Goal: Task Accomplishment & Management: Manage account settings

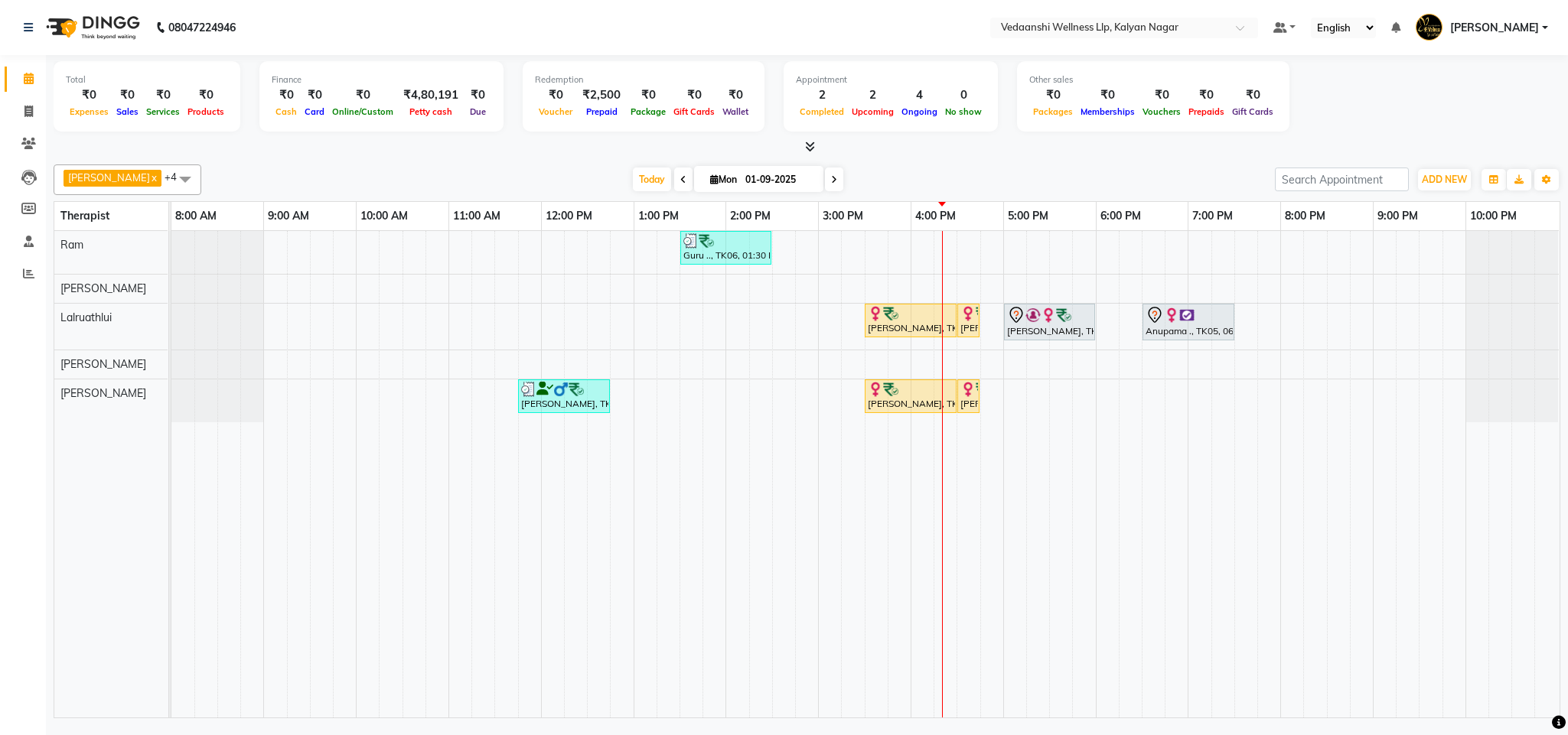
click at [622, 168] on div "[PERSON_NAME] x Lalruathlui x Ram x [PERSON_NAME] x [PERSON_NAME] x +4 Select A…" at bounding box center [806, 179] width 1507 height 30
click at [633, 181] on span "Today" at bounding box center [652, 179] width 38 height 24
click at [895, 181] on div "Today Mon 01-09-2025" at bounding box center [738, 180] width 1058 height 23
click at [1100, 462] on button "Drop" at bounding box center [1116, 463] width 163 height 25
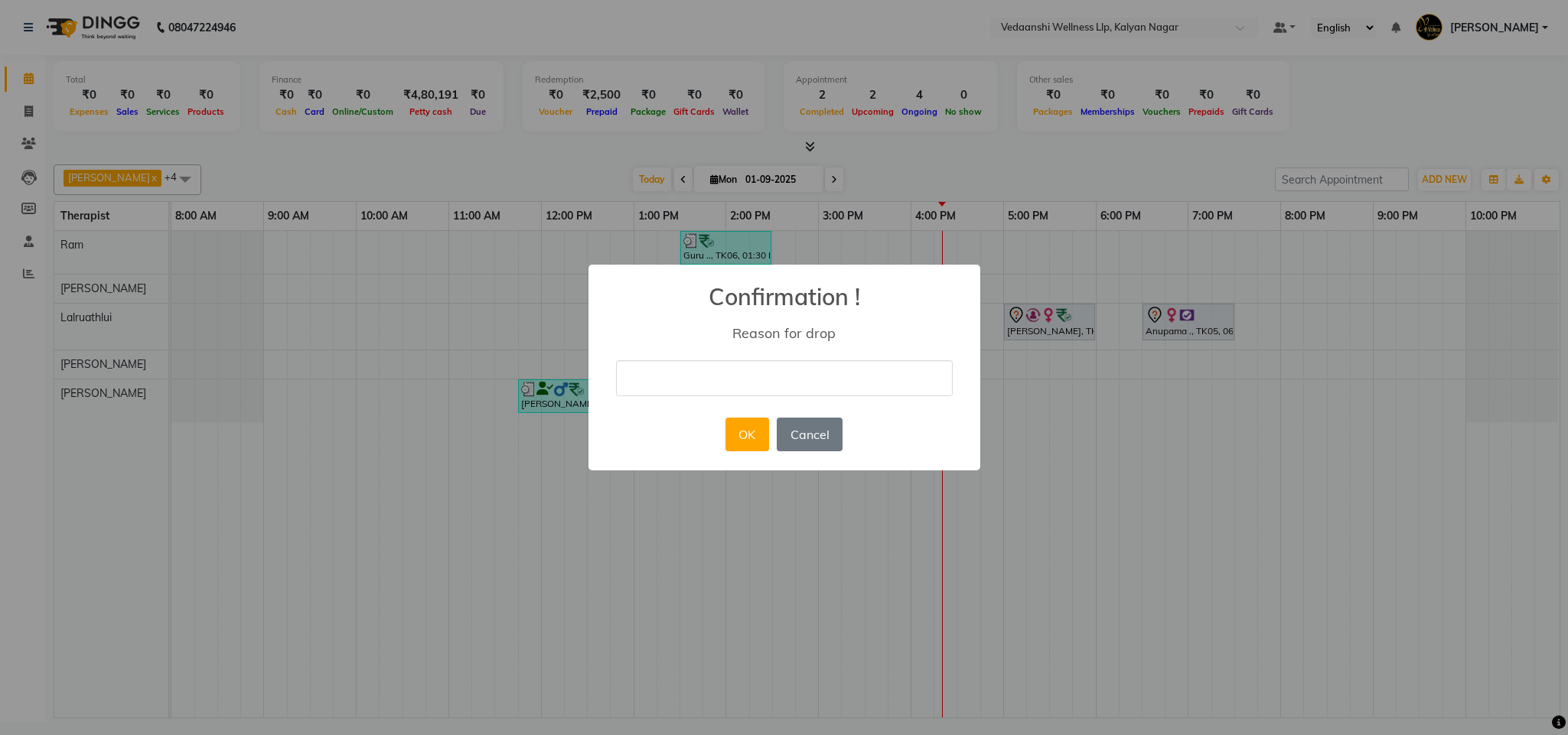
click at [789, 381] on input "text" at bounding box center [784, 378] width 337 height 36
click at [744, 381] on input "text" at bounding box center [784, 378] width 337 height 36
type input "ugy"
click at [748, 431] on button "OK" at bounding box center [747, 435] width 44 height 34
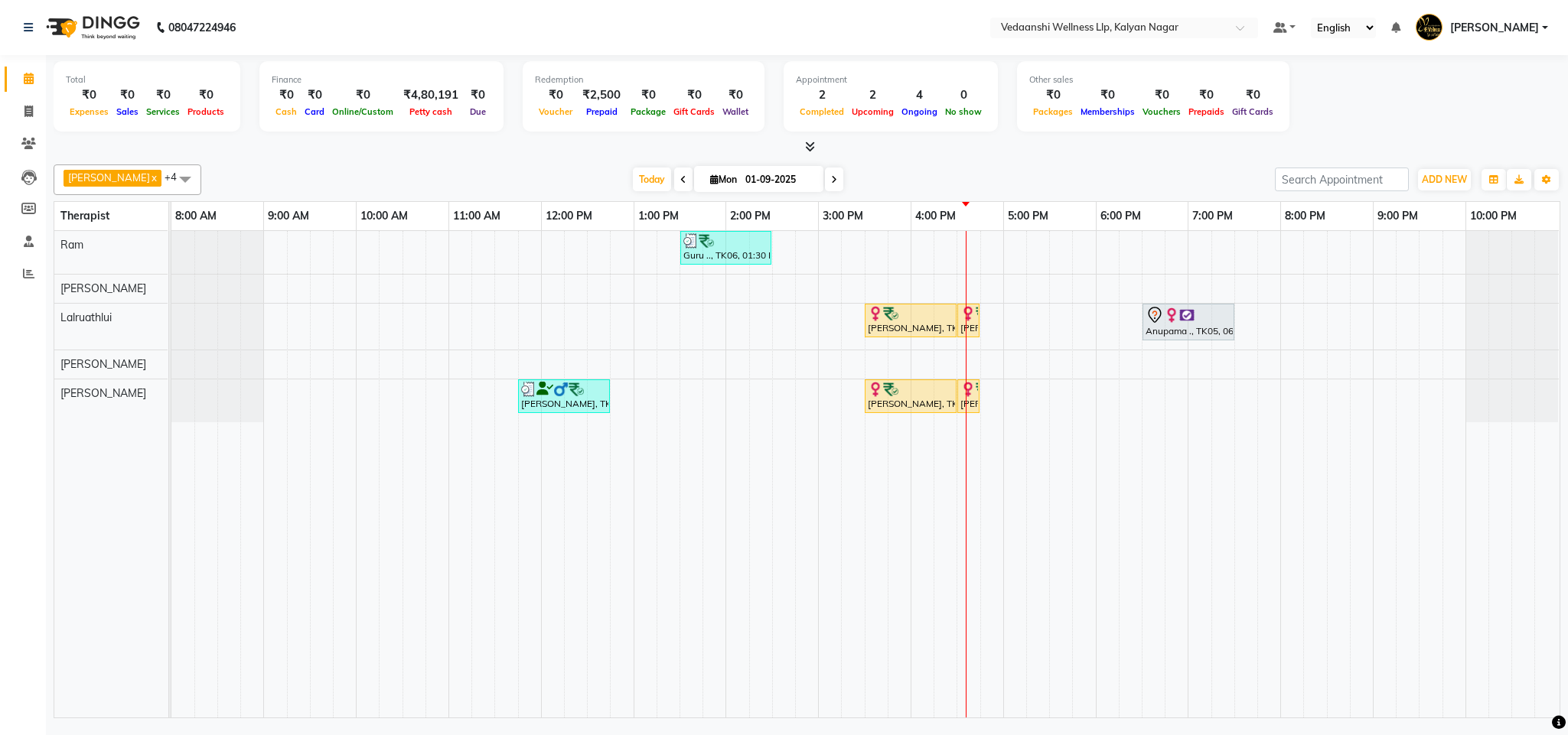
click at [753, 182] on input "01-09-2025" at bounding box center [779, 180] width 76 height 23
select select "9"
select select "2025"
click at [779, 282] on span "6" at bounding box center [779, 279] width 25 height 25
type input "06-09-2025"
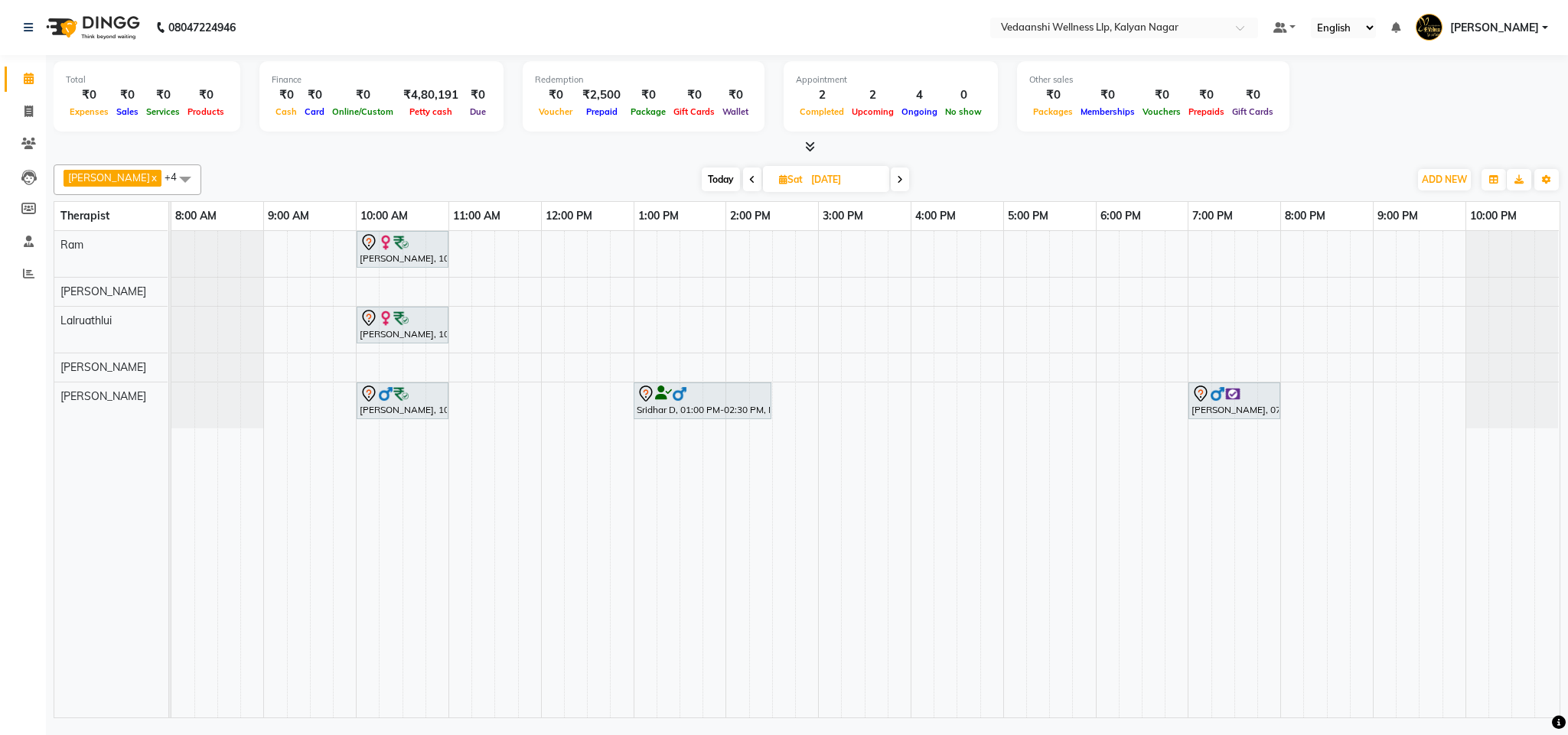
click at [593, 251] on div "Nitasha Bansal, 10:00 AM-11:00 AM, Swedish Massage with Wintergreen, Bayleaf & …" at bounding box center [865, 474] width 1388 height 486
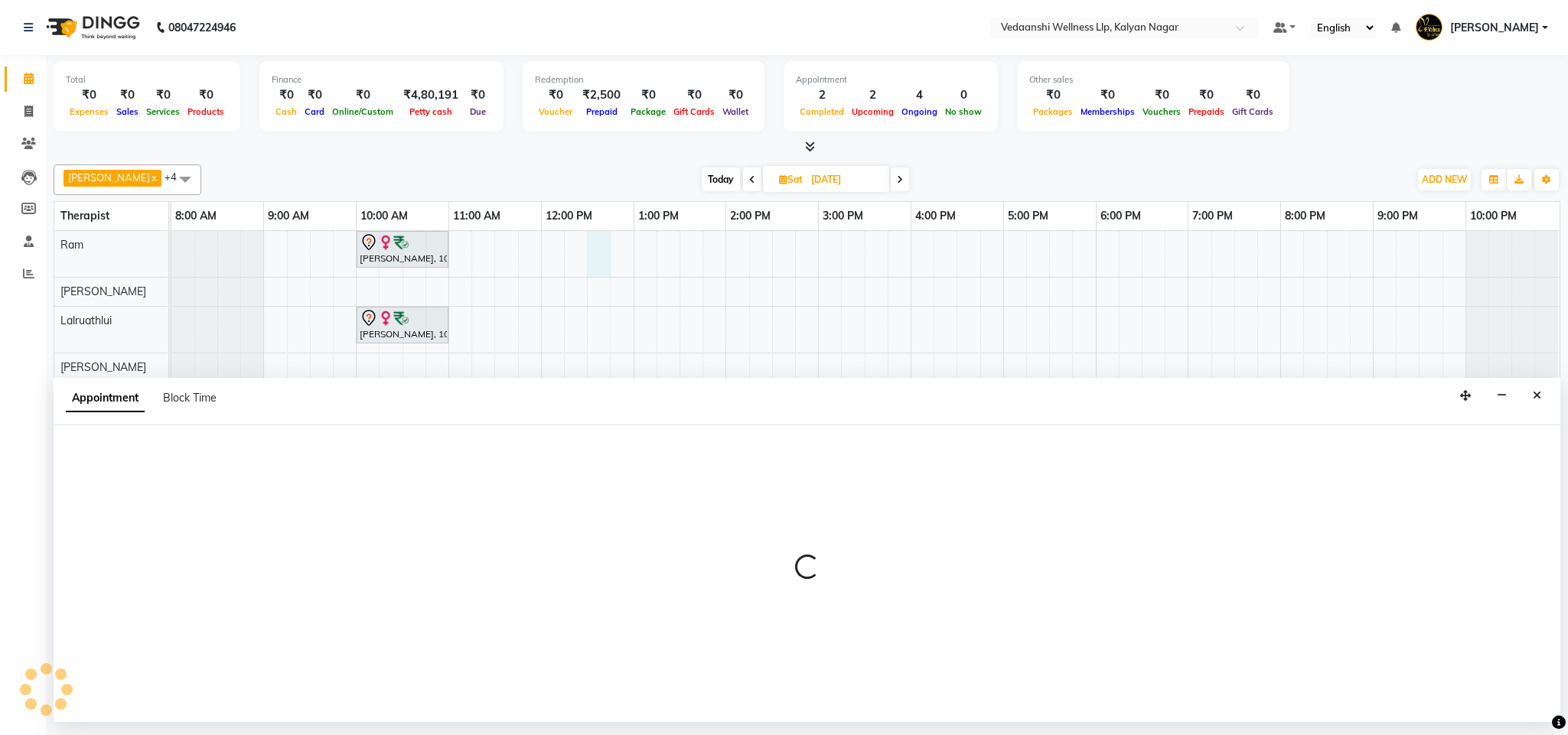
select select "67164"
select select "750"
select select "tentative"
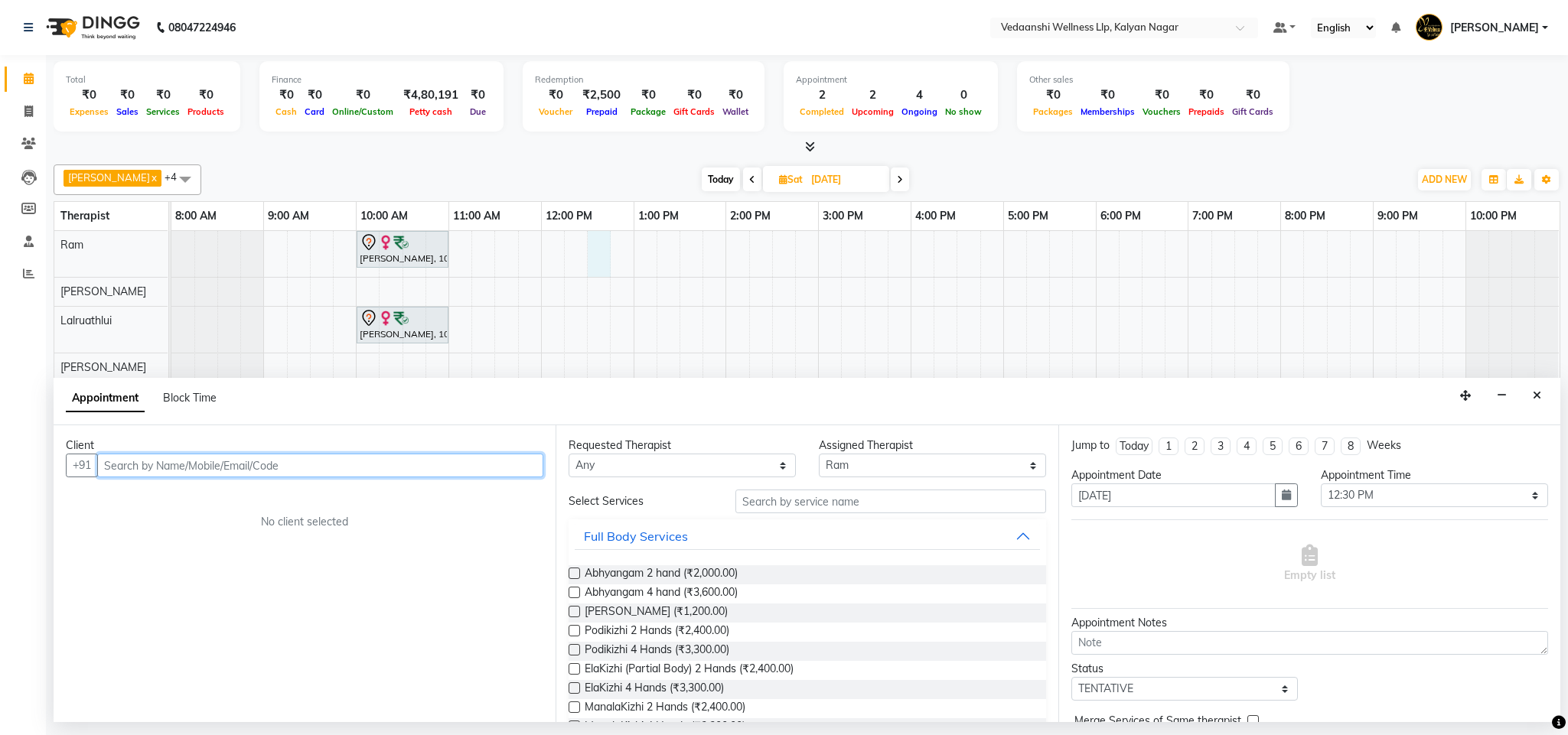
click at [211, 460] on input "text" at bounding box center [320, 465] width 446 height 24
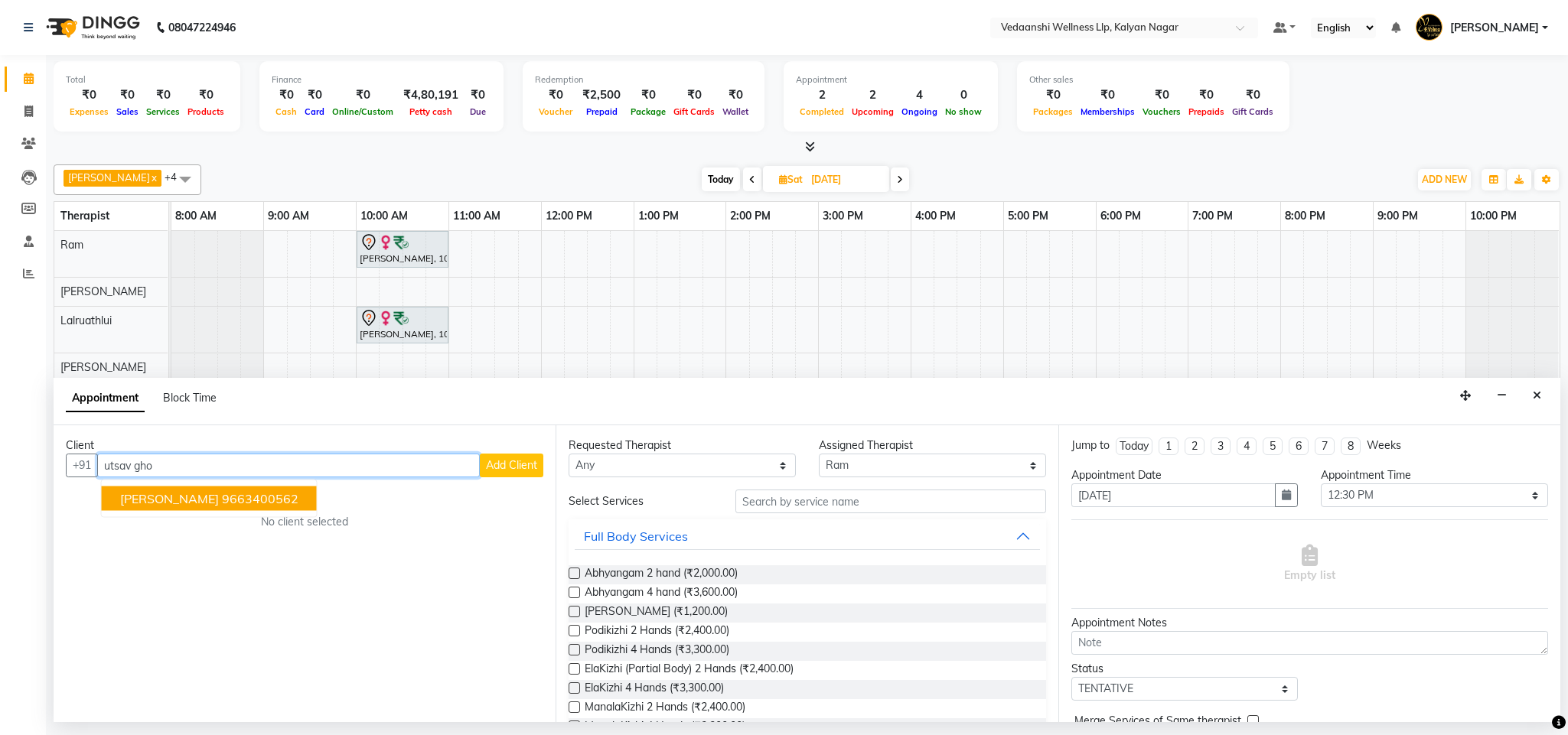
click at [218, 491] on button "Utsav Ghosh 9663400562" at bounding box center [210, 499] width 215 height 25
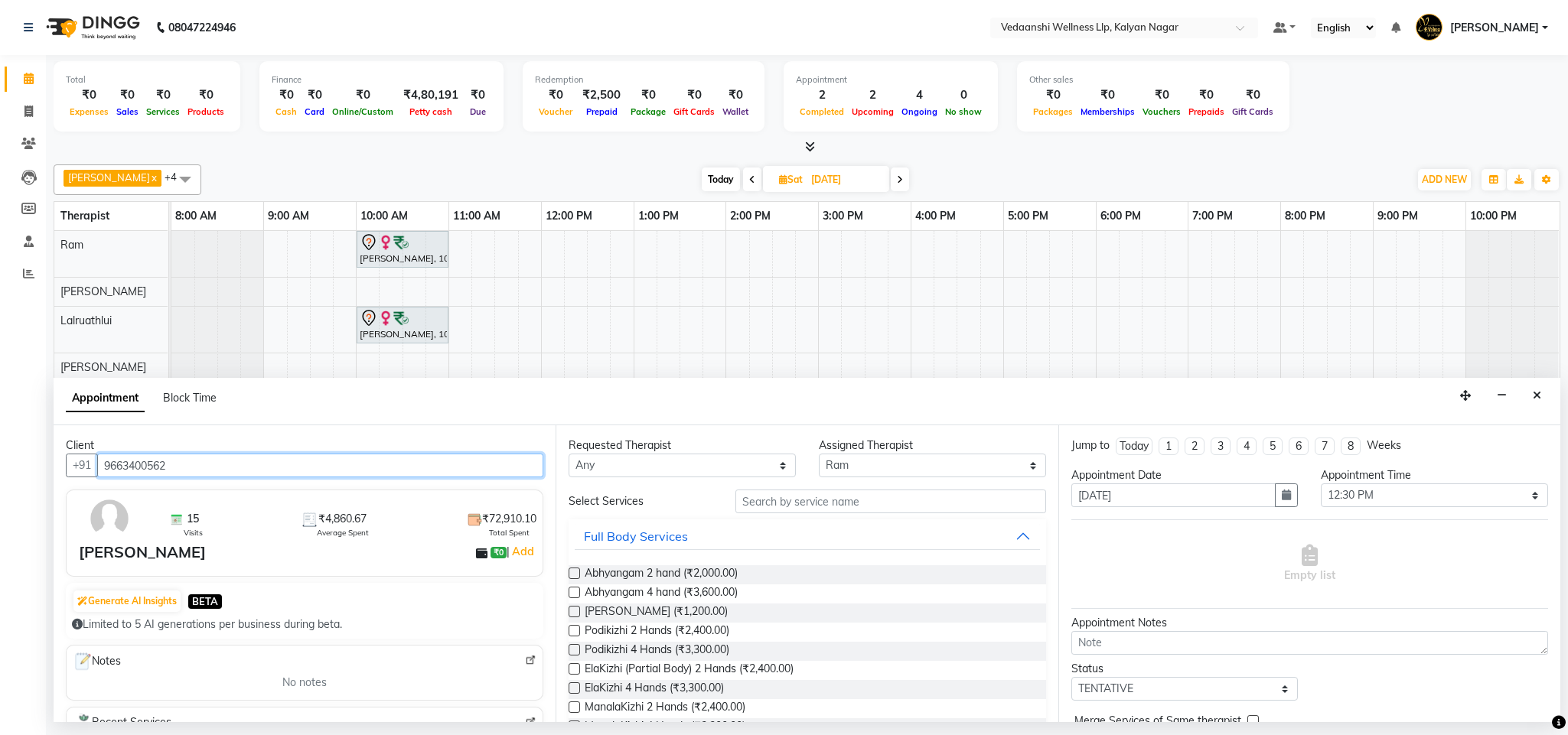
type input "9663400562"
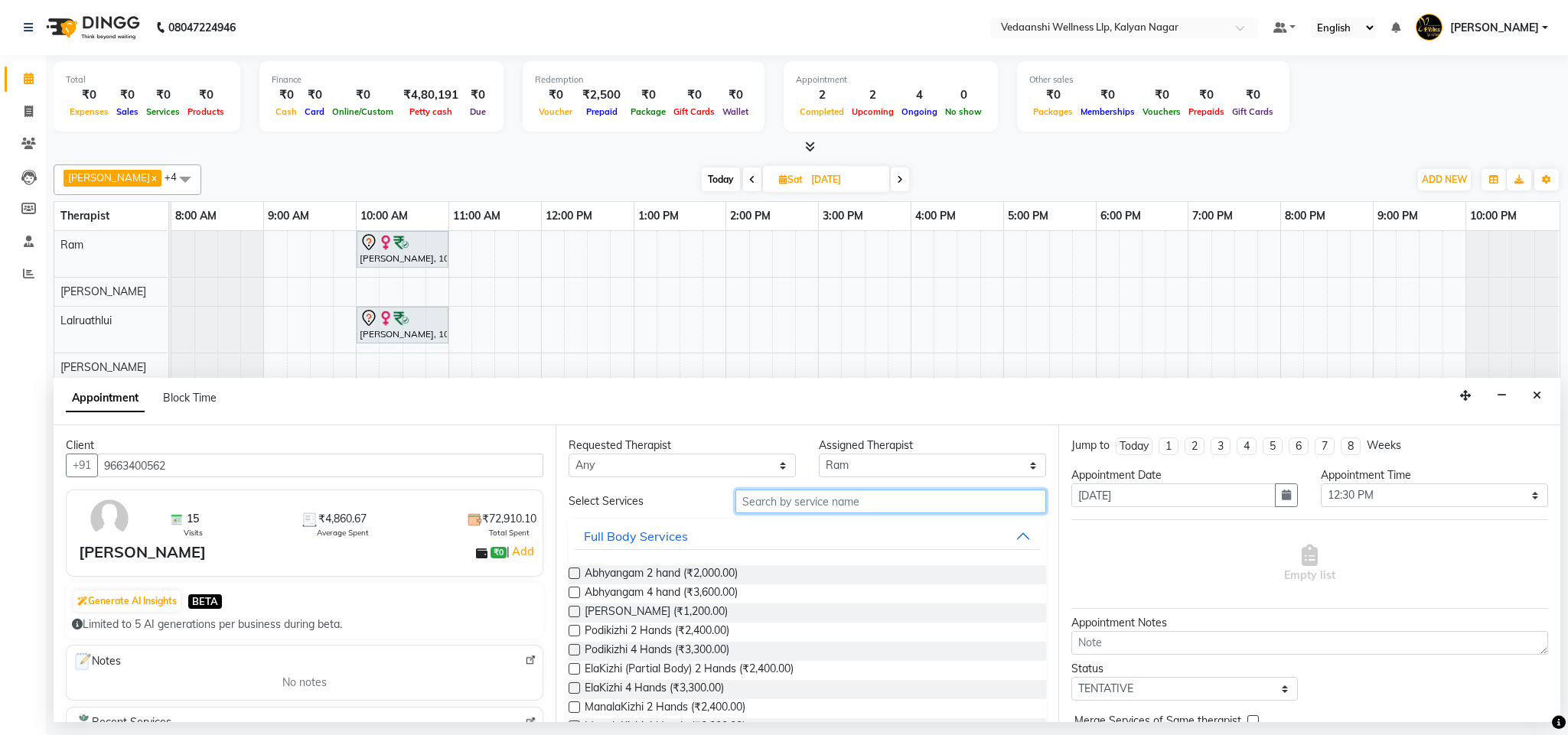
click at [773, 505] on input "text" at bounding box center [891, 502] width 311 height 24
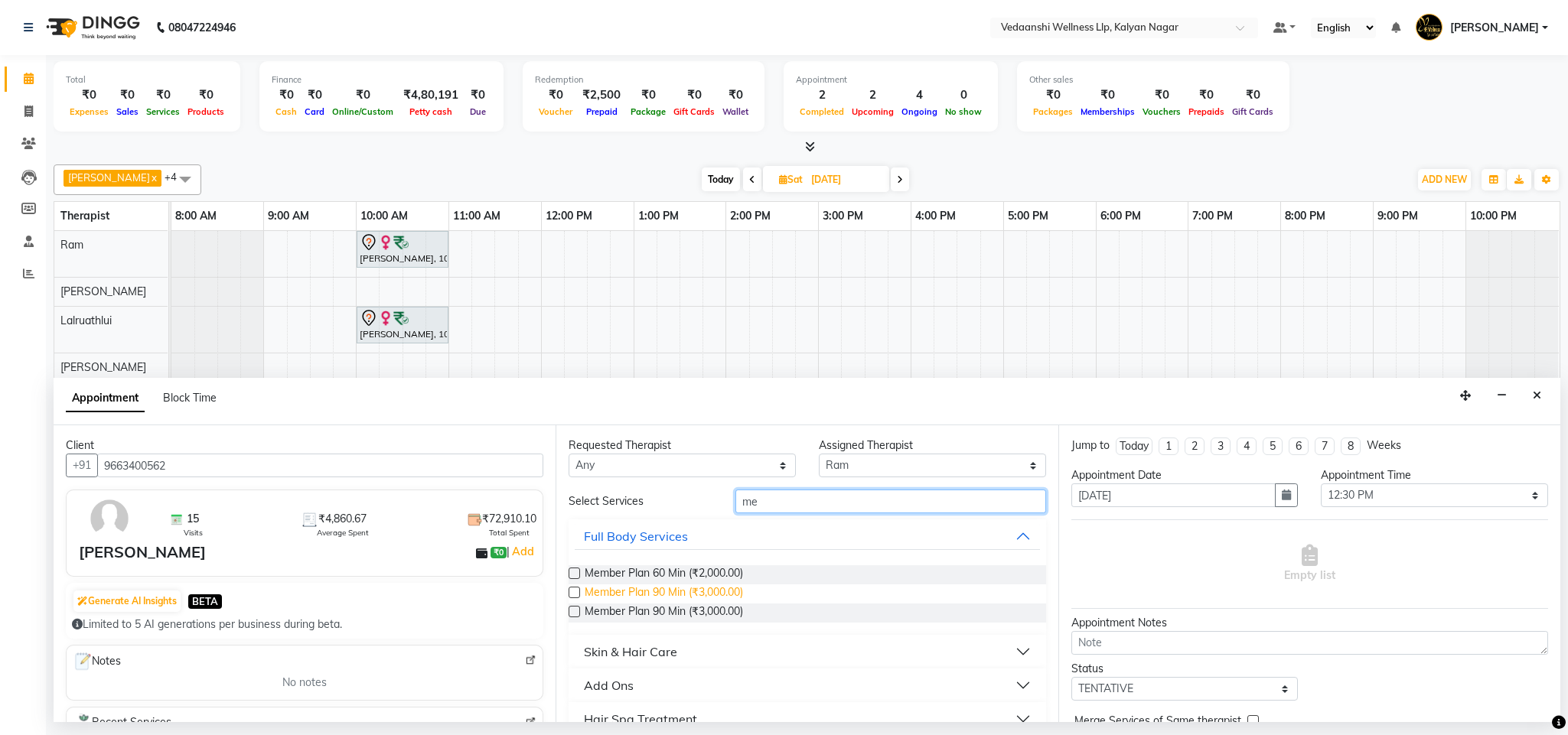
type input "me"
click at [689, 589] on span "Member Plan 90 Min (₹3,000.00)" at bounding box center [663, 594] width 158 height 20
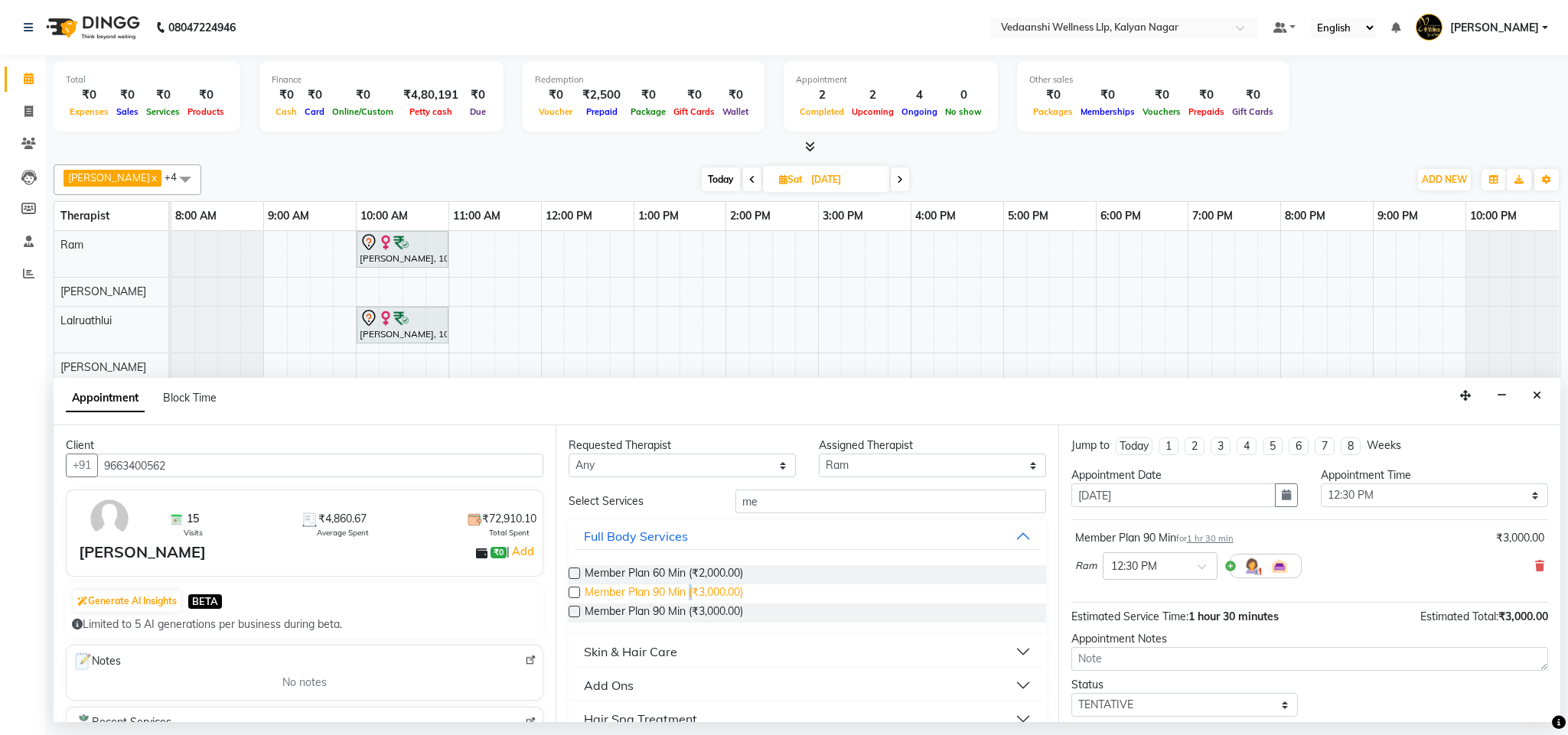
click at [689, 589] on span "Member Plan 90 Min (₹3,000.00)" at bounding box center [663, 594] width 158 height 20
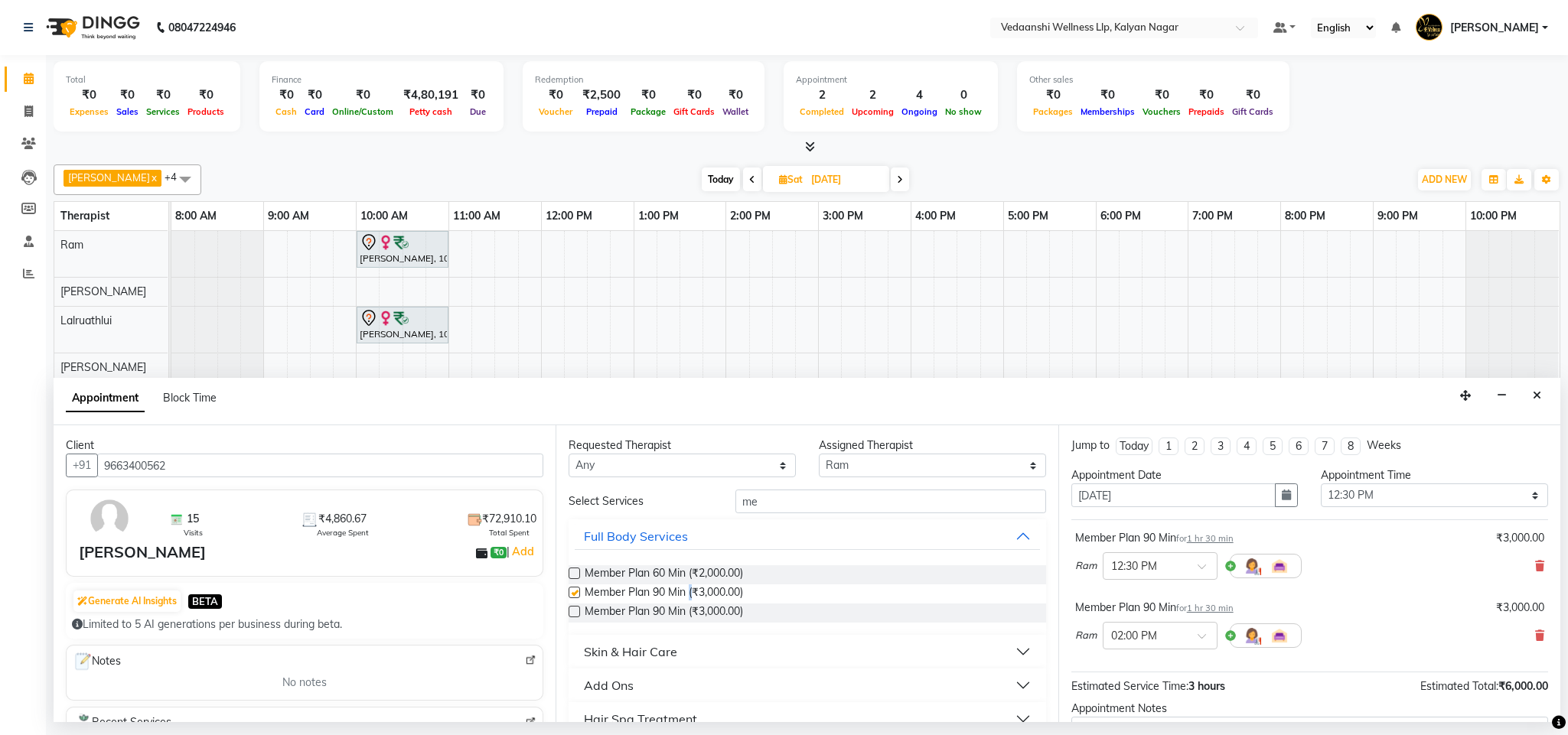
checkbox input "false"
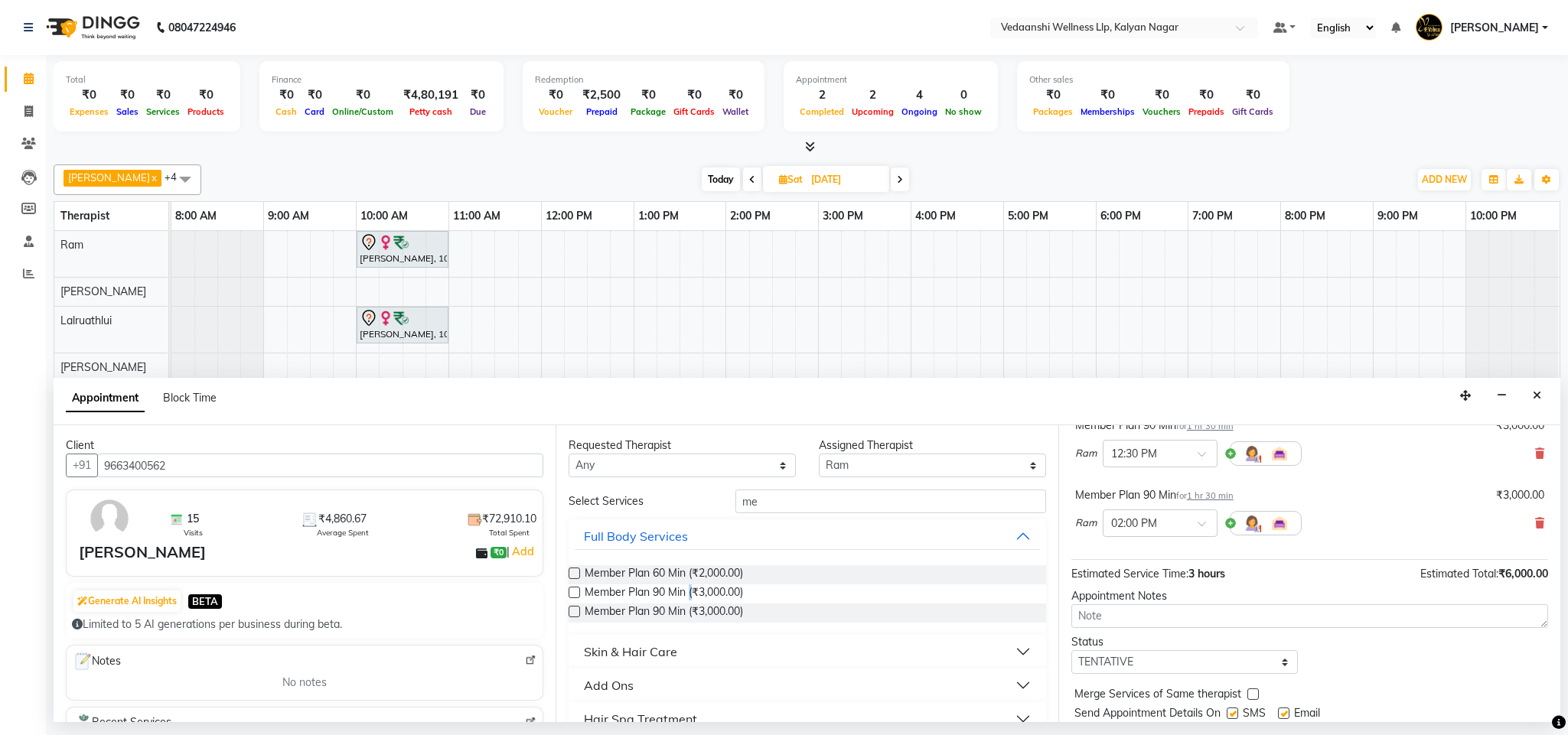
scroll to position [163, 0]
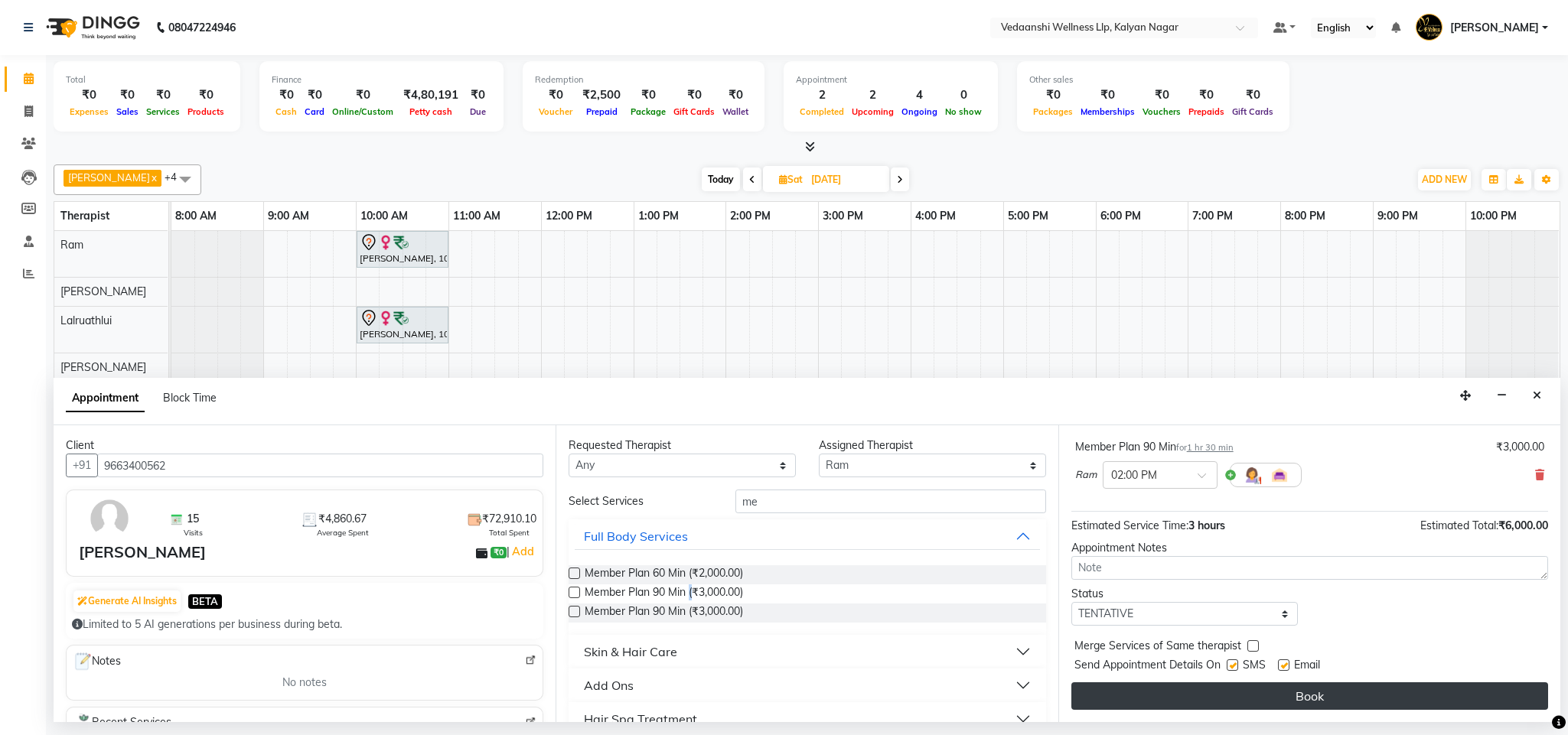
click at [1183, 692] on button "Book" at bounding box center [1309, 696] width 477 height 28
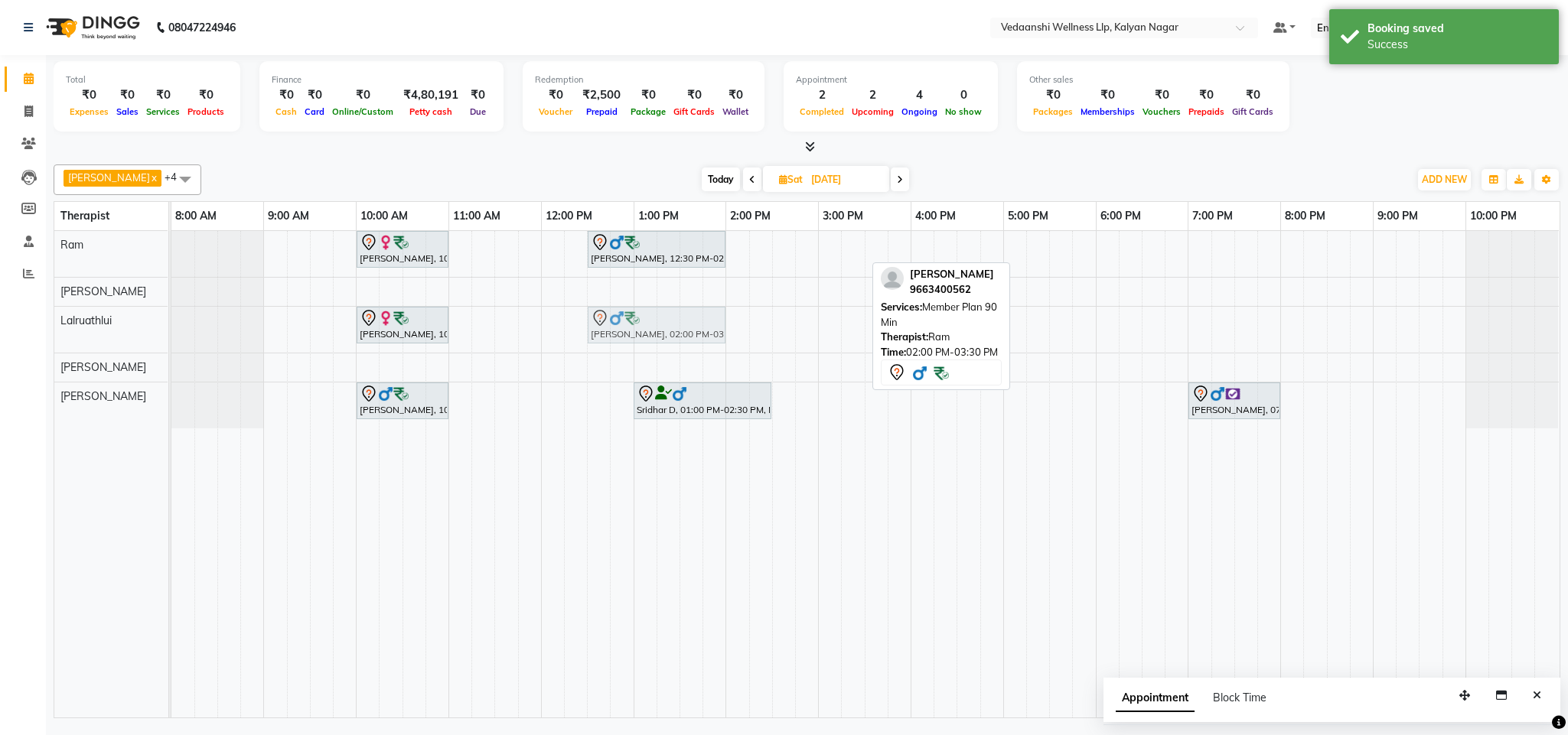
drag, startPoint x: 776, startPoint y: 241, endPoint x: 628, endPoint y: 322, distance: 168.7
click at [628, 322] on tbody "Nitasha Bansal, 10:00 AM-11:00 AM, Swedish Massage with Wintergreen, Bayleaf & …" at bounding box center [865, 329] width 1387 height 197
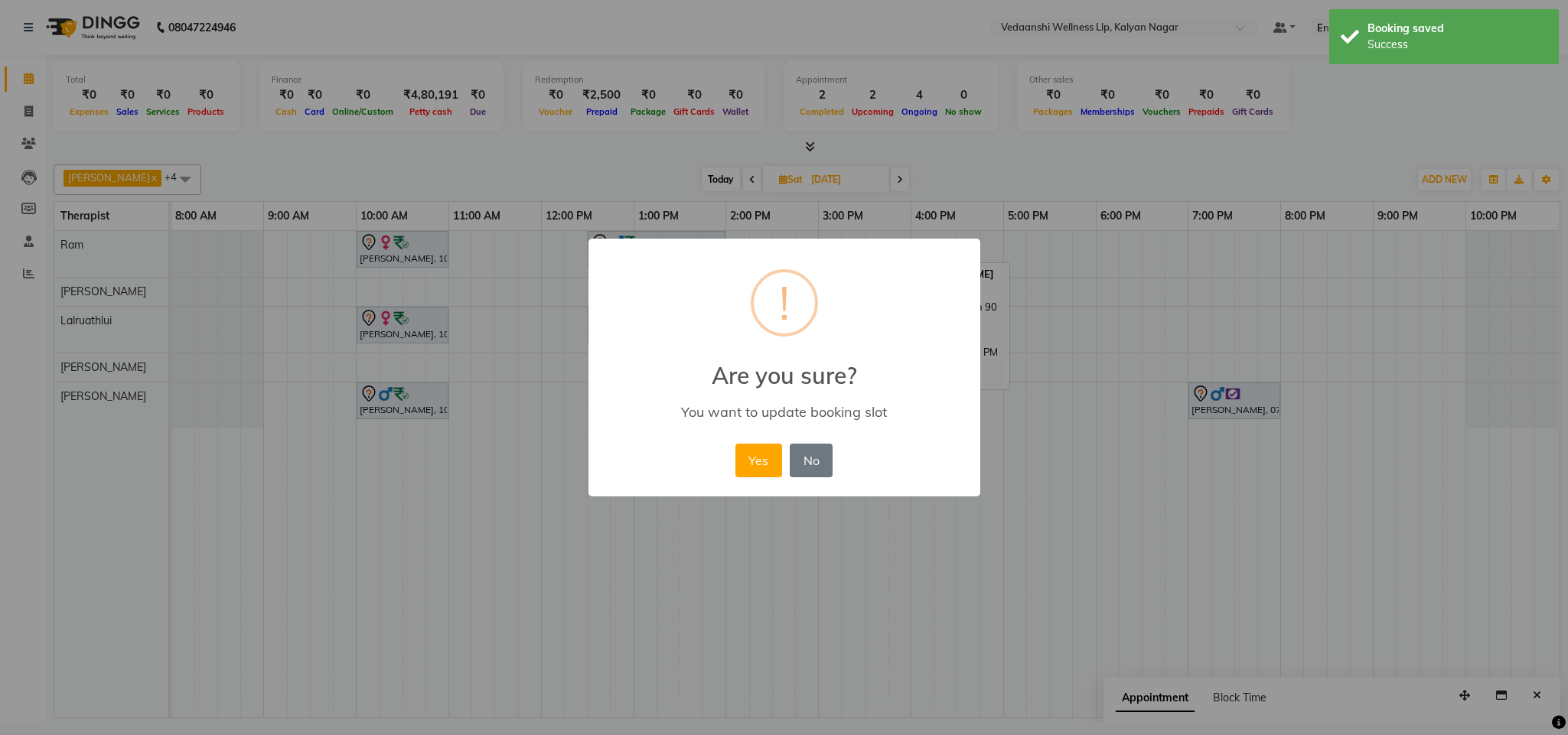
drag, startPoint x: 750, startPoint y: 468, endPoint x: 949, endPoint y: 235, distance: 306.4
click at [750, 462] on button "Yes" at bounding box center [758, 461] width 47 height 34
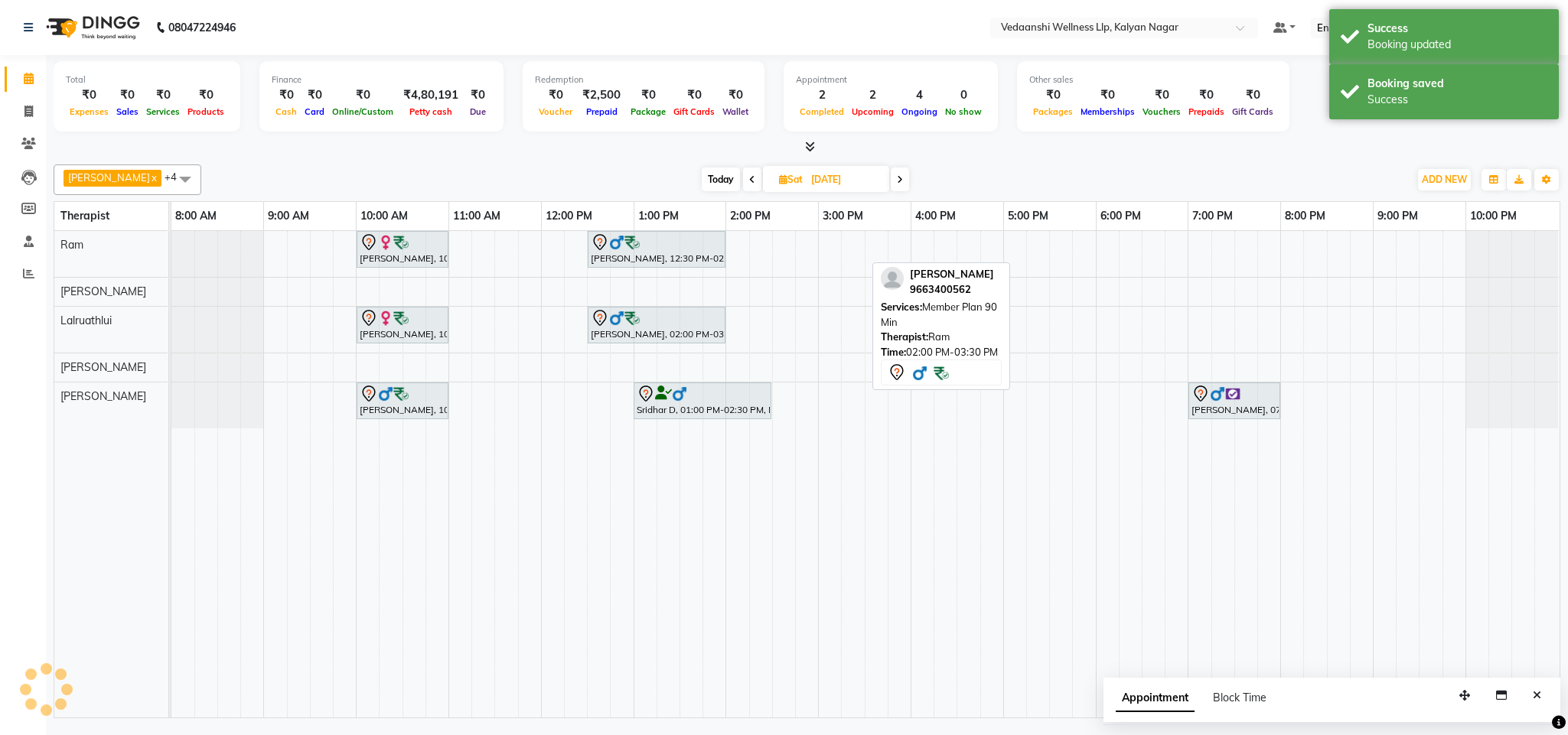
click at [966, 186] on div "Today Sat 06-09-2025" at bounding box center [804, 180] width 1192 height 23
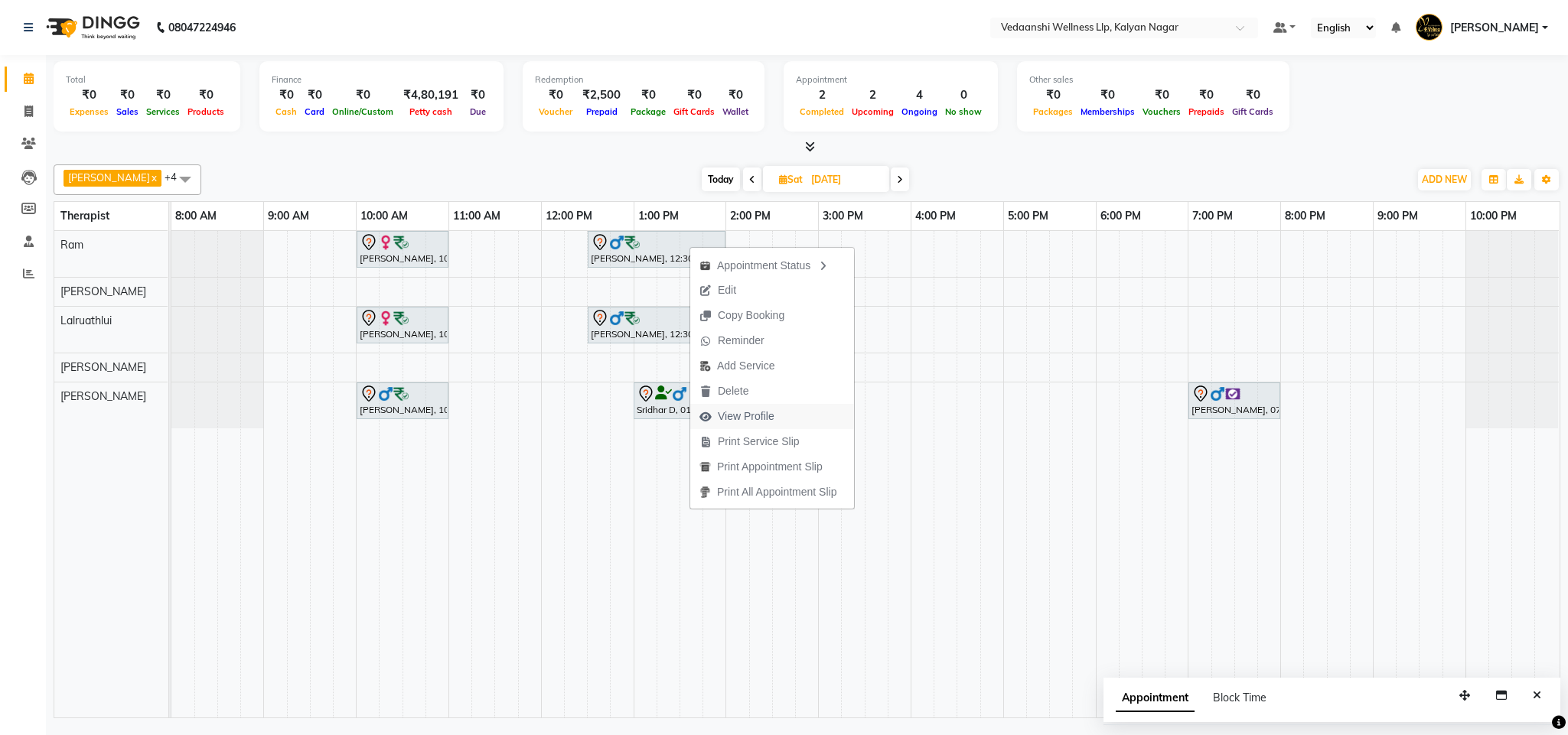
click at [724, 421] on span "View Profile" at bounding box center [746, 416] width 57 height 16
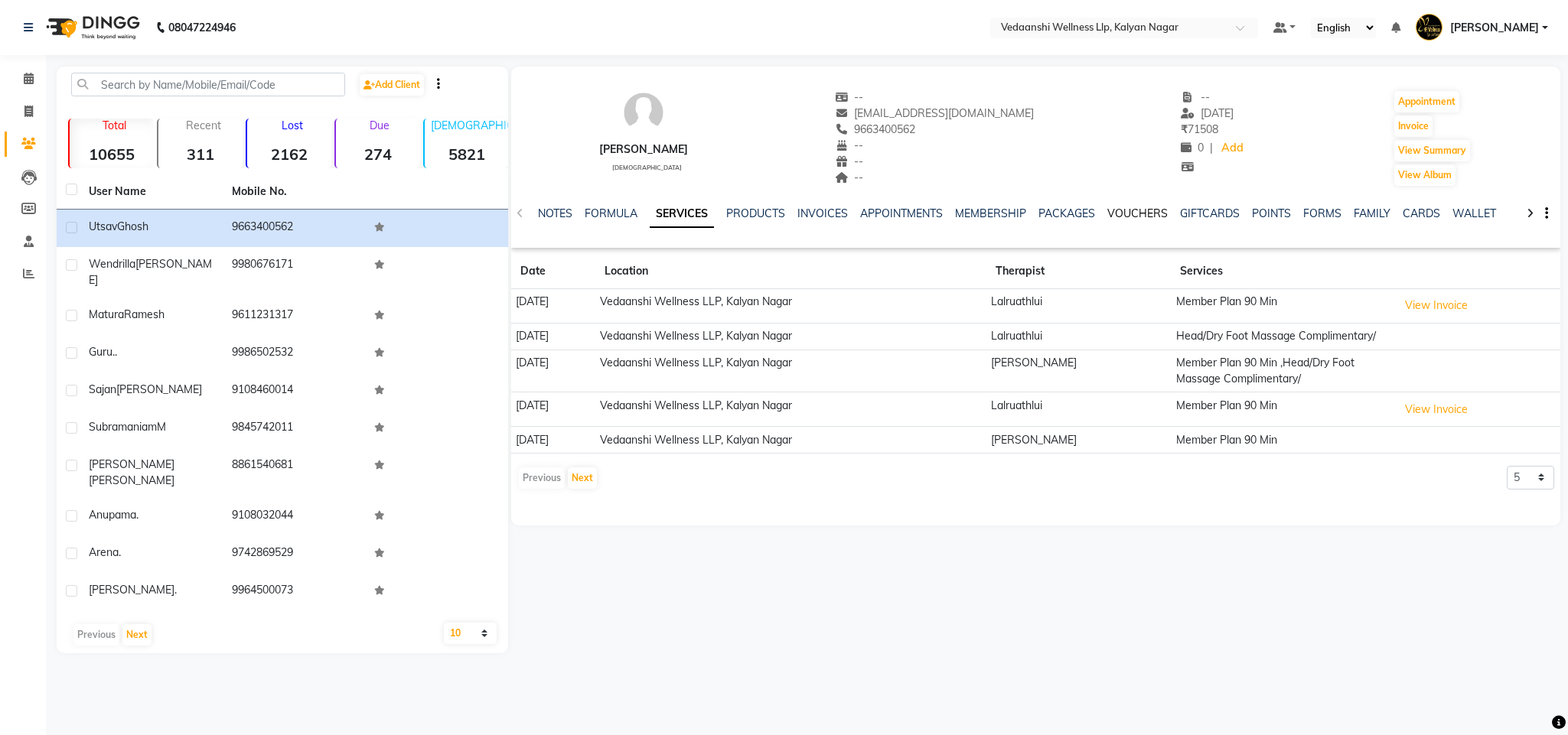
click at [1139, 213] on link "VOUCHERS" at bounding box center [1137, 214] width 60 height 14
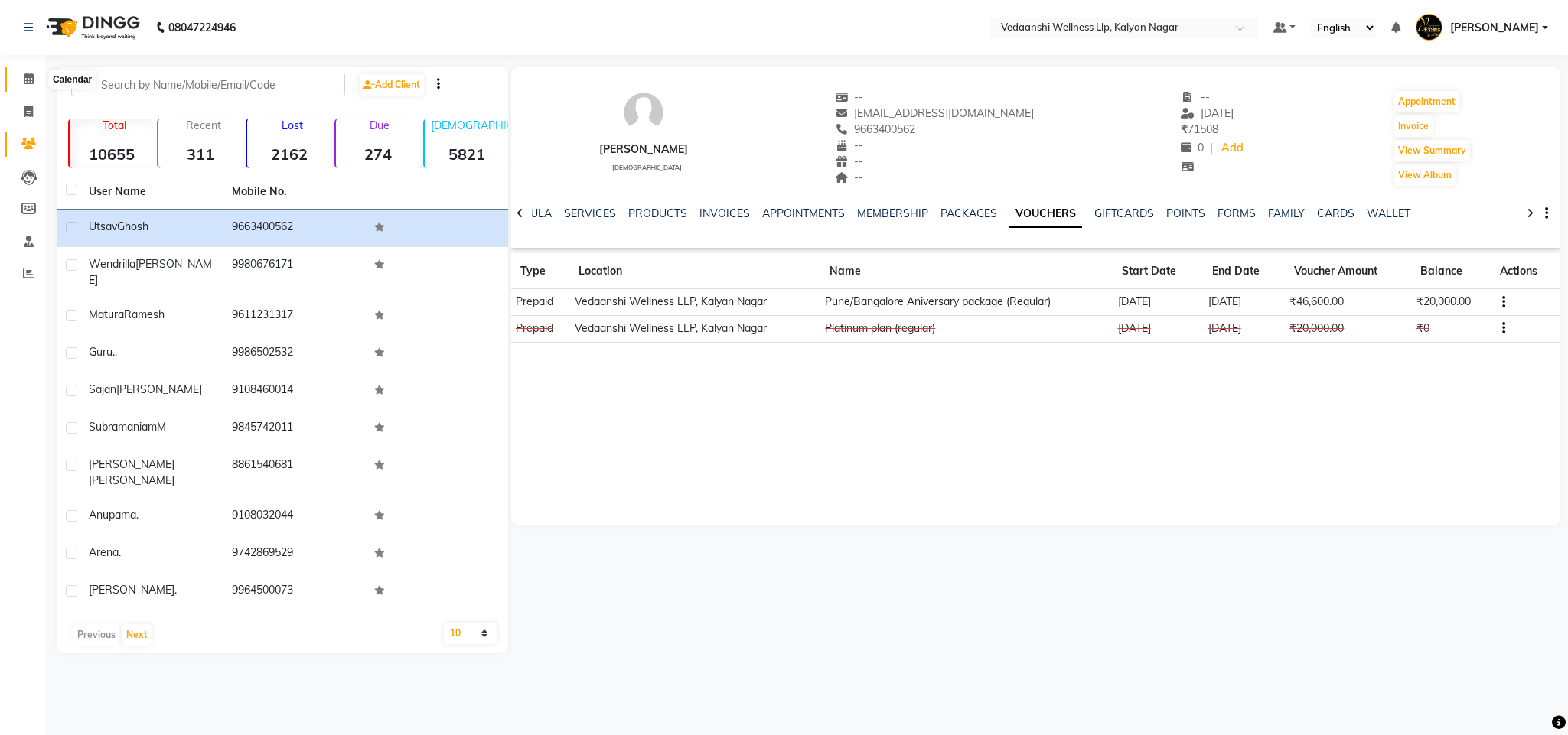
click at [24, 81] on icon at bounding box center [28, 78] width 10 height 12
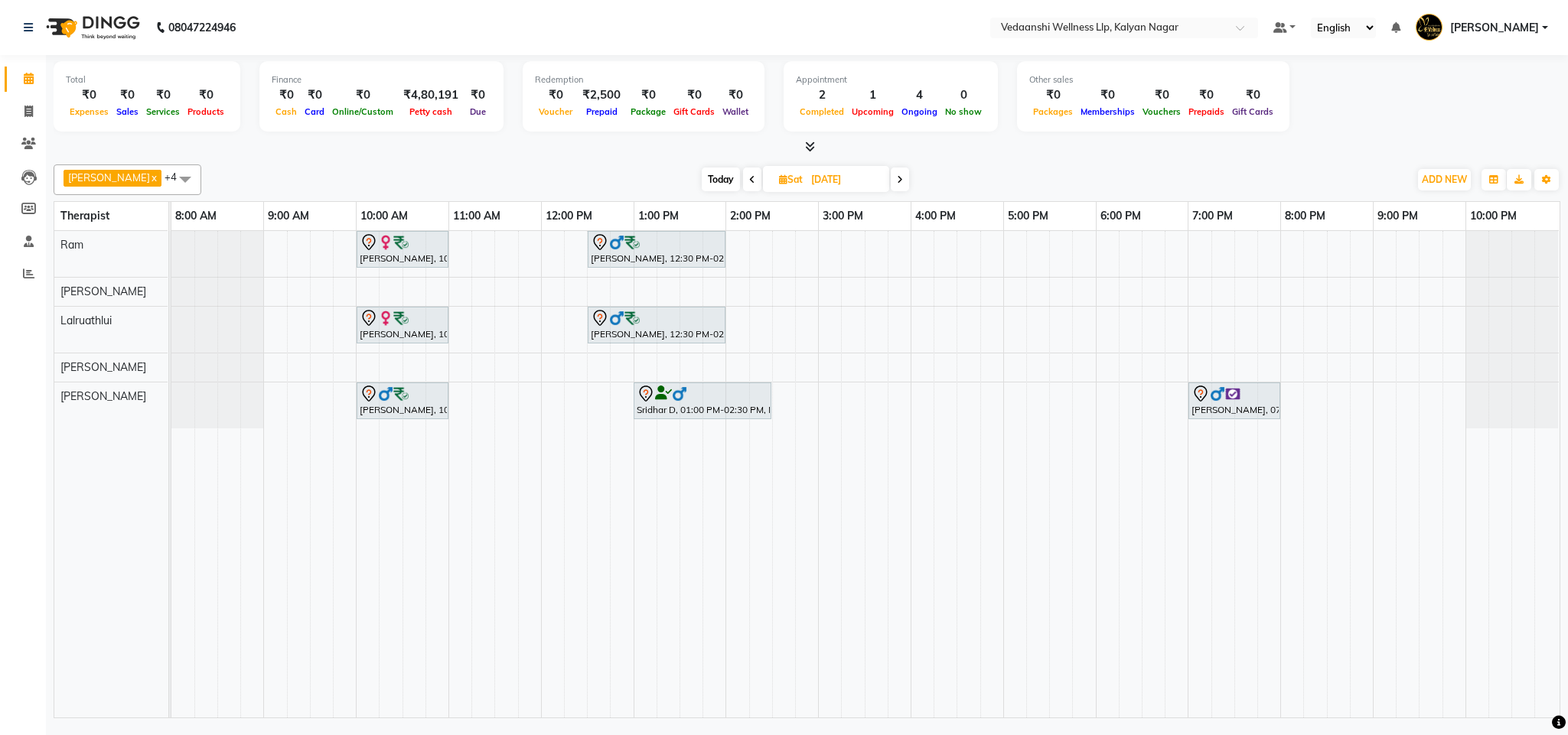
click at [701, 182] on span "Today" at bounding box center [720, 179] width 38 height 24
type input "01-09-2025"
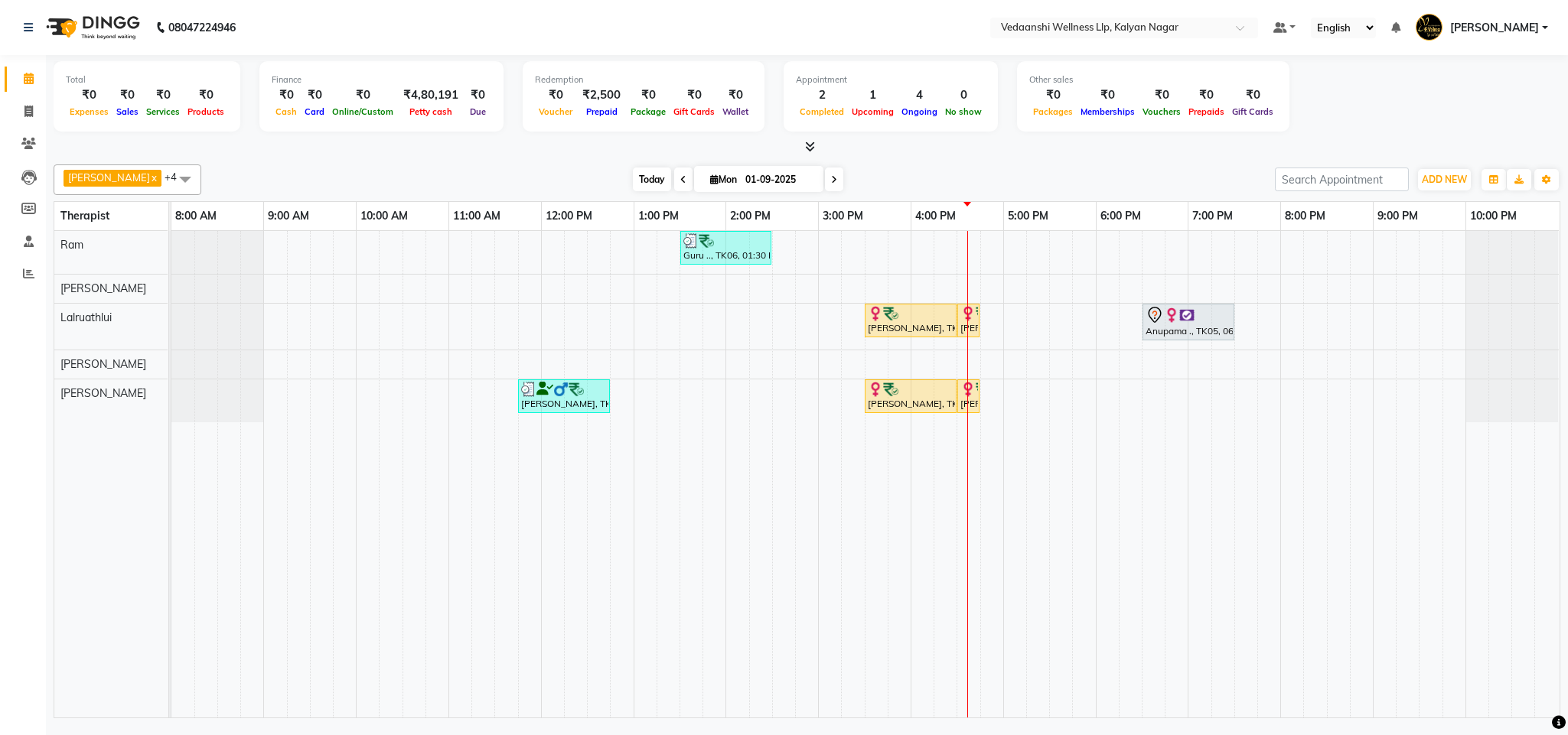
click at [644, 179] on span "Today" at bounding box center [652, 179] width 38 height 24
click at [902, 150] on div at bounding box center [806, 147] width 1507 height 16
click at [633, 181] on span "Today" at bounding box center [652, 179] width 38 height 24
click at [971, 181] on div "Today Mon 01-09-2025" at bounding box center [738, 180] width 1058 height 23
click at [1035, 259] on div "Guru .., TK06, 01:30 PM-02:30 PM, Swedish Massage with Wintergreen, Bayleaf & C…" at bounding box center [865, 474] width 1388 height 486
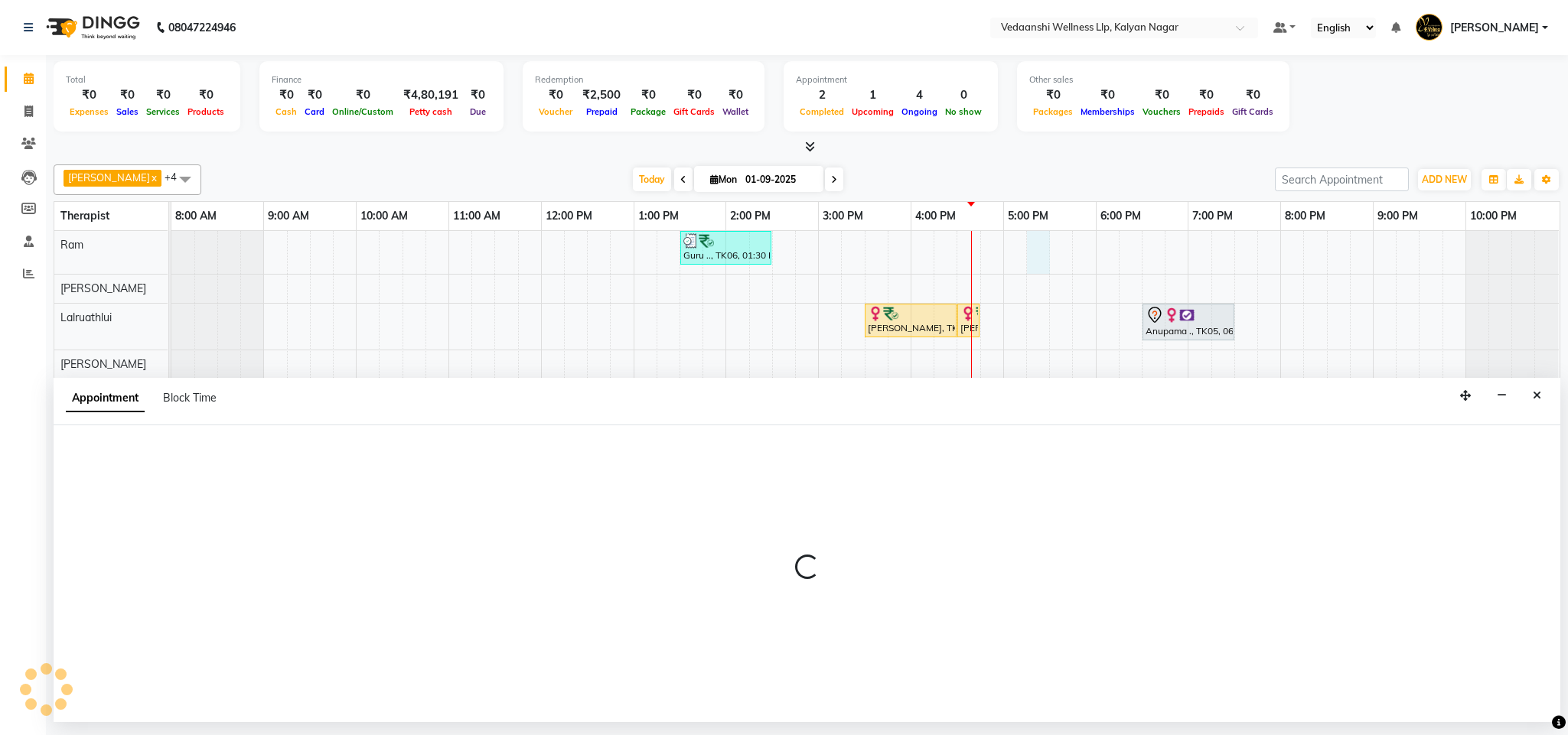
select select "67164"
select select "tentative"
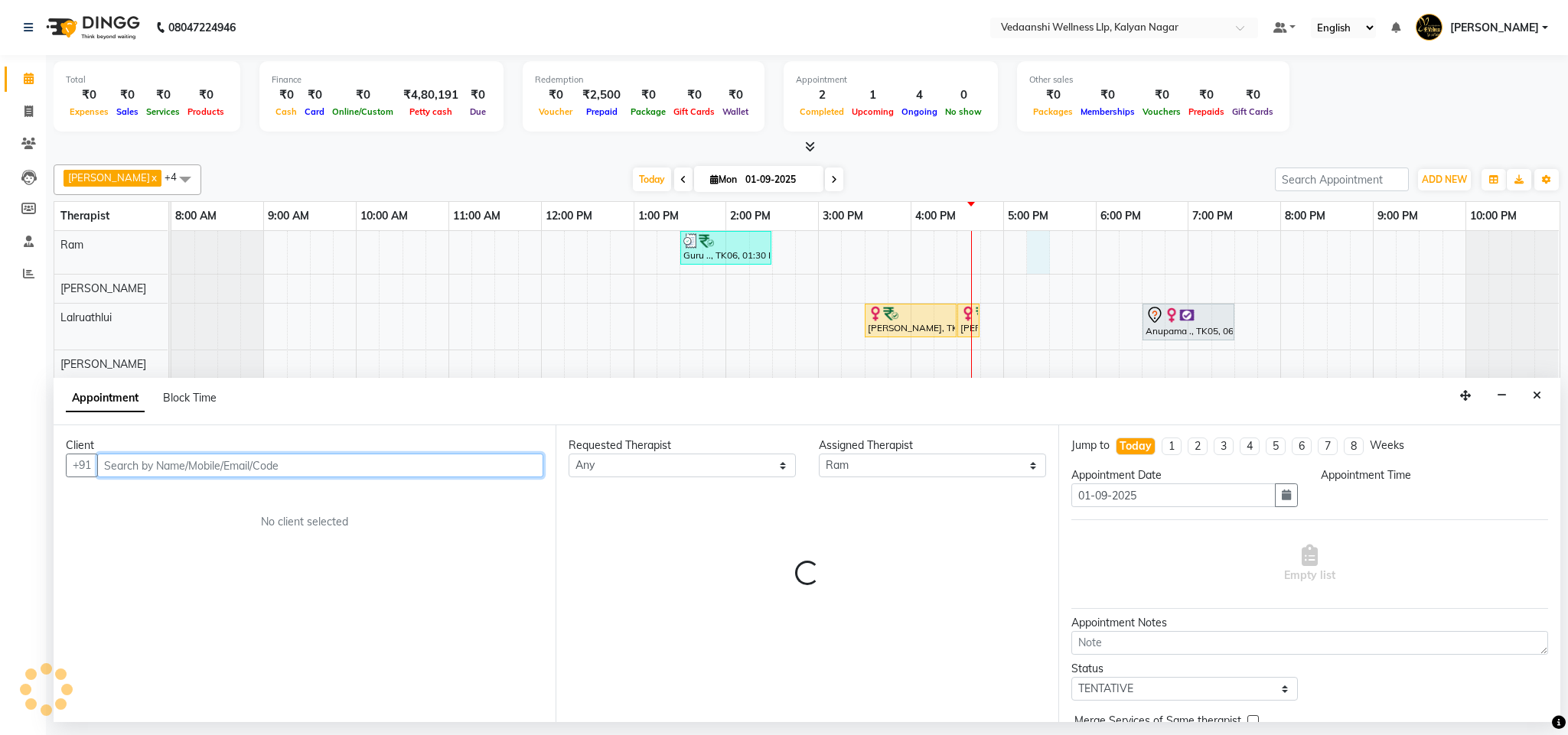
select select "1035"
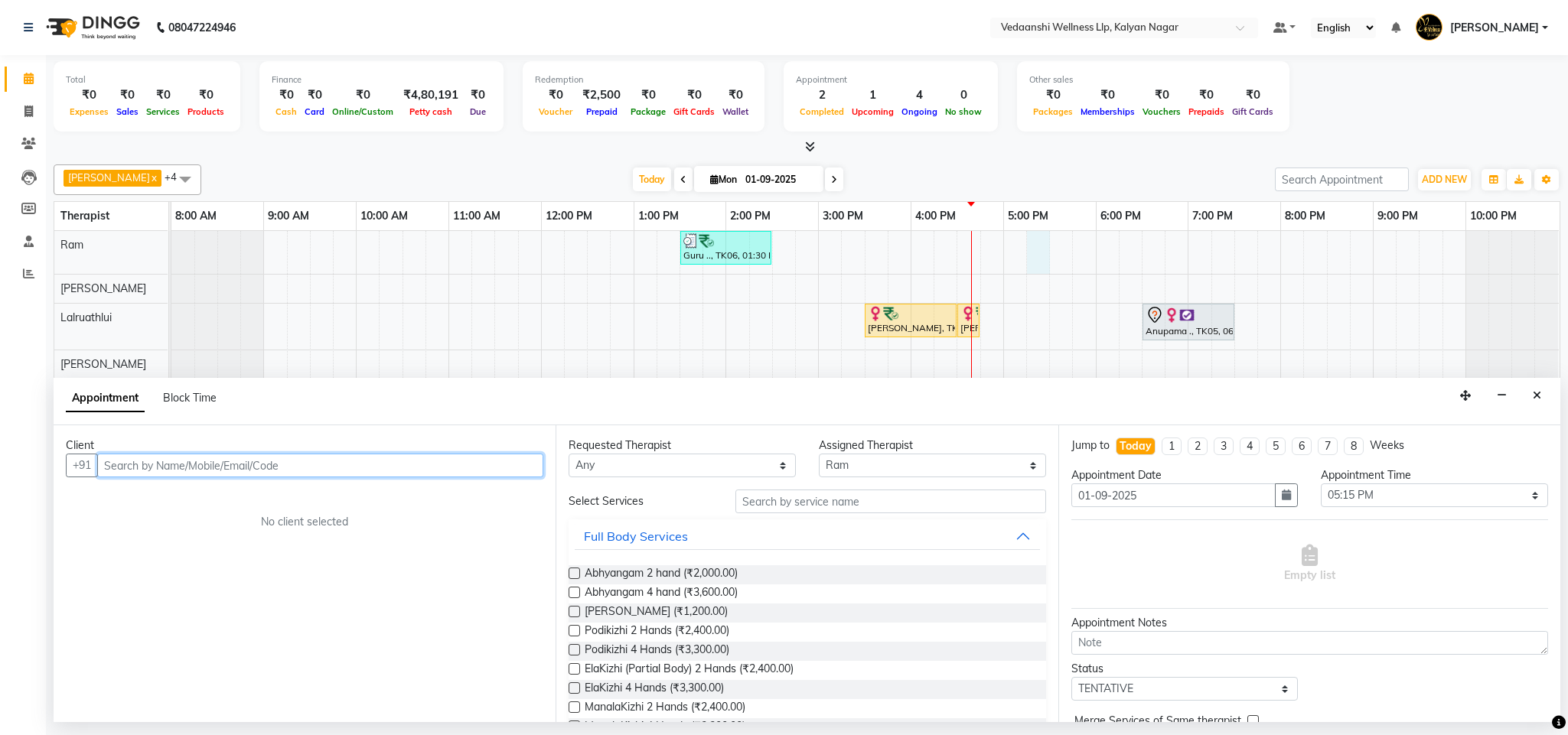
click at [178, 471] on input "text" at bounding box center [320, 465] width 446 height 24
click at [1542, 393] on button "Close" at bounding box center [1536, 396] width 22 height 24
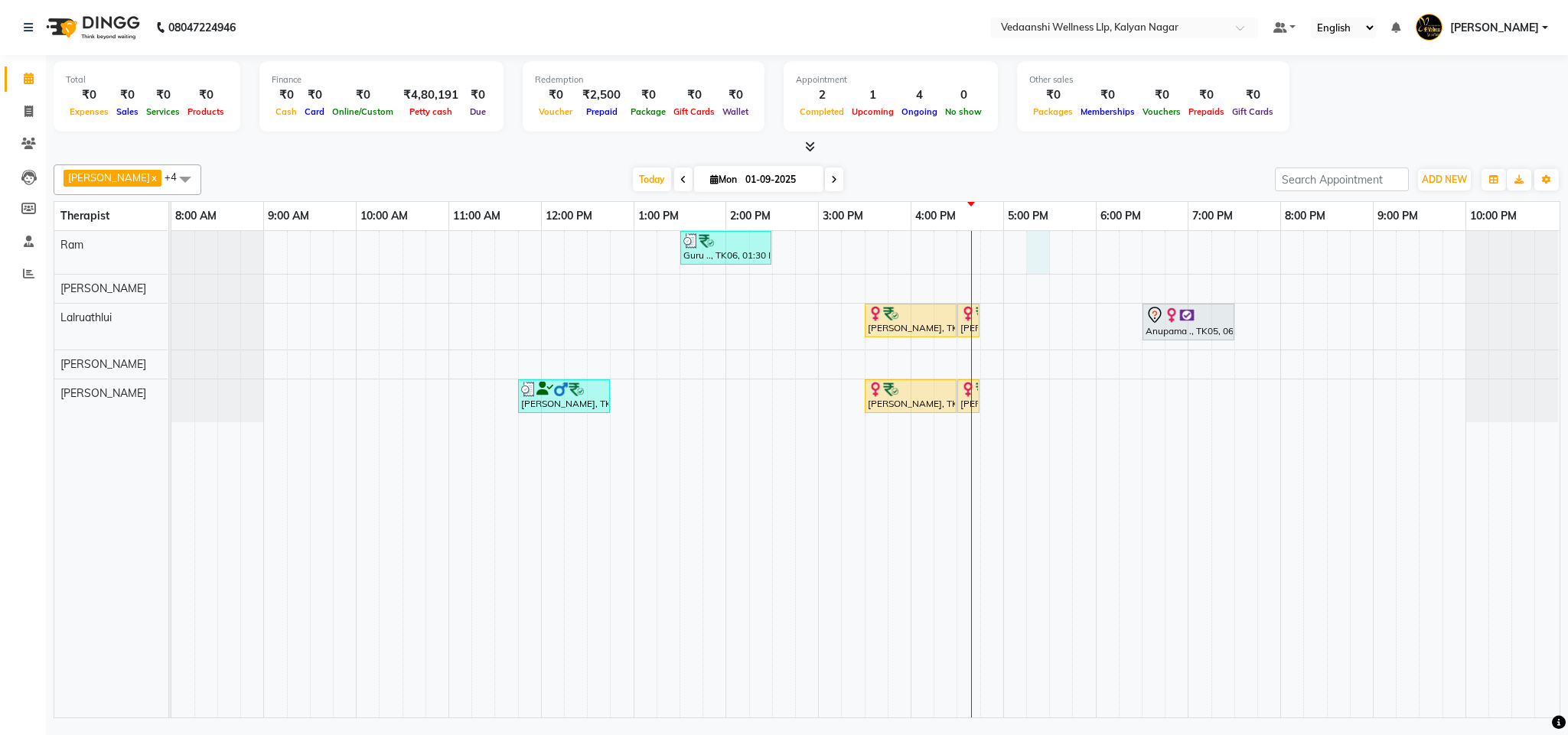
click at [1028, 248] on div "Guru .., TK06, 01:30 PM-02:30 PM, Swedish Massage with Wintergreen, Bayleaf & C…" at bounding box center [865, 474] width 1388 height 486
select select "67164"
select select "1035"
select select "tentative"
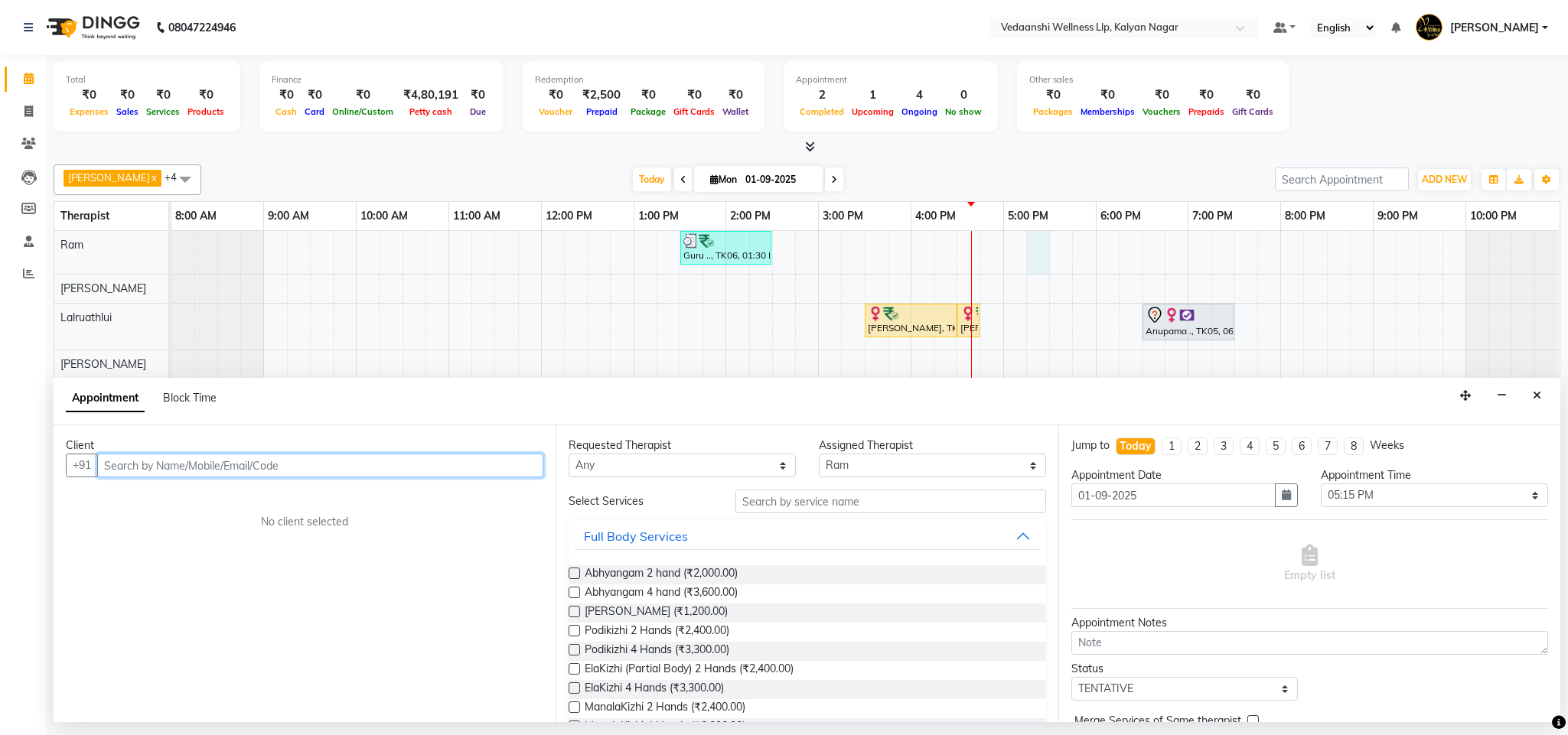
click at [391, 470] on input "text" at bounding box center [320, 465] width 446 height 24
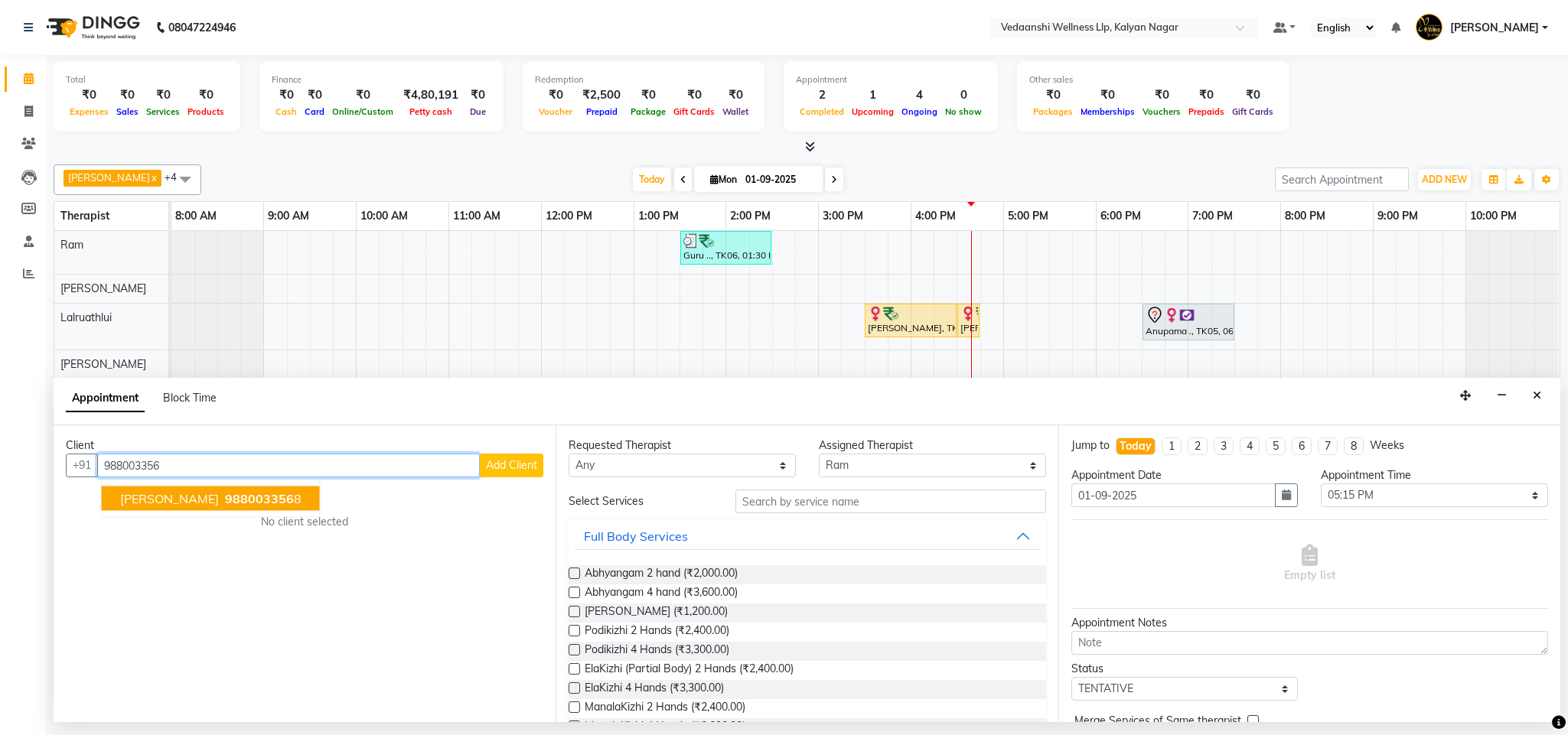
click at [186, 503] on span "[PERSON_NAME]" at bounding box center [169, 498] width 99 height 15
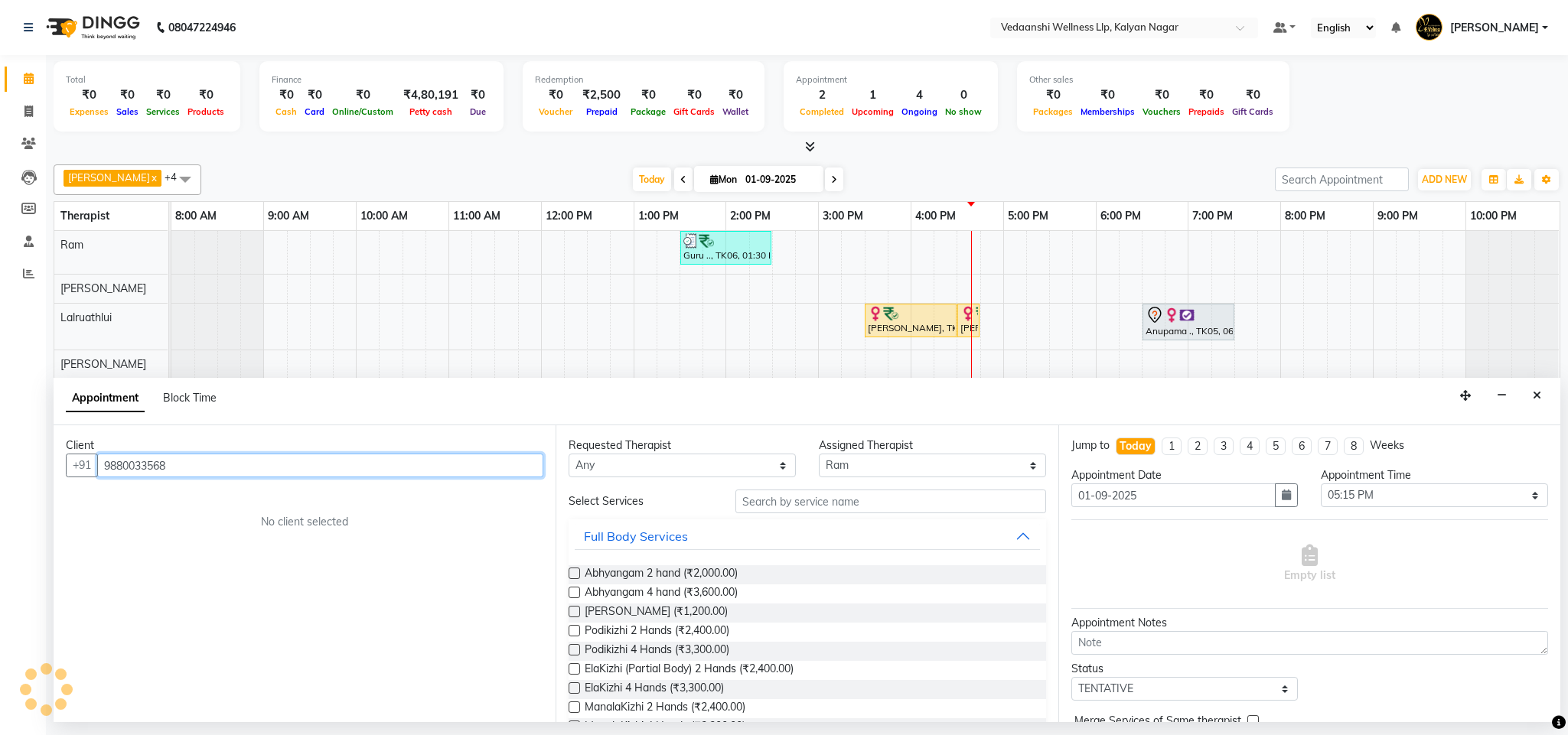
type input "9880033568"
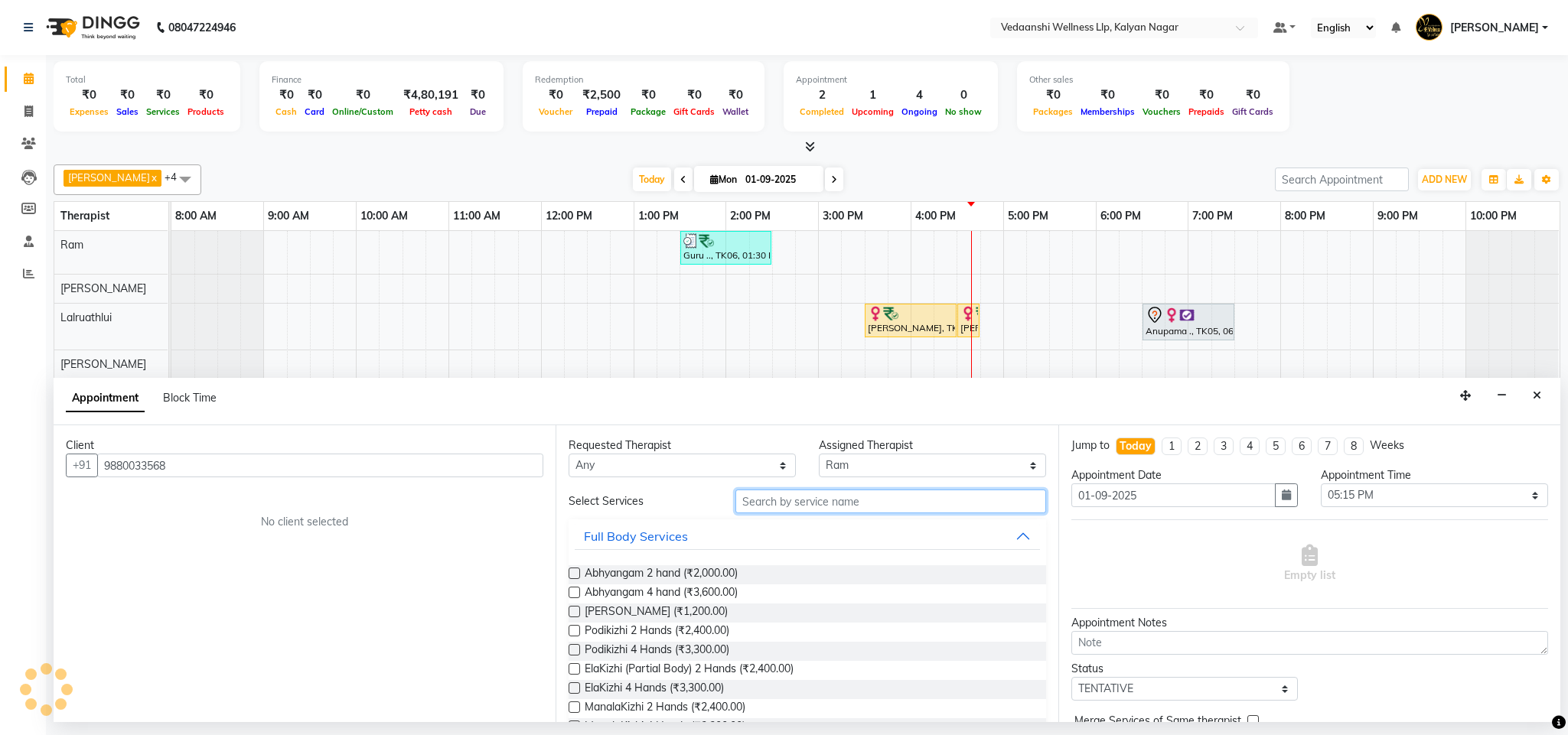
click at [804, 498] on input "text" at bounding box center [891, 502] width 311 height 24
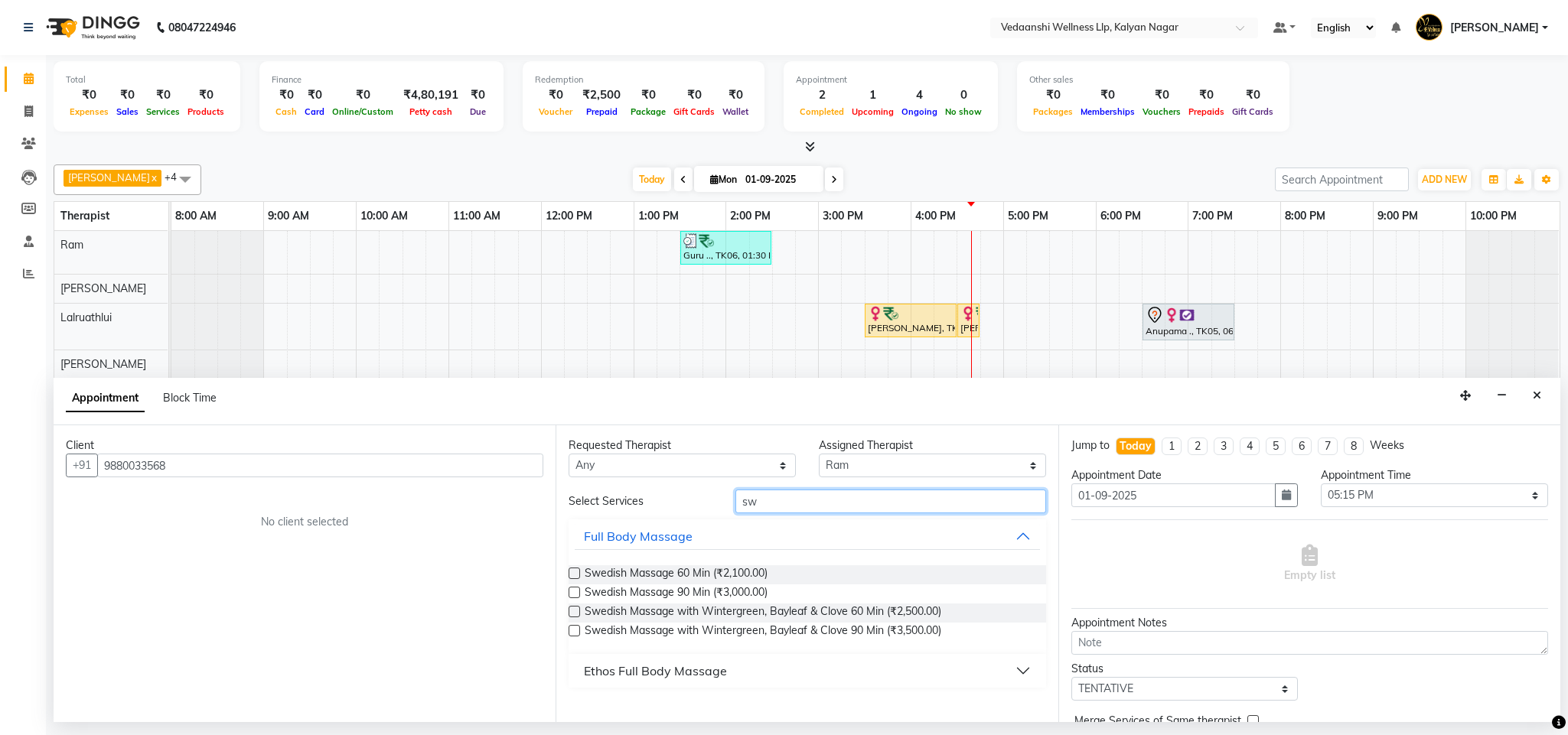
type input "sw"
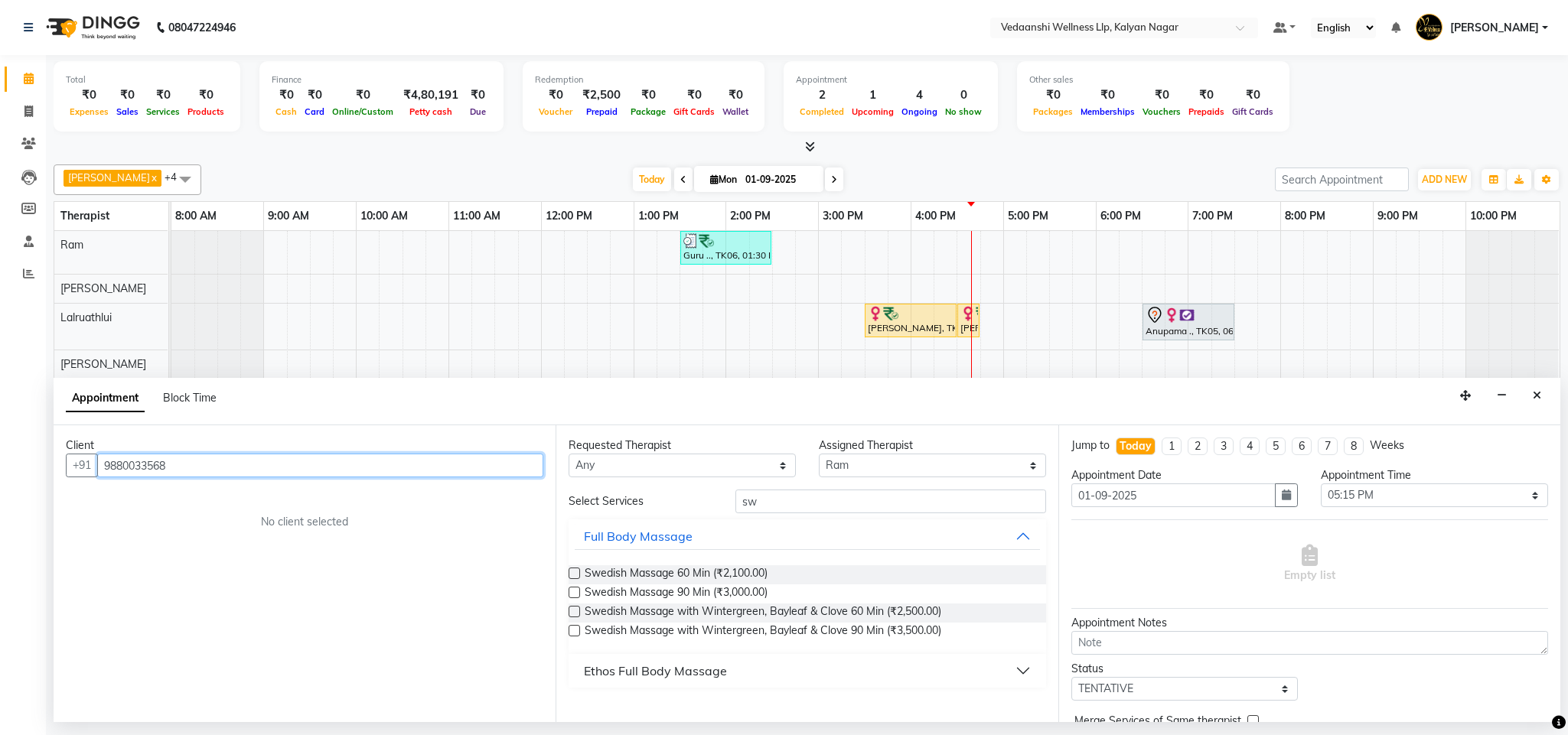
click at [291, 467] on input "9880033568" at bounding box center [320, 465] width 446 height 24
click at [230, 502] on span "988003356" at bounding box center [259, 498] width 69 height 15
type input "9880033568"
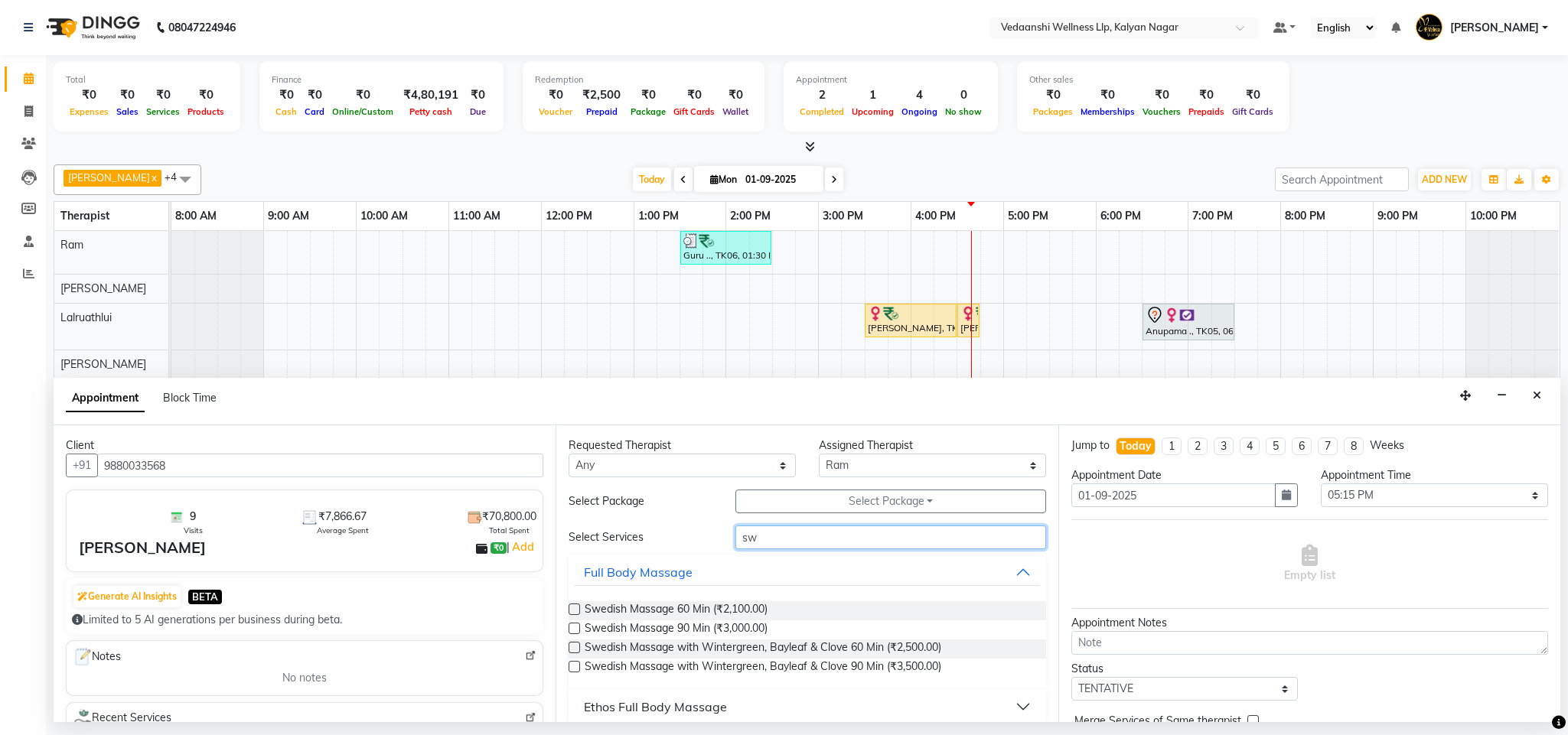
click at [760, 546] on input "sw" at bounding box center [891, 537] width 311 height 24
click at [850, 652] on span "Swedish Massage with Wintergreen, Bayleaf & Clove 60 Min (₹2,500.00)" at bounding box center [763, 649] width 357 height 20
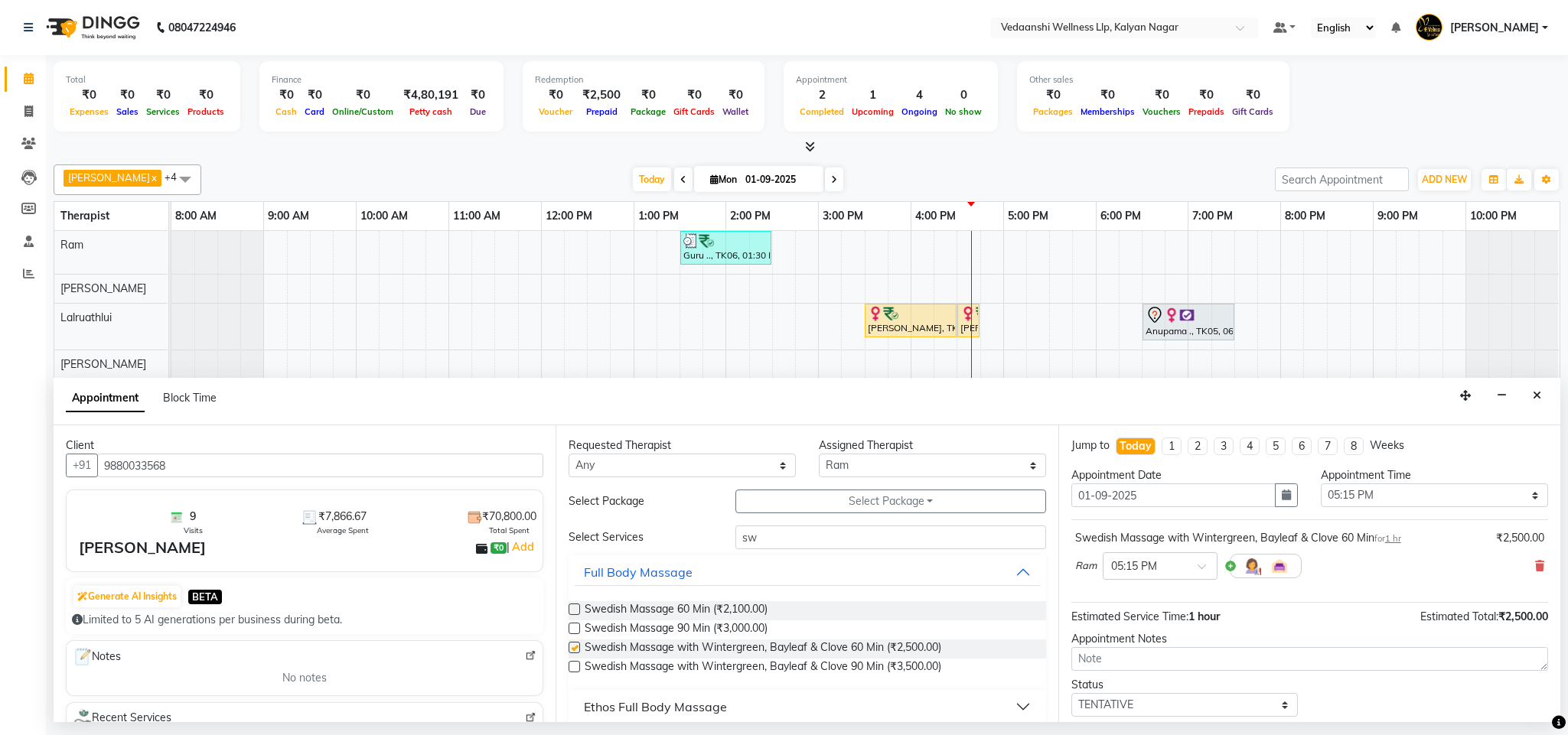
checkbox input "false"
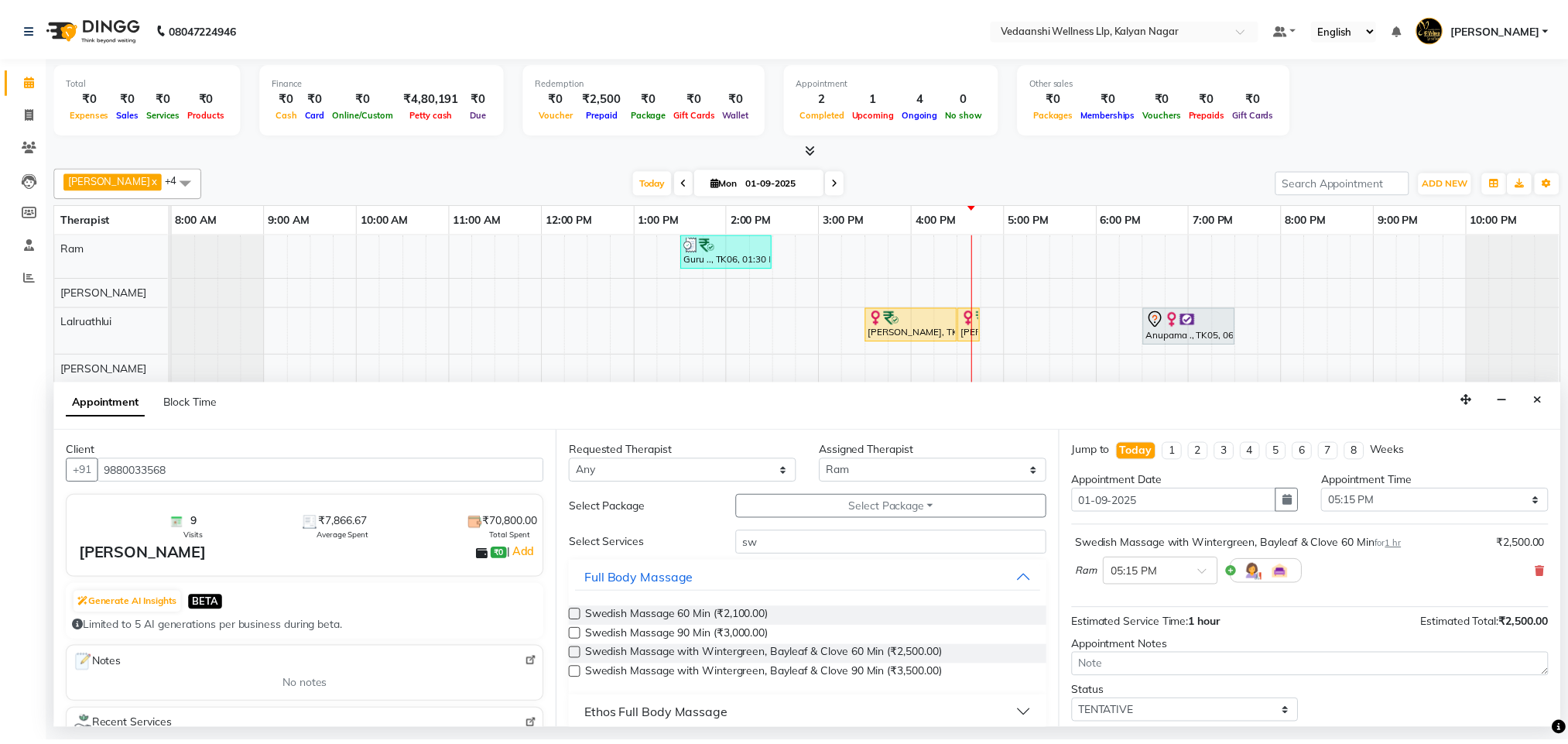
scroll to position [95, 0]
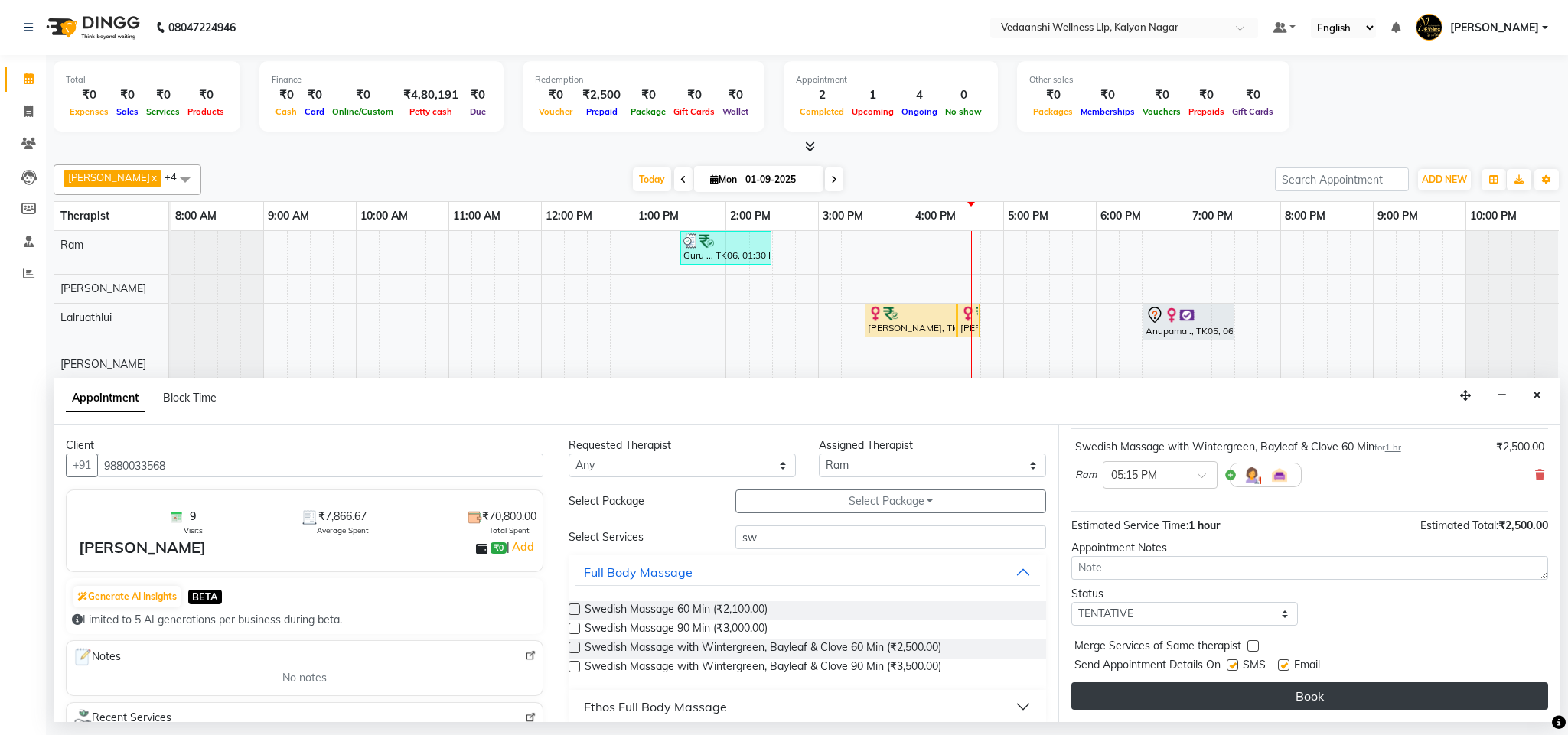
click at [1176, 695] on button "Book" at bounding box center [1309, 696] width 477 height 28
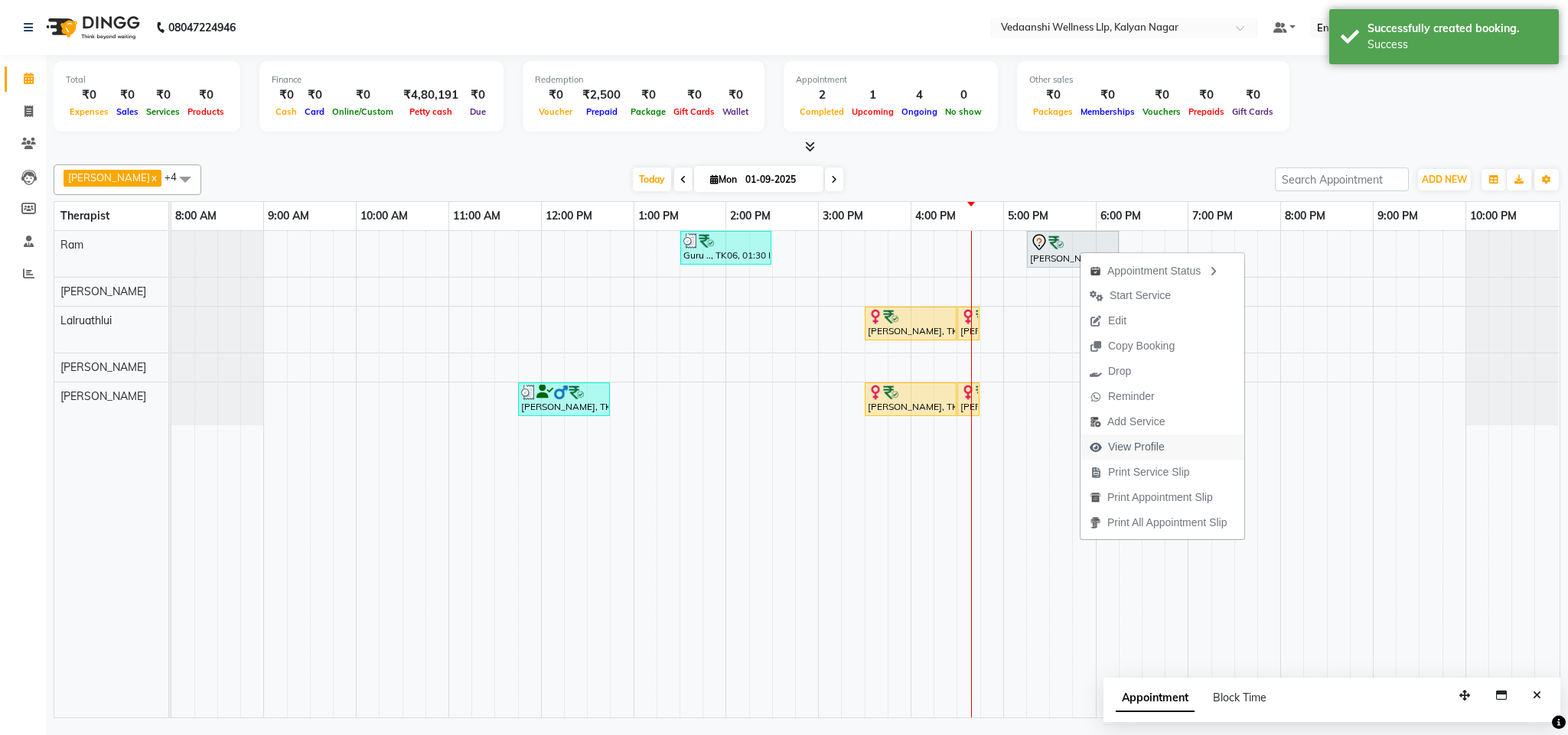
click at [1123, 450] on span "View Profile" at bounding box center [1136, 447] width 57 height 16
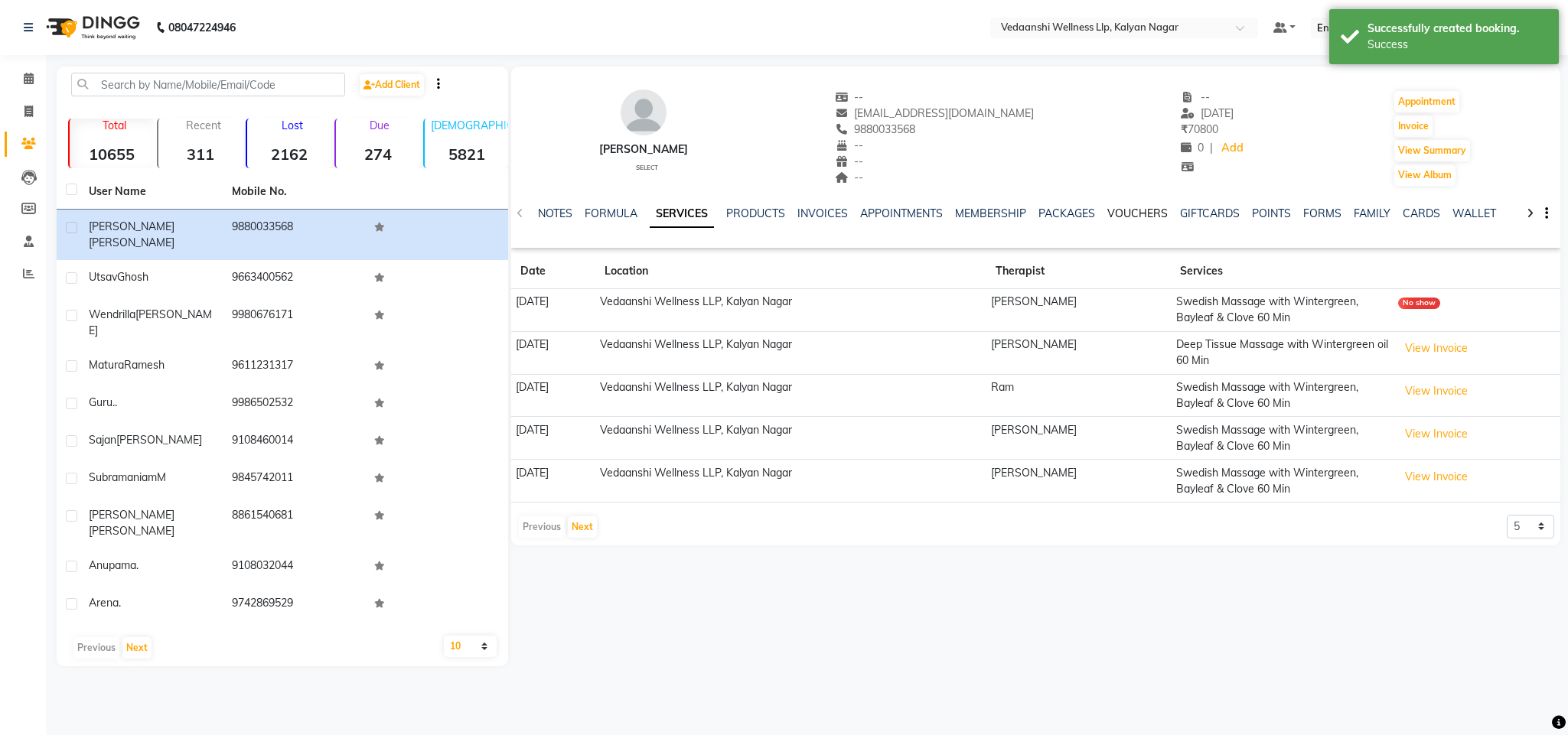
click at [1127, 218] on link "VOUCHERS" at bounding box center [1137, 214] width 60 height 14
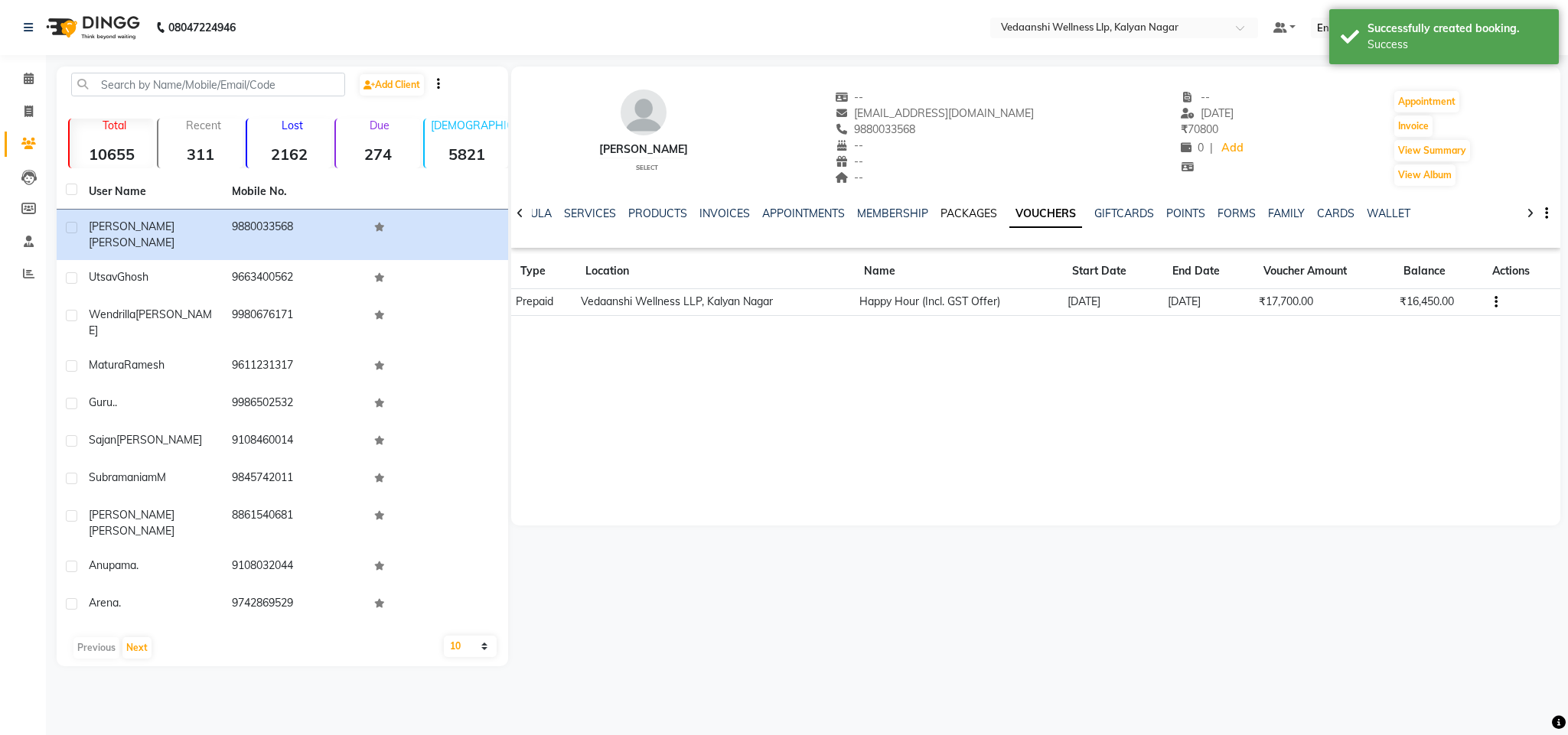
click at [958, 209] on link "PACKAGES" at bounding box center [969, 214] width 57 height 14
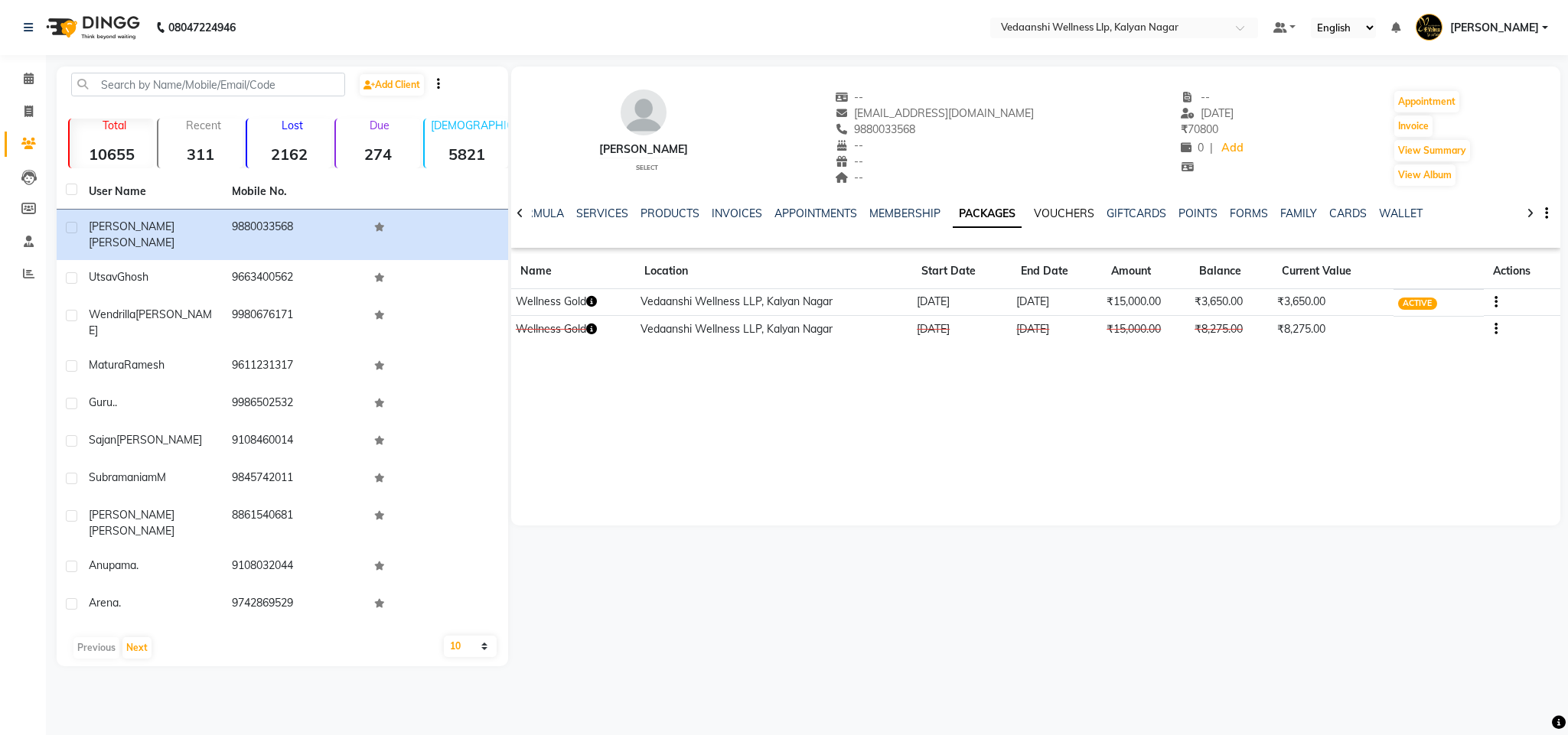
click at [1044, 208] on link "VOUCHERS" at bounding box center [1064, 214] width 60 height 14
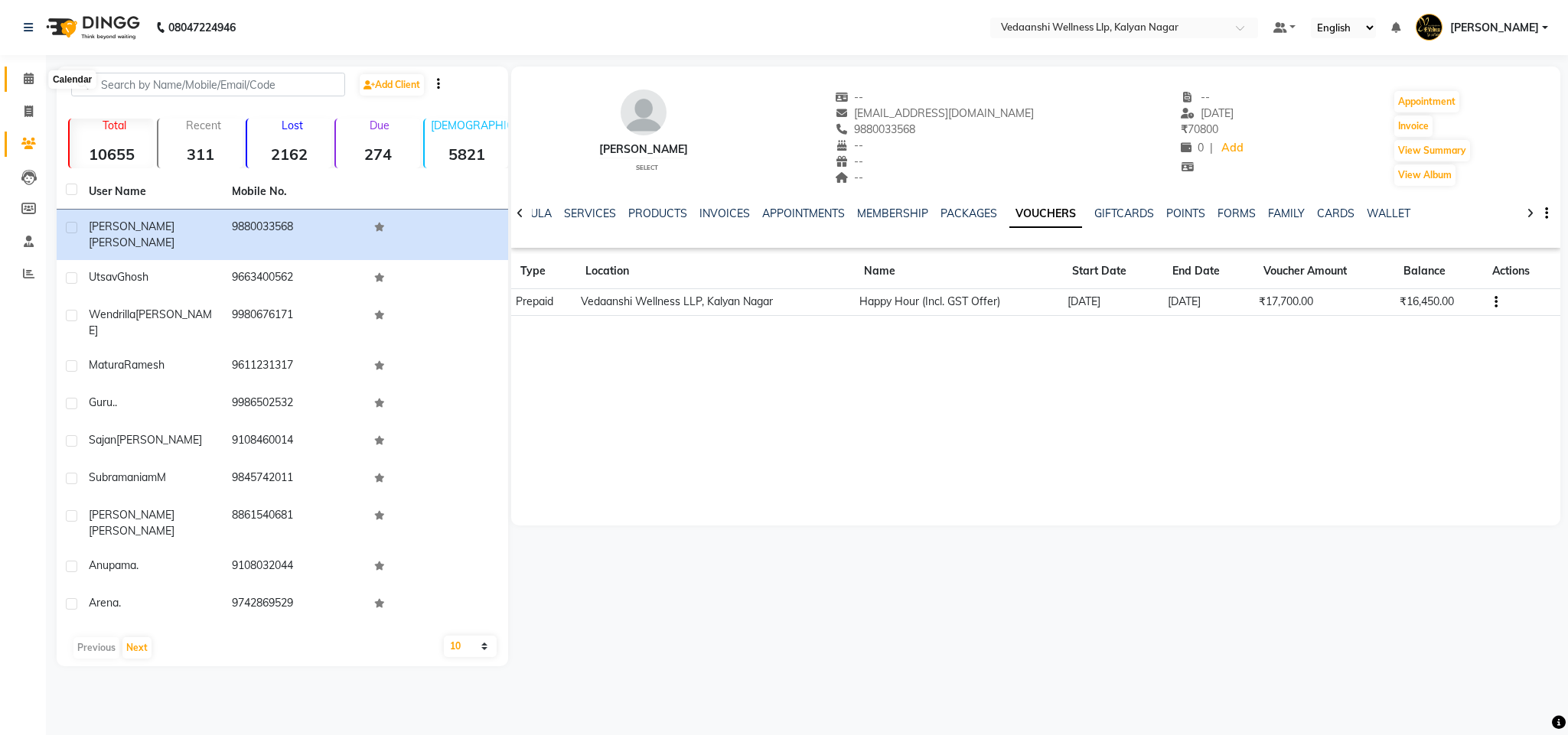
click at [33, 76] on icon at bounding box center [28, 78] width 10 height 12
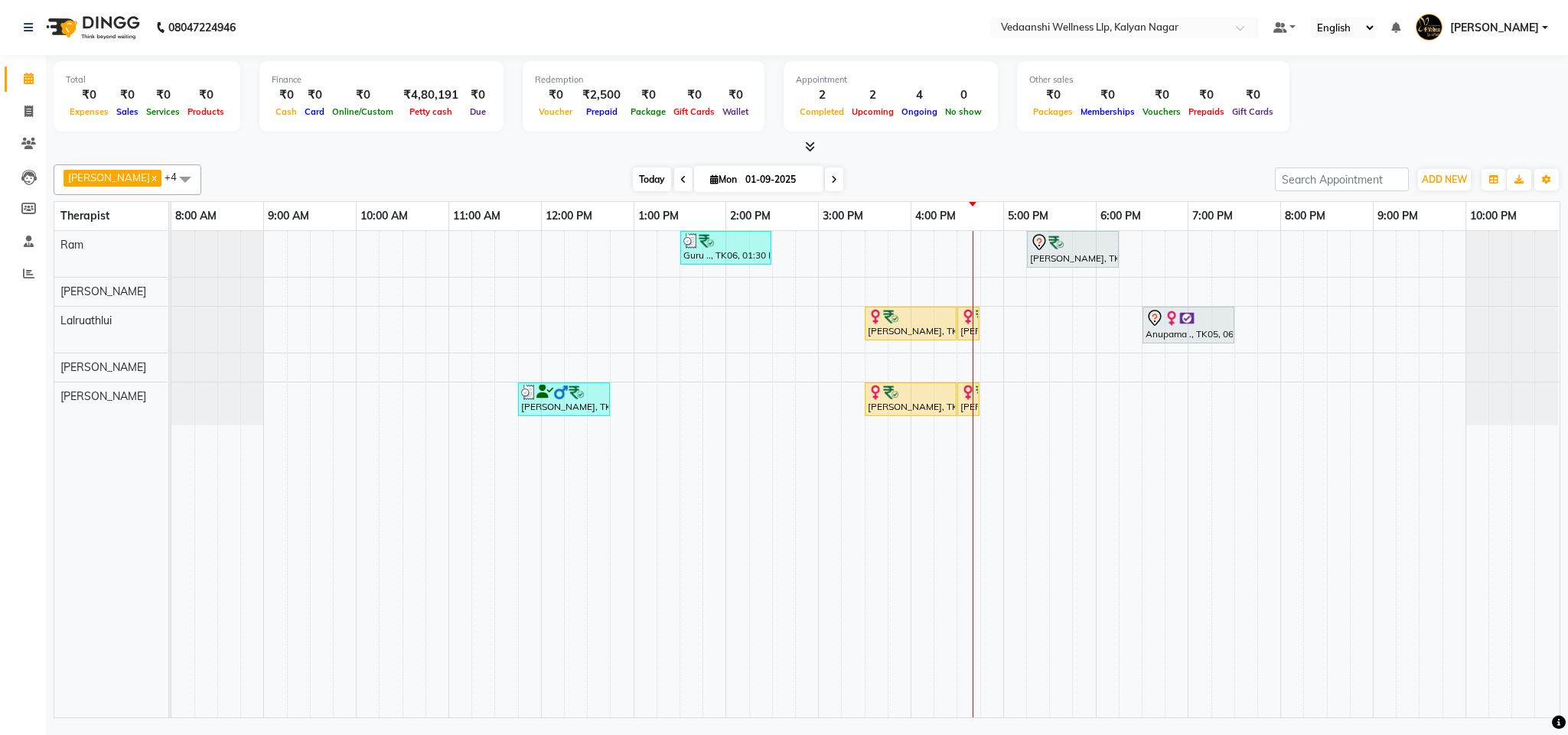
click at [633, 179] on span "Today" at bounding box center [652, 179] width 38 height 24
click at [747, 173] on input "01-09-2025" at bounding box center [779, 180] width 76 height 23
select select "9"
select select "2025"
click at [779, 280] on span "6" at bounding box center [779, 279] width 25 height 25
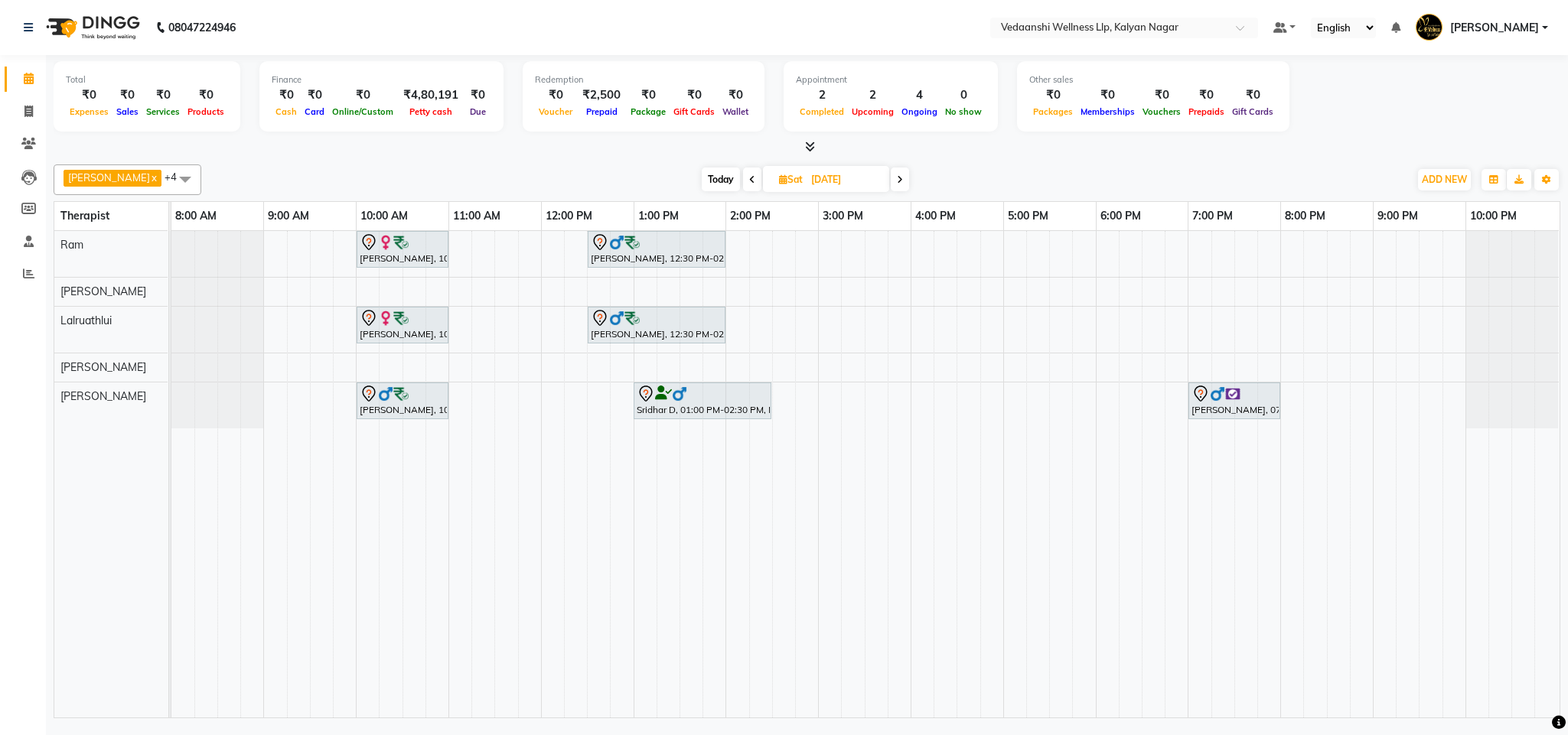
click at [701, 179] on span "Today" at bounding box center [720, 179] width 38 height 24
type input "01-09-2025"
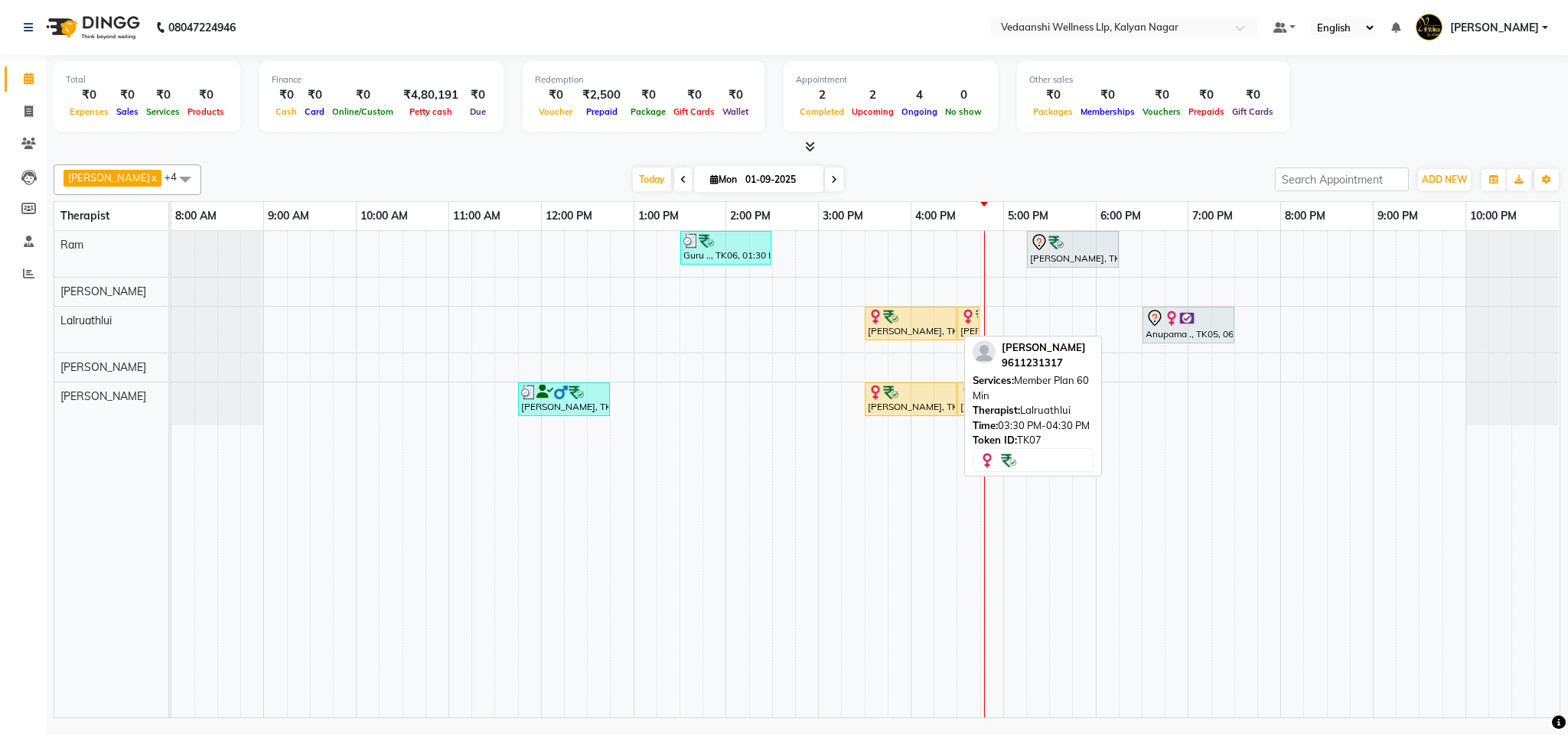
click at [944, 329] on div "[PERSON_NAME], TK07, 03:30 PM-04:30 PM, Member Plan 60 Min" at bounding box center [910, 323] width 89 height 29
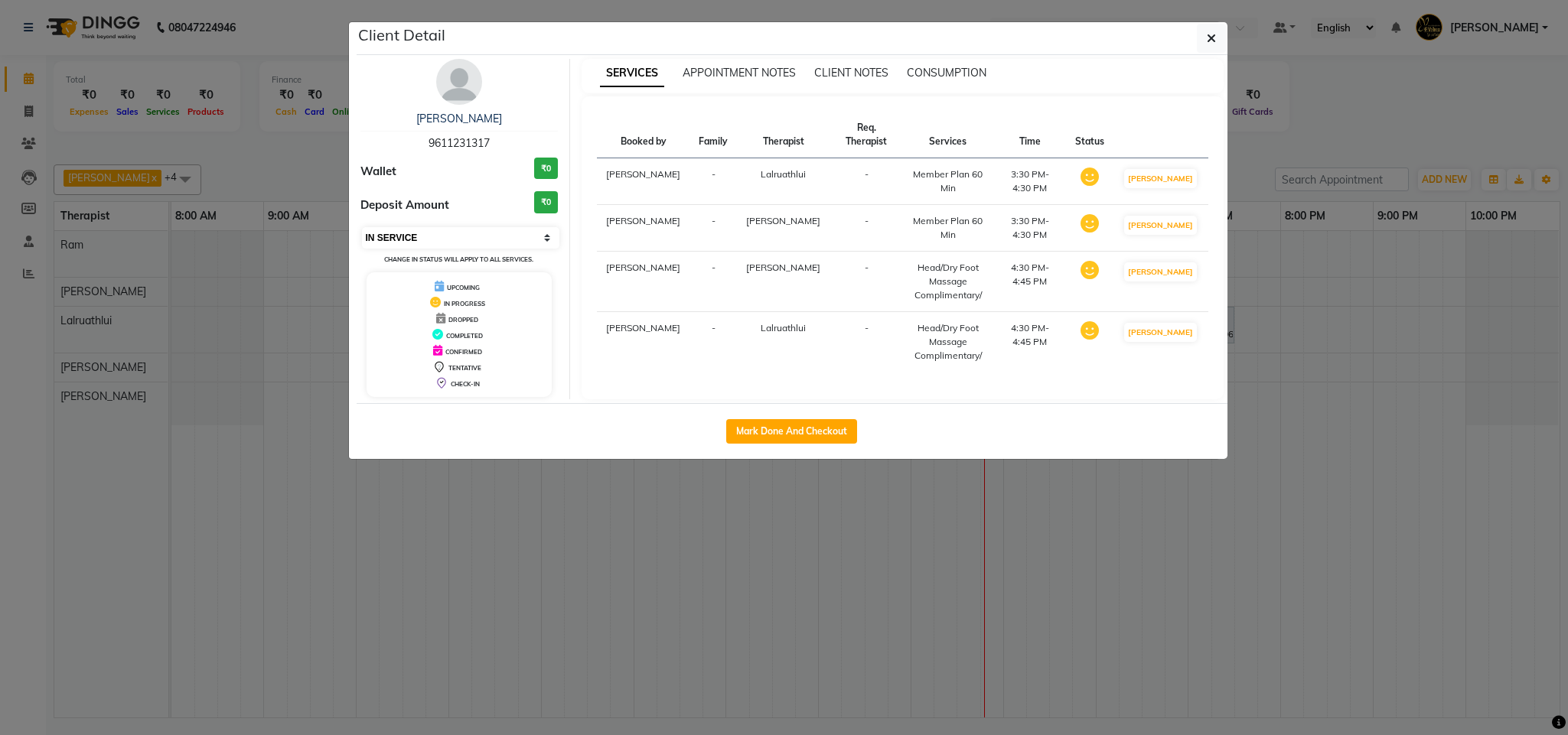
click at [459, 240] on select "Select IN SERVICE CONFIRMED TENTATIVE CHECK IN MARK DONE DROPPED UPCOMING" at bounding box center [461, 238] width 198 height 21
click at [362, 228] on select "Select IN SERVICE CONFIRMED TENTATIVE CHECK IN MARK DONE DROPPED UPCOMING" at bounding box center [461, 238] width 198 height 21
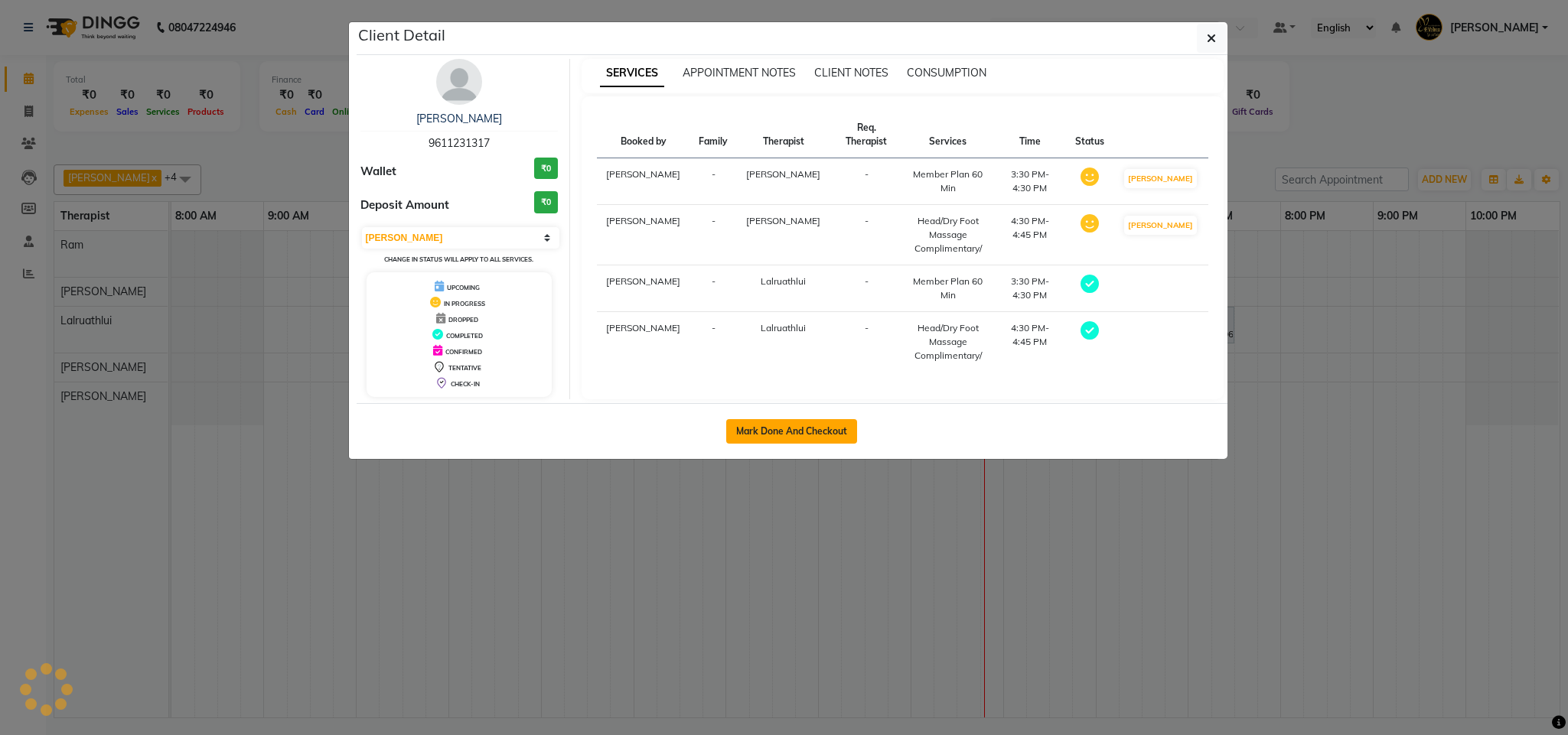
select select "select"
click at [1210, 35] on icon "button" at bounding box center [1211, 38] width 9 height 12
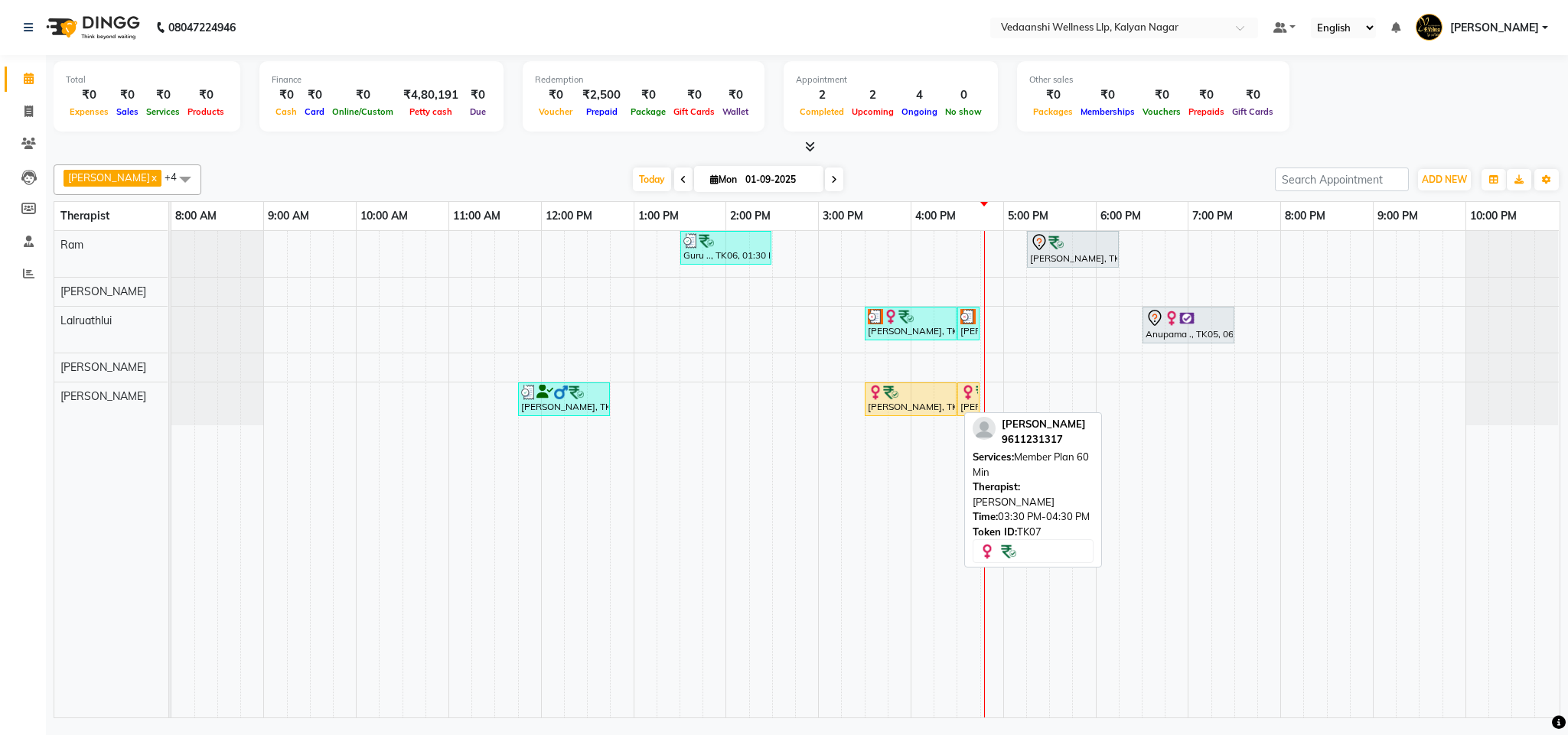
click at [899, 400] on div at bounding box center [910, 391] width 86 height 15
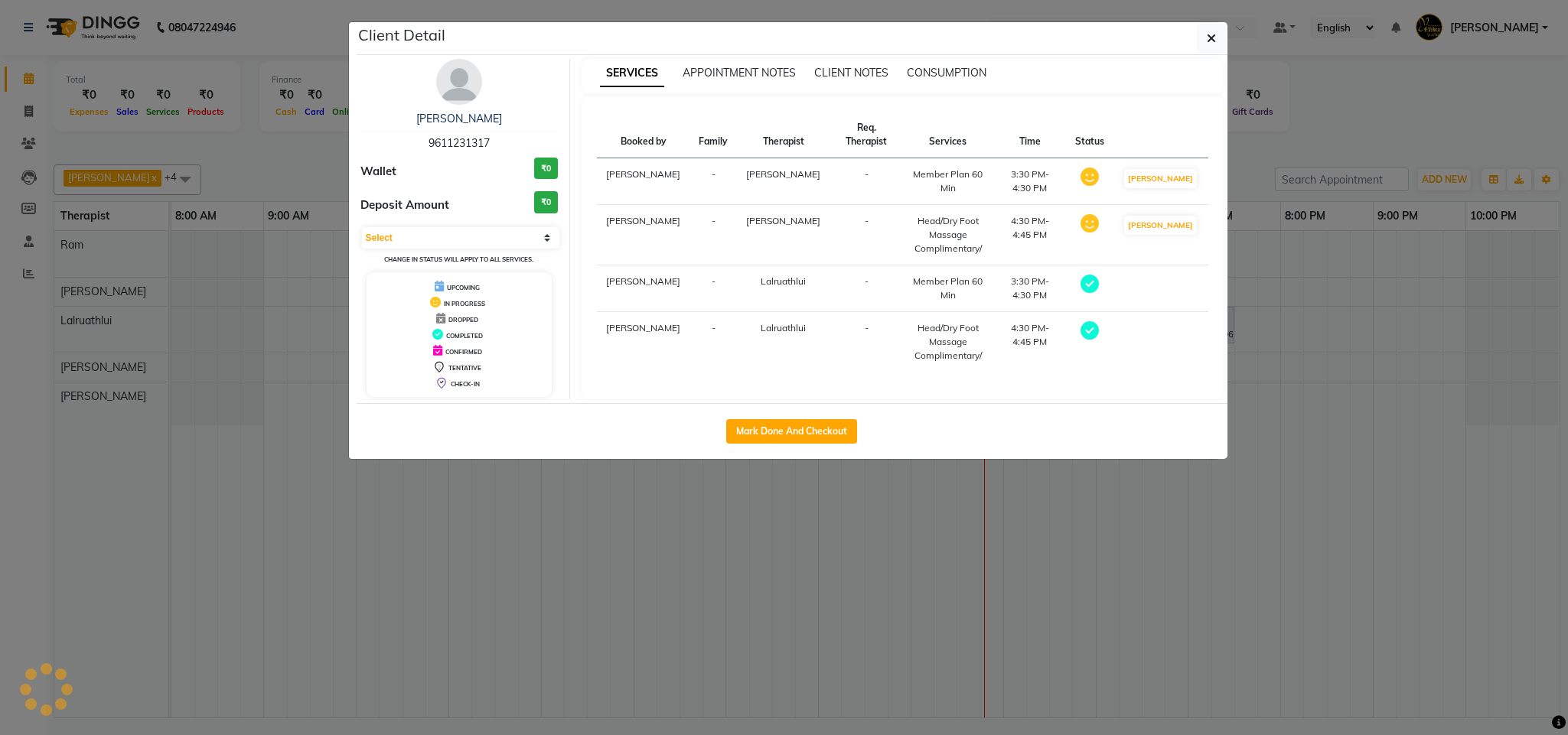
select select "3"
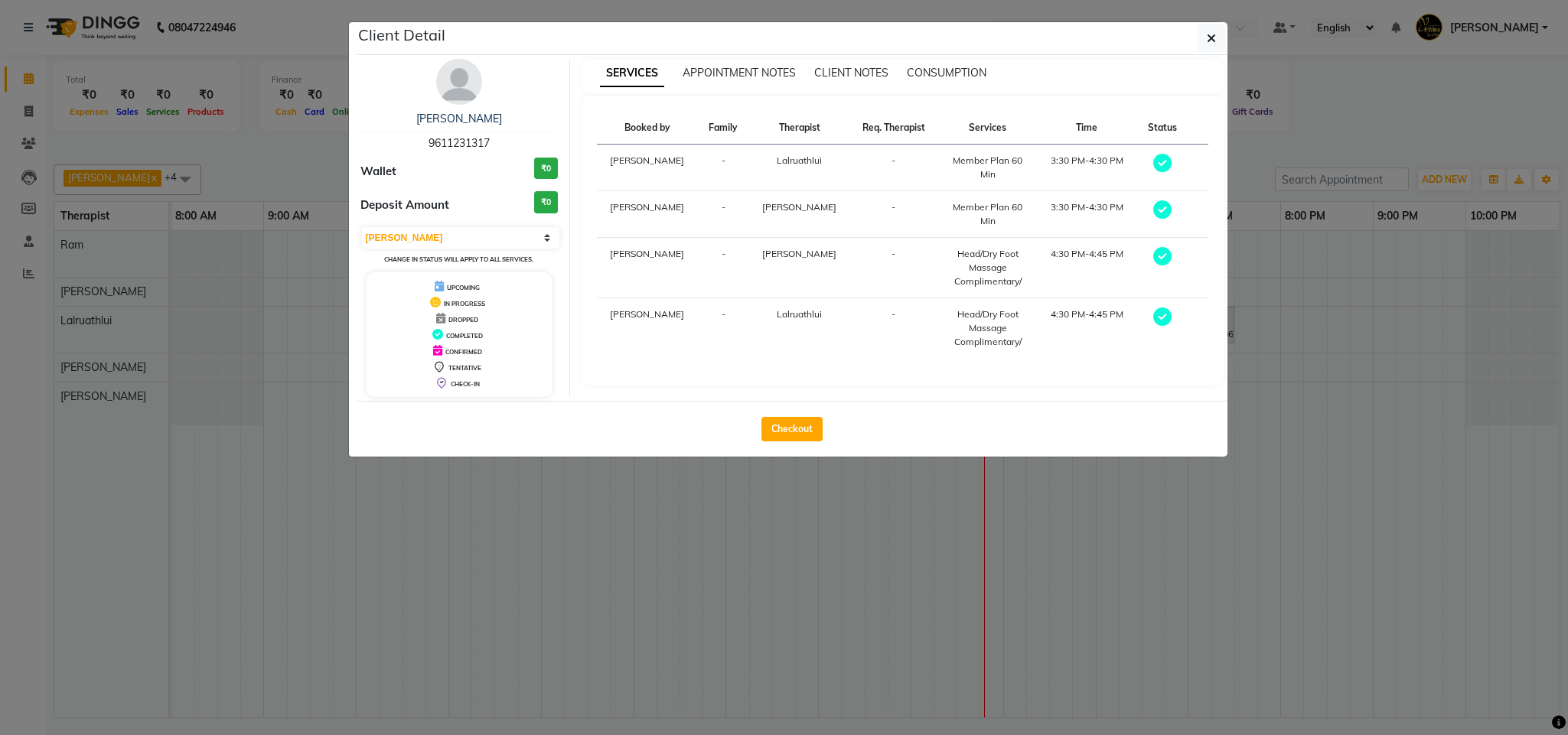
click at [766, 412] on div "Checkout" at bounding box center [792, 429] width 871 height 56
click at [786, 420] on button "Checkout" at bounding box center [791, 430] width 61 height 25
select select "service"
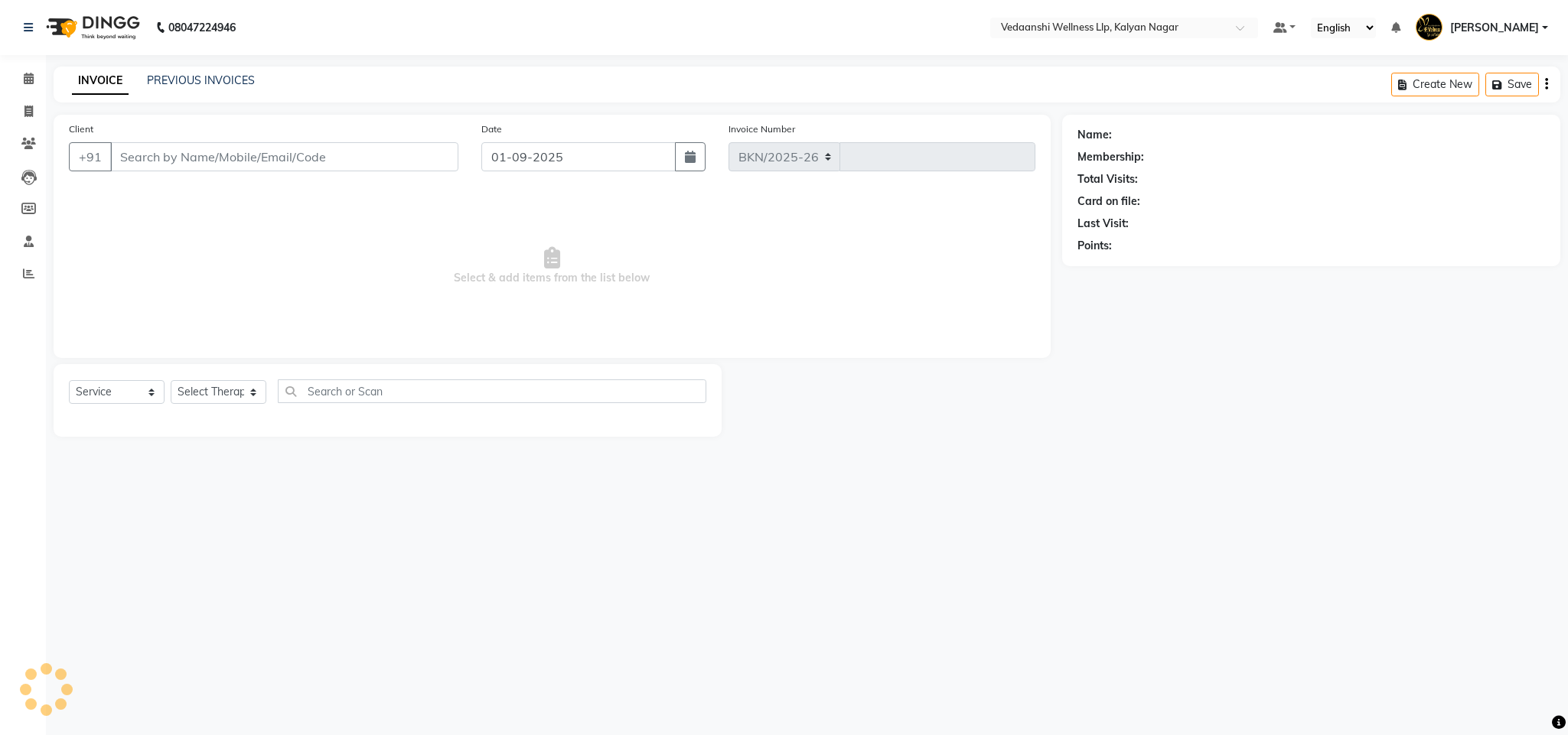
select select "4293"
type input "1263"
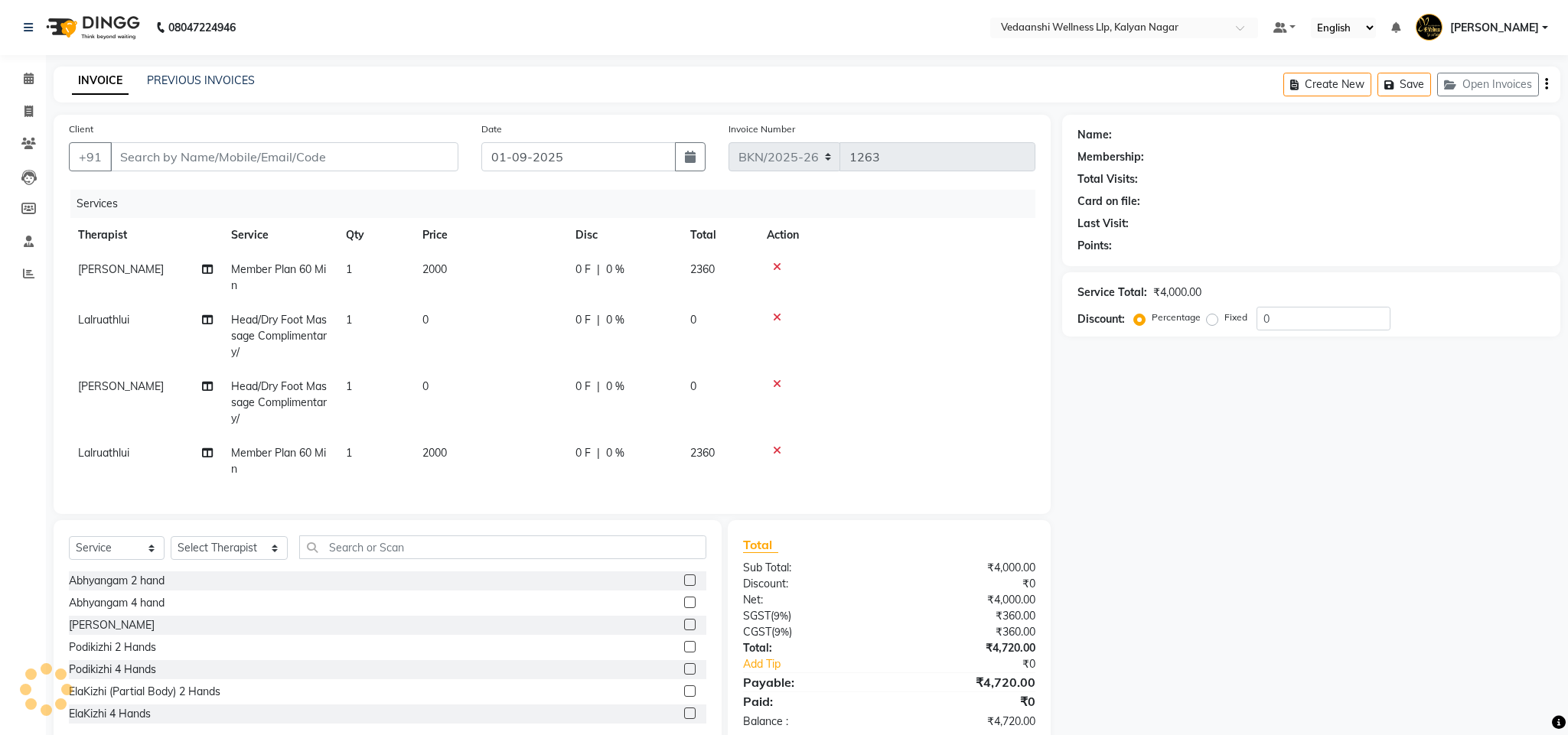
type input "9611231317"
select select "67323"
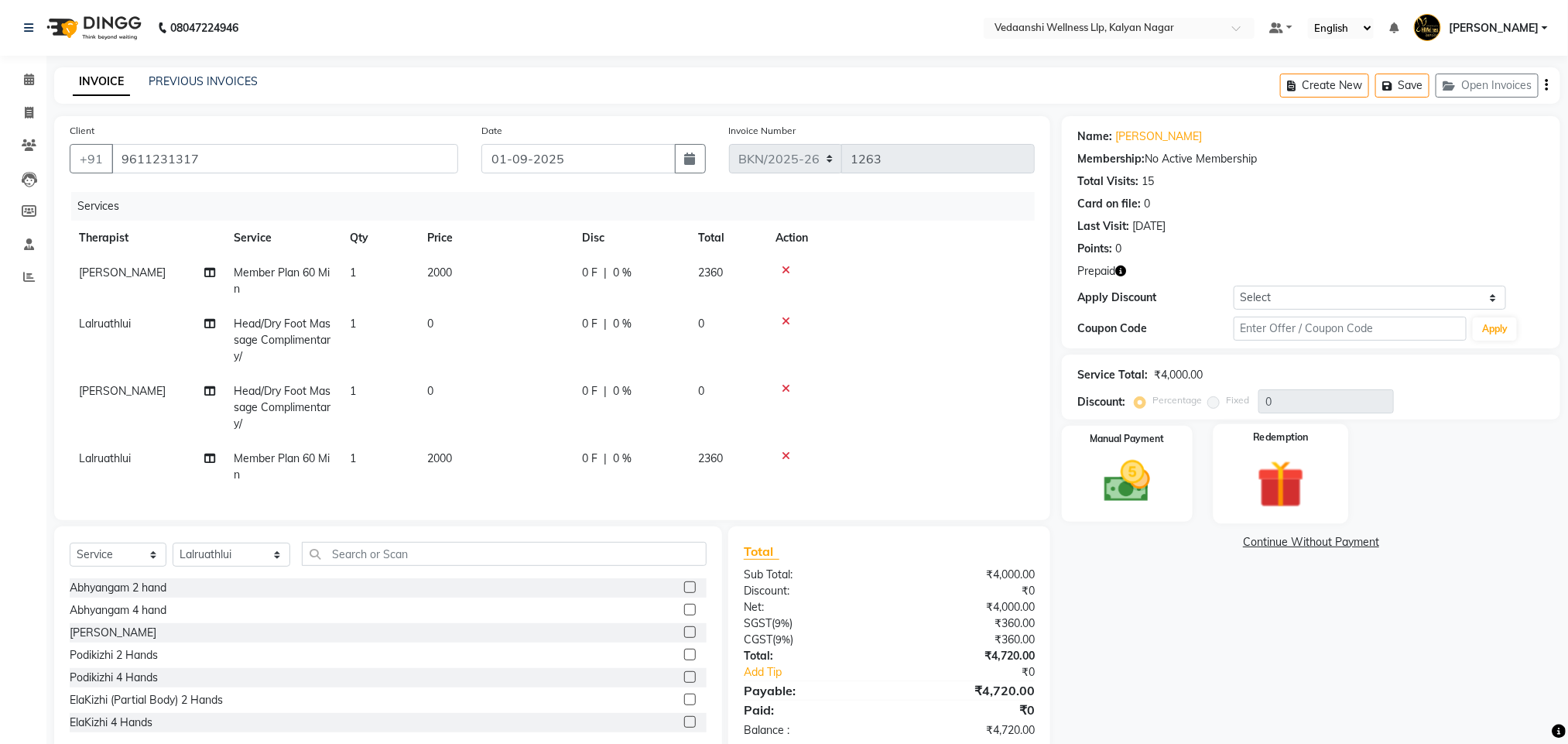
click at [1287, 472] on img at bounding box center [1281, 484] width 77 height 59
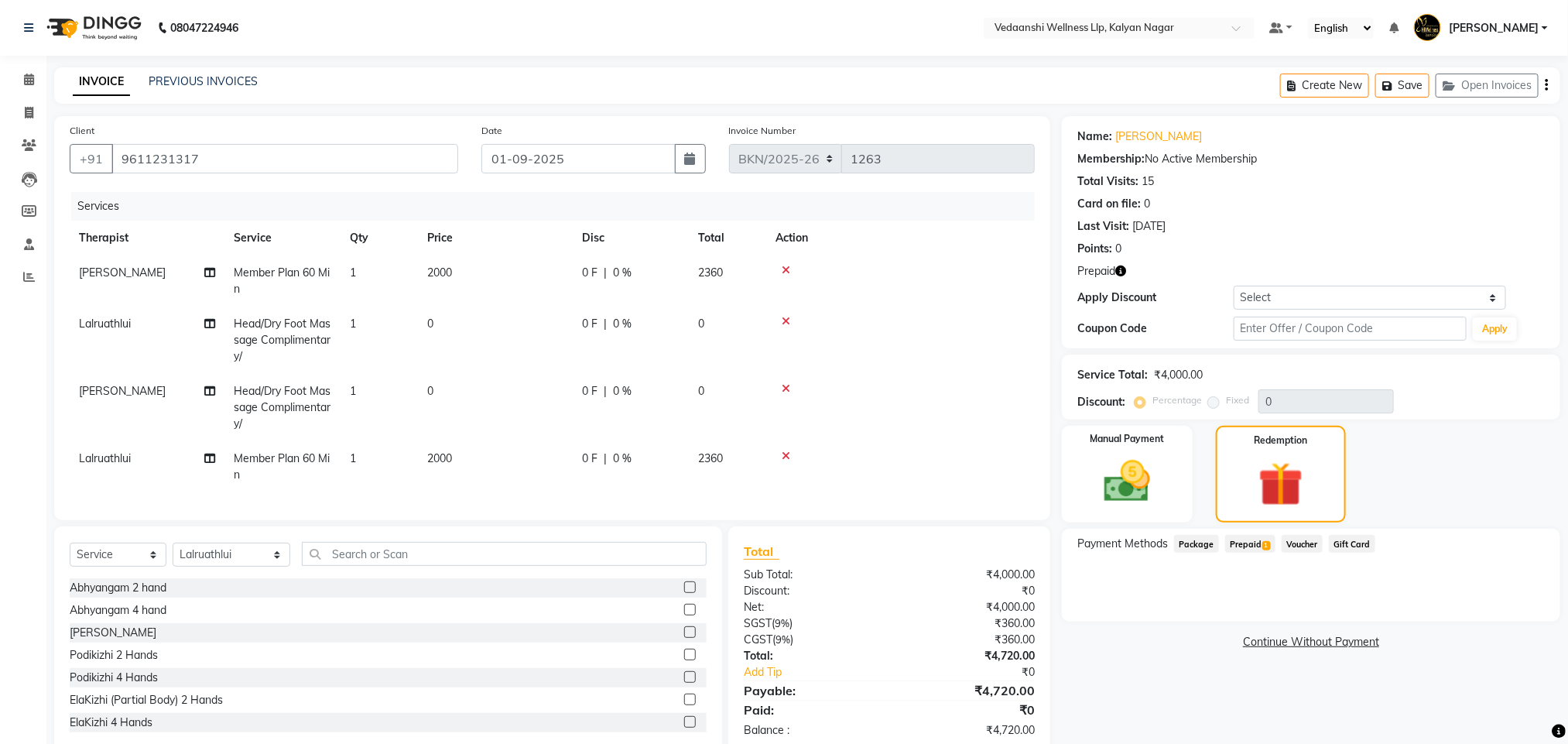
click at [1238, 549] on span "Prepaid 1" at bounding box center [1250, 544] width 50 height 18
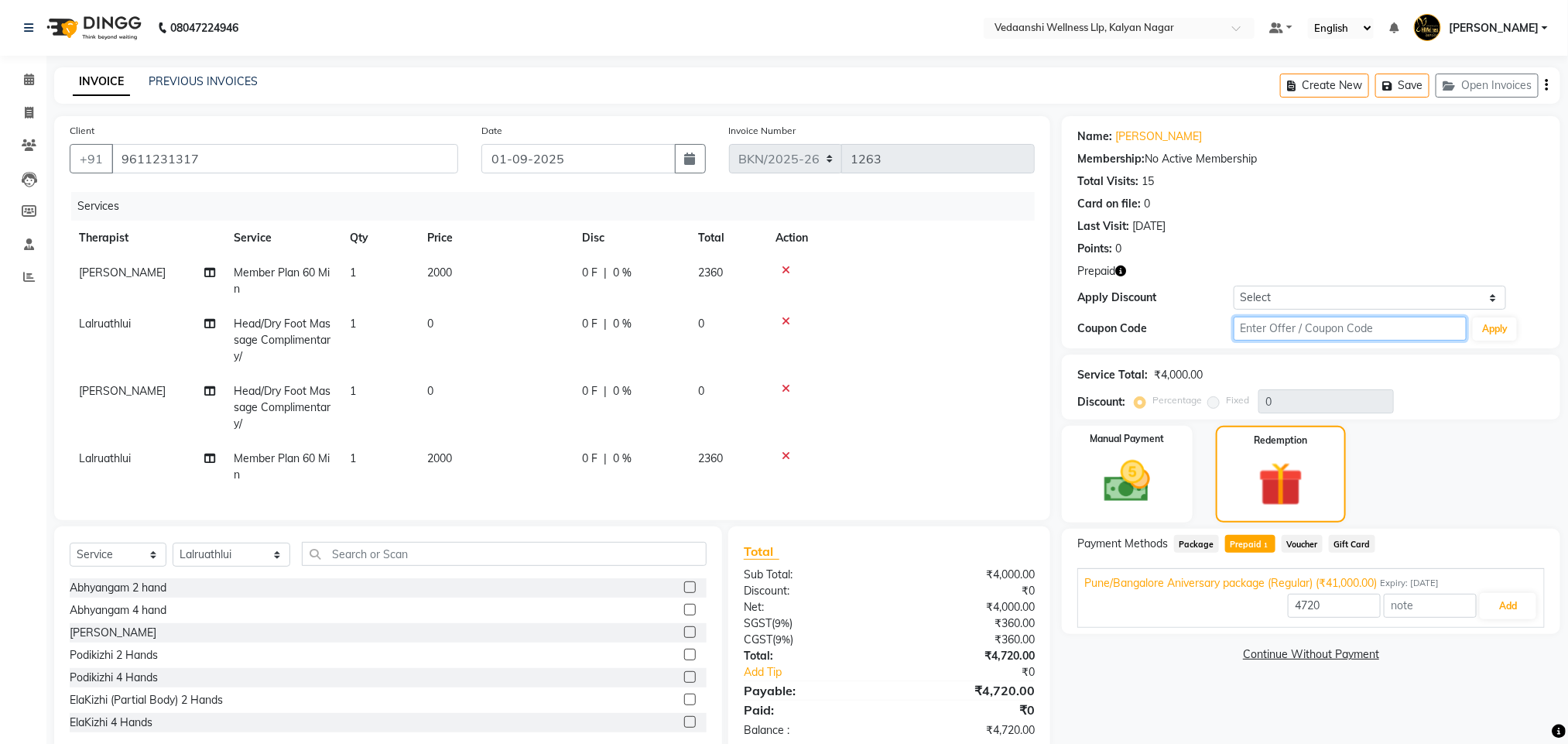
click at [1263, 331] on input "text" at bounding box center [1351, 328] width 233 height 24
type input "d50%"
click at [1508, 339] on button "Apply" at bounding box center [1494, 329] width 44 height 23
type input "50"
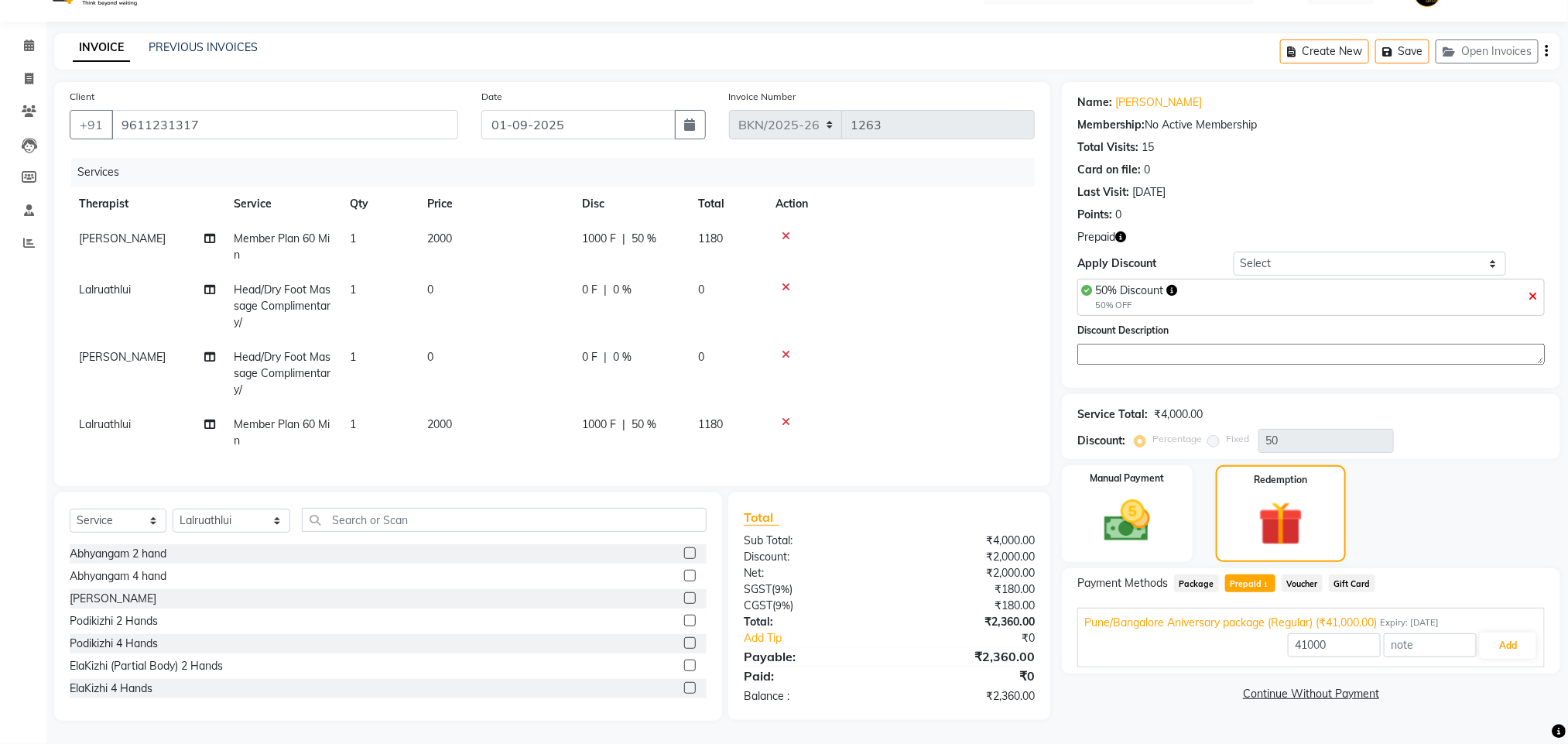
scroll to position [51, 0]
click at [1322, 633] on input "41000" at bounding box center [1334, 645] width 92 height 24
type input "2000"
click at [1498, 635] on button "Add" at bounding box center [1508, 645] width 57 height 26
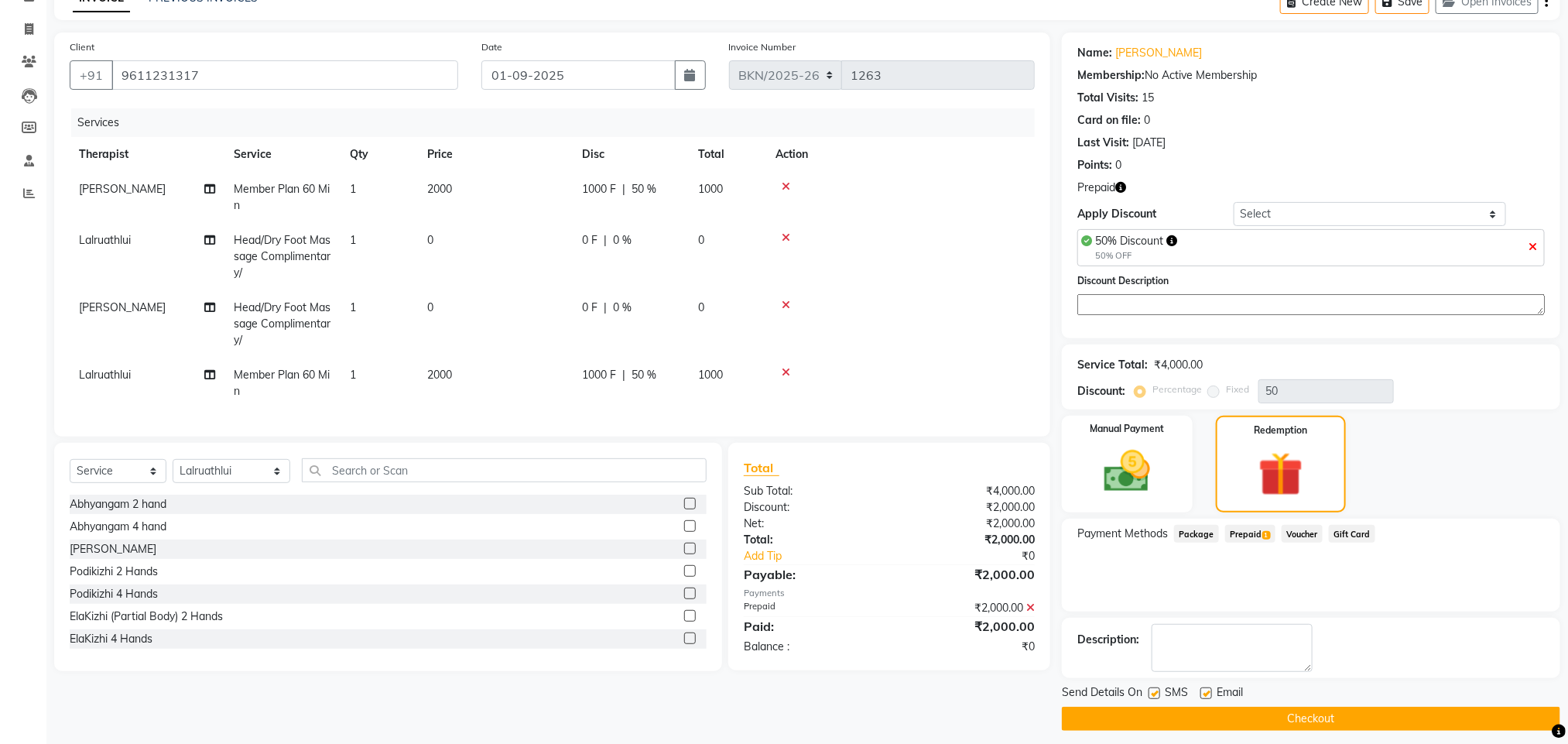
scroll to position [96, 0]
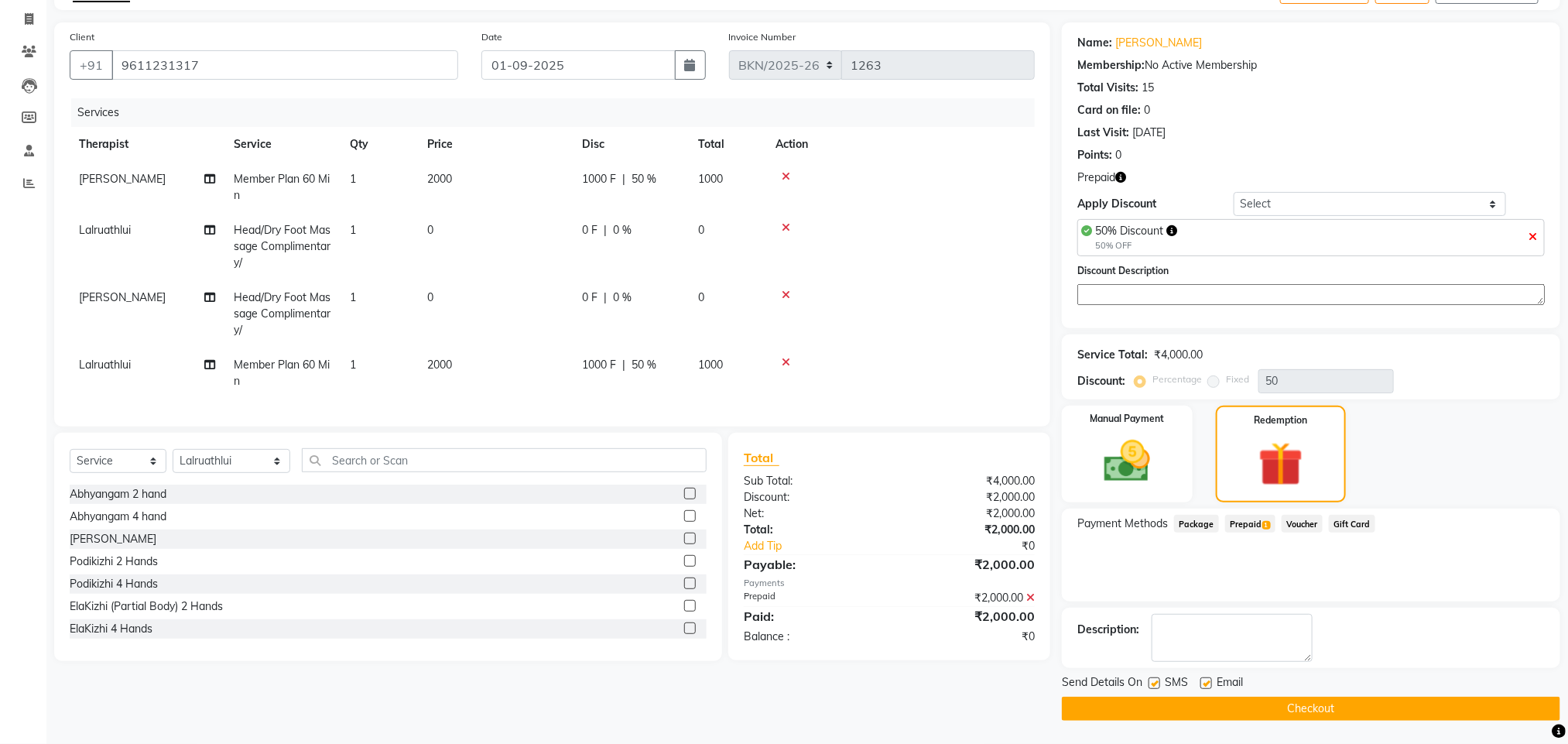
click at [1242, 711] on button "Checkout" at bounding box center [1310, 709] width 498 height 24
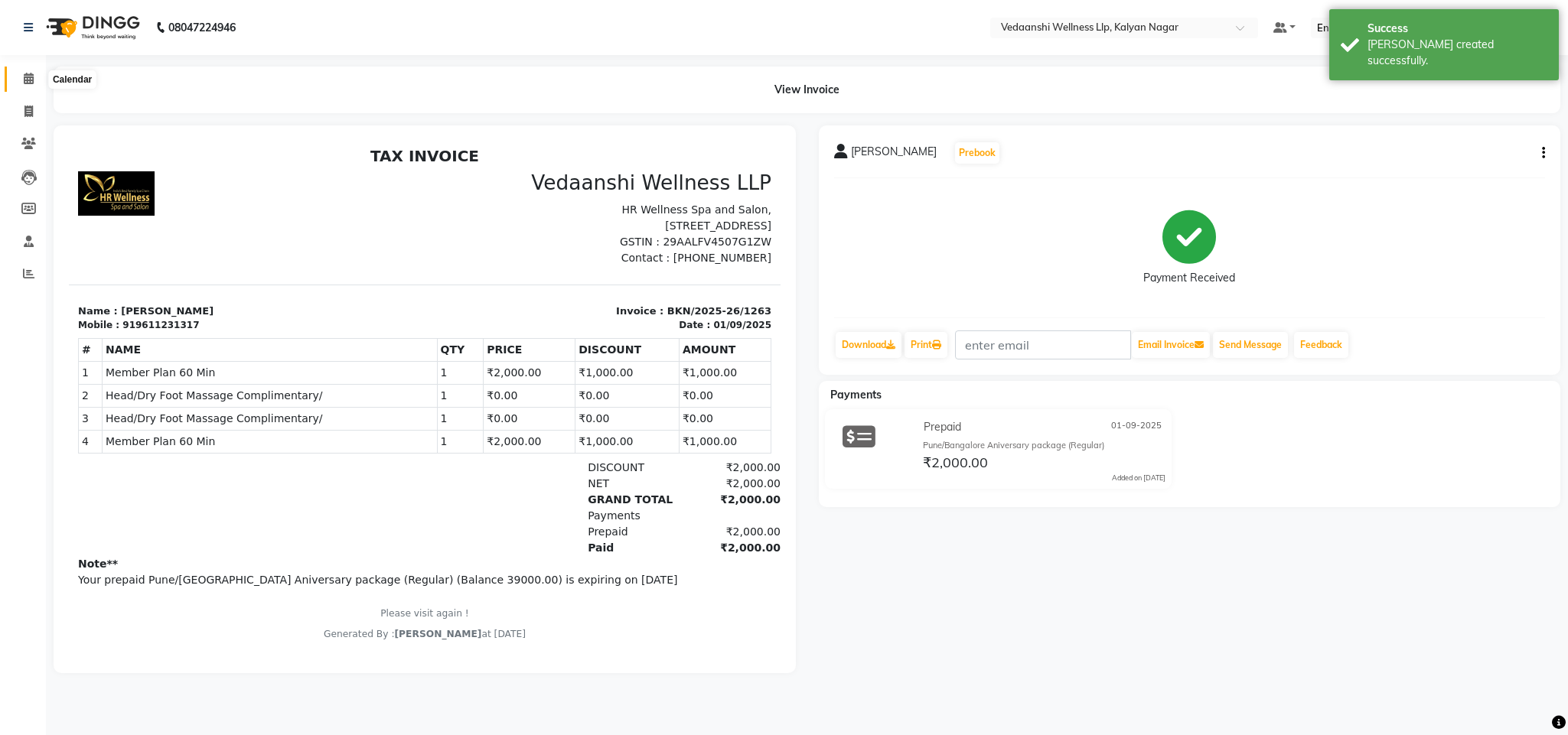
click at [30, 71] on span at bounding box center [28, 79] width 27 height 18
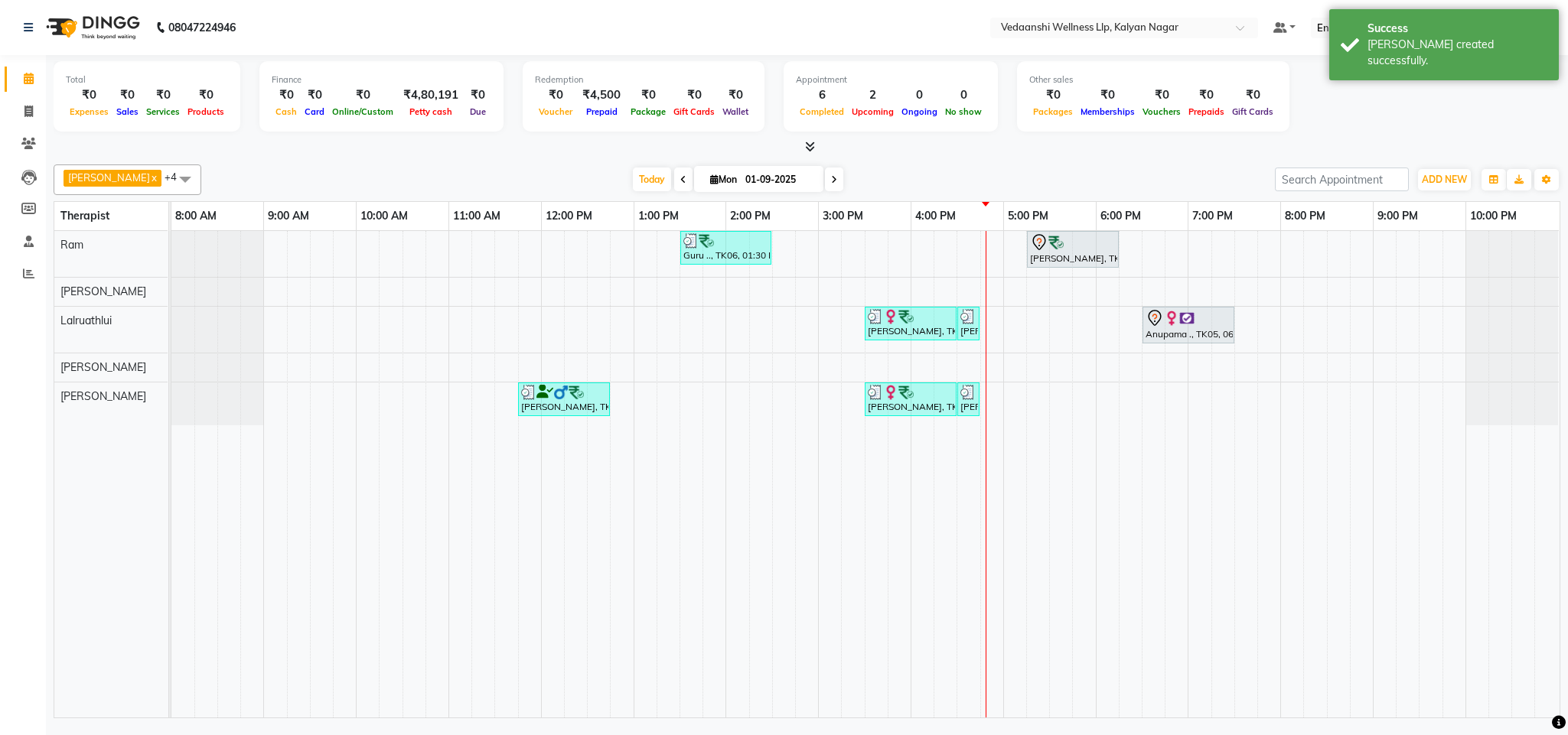
click at [825, 172] on span at bounding box center [834, 179] width 19 height 24
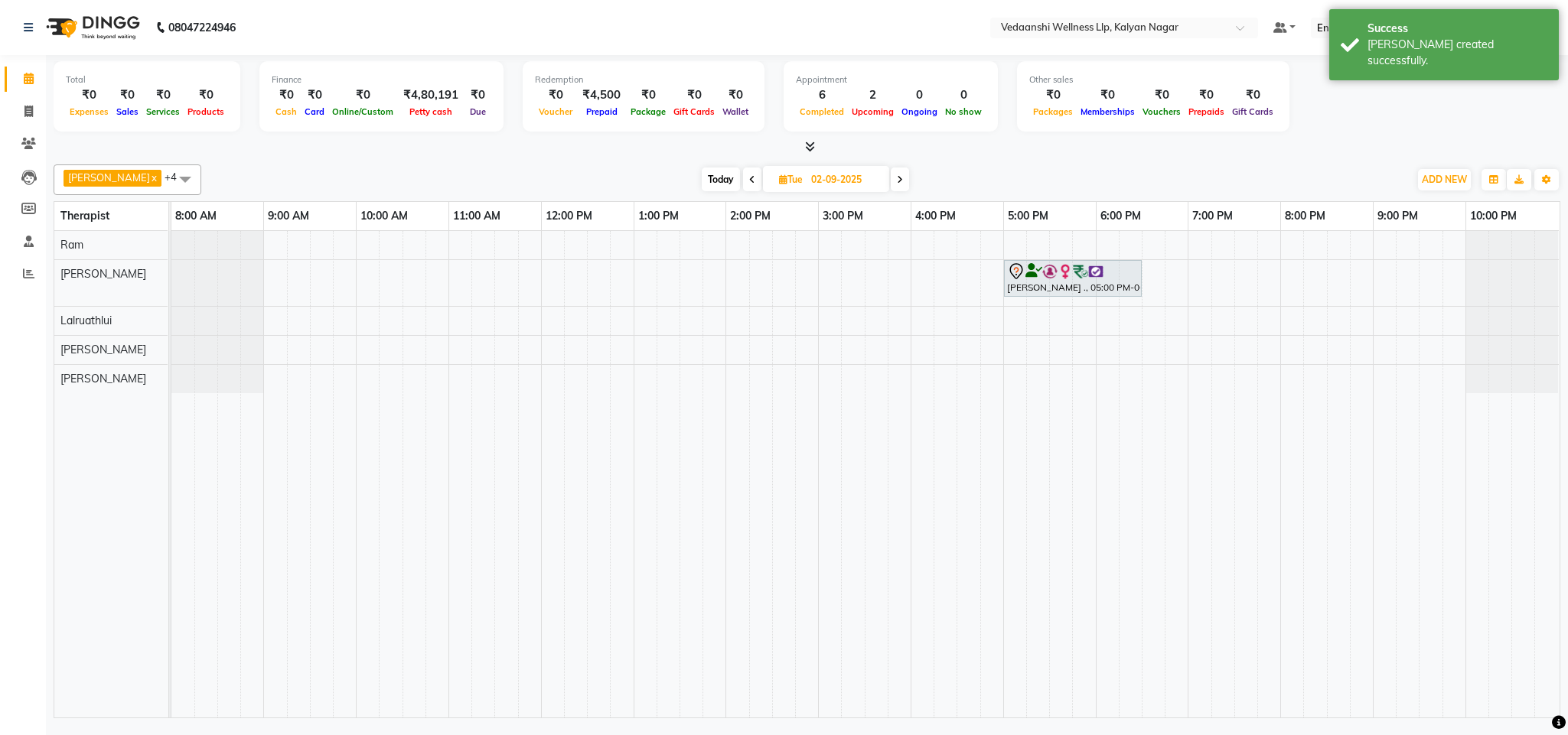
click at [706, 181] on span "Today" at bounding box center [720, 179] width 38 height 24
type input "01-09-2025"
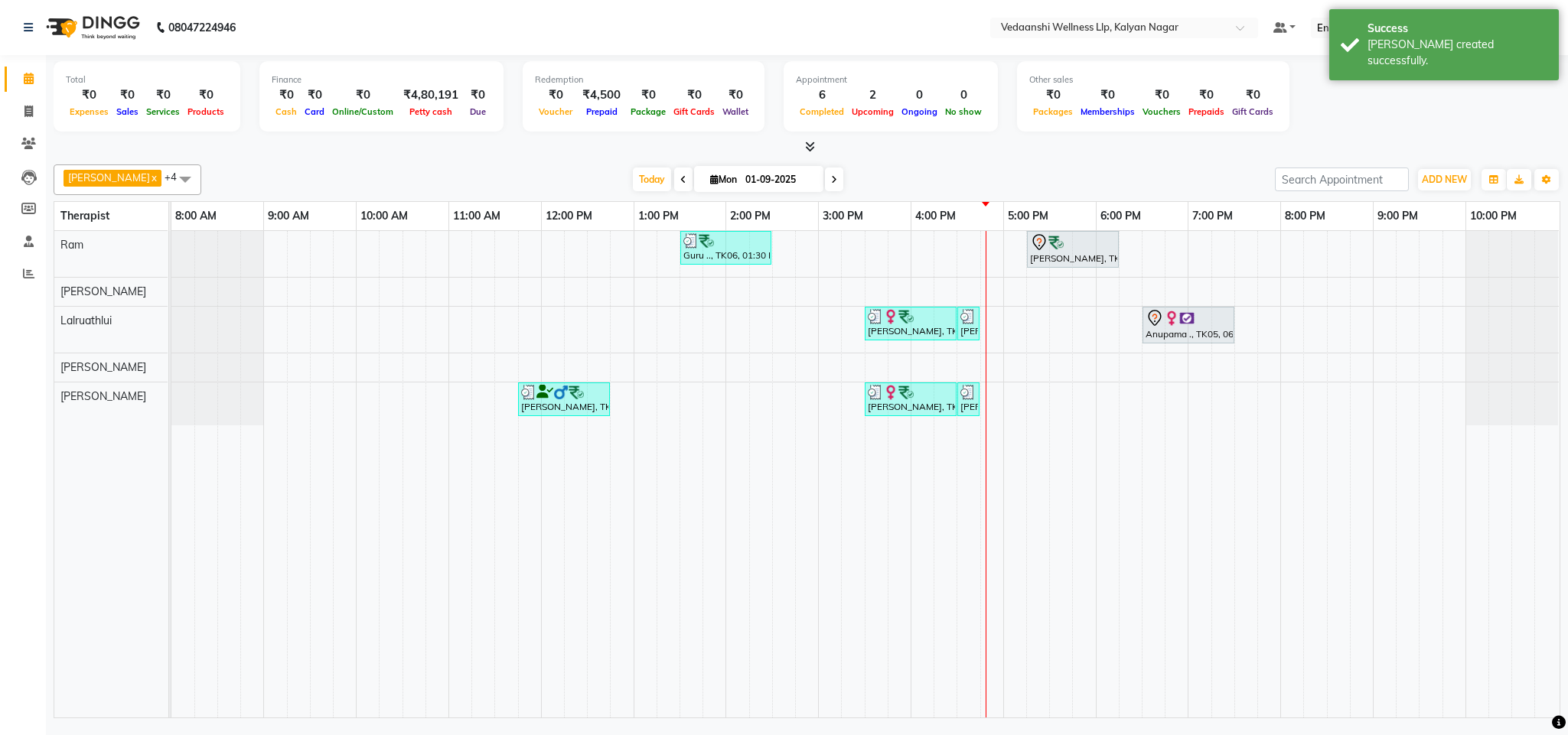
click at [930, 185] on div "Today Mon 01-09-2025" at bounding box center [738, 180] width 1058 height 23
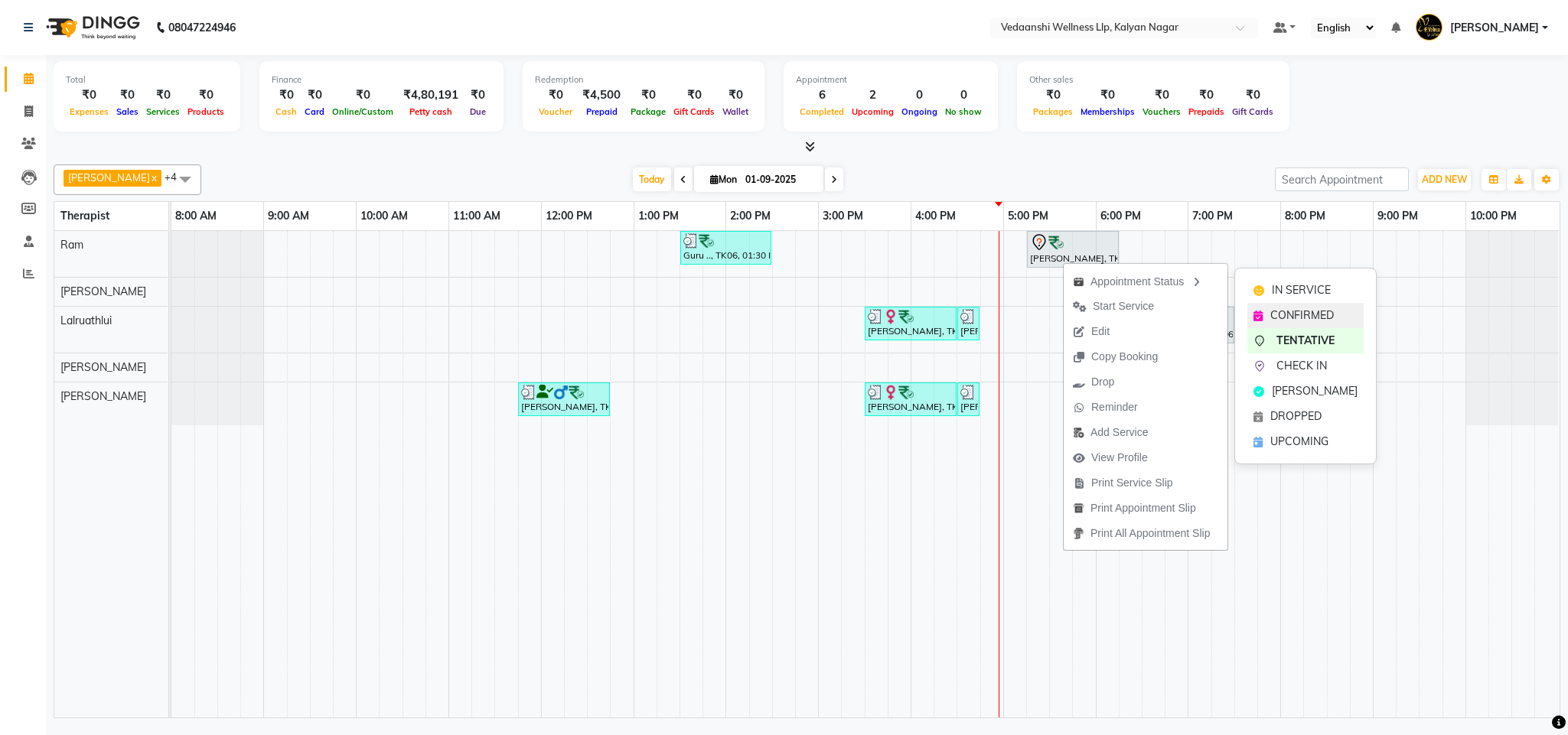
click at [1303, 322] on span "CONFIRMED" at bounding box center [1302, 315] width 64 height 16
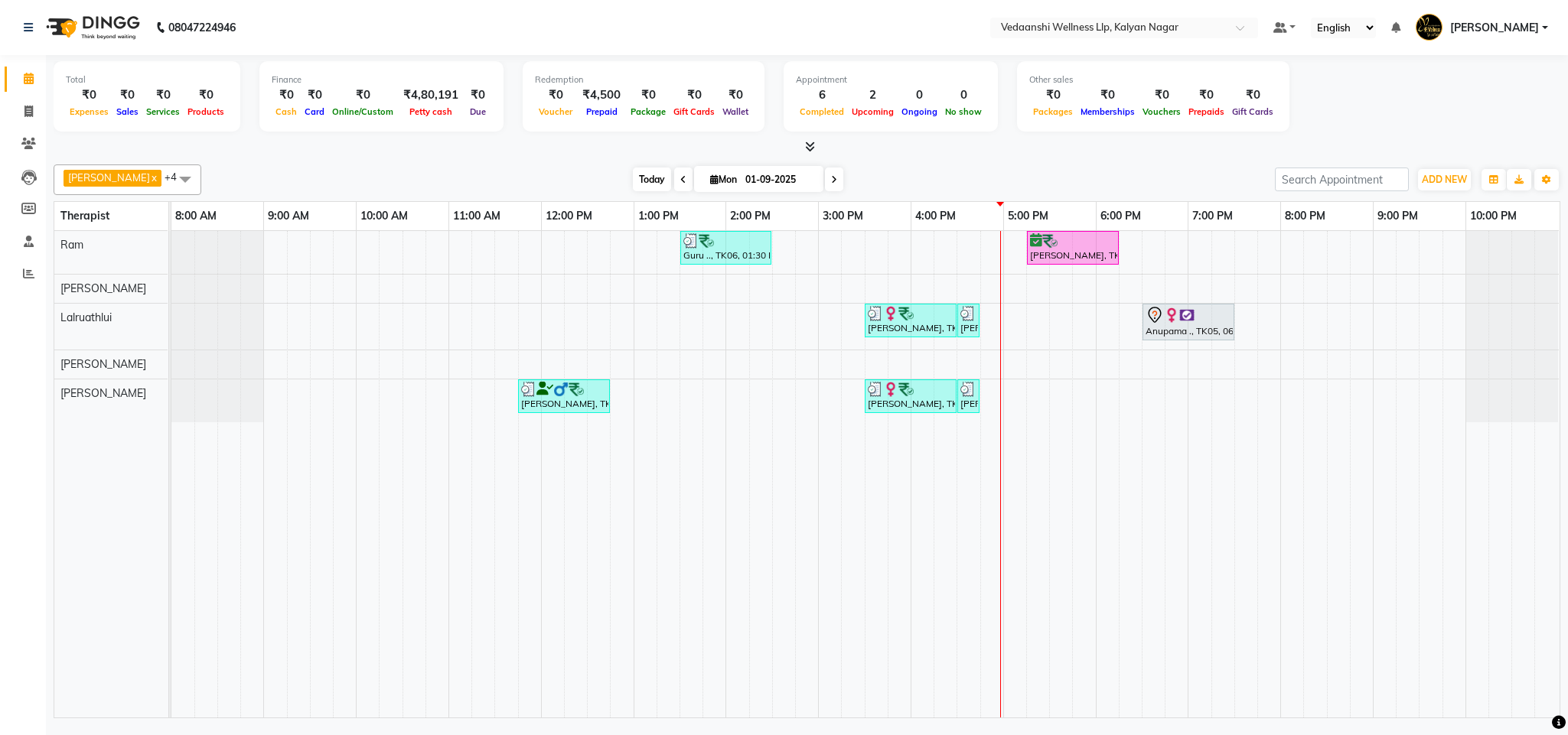
click at [633, 179] on span "Today" at bounding box center [652, 179] width 38 height 24
click at [638, 186] on span "Today" at bounding box center [652, 179] width 38 height 24
click at [949, 159] on div "[PERSON_NAME] x Lalruathlui x Ram x [PERSON_NAME] x [PERSON_NAME] x +4 Select A…" at bounding box center [806, 438] width 1507 height 560
drag, startPoint x: 1414, startPoint y: 397, endPoint x: 1051, endPoint y: 179, distance: 423.4
click at [1025, 133] on div "Total ₹0 Expenses ₹0 Sales ₹0 Services ₹0 Products Finance ₹0 Cash ₹0 Card ₹0 O…" at bounding box center [806, 99] width 1507 height 75
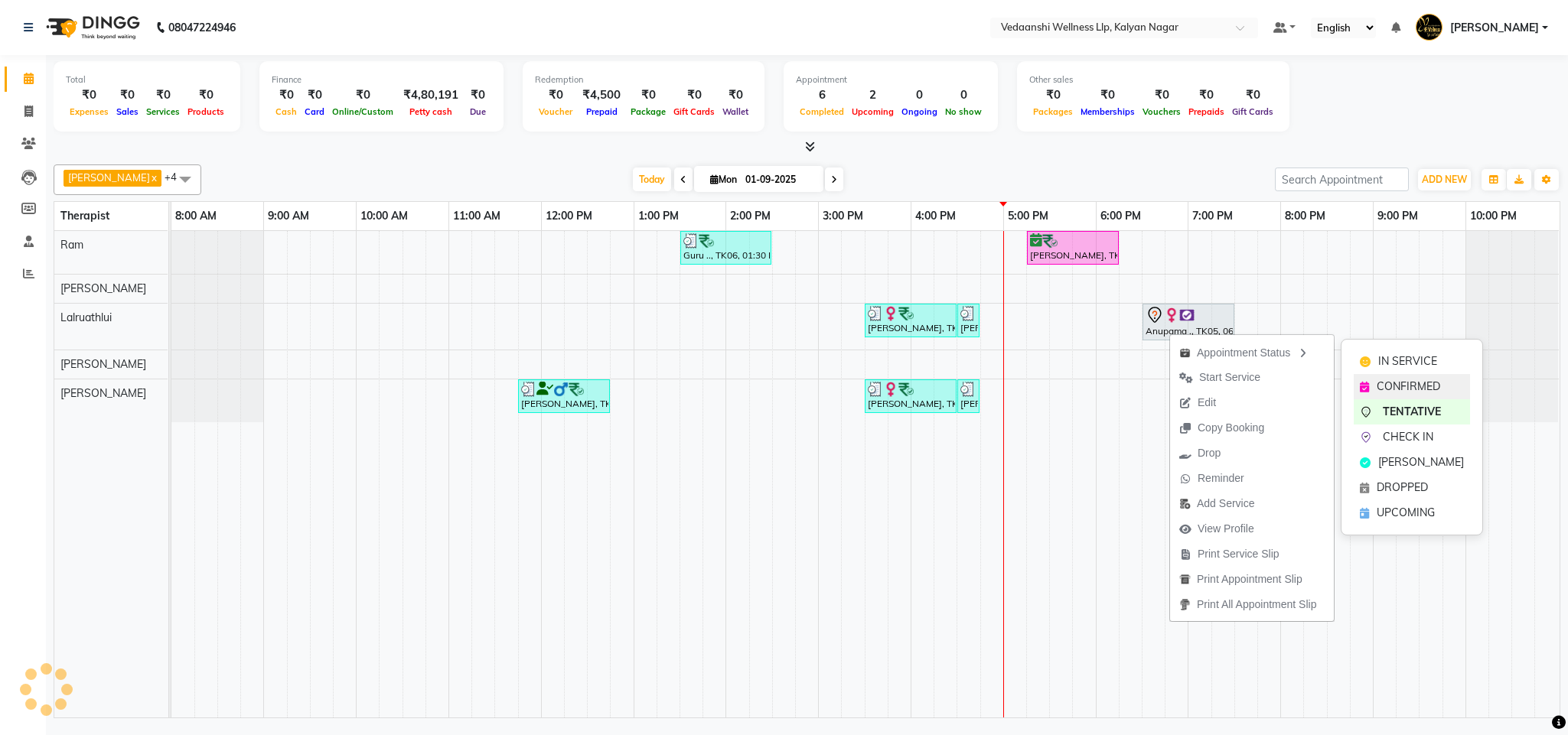
click at [1377, 384] on span "CONFIRMED" at bounding box center [1408, 387] width 64 height 16
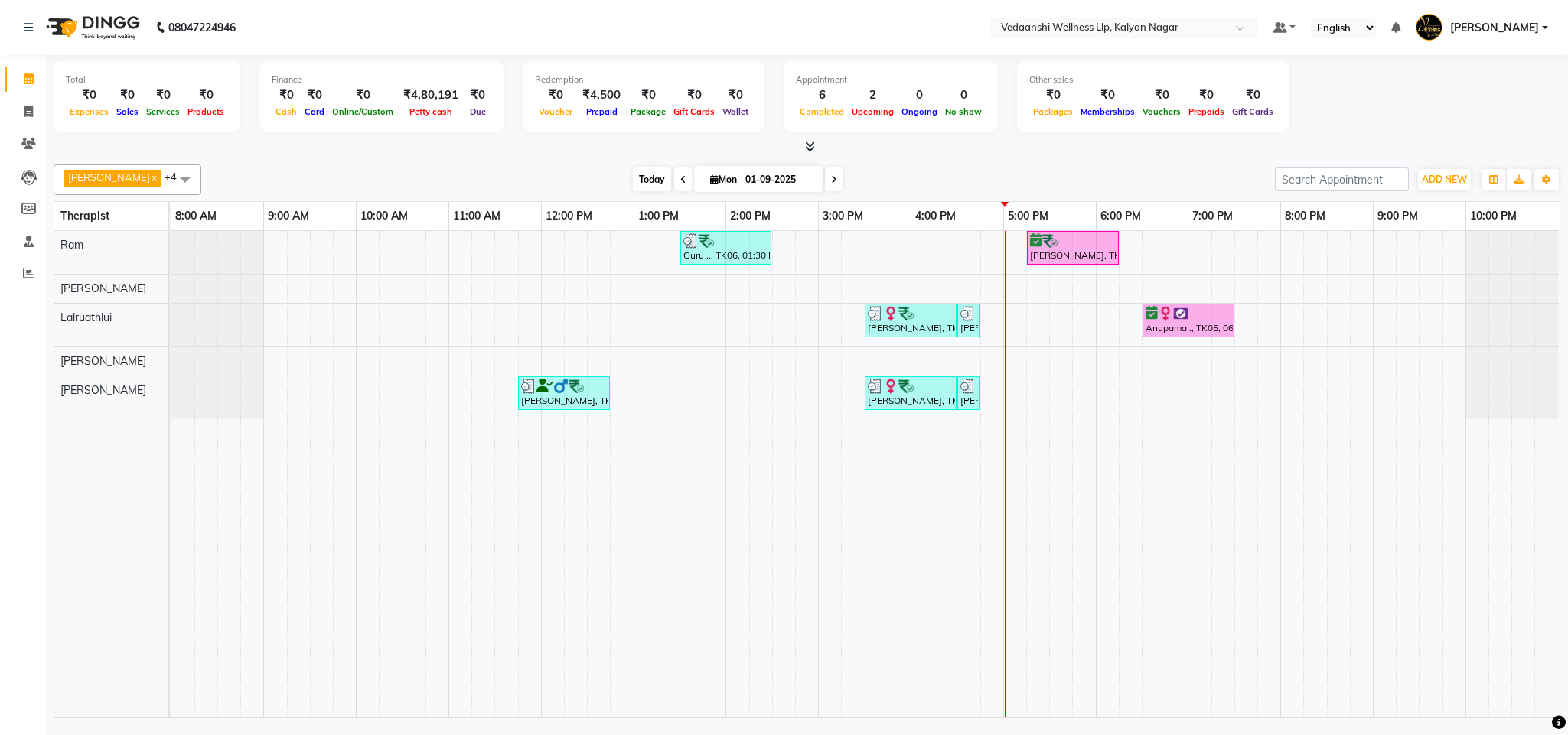
click at [641, 172] on span "Today" at bounding box center [652, 179] width 38 height 24
click at [1111, 389] on div "Guru .., TK06, 01:30 PM-02:30 PM, Swedish Massage with Wintergreen, Bayleaf & C…" at bounding box center [865, 474] width 1388 height 486
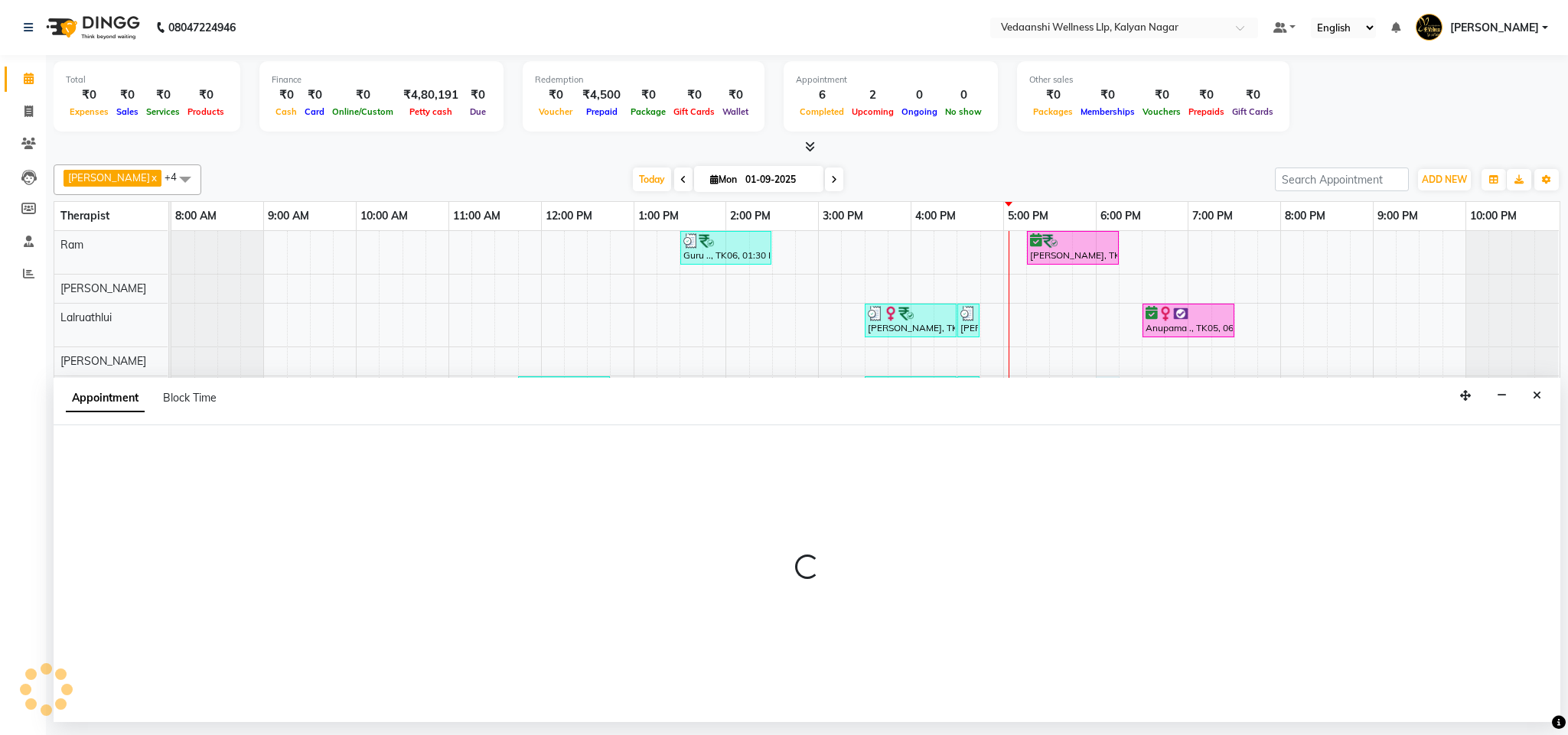
select select "79390"
select select "1080"
select select "tentative"
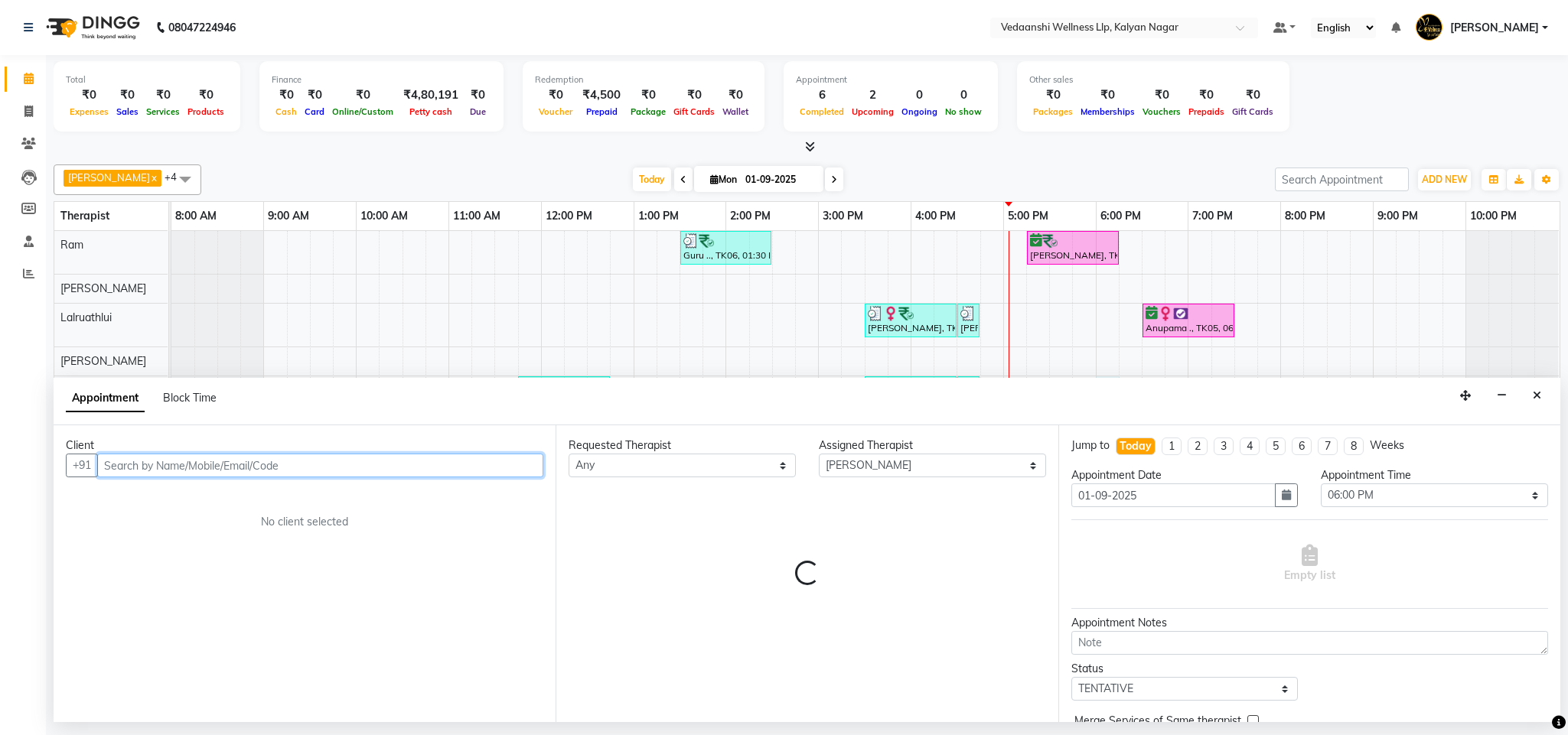
click at [236, 473] on input "text" at bounding box center [320, 465] width 446 height 24
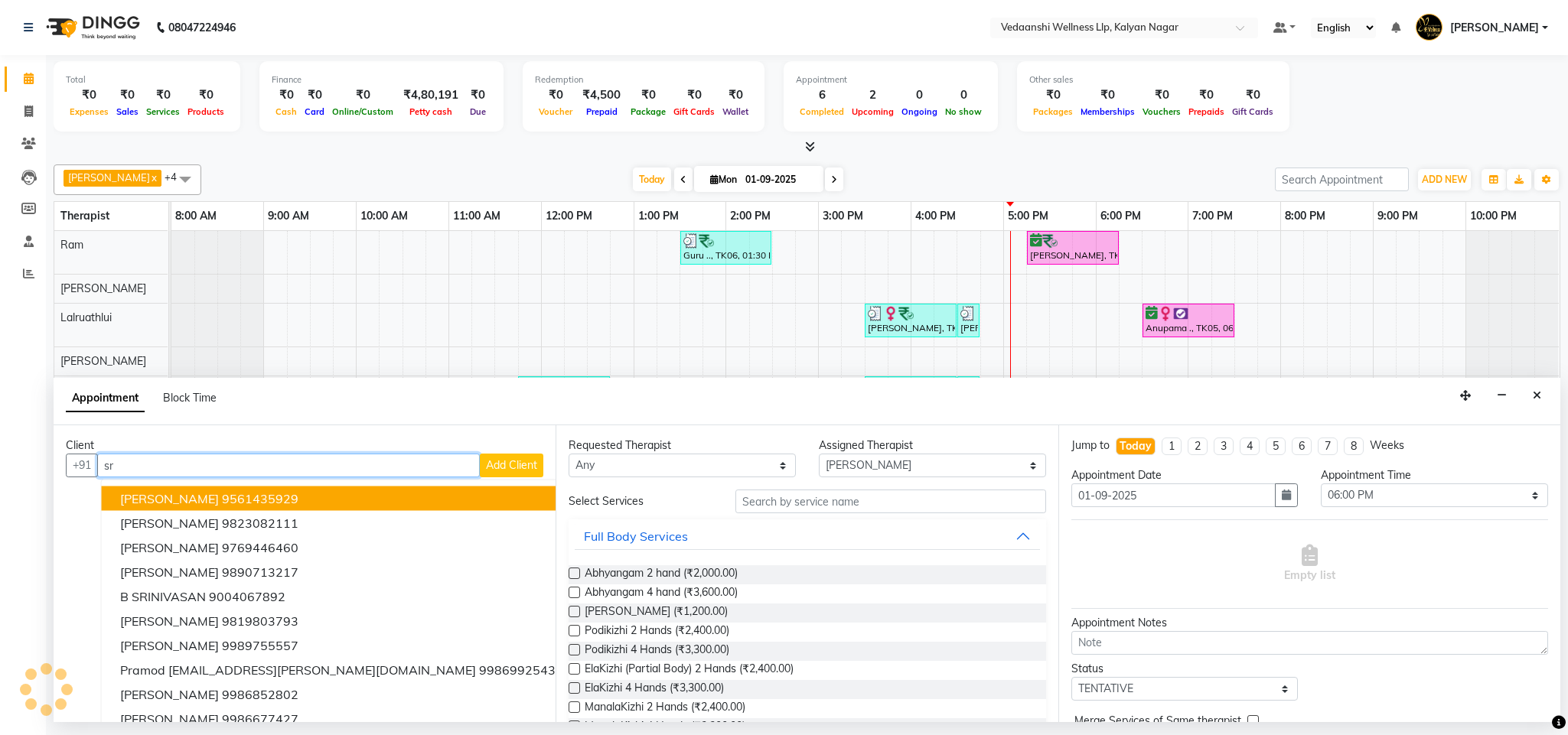
type input "s"
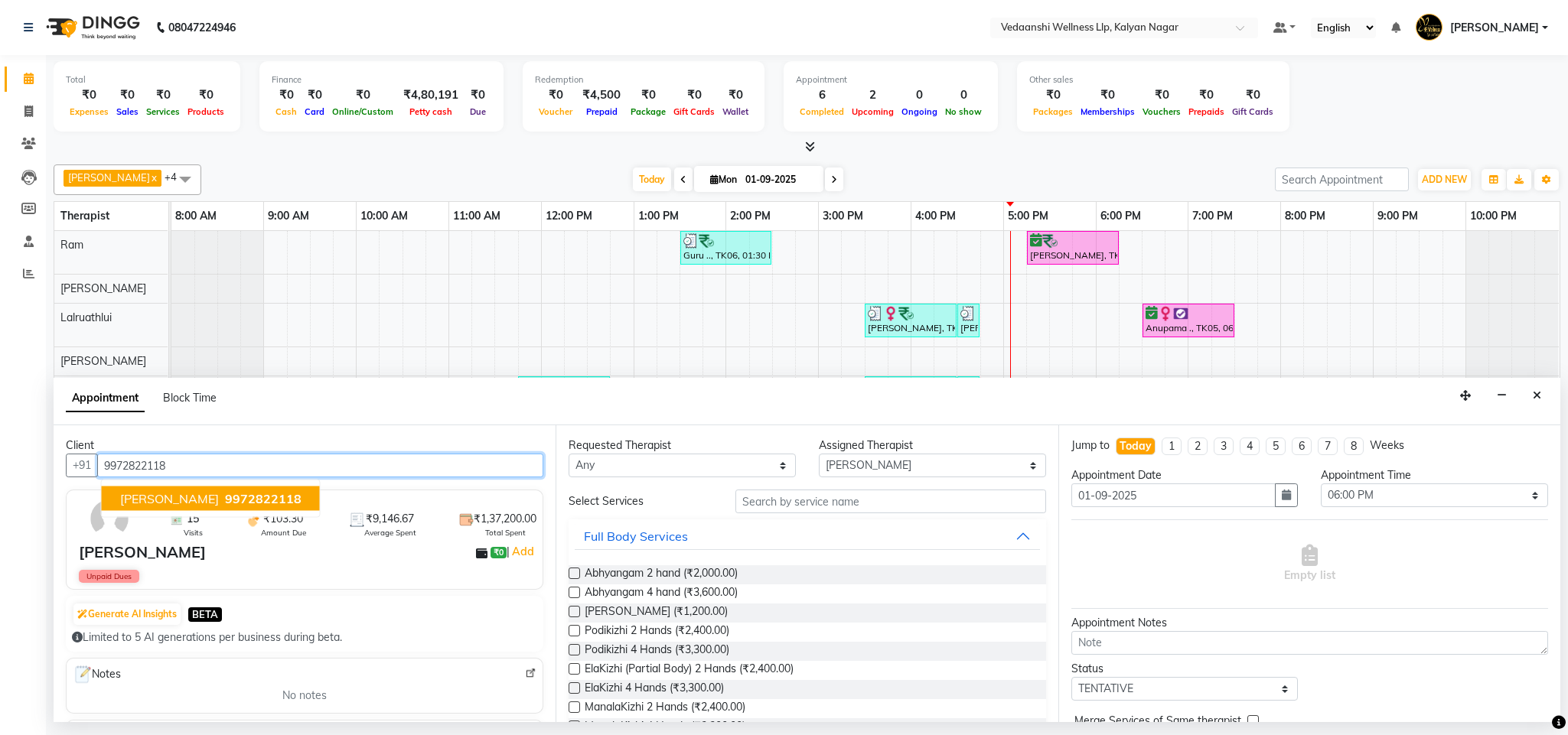
click at [239, 494] on span "9972822118" at bounding box center [263, 498] width 76 height 15
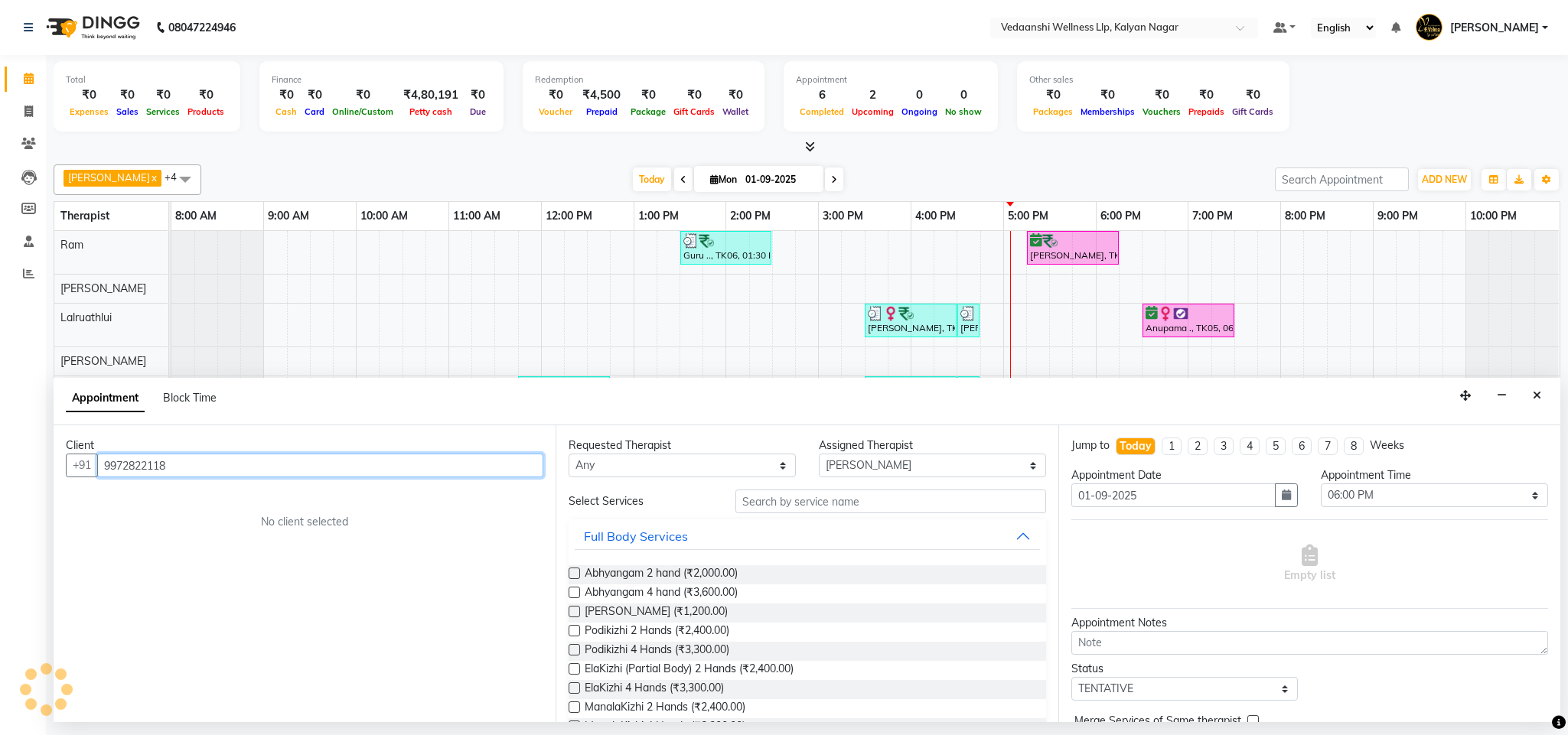
type input "9972822118"
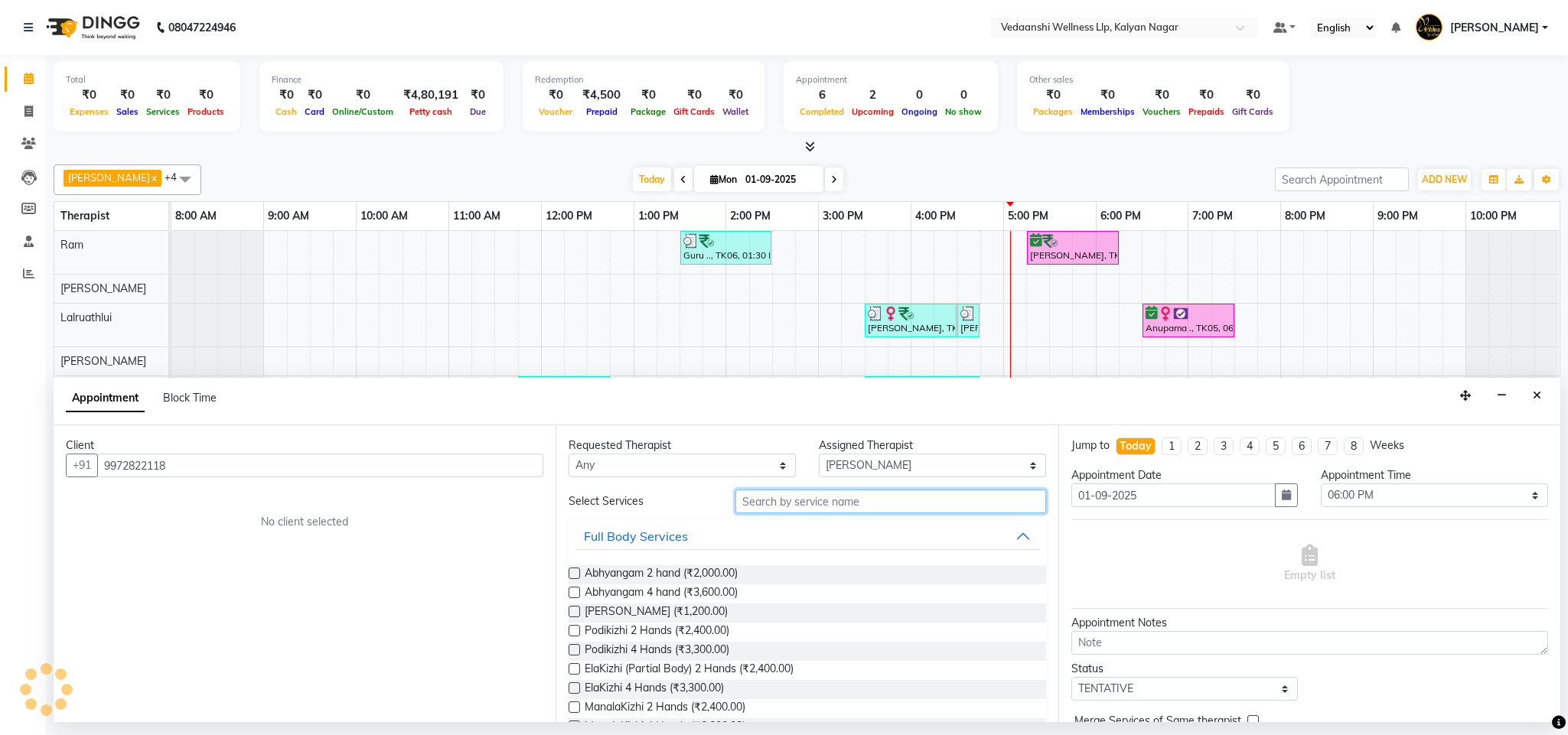
click at [767, 505] on input "text" at bounding box center [891, 502] width 311 height 24
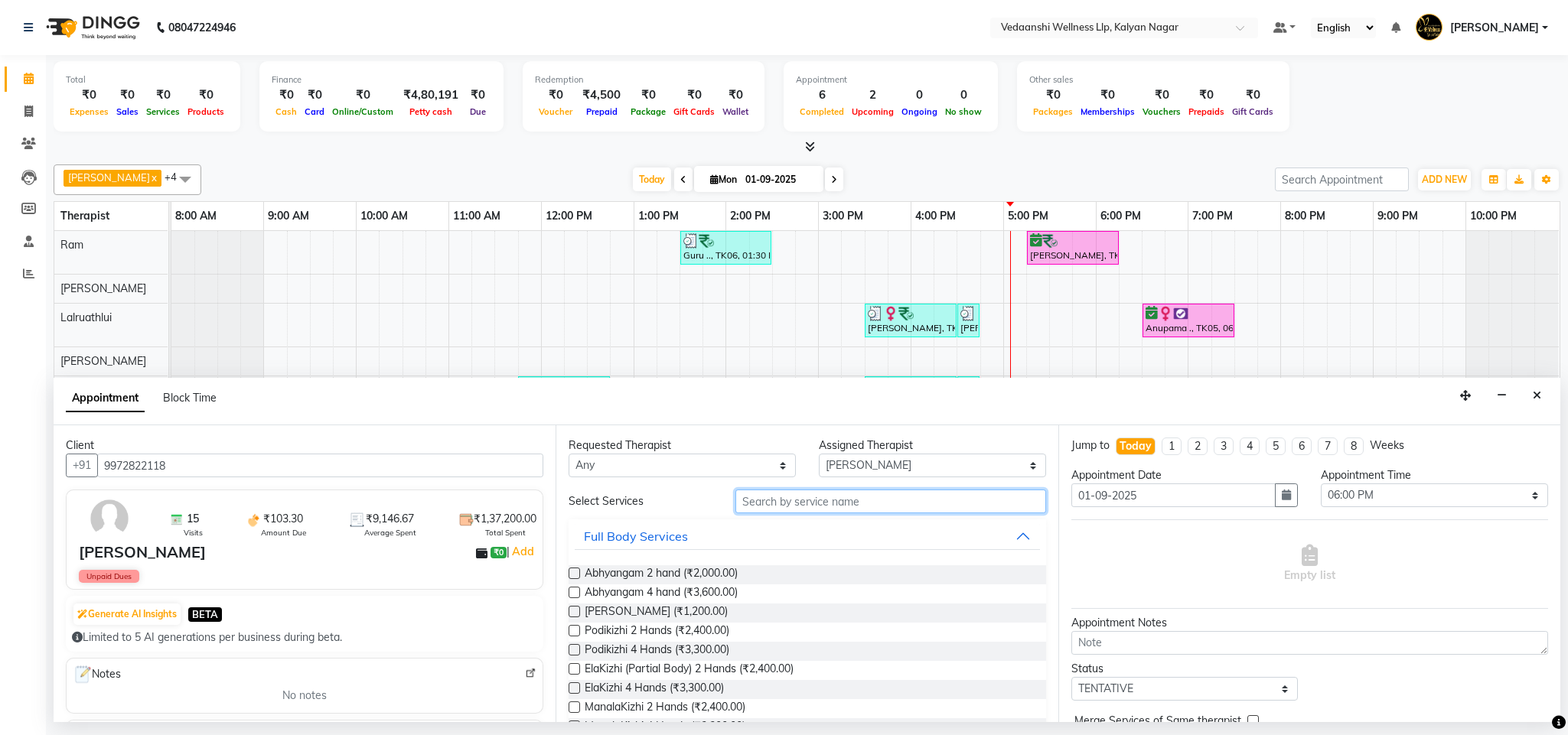
click at [764, 501] on input "text" at bounding box center [891, 502] width 311 height 24
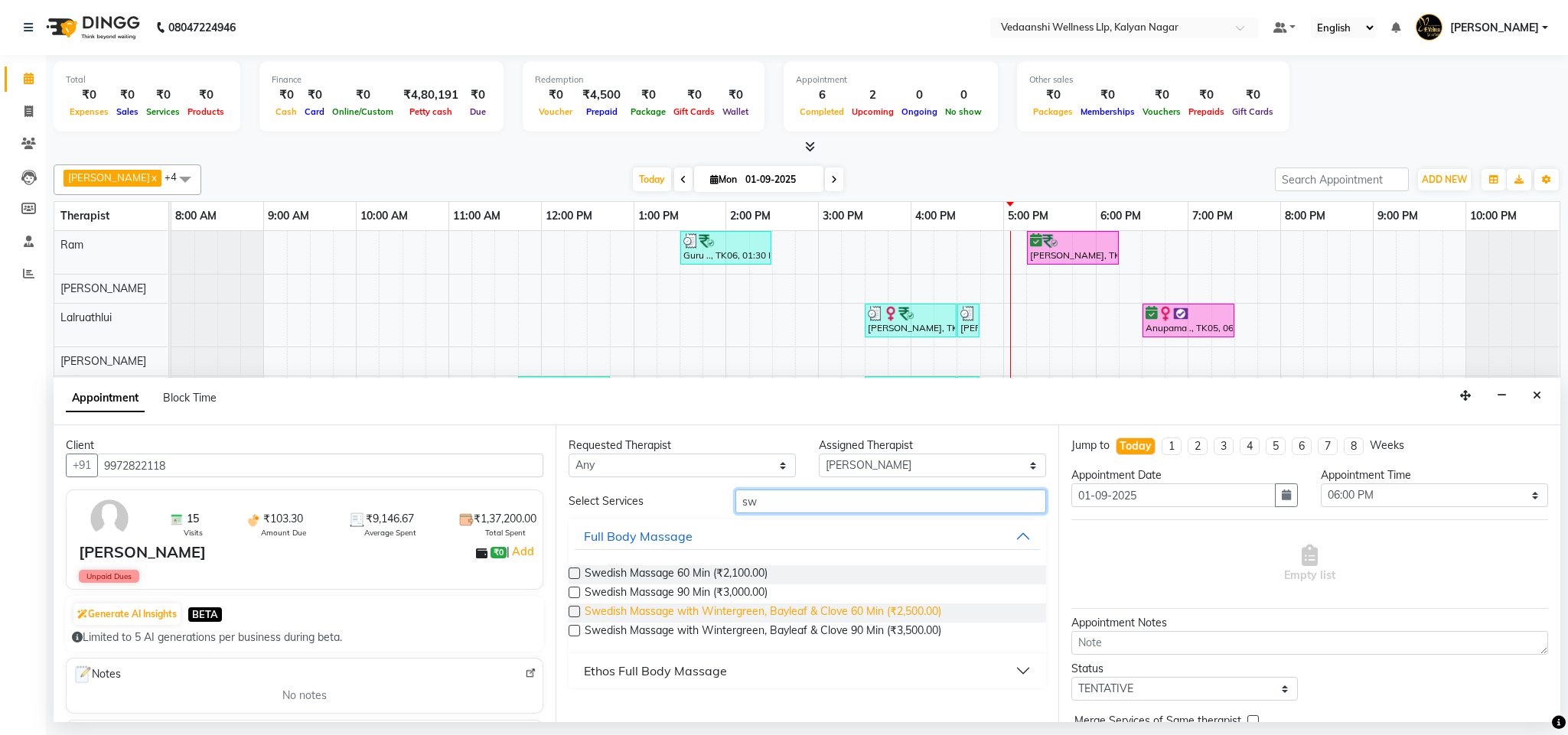
type input "sw"
click at [882, 609] on span "Swedish Massage with Wintergreen, Bayleaf & Clove 60 Min (₹2,500.00)" at bounding box center [763, 613] width 357 height 20
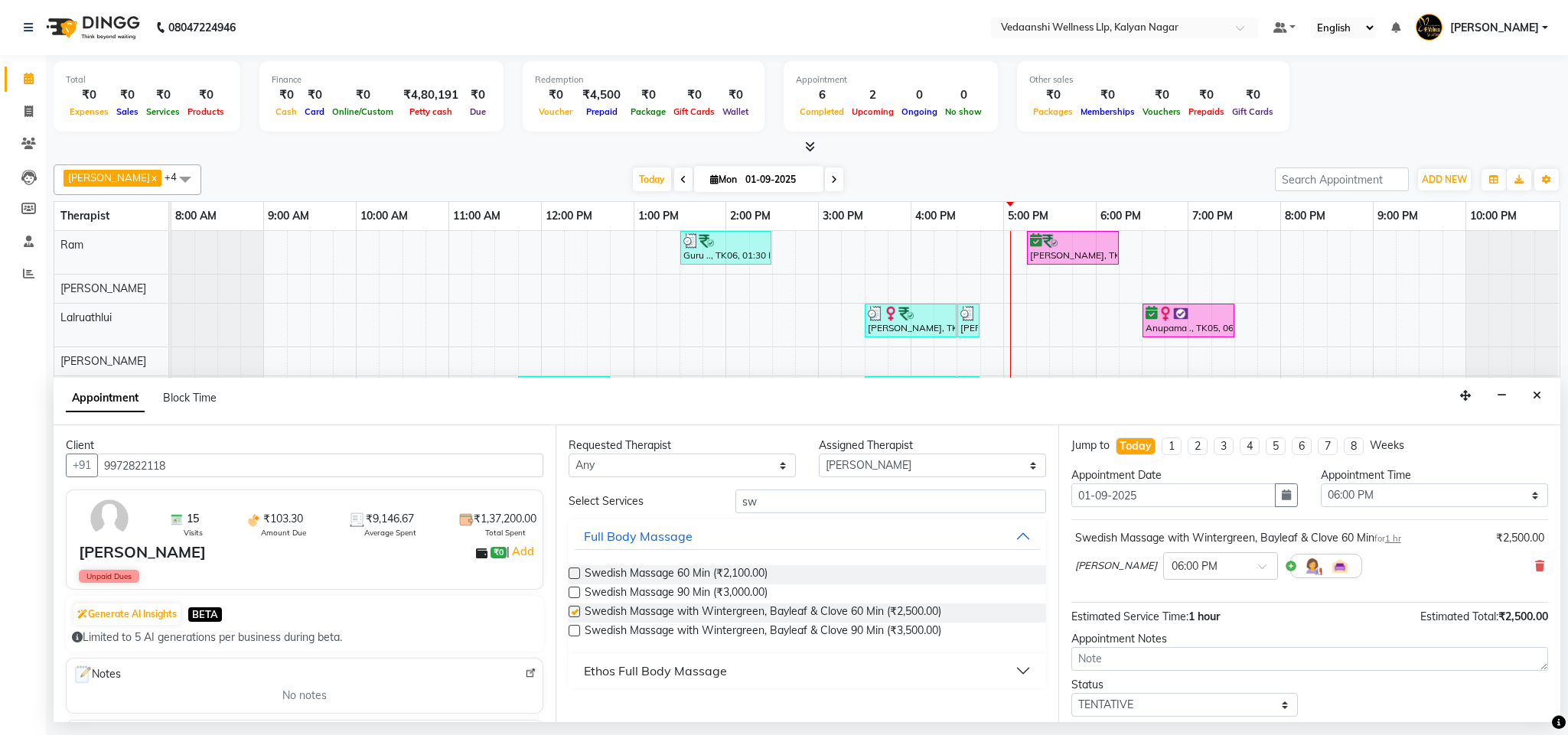
checkbox input "false"
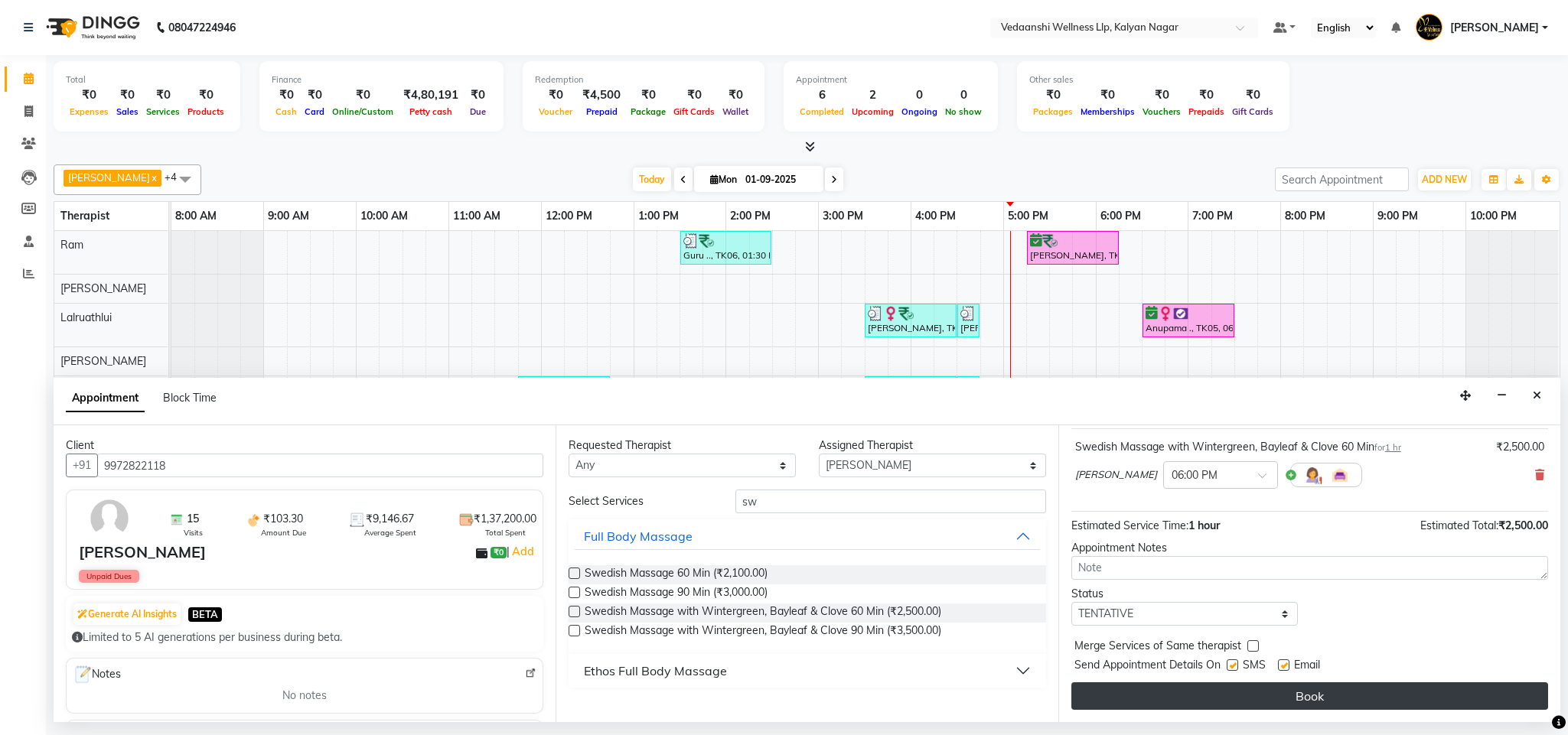
click at [1199, 699] on button "Book" at bounding box center [1309, 696] width 477 height 28
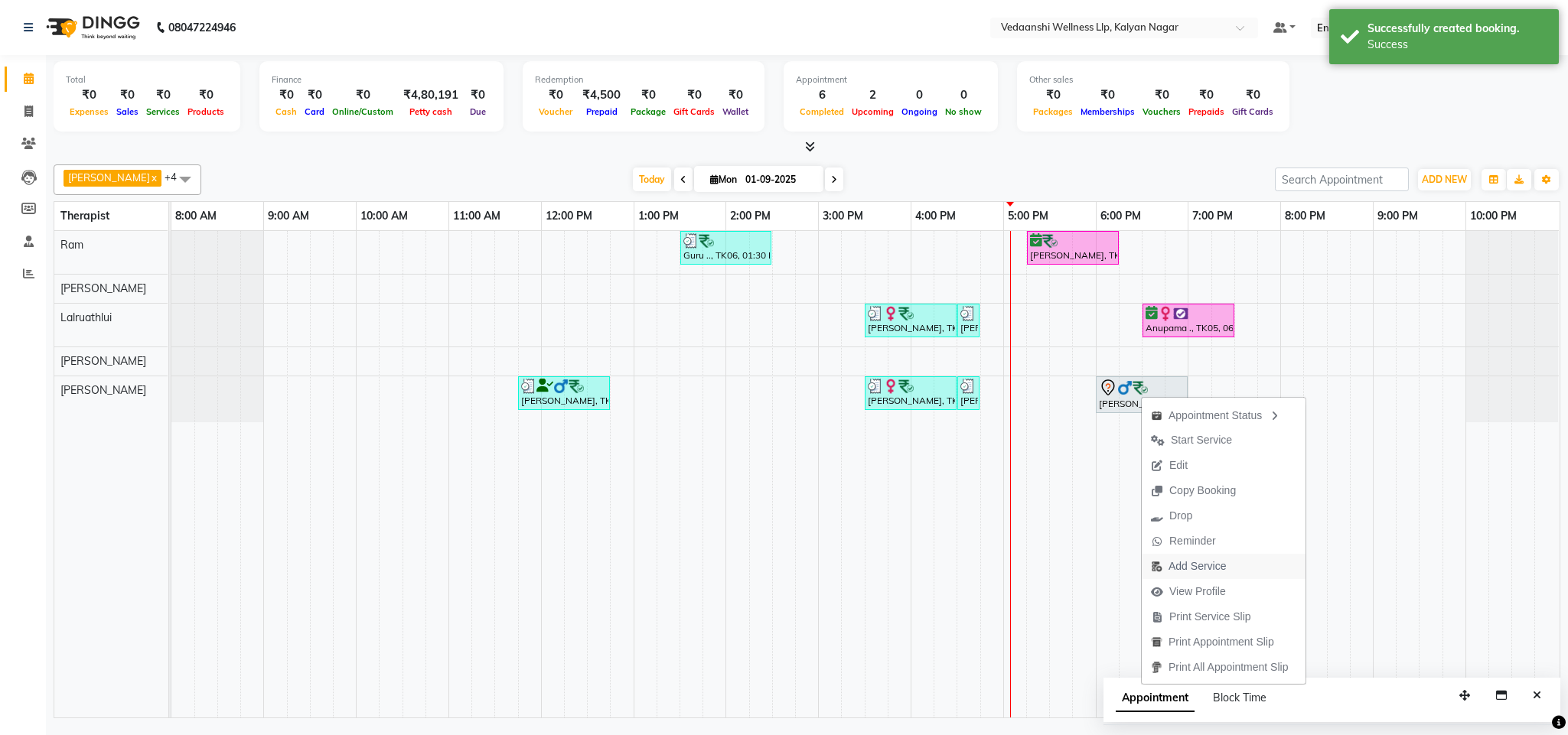
click at [1199, 565] on span "Add Service" at bounding box center [1197, 566] width 58 height 16
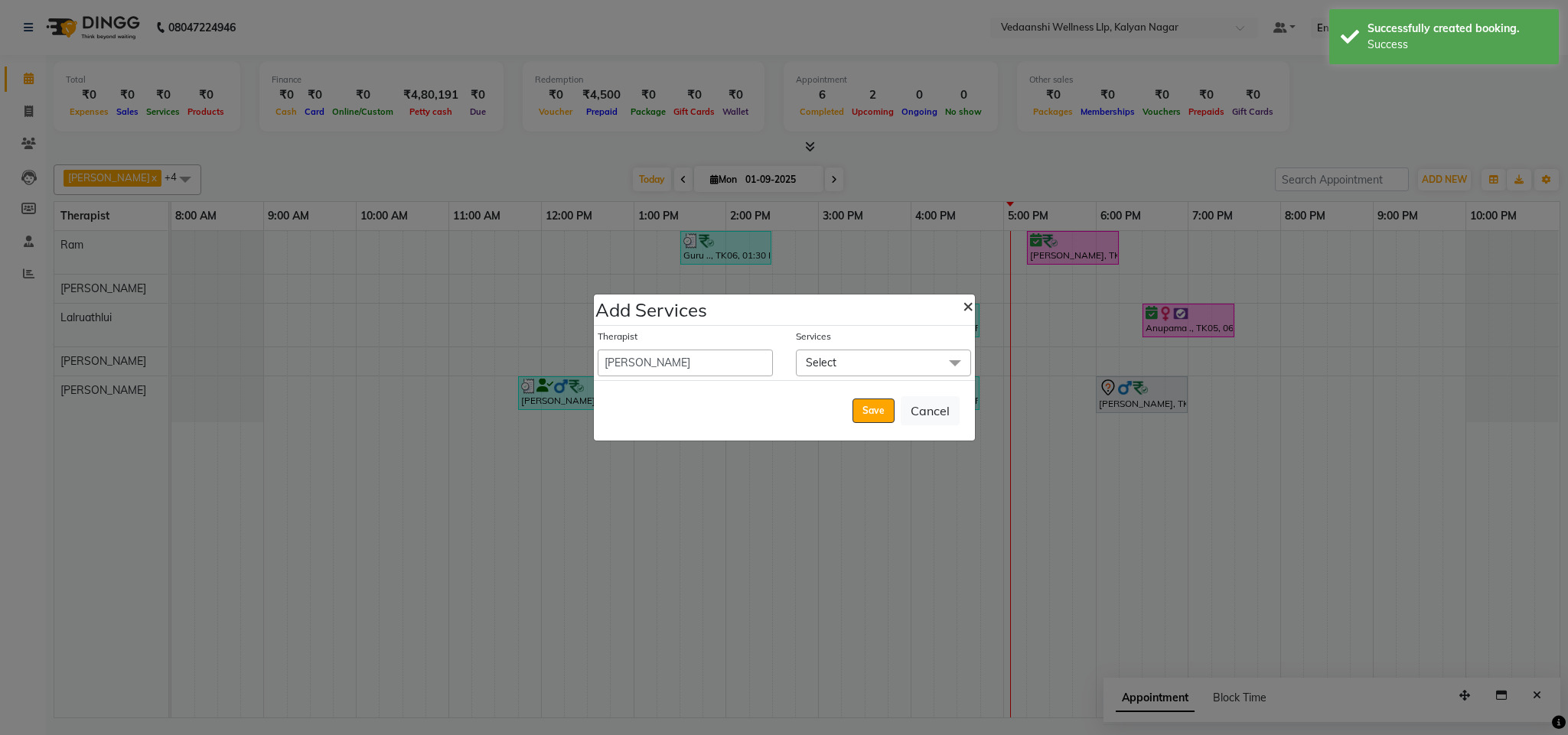
click at [974, 304] on button "×" at bounding box center [968, 305] width 36 height 43
select select "63718"
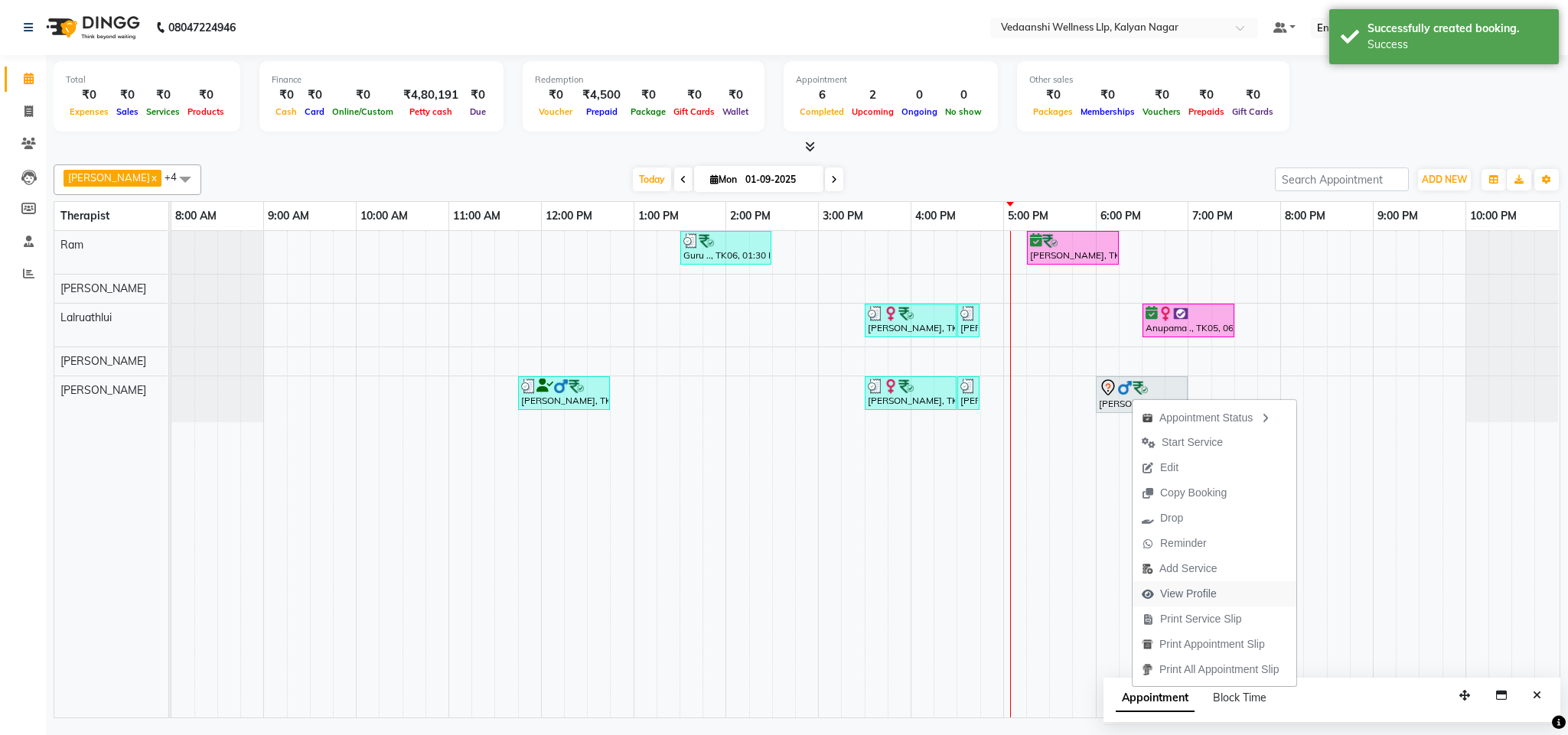
click at [1196, 588] on span "View Profile" at bounding box center [1188, 594] width 57 height 16
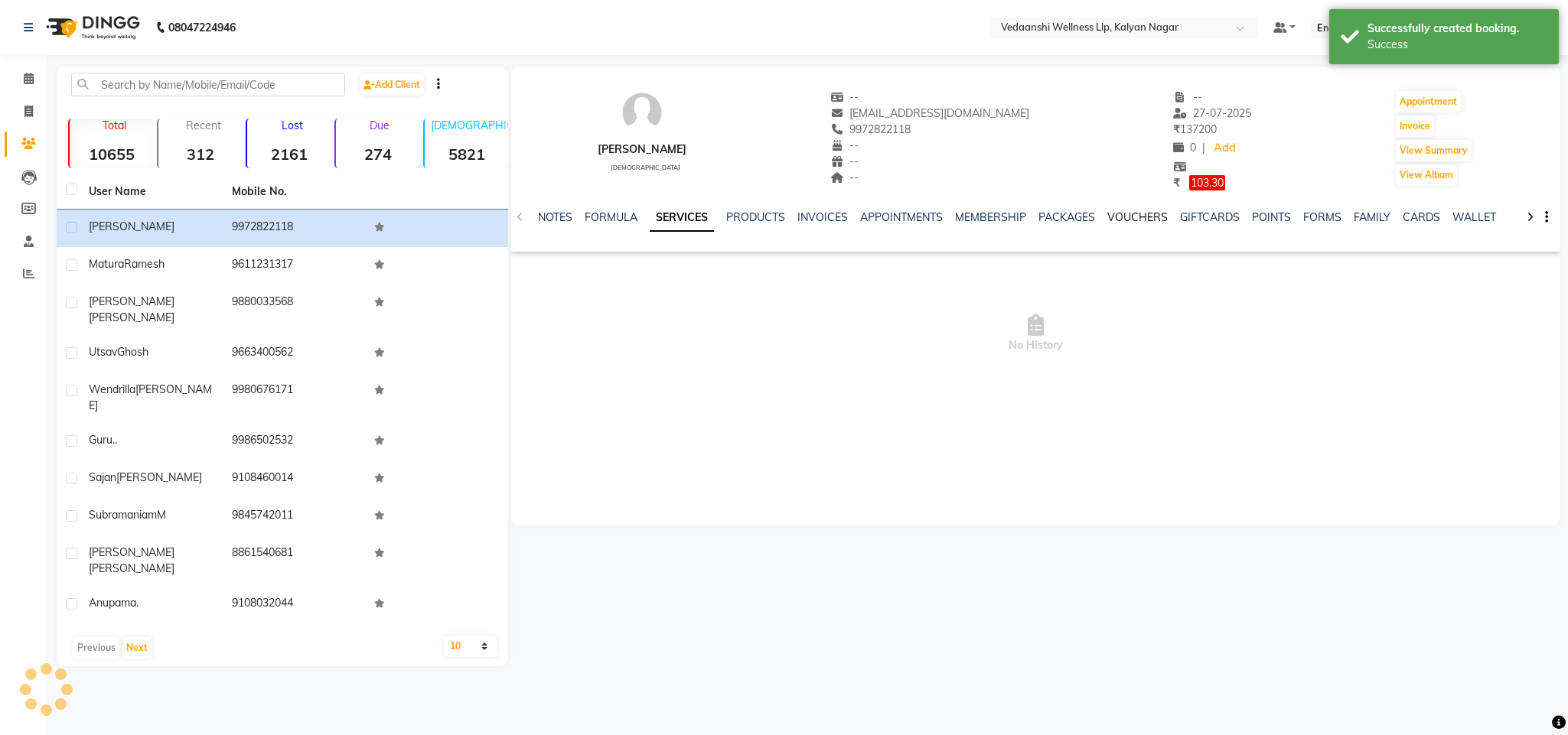
click at [1135, 217] on link "VOUCHERS" at bounding box center [1137, 217] width 60 height 14
click at [960, 213] on link "PACKAGES" at bounding box center [969, 217] width 57 height 14
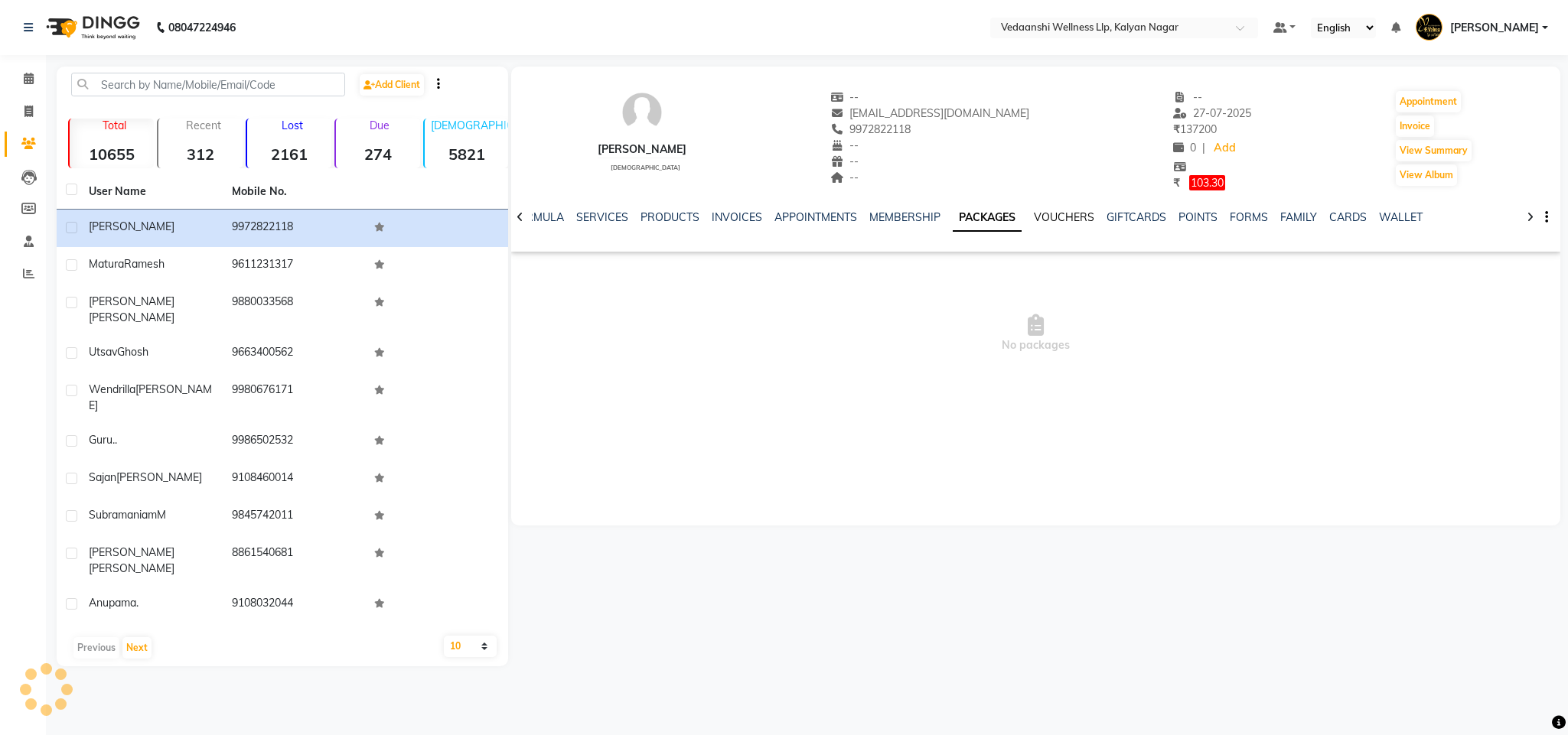
click at [1068, 211] on link "VOUCHERS" at bounding box center [1064, 217] width 60 height 14
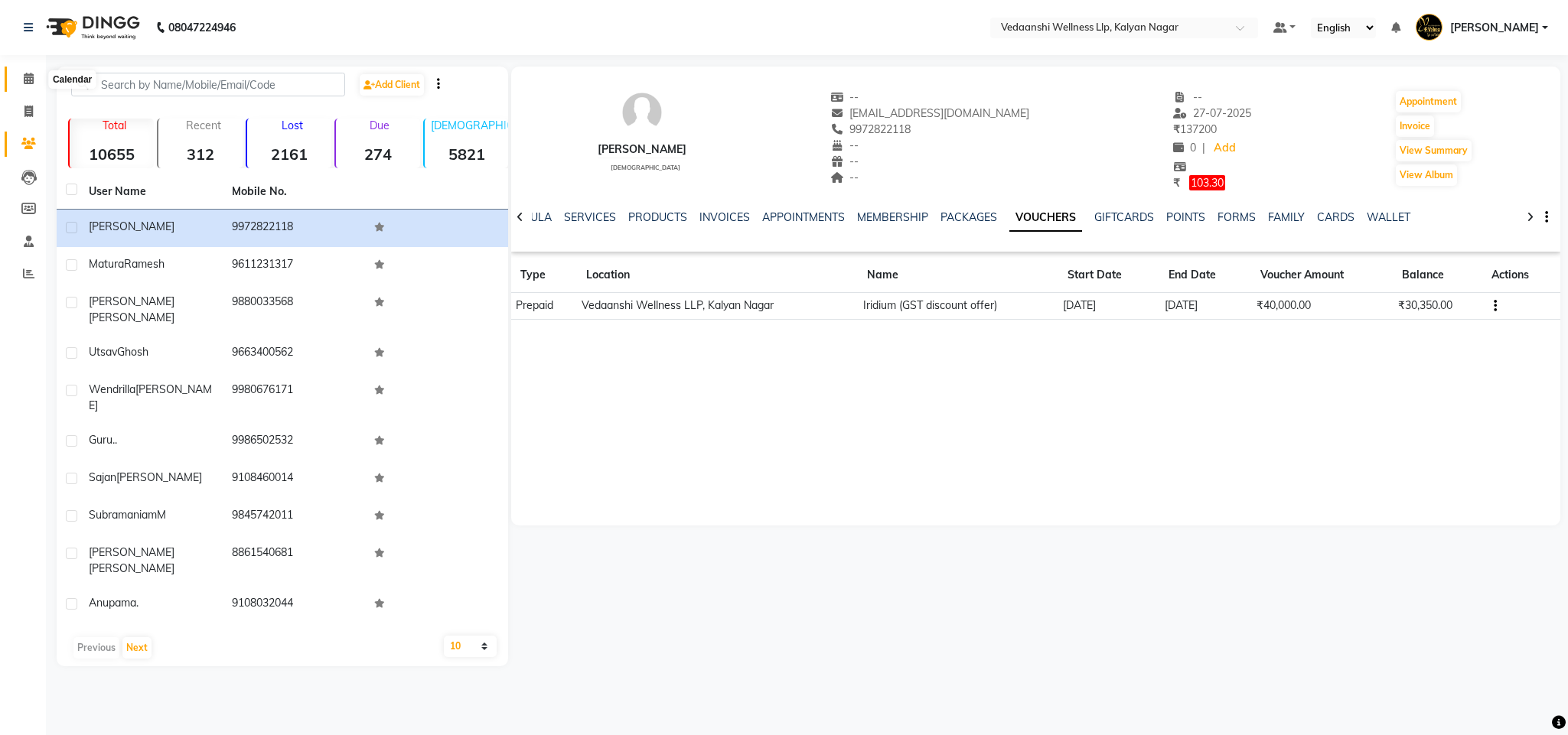
click at [24, 85] on span at bounding box center [28, 79] width 27 height 18
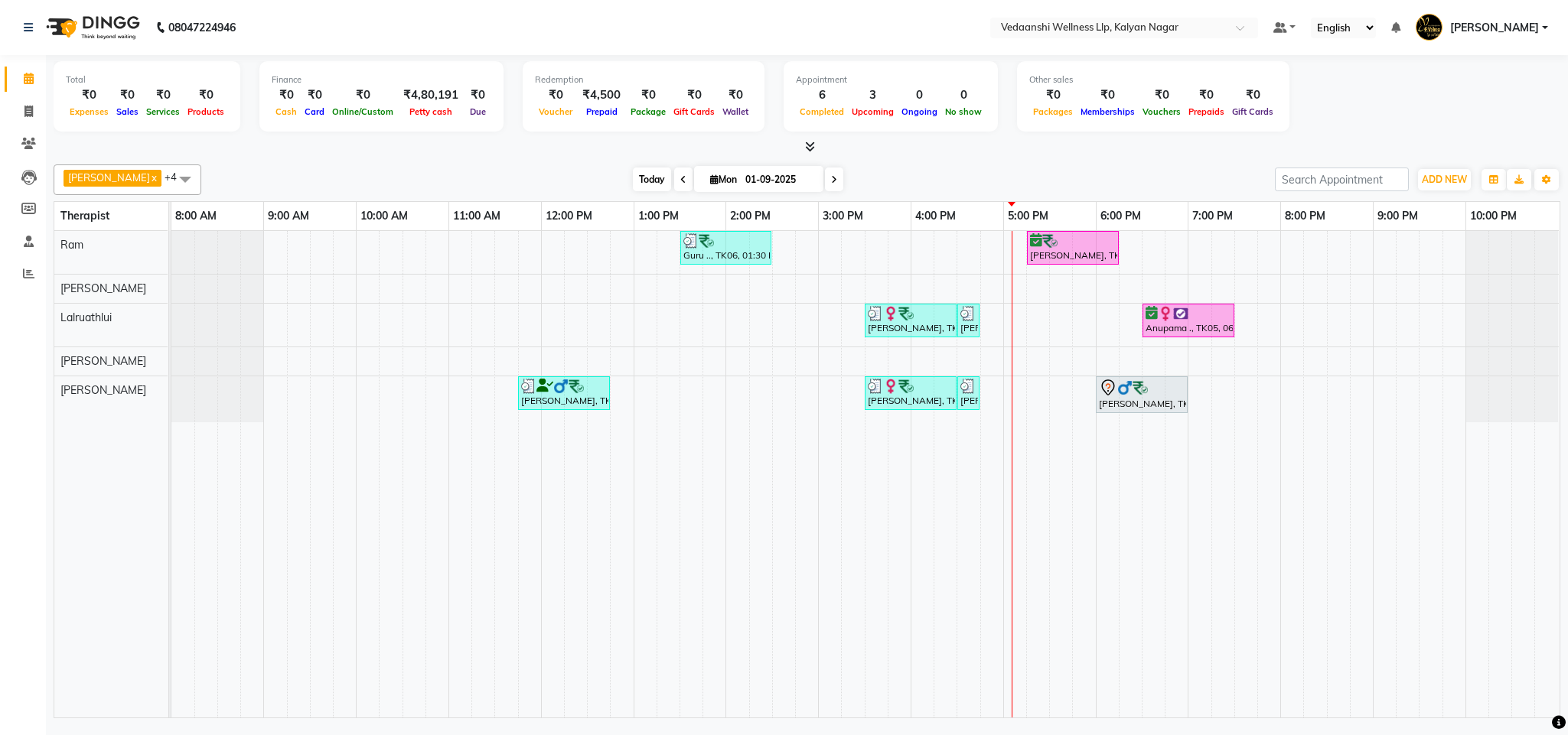
click at [633, 177] on span "Today" at bounding box center [652, 179] width 38 height 24
drag, startPoint x: 809, startPoint y: 177, endPoint x: 654, endPoint y: 186, distance: 155.3
click at [521, 161] on div "[PERSON_NAME] x Lalruathlui x Ram x [PERSON_NAME] x [PERSON_NAME] x +4 Select A…" at bounding box center [806, 438] width 1507 height 560
click at [825, 179] on span at bounding box center [834, 179] width 19 height 24
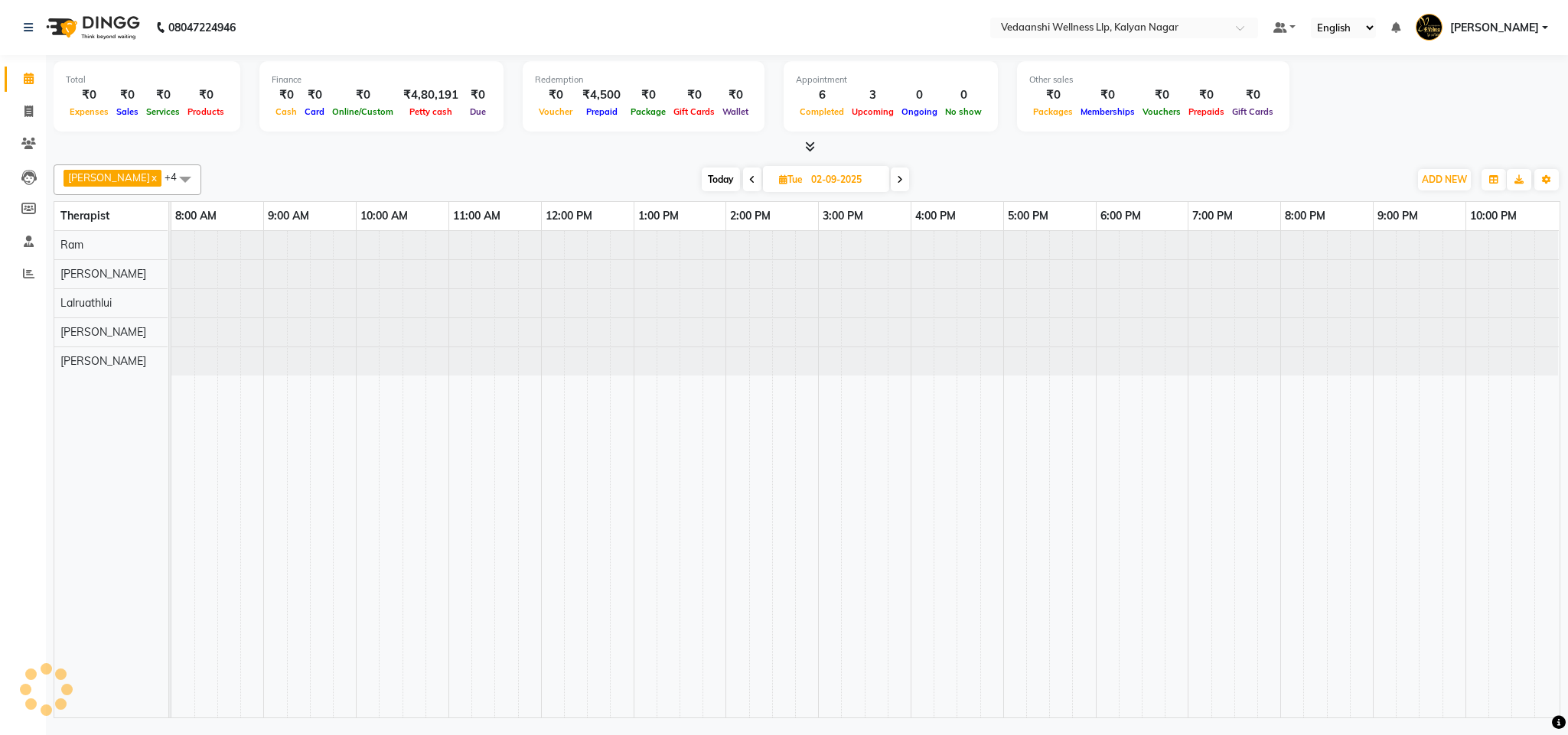
click at [701, 174] on span "Today" at bounding box center [720, 179] width 38 height 24
type input "01-09-2025"
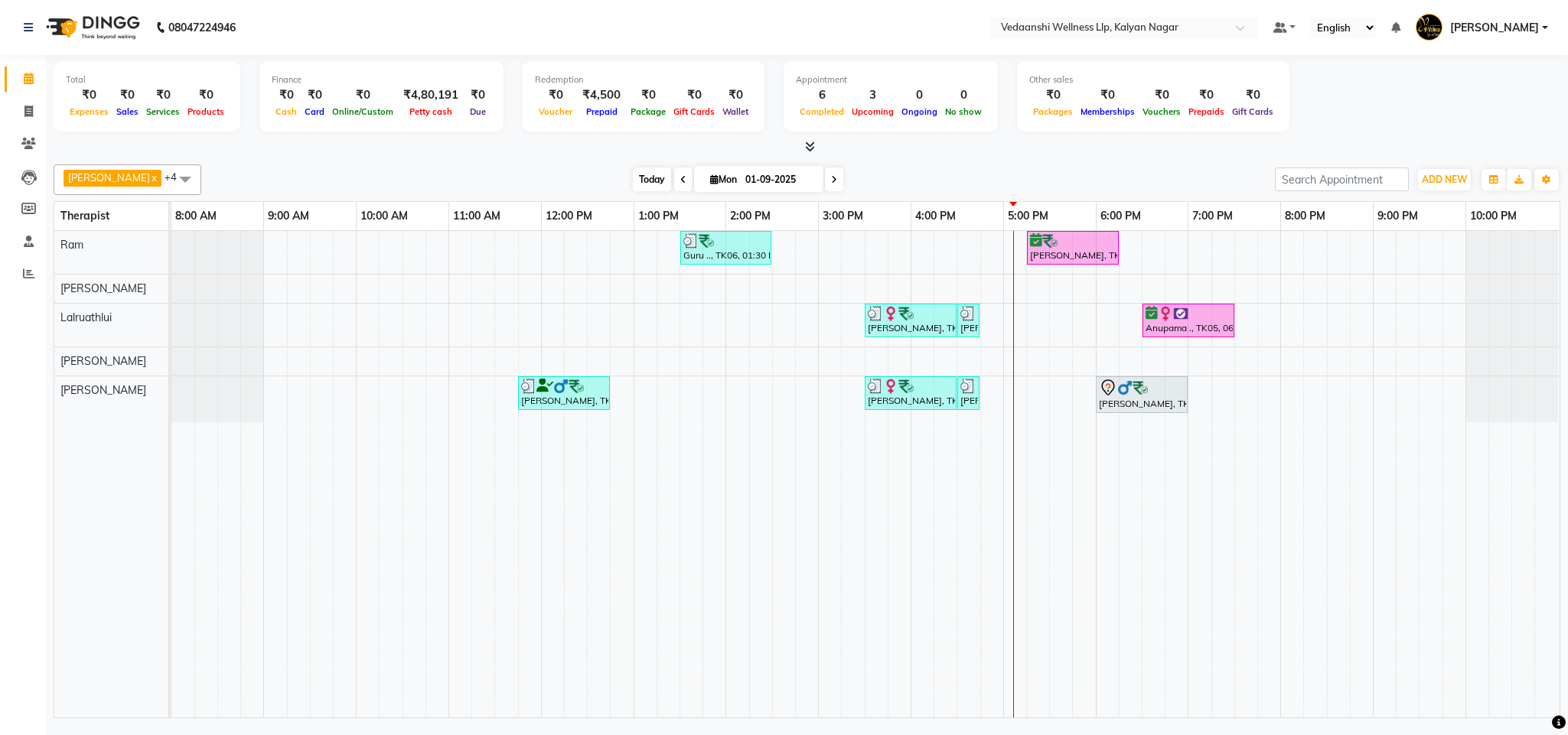
click at [633, 181] on span "Today" at bounding box center [652, 179] width 38 height 24
click at [633, 170] on span "Today" at bounding box center [652, 179] width 38 height 24
click at [633, 184] on span "Today" at bounding box center [652, 179] width 38 height 24
click at [19, 141] on span at bounding box center [28, 145] width 27 height 18
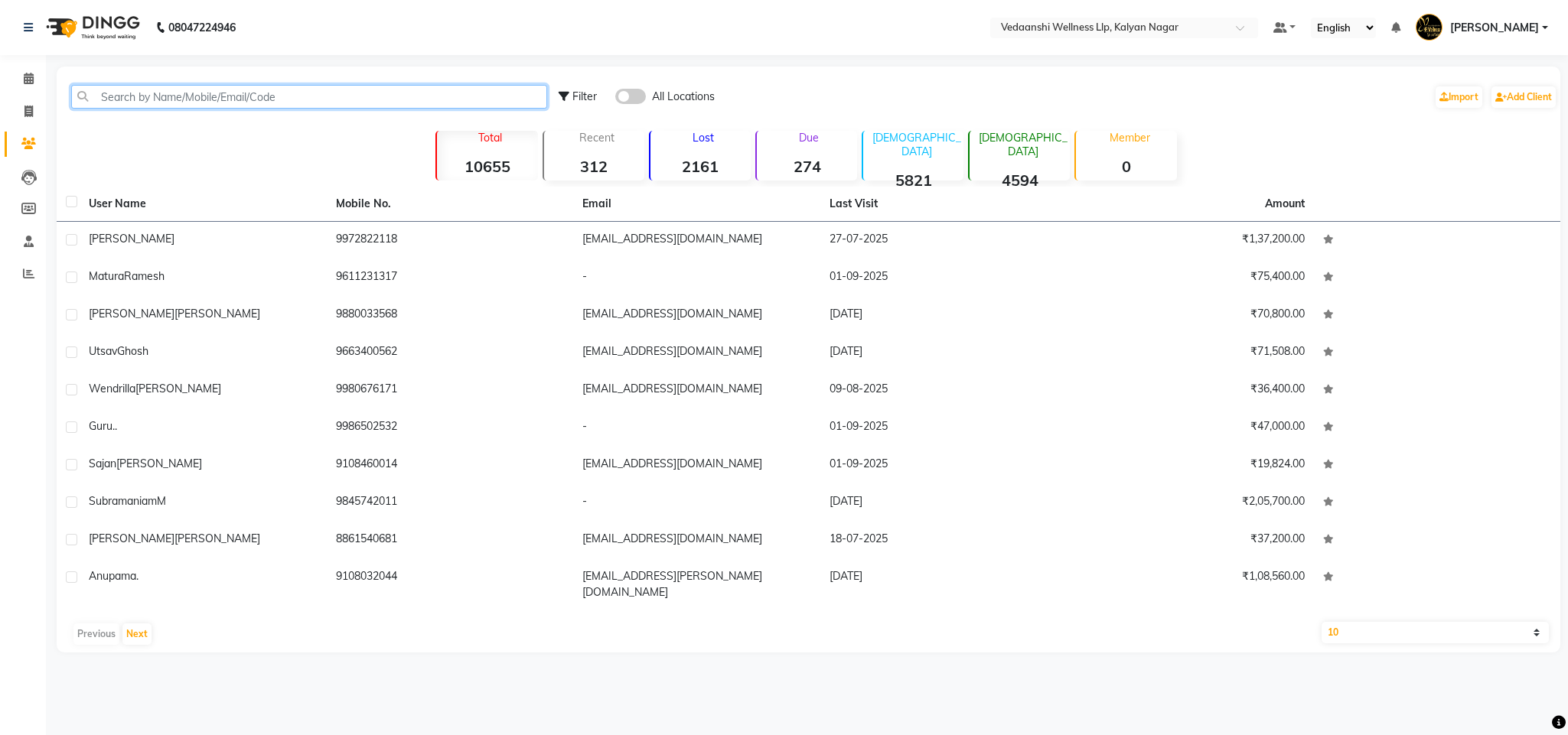
drag, startPoint x: 169, startPoint y: 99, endPoint x: 138, endPoint y: 91, distance: 32.0
click at [138, 91] on input "text" at bounding box center [309, 97] width 476 height 24
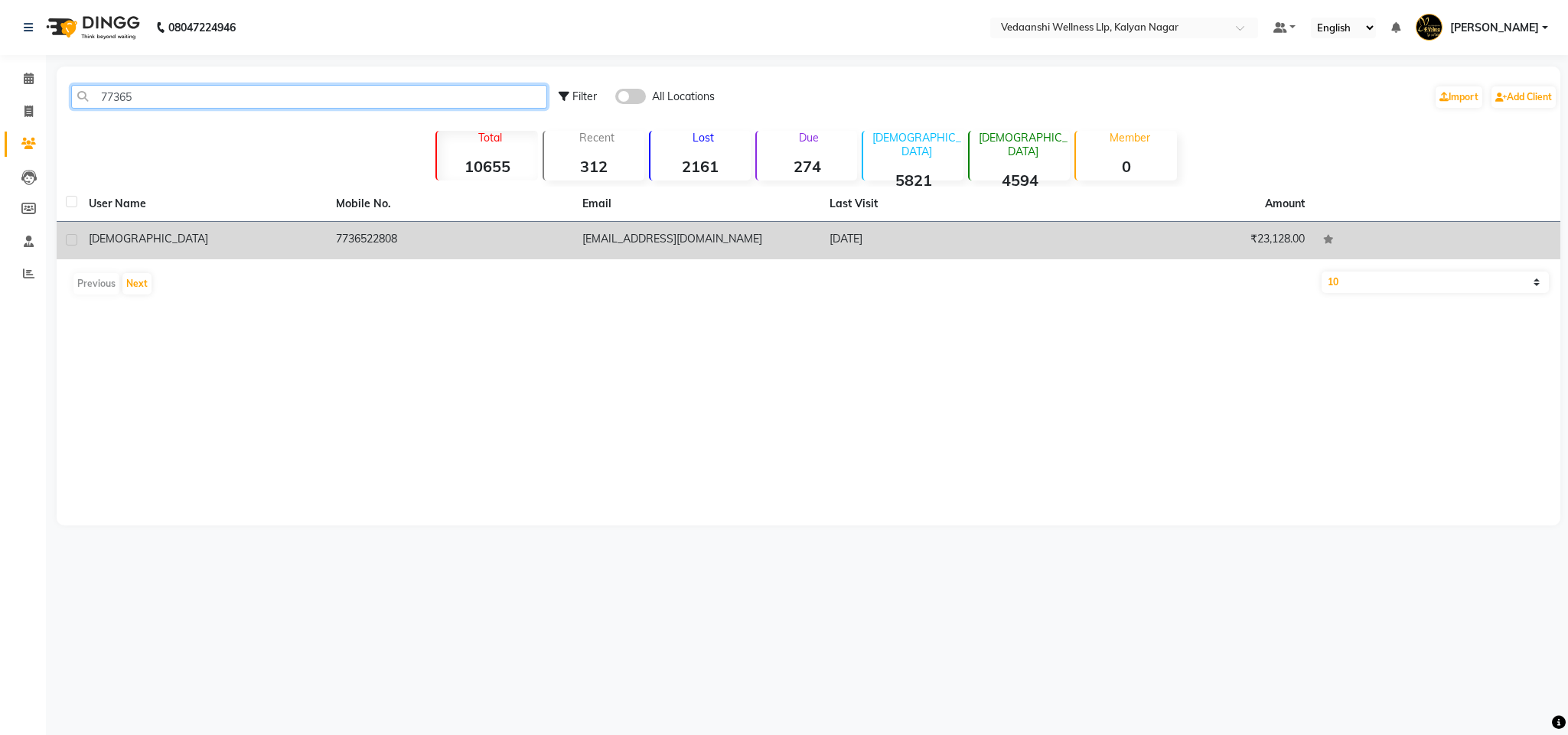
type input "77365"
click at [357, 232] on td "7736522808" at bounding box center [450, 241] width 247 height 37
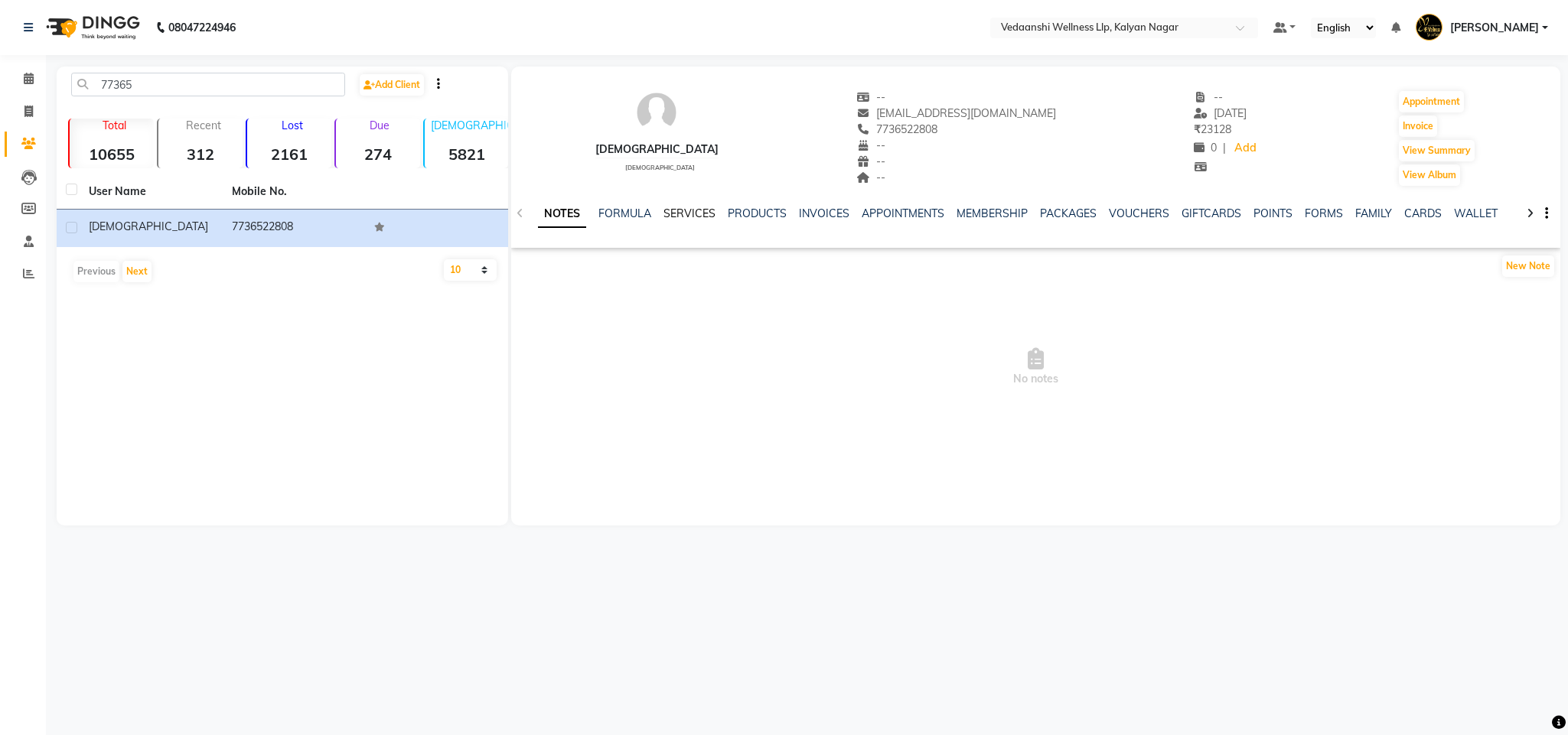
click at [687, 213] on link "SERVICES" at bounding box center [689, 214] width 52 height 14
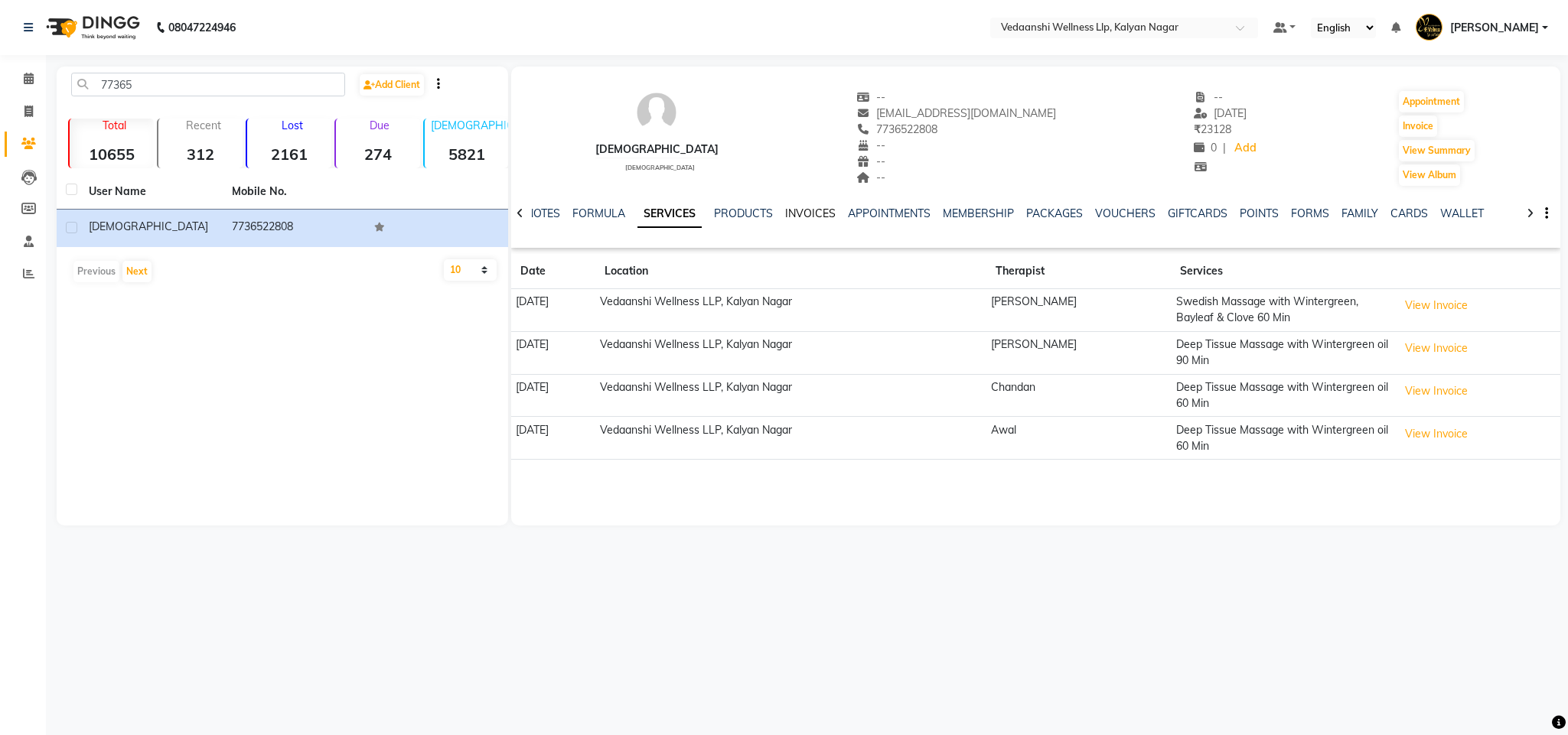
click at [818, 211] on link "INVOICES" at bounding box center [810, 214] width 51 height 14
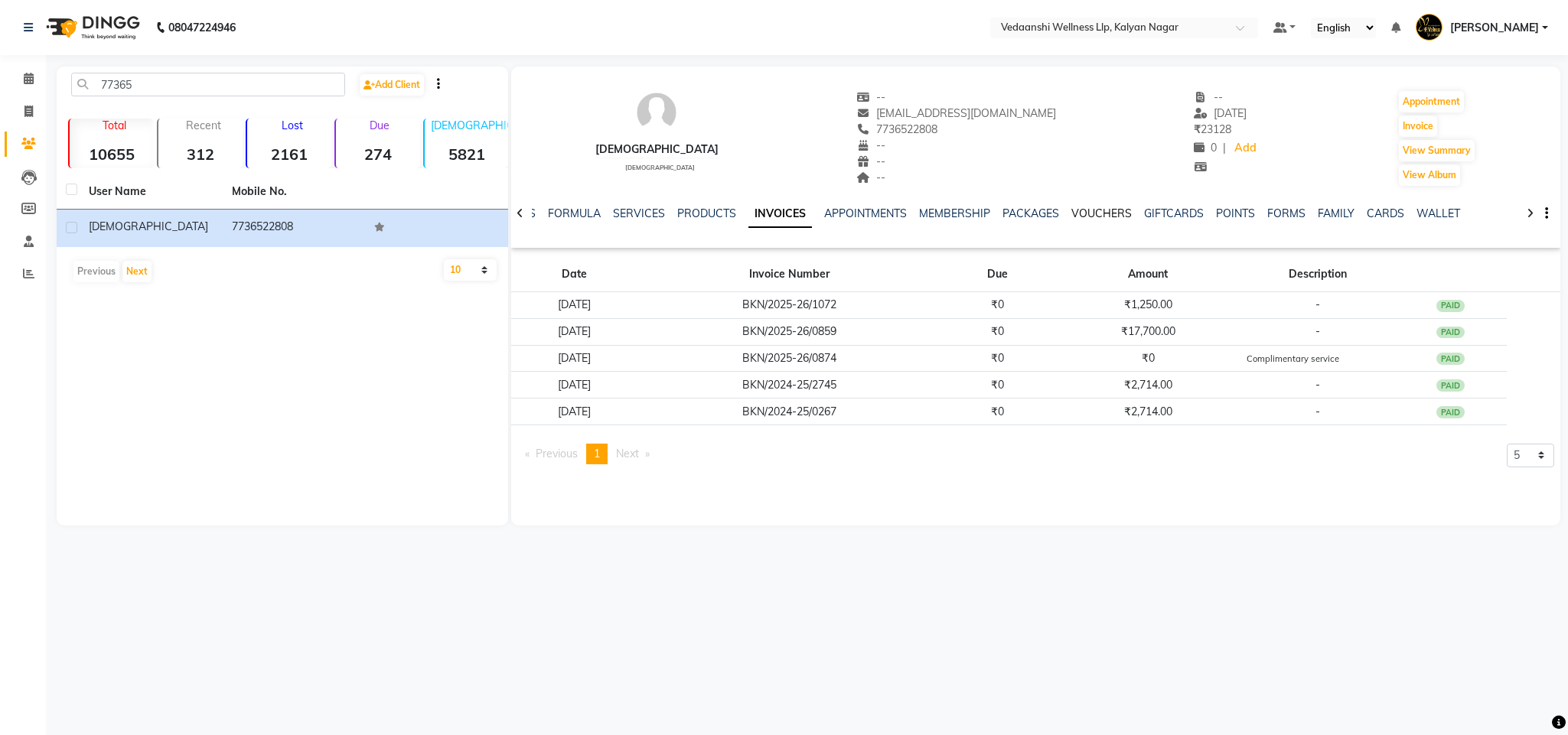
click at [1098, 211] on link "VOUCHERS" at bounding box center [1101, 214] width 60 height 14
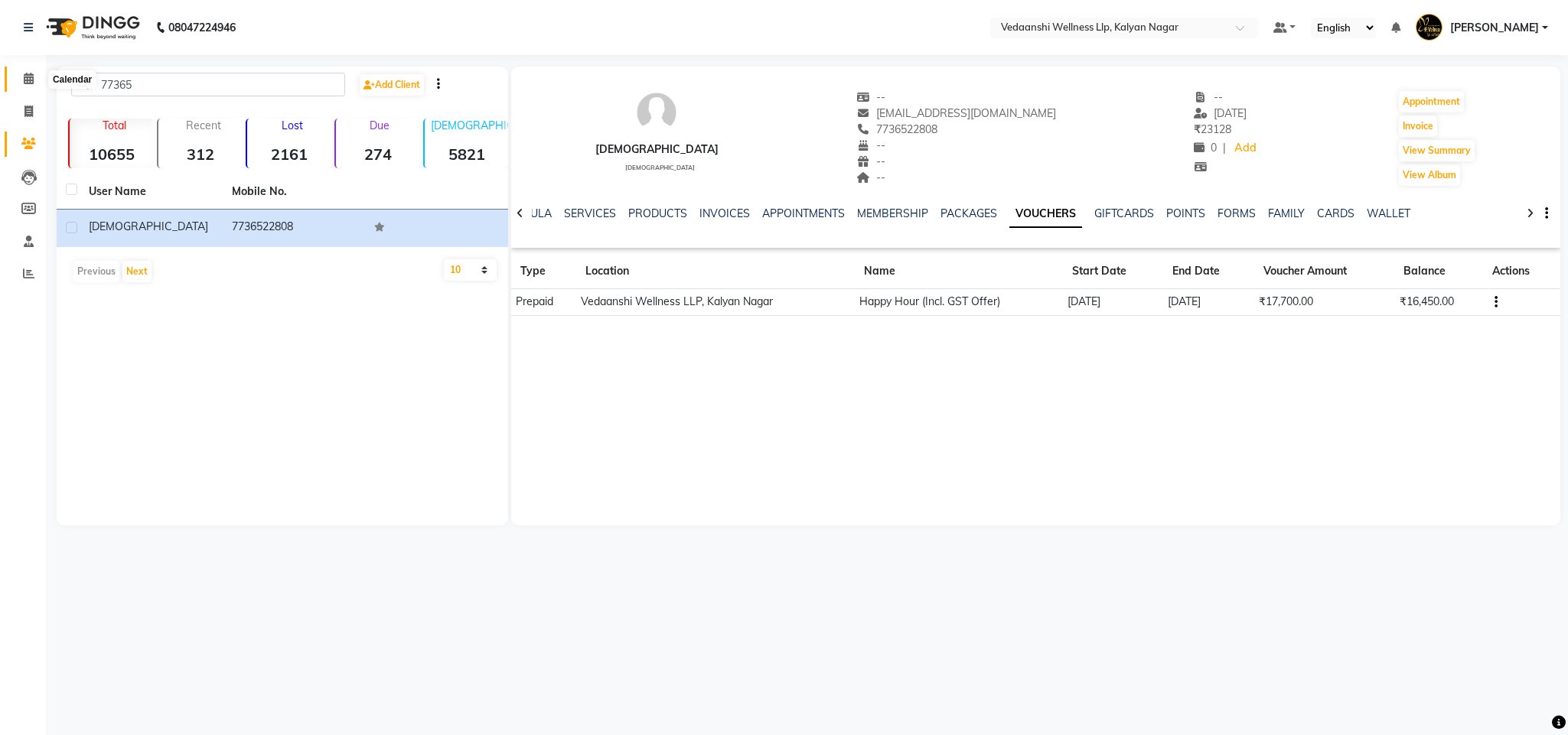
click at [16, 74] on span at bounding box center [28, 79] width 27 height 18
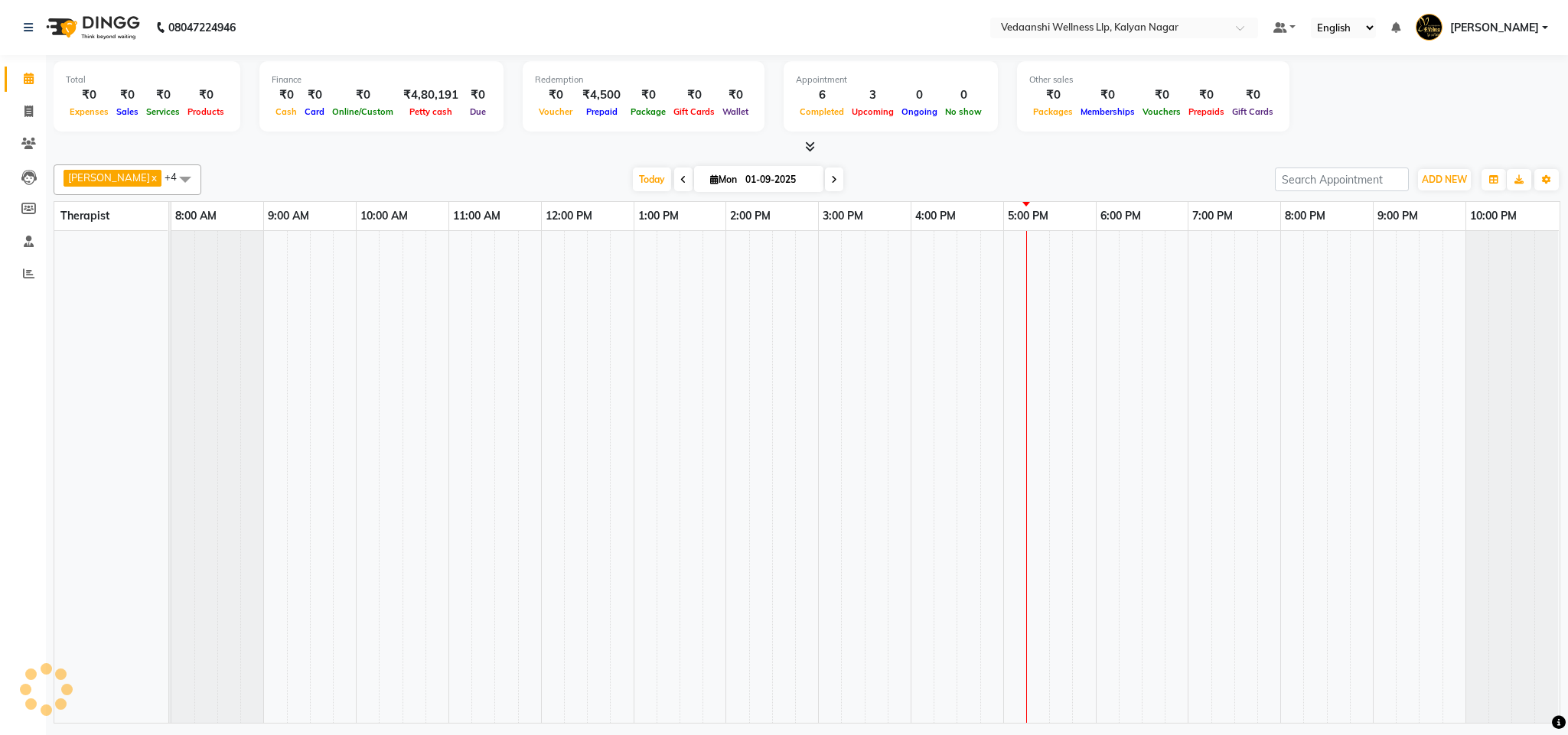
click at [973, 169] on div "Today Mon 01-09-2025" at bounding box center [738, 180] width 1058 height 23
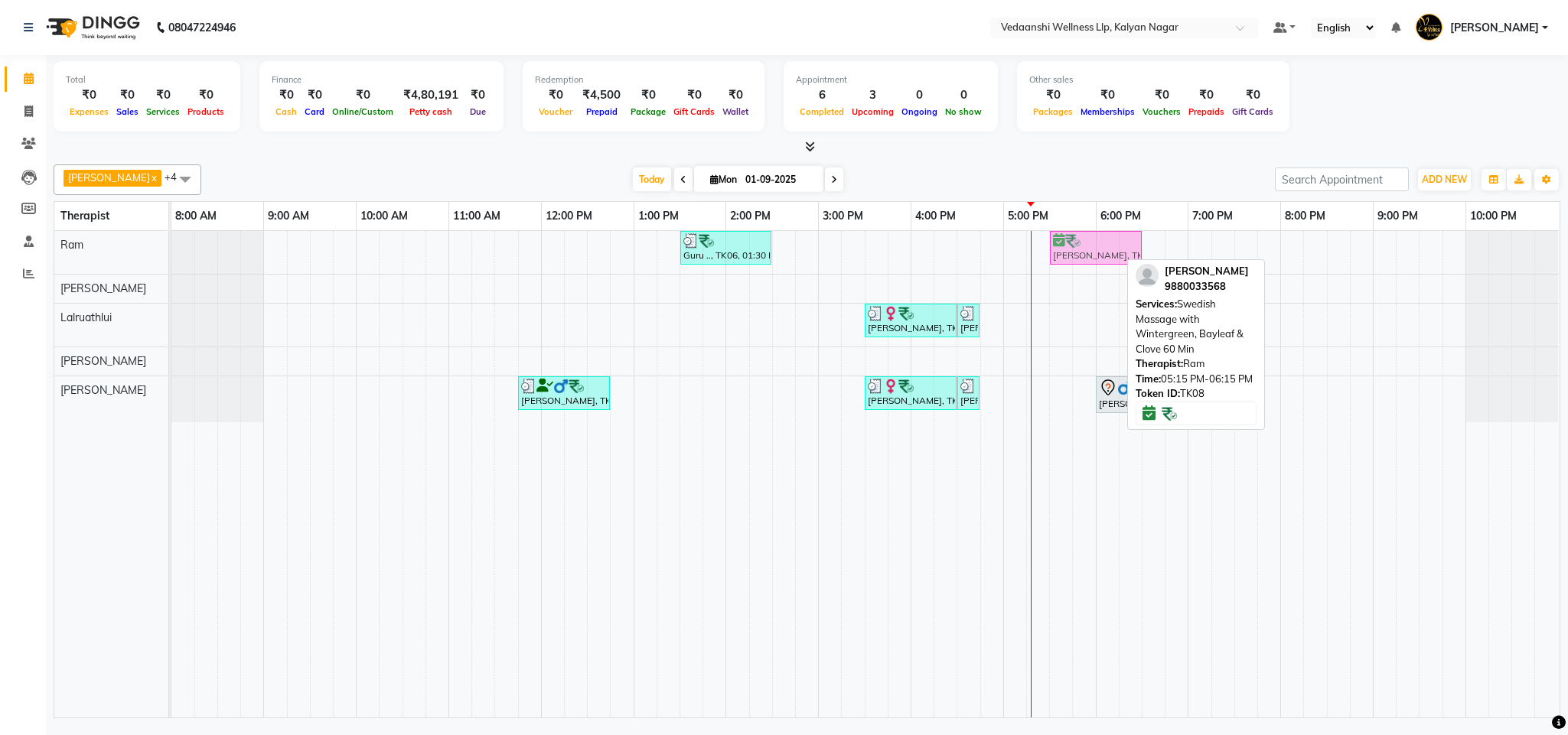
drag, startPoint x: 1058, startPoint y: 255, endPoint x: 1088, endPoint y: 249, distance: 30.6
click at [171, 249] on div "Guru .., TK06, 01:30 PM-02:30 PM, Swedish Massage with Wintergreen, Bayleaf & C…" at bounding box center [171, 252] width 0 height 43
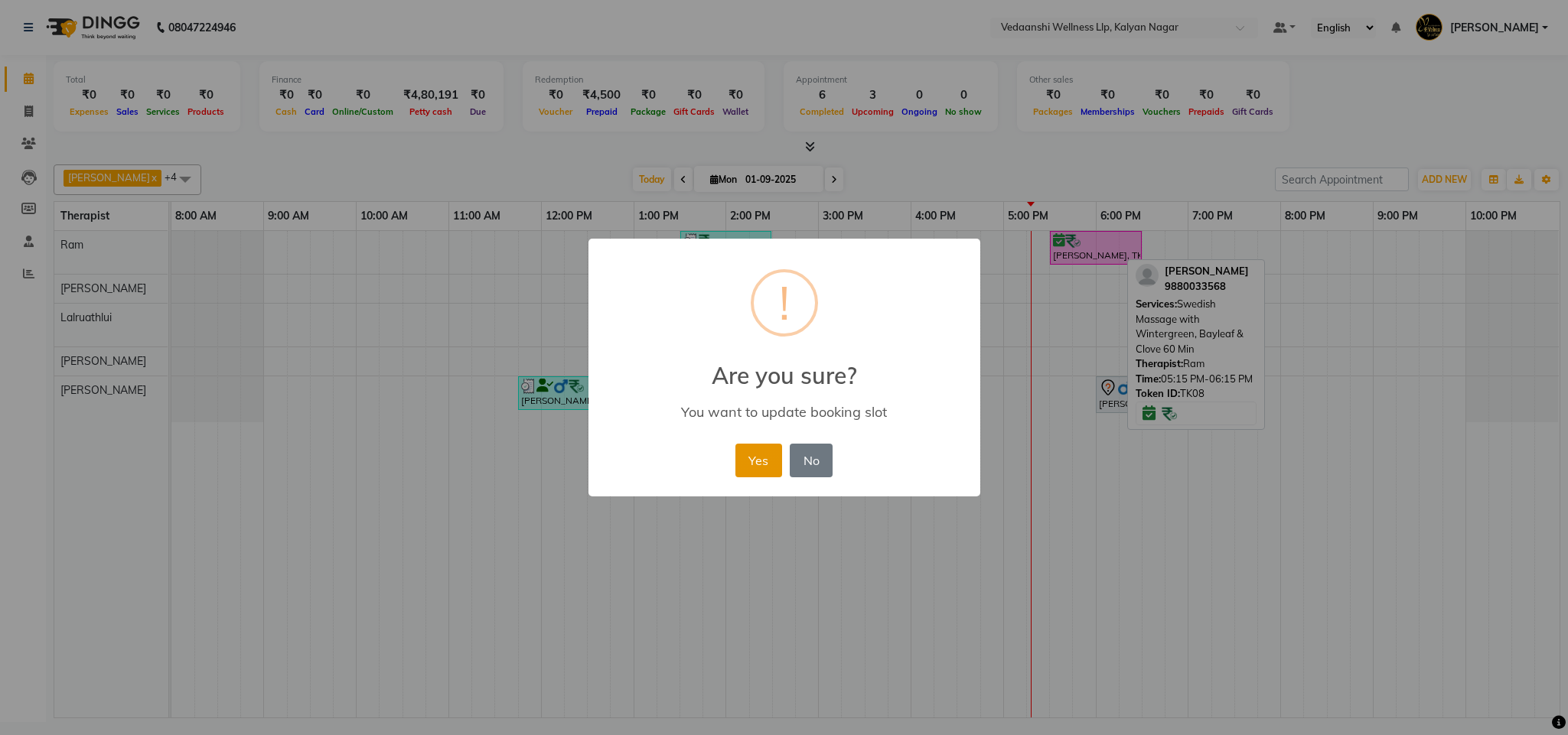
click at [761, 468] on button "Yes" at bounding box center [758, 461] width 47 height 34
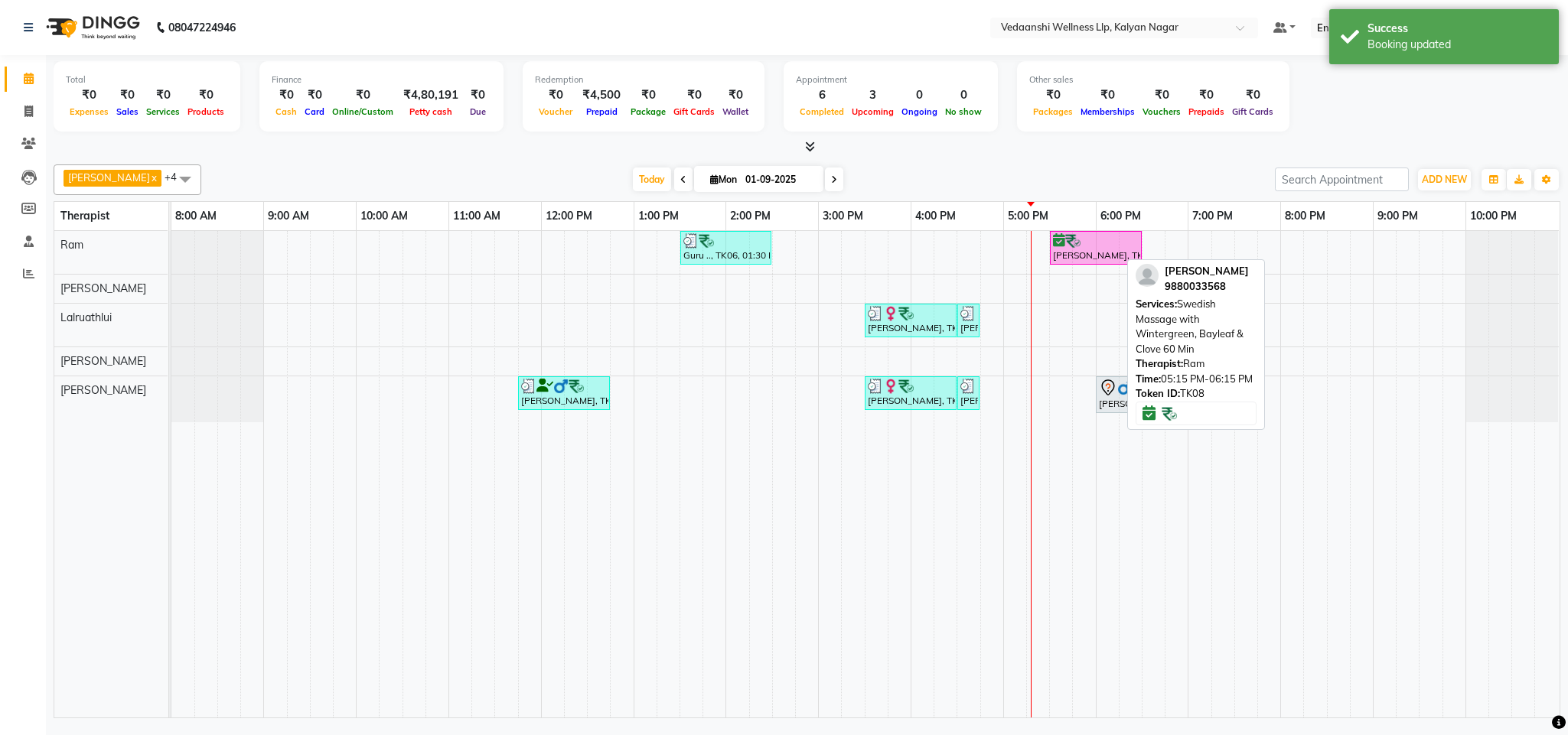
click at [1157, 139] on div at bounding box center [806, 147] width 1507 height 16
click at [1192, 239] on div "Guru .., TK06, 01:30 PM-02:30 PM, Swedish Massage with Wintergreen, Bayleaf & C…" at bounding box center [865, 474] width 1388 height 486
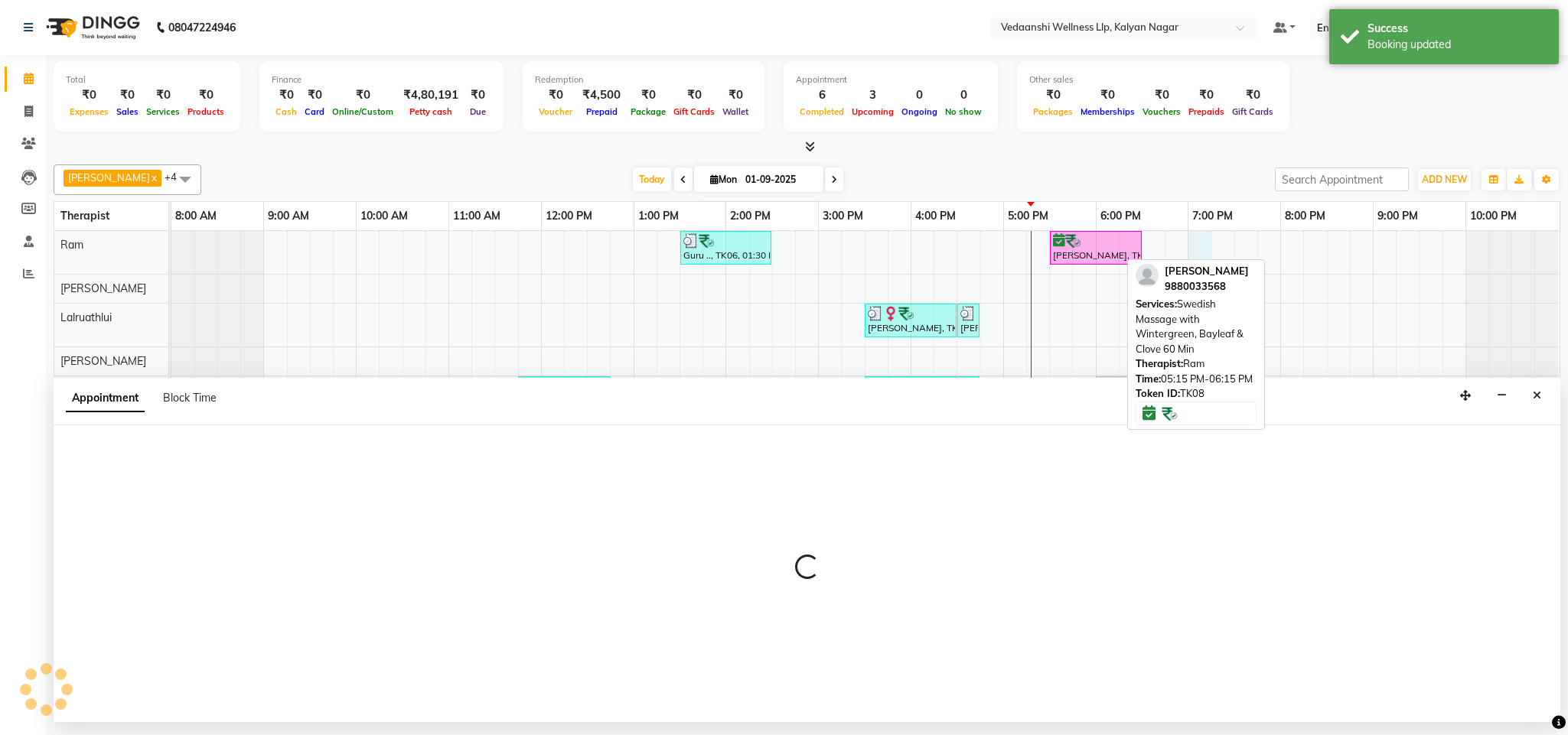
select select "67164"
select select "tentative"
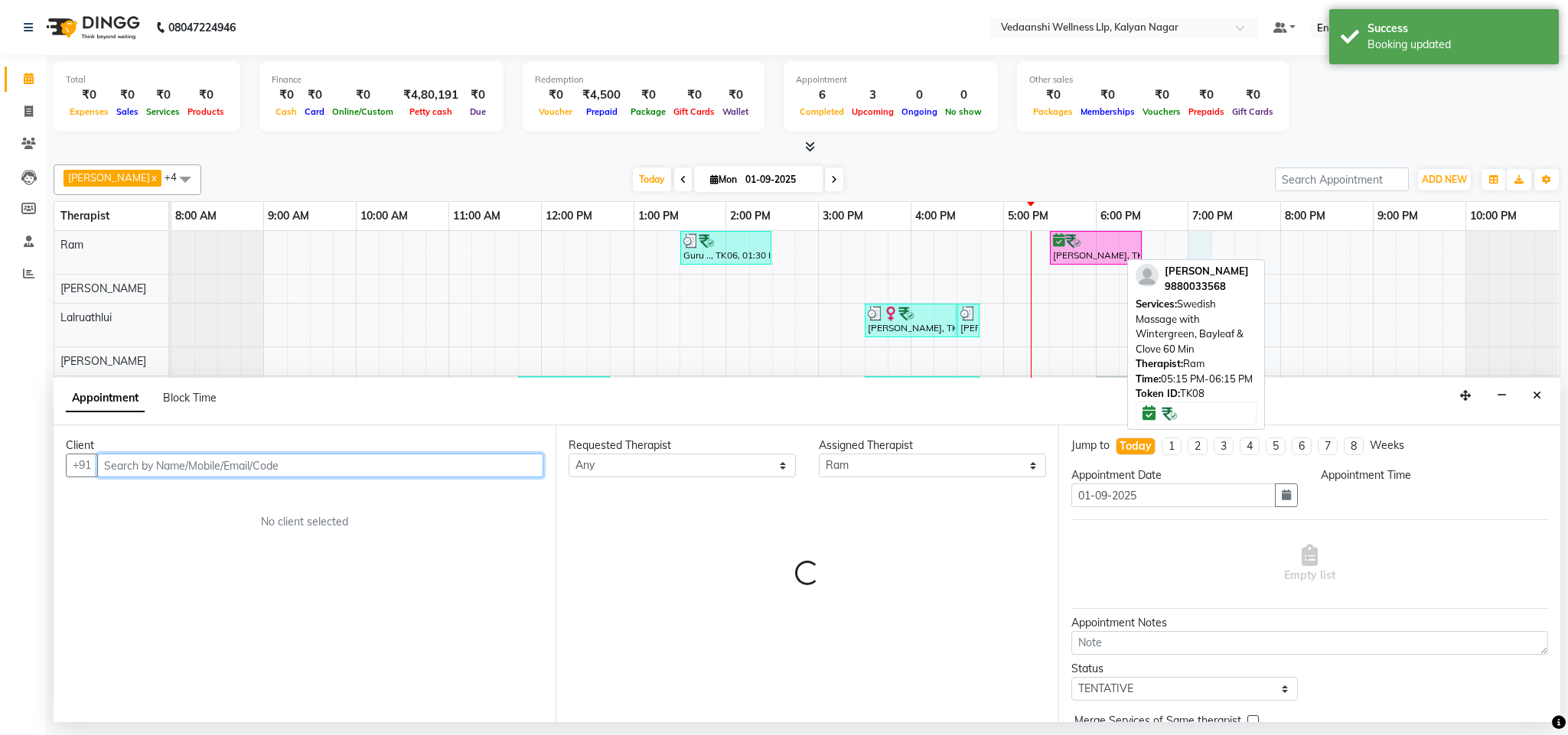
select select "1140"
click at [375, 448] on div "Client" at bounding box center [305, 446] width 478 height 16
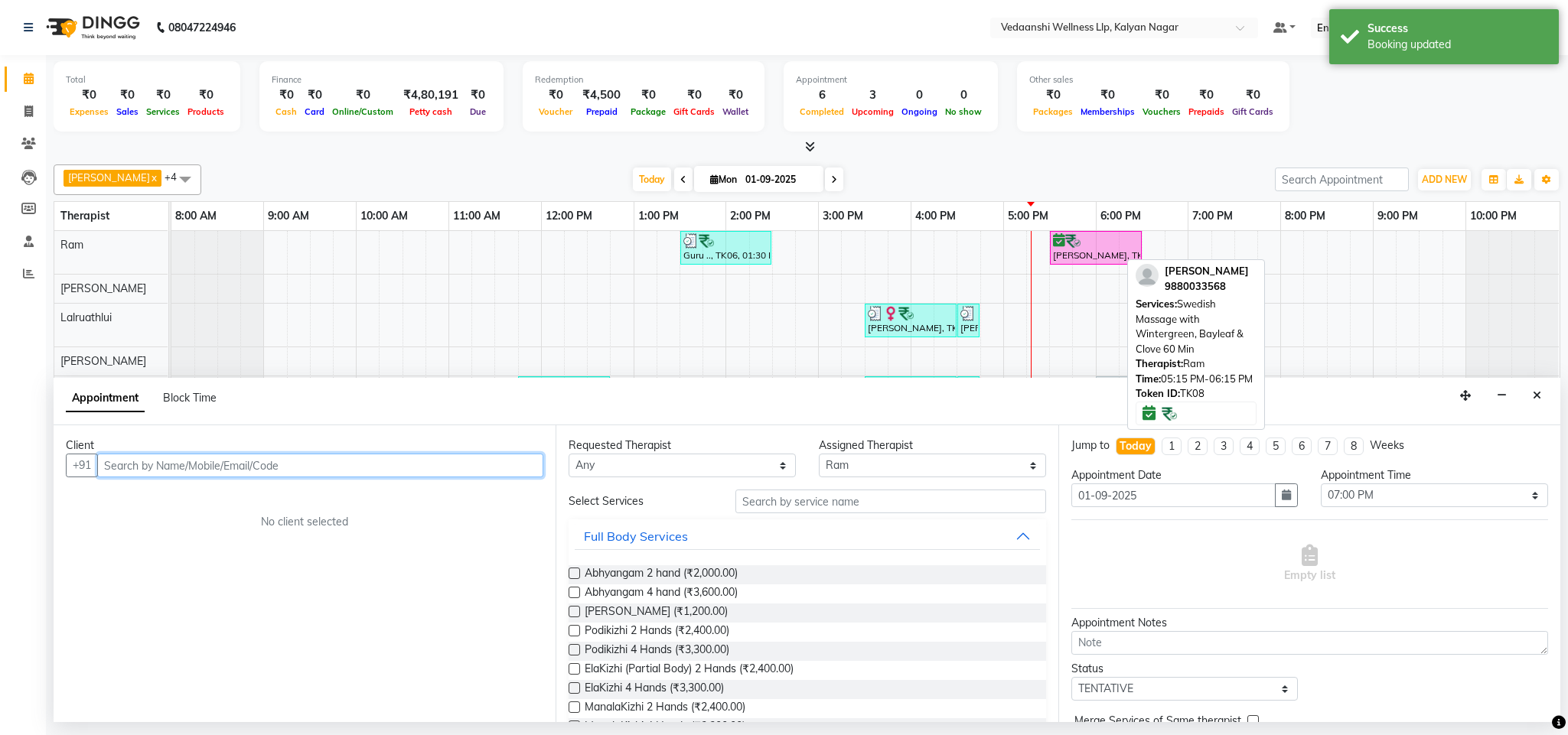
click at [382, 478] on input "text" at bounding box center [320, 465] width 446 height 24
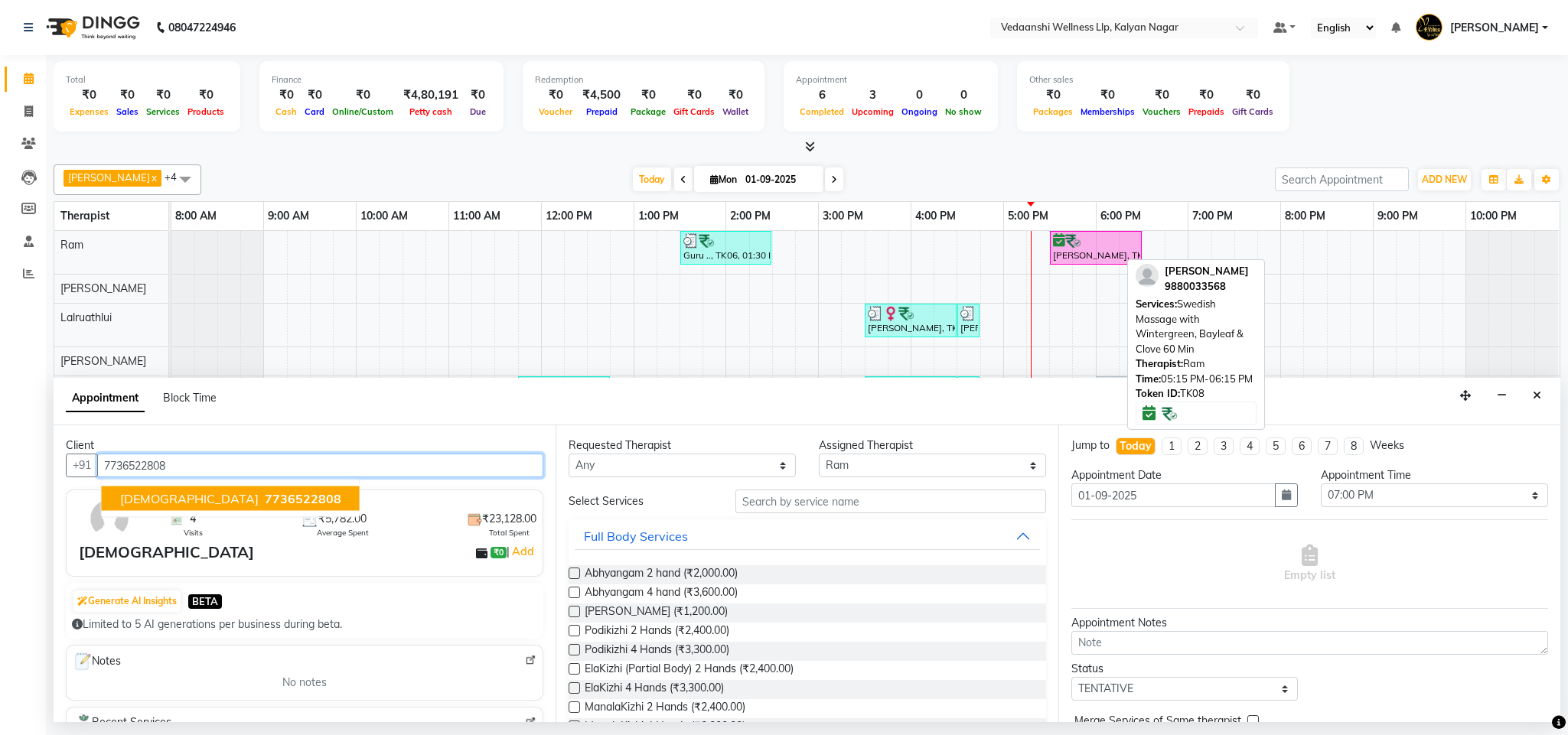
click at [265, 494] on span "7736522808" at bounding box center [303, 498] width 76 height 15
type input "7736522808"
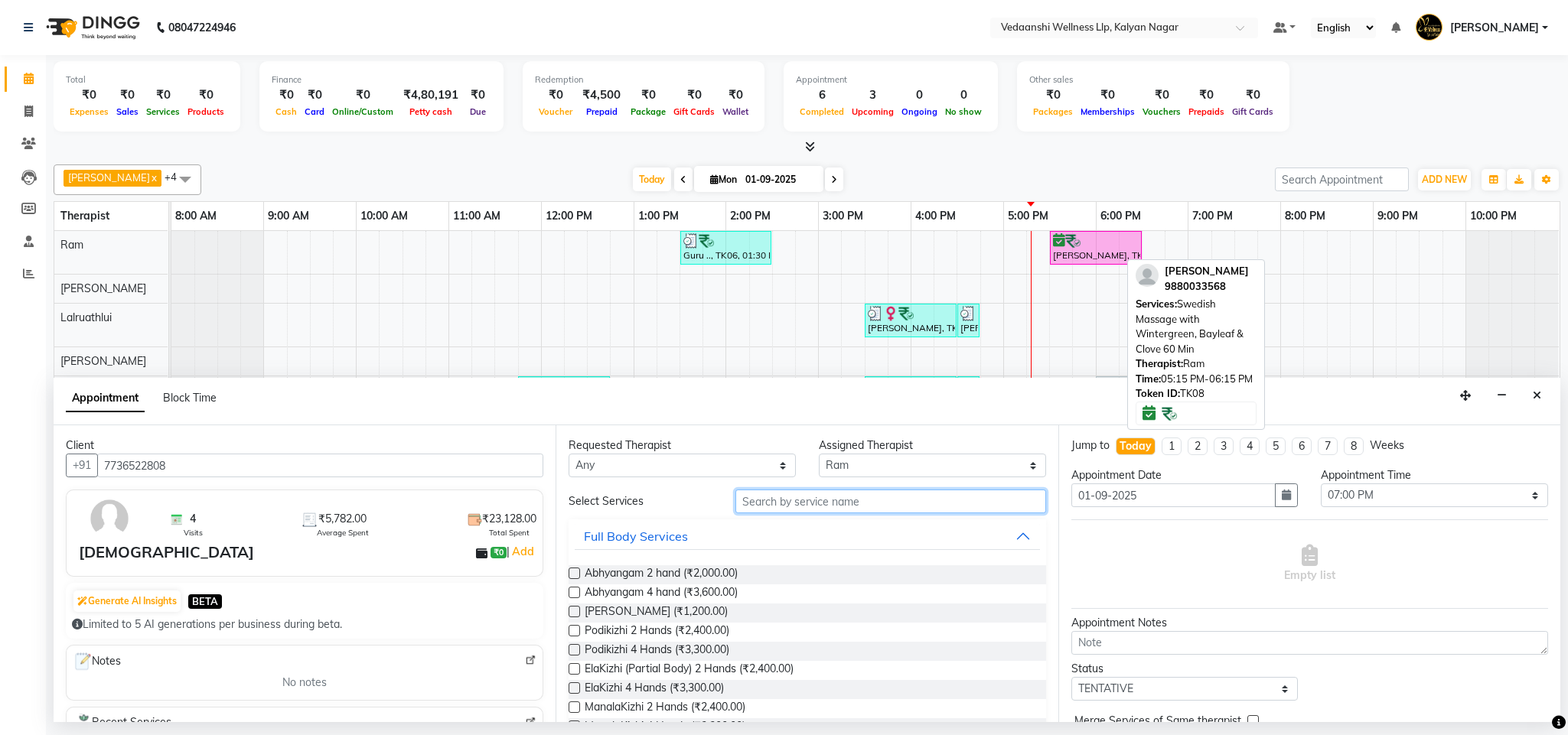
click at [785, 505] on input "text" at bounding box center [891, 502] width 311 height 24
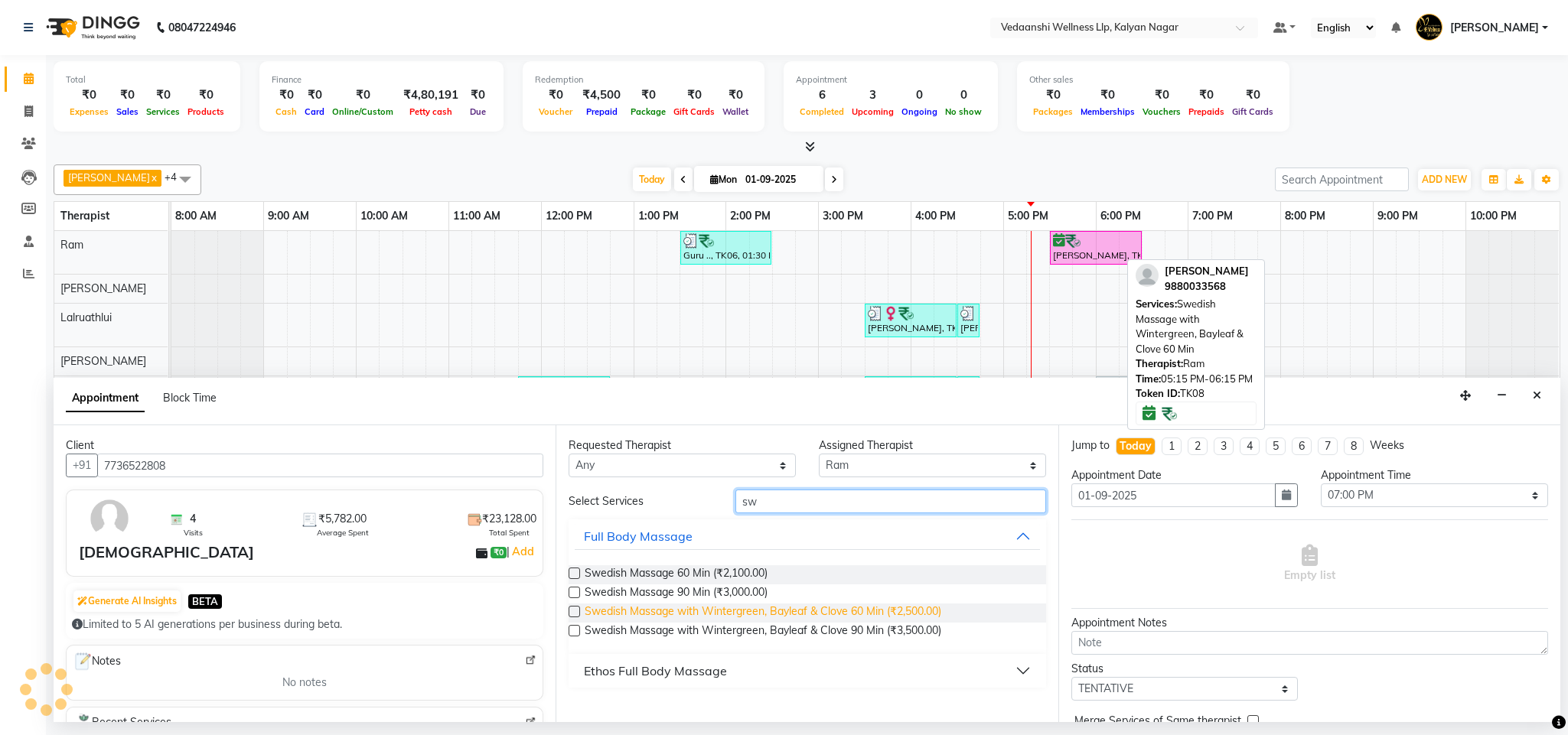
type input "sw"
click at [721, 620] on span "Swedish Massage with Wintergreen, Bayleaf & Clove 60 Min (₹2,500.00)" at bounding box center [763, 613] width 357 height 20
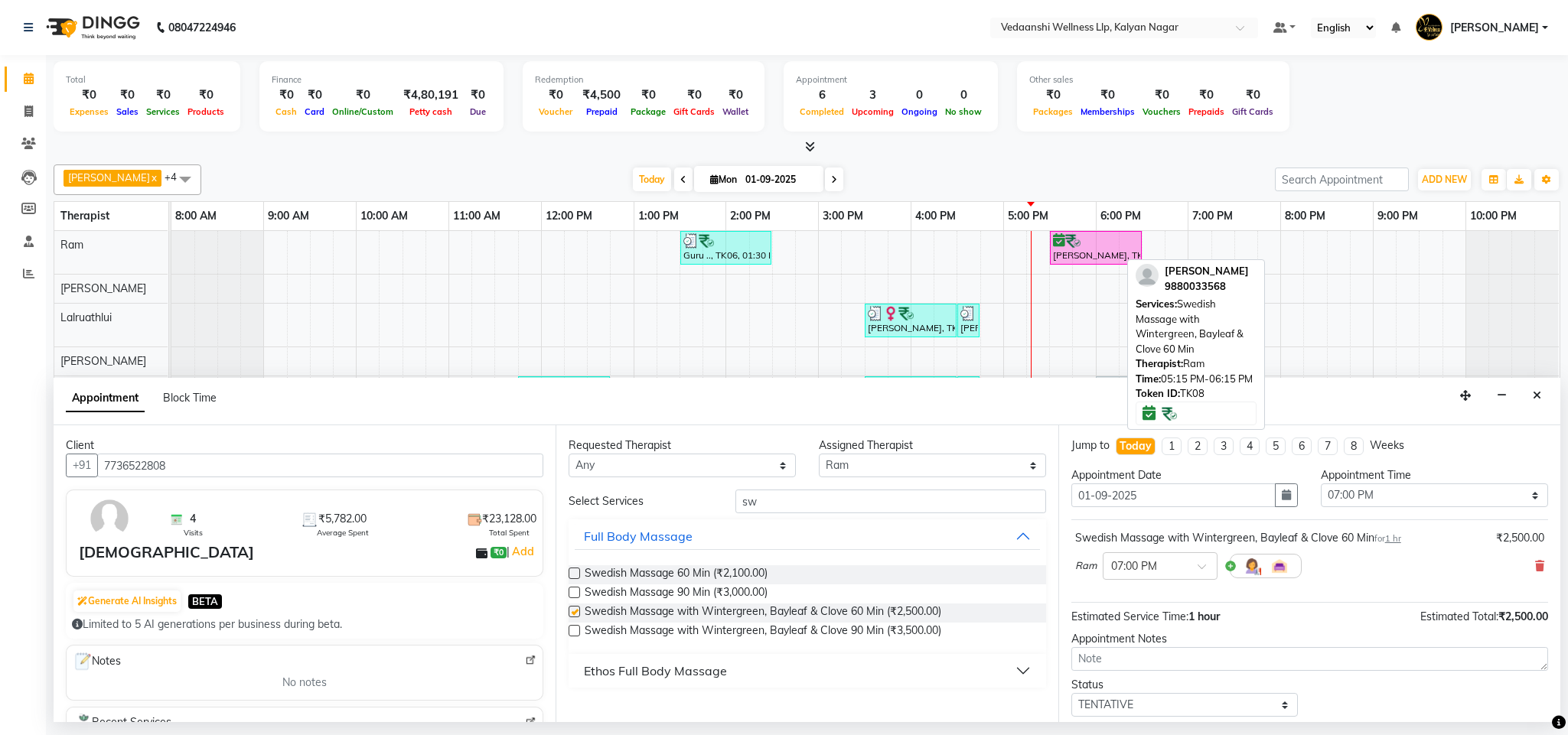
checkbox input "false"
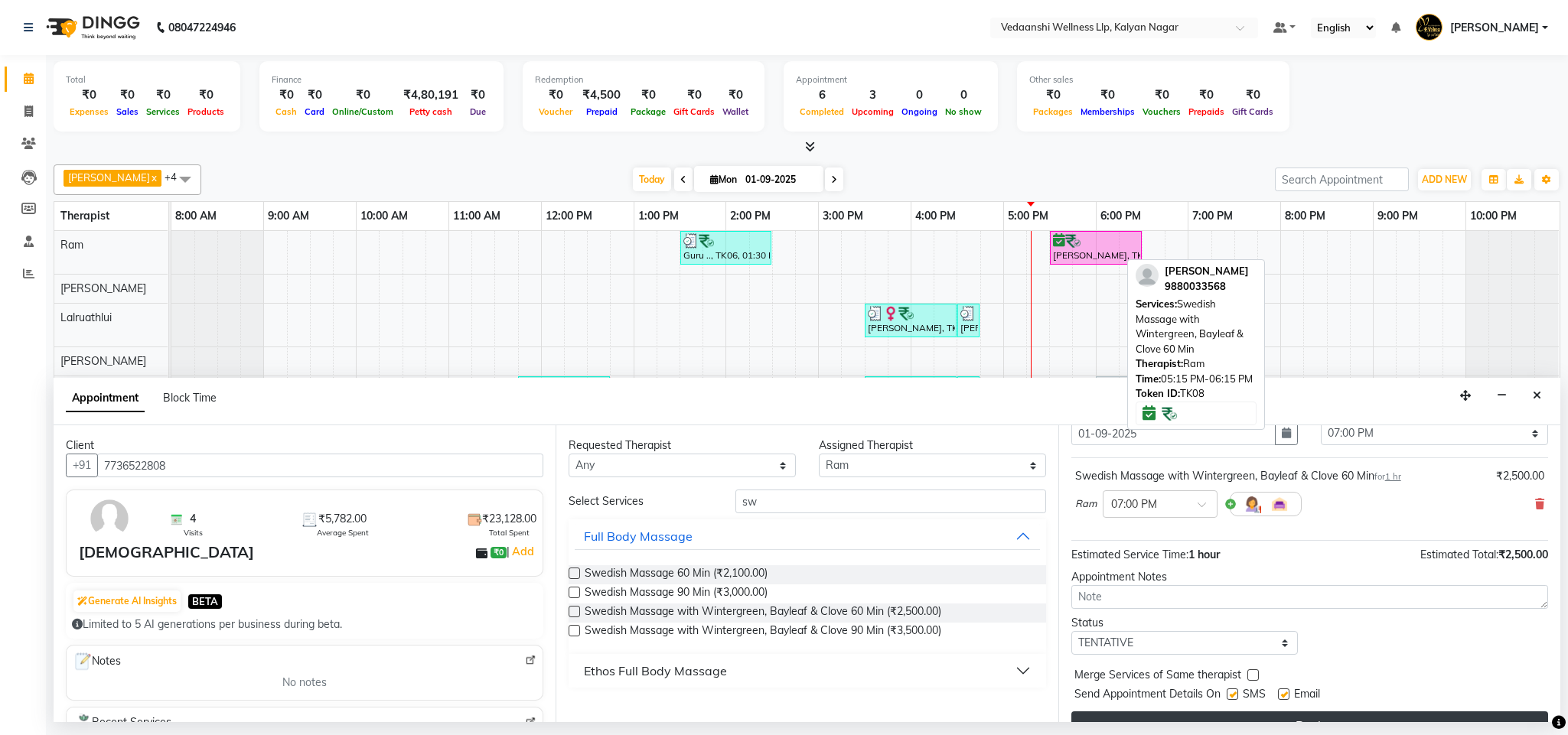
scroll to position [94, 0]
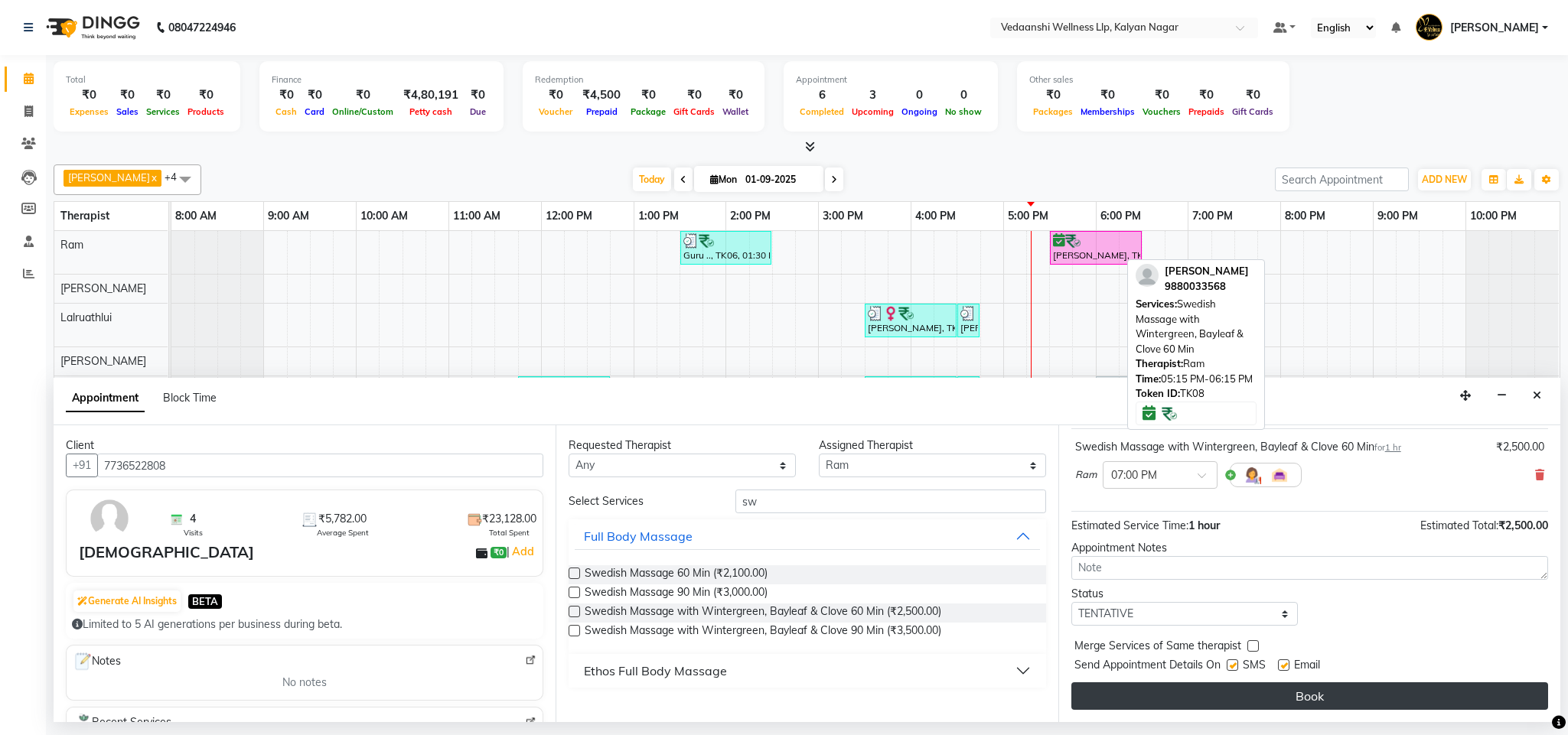
click at [1167, 691] on button "Book" at bounding box center [1309, 696] width 477 height 28
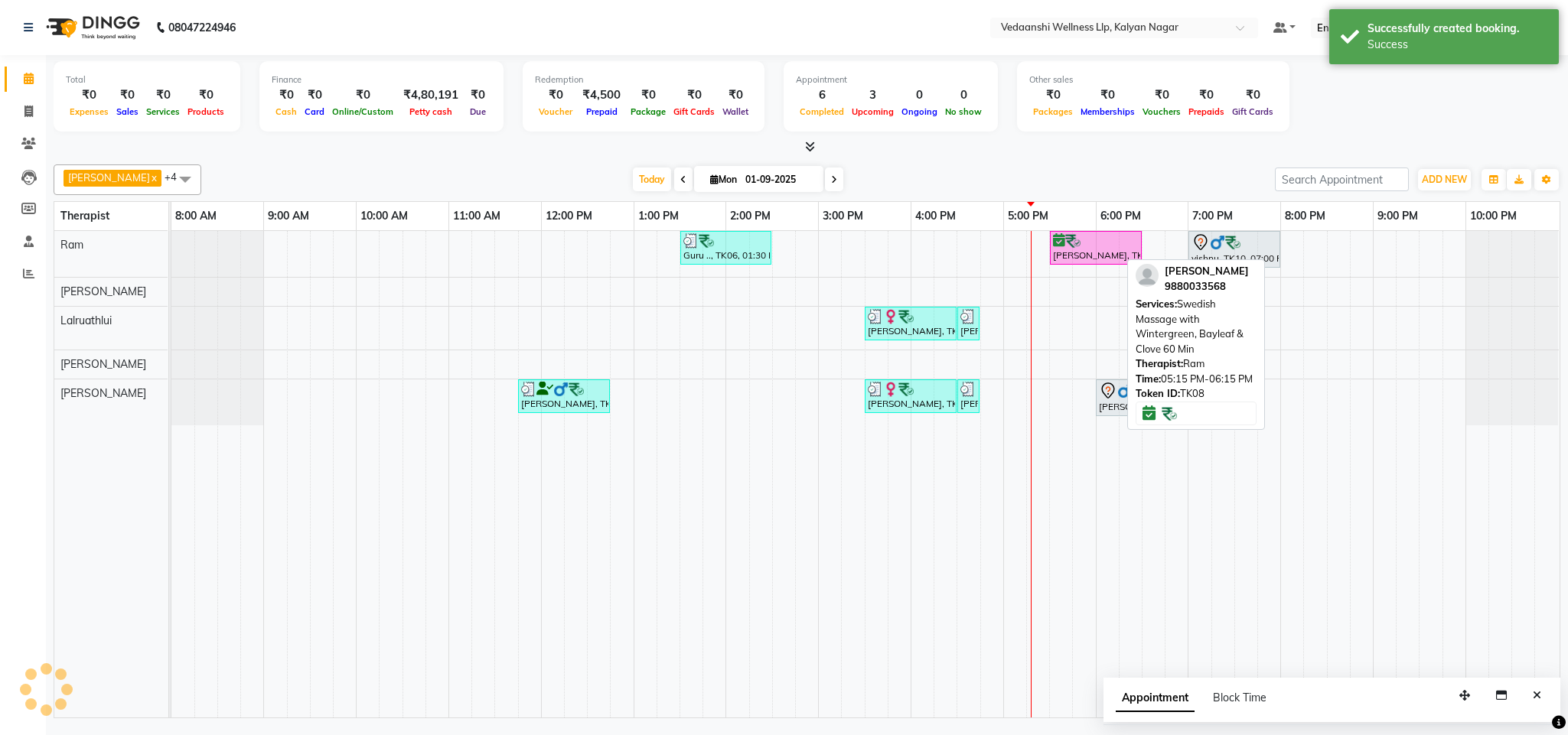
click at [996, 182] on div "Today Mon 01-09-2025" at bounding box center [738, 180] width 1058 height 23
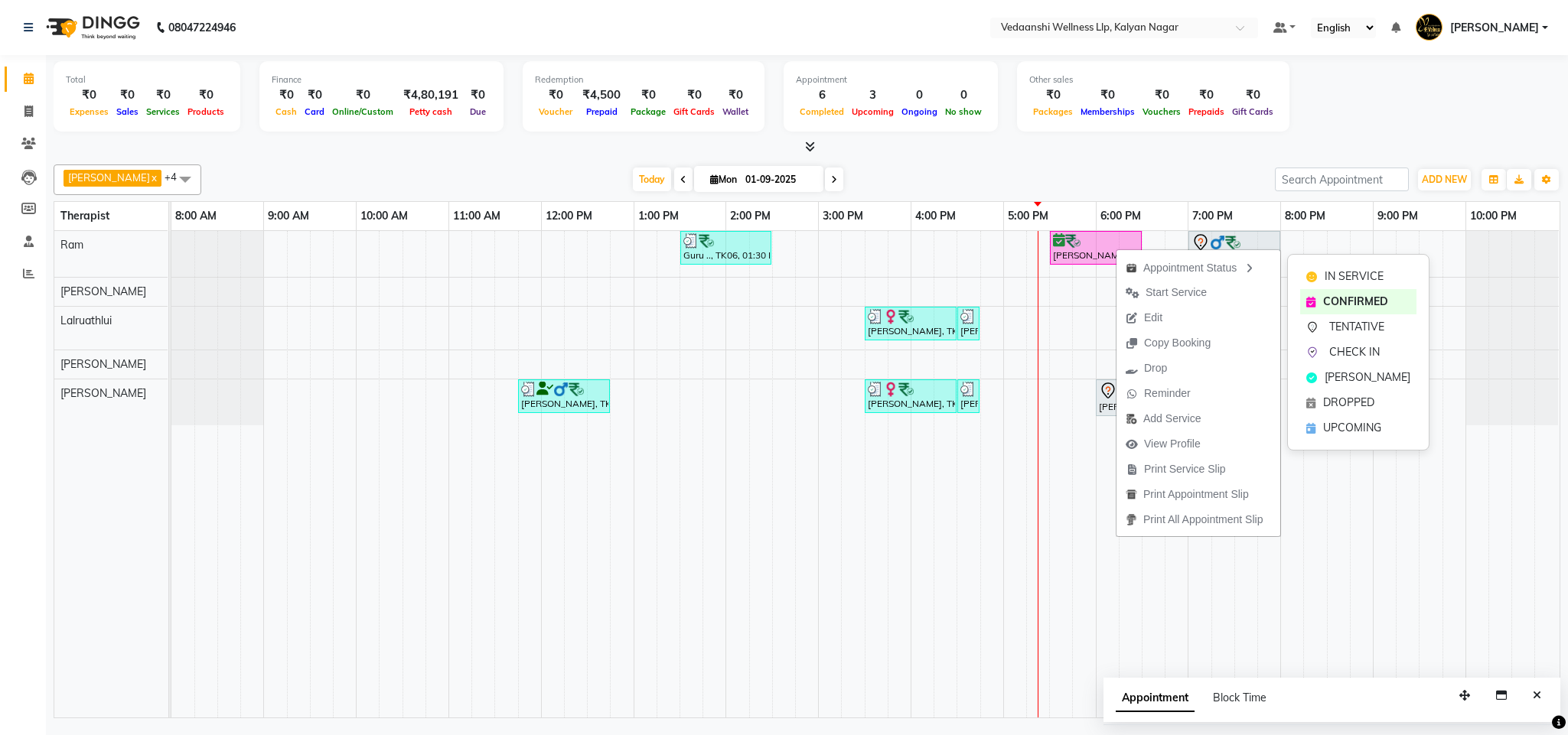
click at [1322, 263] on div "IN SERVICE CONFIRMED TENTATIVE CHECK IN MARK DONE DROPPED UPCOMING" at bounding box center [1358, 352] width 142 height 196
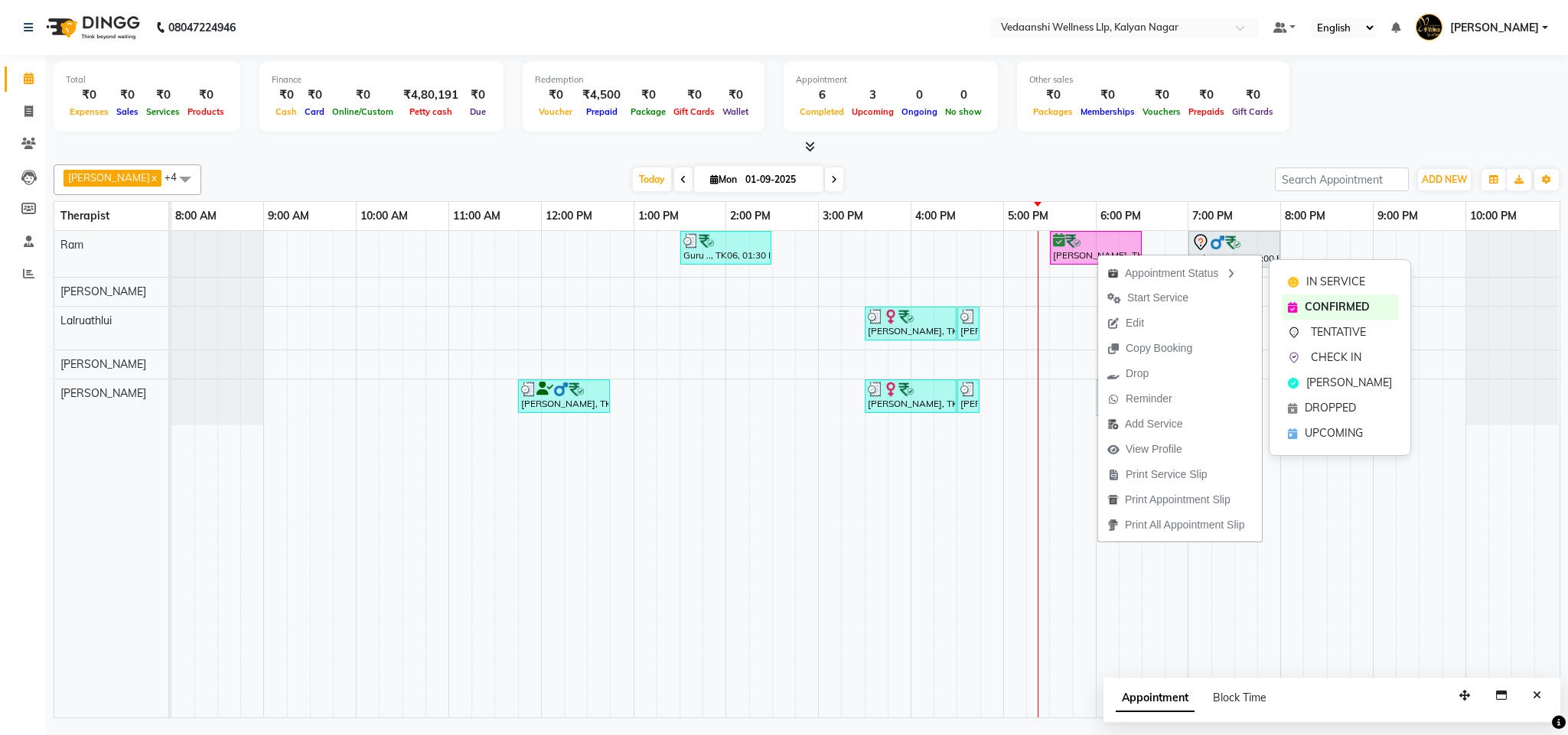
drag, startPoint x: 1314, startPoint y: 273, endPoint x: 1104, endPoint y: 177, distance: 230.9
click at [1311, 273] on div "IN SERVICE" at bounding box center [1339, 281] width 116 height 25
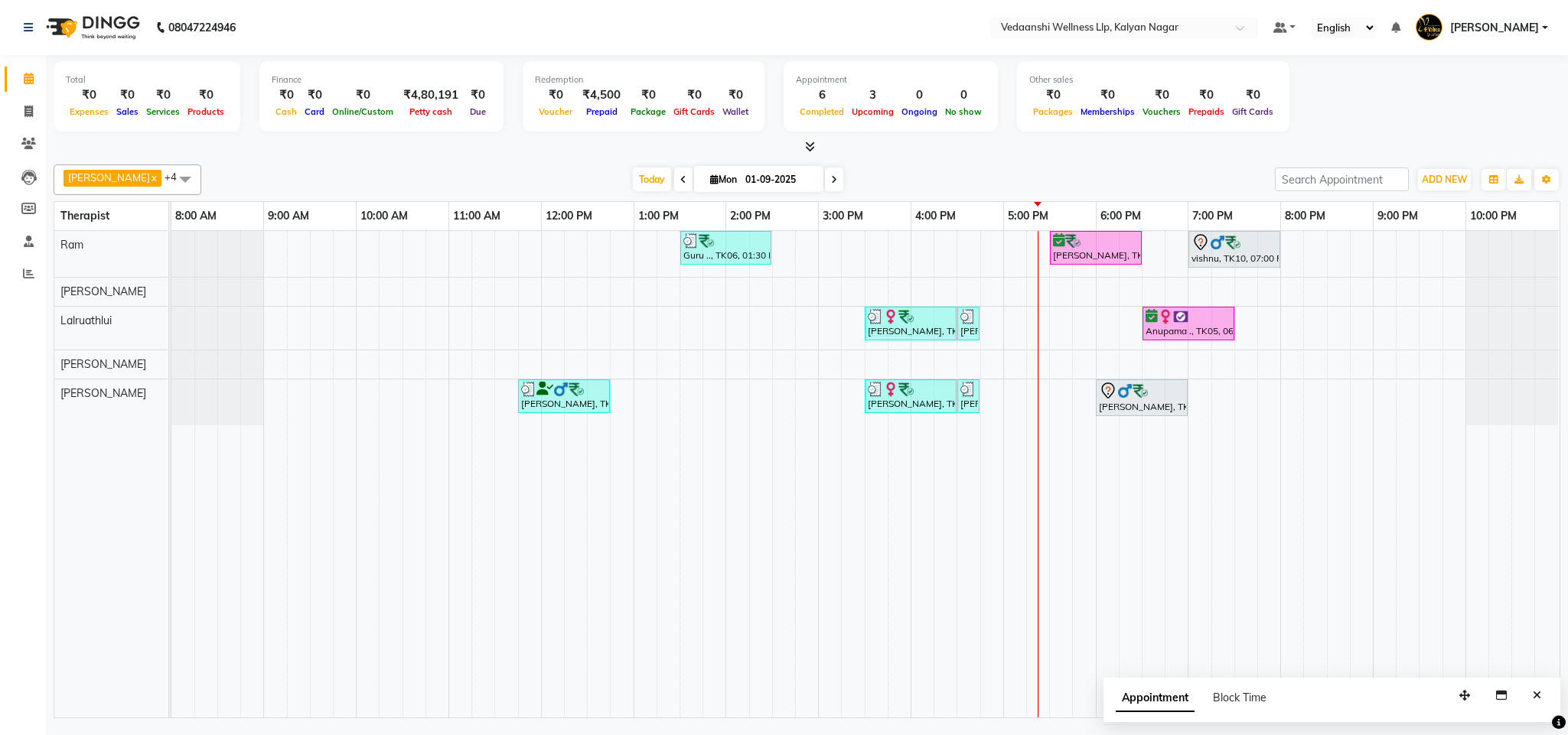
click at [1035, 154] on div at bounding box center [806, 147] width 1507 height 16
click at [1541, 692] on button "Close" at bounding box center [1536, 695] width 22 height 24
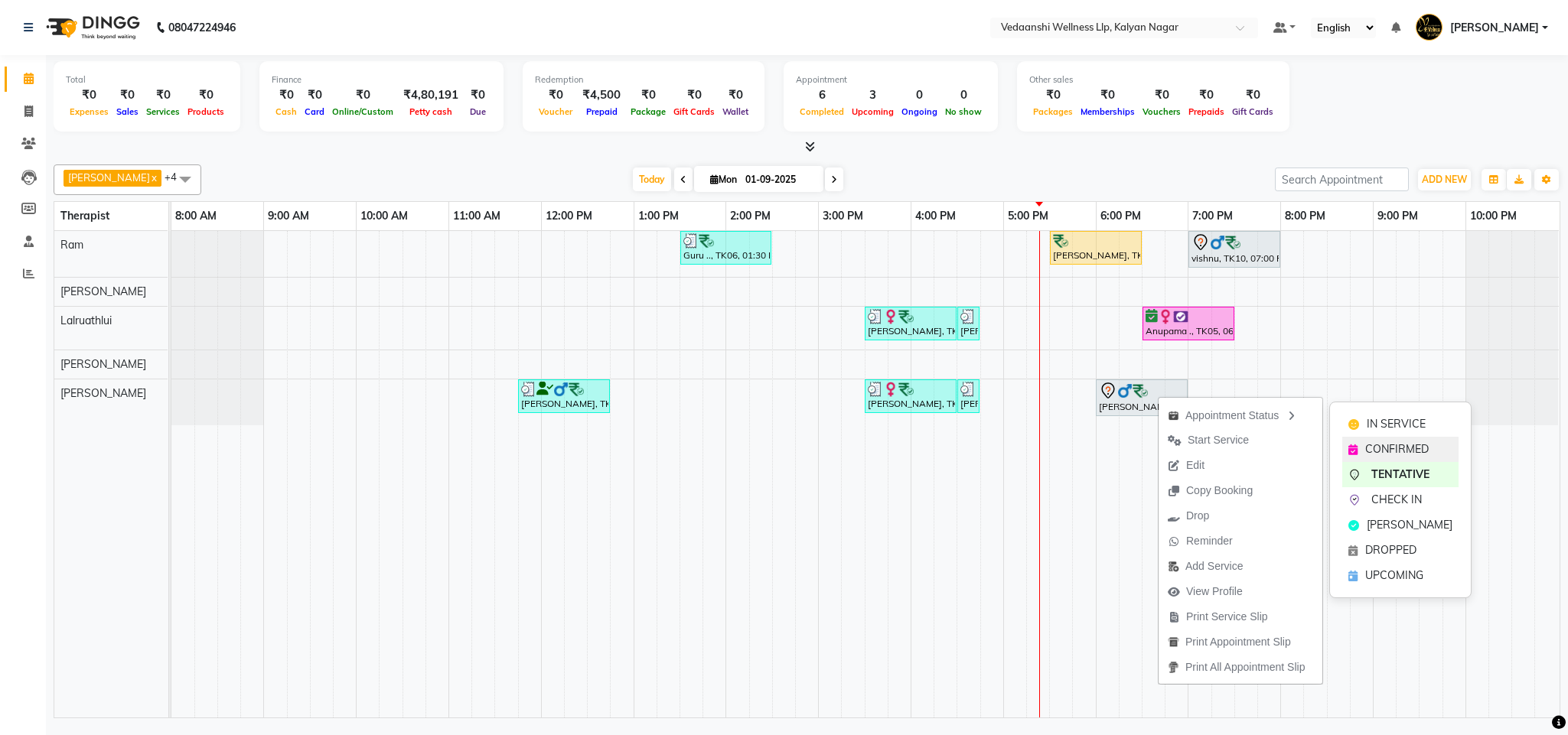
click at [1375, 439] on div "CONFIRMED" at bounding box center [1399, 449] width 116 height 25
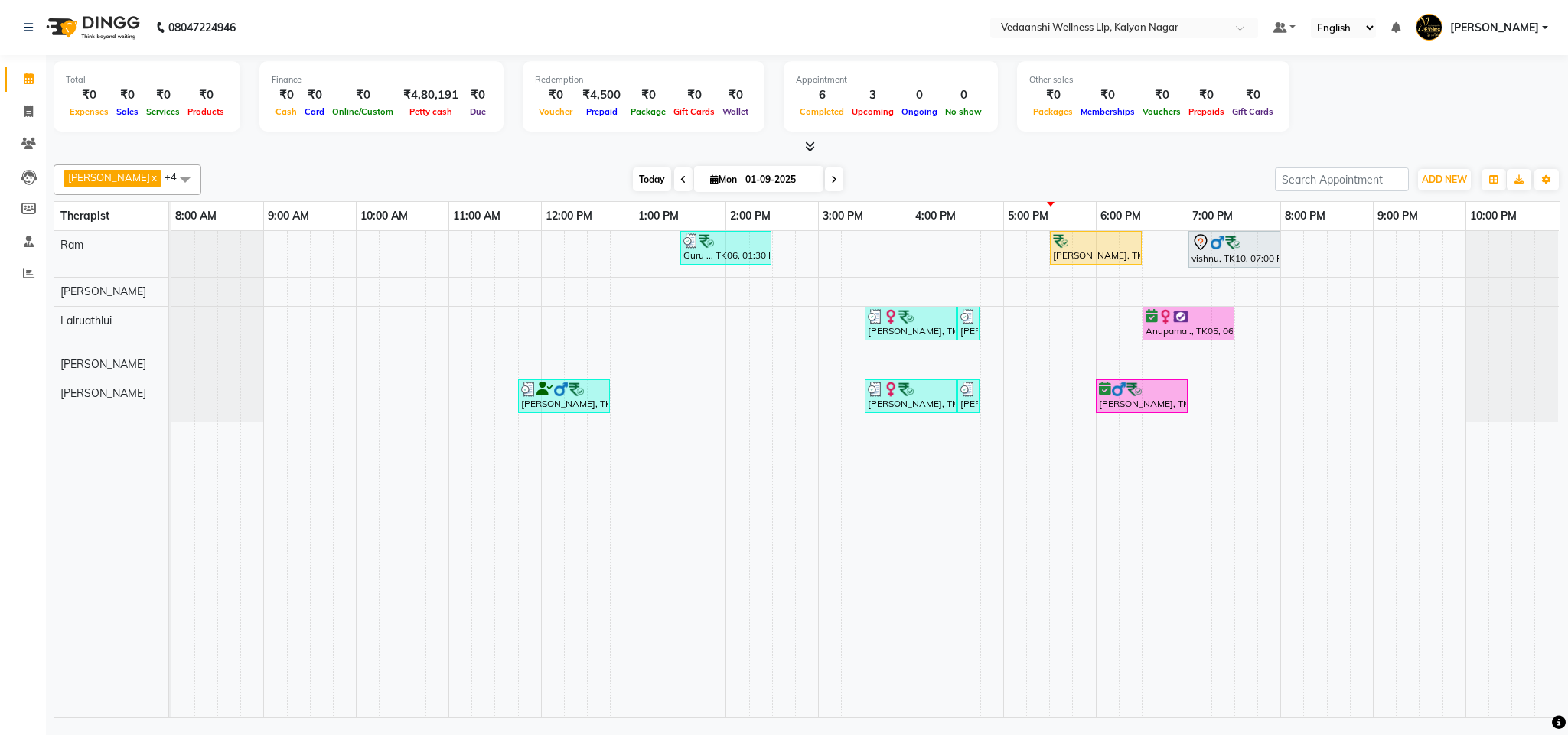
click at [633, 172] on span "Today" at bounding box center [652, 179] width 38 height 24
click at [740, 172] on input "01-09-2025" at bounding box center [779, 180] width 76 height 23
select select "9"
select select "2025"
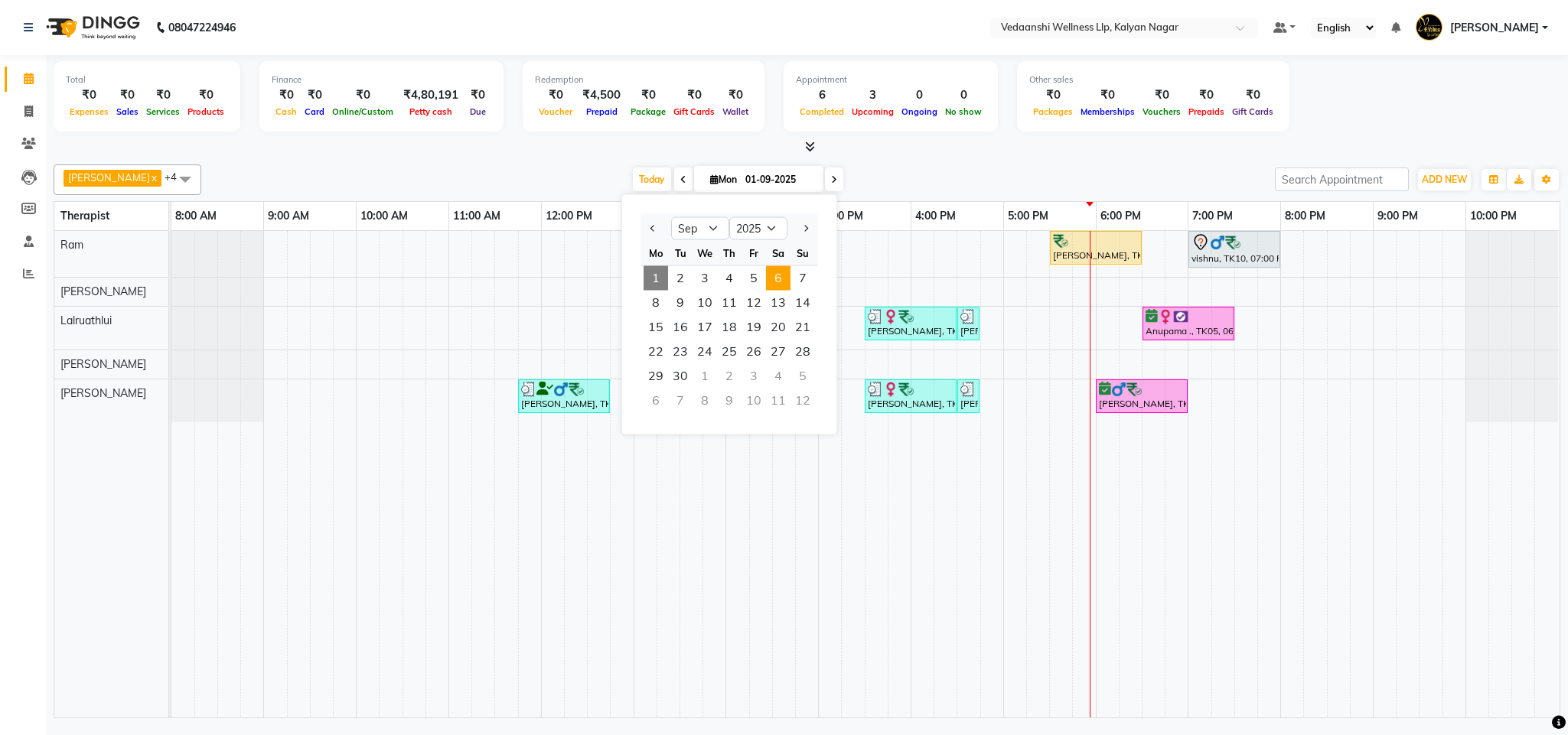
click at [780, 278] on span "6" at bounding box center [779, 279] width 25 height 25
type input "06-09-2025"
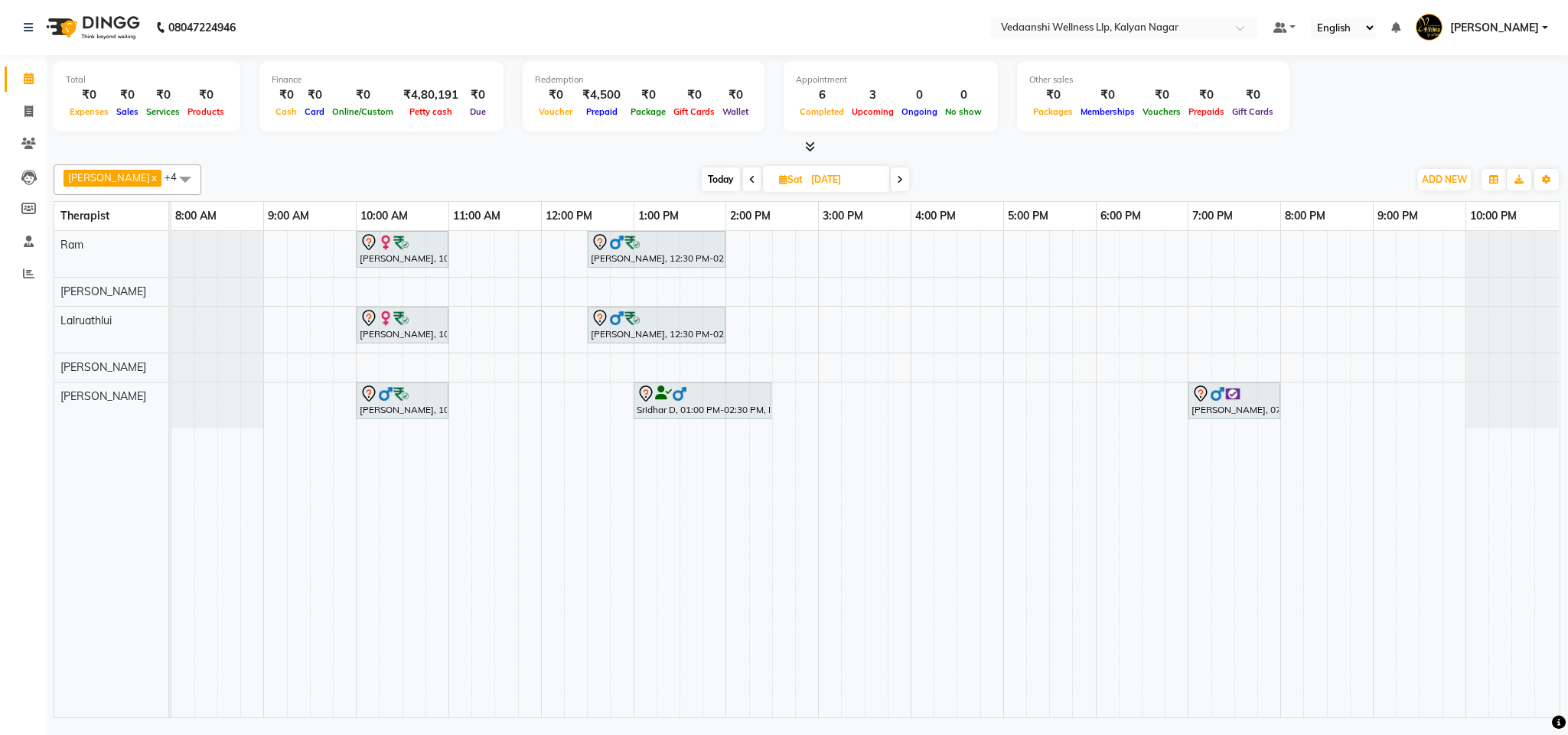
click at [806, 186] on input "06-09-2025" at bounding box center [844, 180] width 76 height 23
select select "9"
select select "2025"
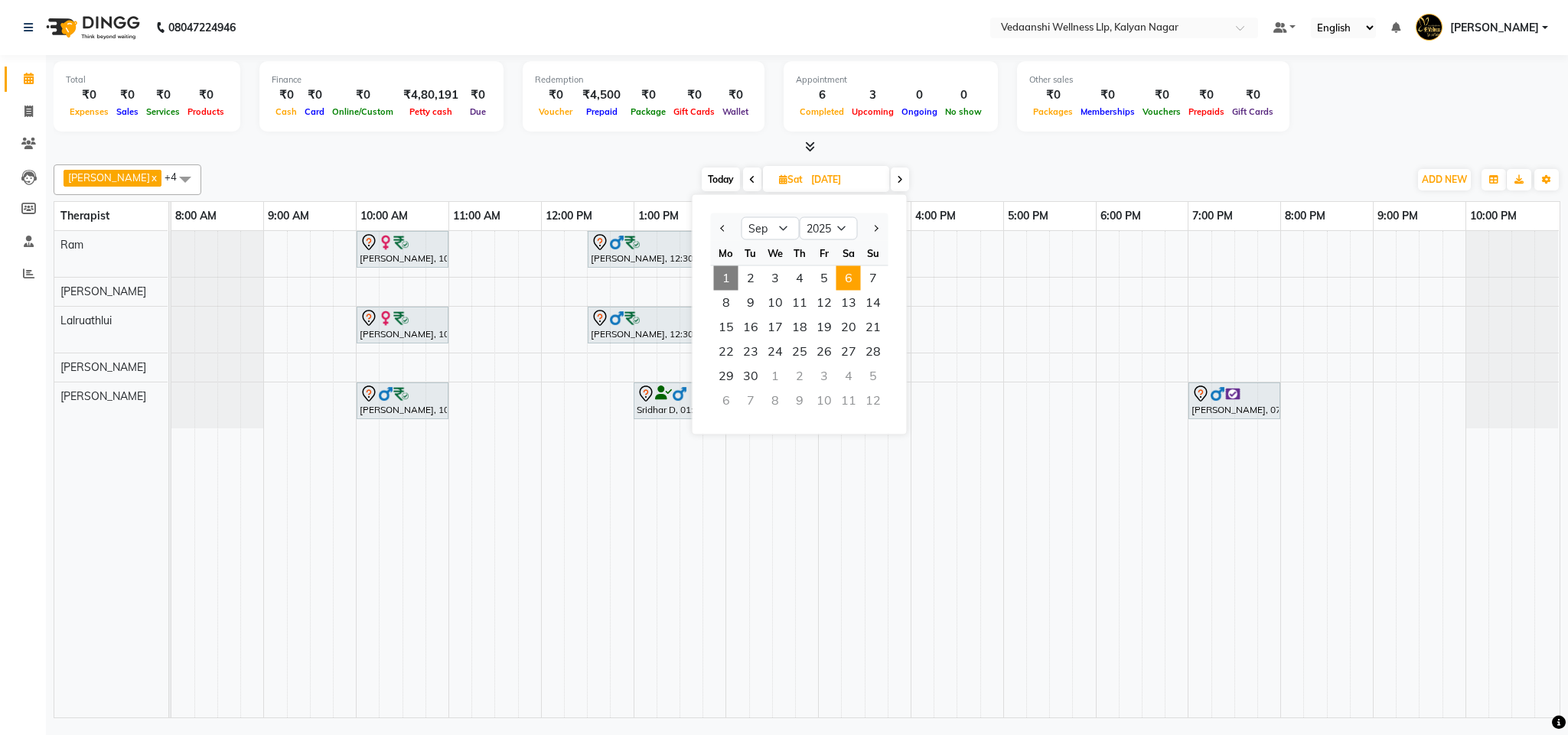
click at [897, 175] on icon at bounding box center [899, 179] width 6 height 9
type input "07-09-2025"
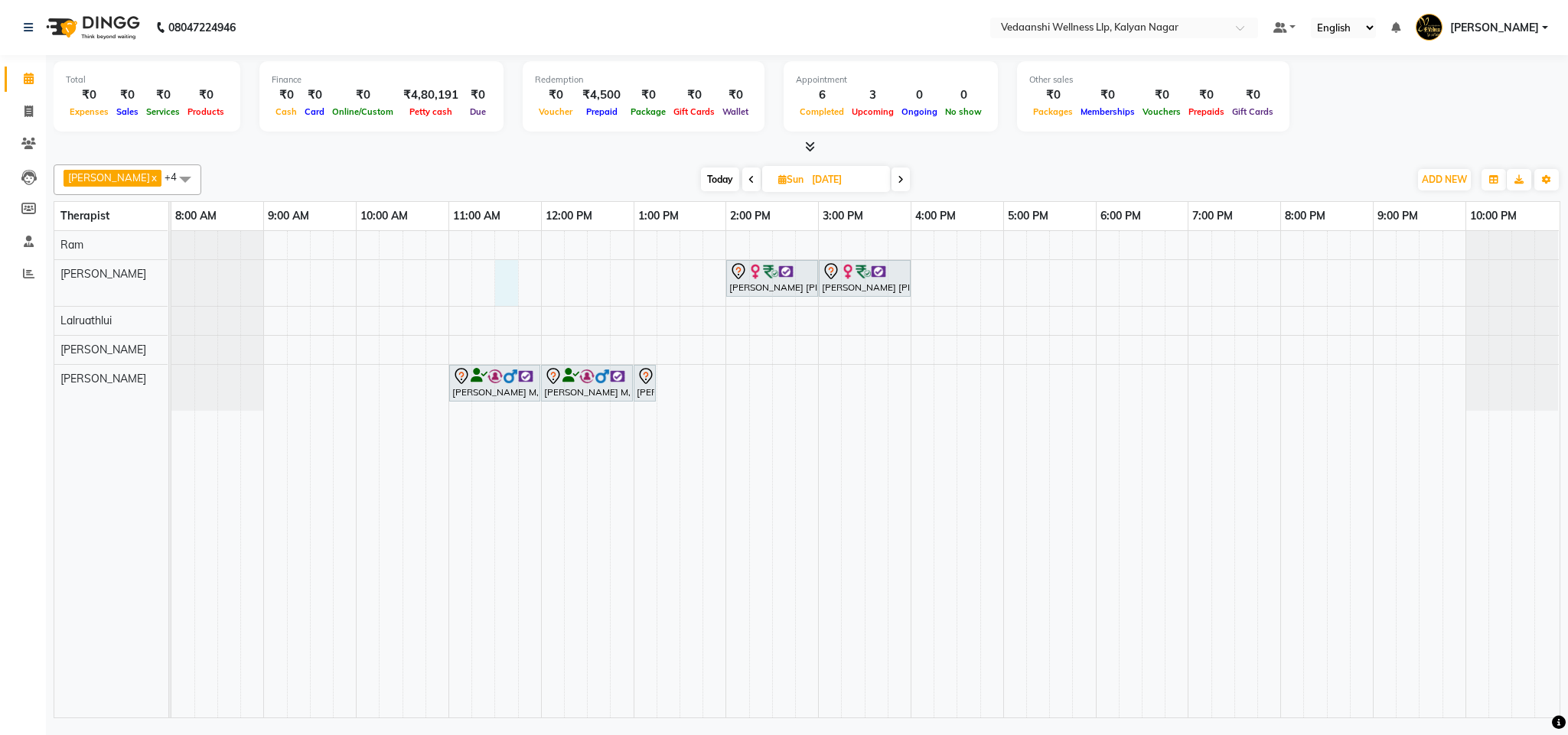
click at [503, 281] on div "Deepti shiva kumar, 02:00 PM-03:00 PM, Member Plan 60 Min Deepti shiva kumar, 0…" at bounding box center [865, 474] width 1388 height 486
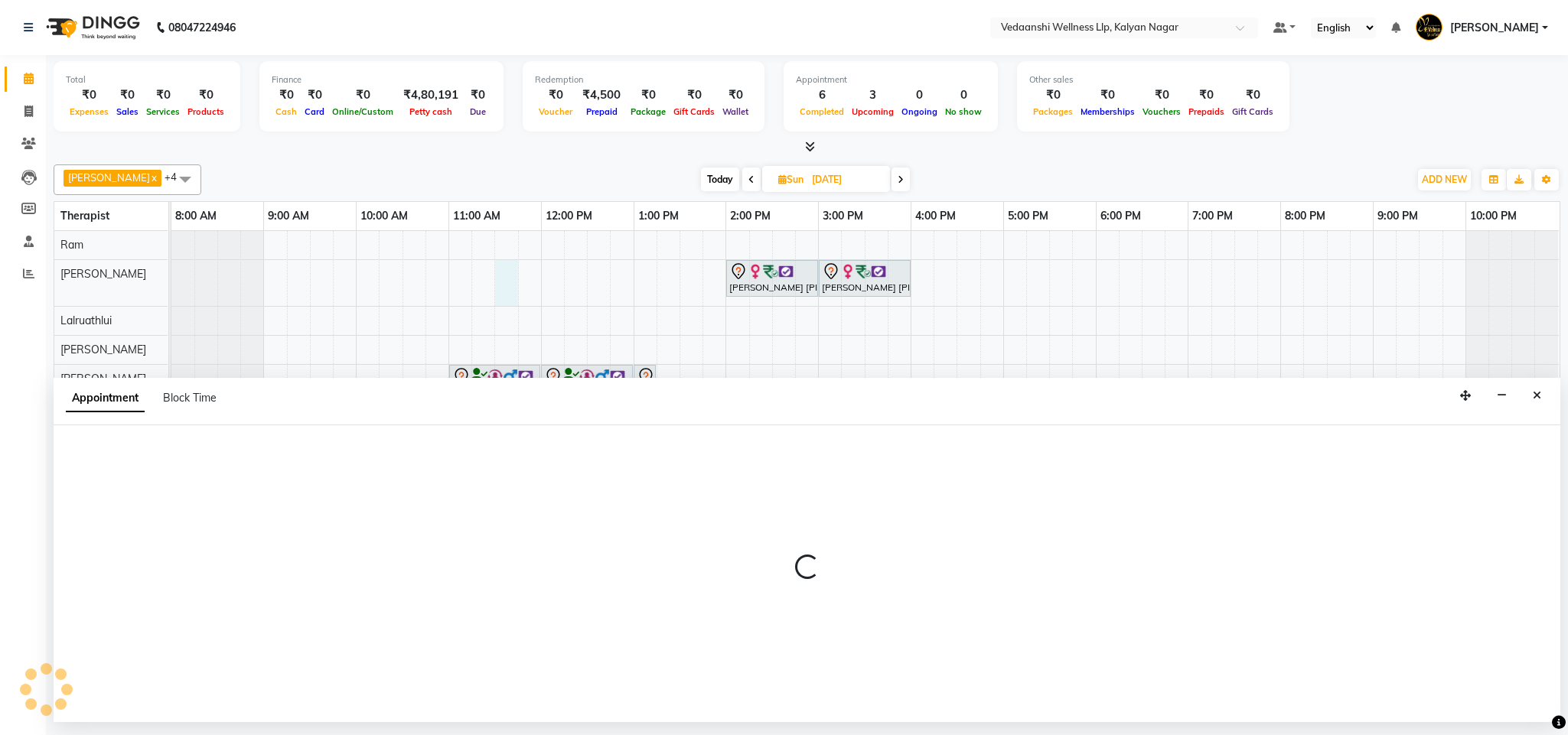
select select "67322"
select select "690"
select select "tentative"
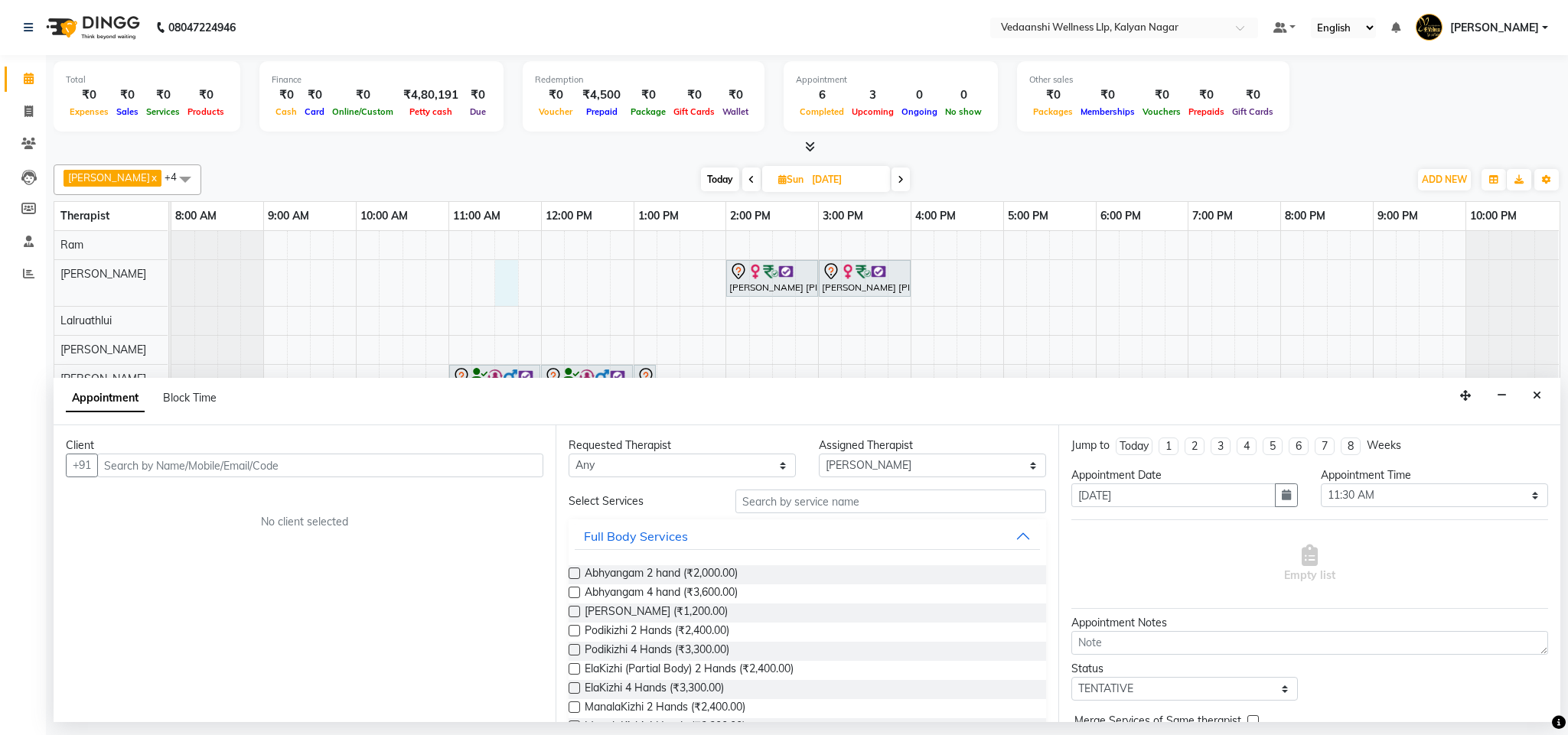
click at [322, 469] on input "text" at bounding box center [320, 465] width 446 height 24
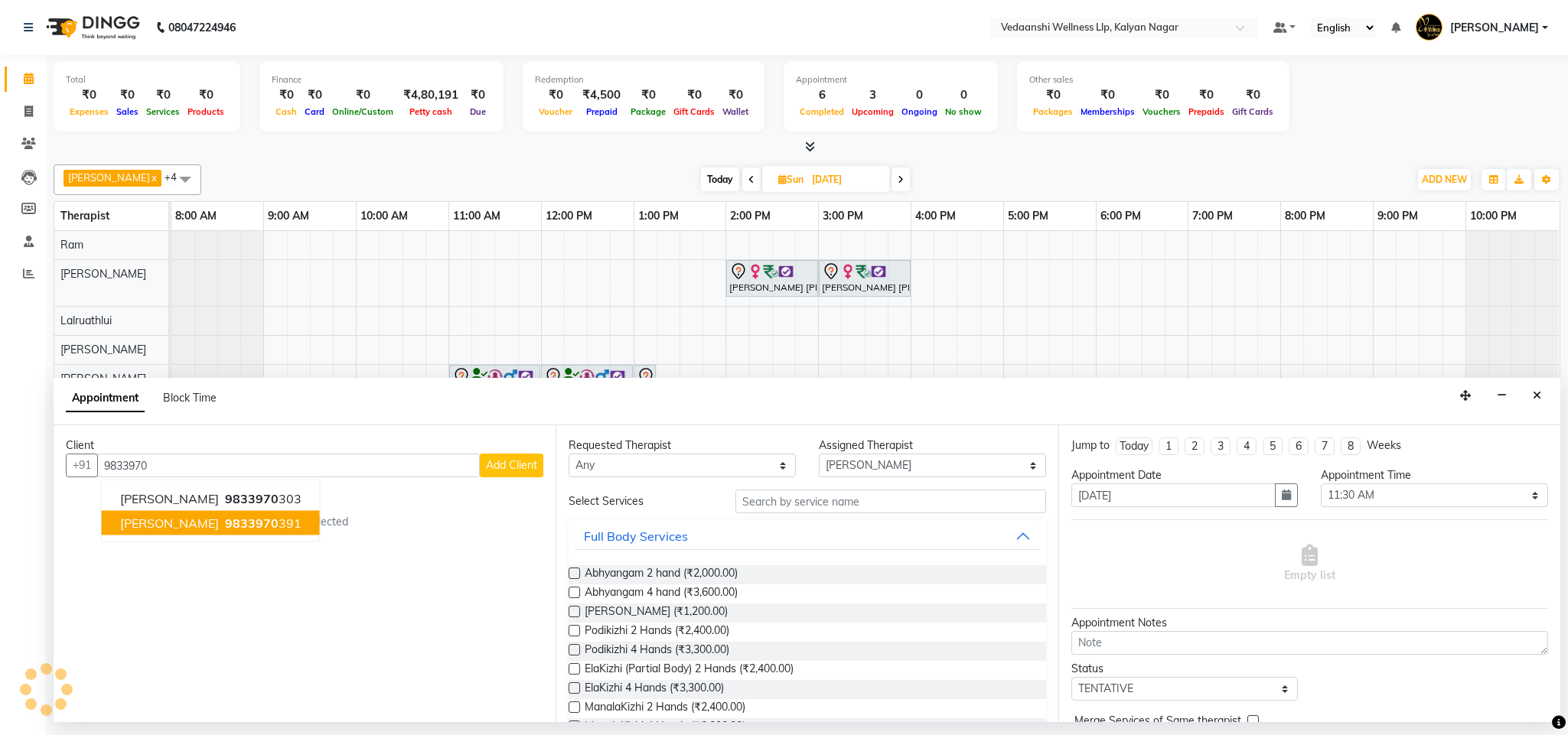
click at [222, 517] on ngb-highlight "9833970 391" at bounding box center [262, 523] width 80 height 15
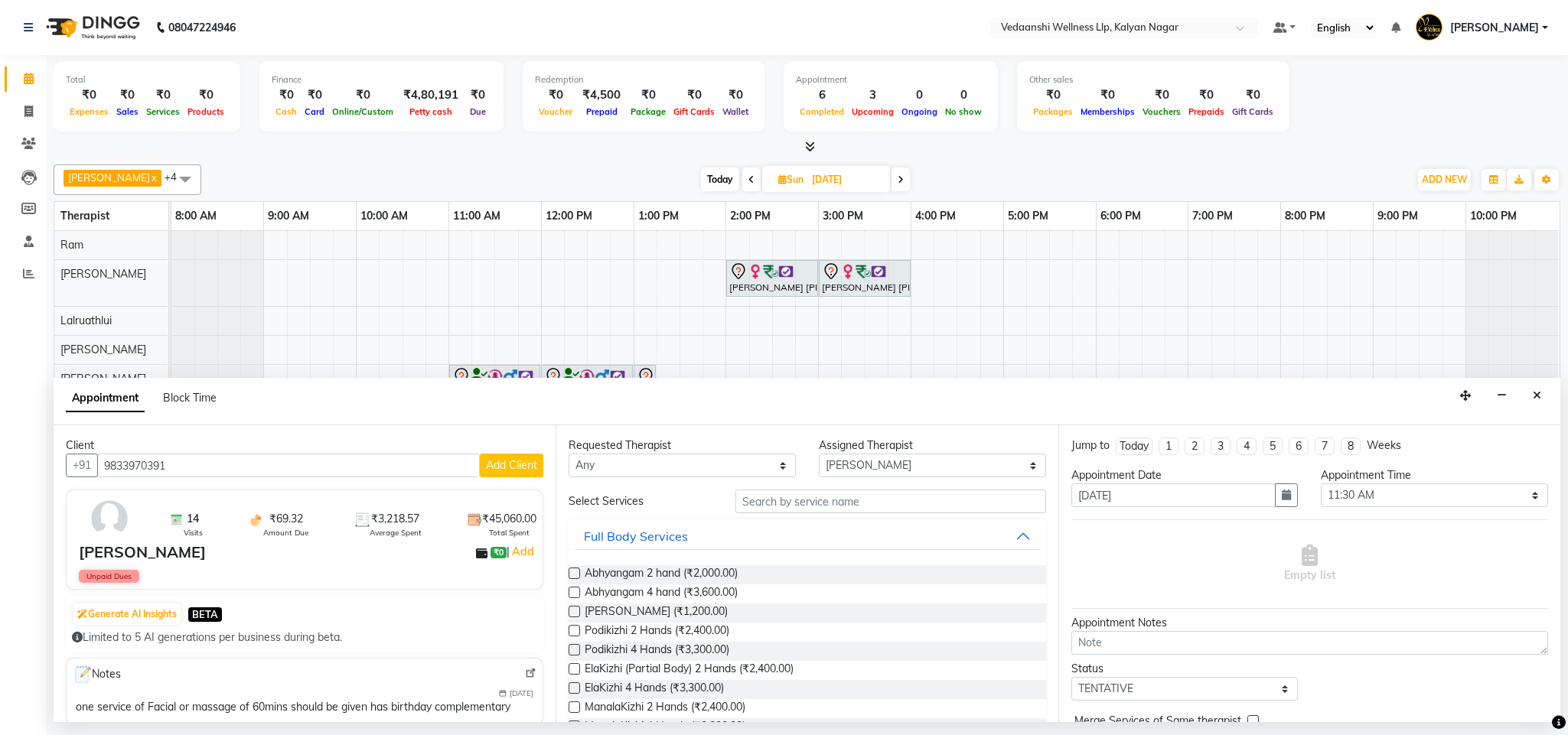
type input "9833970391"
click at [741, 495] on input "text" at bounding box center [891, 502] width 311 height 24
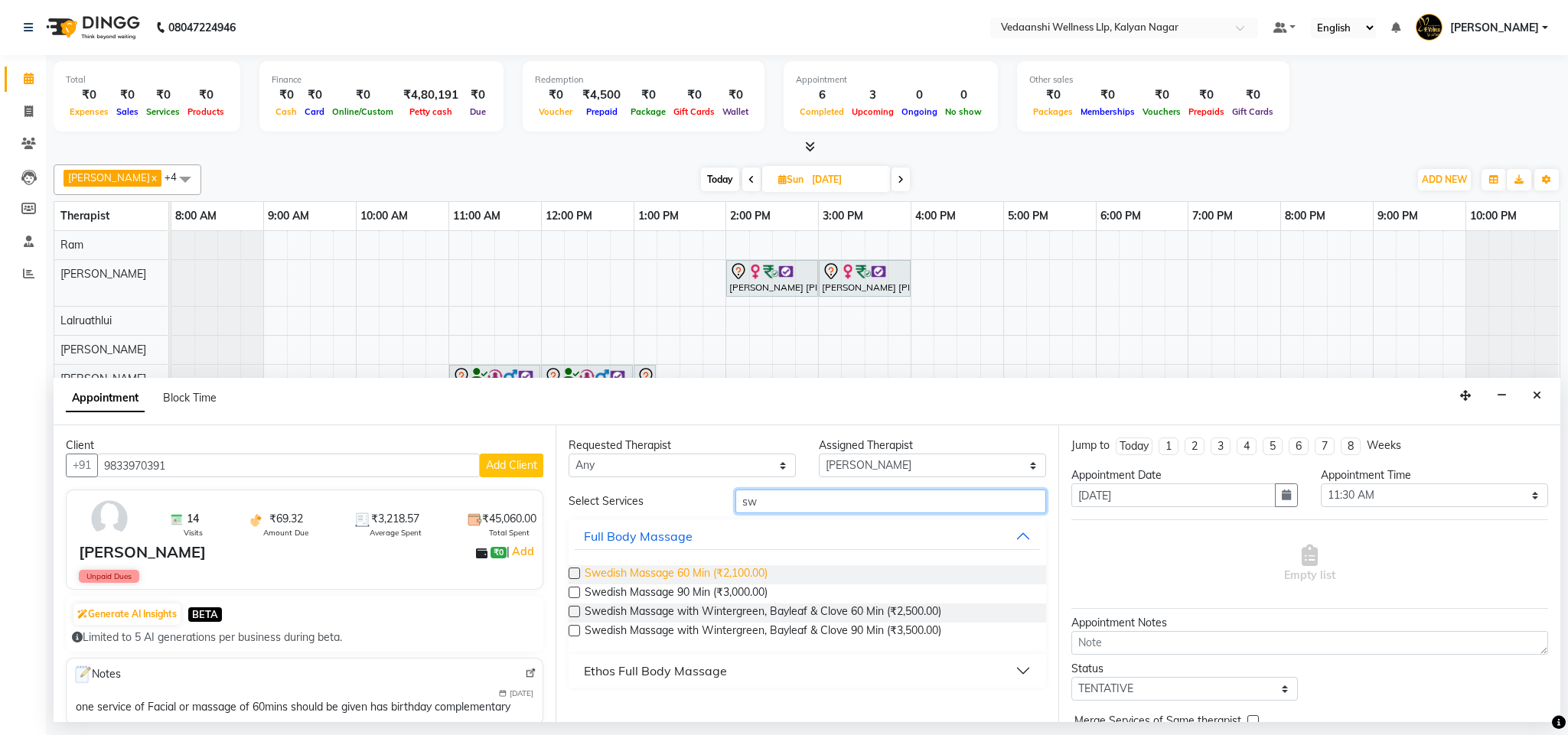
type input "sw"
click at [680, 576] on span "Swedish Massage 60 Min (₹2,100.00)" at bounding box center [676, 575] width 183 height 20
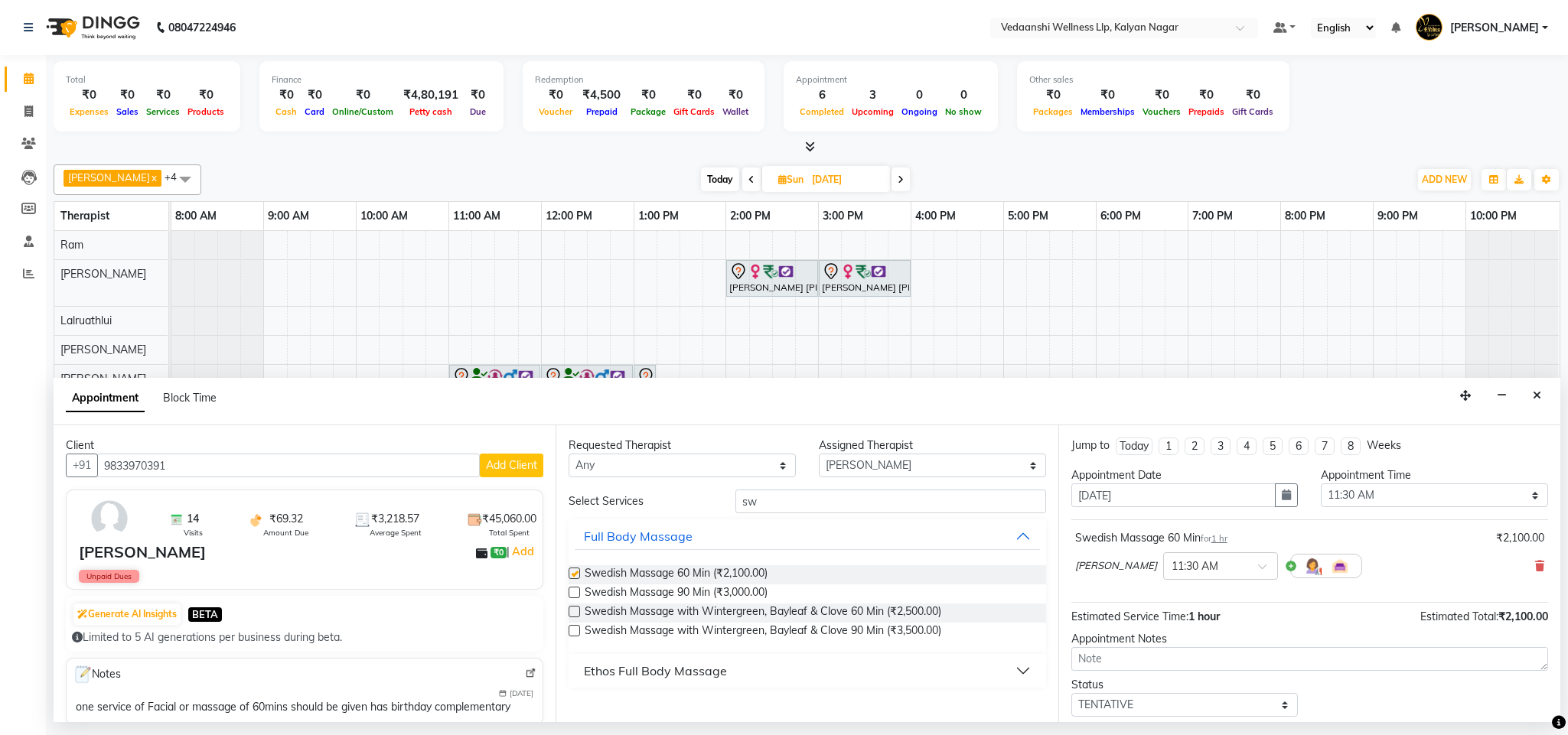
checkbox input "false"
click at [751, 501] on input "sw" at bounding box center [891, 502] width 311 height 24
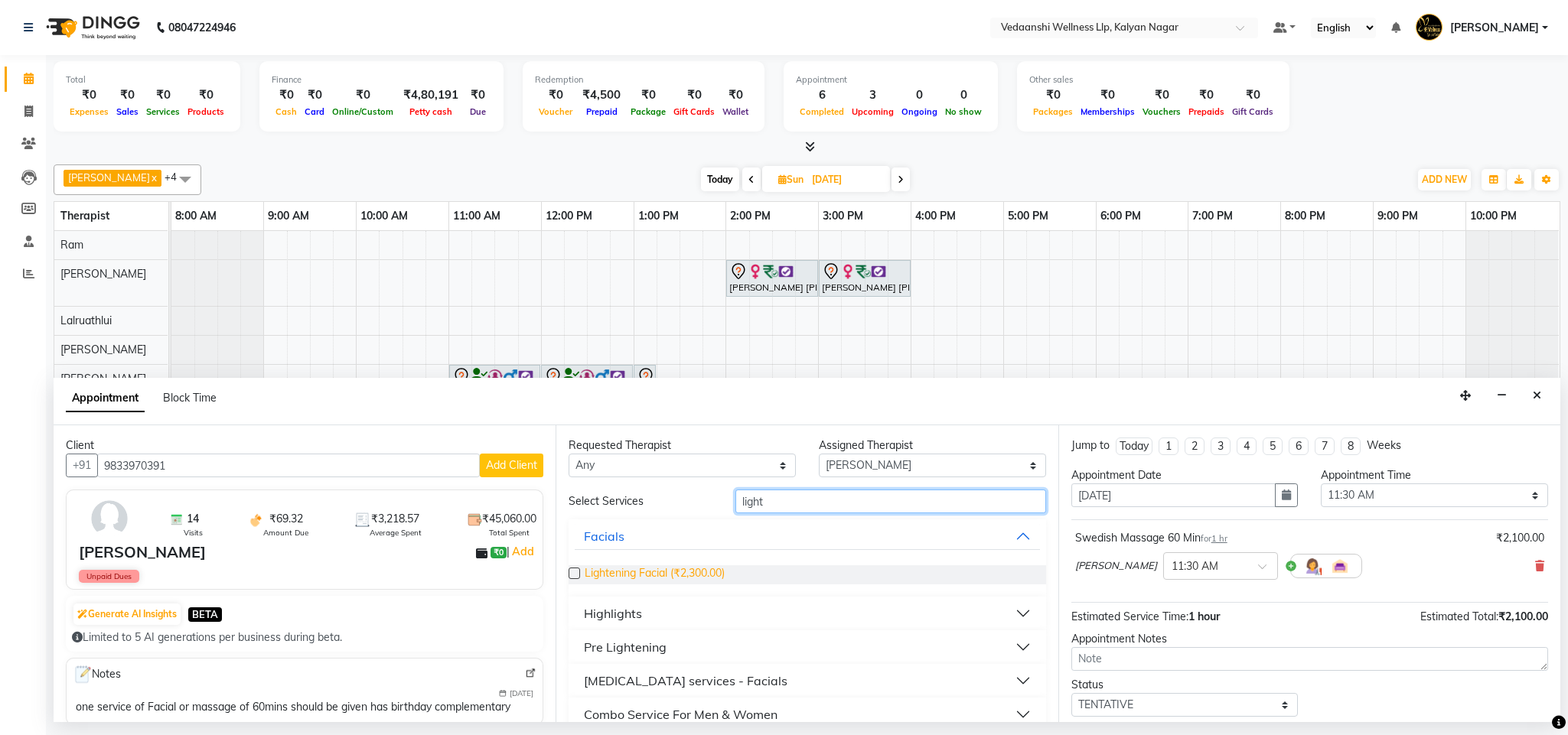
type input "light"
click at [693, 577] on span "Lightening Facial (₹2,300.00)" at bounding box center [654, 575] width 140 height 20
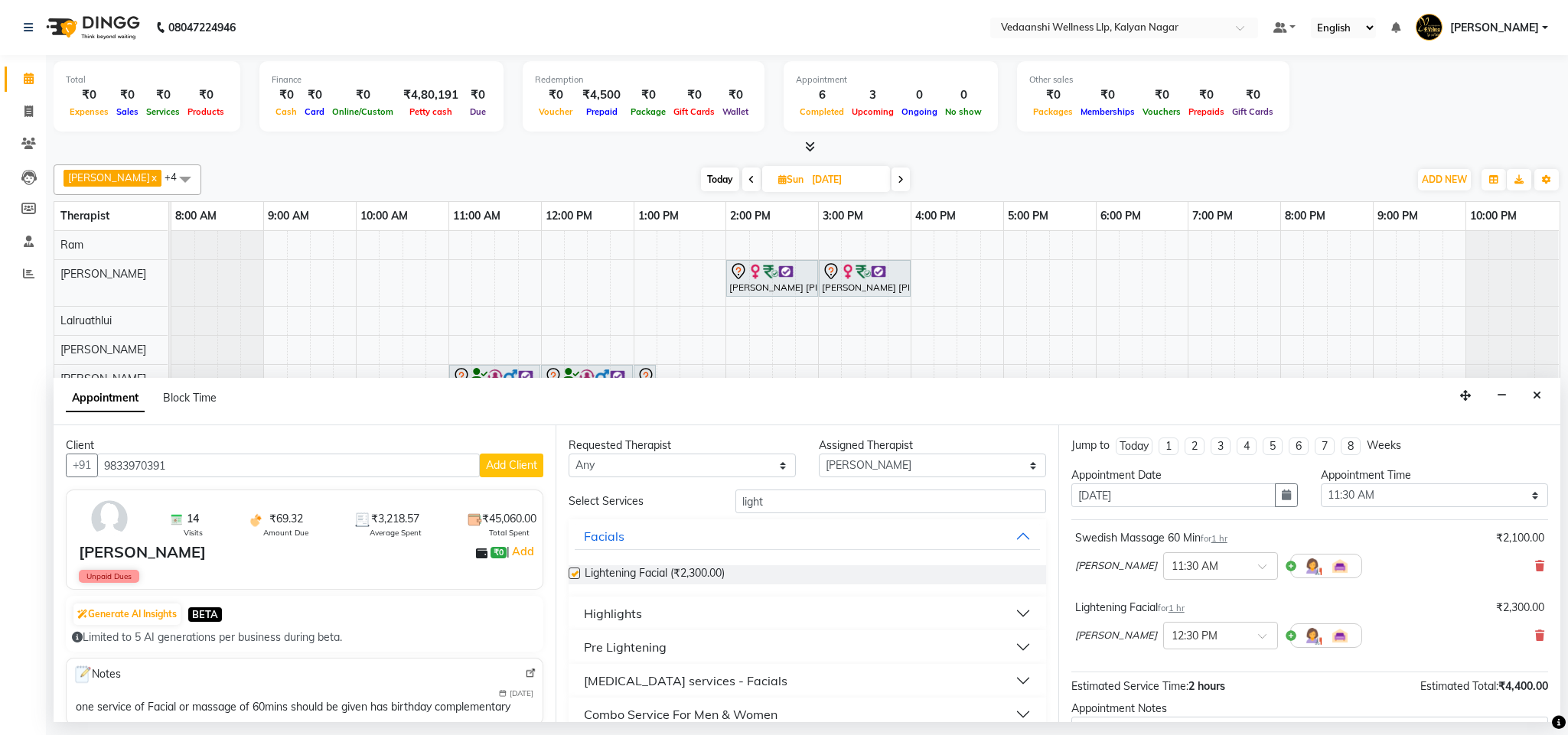
checkbox input "false"
click at [746, 505] on input "light" at bounding box center [891, 502] width 311 height 24
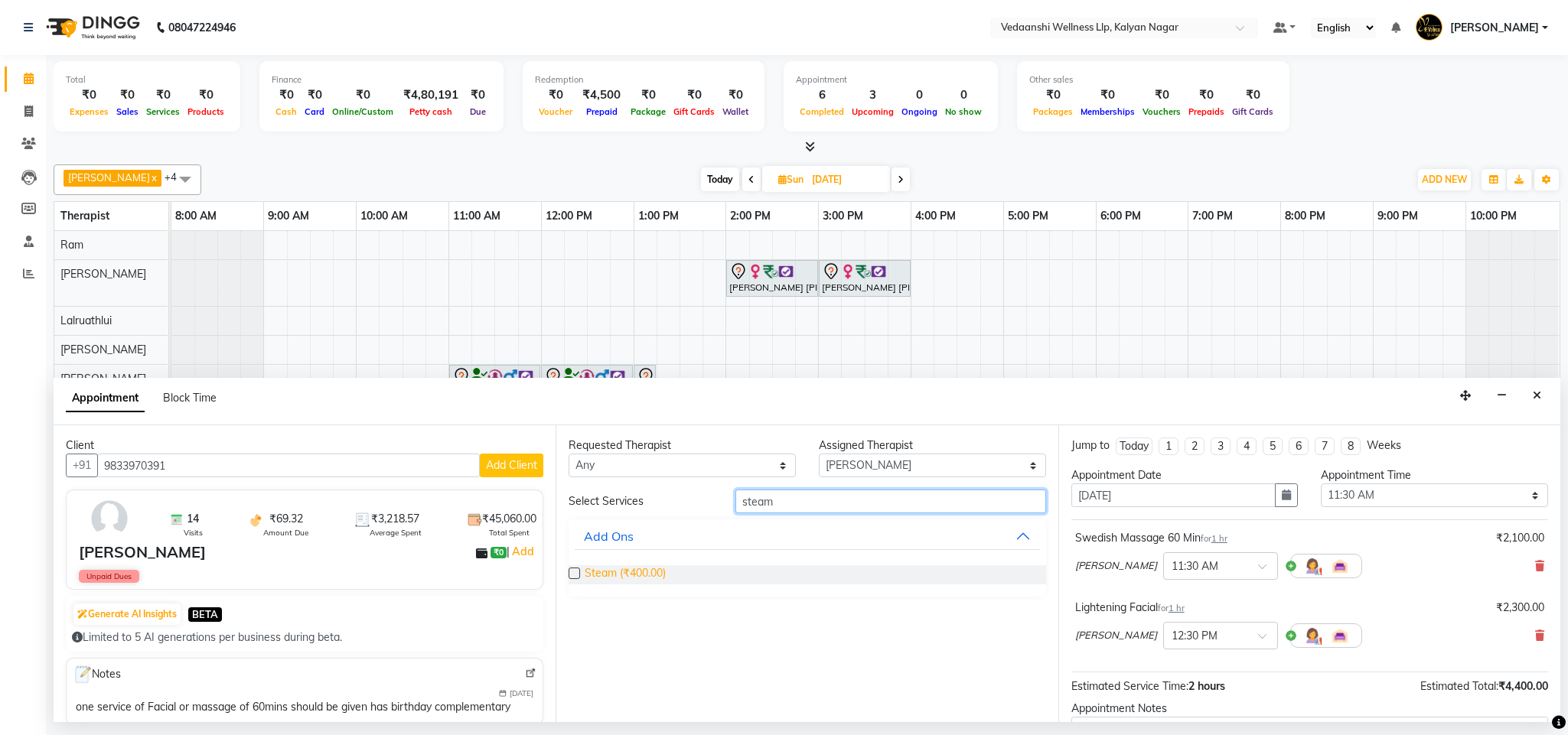
type input "steam"
click at [641, 578] on span "Steam (₹400.00)" at bounding box center [624, 575] width 81 height 20
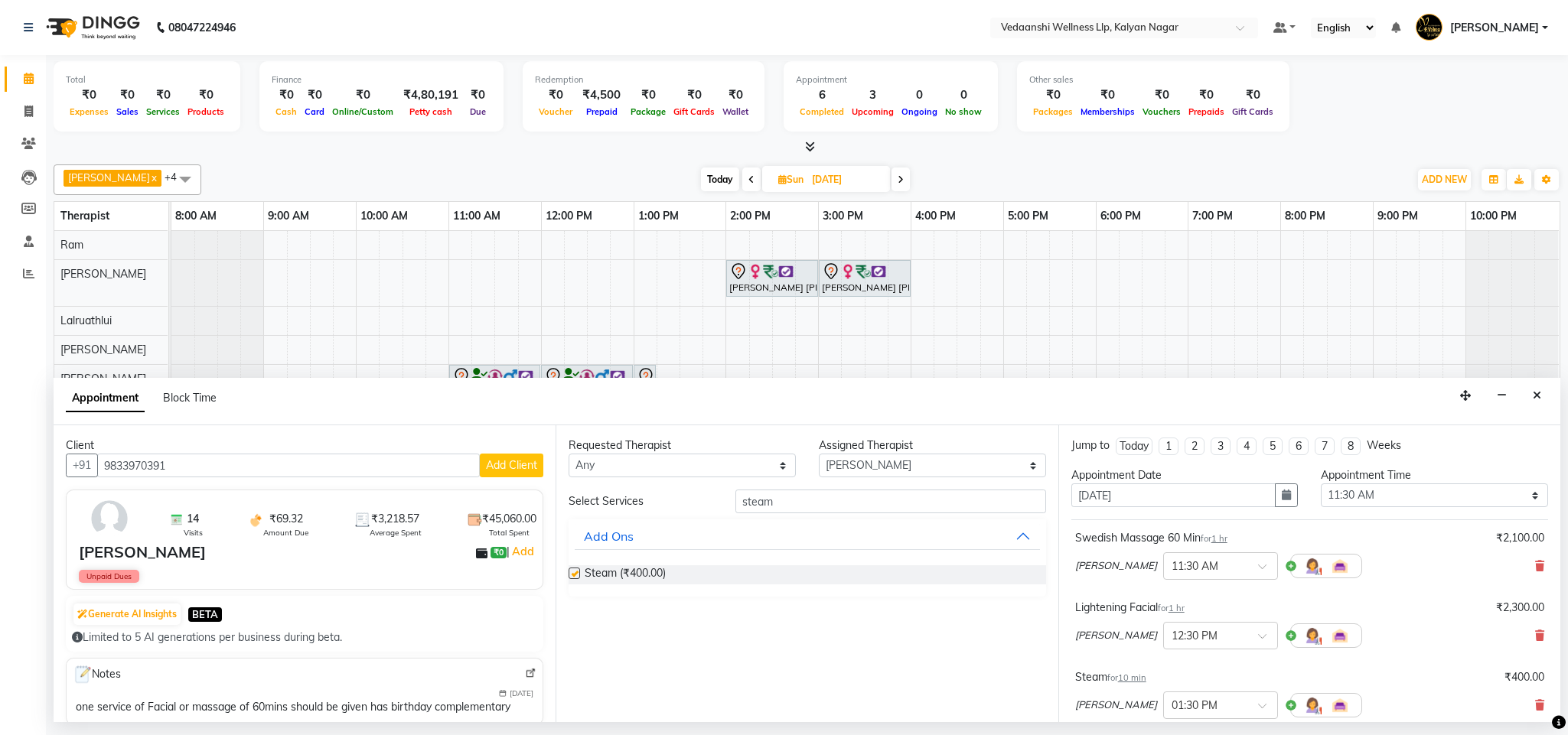
checkbox input "false"
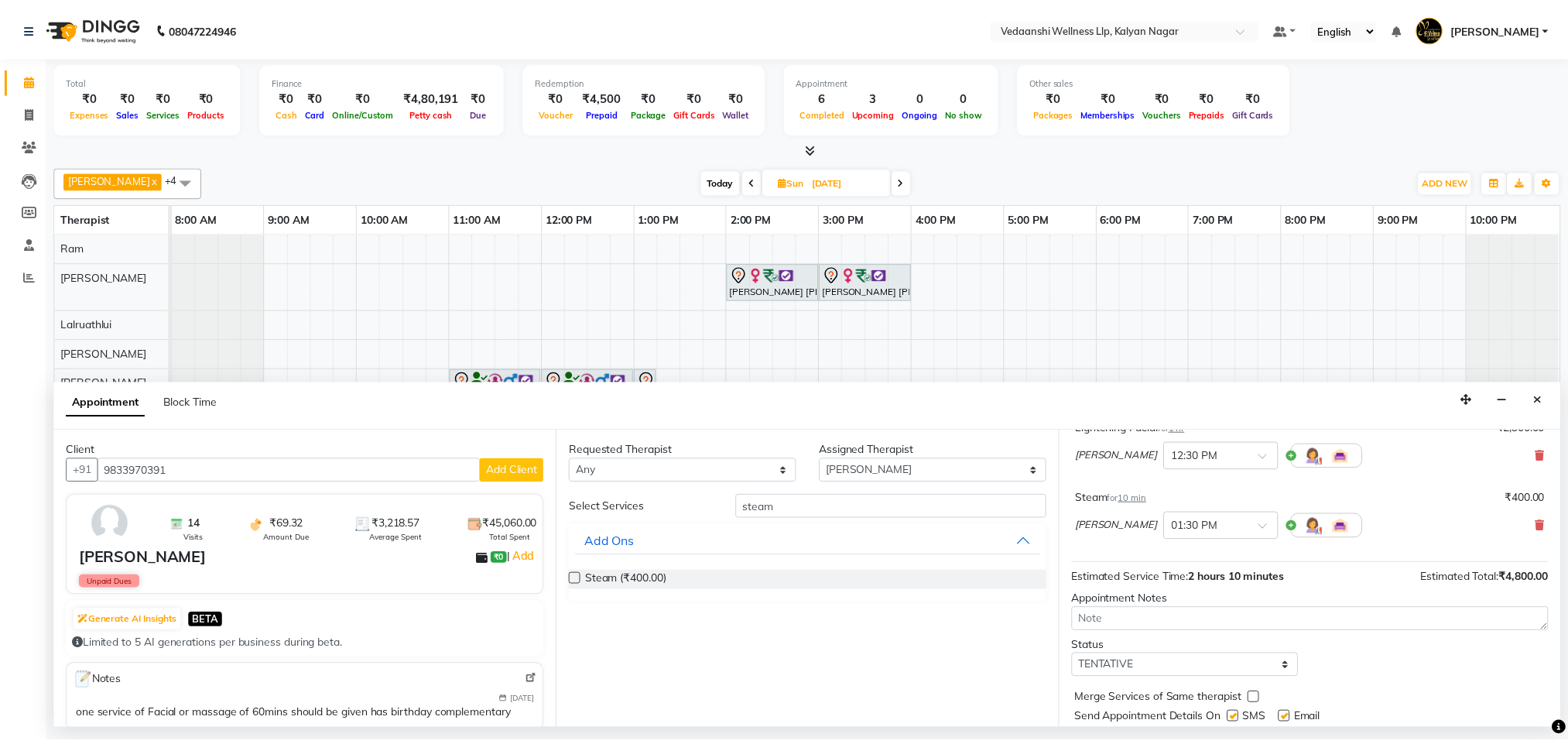
scroll to position [235, 0]
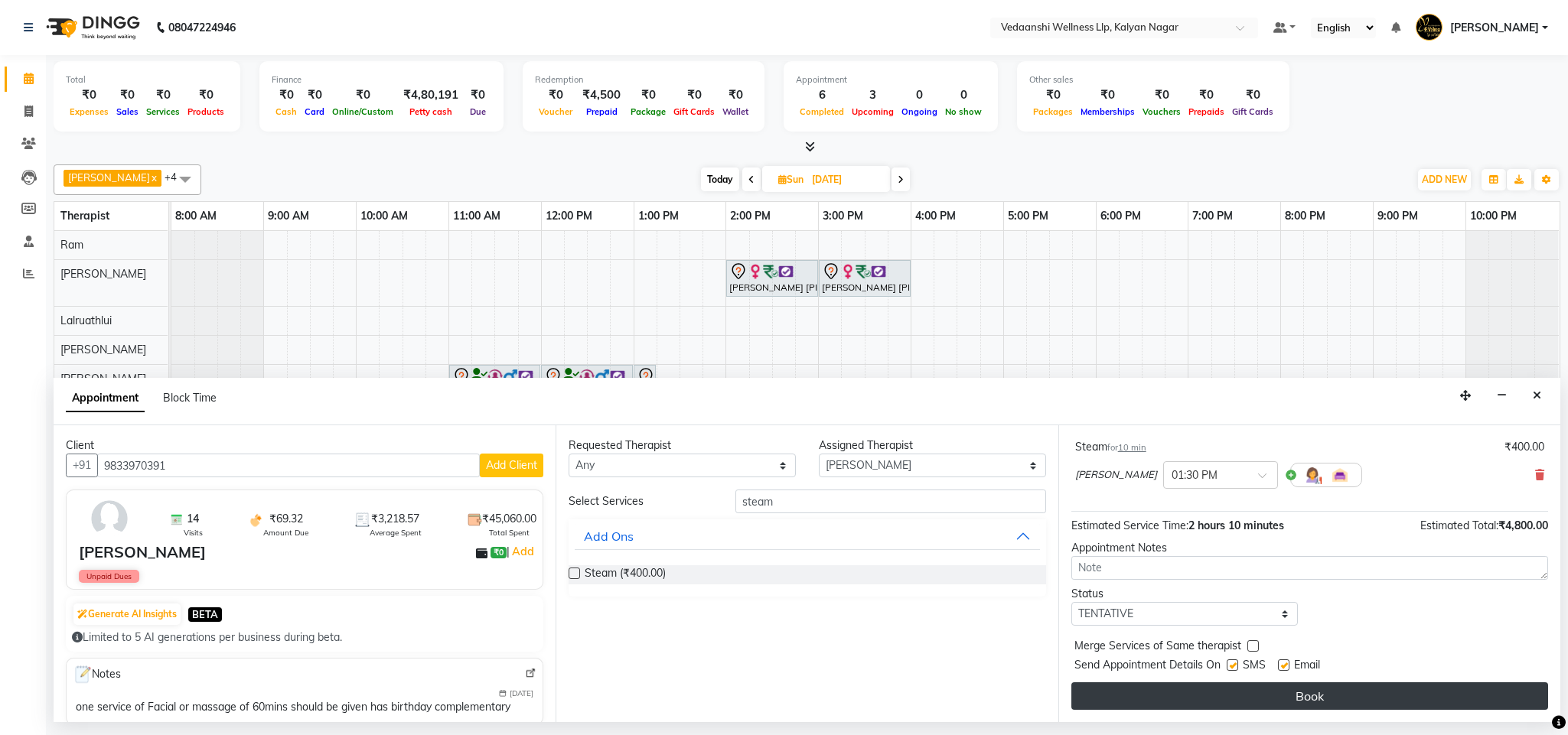
click at [1164, 709] on button "Book" at bounding box center [1309, 696] width 477 height 28
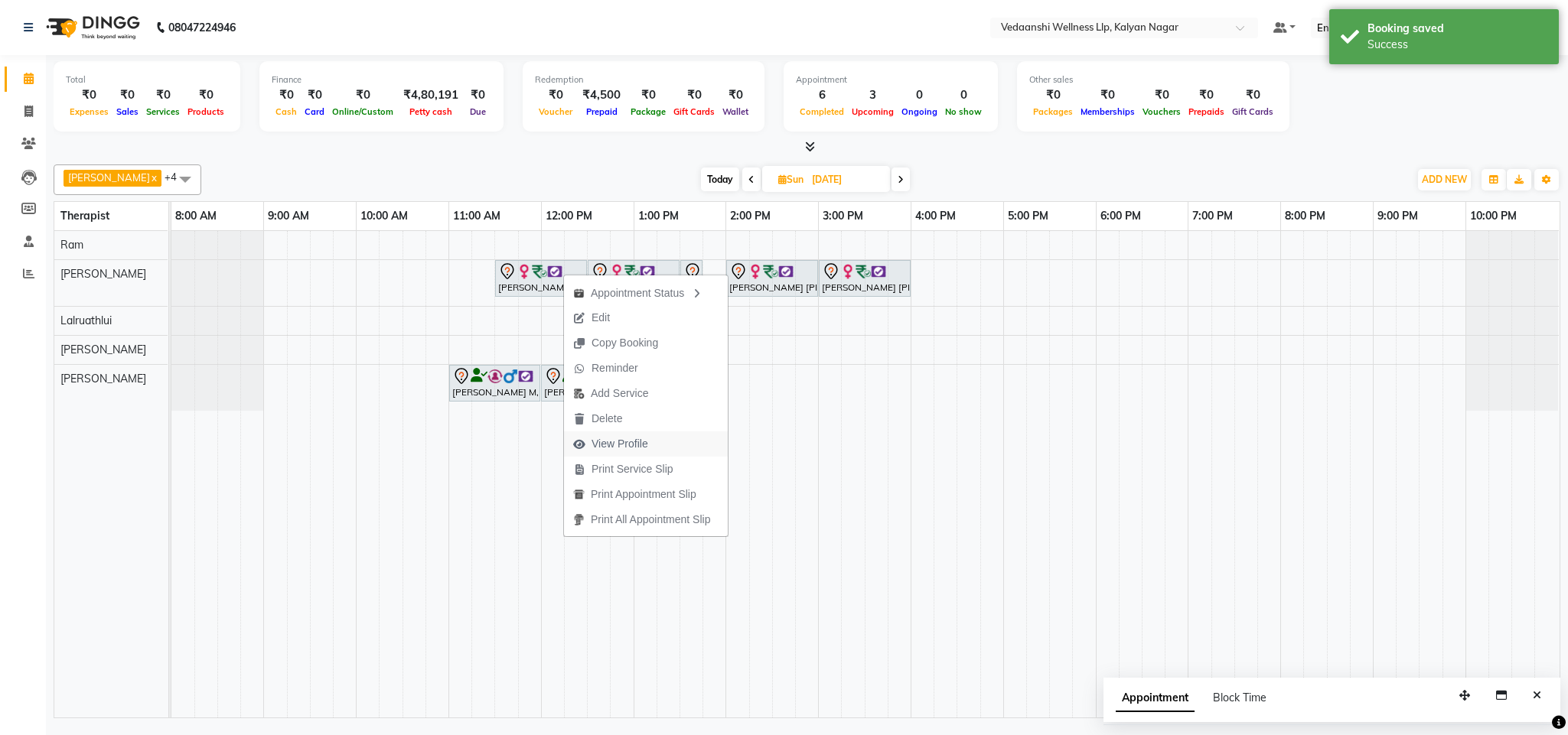
click at [621, 447] on span "View Profile" at bounding box center [620, 444] width 57 height 16
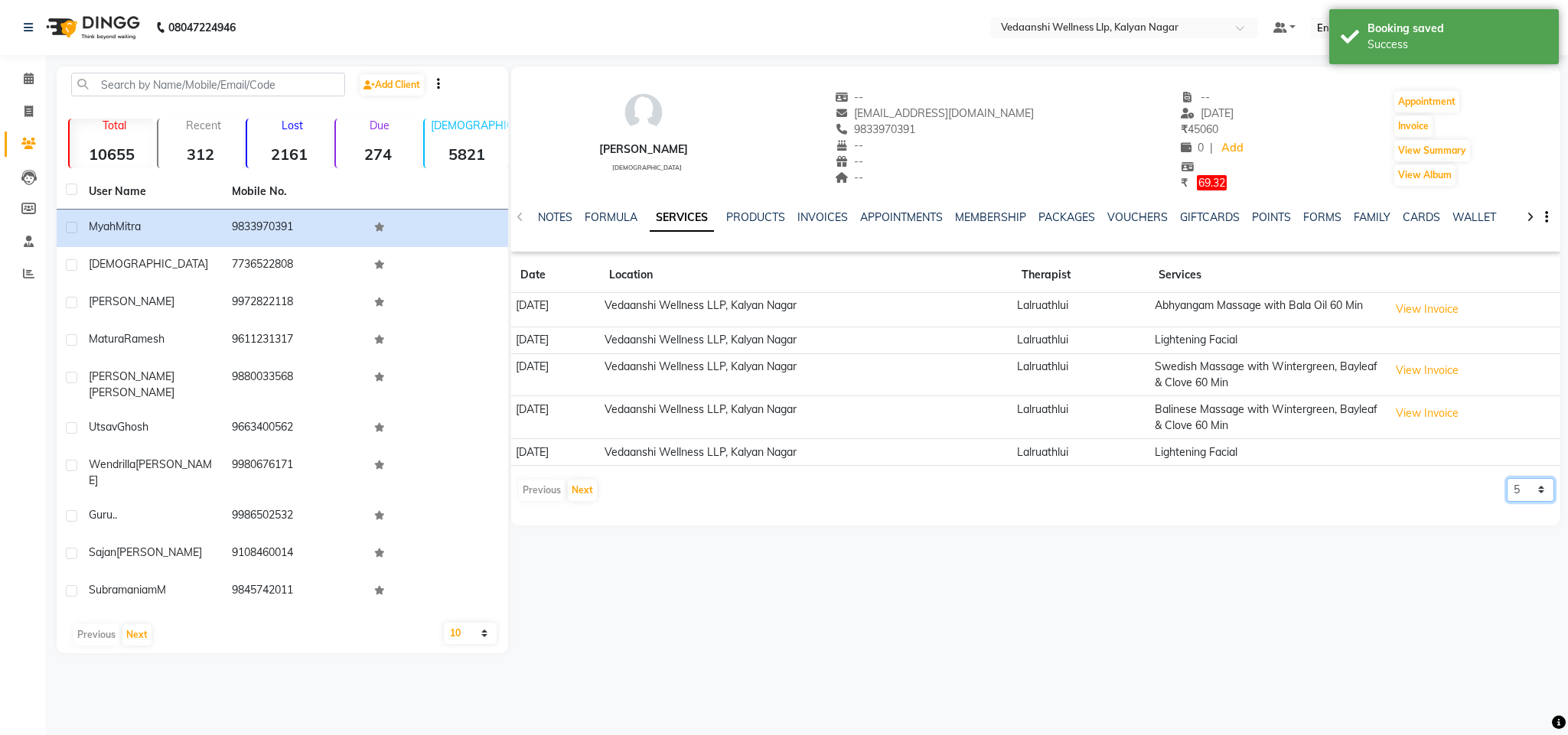
click at [1535, 501] on select "5 10 50 100 500" at bounding box center [1530, 490] width 47 height 24
select select "500"
click at [1507, 480] on select "5 10 50 100 500" at bounding box center [1530, 490] width 47 height 24
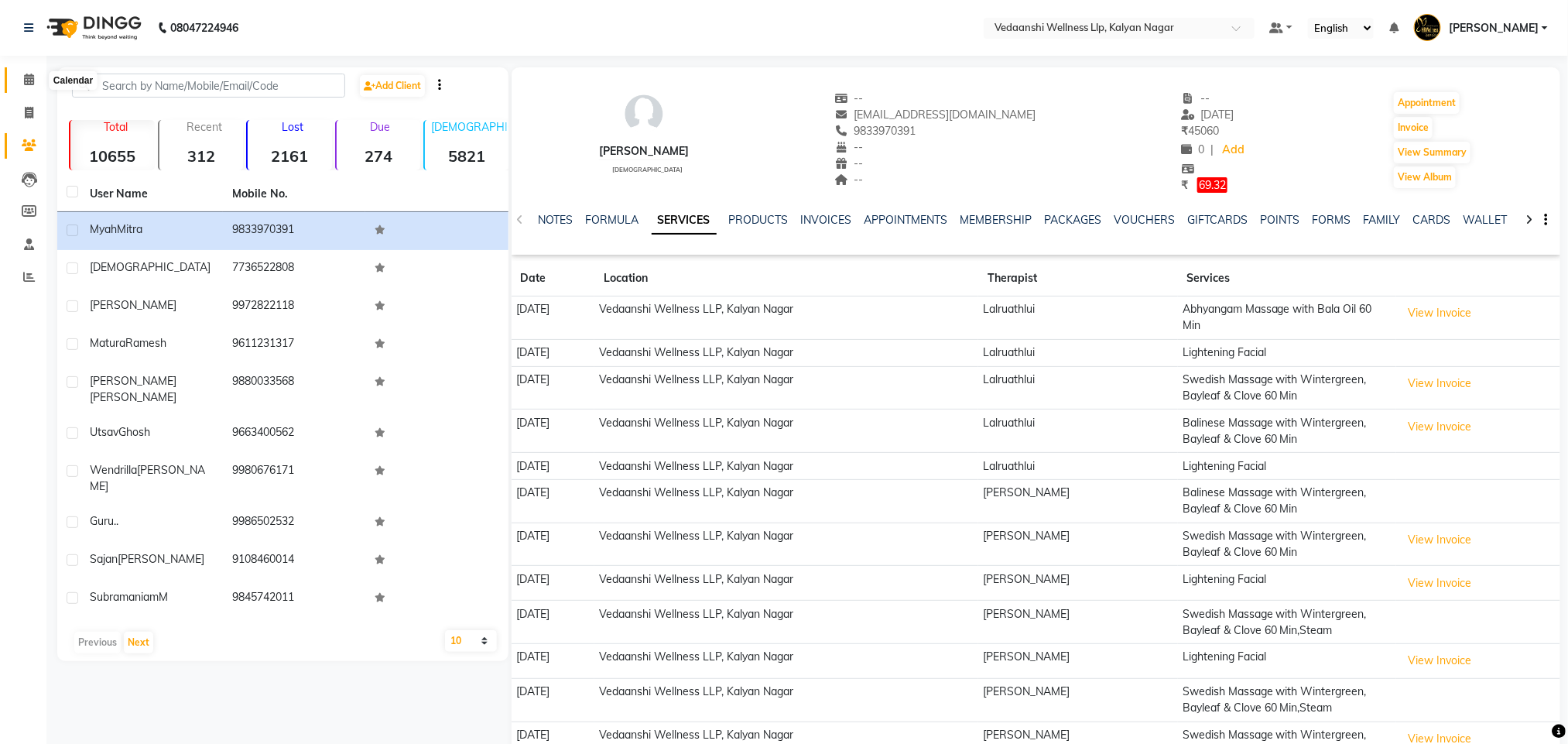
click at [22, 82] on span at bounding box center [29, 80] width 27 height 18
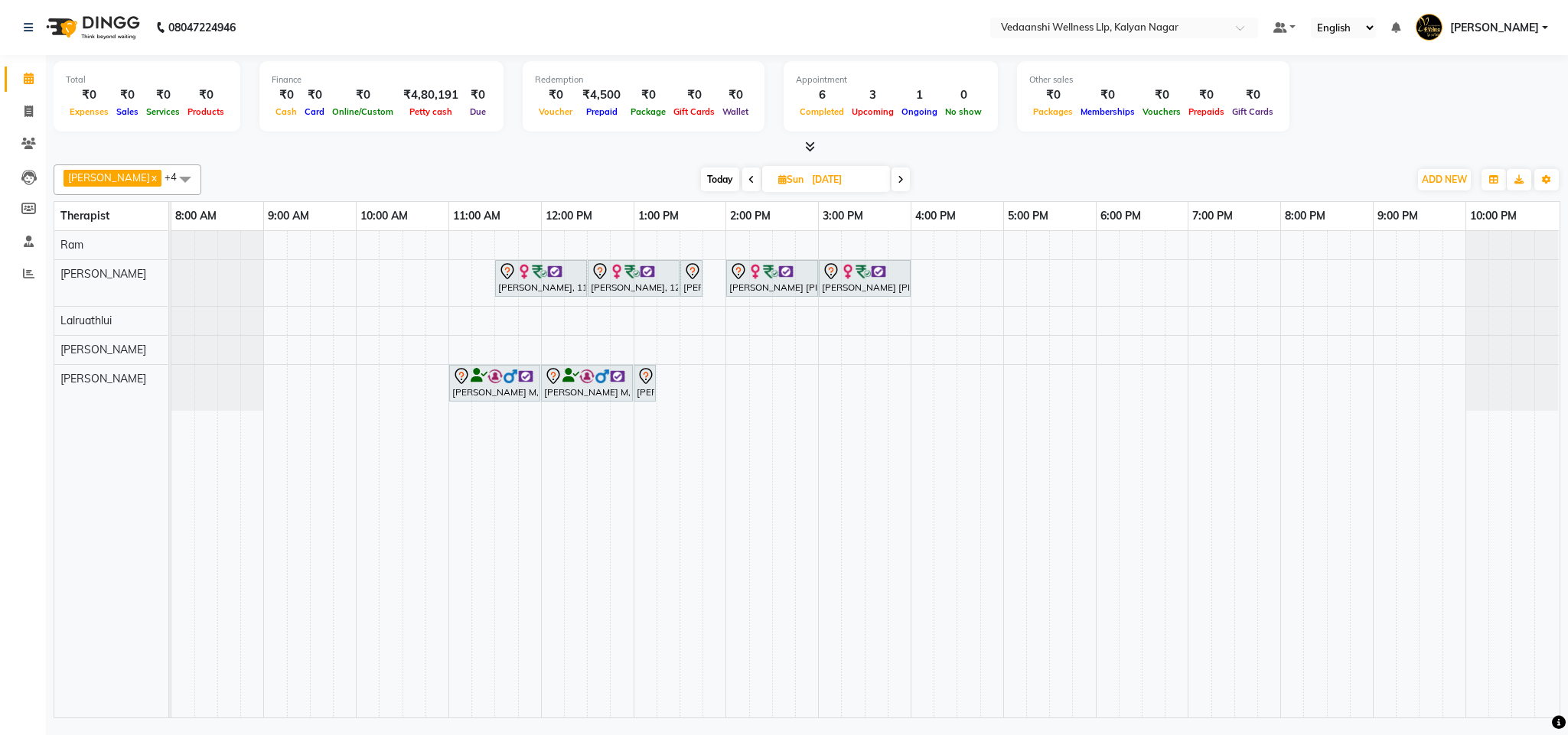
click at [703, 177] on span "Today" at bounding box center [719, 179] width 38 height 24
type input "01-09-2025"
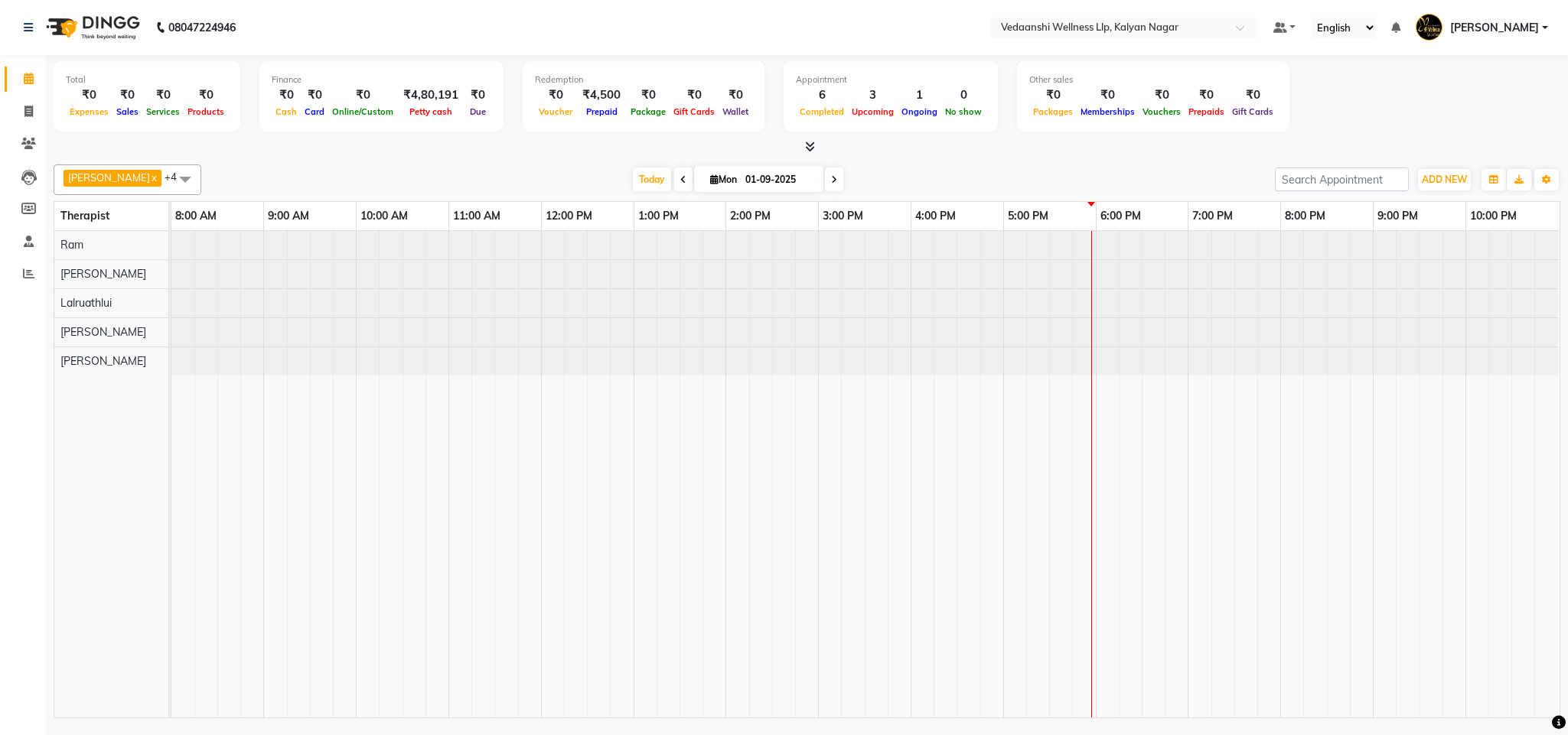
click at [969, 181] on div "Today Mon 01-09-2025" at bounding box center [738, 180] width 1058 height 23
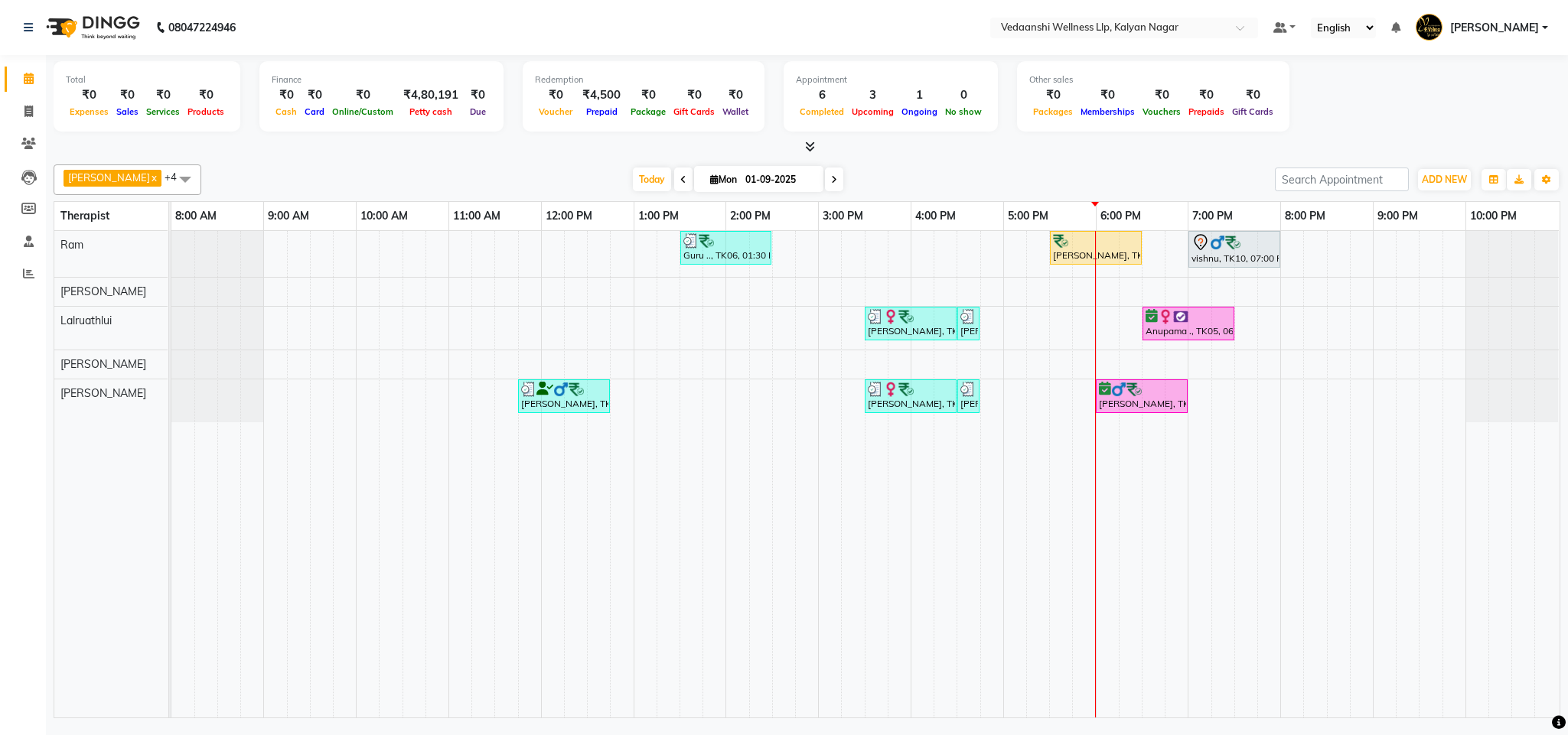
click at [748, 172] on input "01-09-2025" at bounding box center [779, 180] width 76 height 23
select select "9"
select select "2025"
click at [795, 282] on span "7" at bounding box center [803, 279] width 25 height 25
type input "07-09-2025"
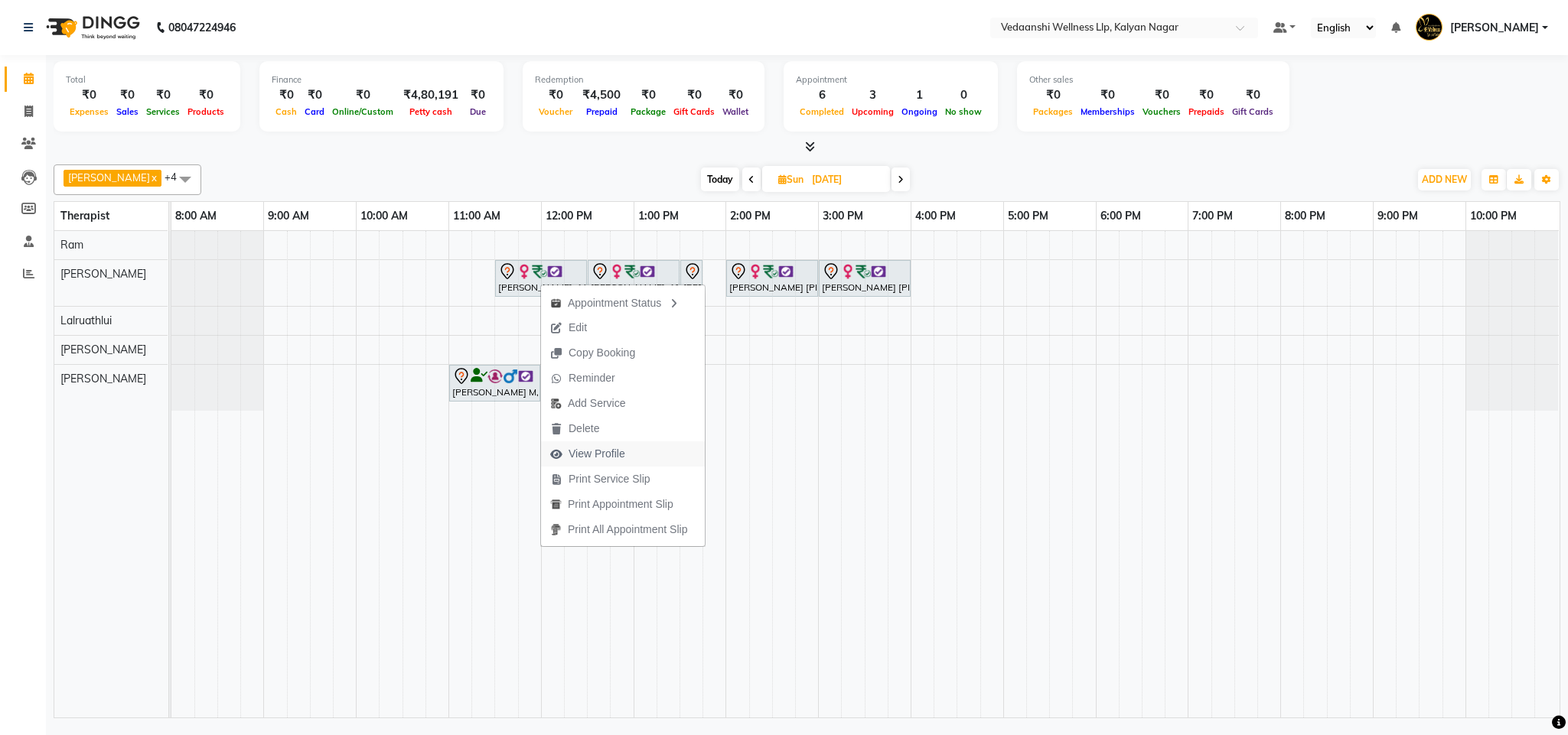
click at [595, 455] on span "View Profile" at bounding box center [597, 454] width 57 height 16
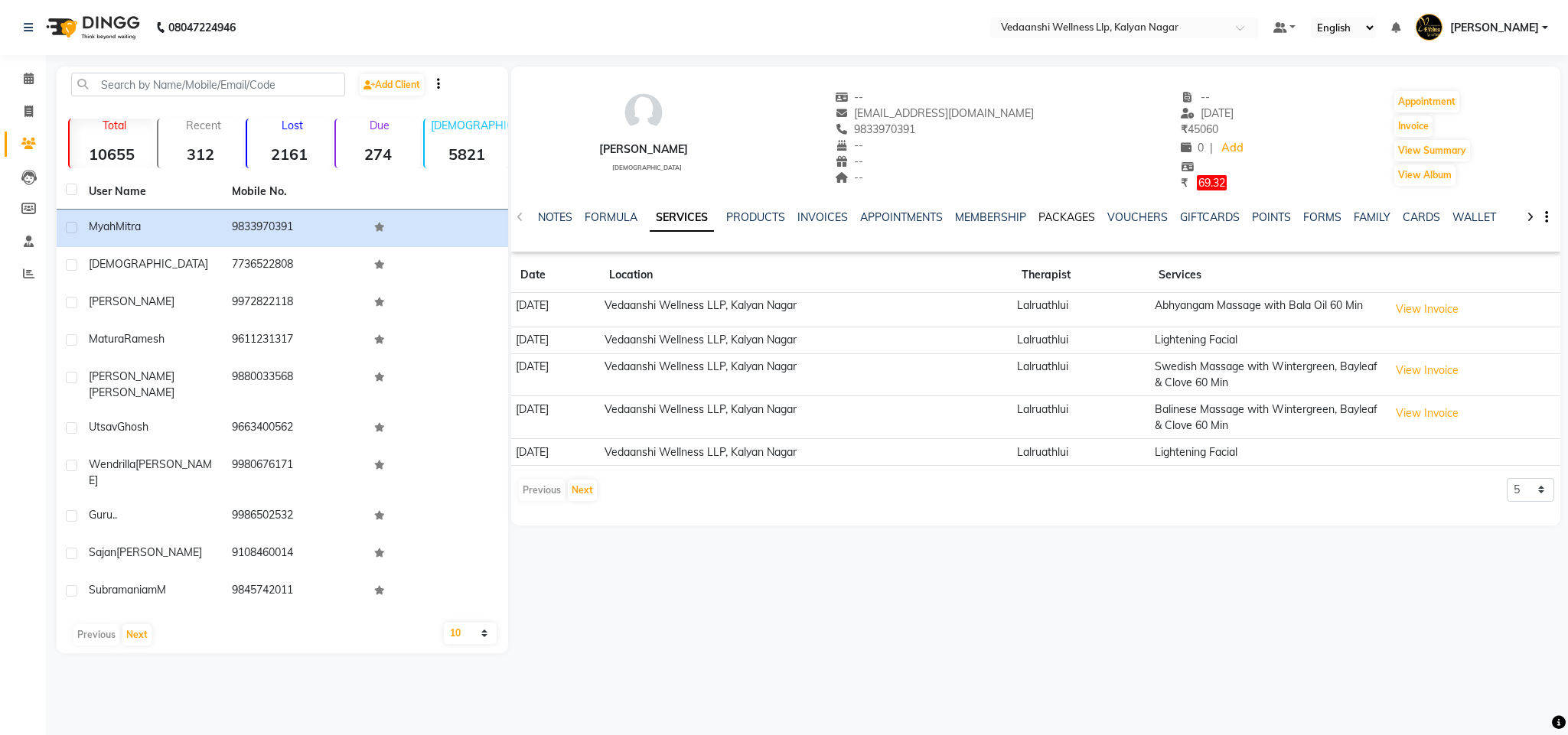
click at [1058, 218] on link "PACKAGES" at bounding box center [1066, 217] width 57 height 14
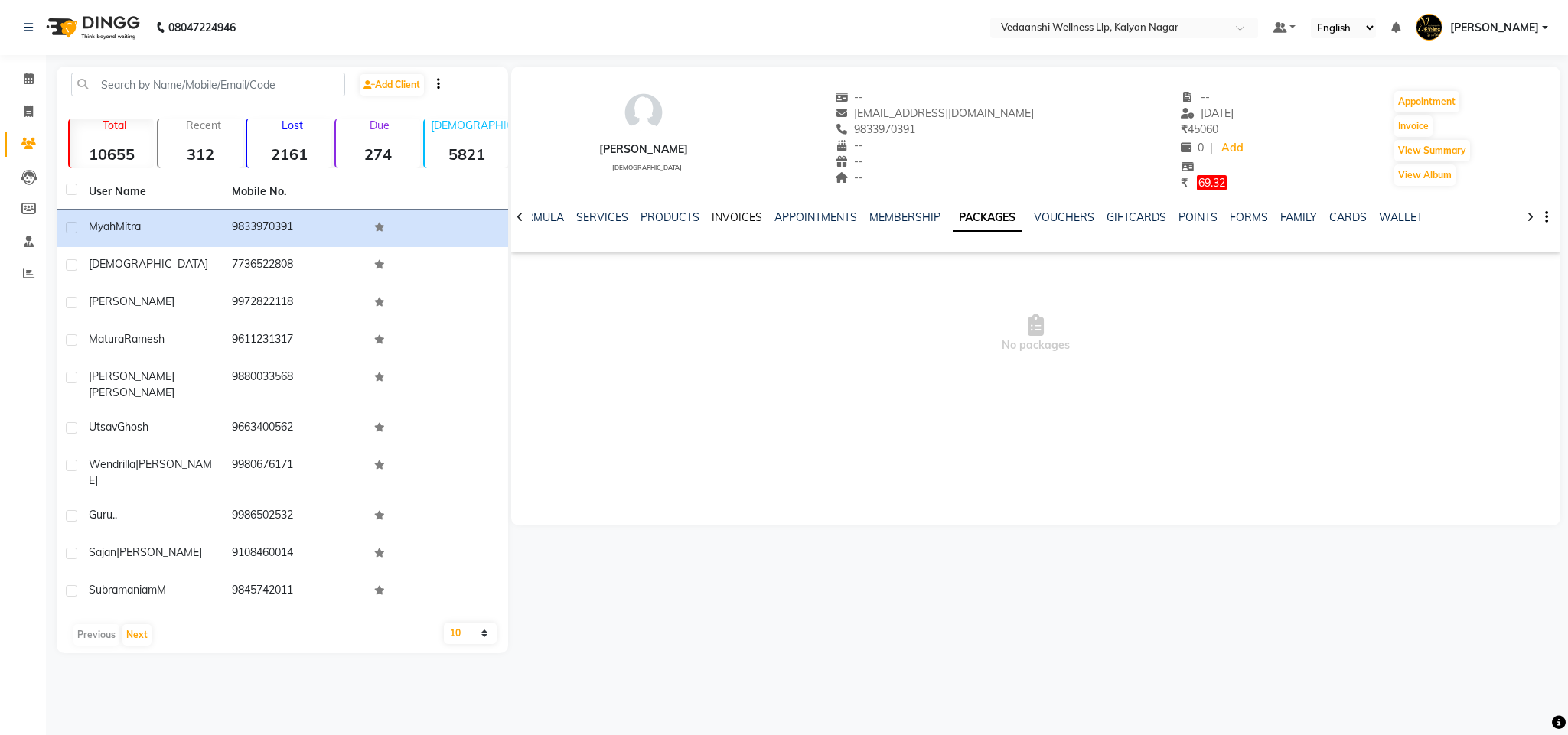
click at [711, 216] on link "INVOICES" at bounding box center [736, 217] width 51 height 14
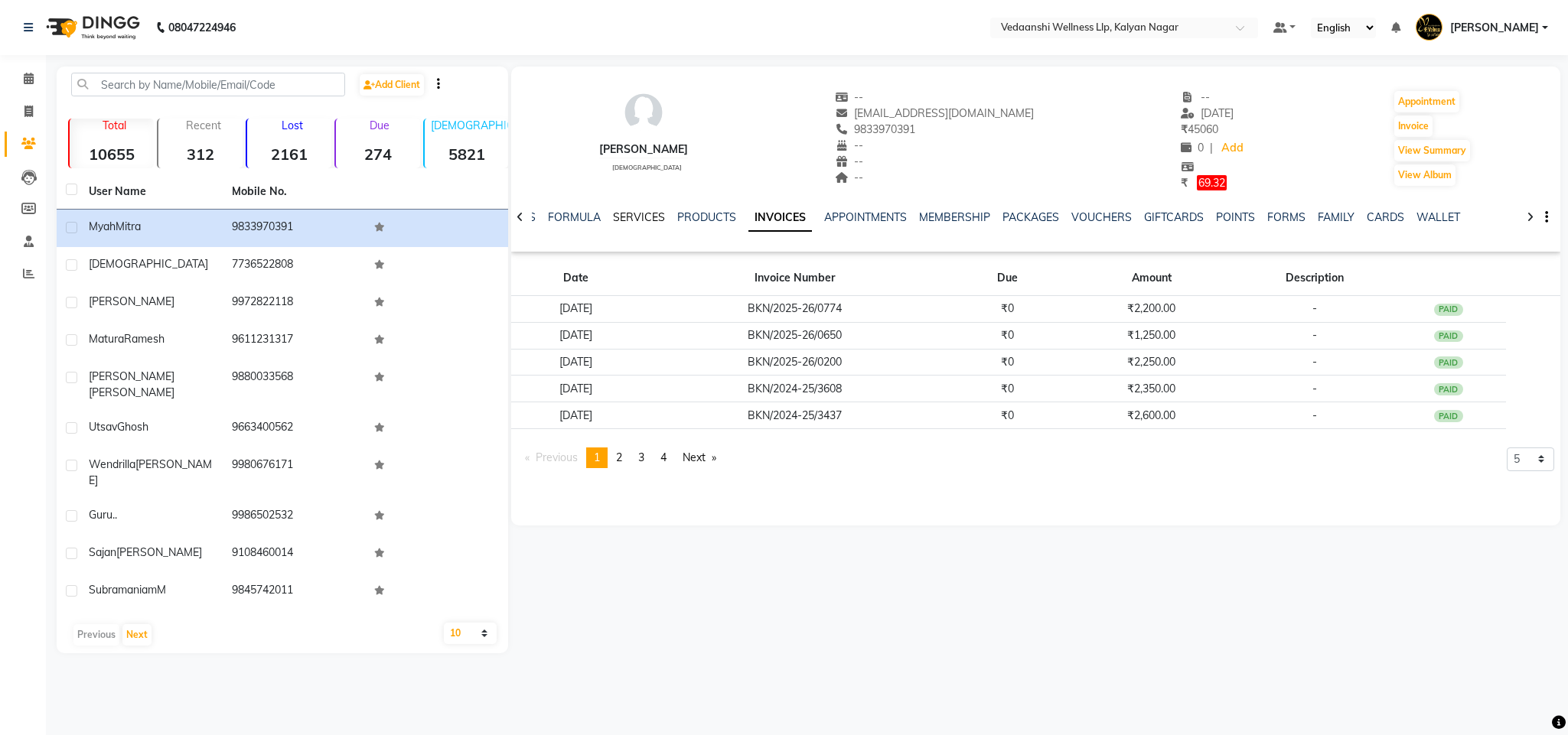
click at [634, 223] on link "SERVICES" at bounding box center [638, 217] width 52 height 14
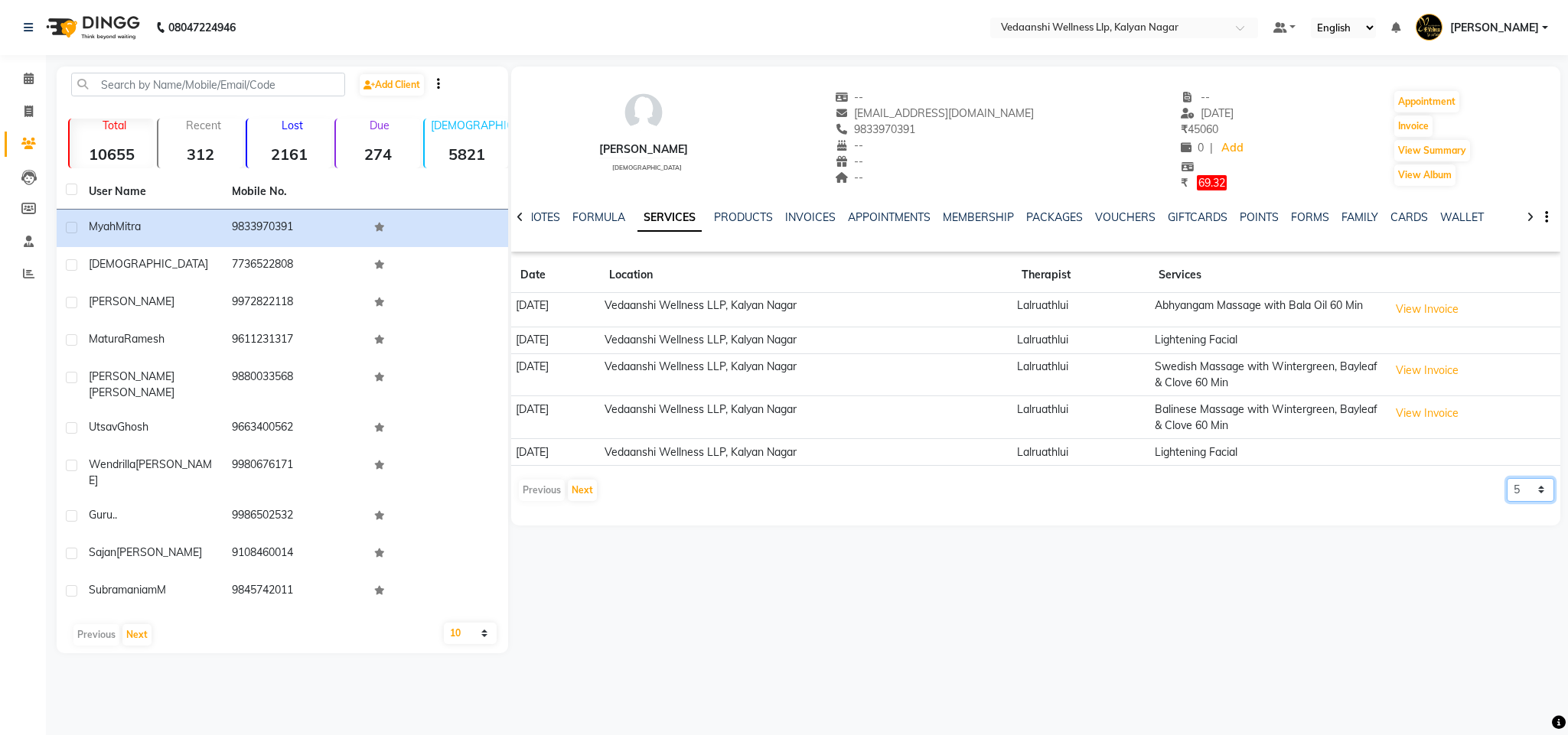
drag, startPoint x: 1524, startPoint y: 494, endPoint x: 1522, endPoint y: 502, distance: 8.2
click at [1524, 494] on select "5 10 50 100 500" at bounding box center [1530, 490] width 47 height 24
select select "500"
click at [1507, 480] on select "5 10 50 100 500" at bounding box center [1530, 490] width 47 height 24
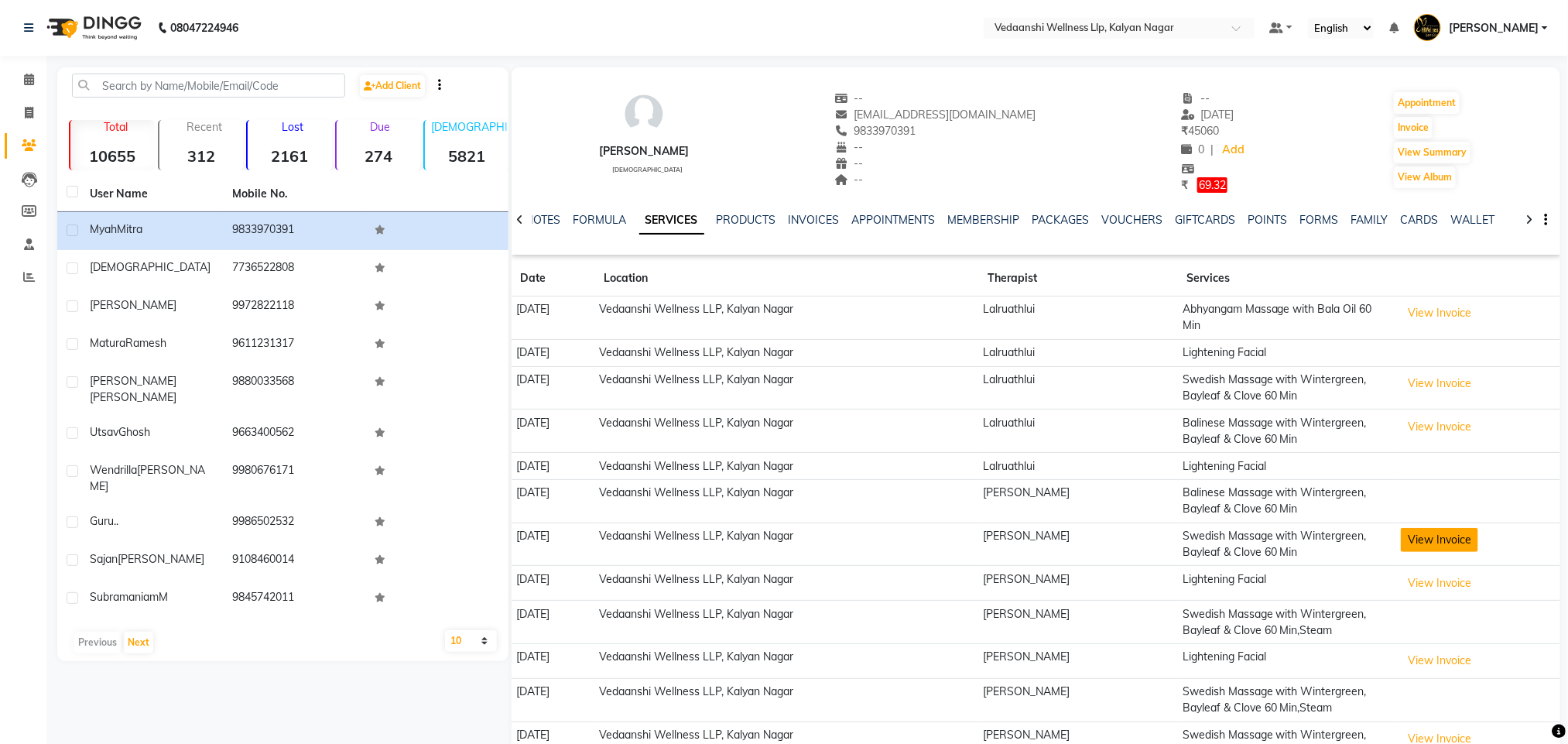
click at [1451, 540] on button "View Invoice" at bounding box center [1440, 540] width 77 height 24
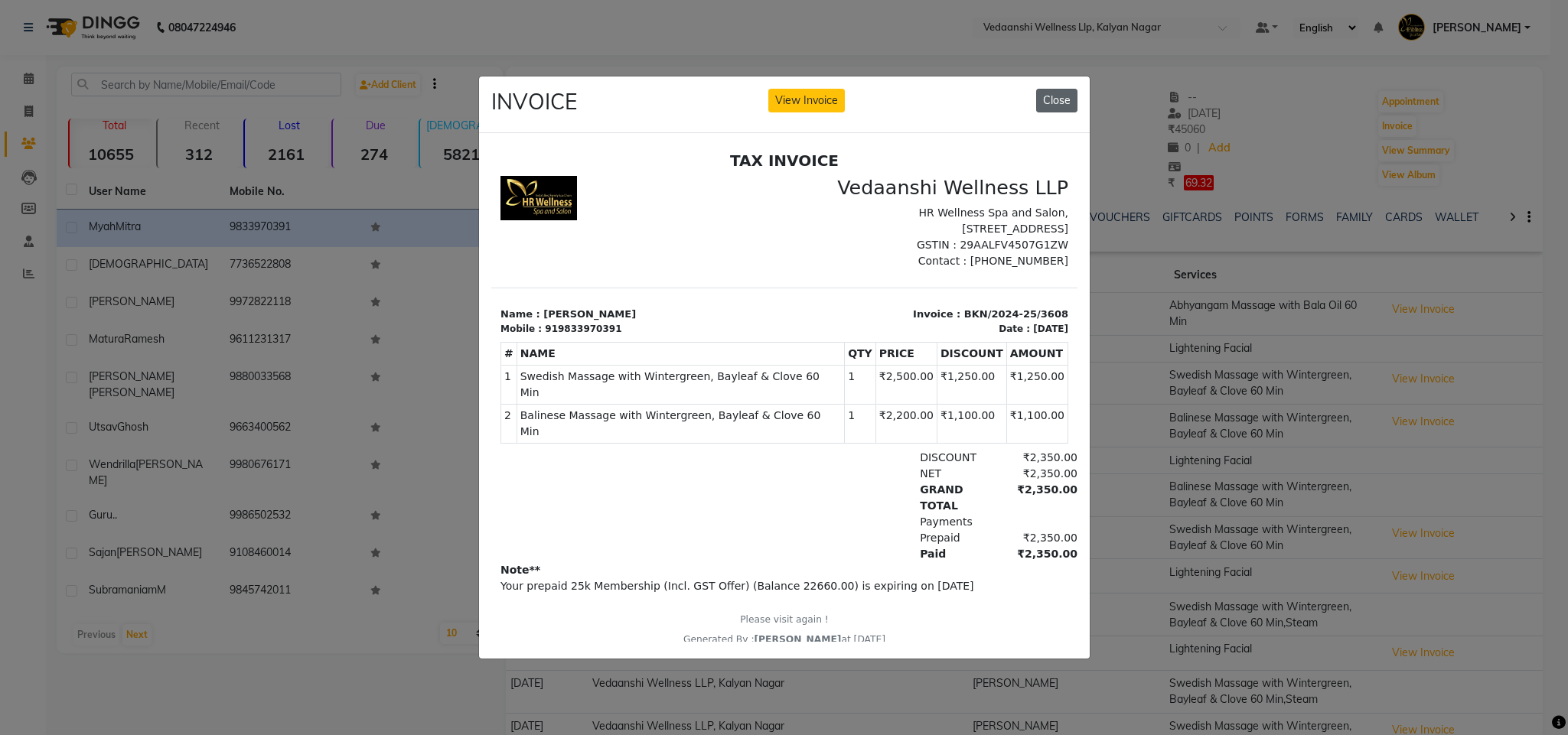
click at [1068, 89] on button "Close" at bounding box center [1057, 100] width 42 height 24
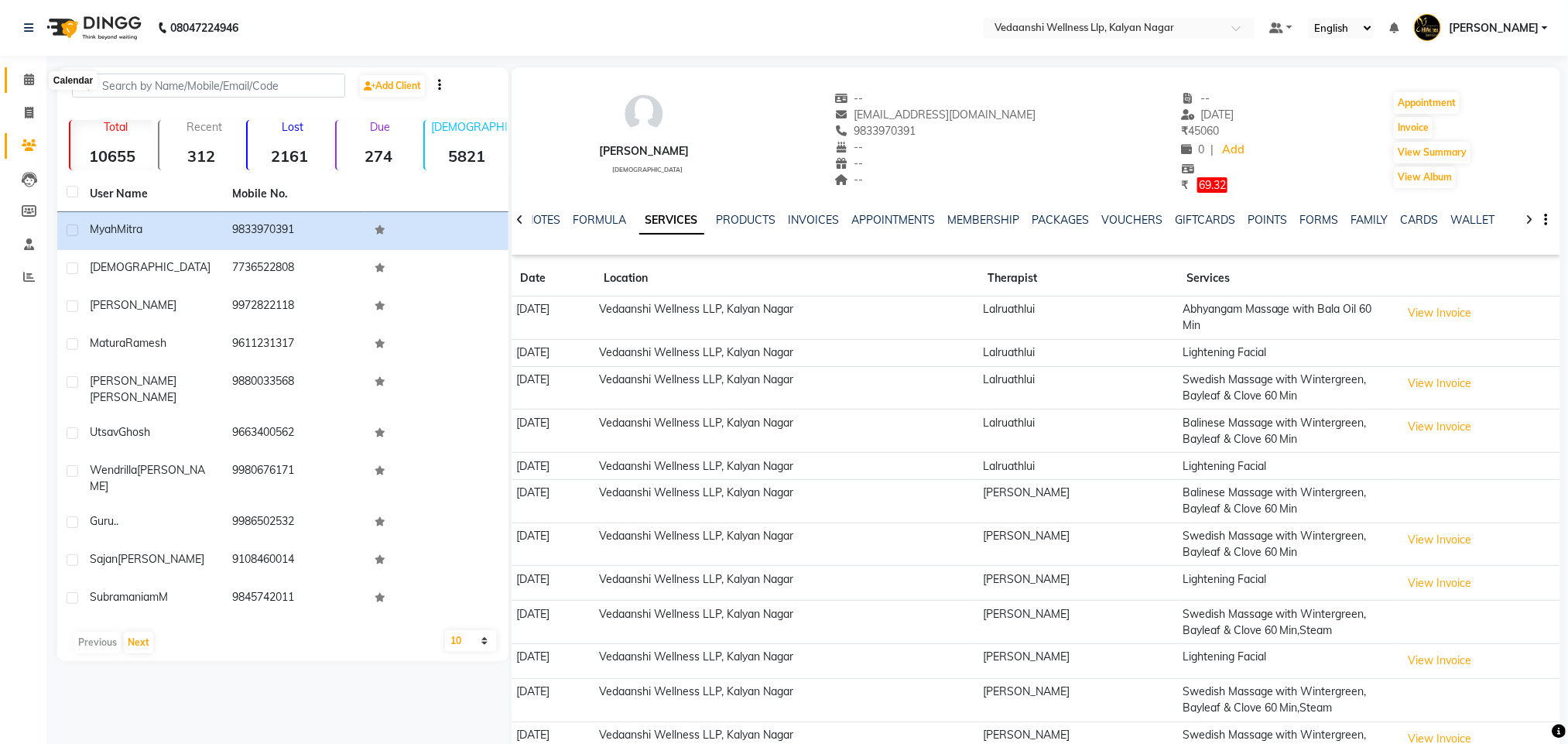
click at [22, 86] on span at bounding box center [29, 80] width 27 height 18
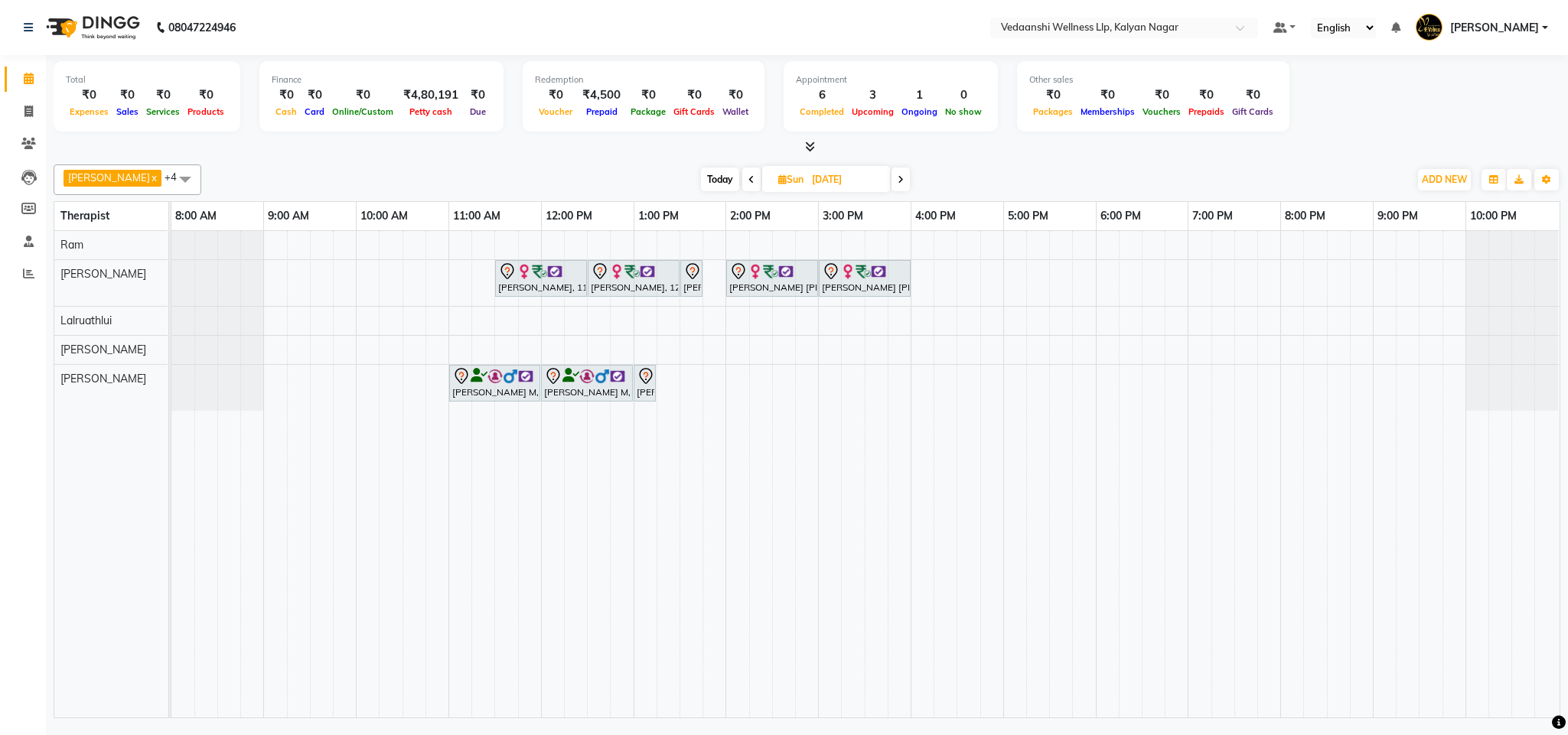
click at [701, 173] on span "Today" at bounding box center [719, 179] width 38 height 24
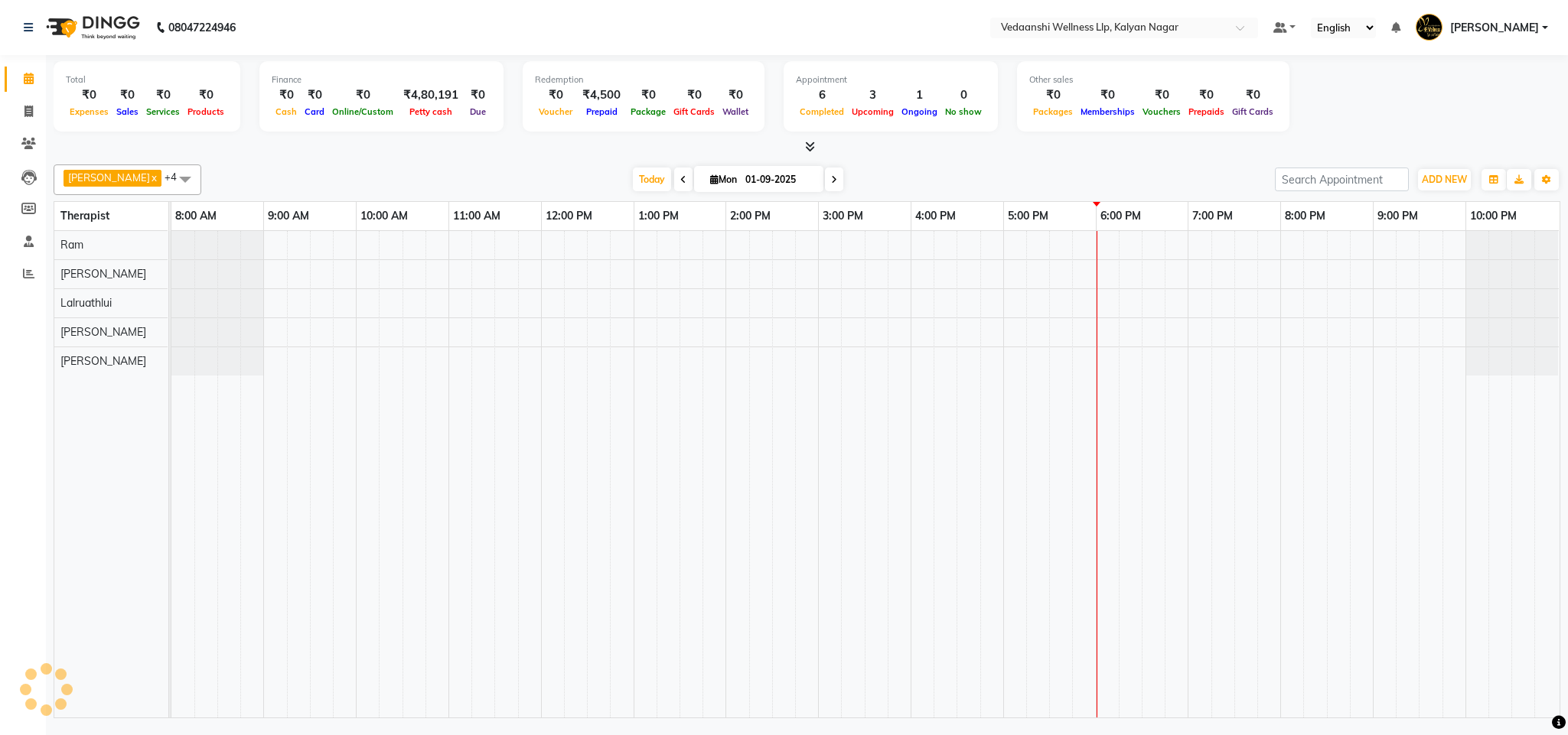
click at [1016, 146] on div at bounding box center [806, 147] width 1507 height 16
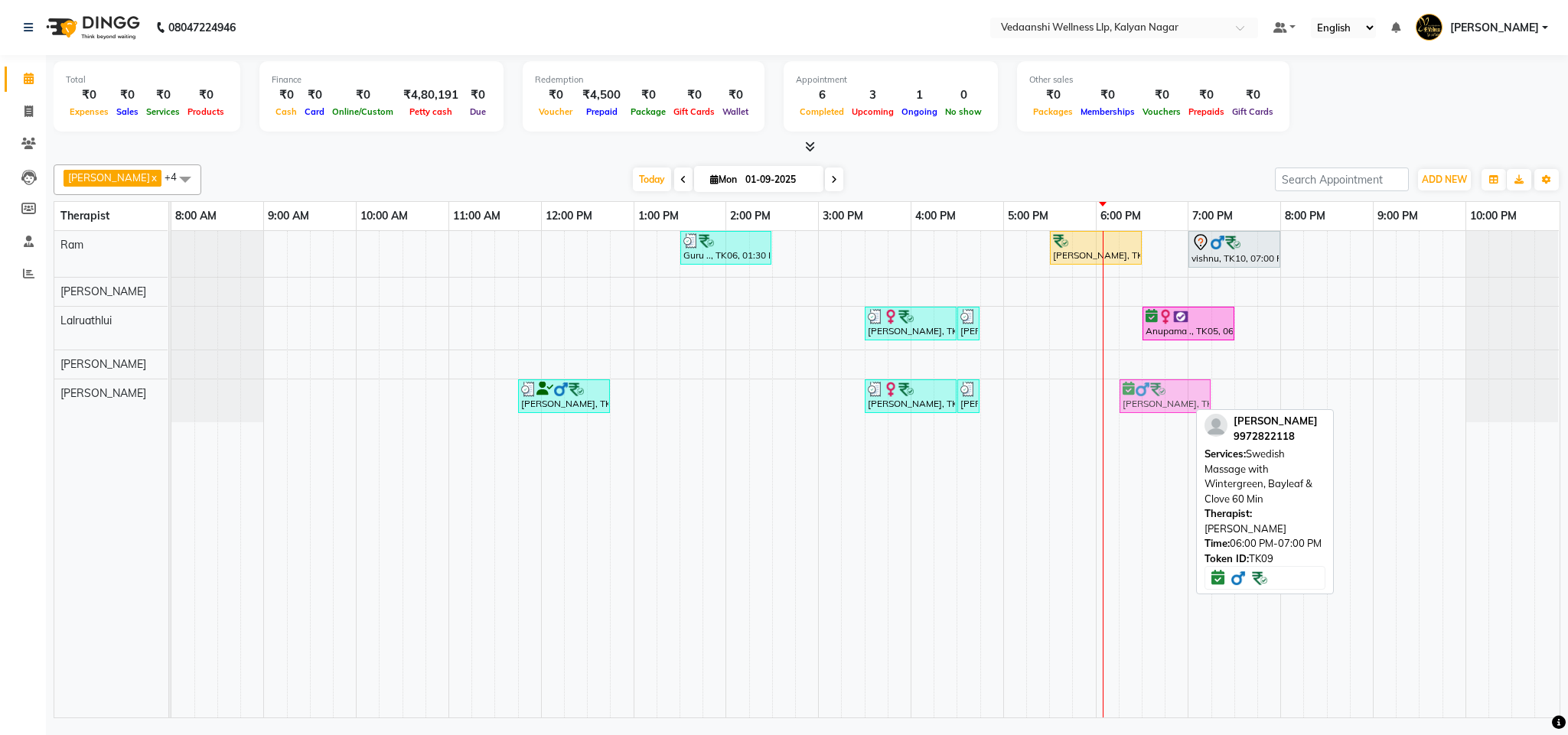
drag, startPoint x: 1121, startPoint y: 402, endPoint x: 1136, endPoint y: 405, distance: 15.3
click at [171, 405] on div "Sajan Joseph, TK04, 11:45 AM-12:45 PM, Swedish Massage with Wintergreen, Baylea…" at bounding box center [171, 400] width 0 height 43
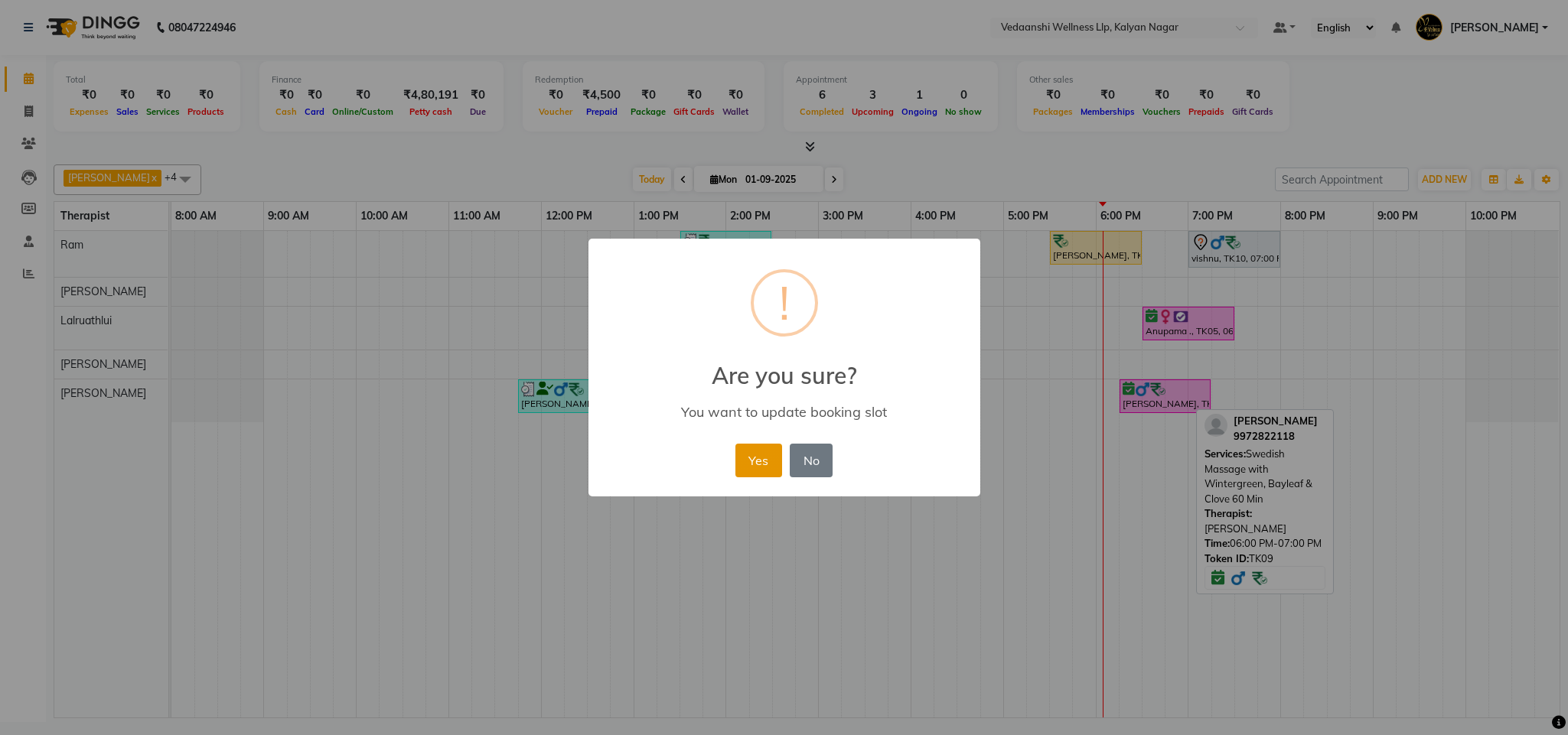
click at [769, 473] on button "Yes" at bounding box center [758, 461] width 47 height 34
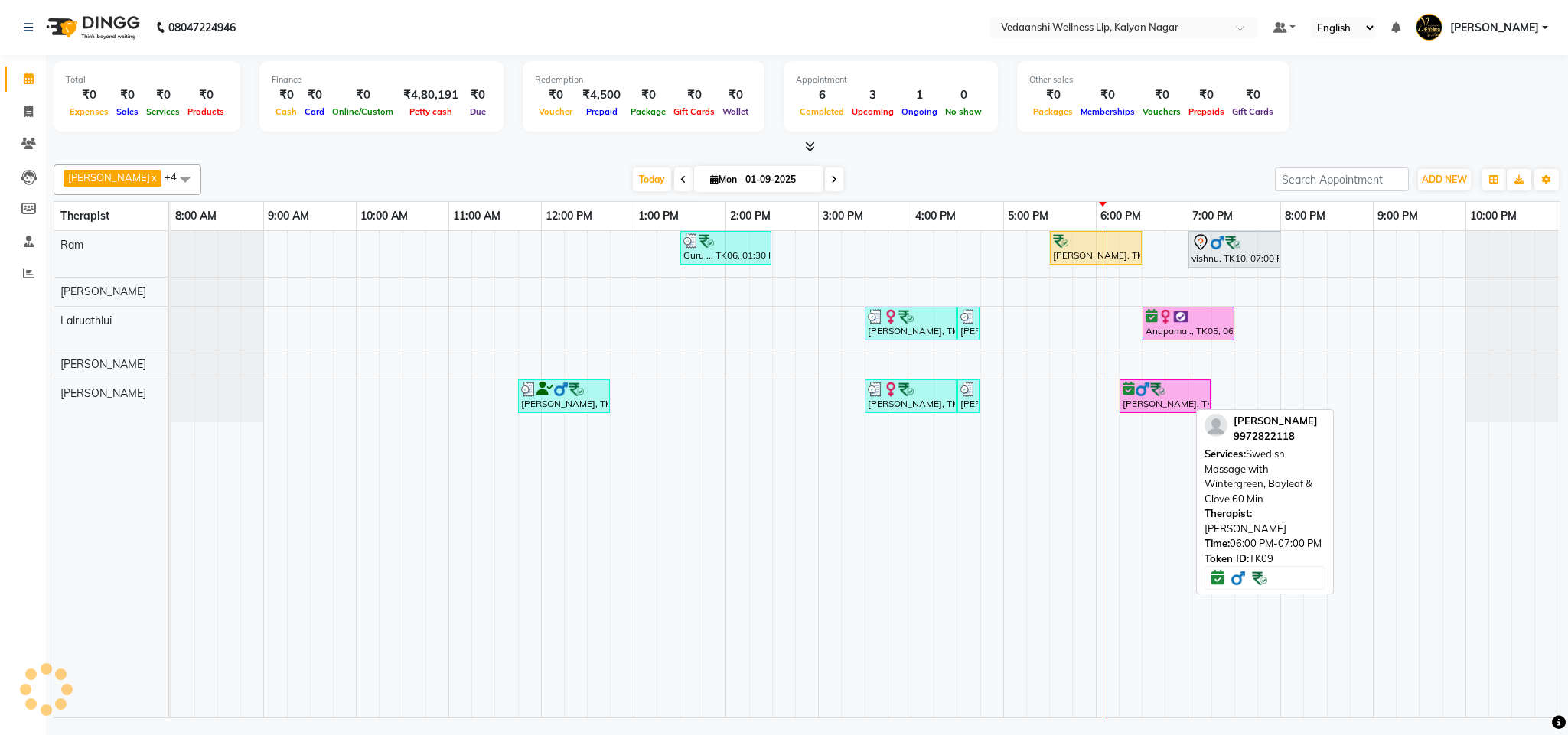
click at [978, 181] on div "Today Mon 01-09-2025" at bounding box center [738, 180] width 1058 height 23
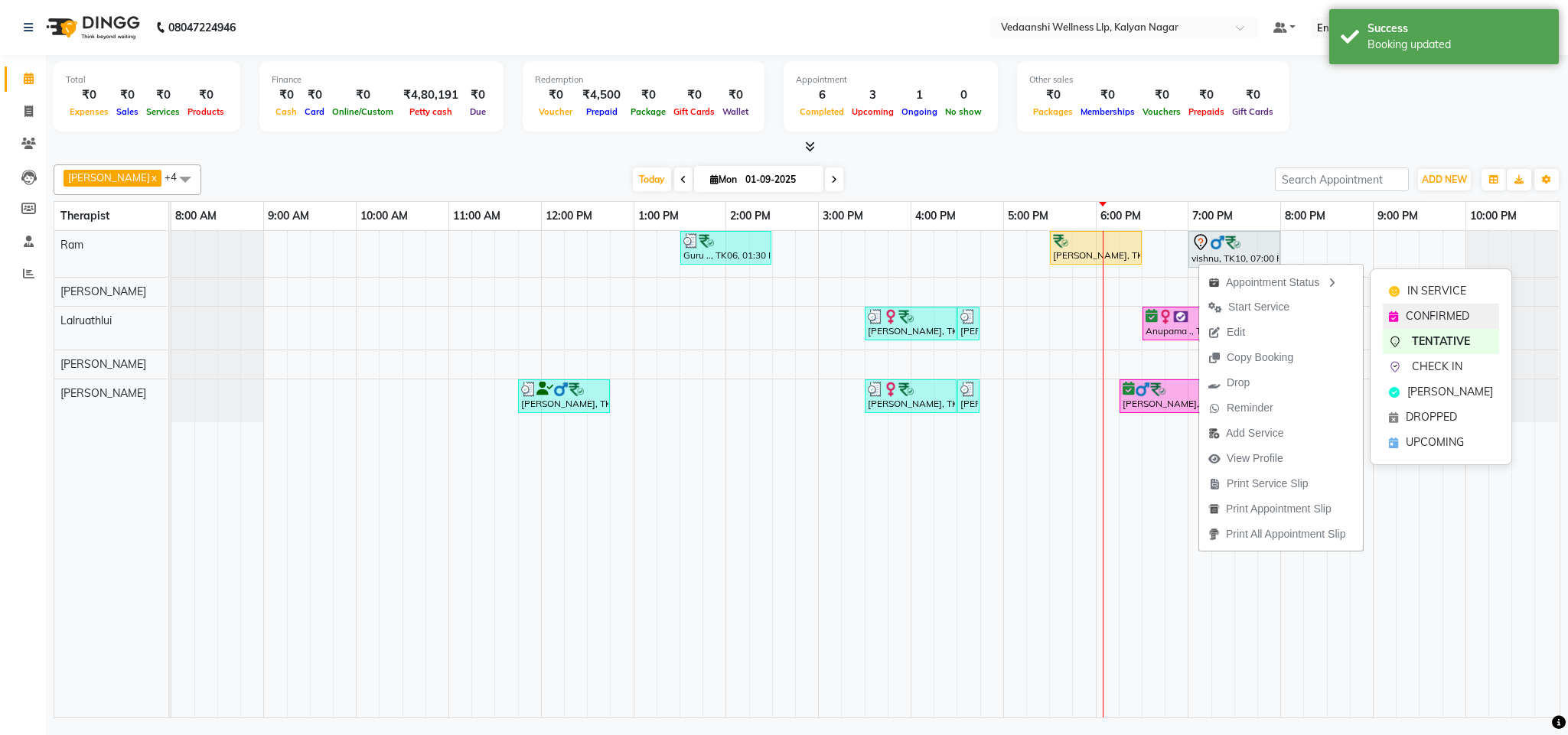
click at [1417, 315] on span "CONFIRMED" at bounding box center [1437, 316] width 64 height 16
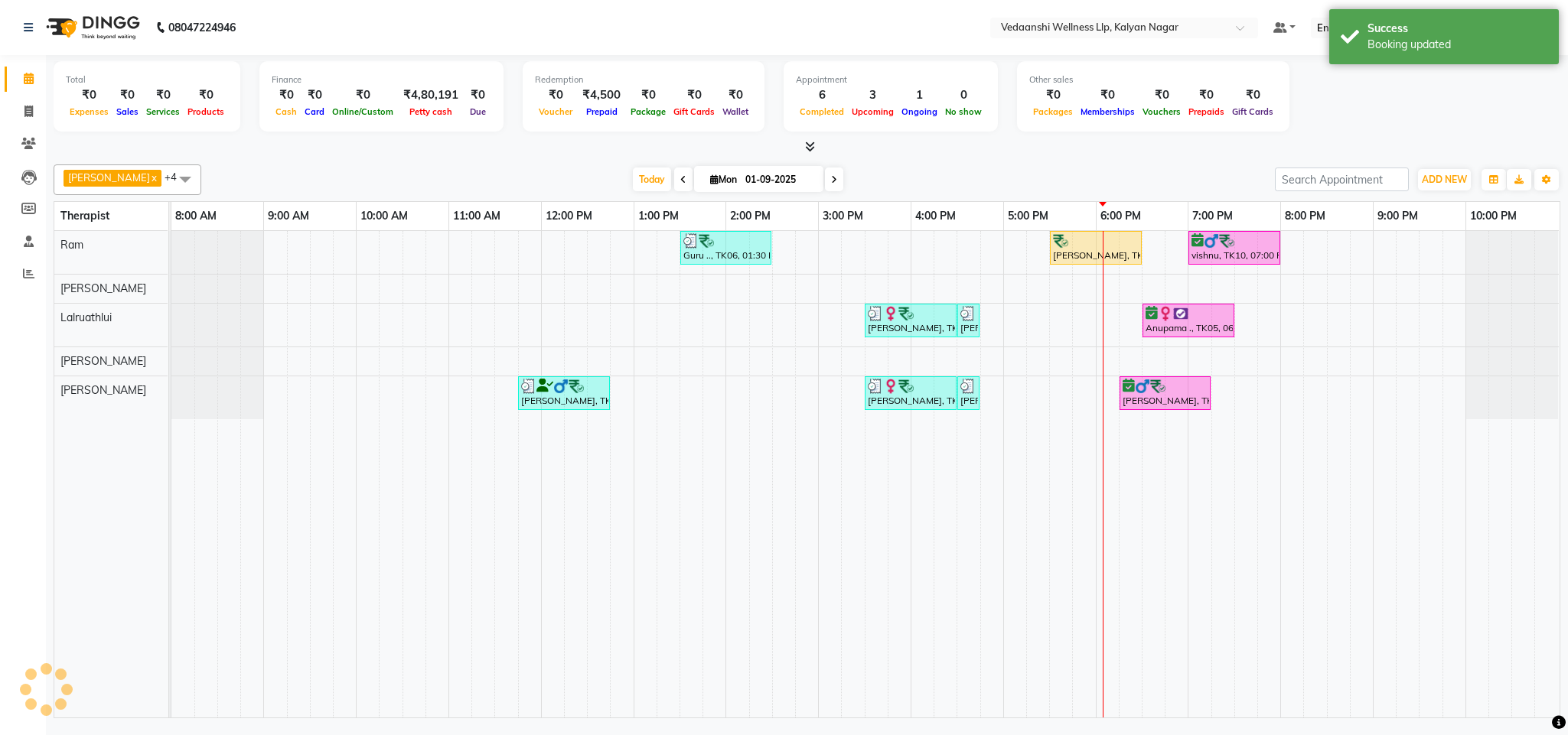
click at [1130, 141] on div at bounding box center [806, 147] width 1507 height 16
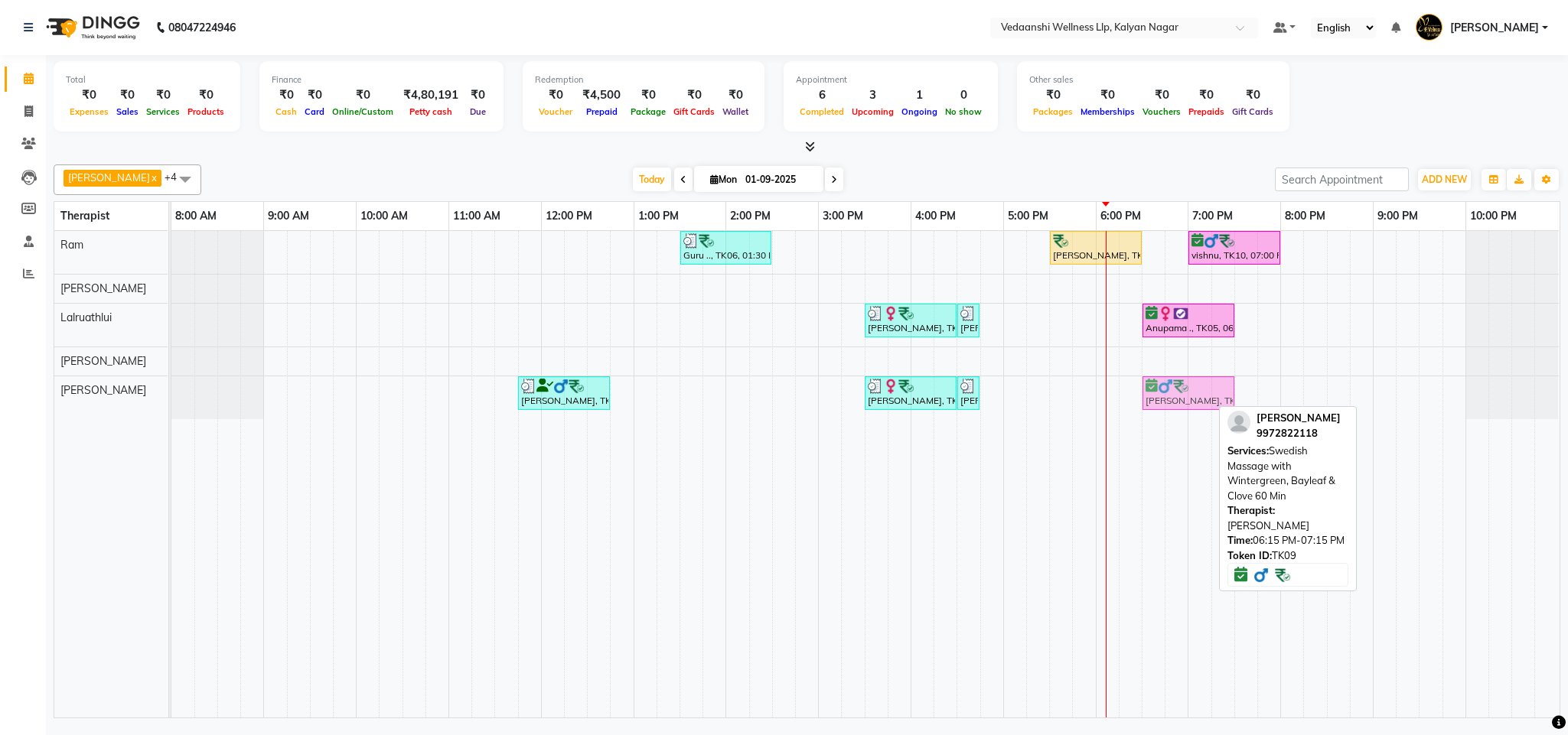
drag, startPoint x: 1152, startPoint y: 393, endPoint x: 1170, endPoint y: 399, distance: 19.0
click at [171, 399] on div "Sajan Joseph, TK04, 11:45 AM-12:45 PM, Swedish Massage with Wintergreen, Baylea…" at bounding box center [171, 398] width 0 height 43
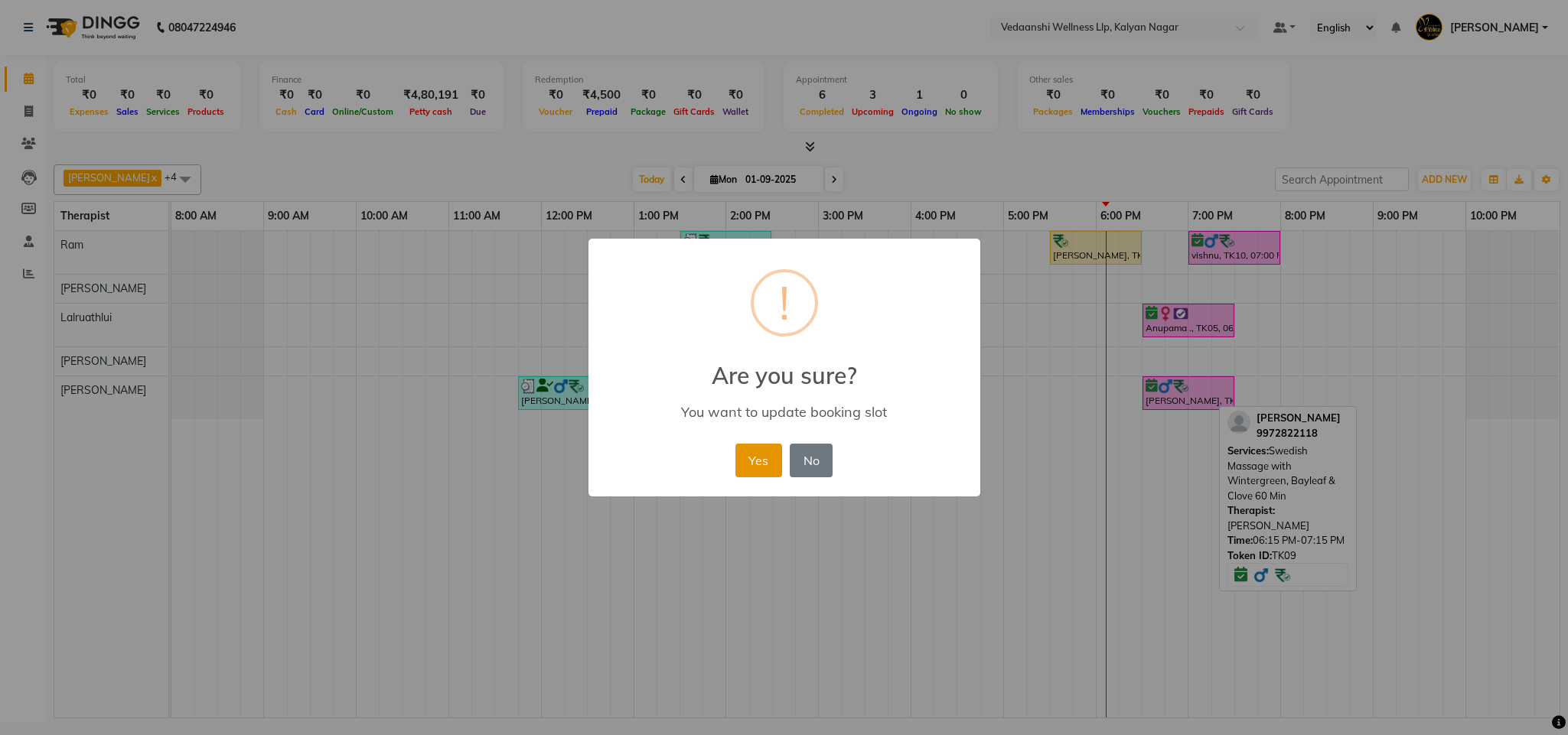
click at [742, 469] on button "Yes" at bounding box center [758, 461] width 47 height 34
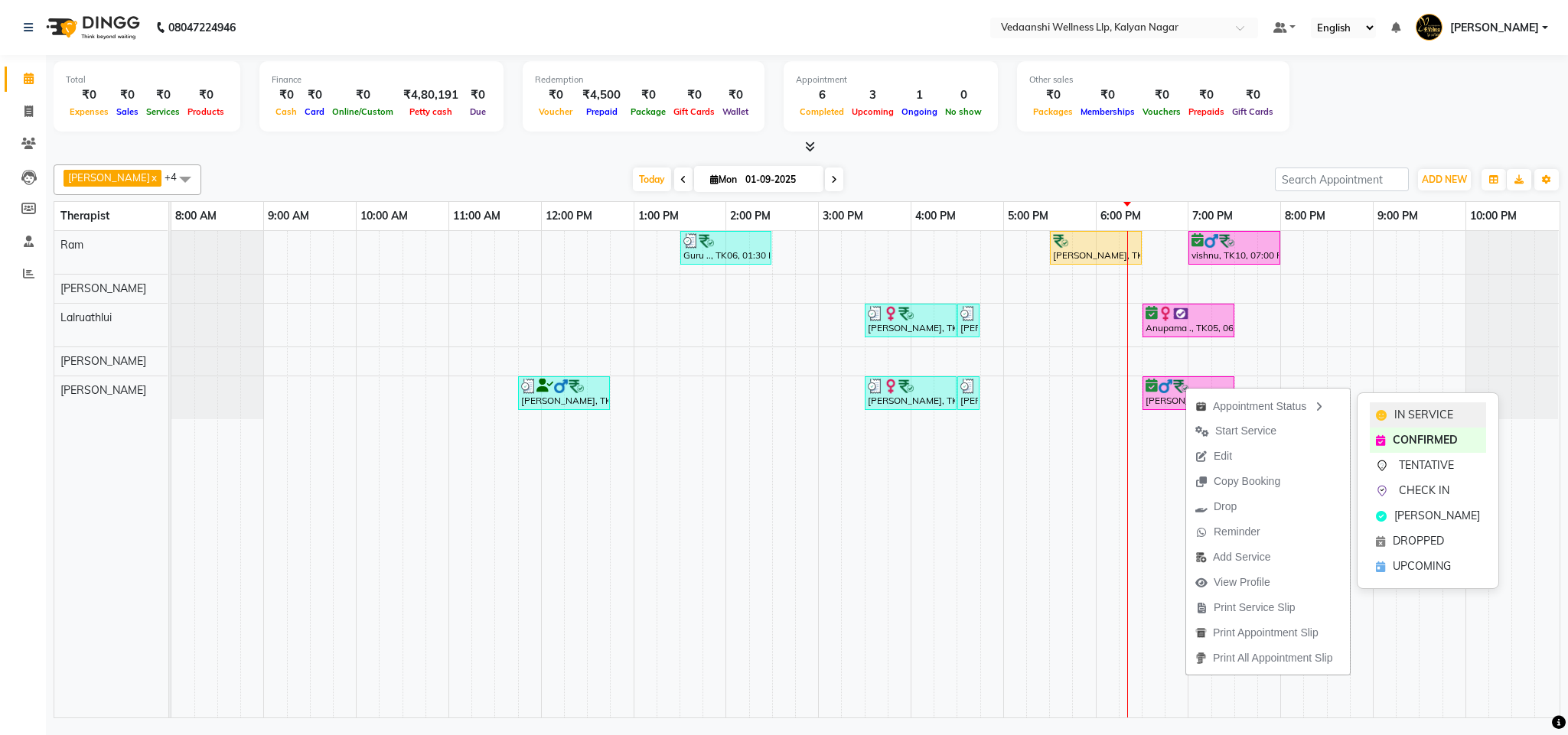
click at [1407, 416] on span "IN SERVICE" at bounding box center [1423, 415] width 59 height 16
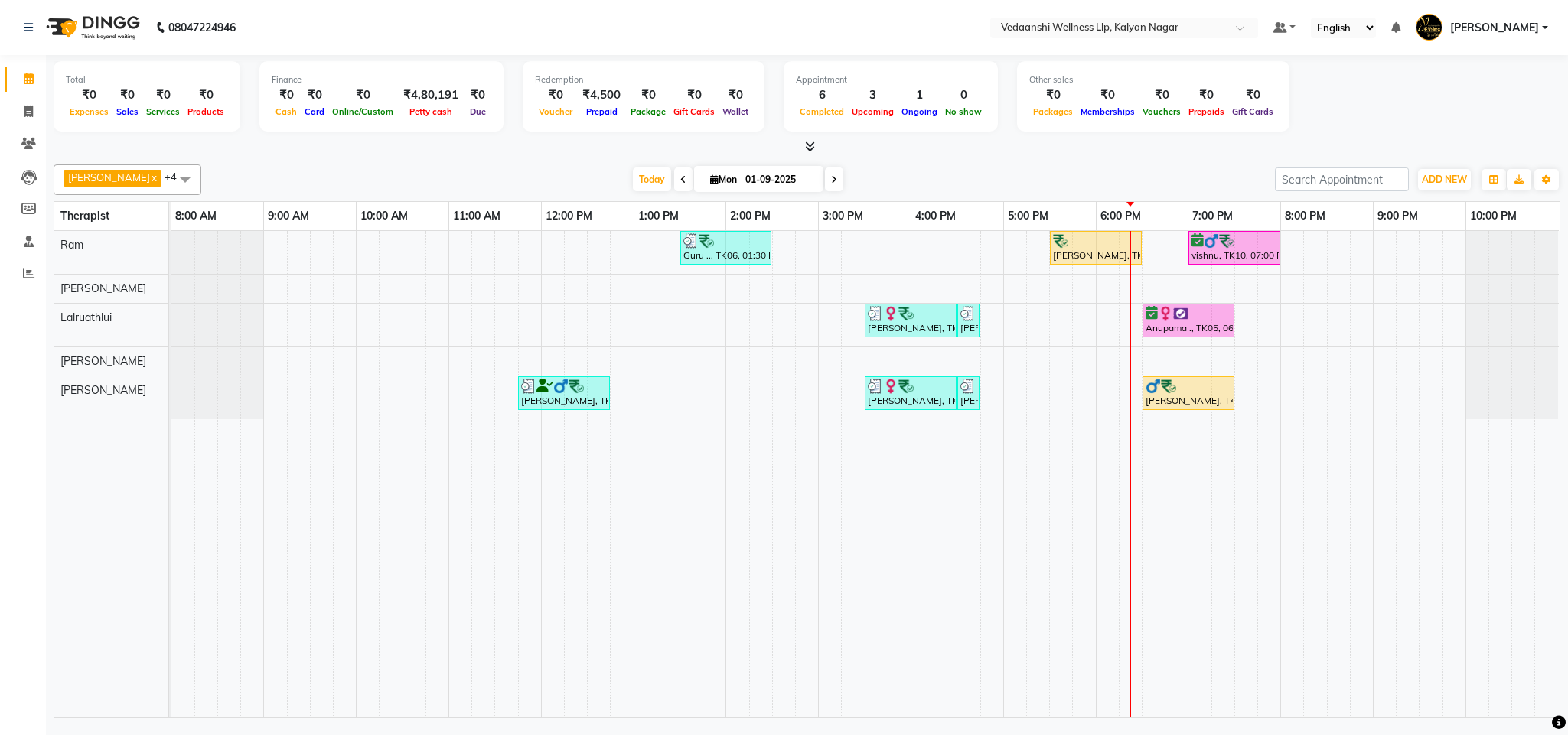
drag, startPoint x: 1190, startPoint y: 414, endPoint x: 987, endPoint y: 152, distance: 331.4
click at [987, 152] on div at bounding box center [806, 147] width 1507 height 16
click at [831, 182] on icon at bounding box center [834, 179] width 6 height 9
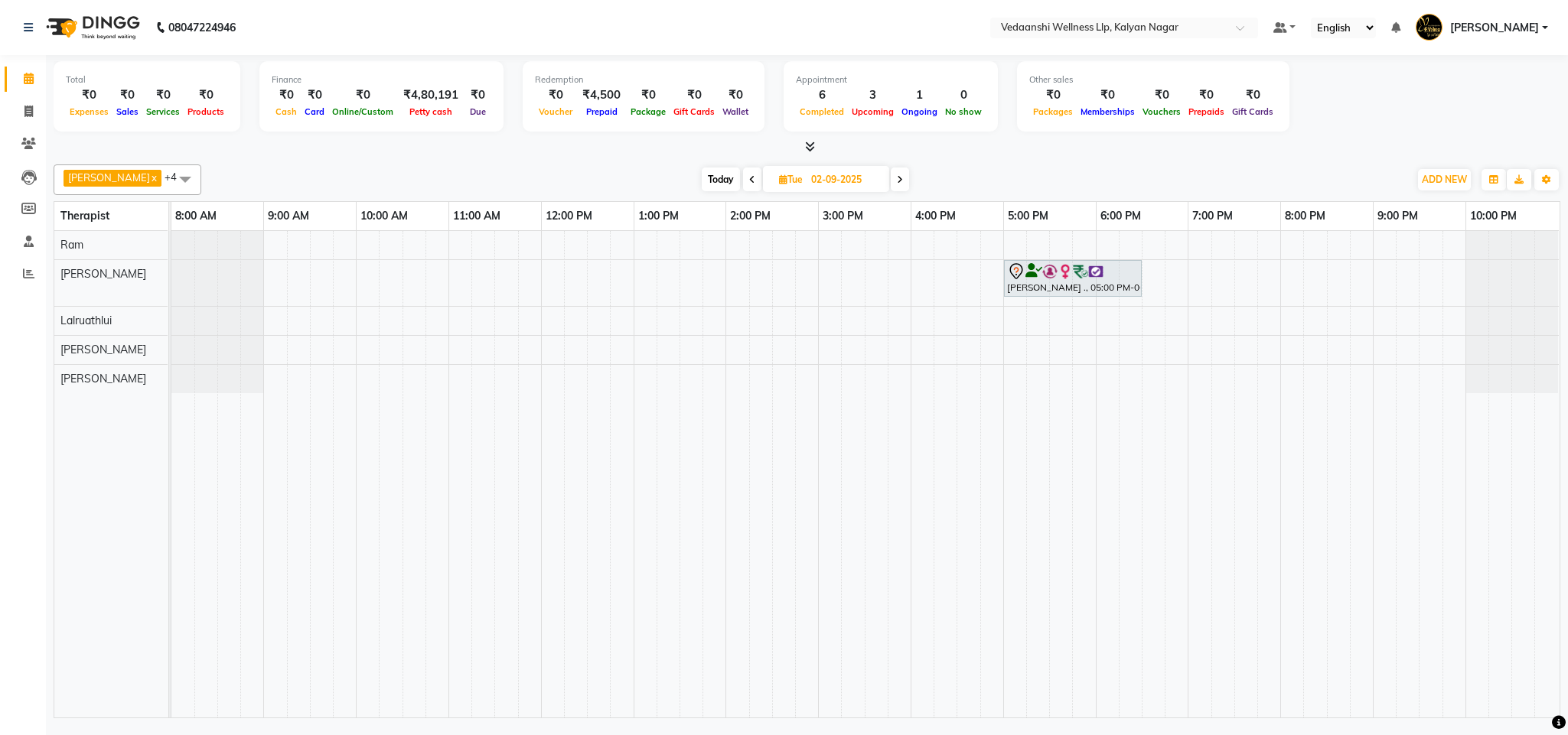
click at [701, 172] on span "Today" at bounding box center [720, 179] width 38 height 24
type input "01-09-2025"
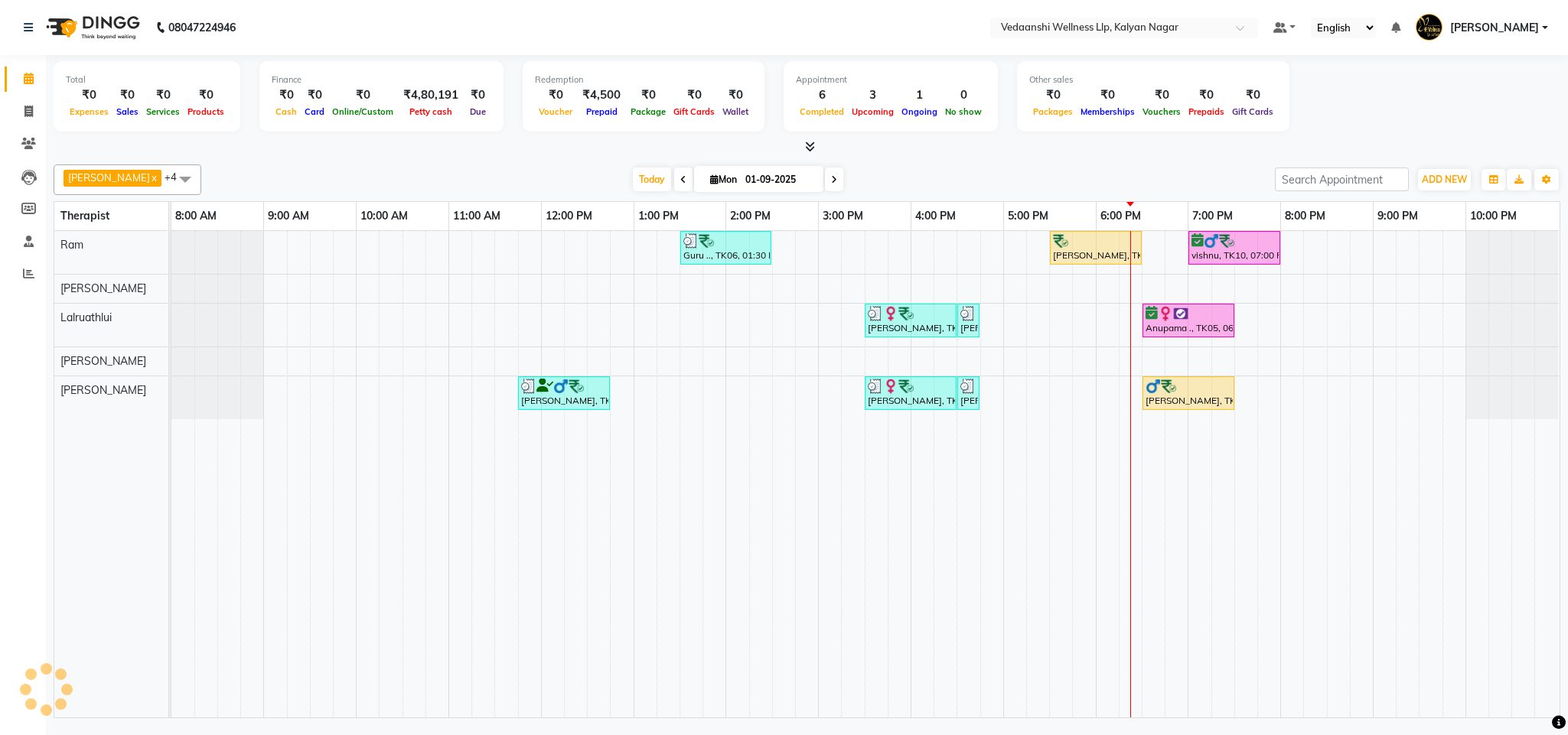
click at [951, 165] on div "[PERSON_NAME] x Lalruathlui x Ram x [PERSON_NAME] x [PERSON_NAME] x +4 Select A…" at bounding box center [806, 179] width 1507 height 30
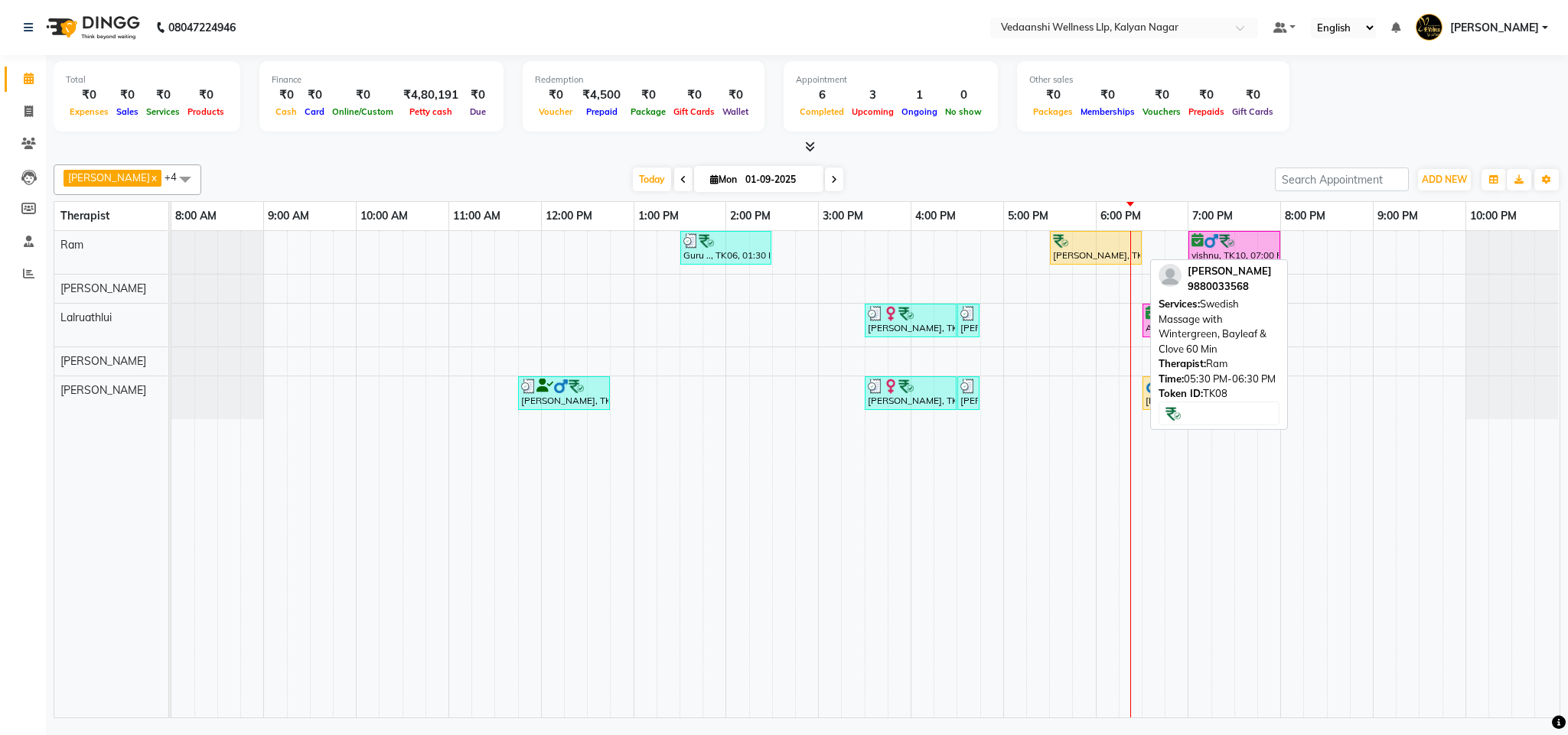
click at [1100, 240] on div at bounding box center [1096, 241] width 86 height 15
click at [1090, 250] on div "[PERSON_NAME], TK08, 05:30 PM-06:30 PM, Swedish Massage with Wintergreen, Bayle…" at bounding box center [1096, 248] width 89 height 29
select select "1"
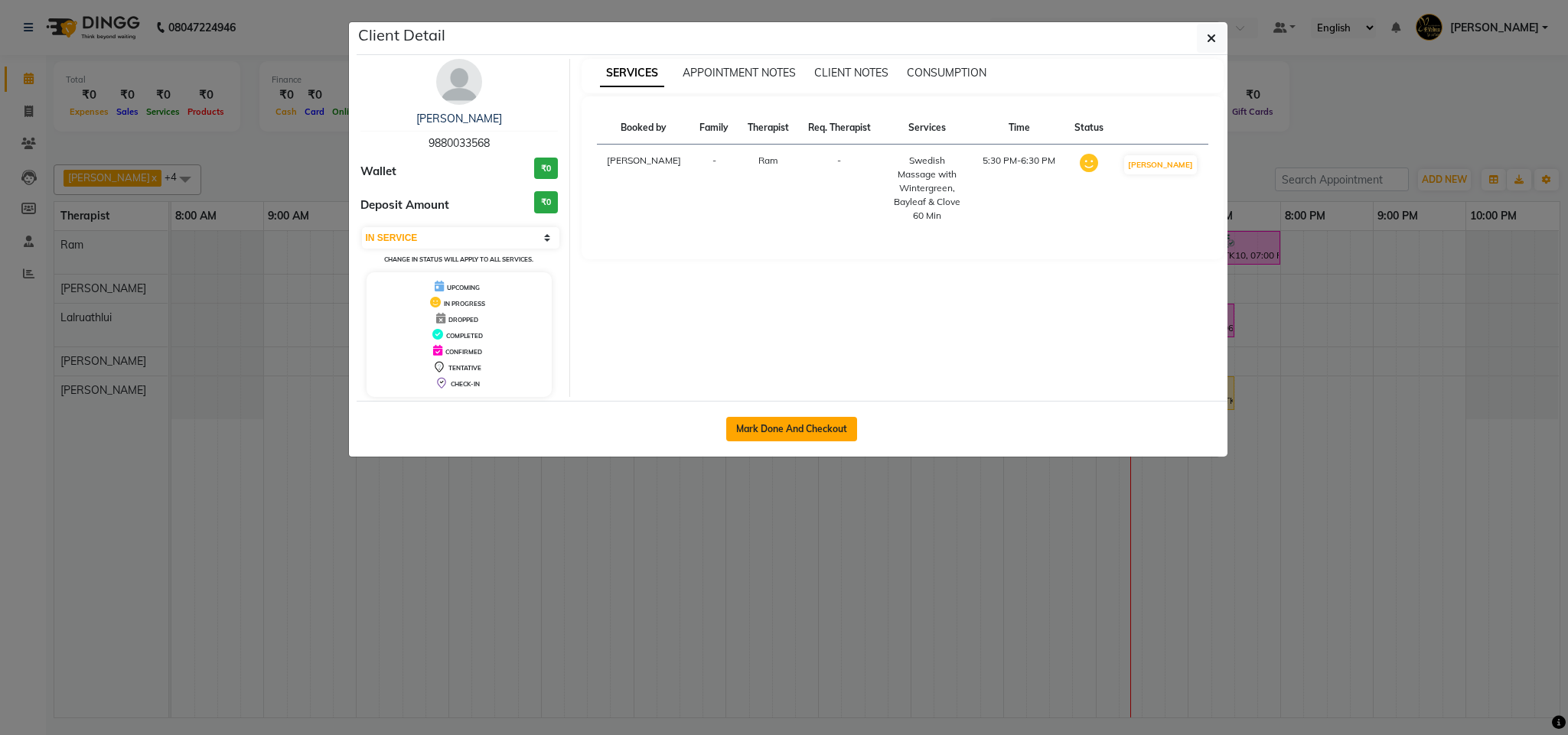
click at [795, 423] on button "Mark Done And Checkout" at bounding box center [791, 430] width 131 height 25
select select "service"
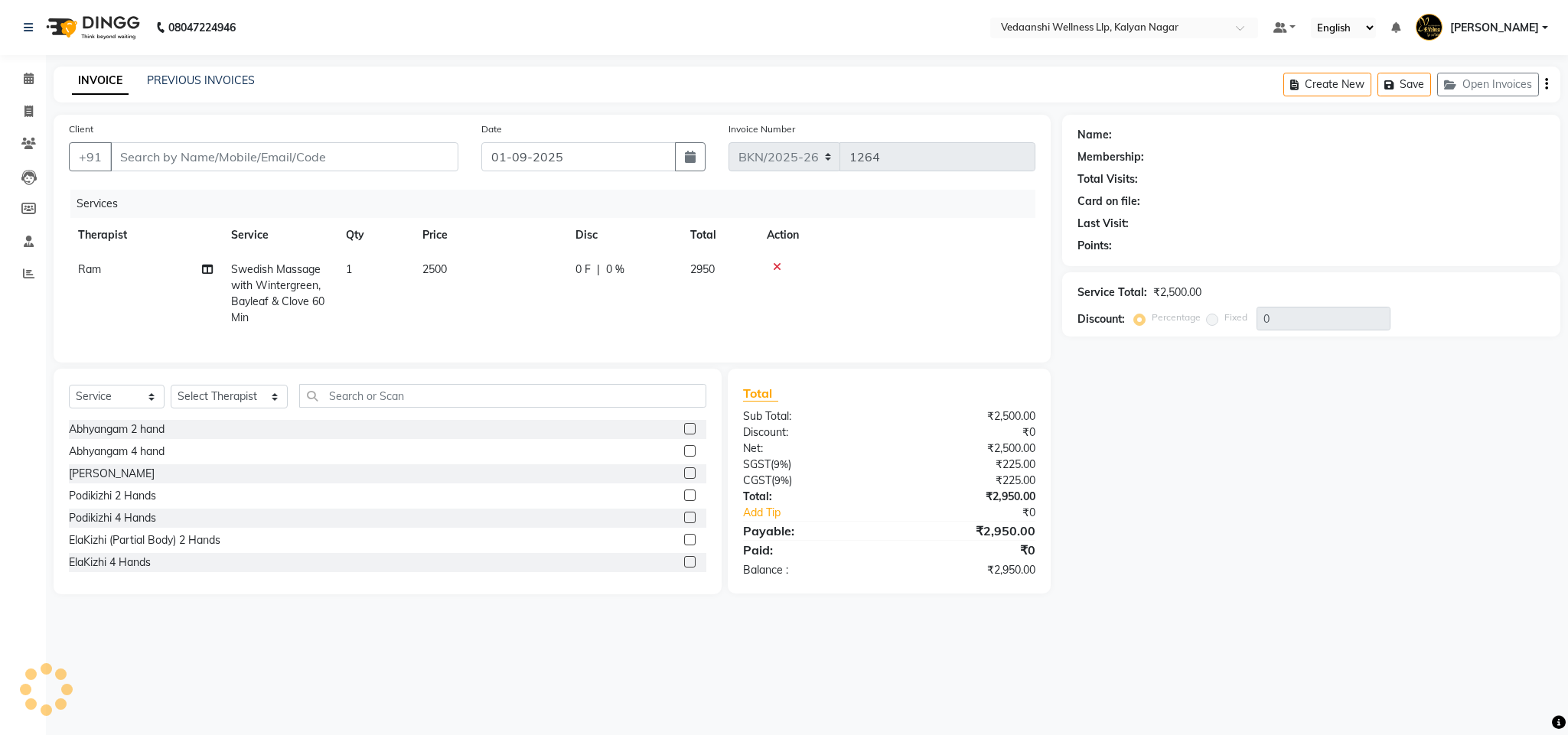
type input "9880033568"
select select "67164"
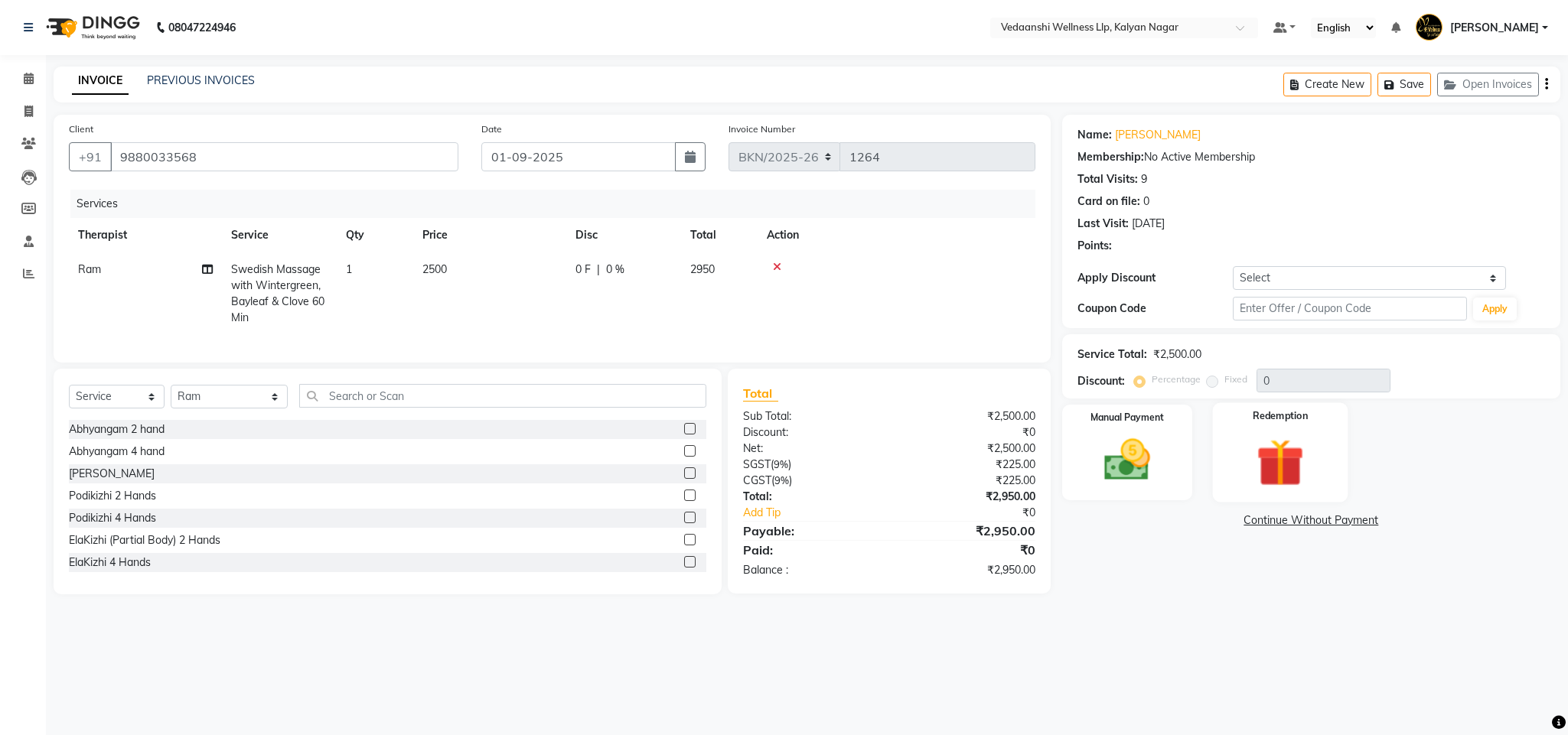
click at [1251, 456] on img at bounding box center [1280, 462] width 78 height 59
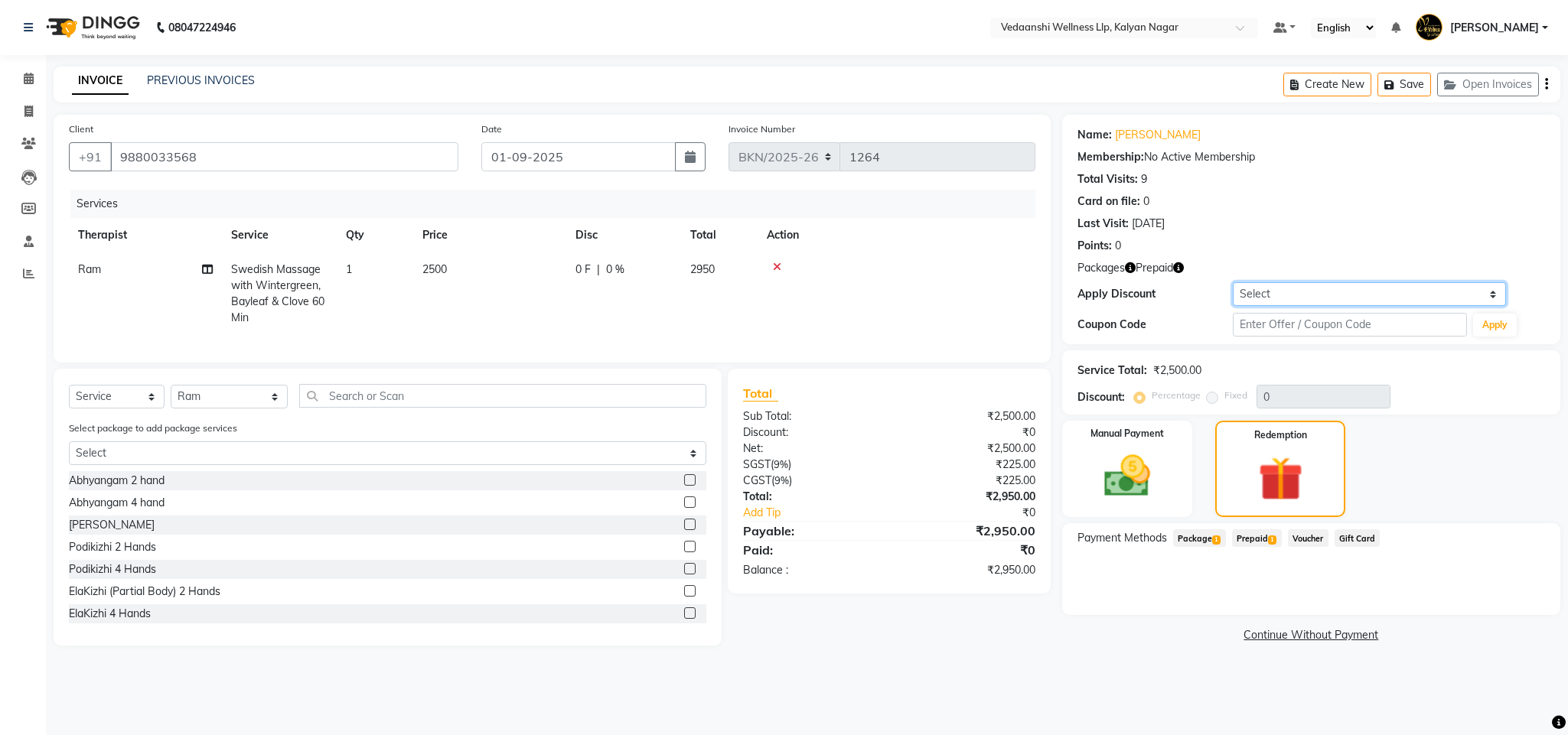
click at [1263, 303] on select "Select Coupon → Rs.100 Discount" at bounding box center [1369, 294] width 273 height 24
drag, startPoint x: 1166, startPoint y: 314, endPoint x: 1247, endPoint y: 335, distance: 83.7
click at [1166, 314] on div "Coupon Code Apply" at bounding box center [1311, 325] width 468 height 26
click at [1264, 329] on input "text" at bounding box center [1350, 324] width 234 height 24
type input "d50%"
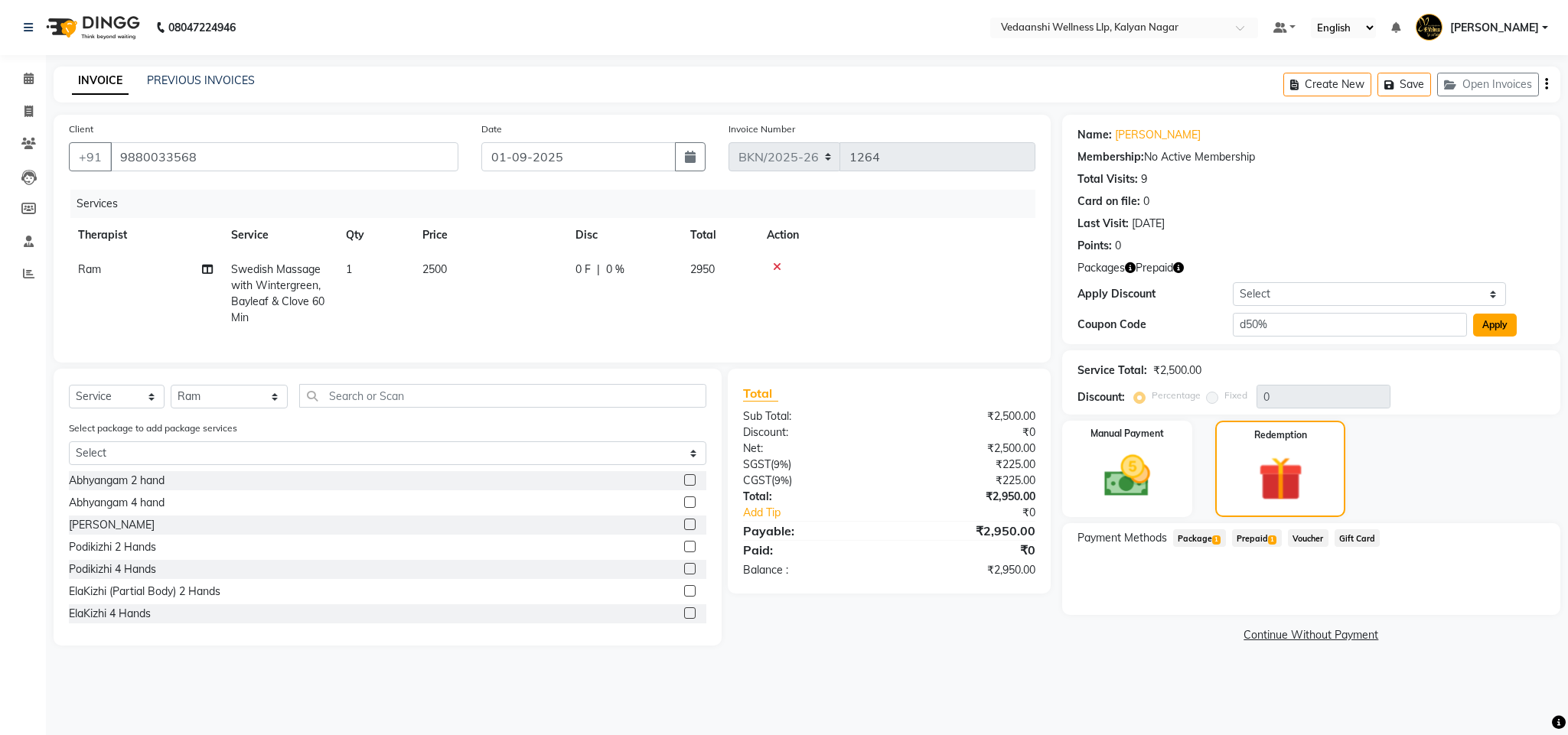
click at [1513, 321] on button "Apply" at bounding box center [1494, 325] width 44 height 23
type input "50"
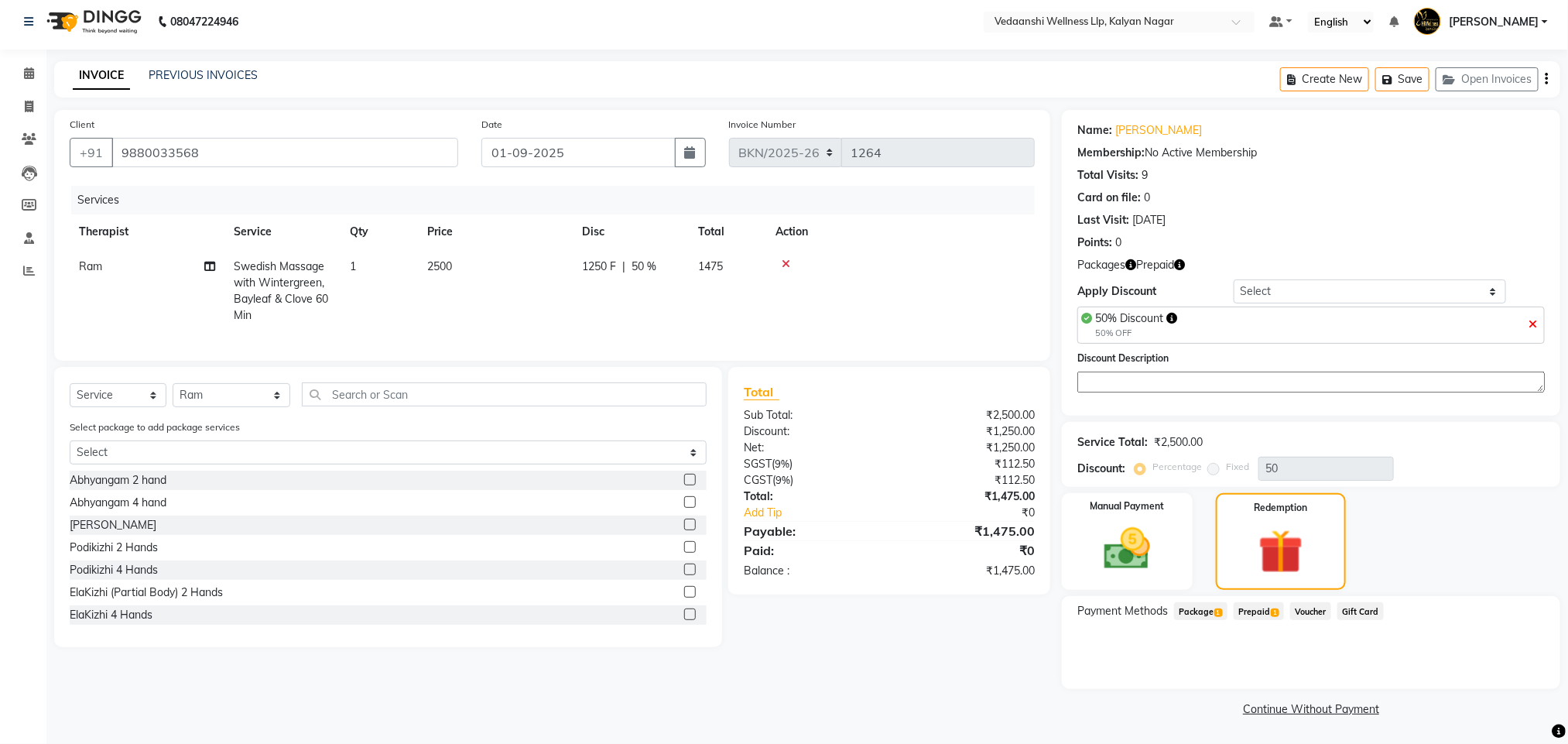
click at [1271, 605] on span "Prepaid 1" at bounding box center [1259, 611] width 50 height 18
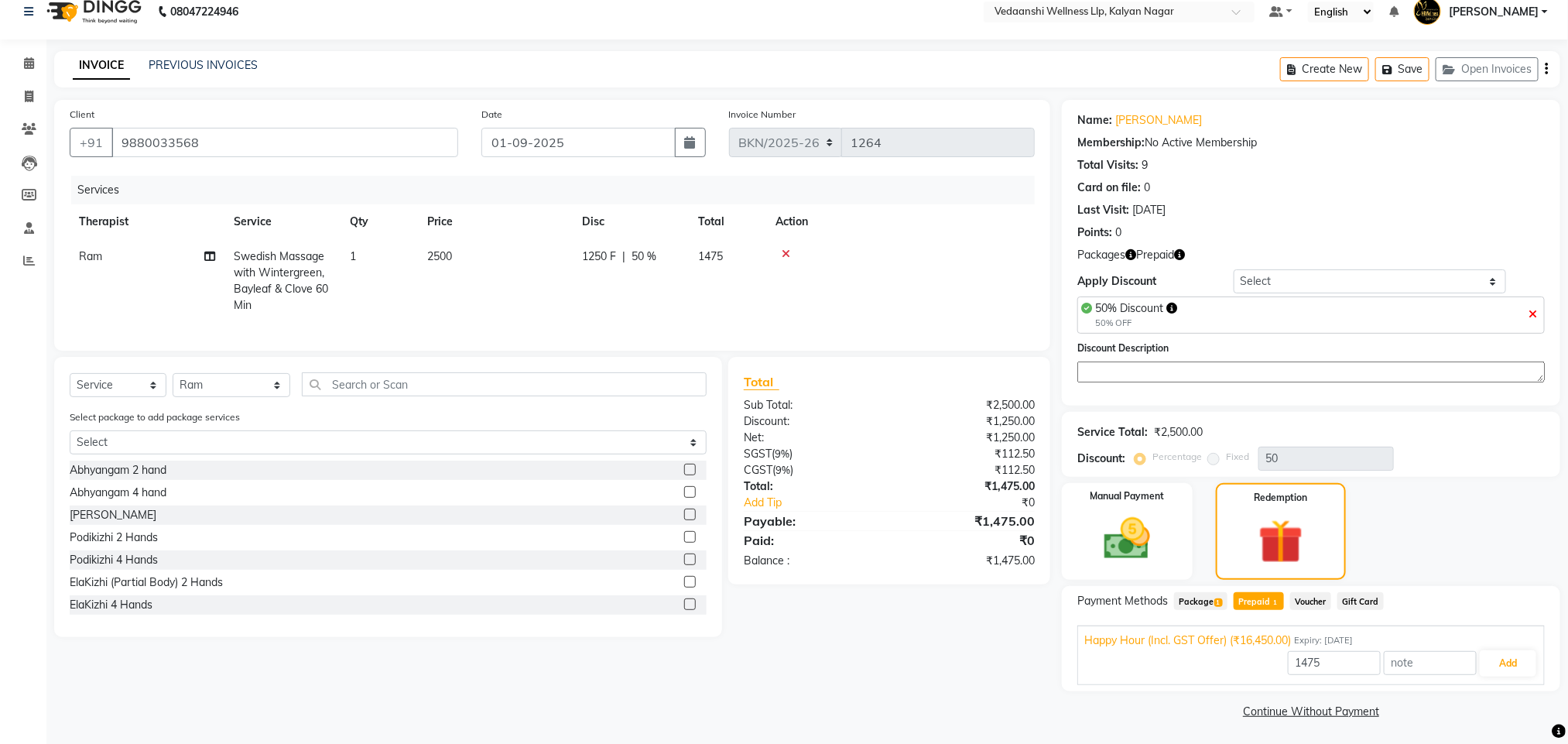
scroll to position [20, 0]
click at [1310, 655] on input "1475" at bounding box center [1334, 660] width 92 height 24
type input "1250"
click at [1501, 665] on button "Add" at bounding box center [1508, 660] width 57 height 26
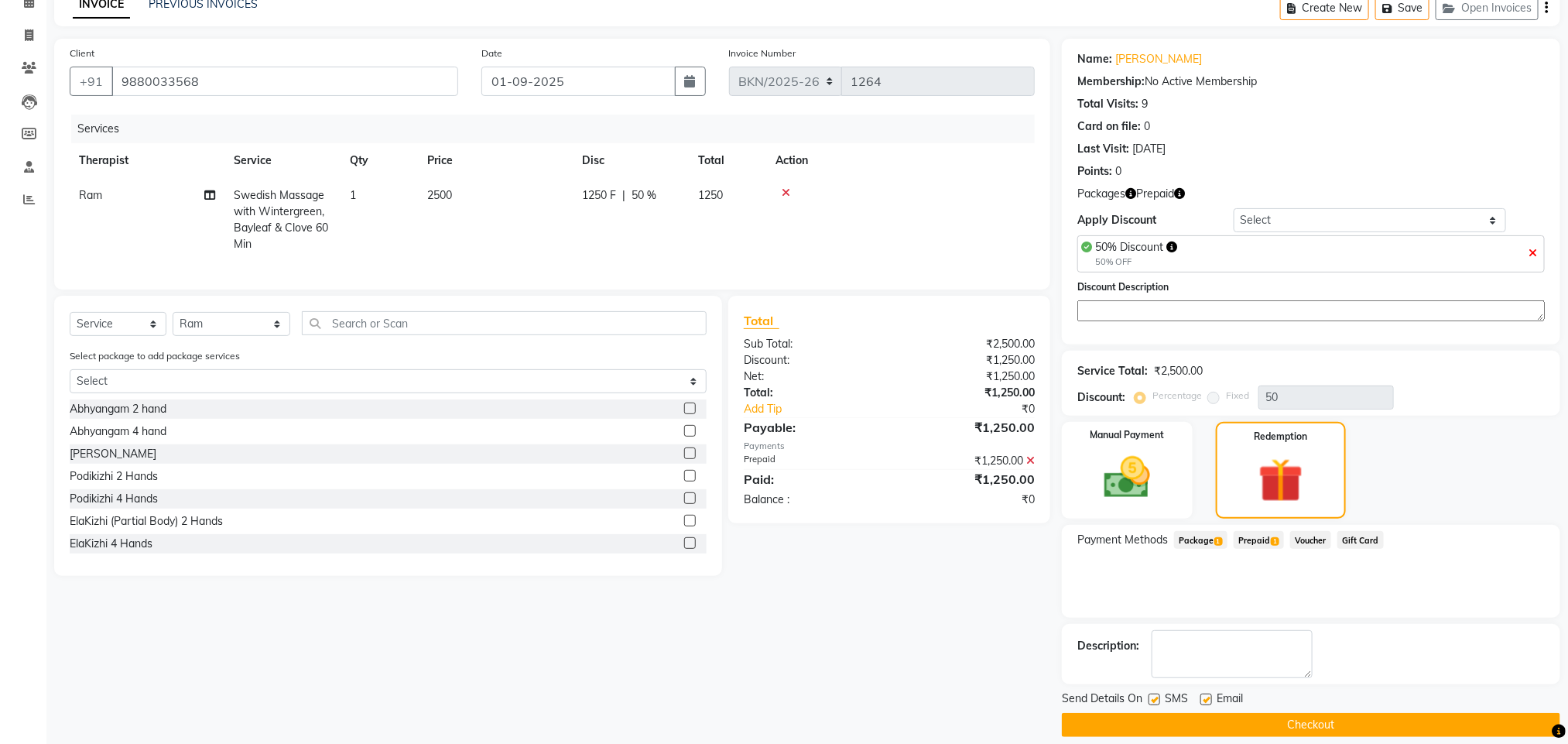
scroll to position [96, 0]
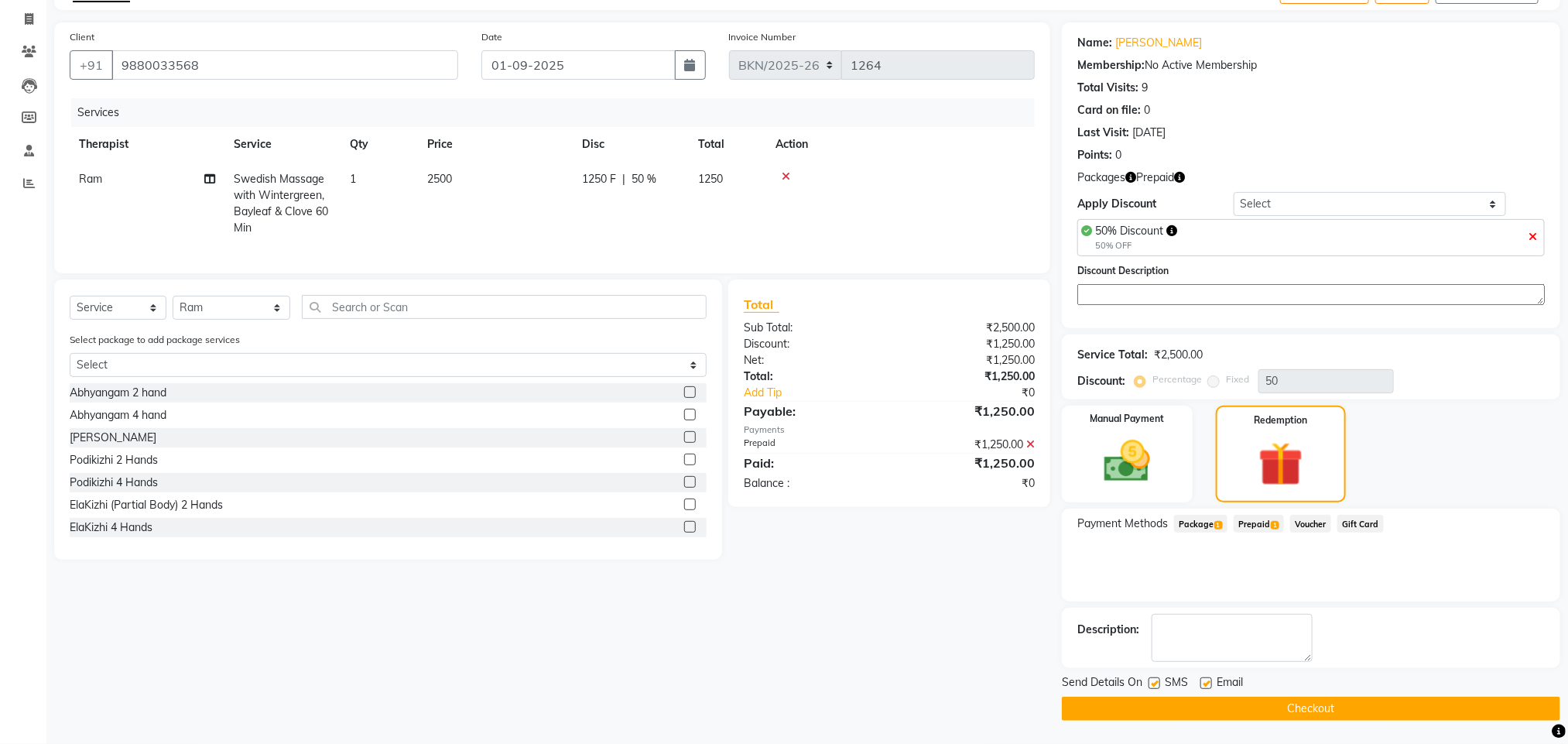
click at [1192, 520] on span "Package 1" at bounding box center [1200, 524] width 53 height 18
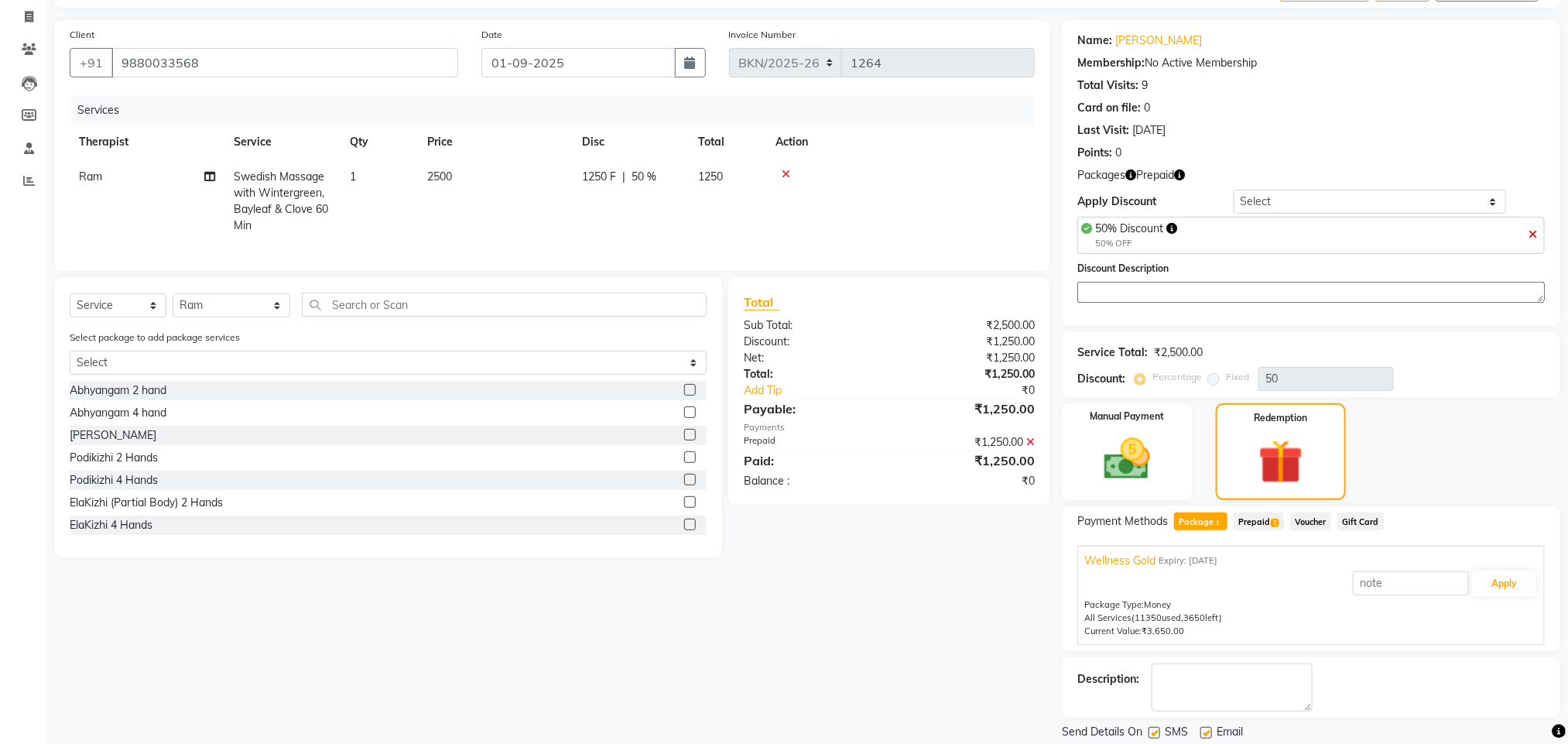
click at [1252, 523] on span "Prepaid 1" at bounding box center [1259, 521] width 50 height 18
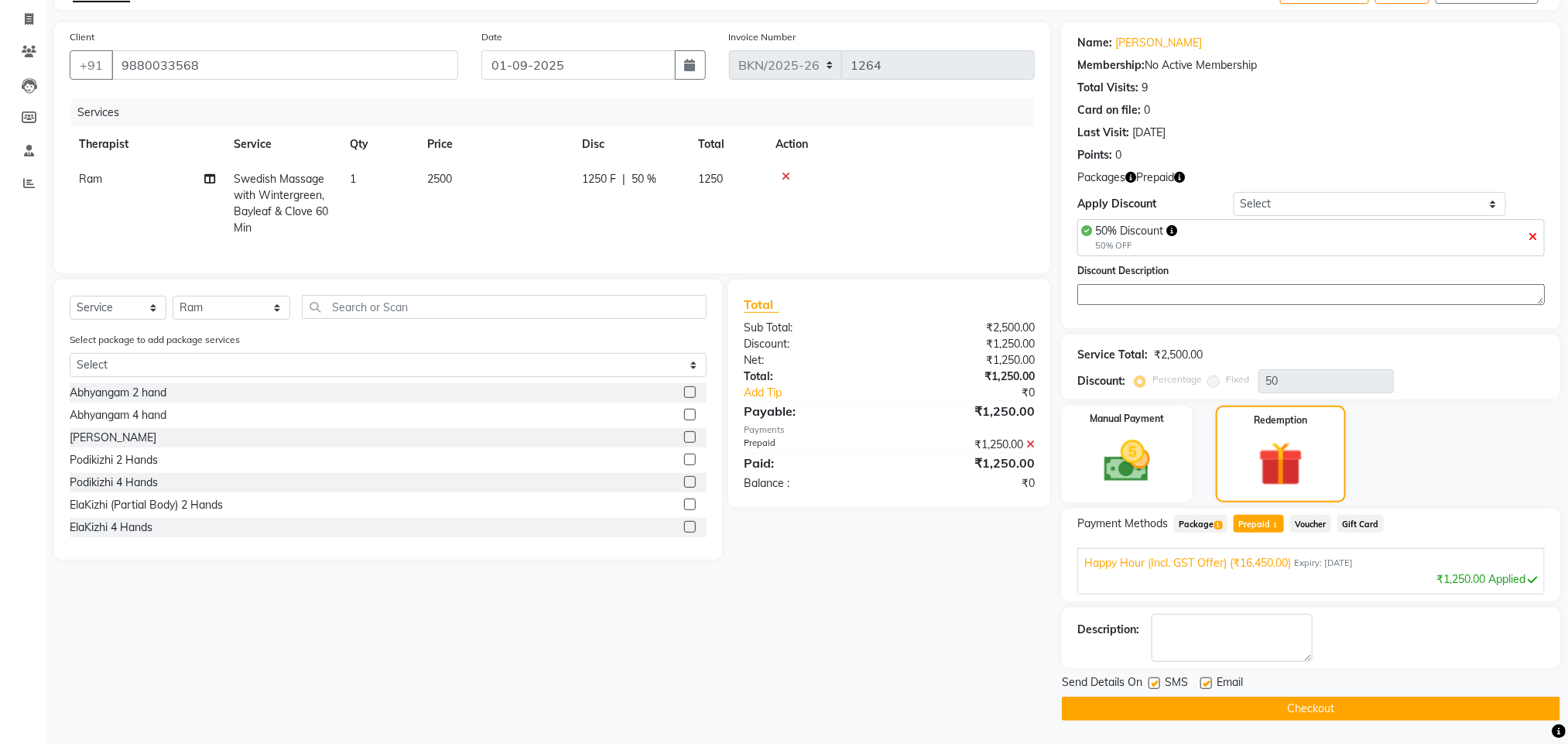
click at [1198, 711] on button "Checkout" at bounding box center [1310, 709] width 498 height 24
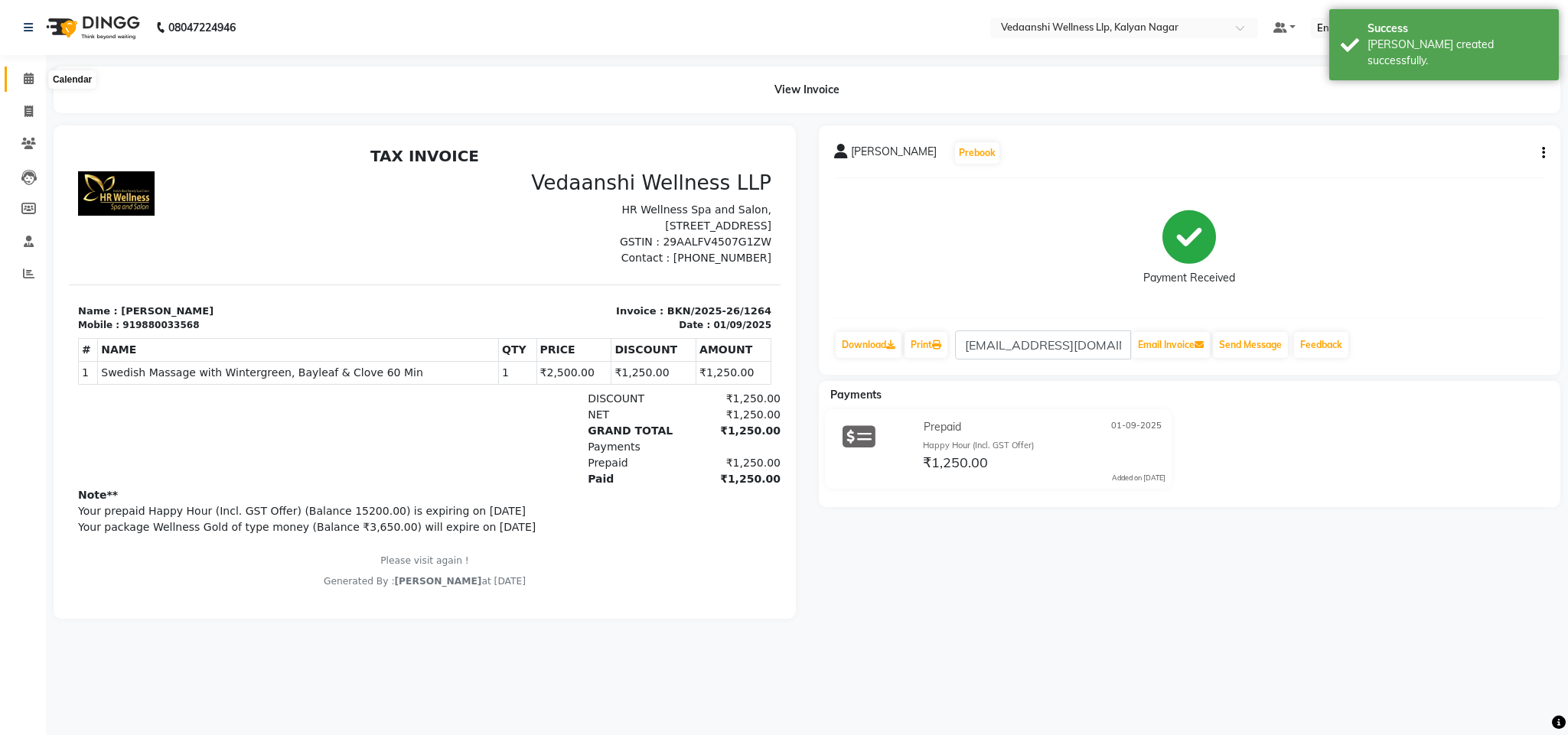
click at [35, 74] on span at bounding box center [28, 79] width 27 height 18
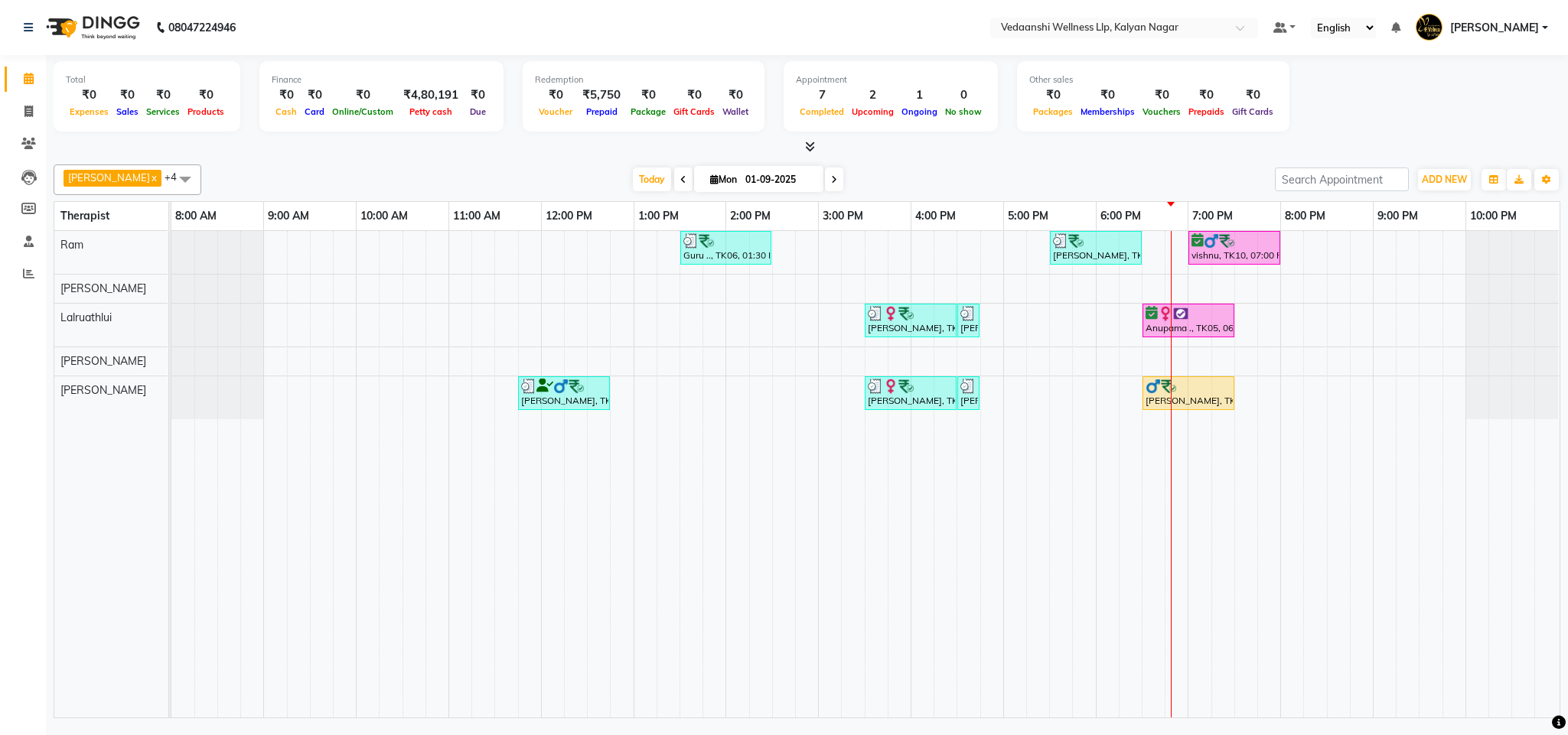
click at [990, 154] on div at bounding box center [806, 147] width 1507 height 16
click at [633, 181] on span "Today" at bounding box center [652, 179] width 38 height 24
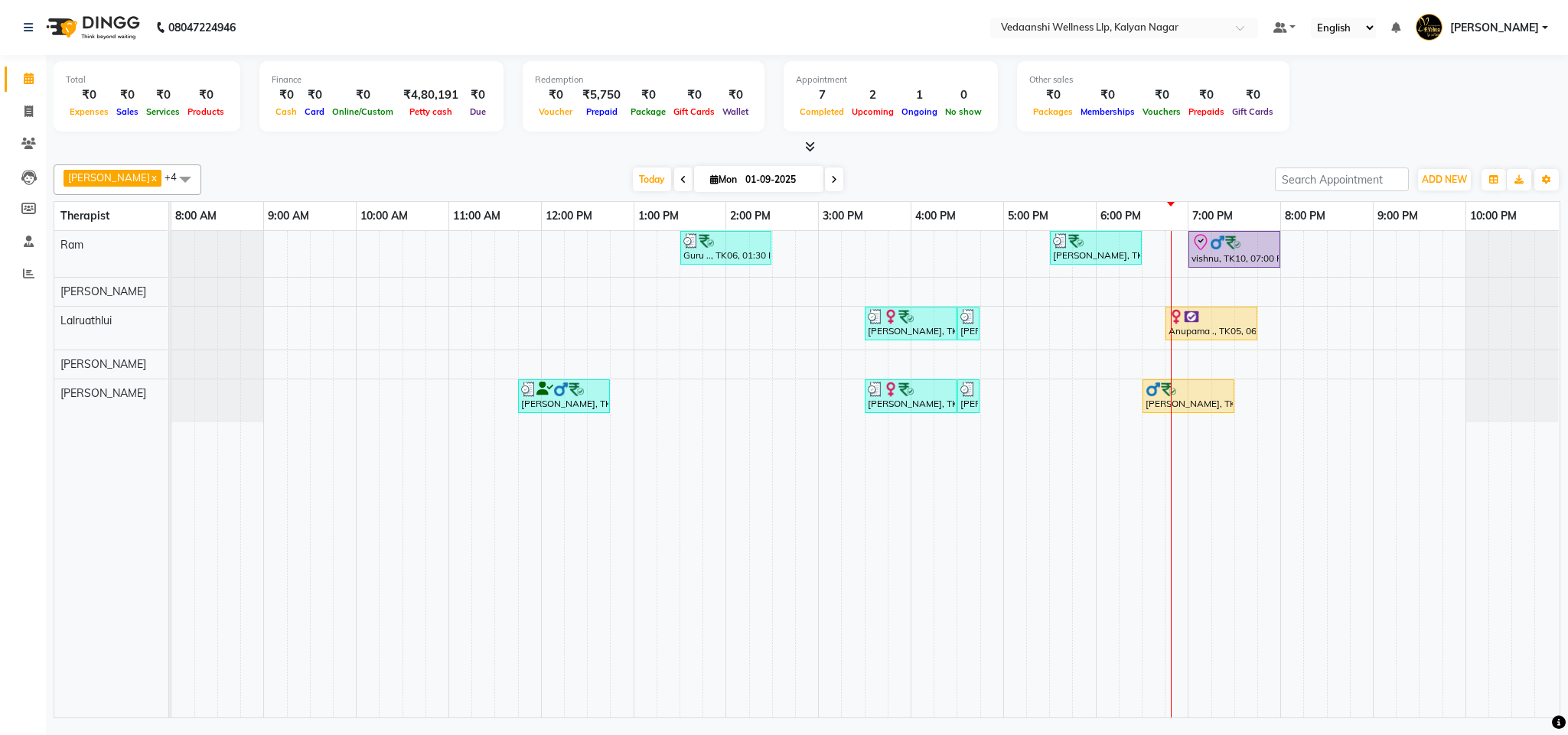
click at [1075, 174] on div "Today Mon 01-09-2025" at bounding box center [738, 180] width 1058 height 23
click at [825, 181] on span at bounding box center [834, 179] width 19 height 24
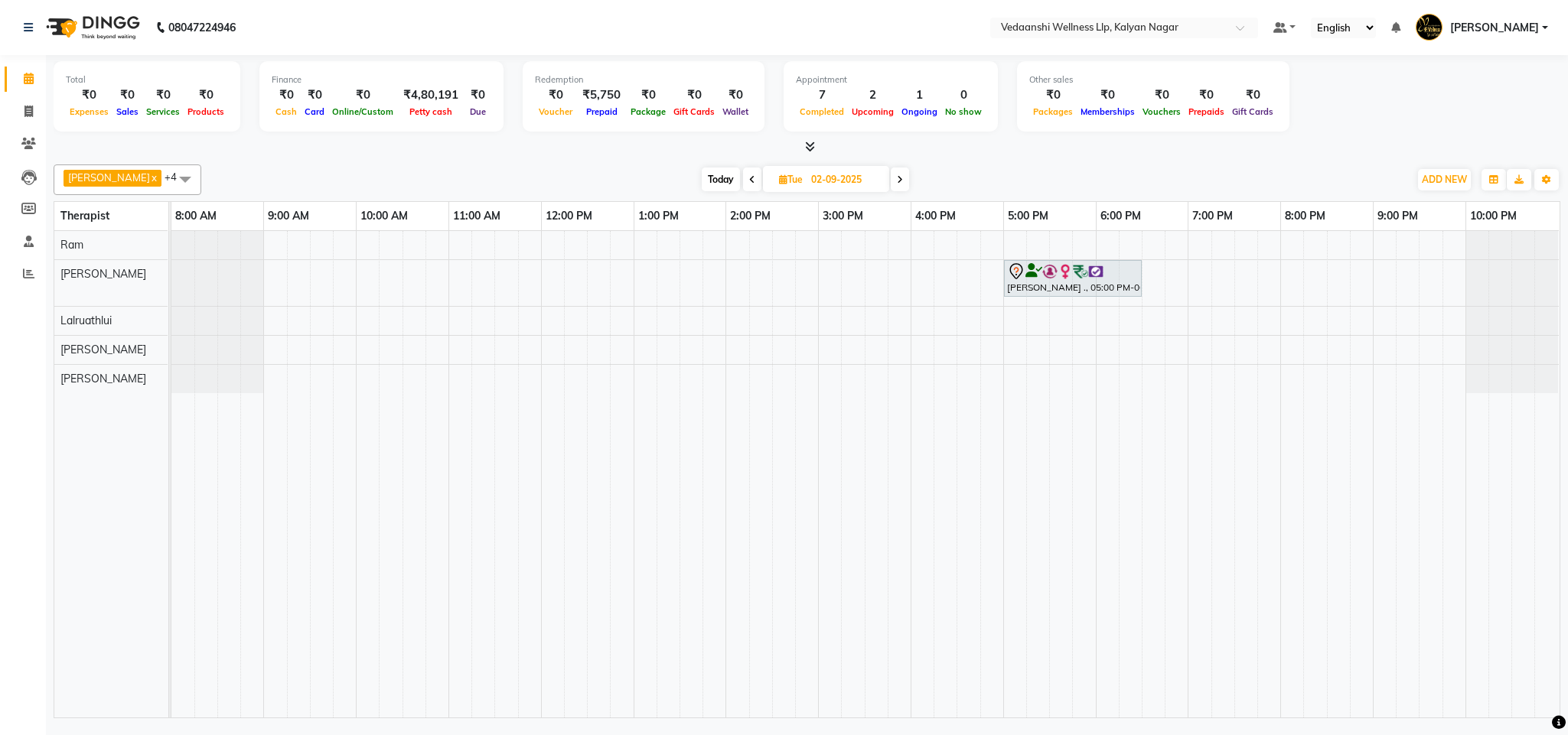
click at [891, 172] on span at bounding box center [899, 179] width 19 height 24
click at [747, 178] on icon at bounding box center [749, 179] width 6 height 9
click at [706, 174] on span "Today" at bounding box center [720, 179] width 38 height 24
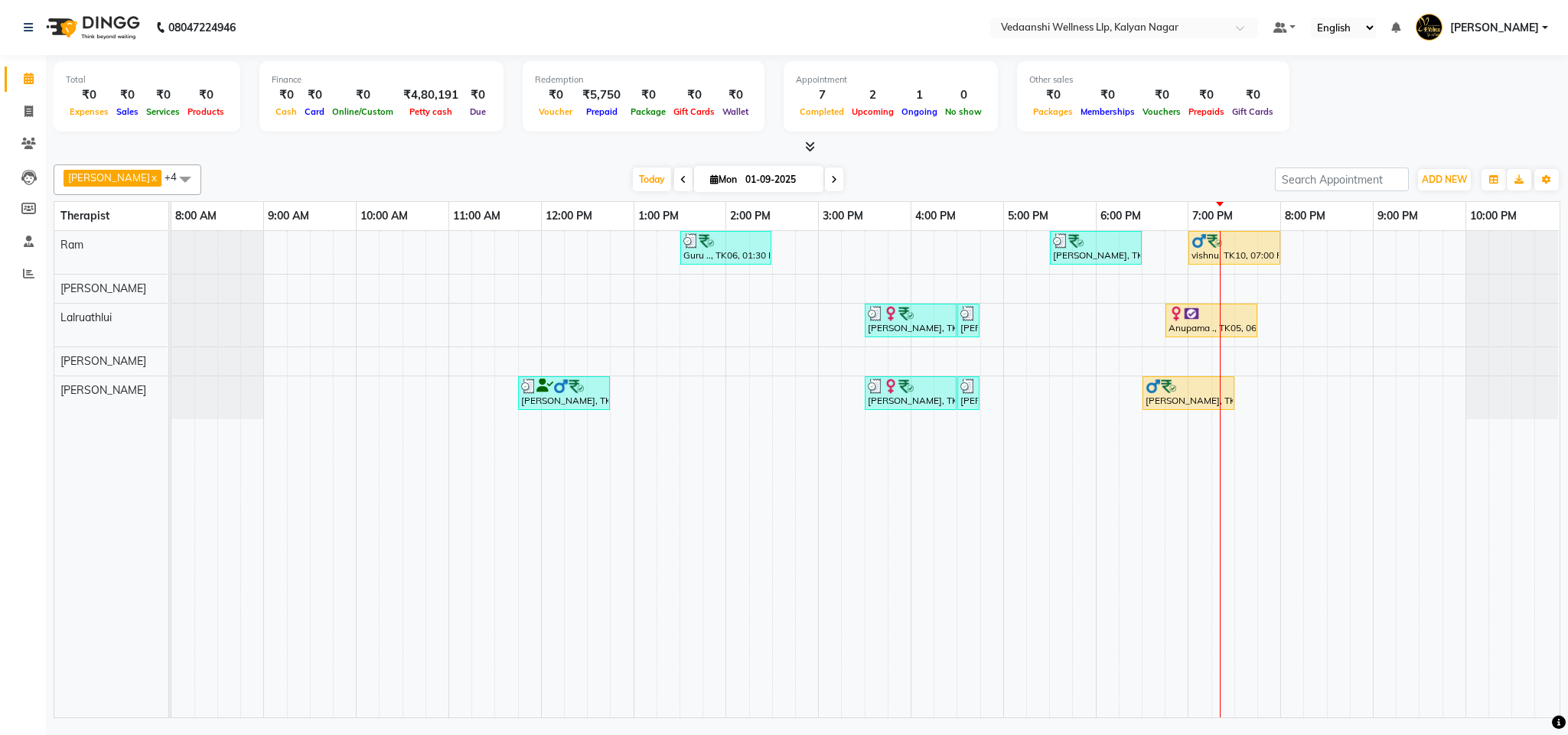
drag, startPoint x: 639, startPoint y: 180, endPoint x: 954, endPoint y: 131, distance: 318.8
click at [639, 179] on span "Today" at bounding box center [652, 179] width 38 height 24
click at [825, 169] on span at bounding box center [834, 179] width 19 height 24
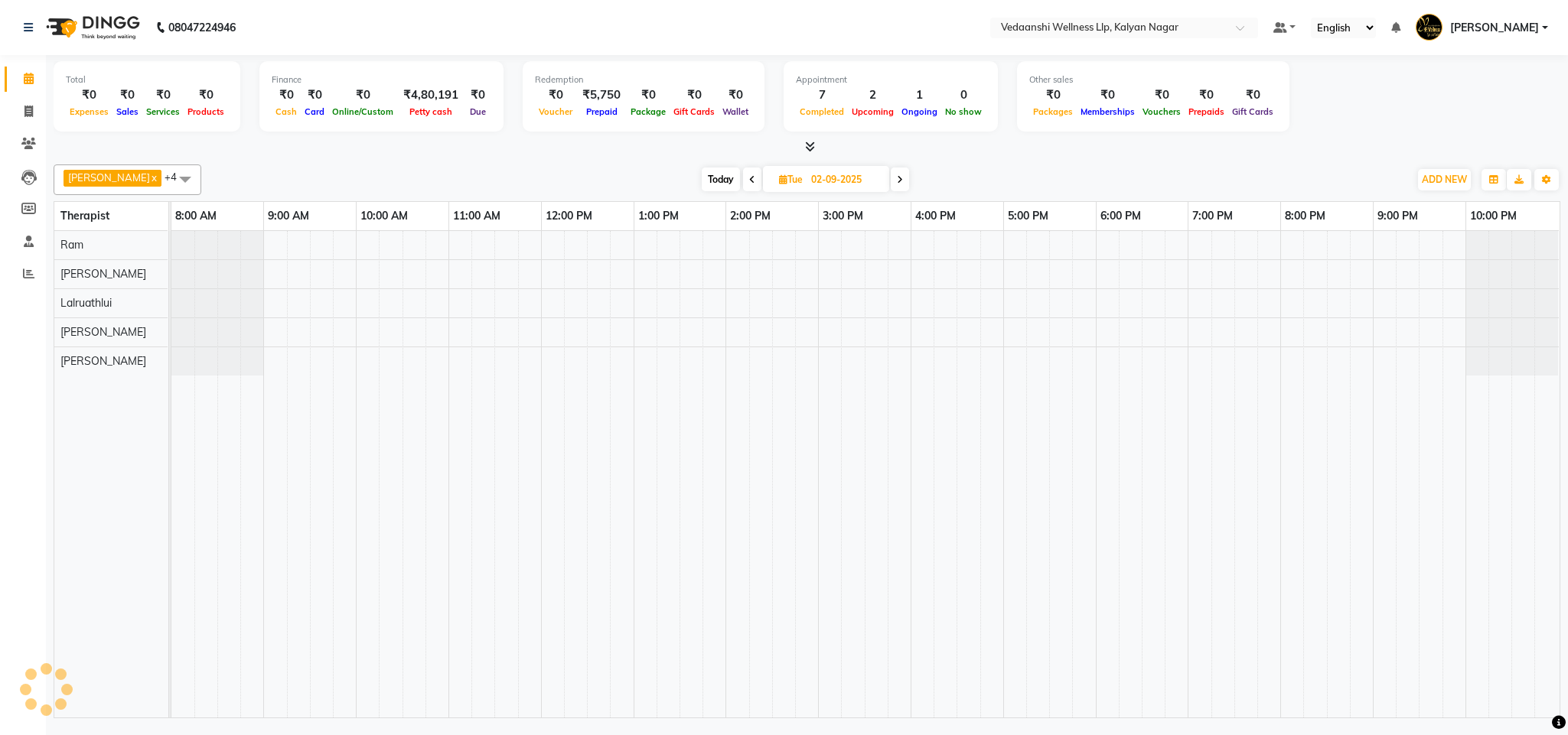
click at [702, 186] on span "Today" at bounding box center [720, 179] width 38 height 24
type input "01-09-2025"
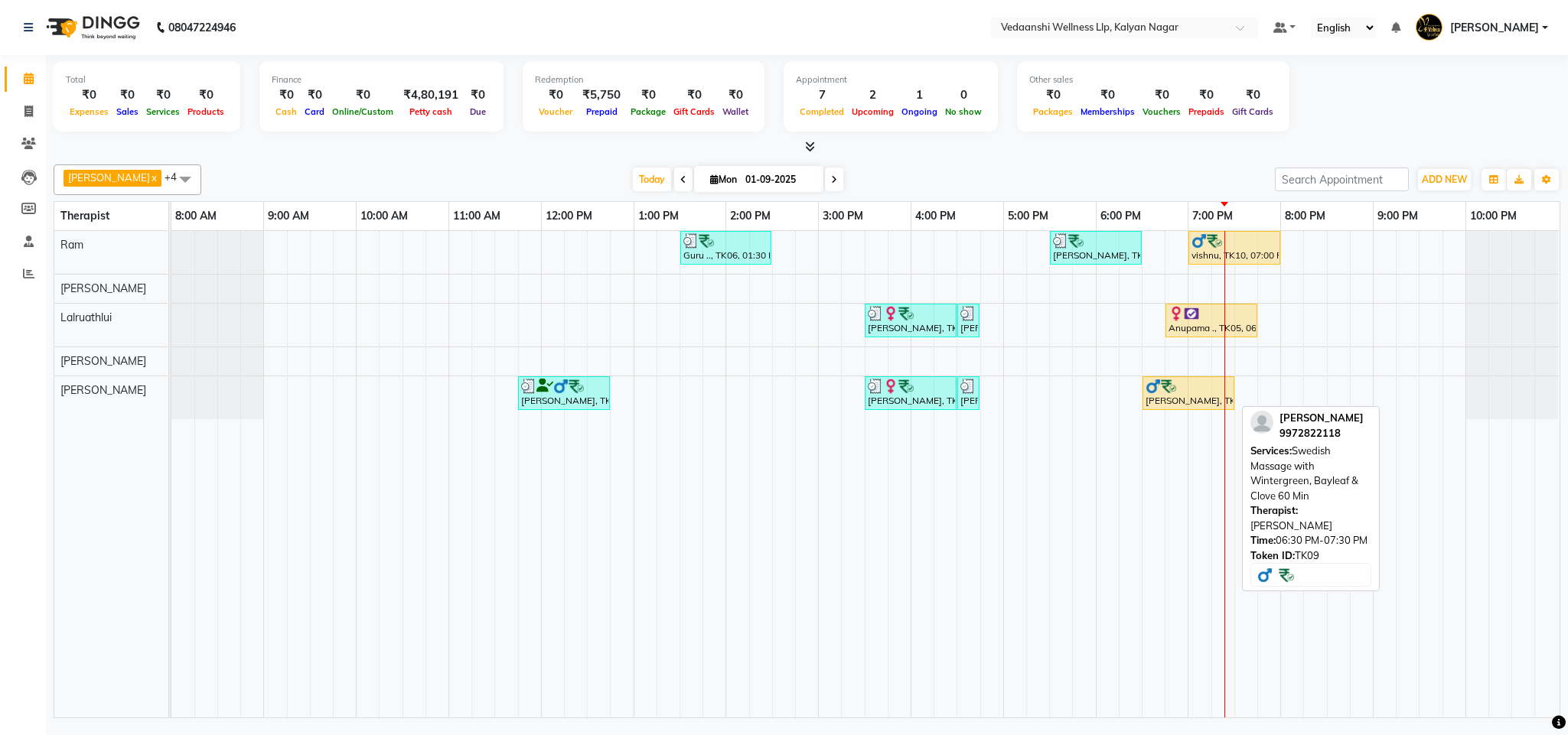
click at [1176, 392] on img at bounding box center [1168, 386] width 15 height 15
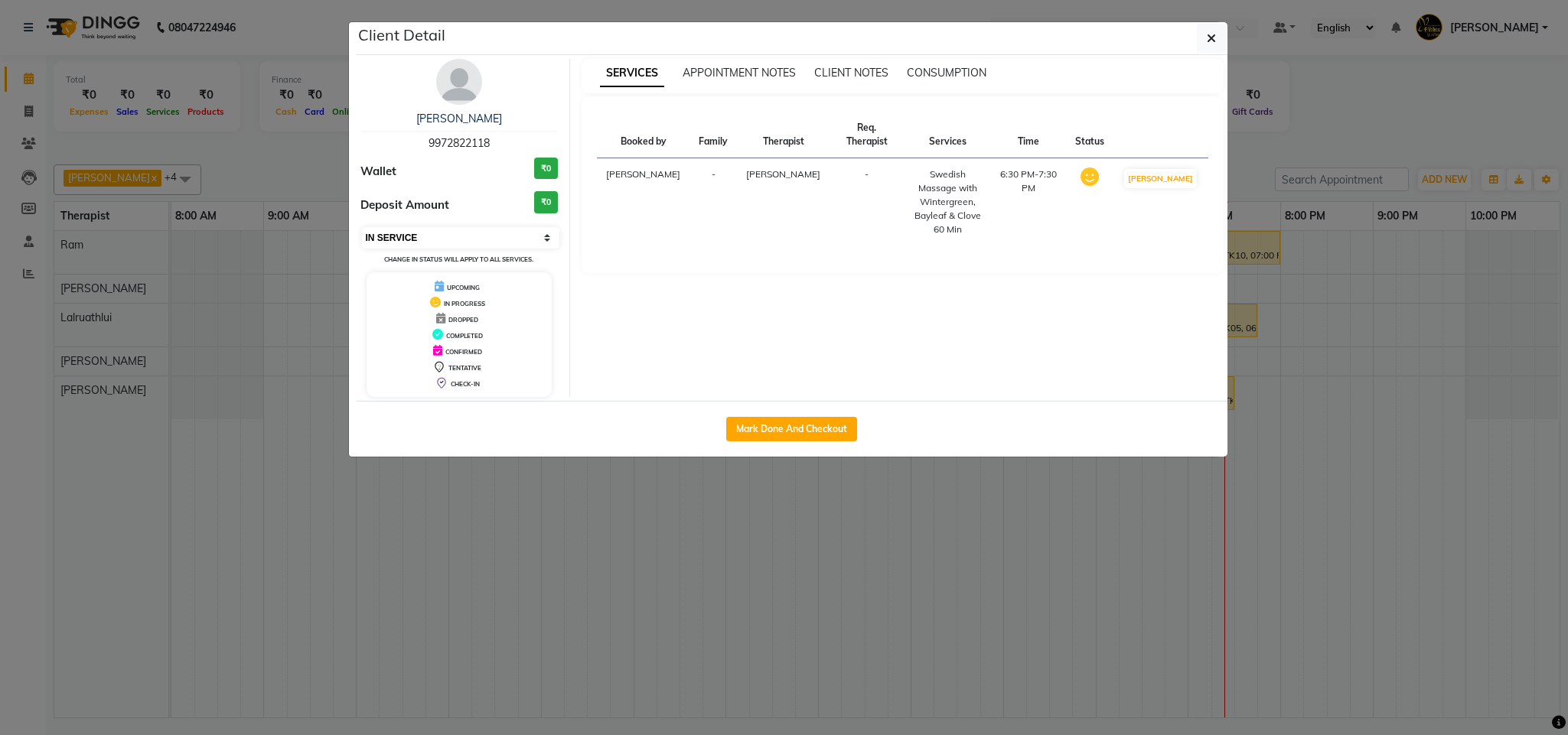
click at [453, 232] on select "Select IN SERVICE CONFIRMED TENTATIVE CHECK IN MARK DONE DROPPED UPCOMING" at bounding box center [461, 238] width 198 height 21
select select "3"
click at [362, 228] on select "Select IN SERVICE CONFIRMED TENTATIVE CHECK IN MARK DONE DROPPED UPCOMING" at bounding box center [461, 238] width 198 height 21
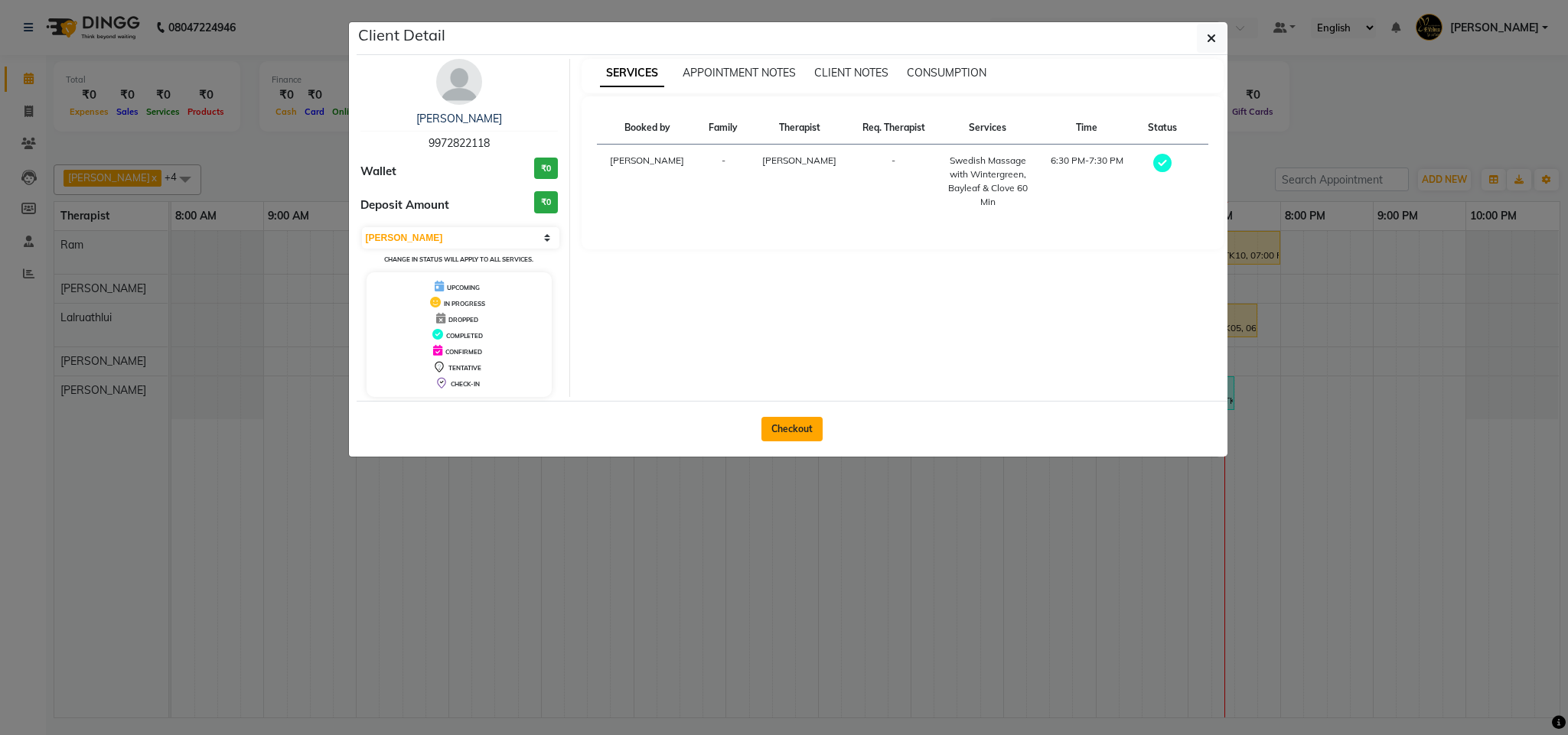
click at [781, 431] on button "Checkout" at bounding box center [791, 430] width 61 height 25
select select "service"
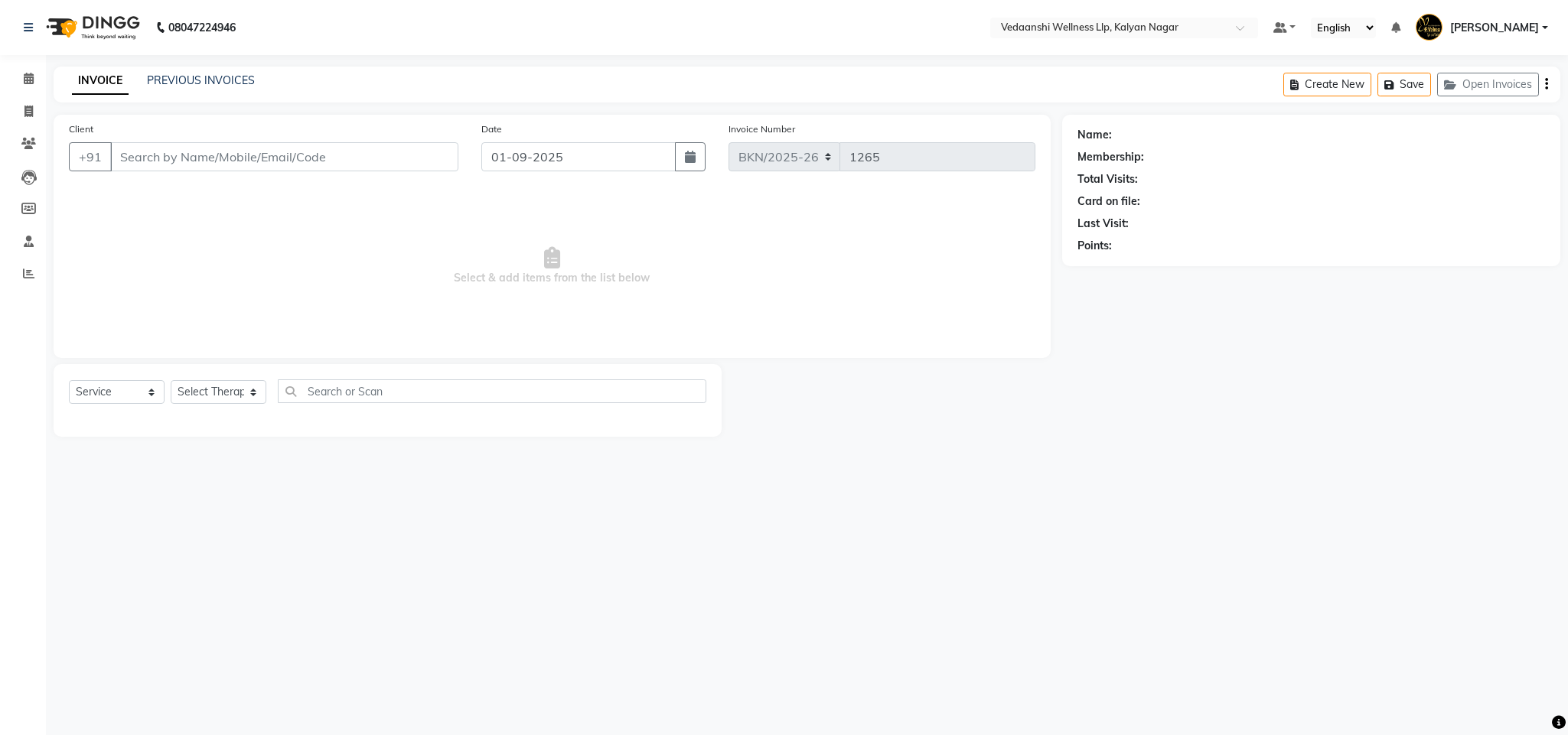
type input "9972822118"
select select "79390"
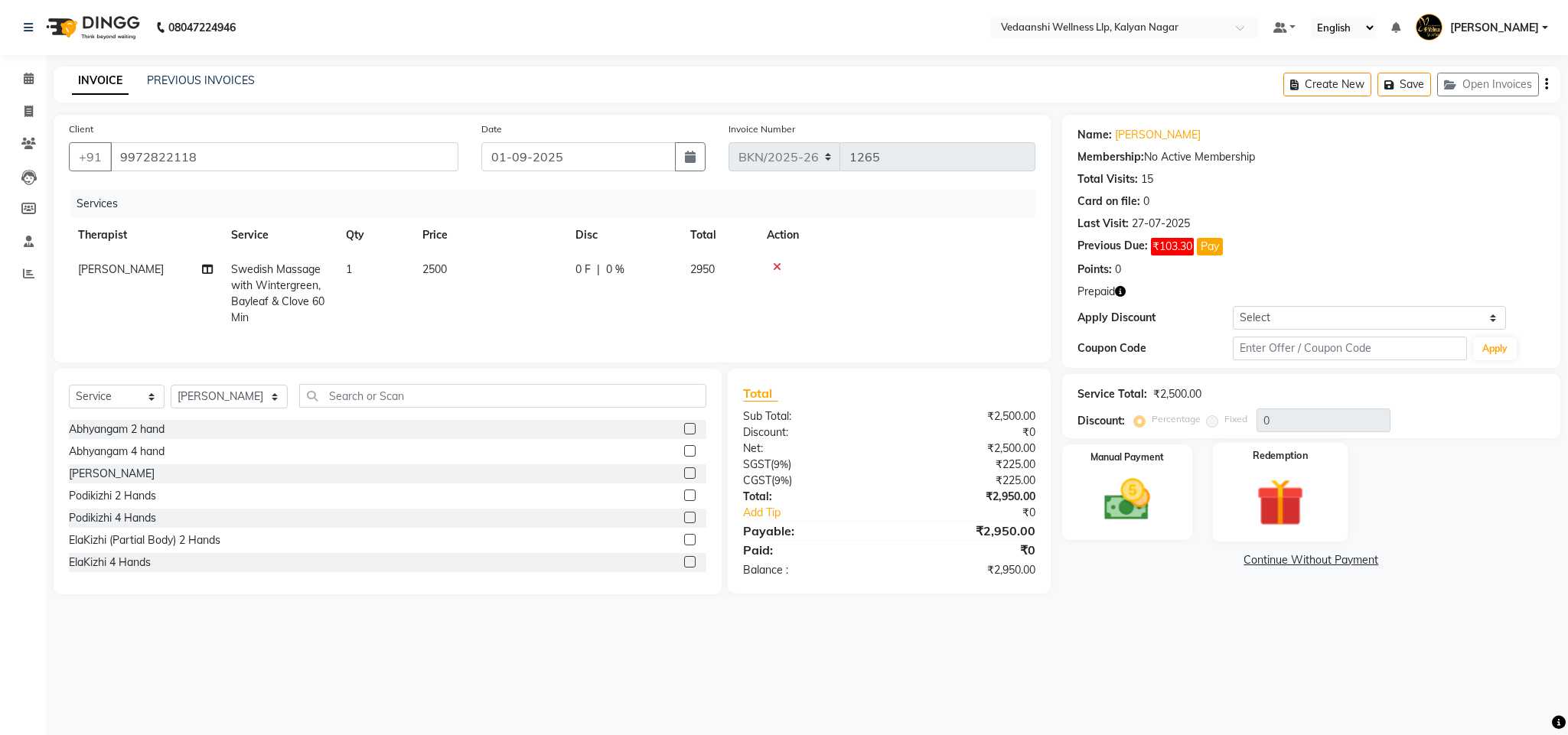
drag, startPoint x: 1265, startPoint y: 483, endPoint x: 1290, endPoint y: 503, distance: 32.0
click at [1265, 482] on img at bounding box center [1280, 502] width 78 height 59
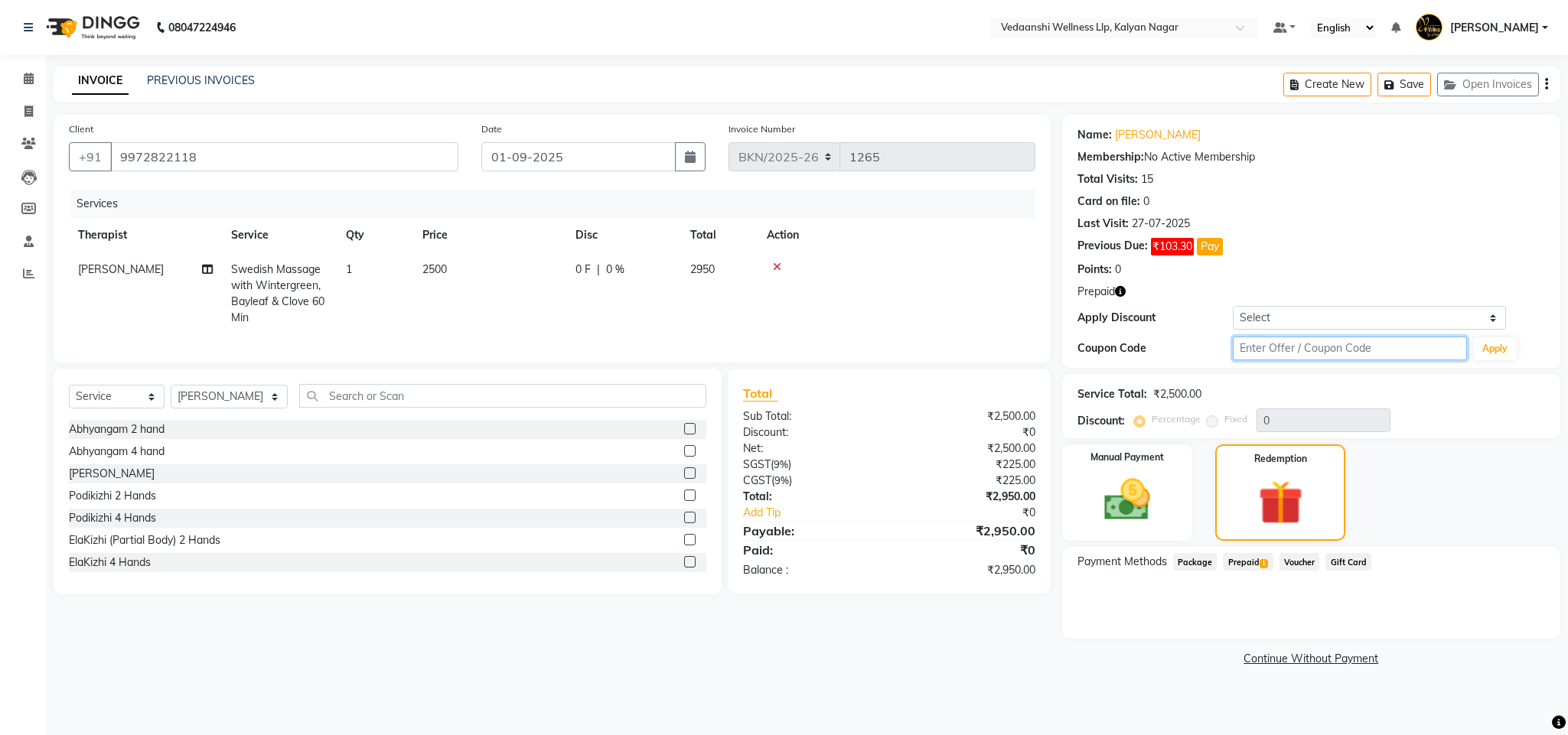
click at [1254, 350] on input "text" at bounding box center [1350, 348] width 234 height 24
type input "d50%"
click at [1494, 358] on button "Apply" at bounding box center [1494, 349] width 44 height 23
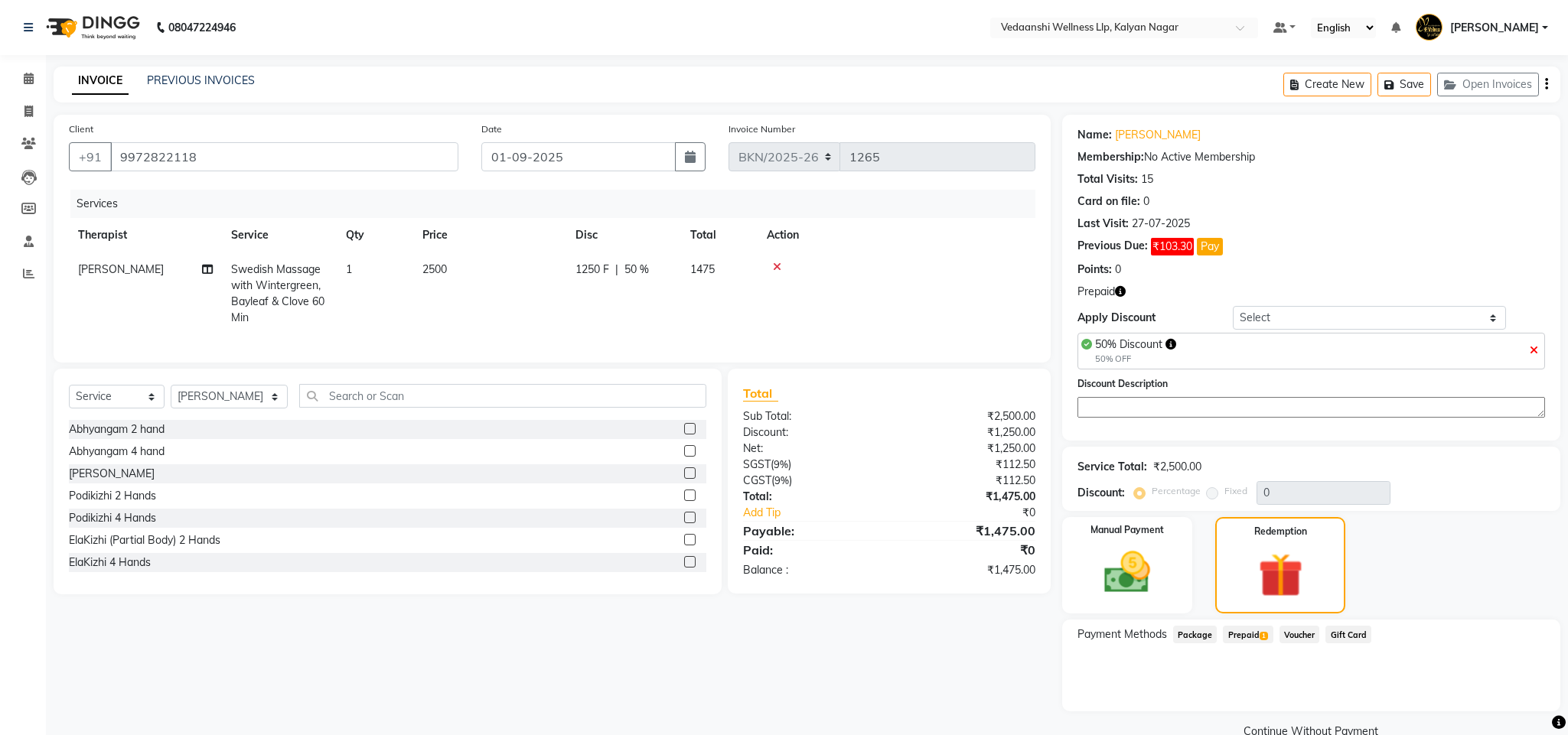
type input "50"
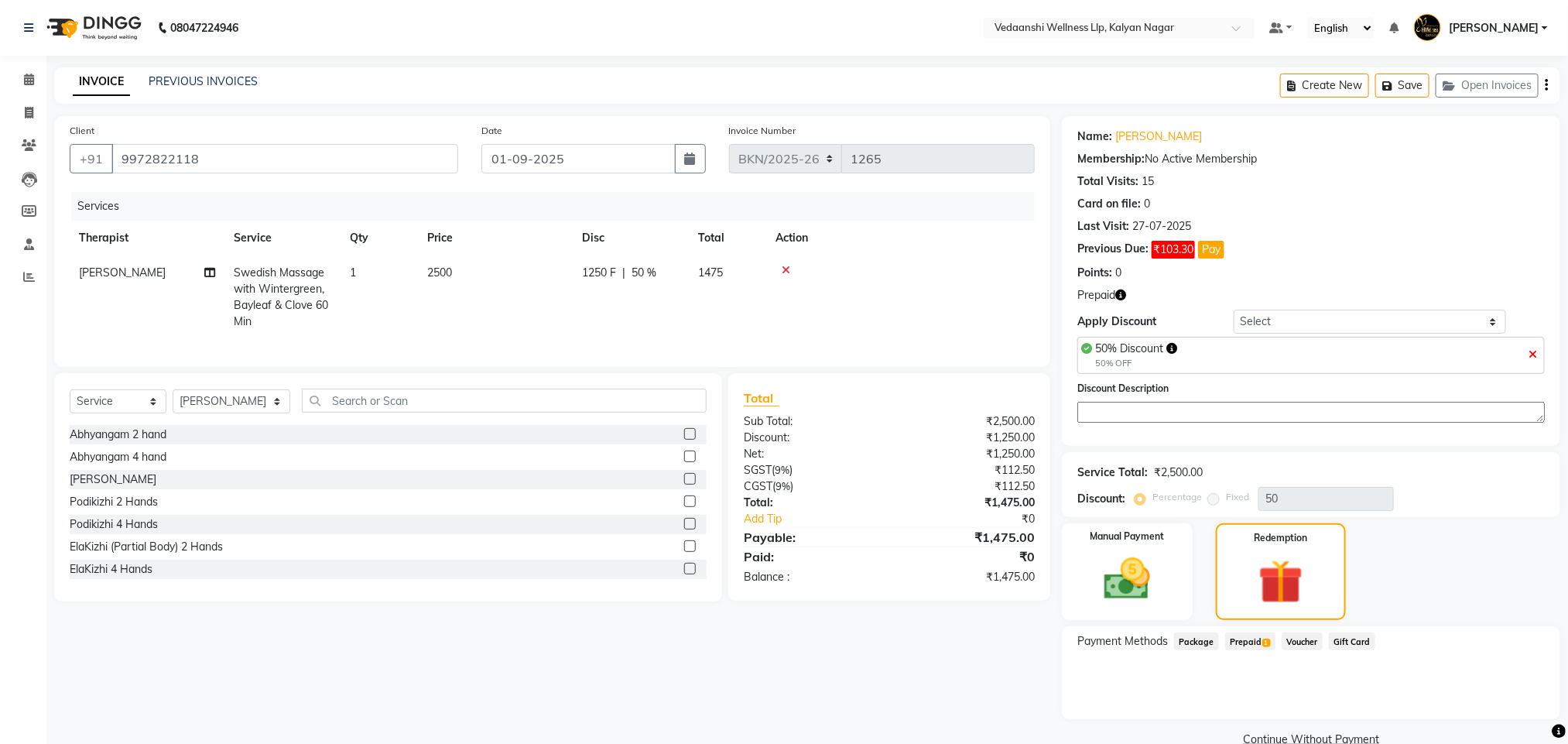
click at [1265, 649] on span "Prepaid 1" at bounding box center [1250, 642] width 50 height 18
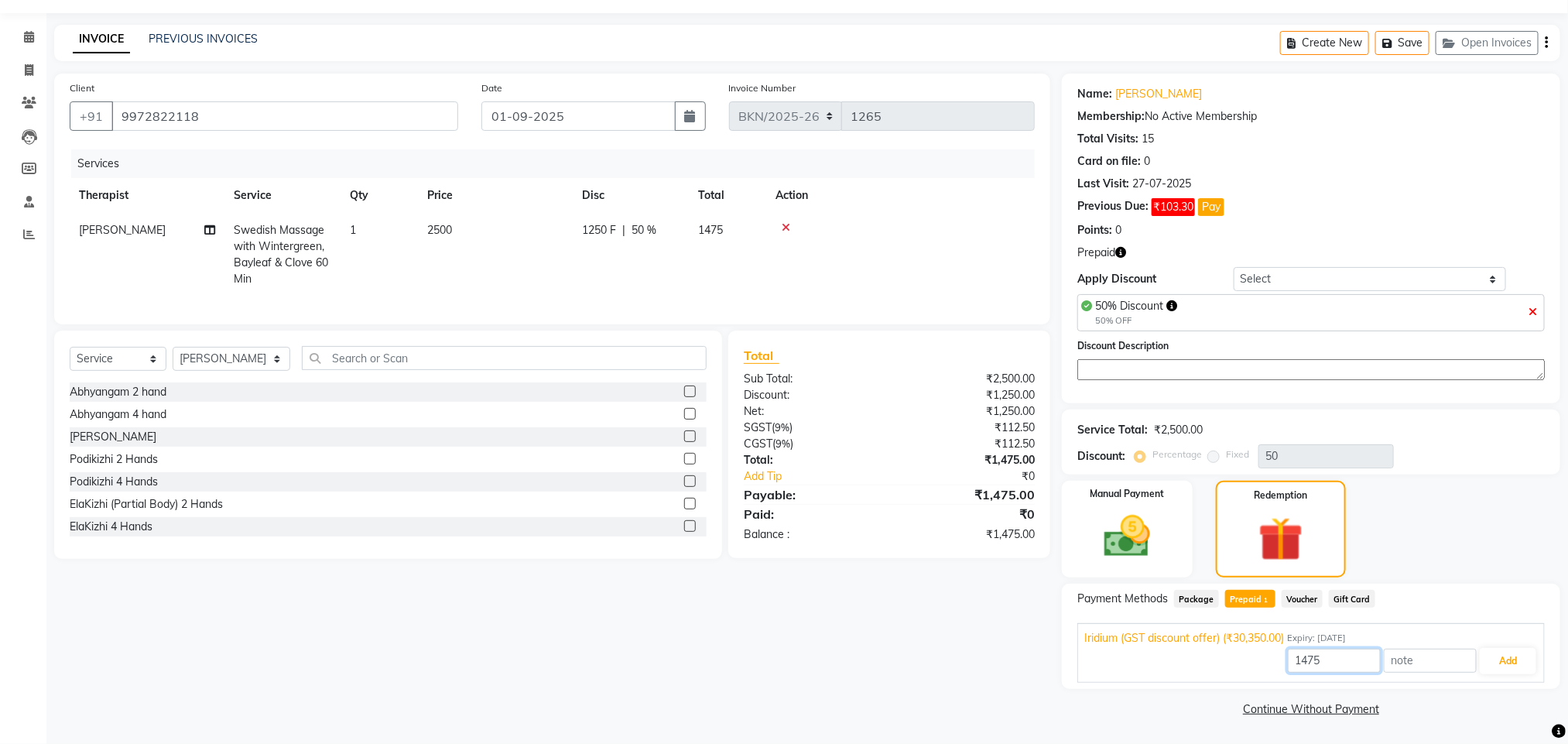
click at [1314, 652] on input "1475" at bounding box center [1334, 660] width 92 height 24
click at [1307, 652] on input "1475" at bounding box center [1334, 660] width 92 height 24
type input "1250"
click at [1514, 655] on button "Add" at bounding box center [1508, 660] width 57 height 26
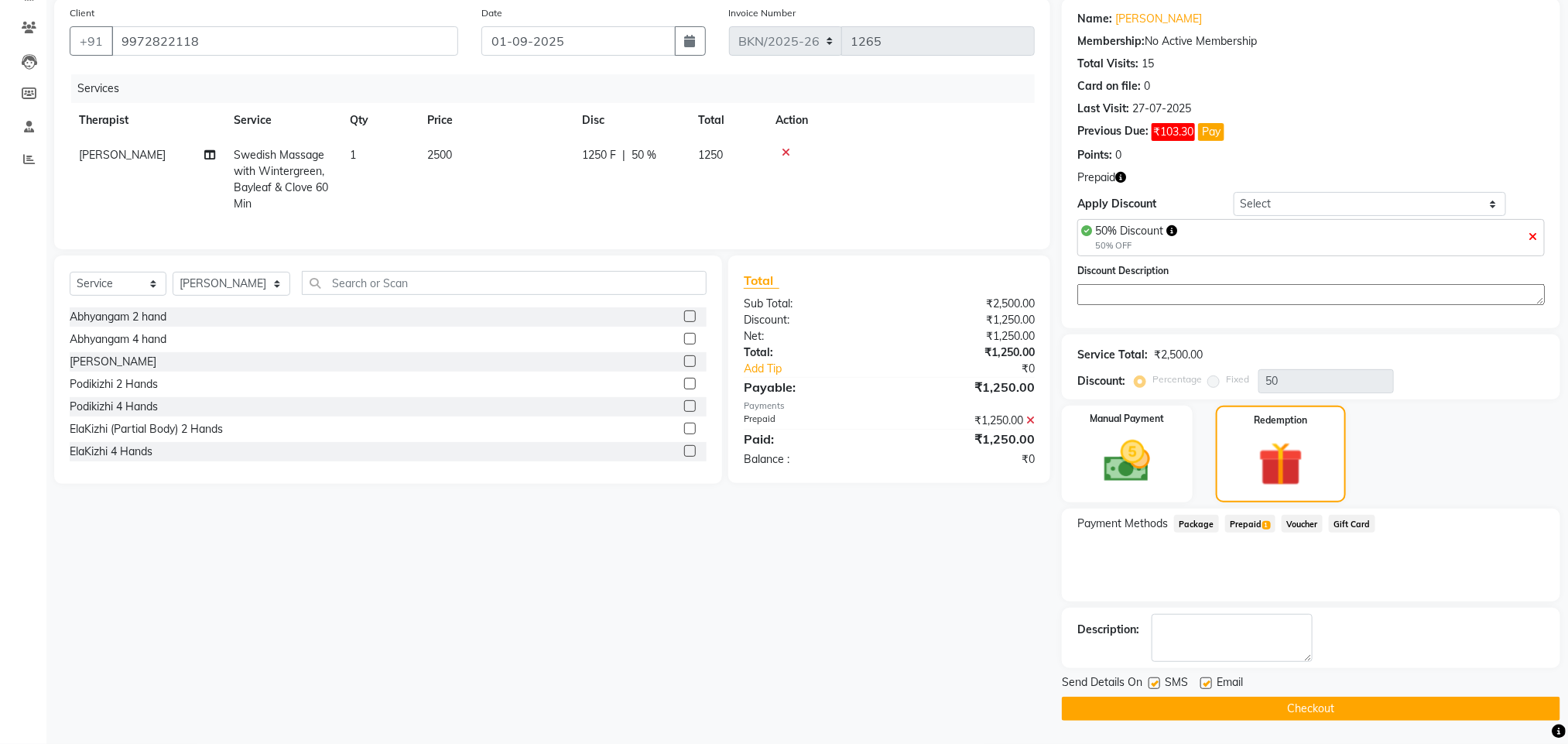
scroll to position [120, 0]
click at [1238, 707] on button "Checkout" at bounding box center [1310, 709] width 498 height 24
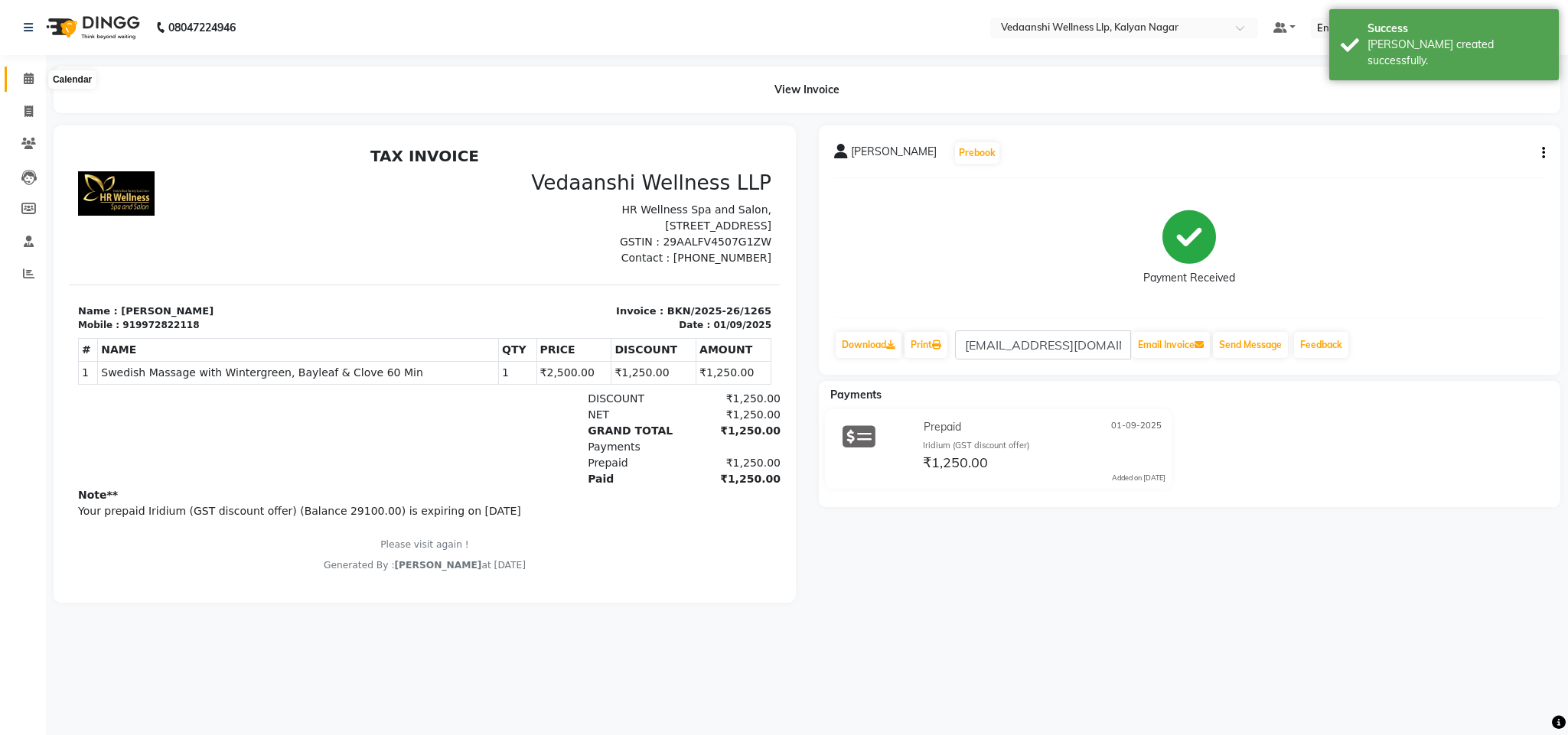
click at [36, 74] on span at bounding box center [28, 79] width 27 height 18
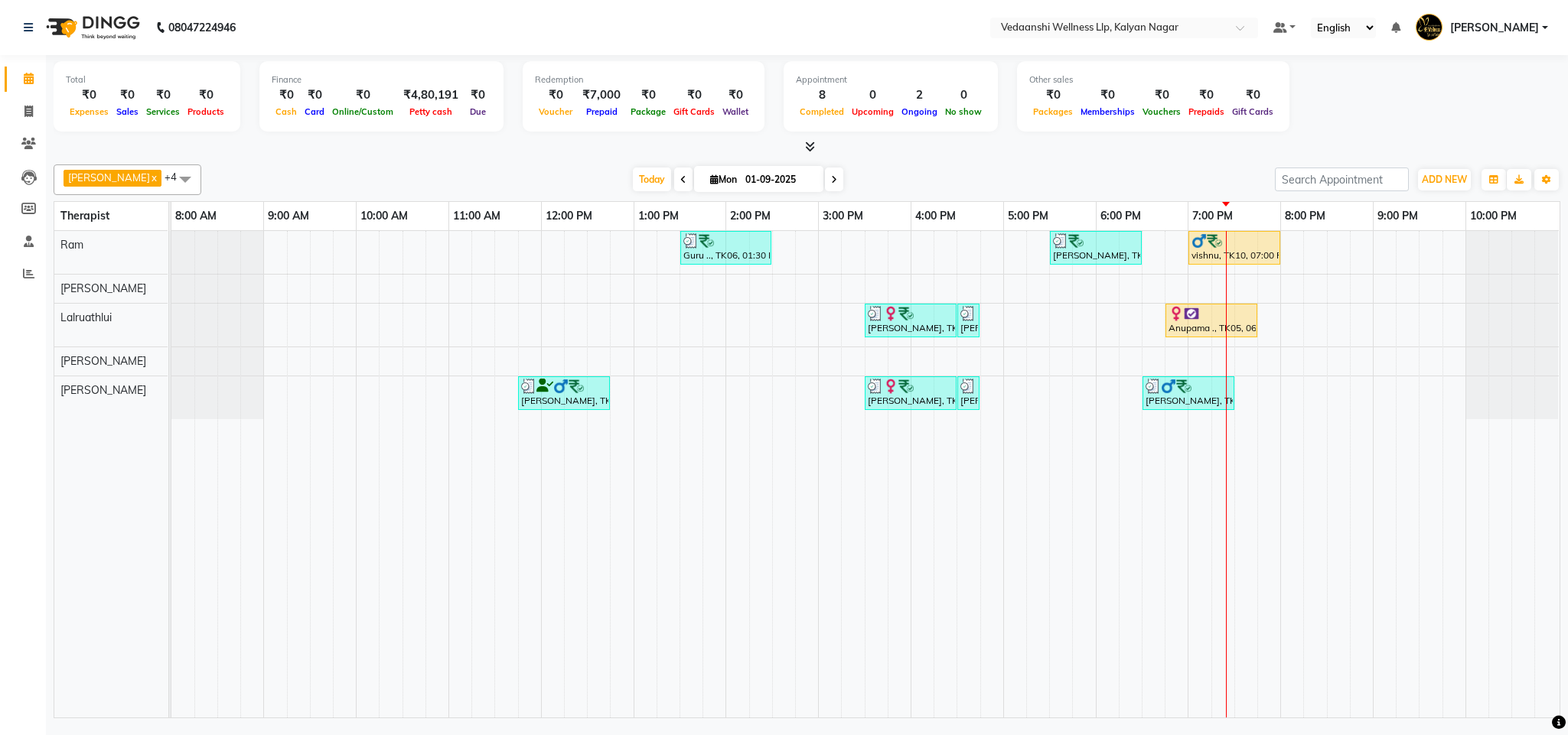
click at [825, 181] on span at bounding box center [834, 179] width 19 height 24
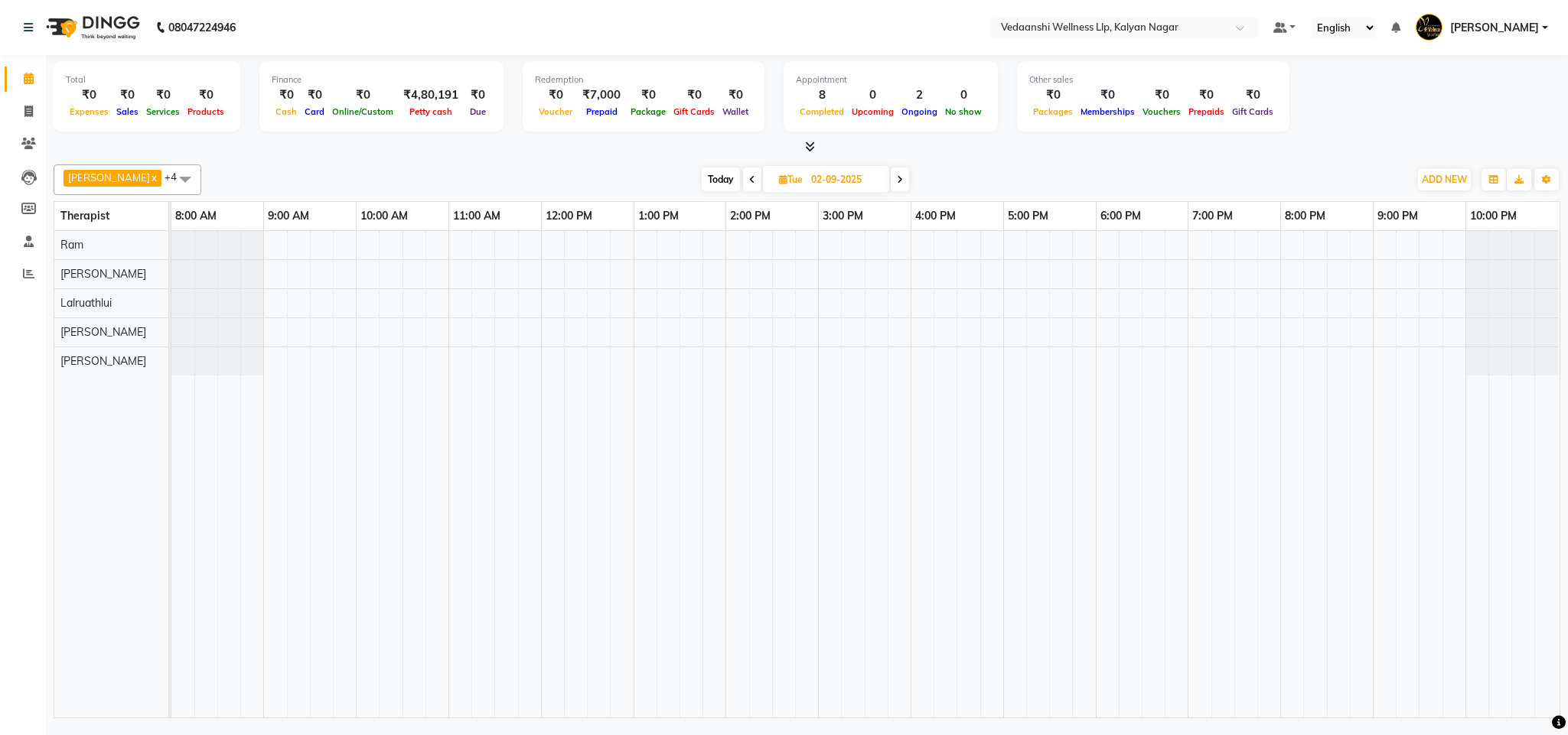
click at [701, 179] on span "Today" at bounding box center [720, 179] width 38 height 24
type input "01-09-2025"
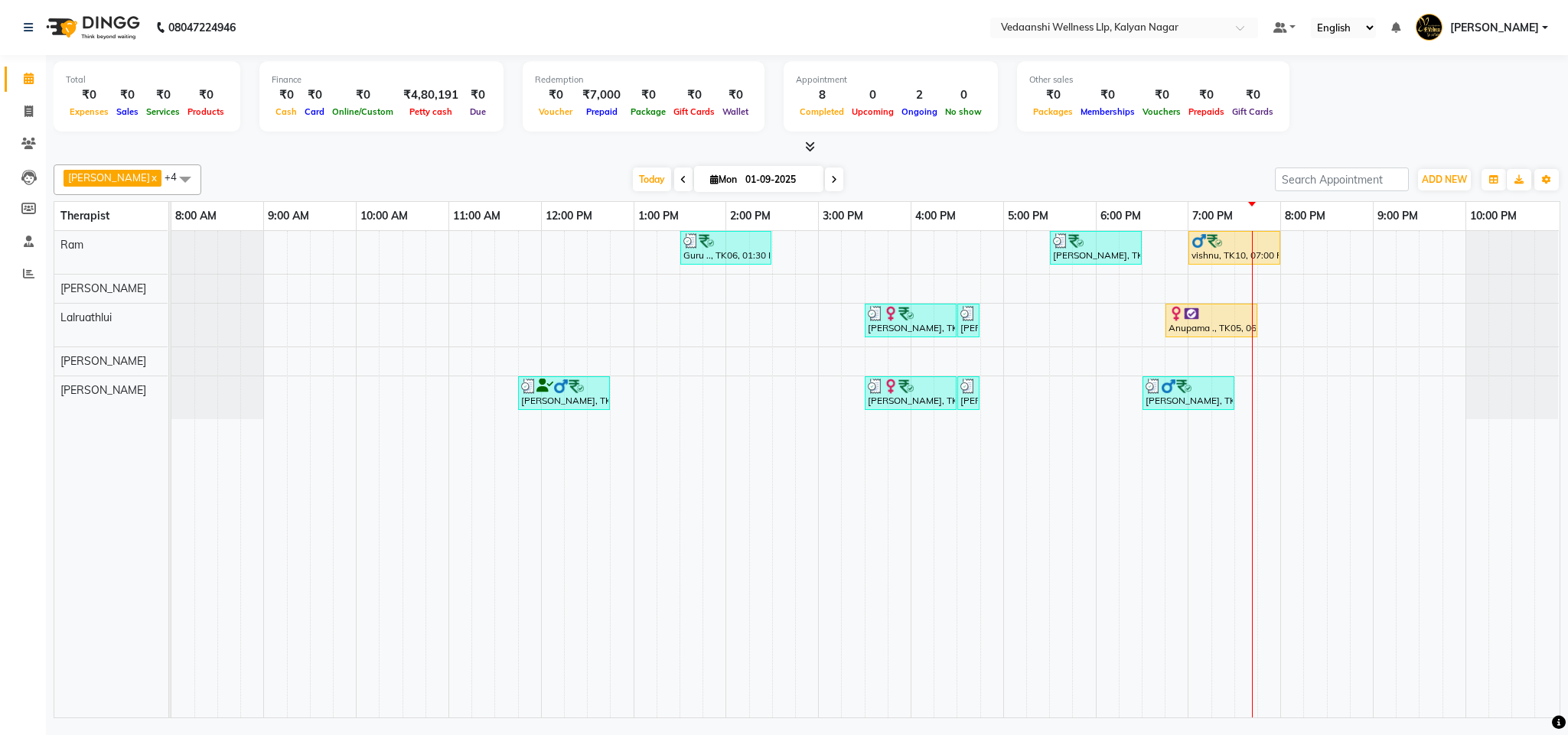
click at [622, 163] on div "[PERSON_NAME] x Lalruathlui x Ram x [PERSON_NAME] x [PERSON_NAME] x +4 Select A…" at bounding box center [806, 438] width 1507 height 560
click at [622, 168] on div "[PERSON_NAME] x Lalruathlui x Ram x [PERSON_NAME] x [PERSON_NAME] x +4 Select A…" at bounding box center [806, 179] width 1507 height 30
click at [914, 184] on div "Today Mon 01-09-2025" at bounding box center [738, 180] width 1058 height 23
click at [633, 174] on span "Today" at bounding box center [652, 179] width 38 height 24
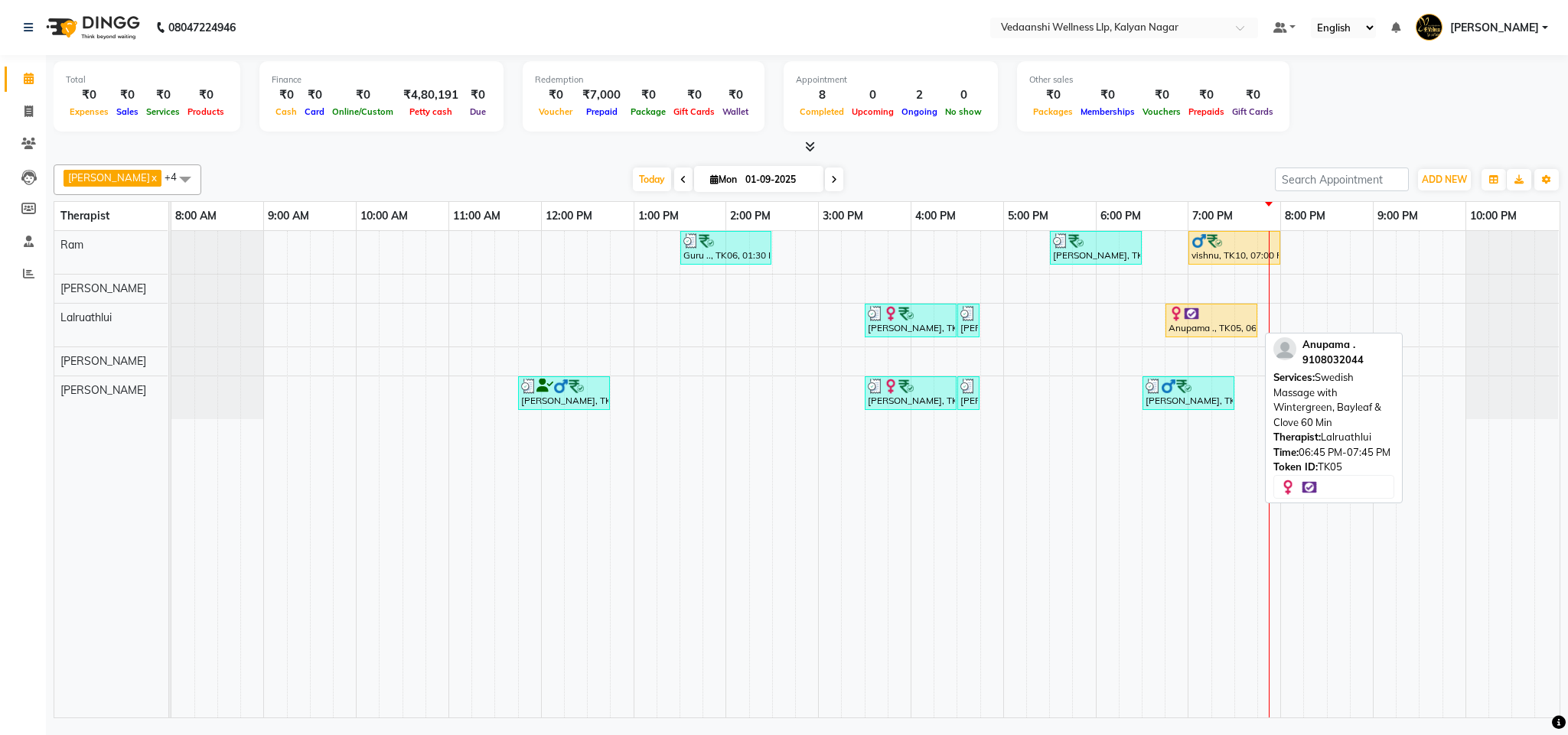
click at [1215, 324] on div "Anupama ., TK05, 06:45 PM-07:45 PM, Swedish Massage with Wintergreen, Bayleaf &…" at bounding box center [1211, 320] width 89 height 29
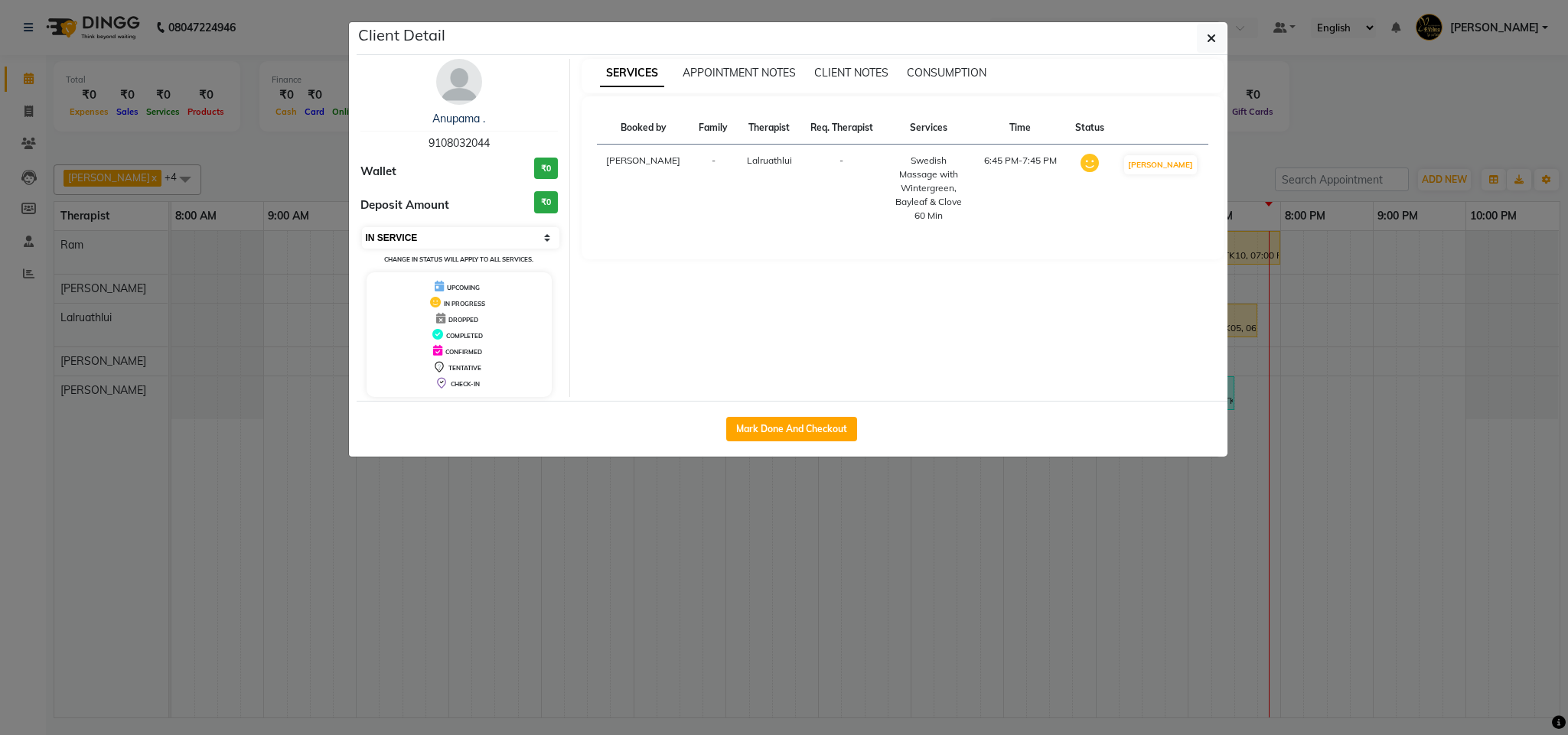
drag, startPoint x: 456, startPoint y: 233, endPoint x: 459, endPoint y: 244, distance: 11.4
click at [456, 233] on select "Select IN SERVICE CONFIRMED TENTATIVE CHECK IN MARK DONE DROPPED UPCOMING" at bounding box center [461, 238] width 198 height 21
select select "3"
click at [362, 228] on select "Select IN SERVICE CONFIRMED TENTATIVE CHECK IN MARK DONE DROPPED UPCOMING" at bounding box center [461, 238] width 198 height 21
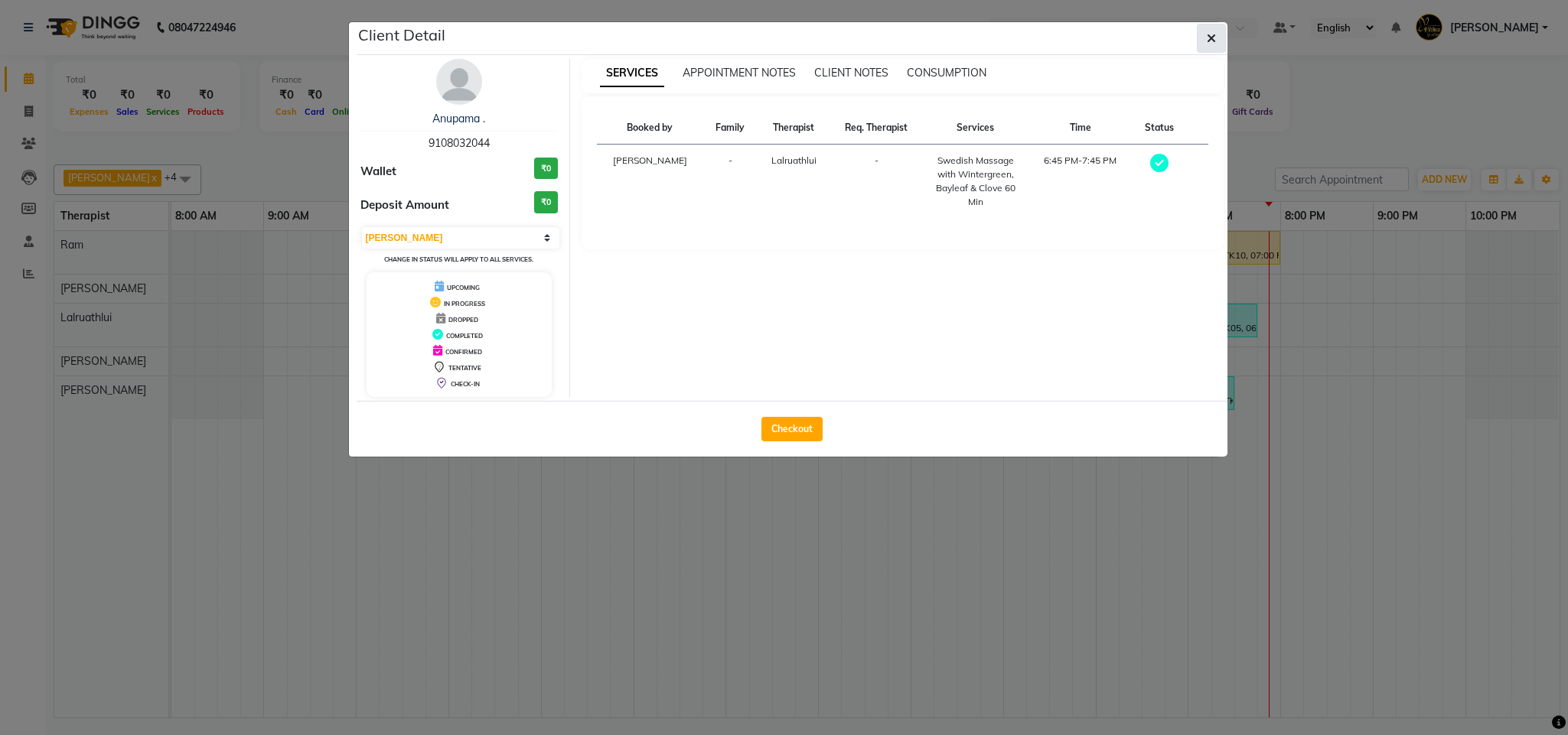
click at [1200, 44] on button "button" at bounding box center [1211, 38] width 29 height 29
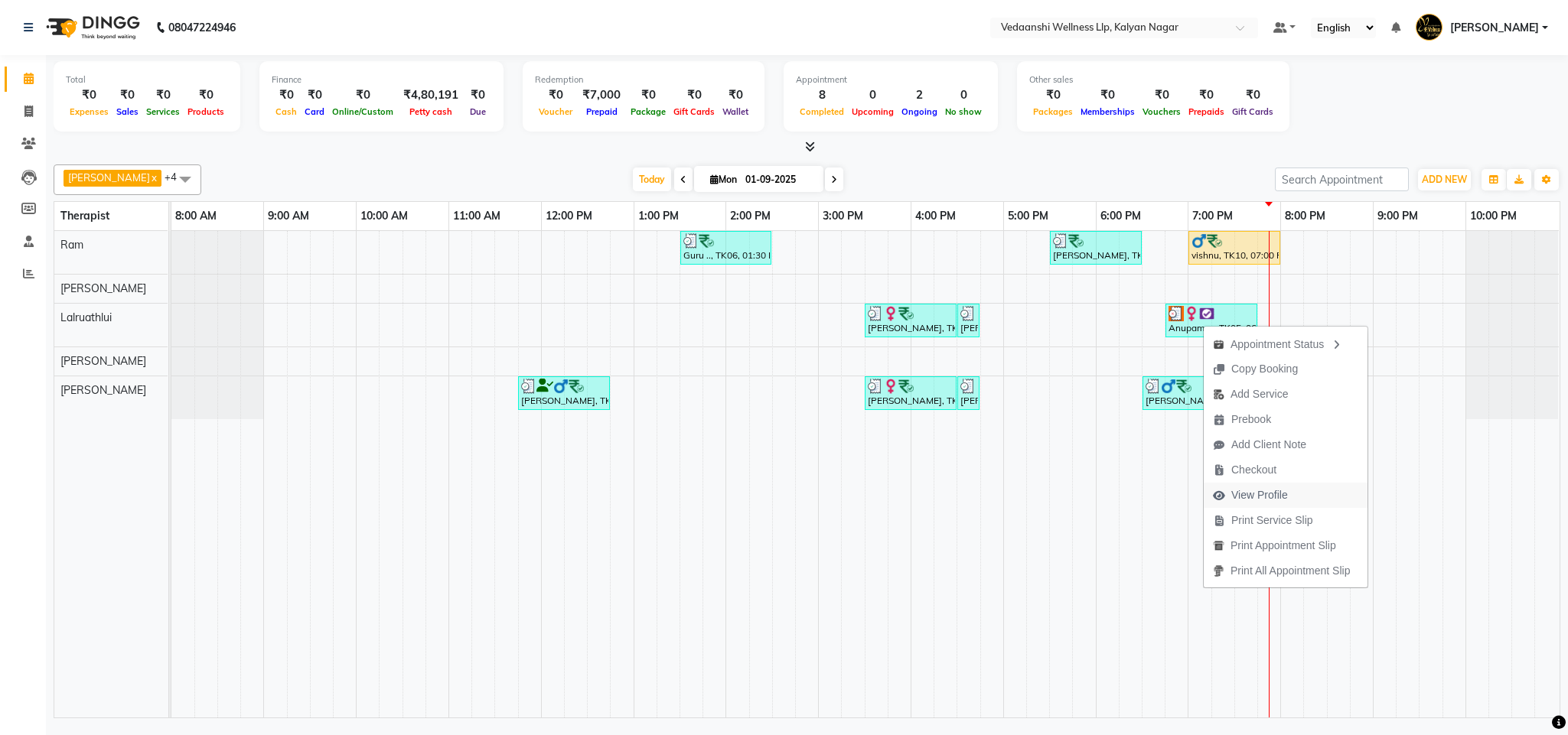
click at [1256, 489] on span "View Profile" at bounding box center [1260, 495] width 57 height 16
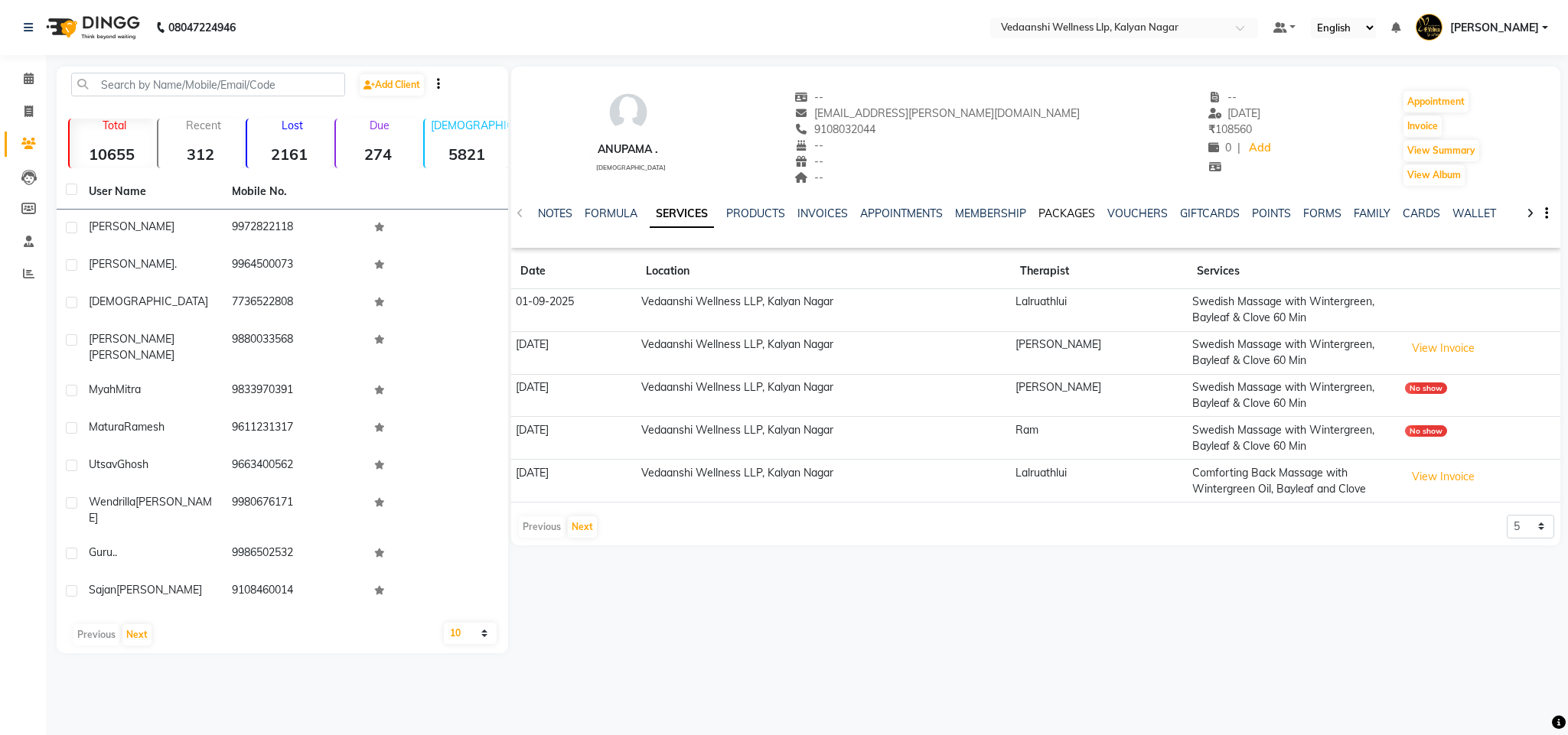
click at [1065, 213] on link "PACKAGES" at bounding box center [1066, 214] width 57 height 14
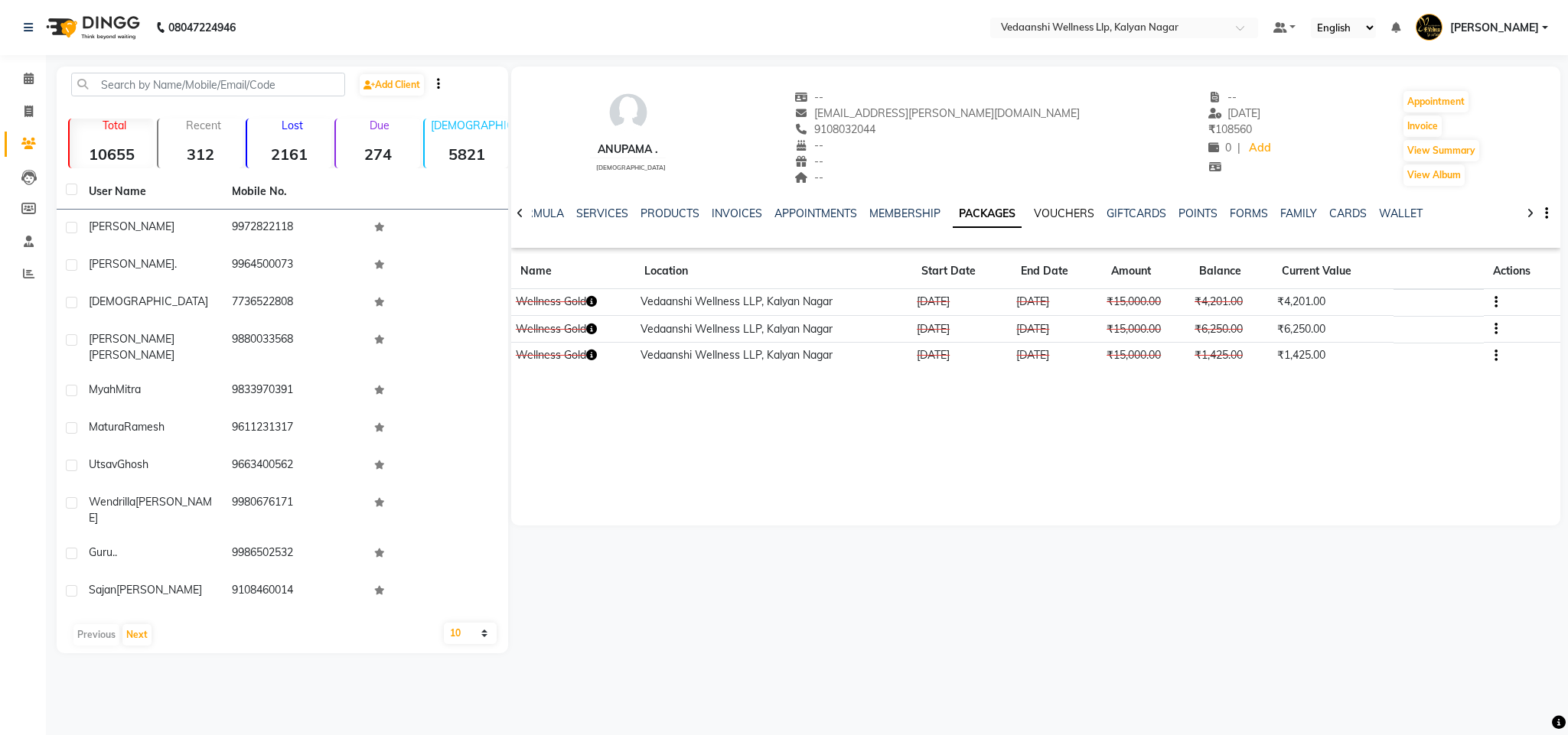
click at [1068, 214] on link "VOUCHERS" at bounding box center [1064, 214] width 60 height 14
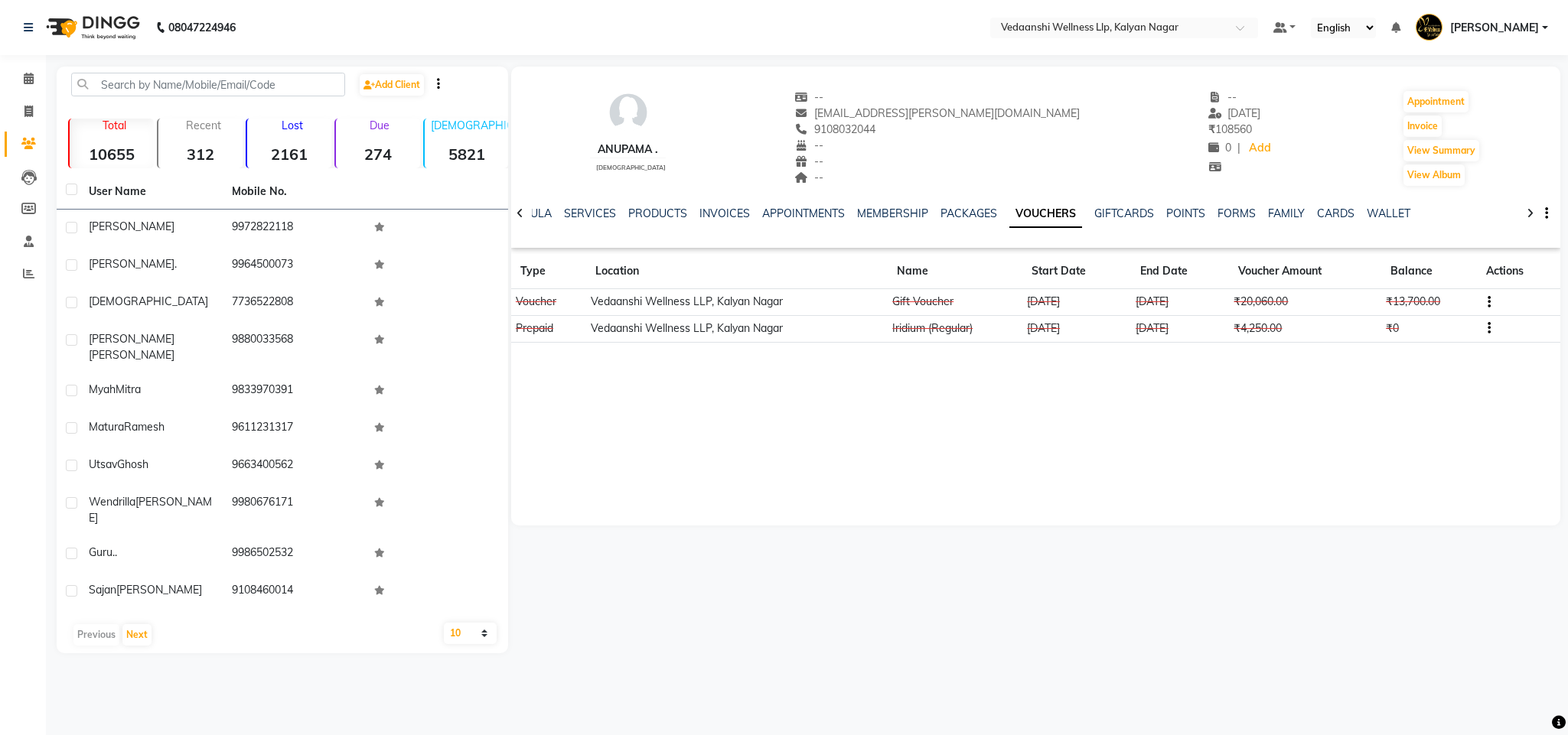
drag, startPoint x: 841, startPoint y: 126, endPoint x: 900, endPoint y: 124, distance: 59.0
click at [922, 134] on div "9108032044 Mobile No." at bounding box center [936, 130] width 285 height 16
copy span "9108032044"
click at [519, 209] on icon at bounding box center [520, 213] width 7 height 11
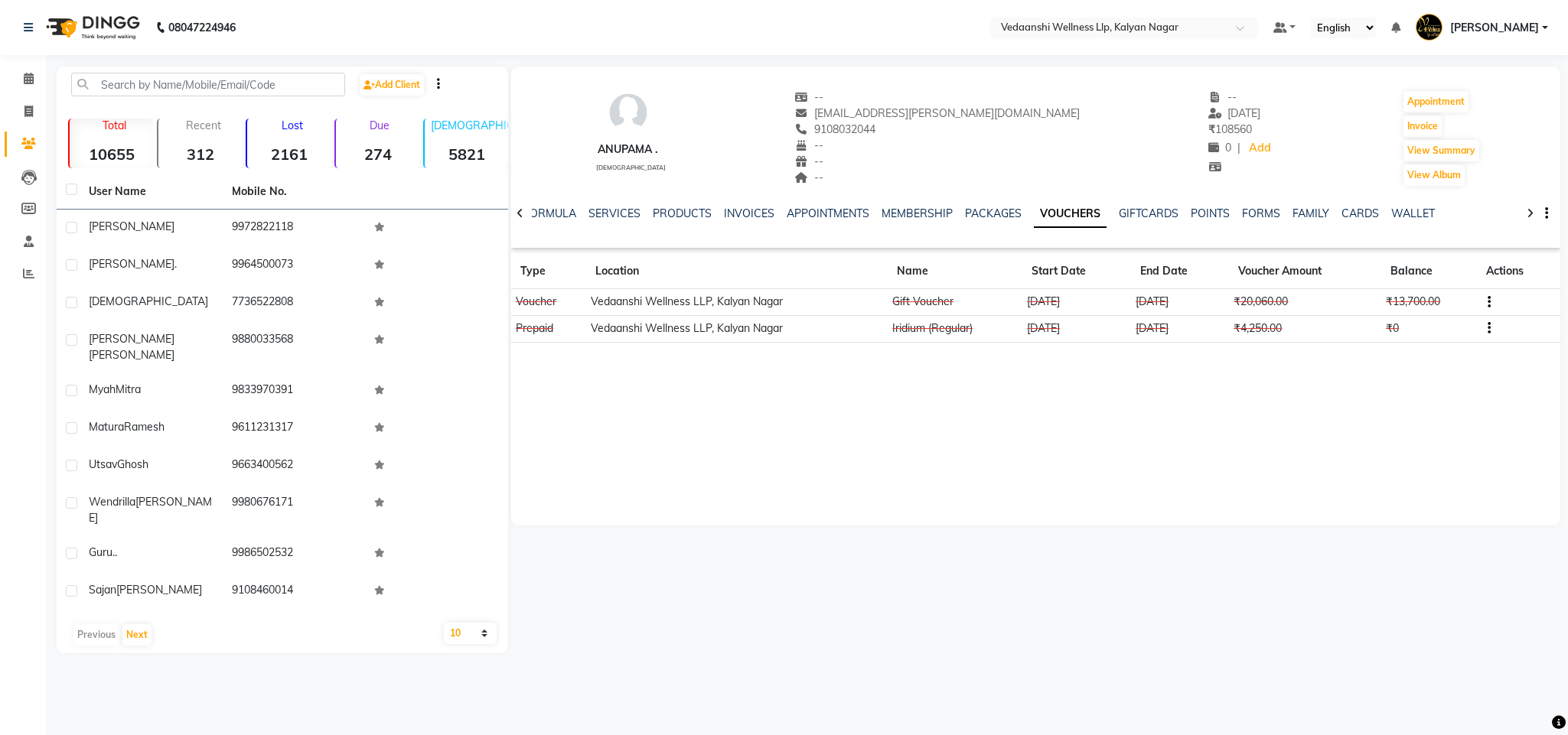
click at [519, 209] on icon at bounding box center [520, 213] width 7 height 11
click at [546, 214] on link "NOTES" at bounding box center [542, 214] width 35 height 14
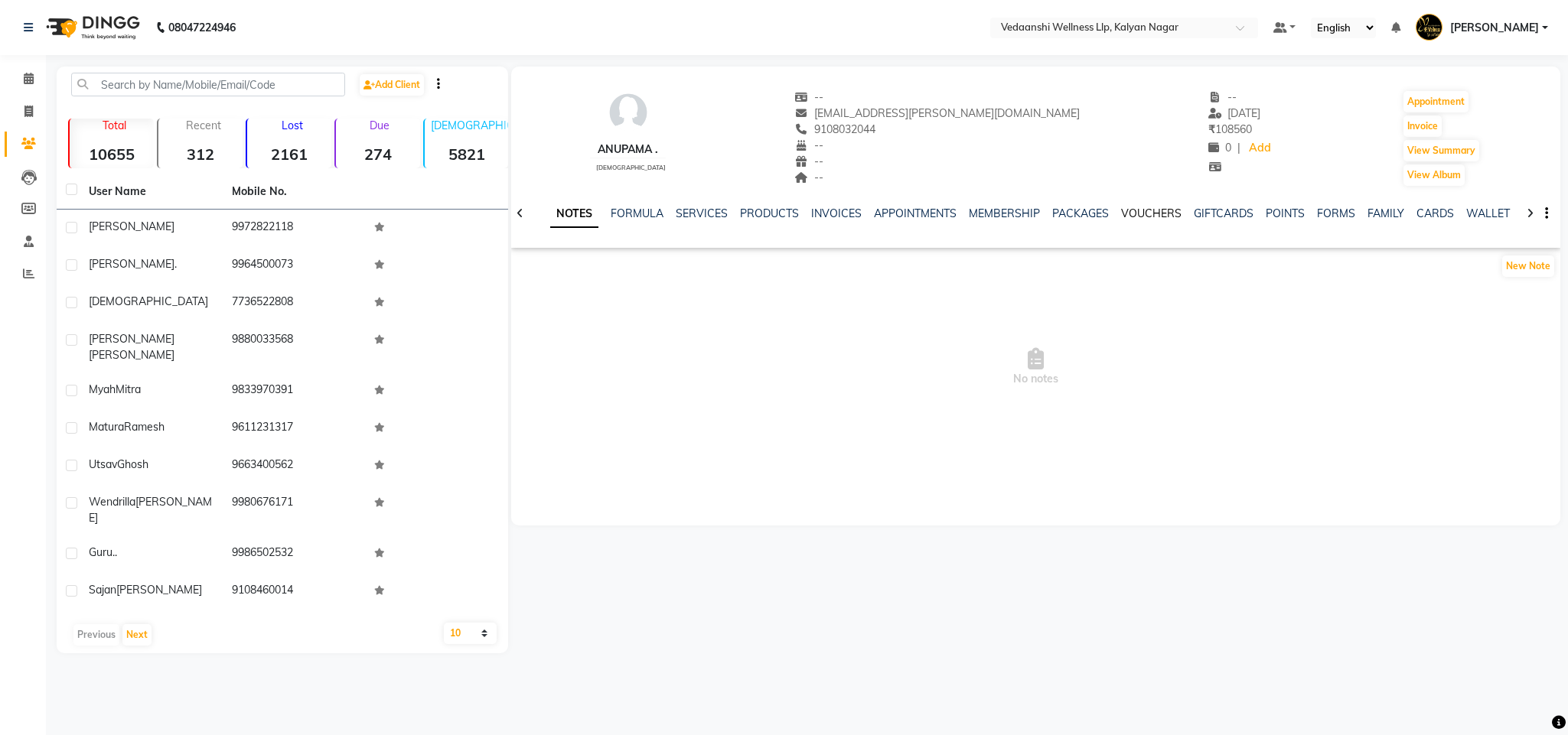
click at [1127, 218] on link "VOUCHERS" at bounding box center [1151, 214] width 60 height 14
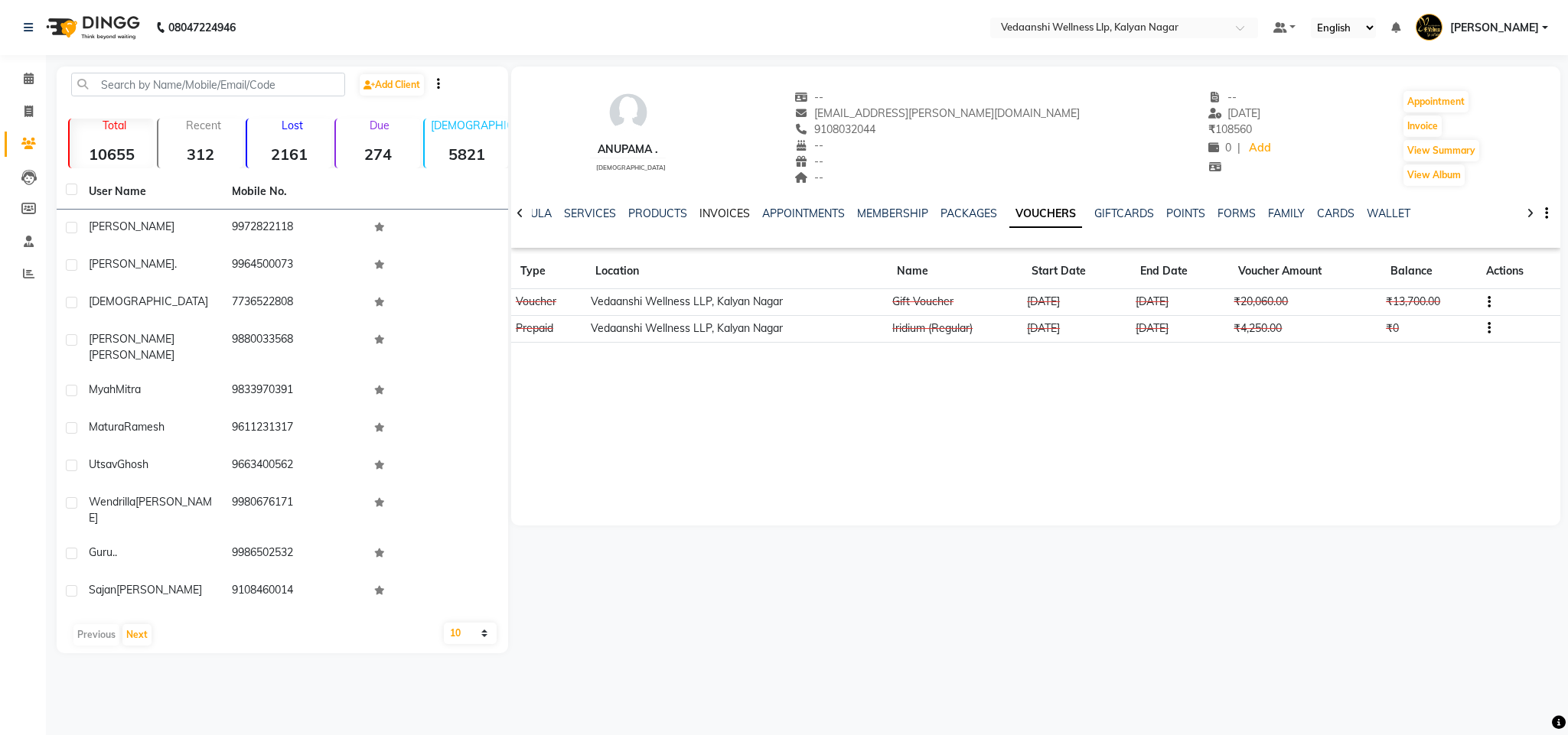
click at [723, 212] on link "INVOICES" at bounding box center [725, 214] width 51 height 14
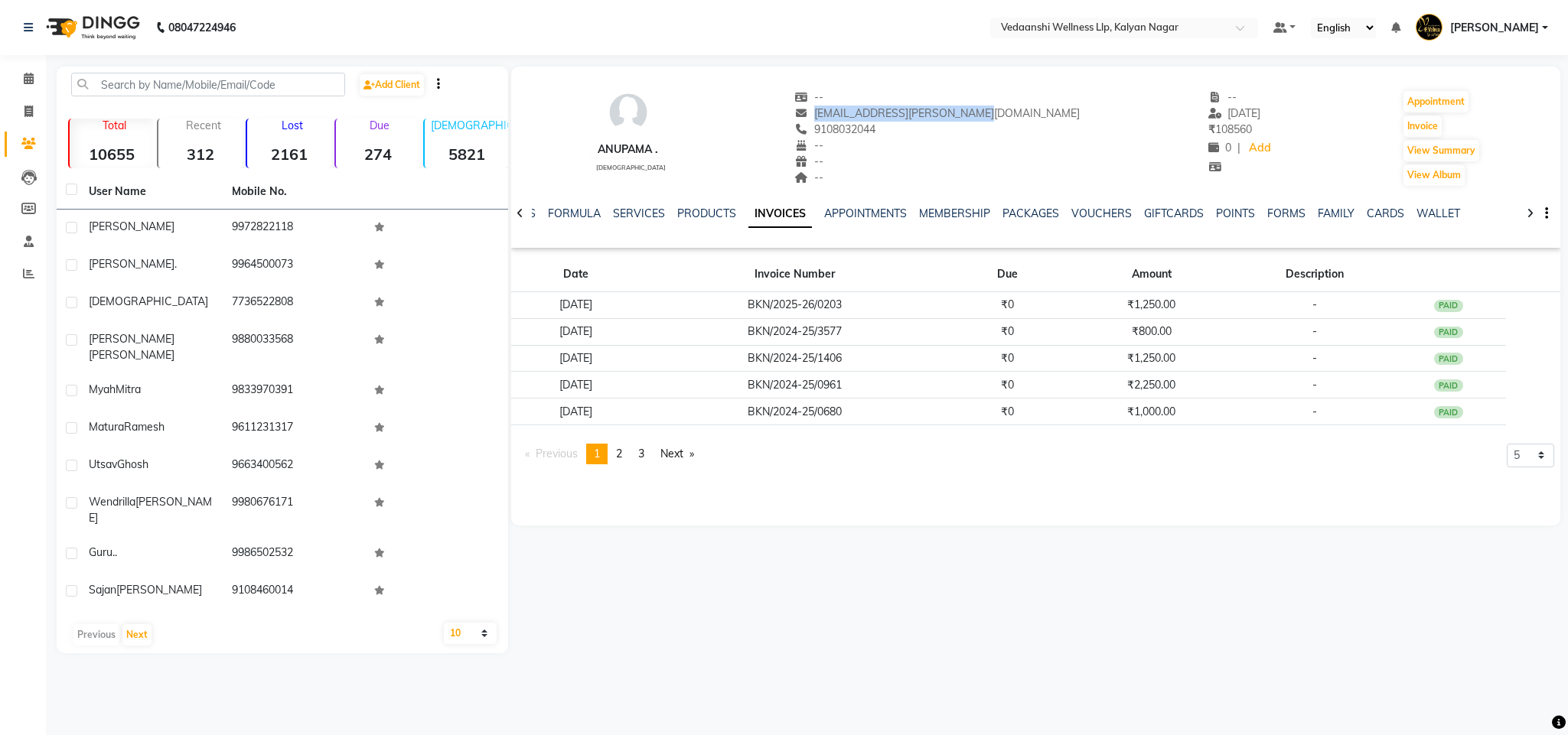
drag, startPoint x: 840, startPoint y: 108, endPoint x: 982, endPoint y: 115, distance: 142.2
click at [997, 110] on div "Anupama . female -- anu.chandrasekhar@gmail.com 9108032044 -- -- -- -- 23-04-20…" at bounding box center [1036, 131] width 1049 height 114
copy span "anu.chandrasekhar@gmail.com"
click at [629, 218] on link "SERVICES" at bounding box center [638, 214] width 52 height 14
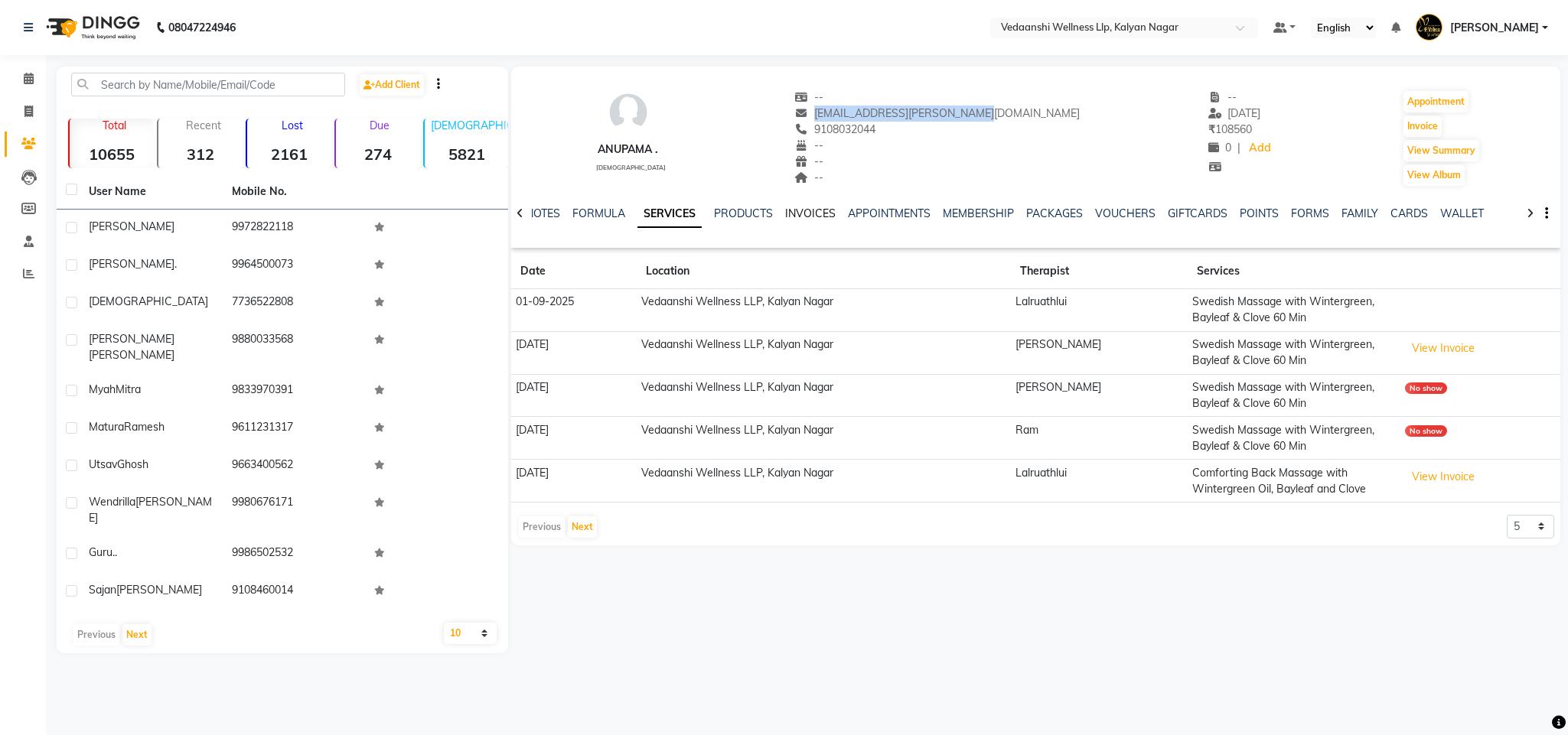
click at [812, 218] on link "INVOICES" at bounding box center [810, 214] width 51 height 14
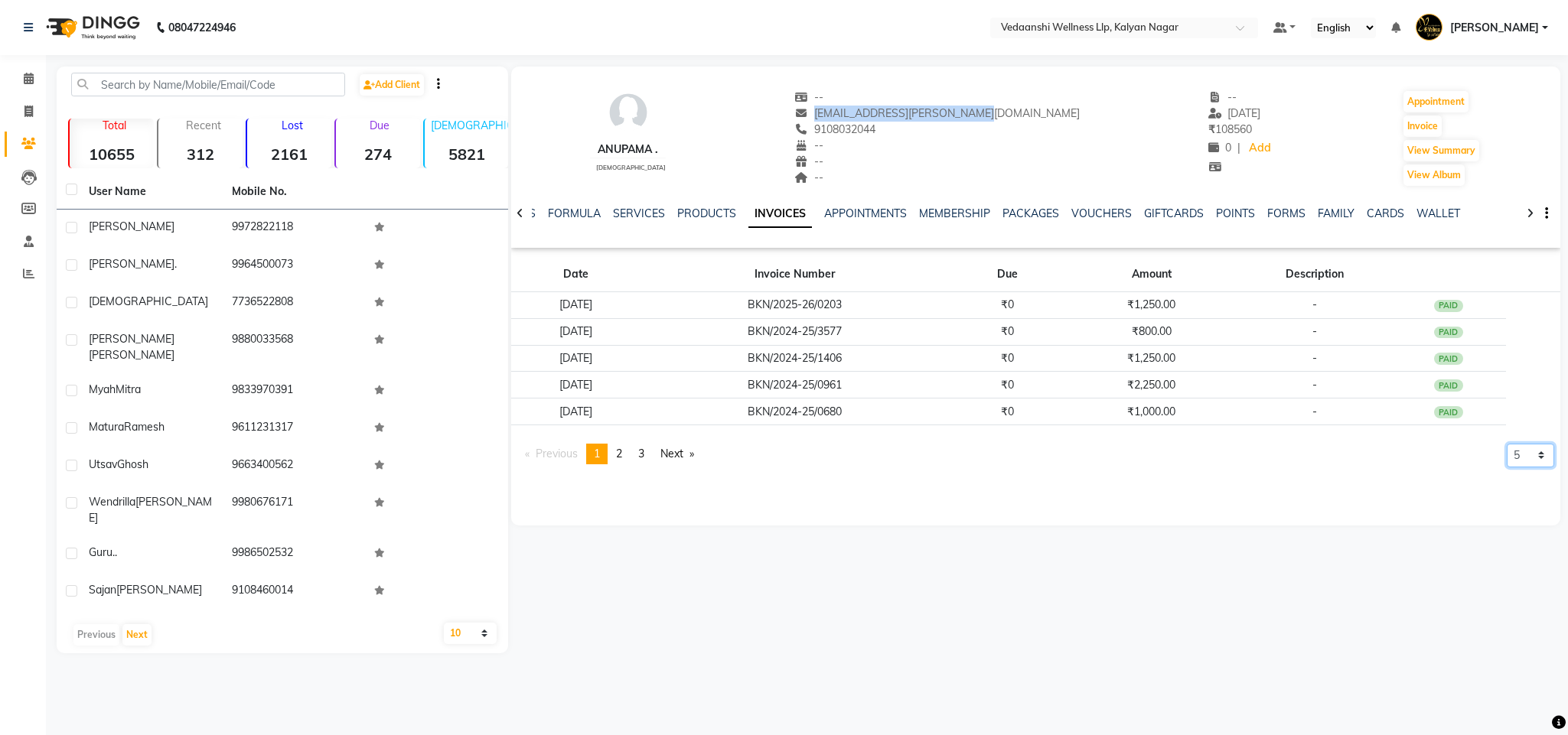
click at [1524, 460] on select "5 10 50 100 500" at bounding box center [1530, 455] width 47 height 24
select select "500"
click at [1507, 468] on select "5 10 50 100 500" at bounding box center [1530, 455] width 47 height 24
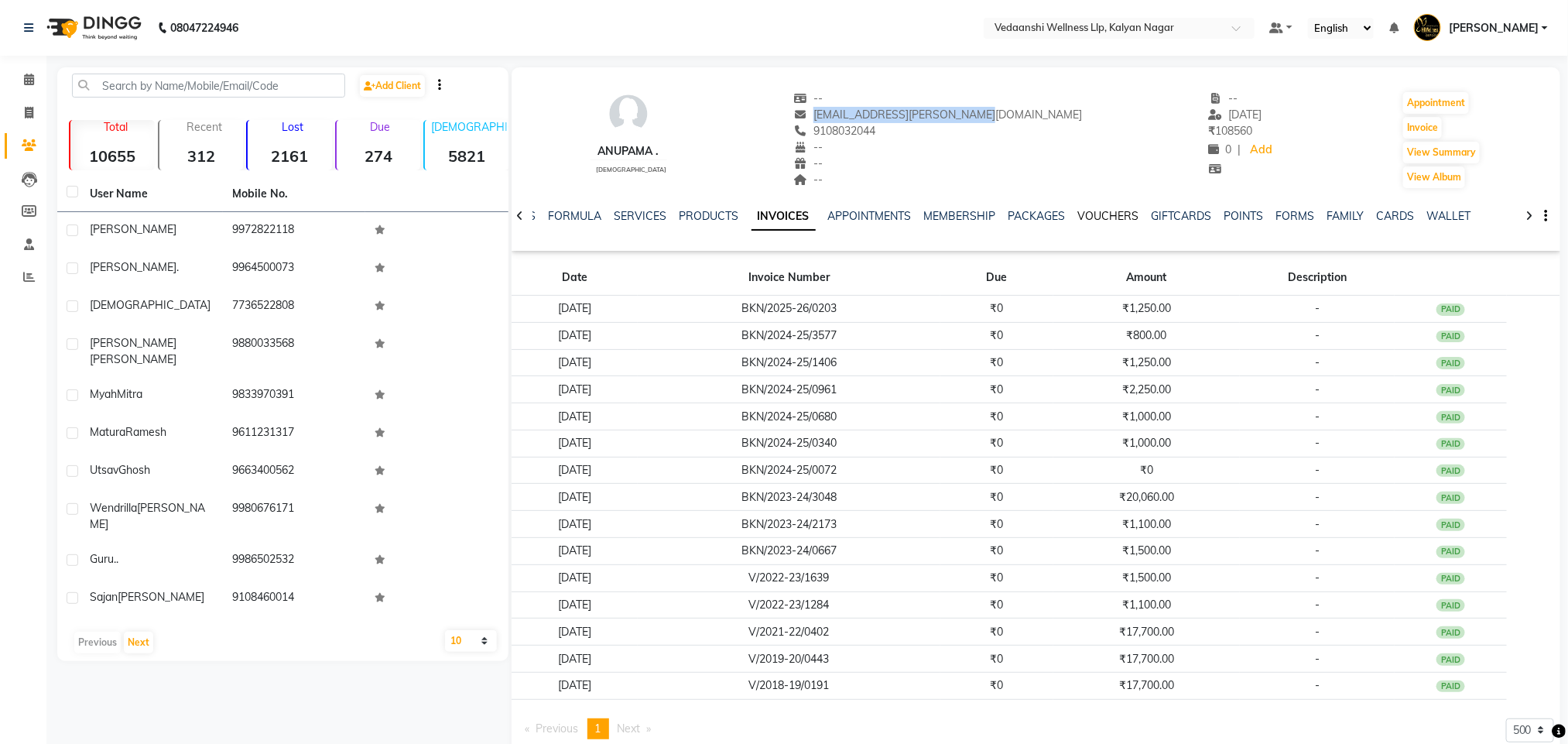
click at [1094, 215] on link "VOUCHERS" at bounding box center [1108, 217] width 61 height 14
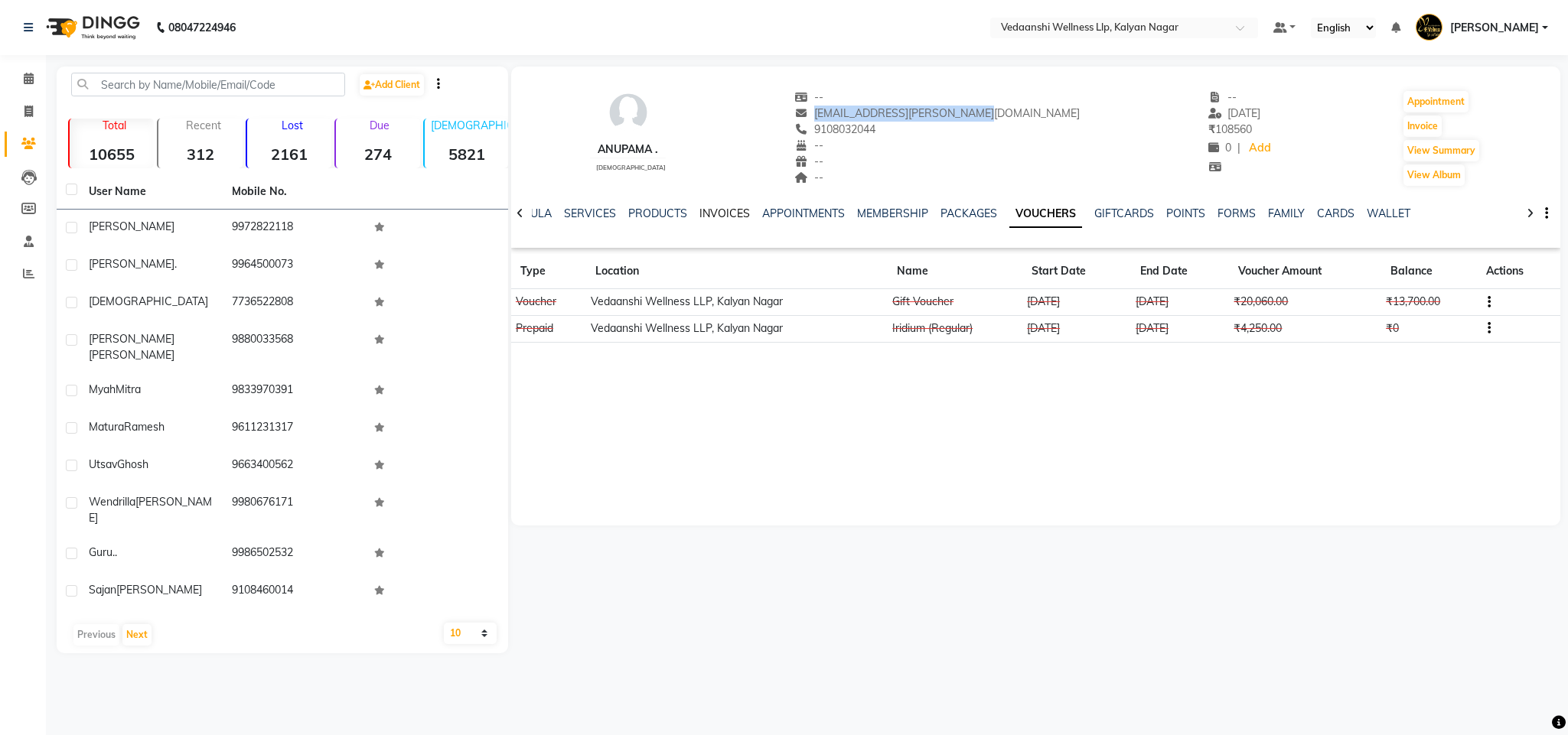
click at [701, 214] on link "INVOICES" at bounding box center [725, 214] width 51 height 14
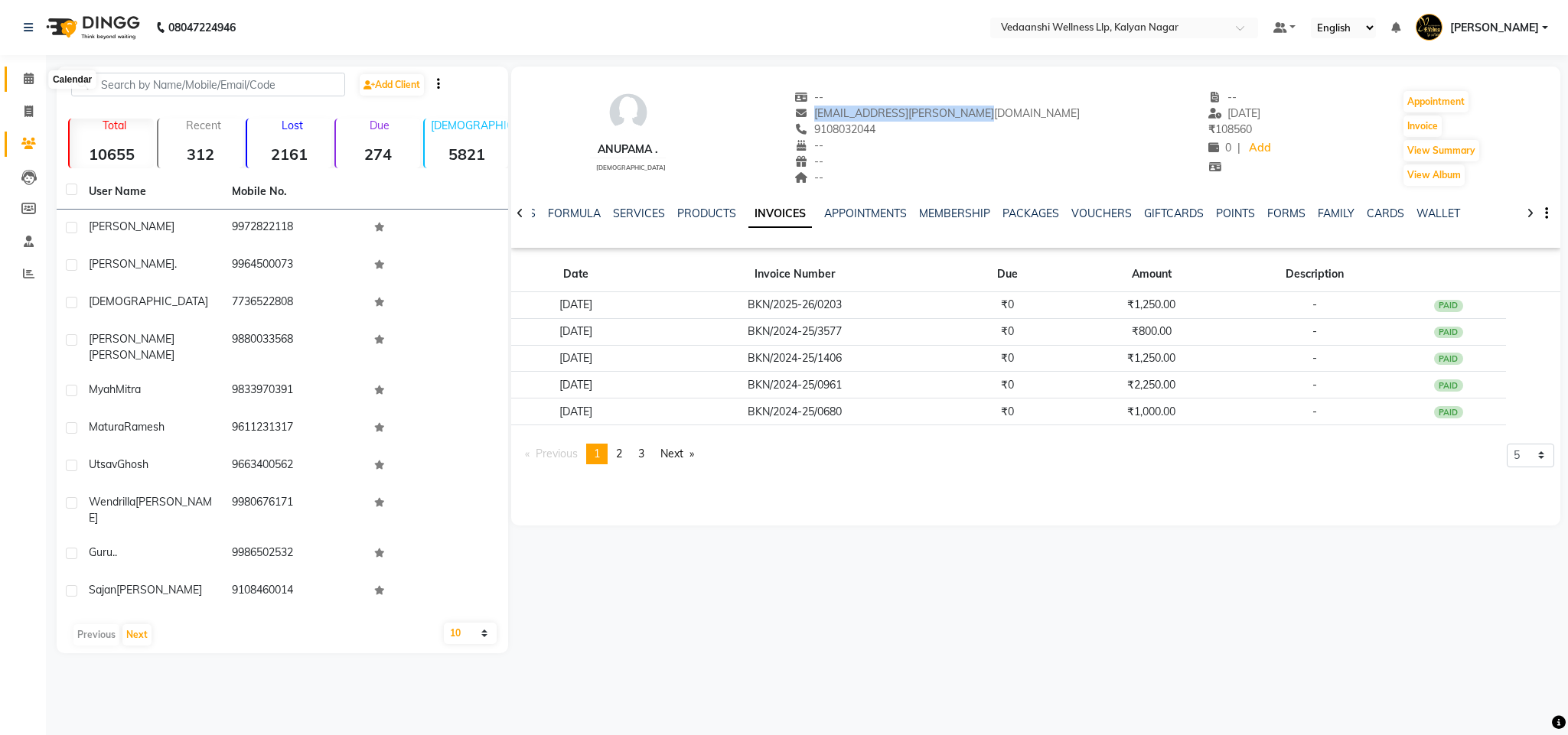
click at [37, 76] on span at bounding box center [28, 79] width 27 height 18
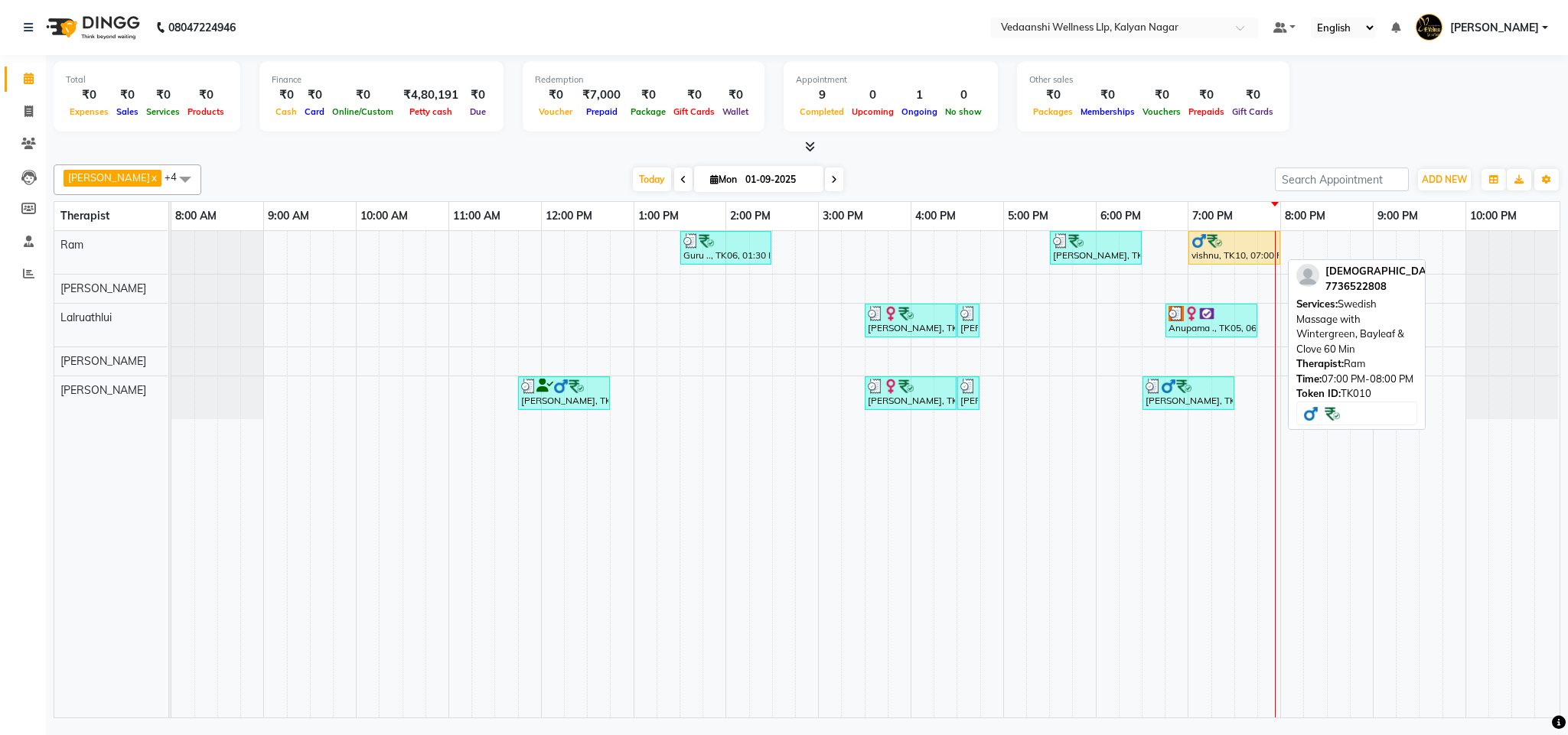
click at [1232, 240] on div at bounding box center [1234, 241] width 86 height 15
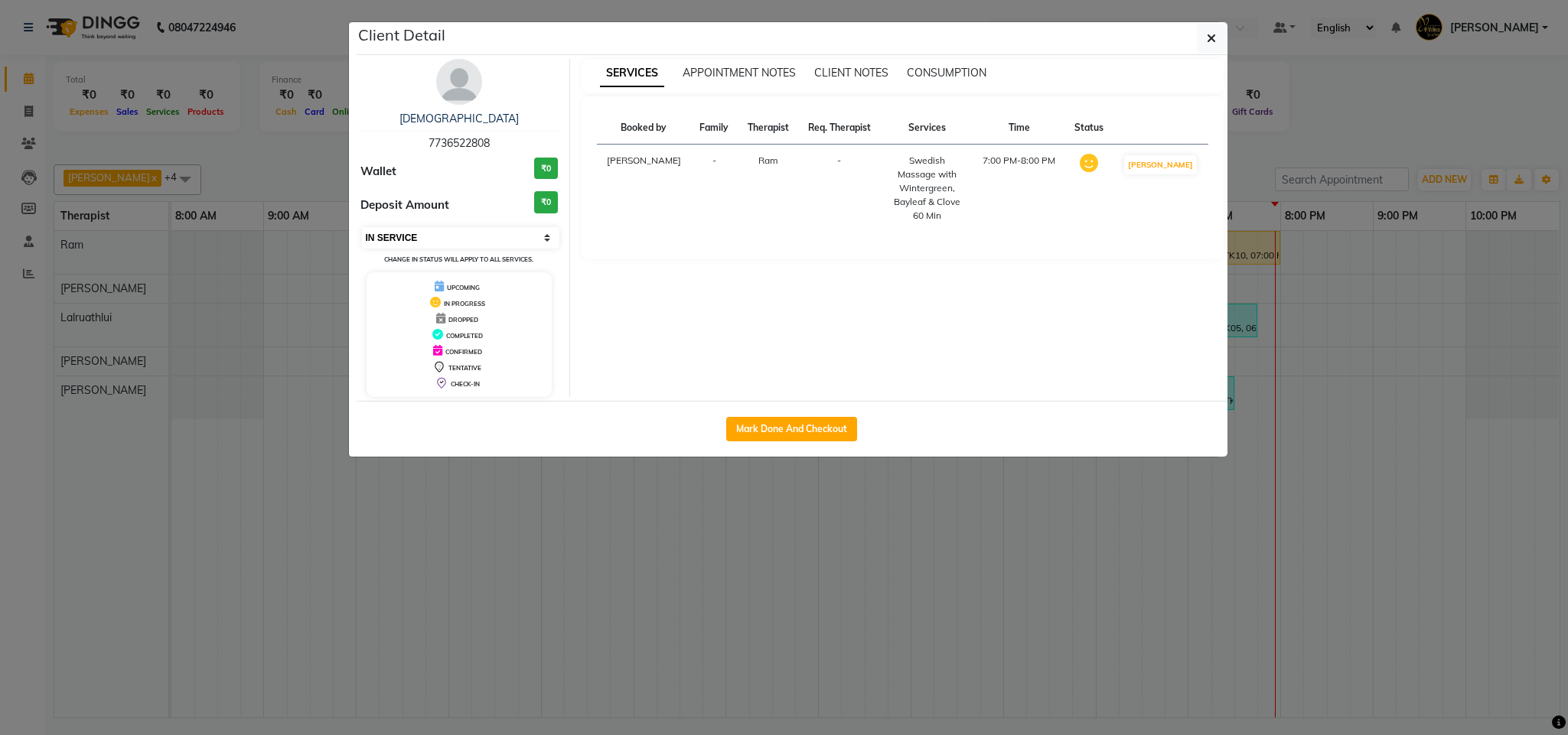
click at [447, 236] on select "Select IN SERVICE CONFIRMED TENTATIVE CHECK IN MARK DONE DROPPED UPCOMING" at bounding box center [461, 238] width 198 height 21
select select "3"
click at [362, 228] on select "Select IN SERVICE CONFIRMED TENTATIVE CHECK IN MARK DONE DROPPED UPCOMING" at bounding box center [461, 238] width 198 height 21
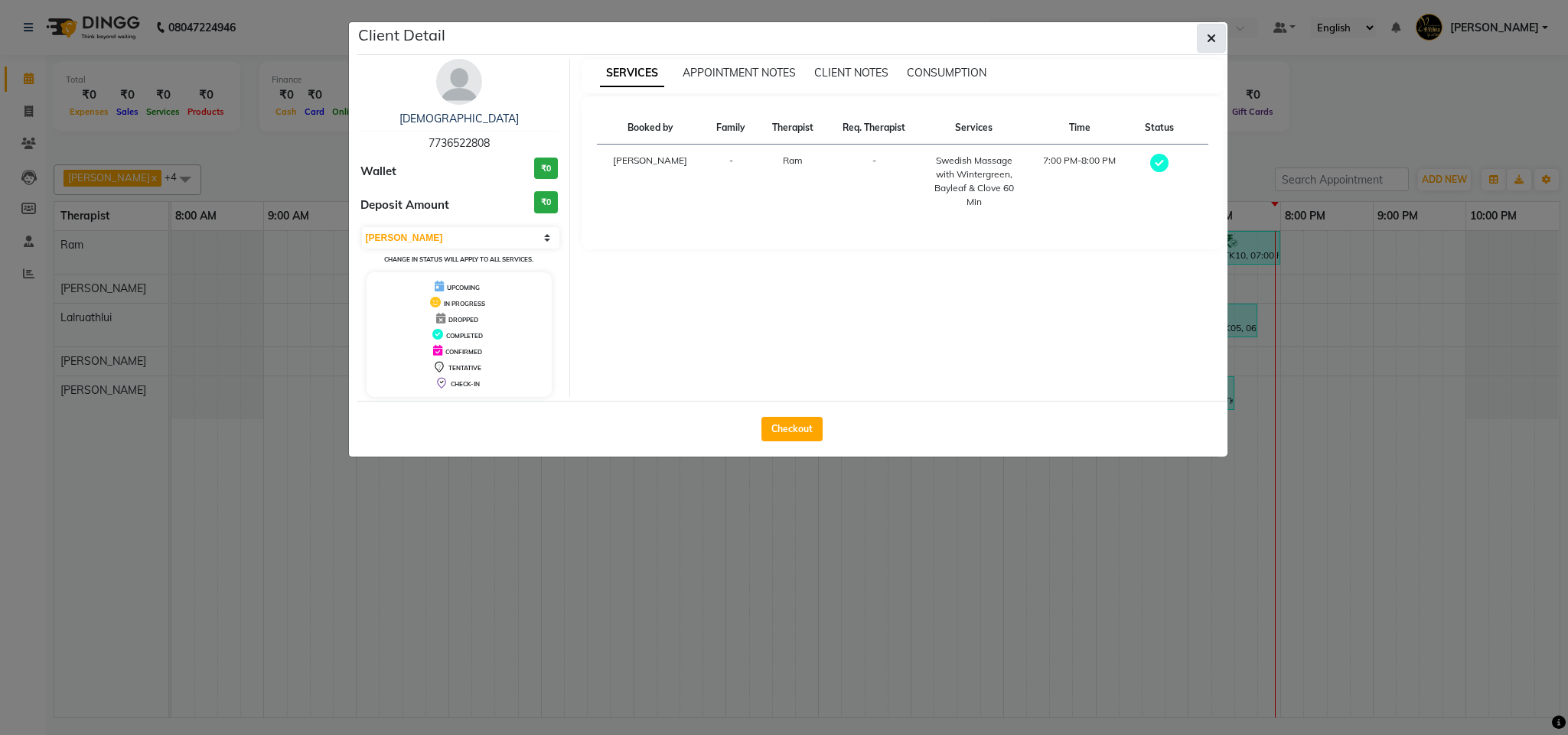
click at [1207, 42] on icon "button" at bounding box center [1211, 38] width 9 height 12
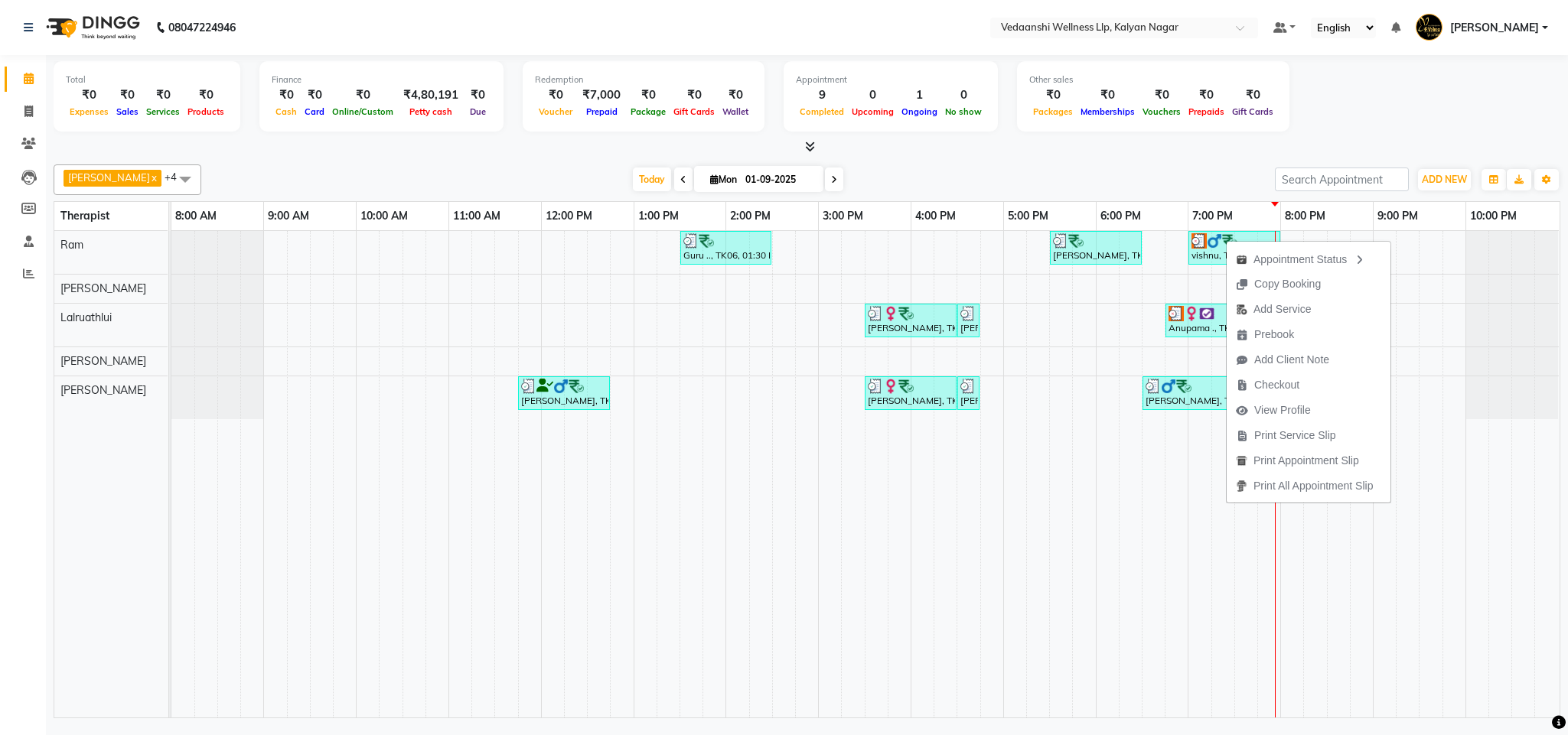
click at [1109, 164] on div "[PERSON_NAME] x Lalruathlui x Ram x [PERSON_NAME] x [PERSON_NAME] x +4 Select A…" at bounding box center [806, 179] width 1507 height 30
click at [1270, 407] on span "Checkout" at bounding box center [1281, 405] width 45 height 16
select select "service"
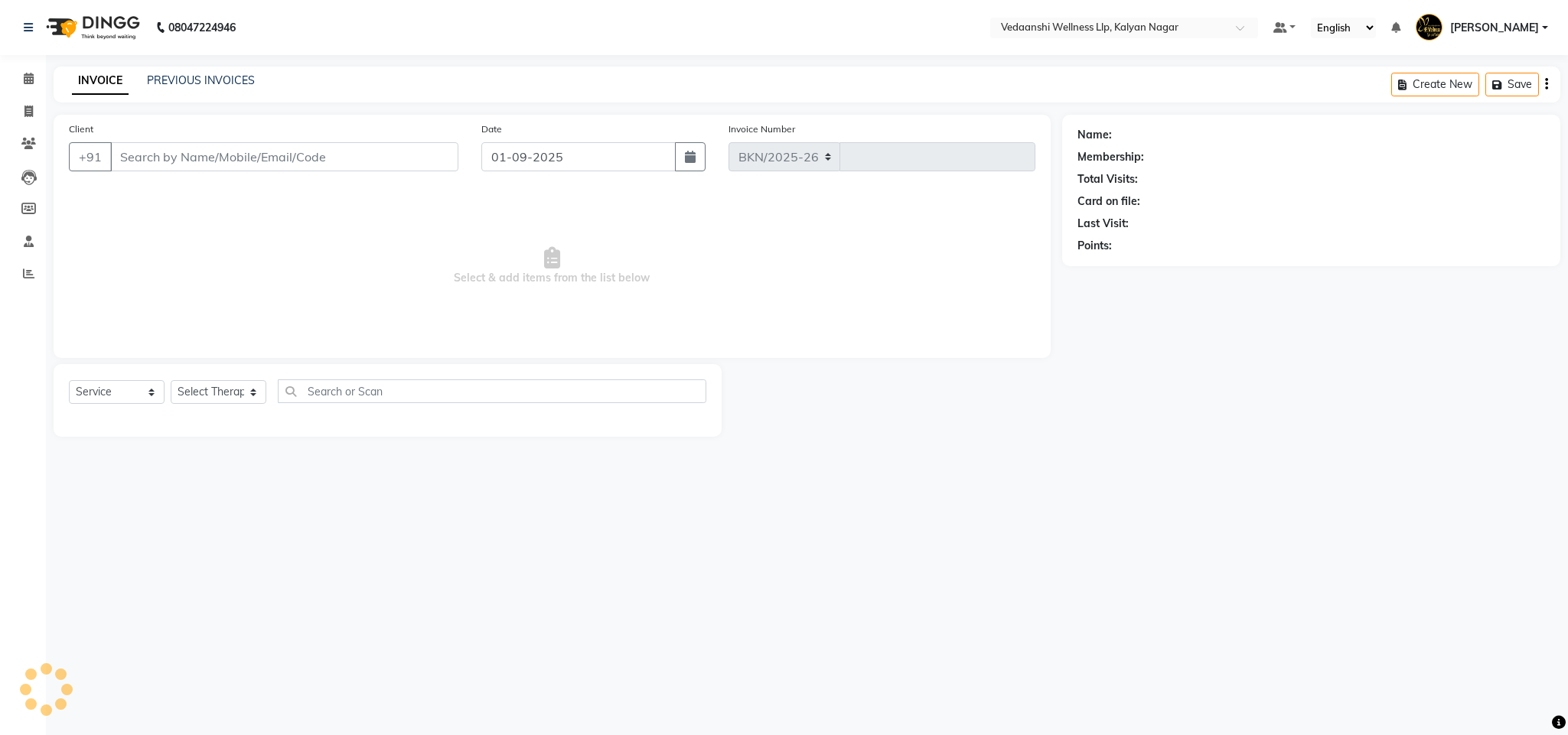
select select "4293"
type input "1266"
type input "7736522808"
select select "67164"
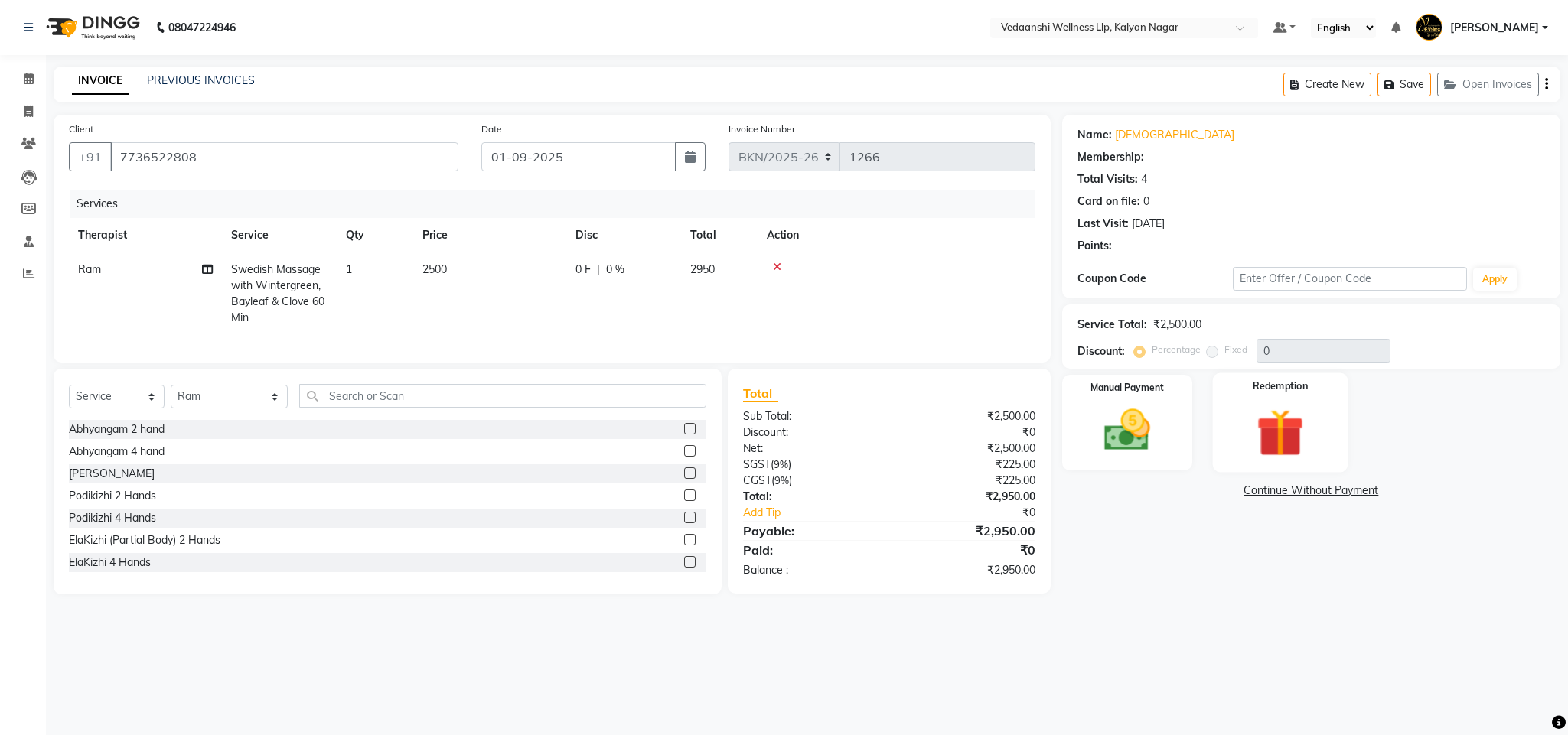
click at [1256, 437] on img at bounding box center [1280, 432] width 78 height 59
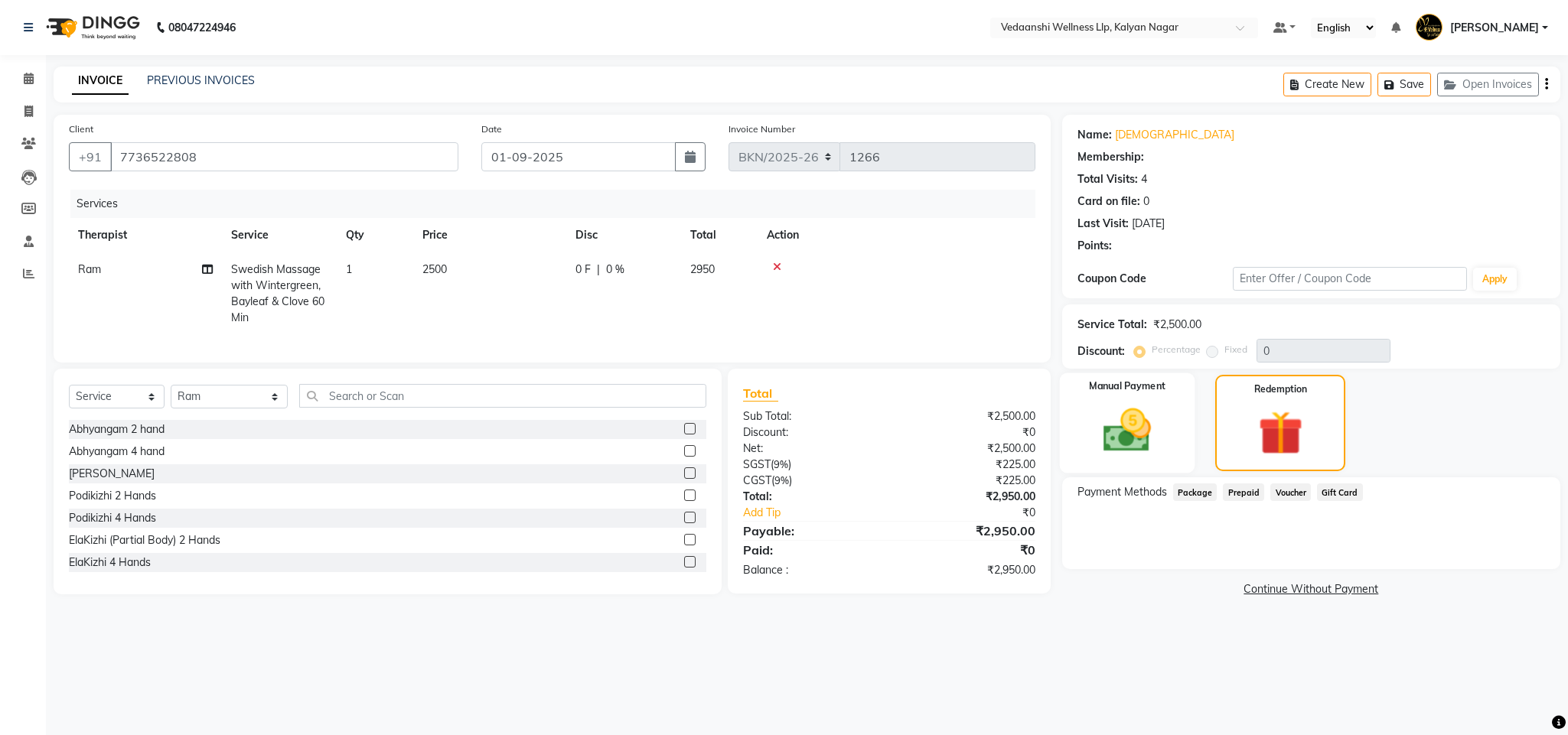
click at [1144, 446] on img at bounding box center [1127, 431] width 78 height 55
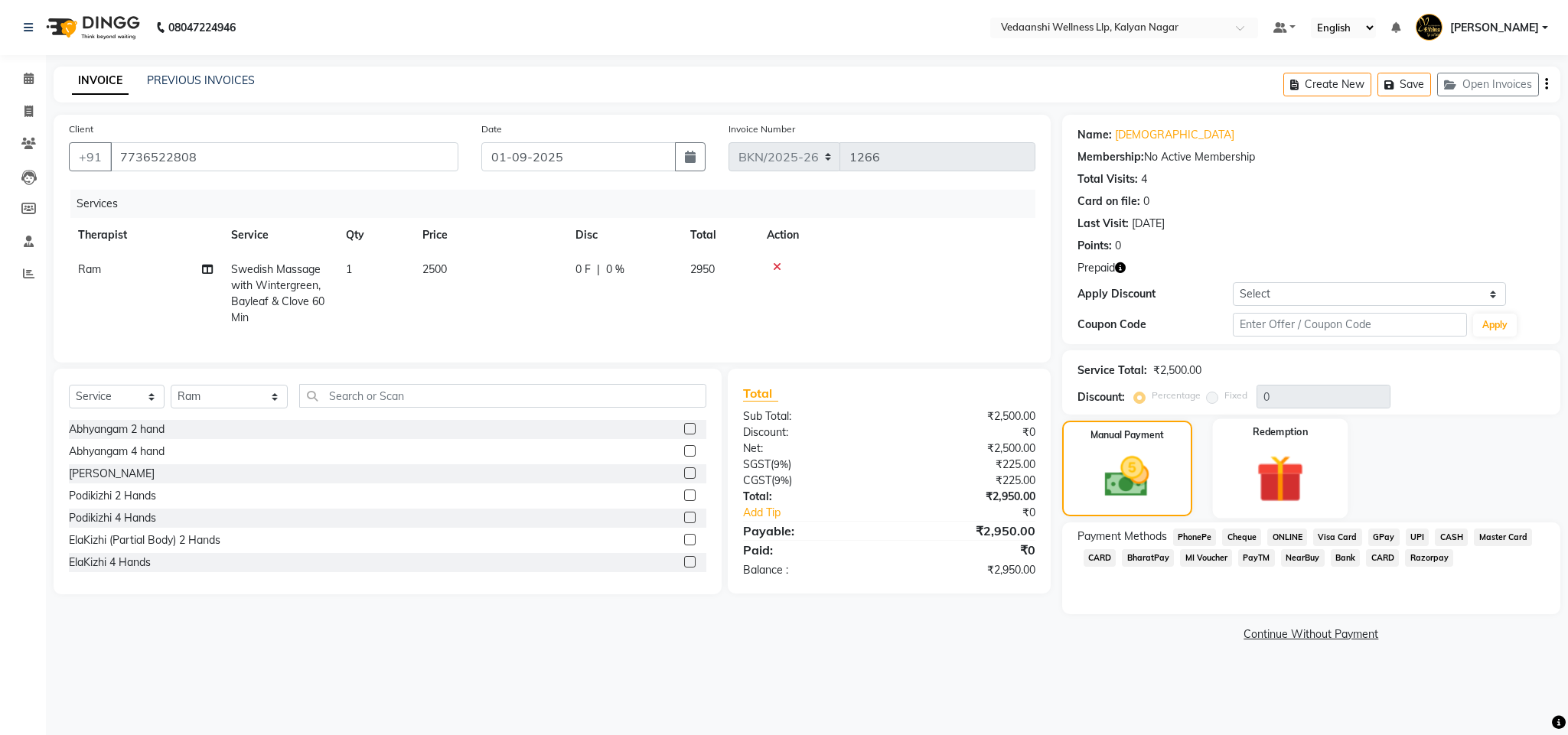
click at [1281, 492] on img at bounding box center [1280, 478] width 78 height 59
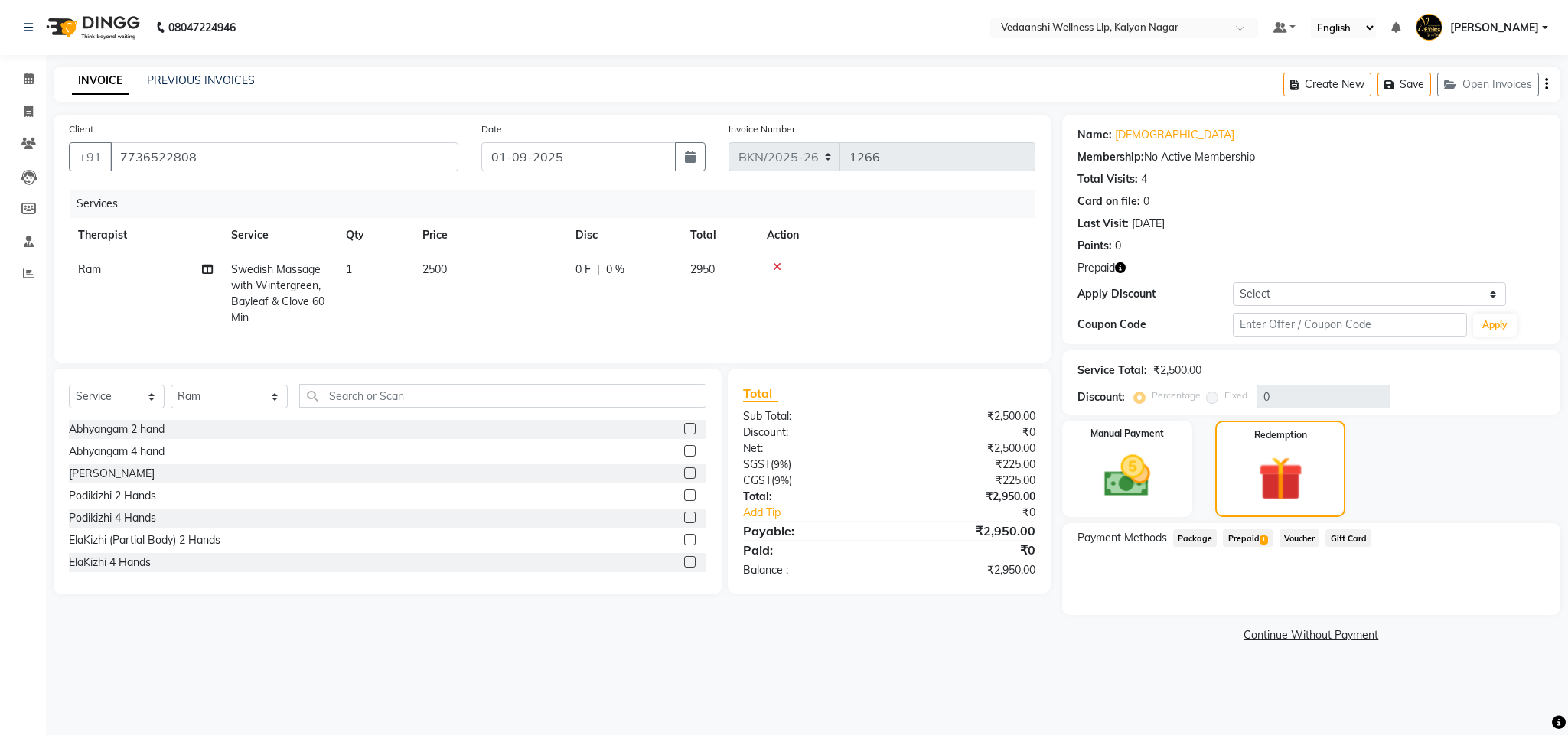
click at [1252, 538] on span "Prepaid 1" at bounding box center [1247, 538] width 50 height 18
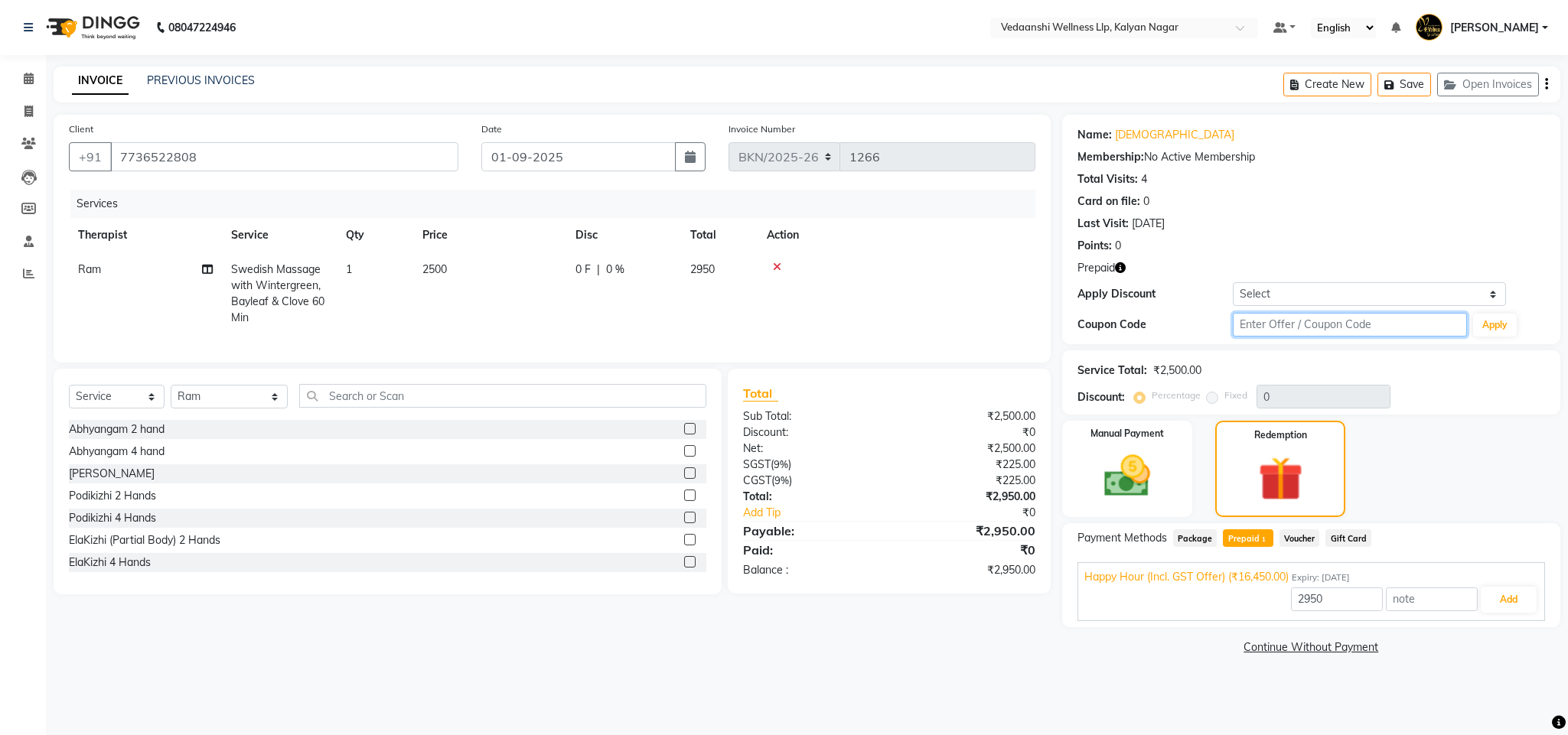
click at [1274, 327] on input "text" at bounding box center [1350, 324] width 234 height 24
type input "d50%"
click at [1497, 328] on button "Apply" at bounding box center [1494, 325] width 44 height 23
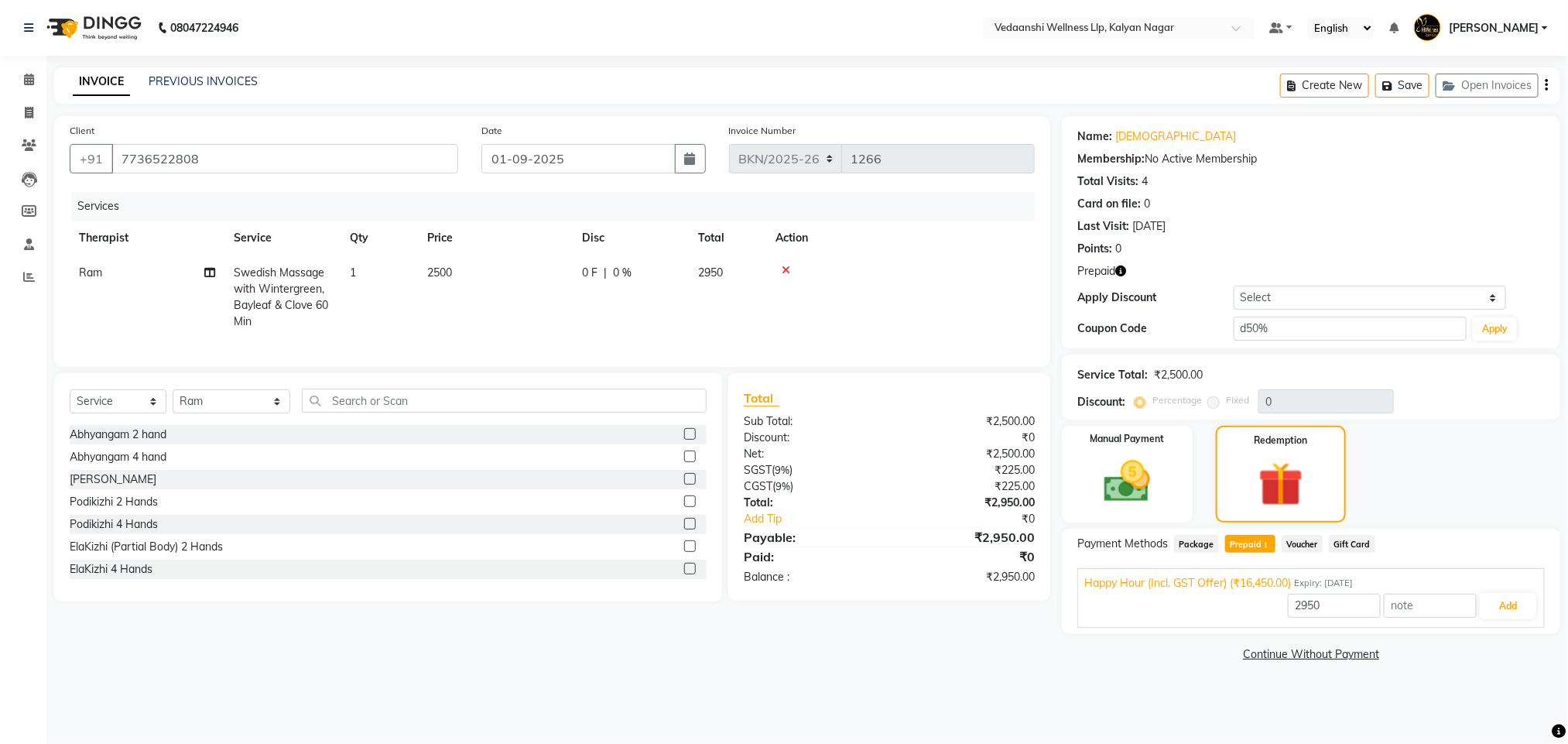
type input "50"
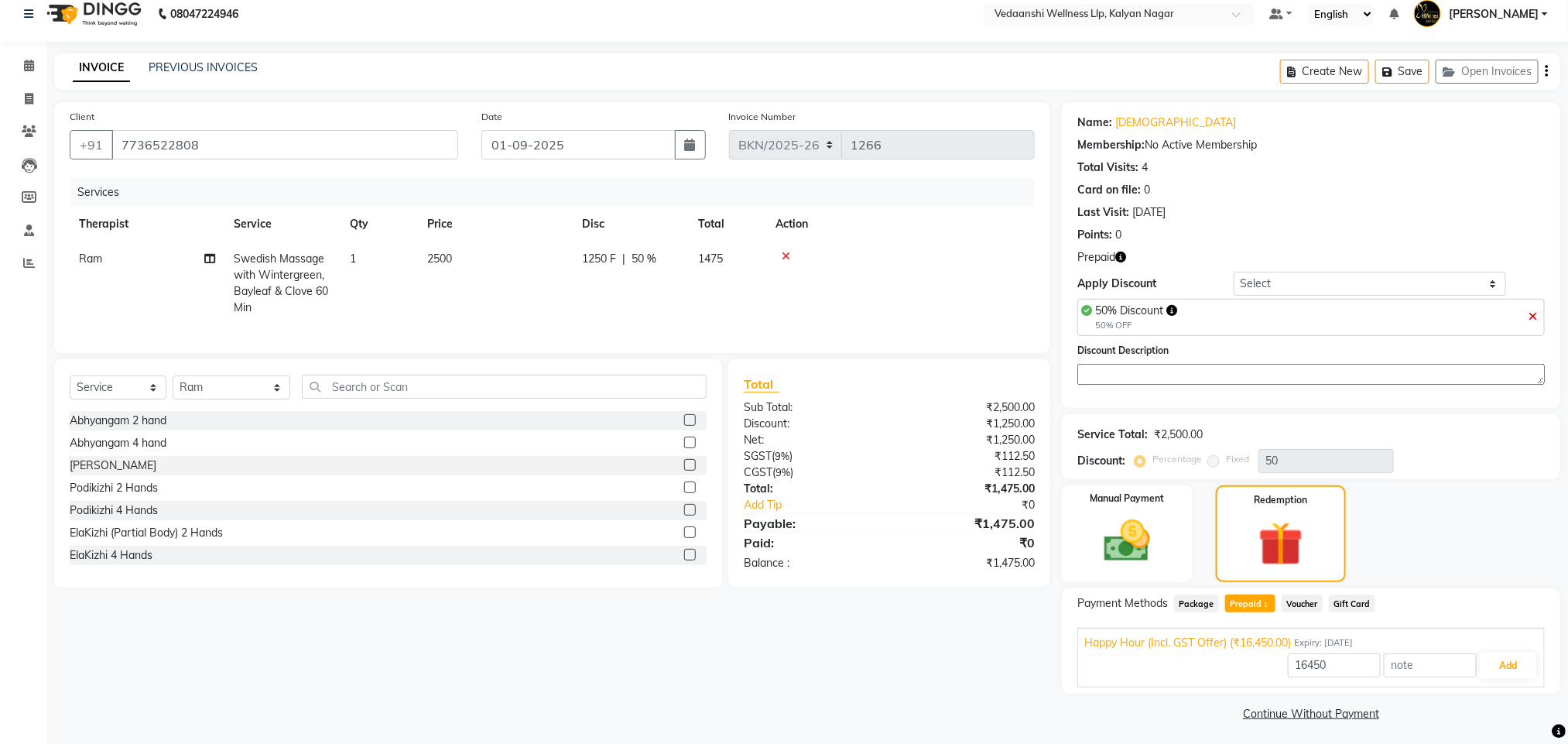
scroll to position [20, 0]
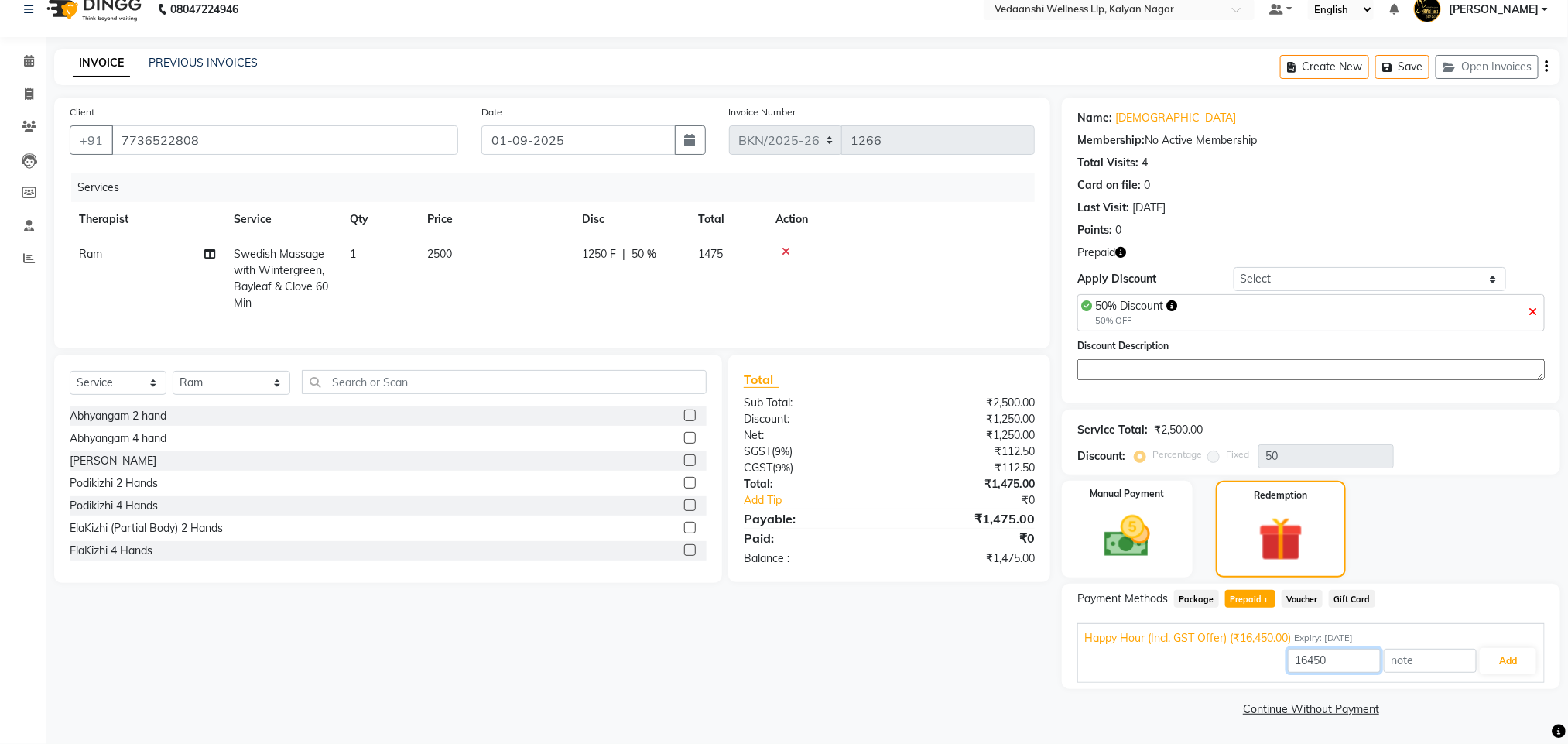
click at [1314, 653] on input "16450" at bounding box center [1334, 660] width 92 height 24
type input "1250"
click at [1521, 658] on button "Add" at bounding box center [1508, 660] width 57 height 26
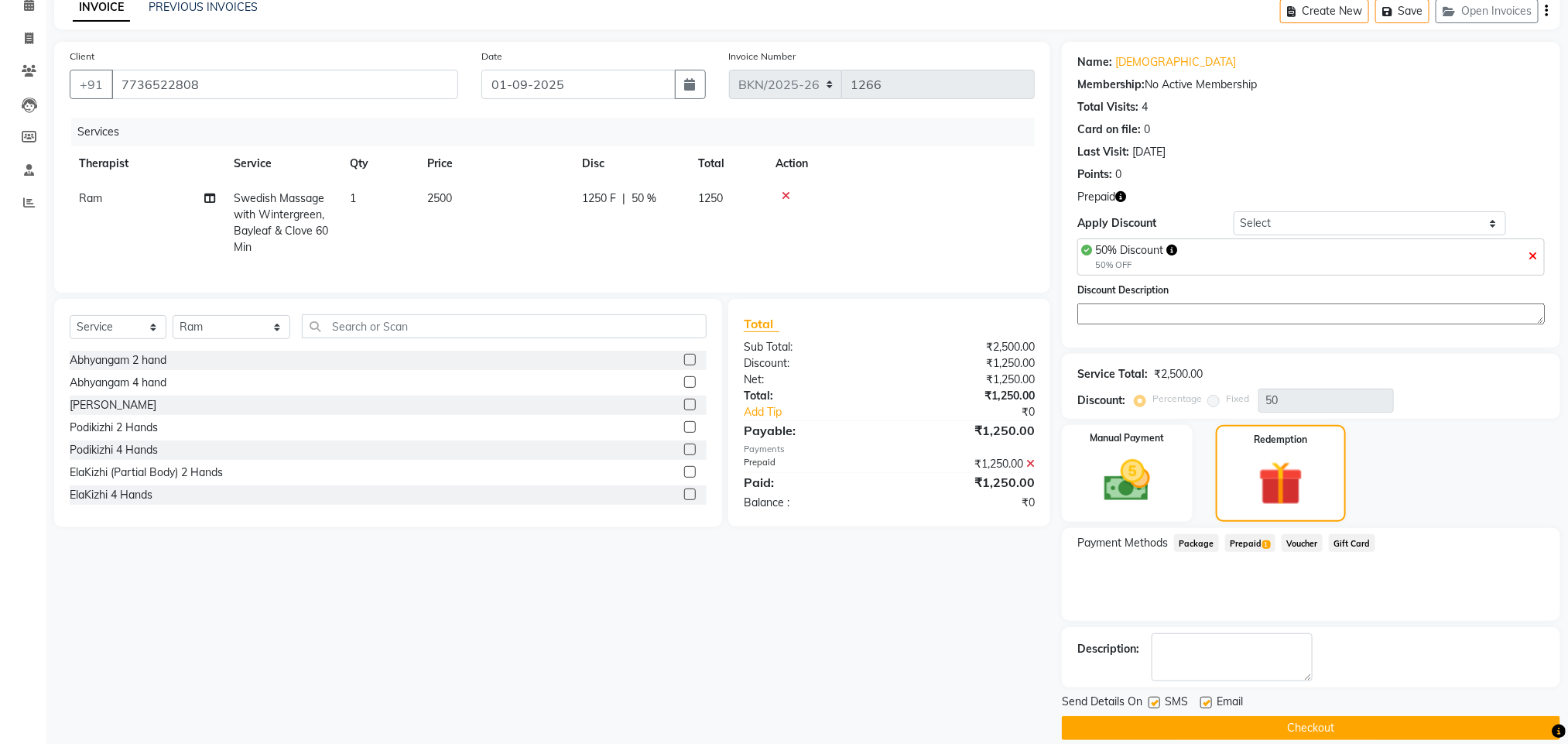
scroll to position [96, 0]
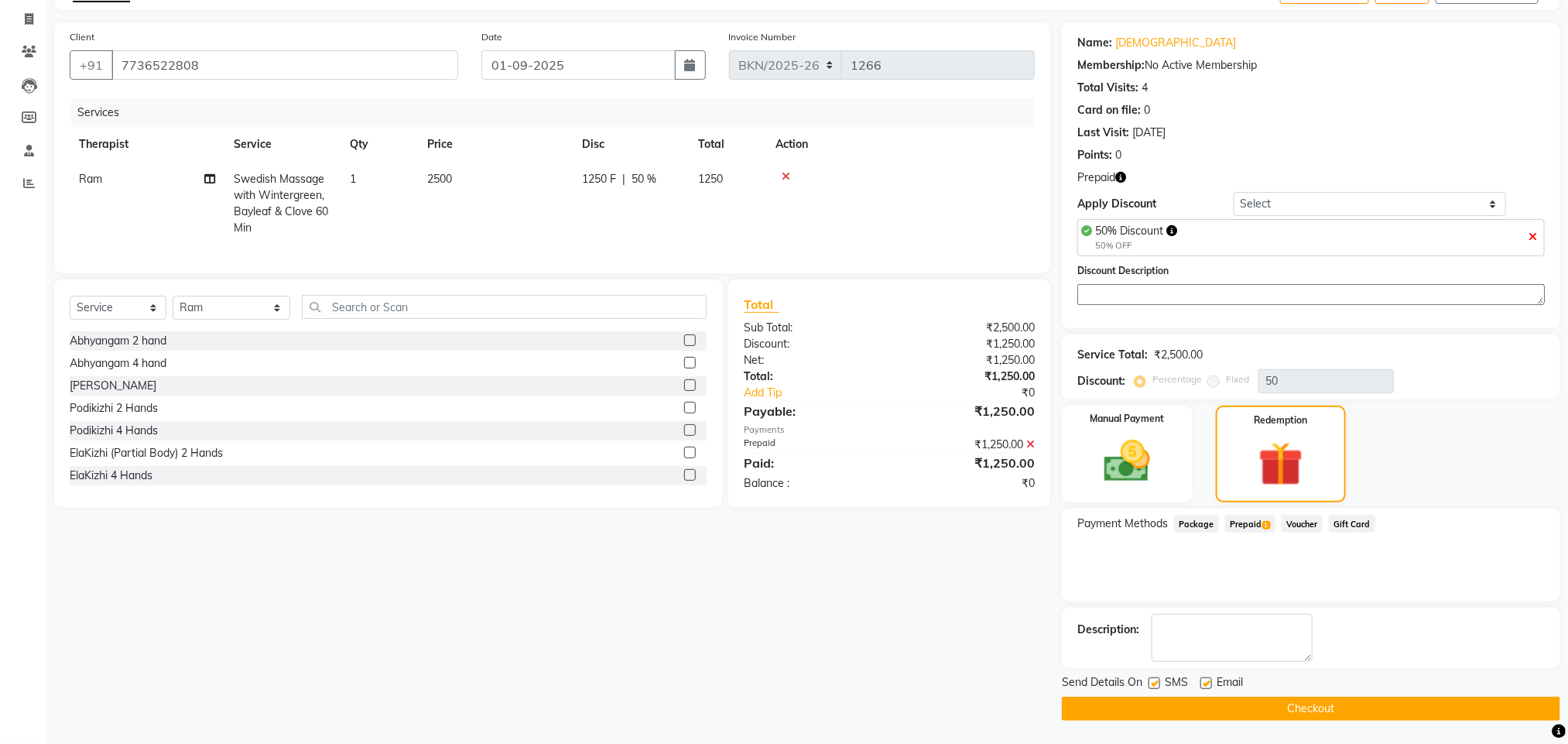
click at [1262, 714] on button "Checkout" at bounding box center [1310, 709] width 498 height 24
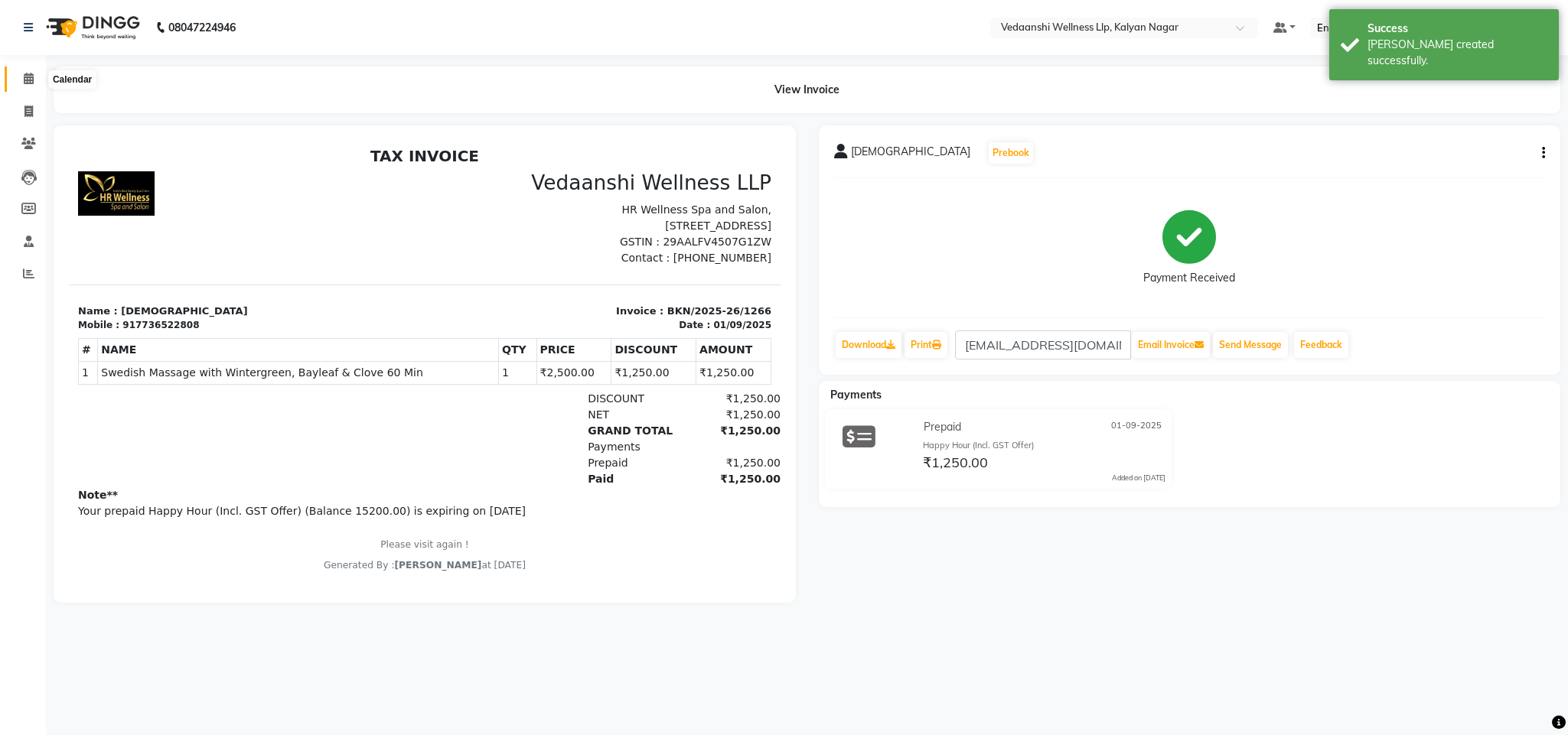
click at [39, 70] on span at bounding box center [28, 79] width 27 height 18
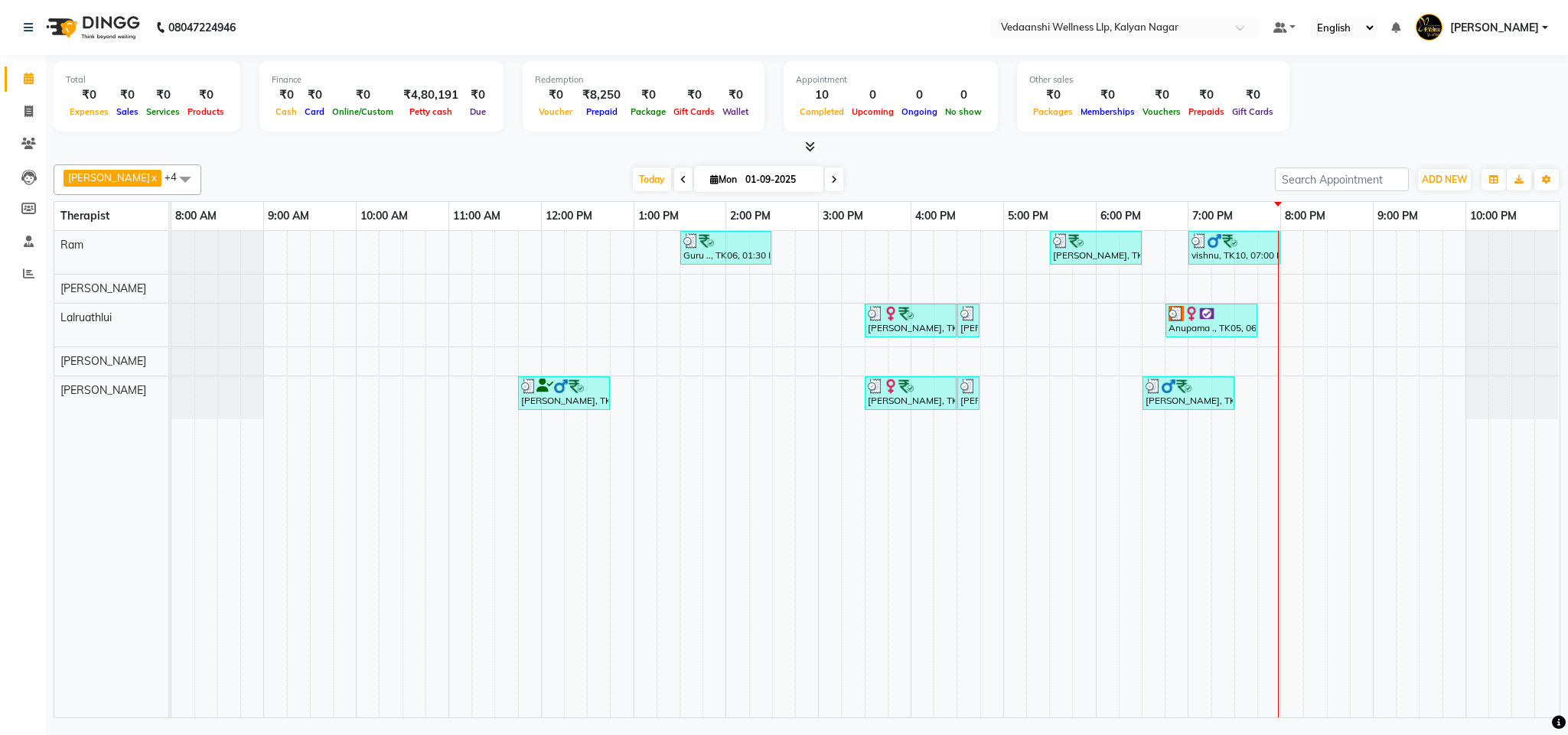
click at [637, 166] on div "[PERSON_NAME] x Lalruathlui x Ram x [PERSON_NAME] x [PERSON_NAME] x +4 Select A…" at bounding box center [806, 179] width 1507 height 30
click at [640, 178] on span "Today" at bounding box center [652, 179] width 38 height 24
click at [633, 181] on span "Today" at bounding box center [652, 179] width 38 height 24
click at [962, 200] on div "[PERSON_NAME] x Lalruathlui x Ram x [PERSON_NAME] x [PERSON_NAME] x +4 Select A…" at bounding box center [806, 438] width 1507 height 560
click at [825, 177] on span at bounding box center [834, 179] width 19 height 24
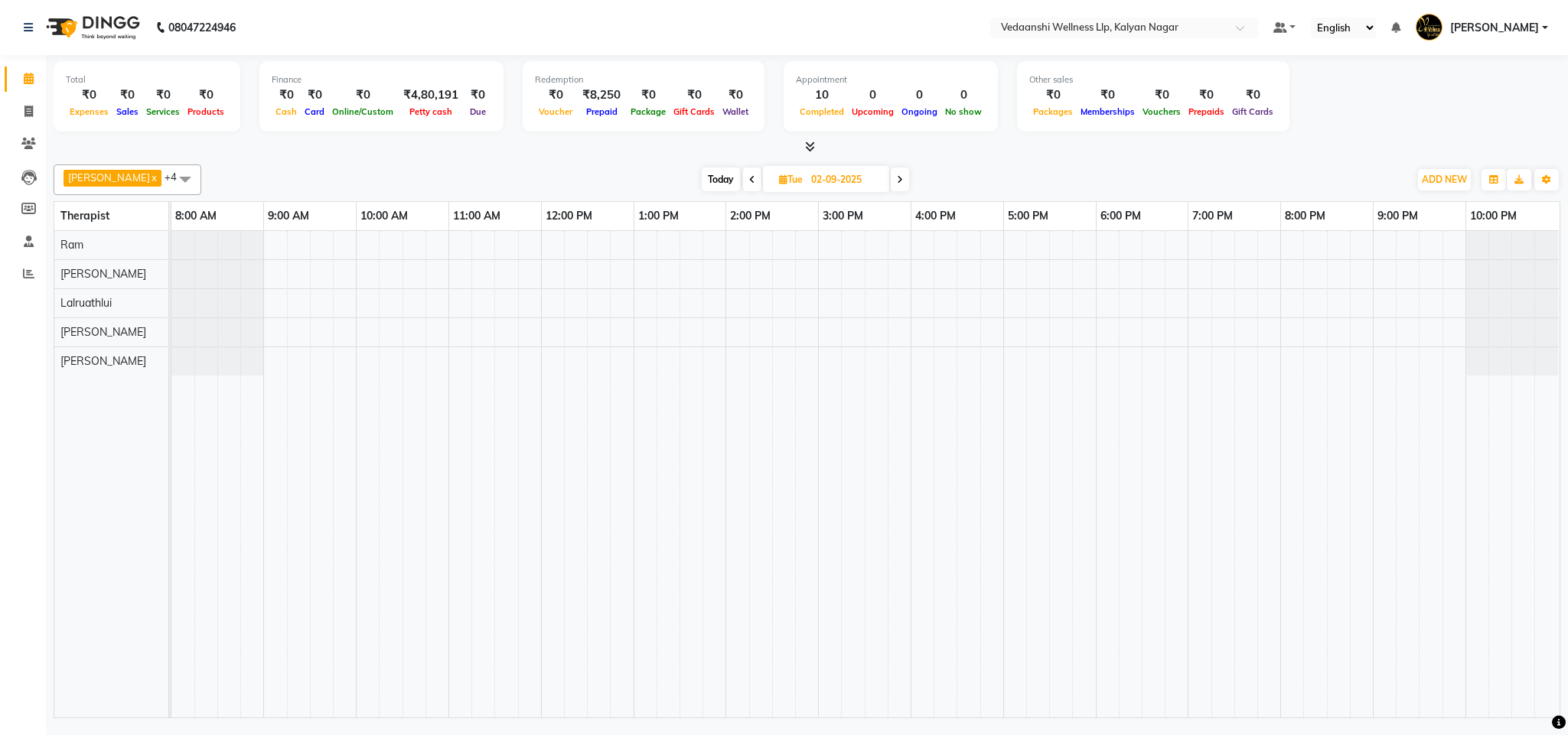
click at [891, 170] on span at bounding box center [899, 179] width 19 height 24
click at [893, 179] on span at bounding box center [902, 179] width 19 height 24
click at [711, 180] on span "Today" at bounding box center [719, 179] width 38 height 24
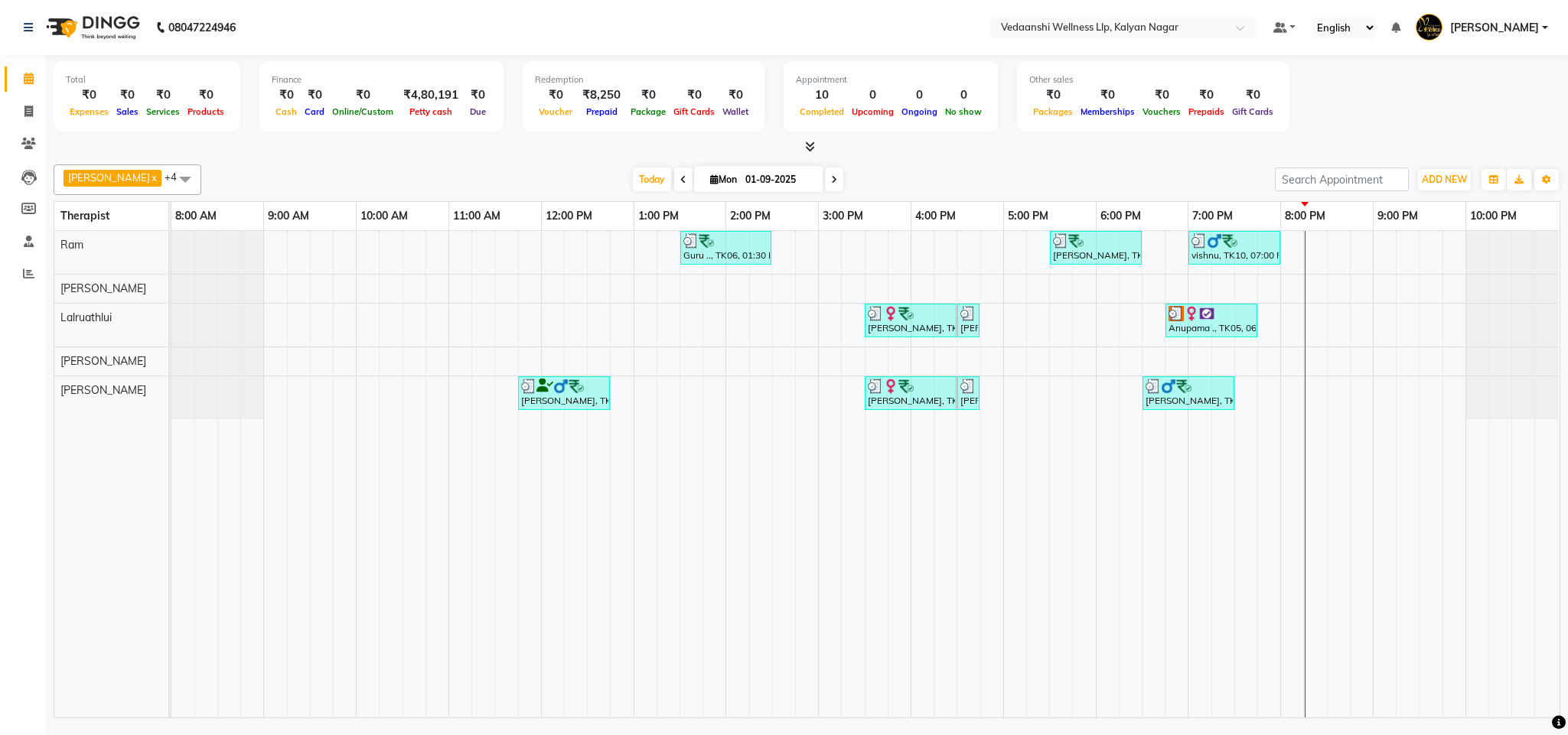
click at [680, 179] on icon at bounding box center [683, 179] width 6 height 9
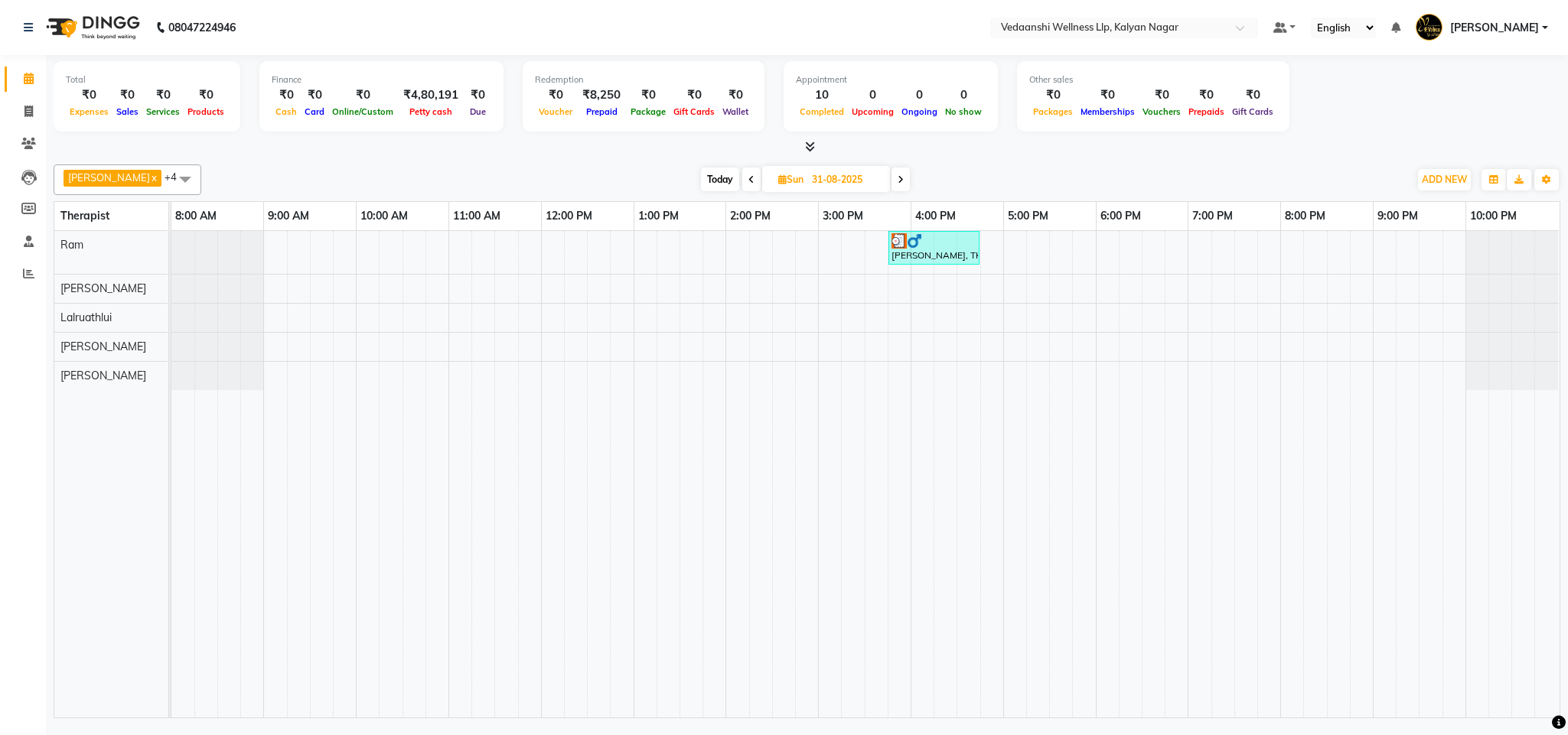
click at [742, 188] on span at bounding box center [751, 179] width 19 height 24
type input "30-08-2025"
click at [780, 178] on span "Sat" at bounding box center [790, 179] width 31 height 12
select select "8"
select select "2025"
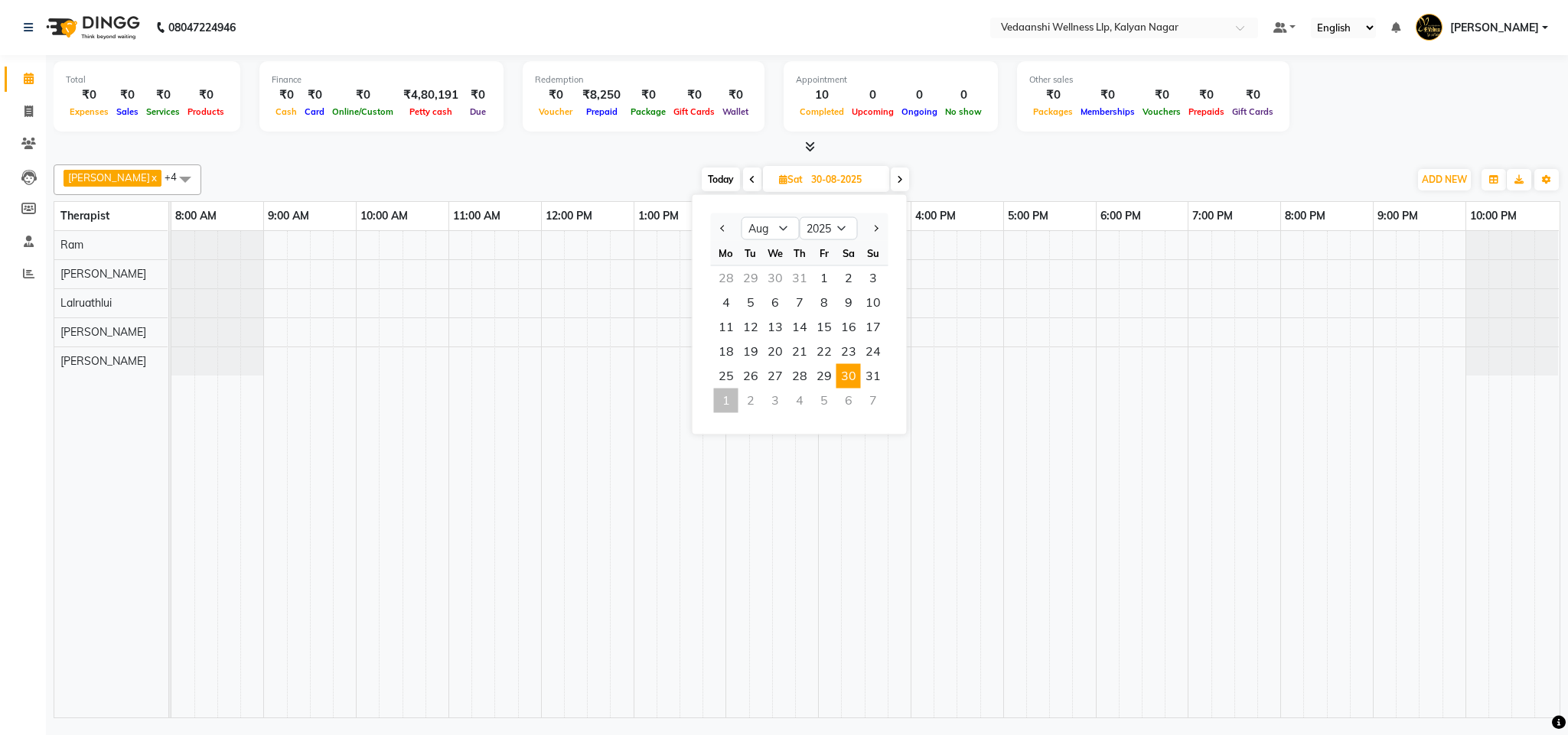
click at [1090, 319] on div at bounding box center [865, 474] width 1388 height 486
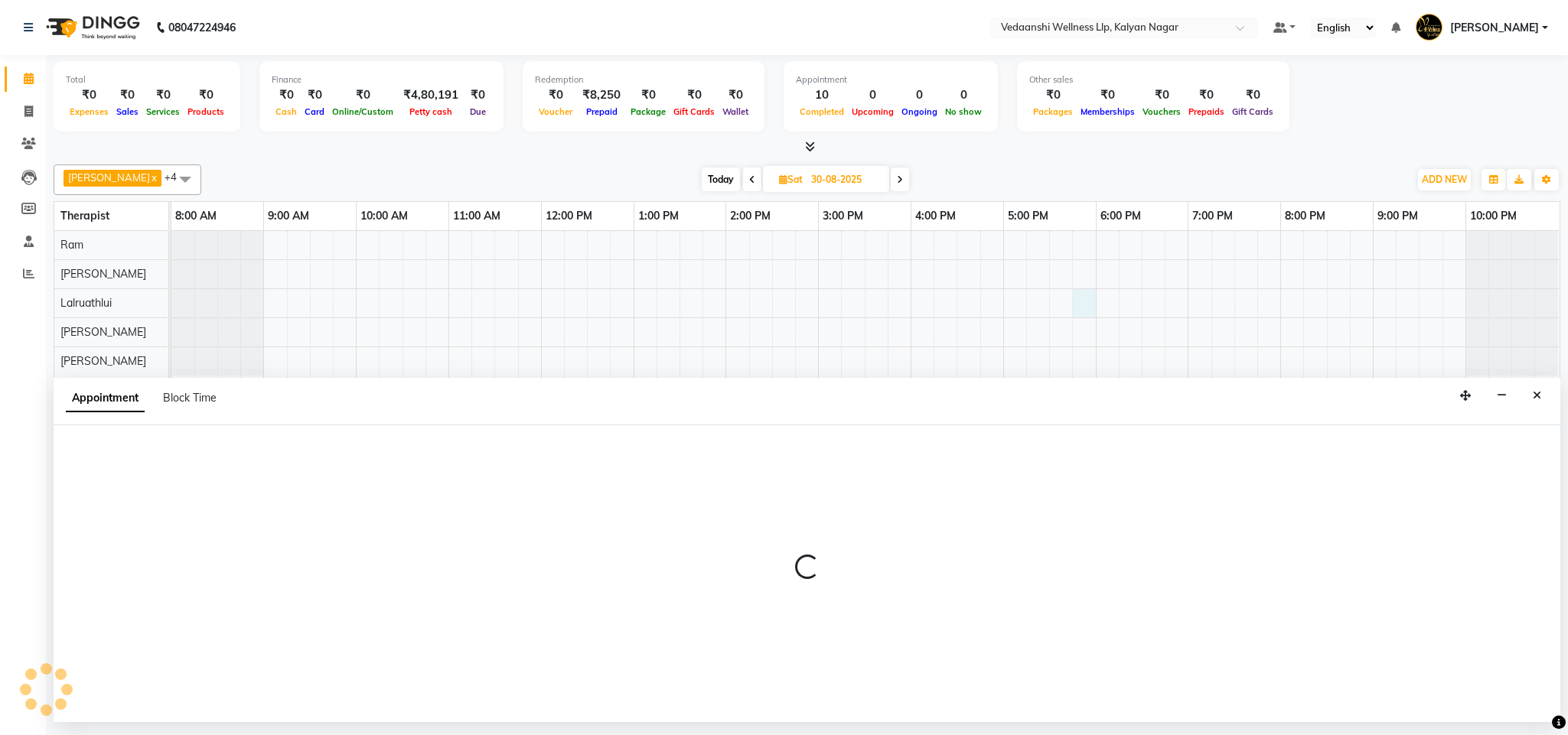
select select "67323"
select select "tentative"
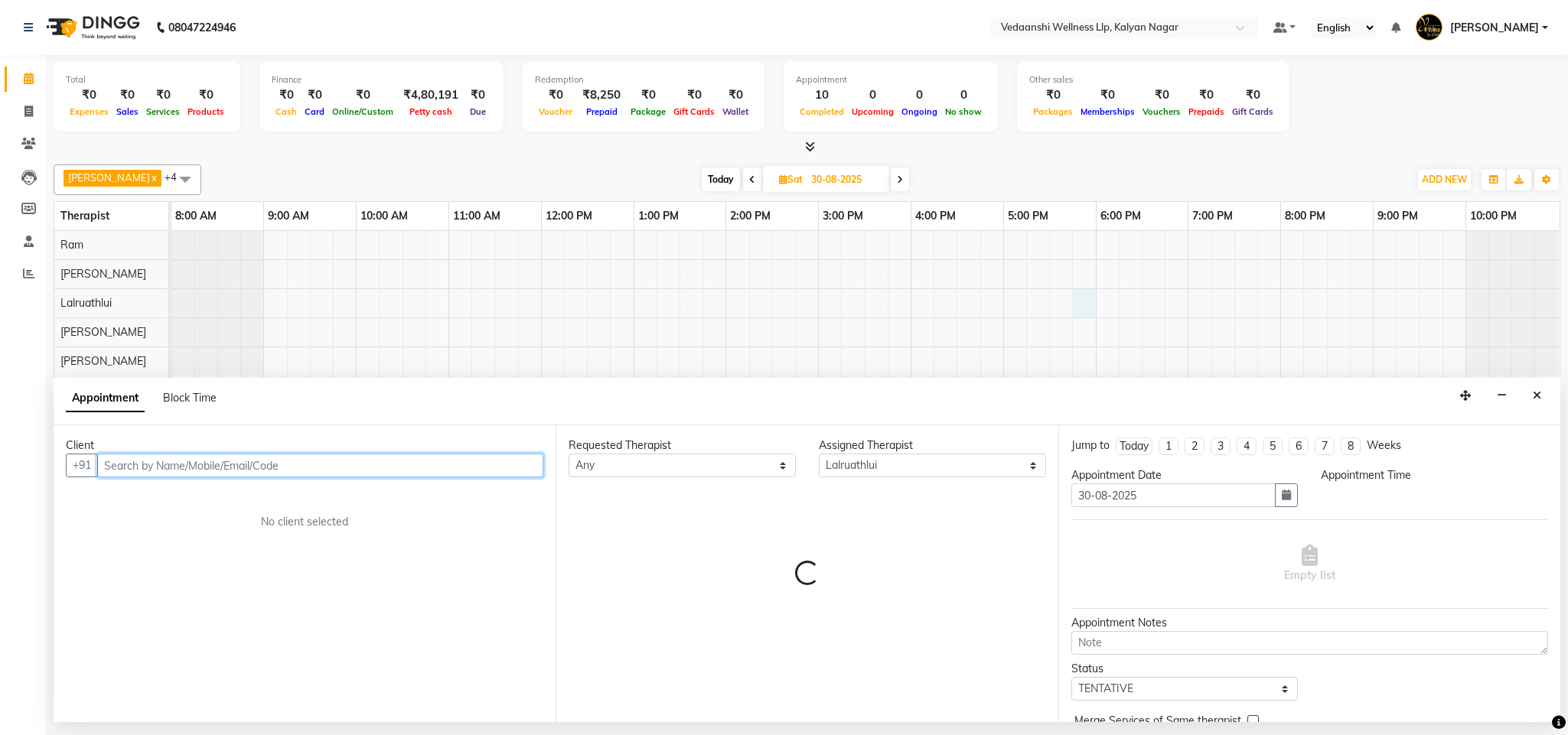
select select "1065"
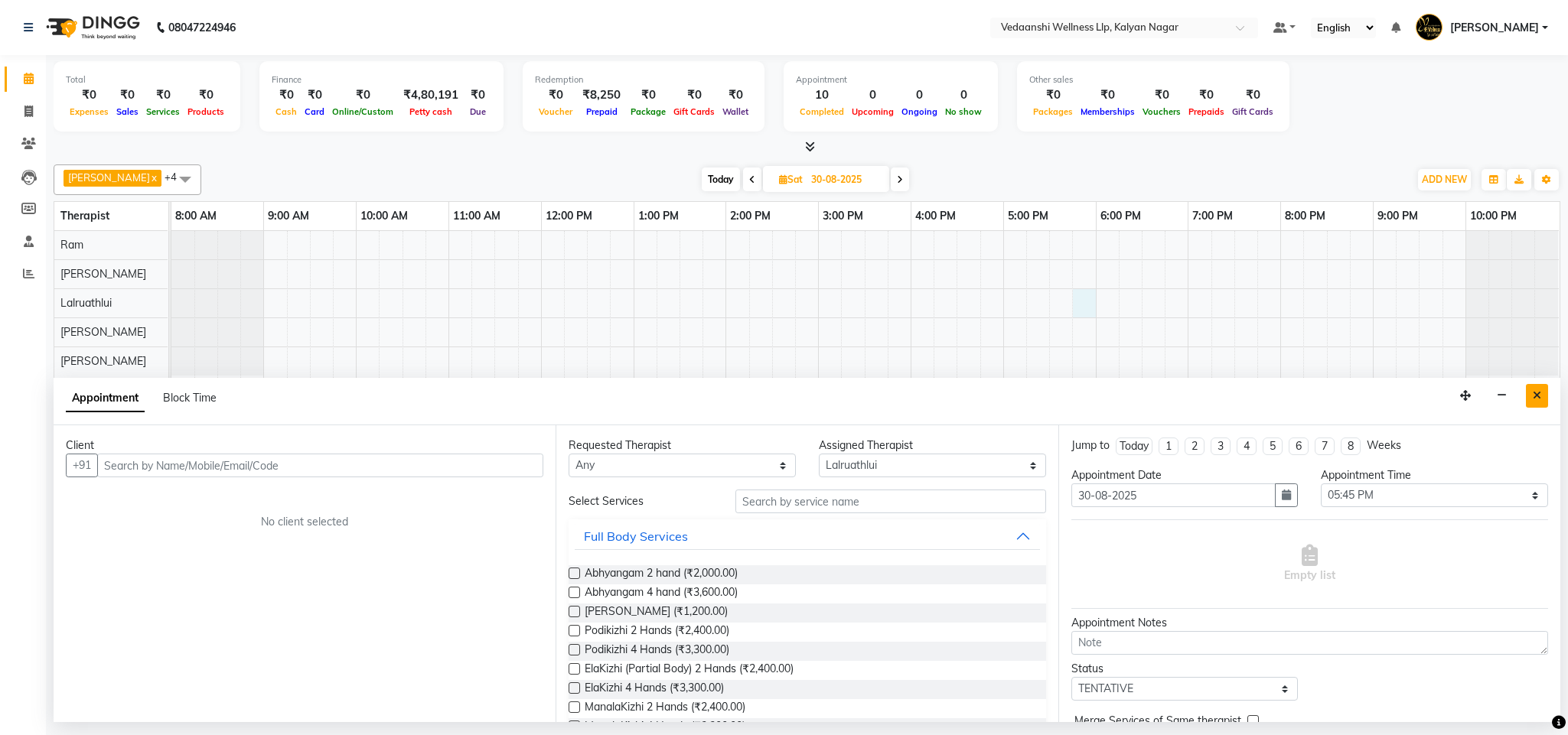
click at [1532, 401] on icon "Close" at bounding box center [1536, 395] width 8 height 11
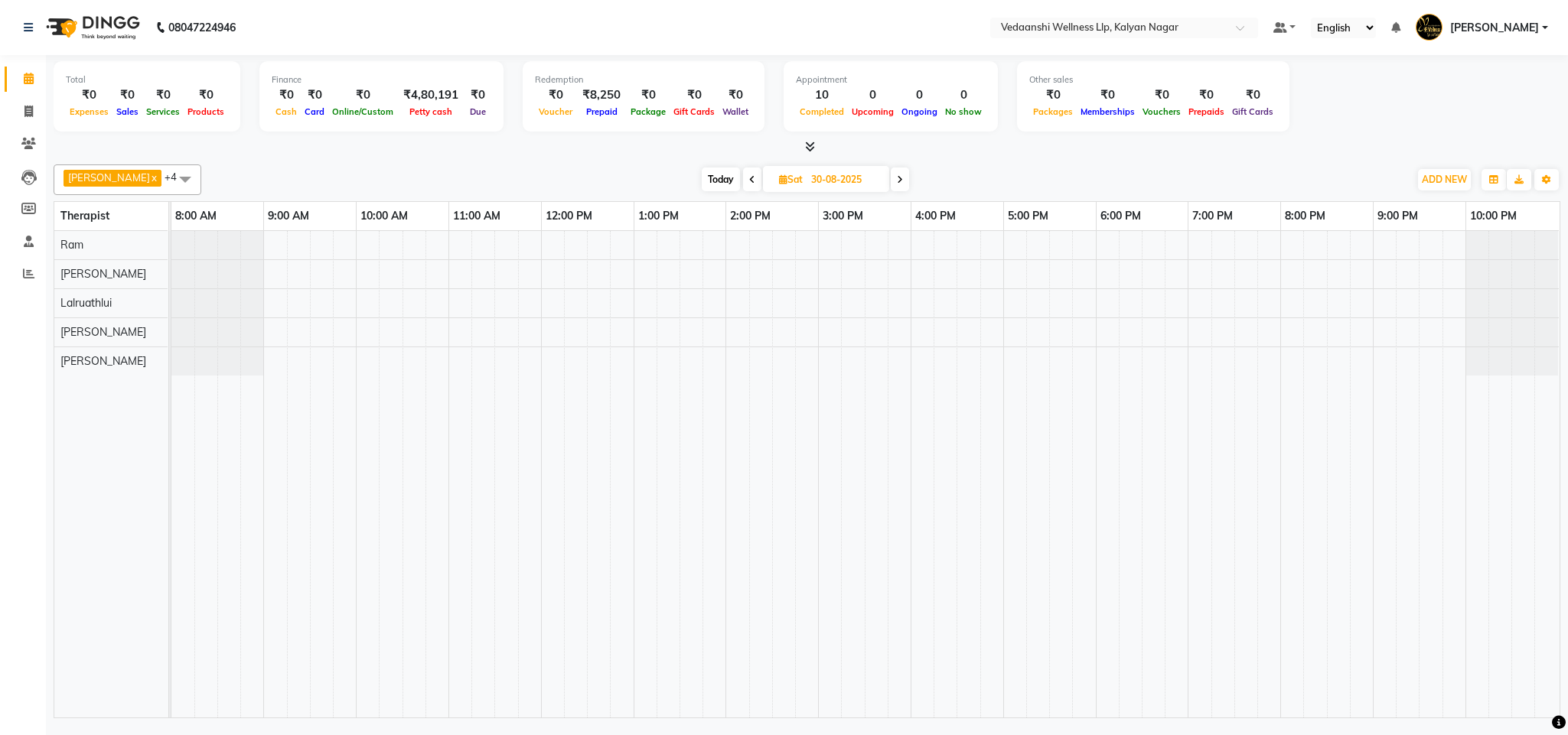
click at [707, 182] on span "Today" at bounding box center [720, 179] width 38 height 24
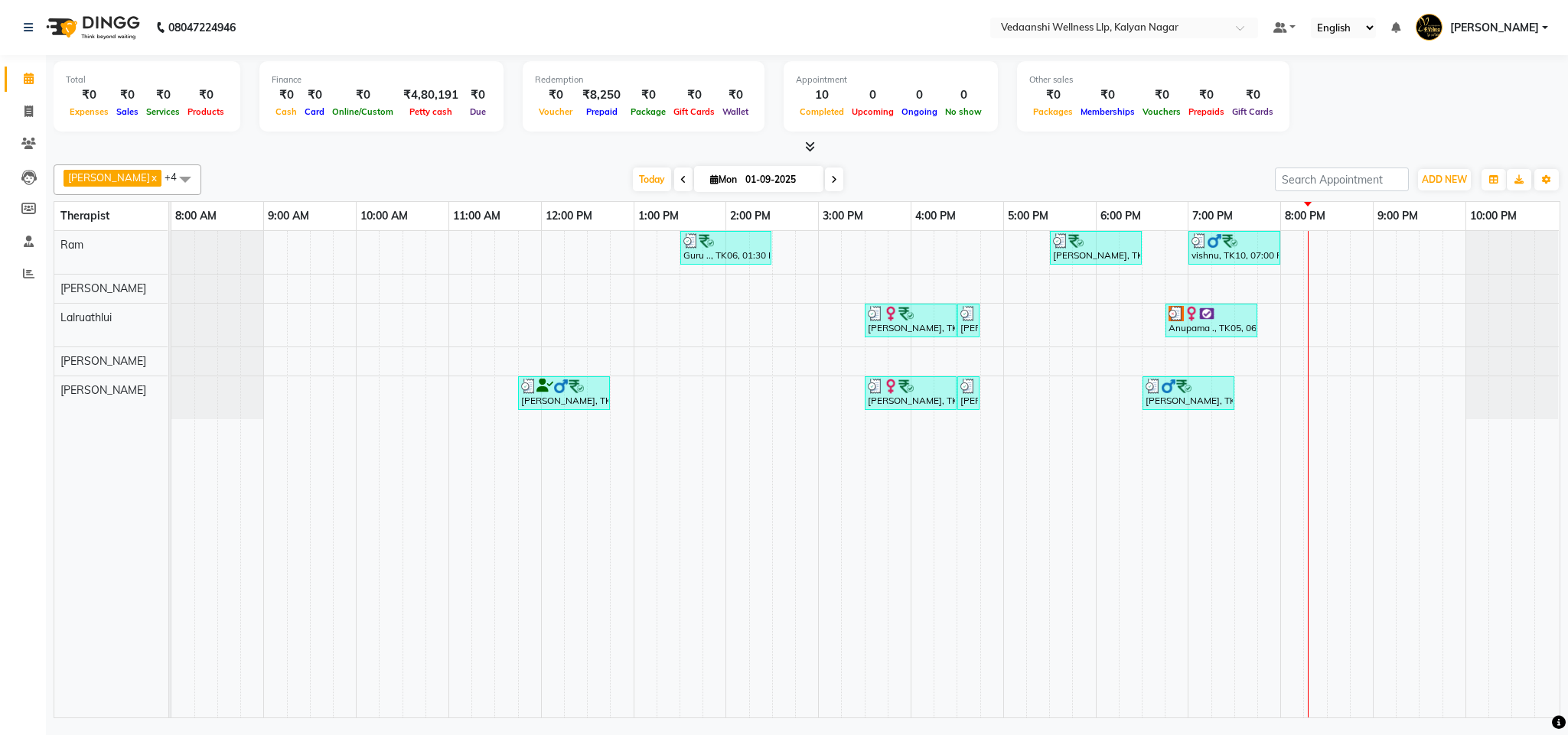
click at [825, 173] on span at bounding box center [834, 179] width 19 height 24
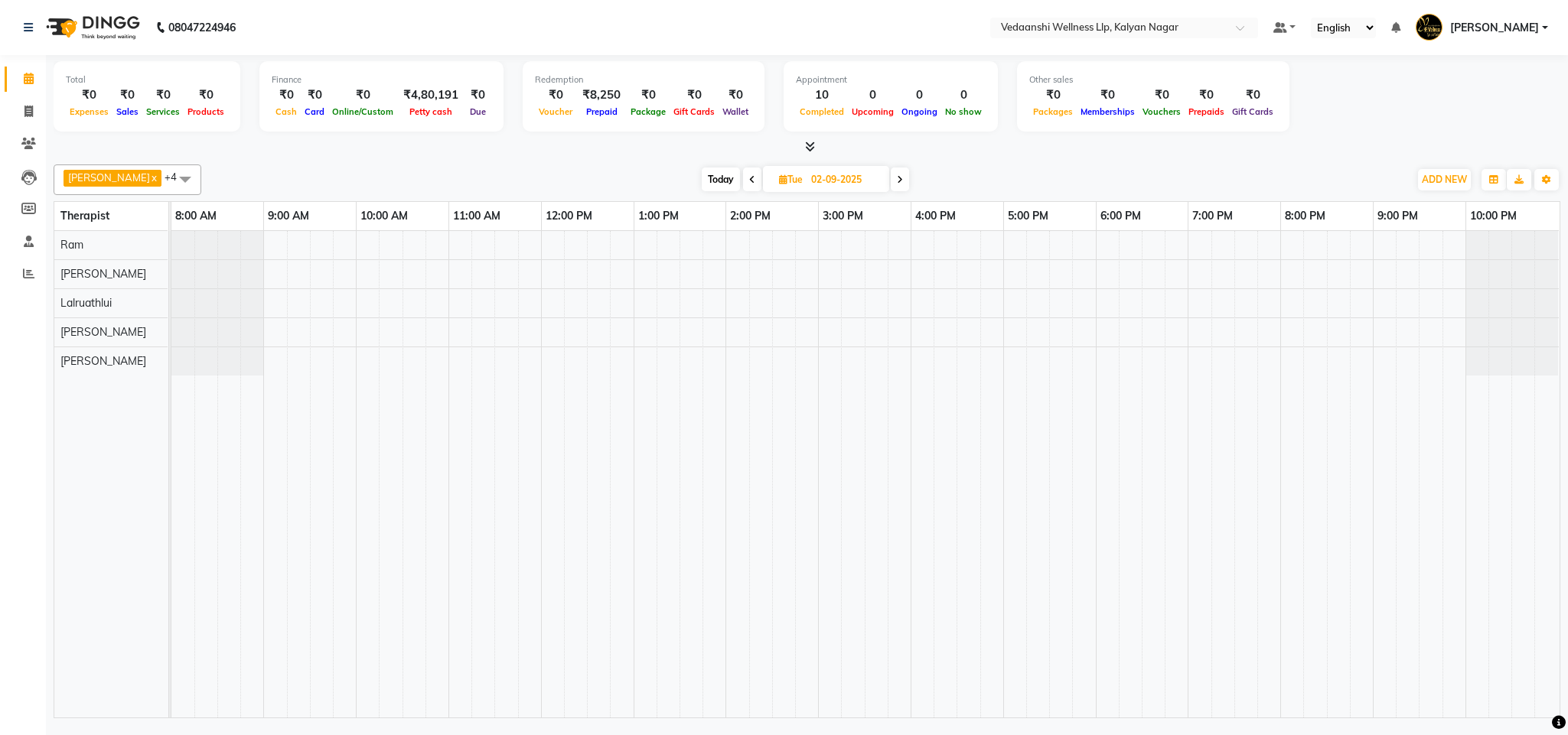
click at [897, 179] on icon at bounding box center [899, 179] width 6 height 9
click at [700, 184] on span "Today" at bounding box center [718, 179] width 38 height 24
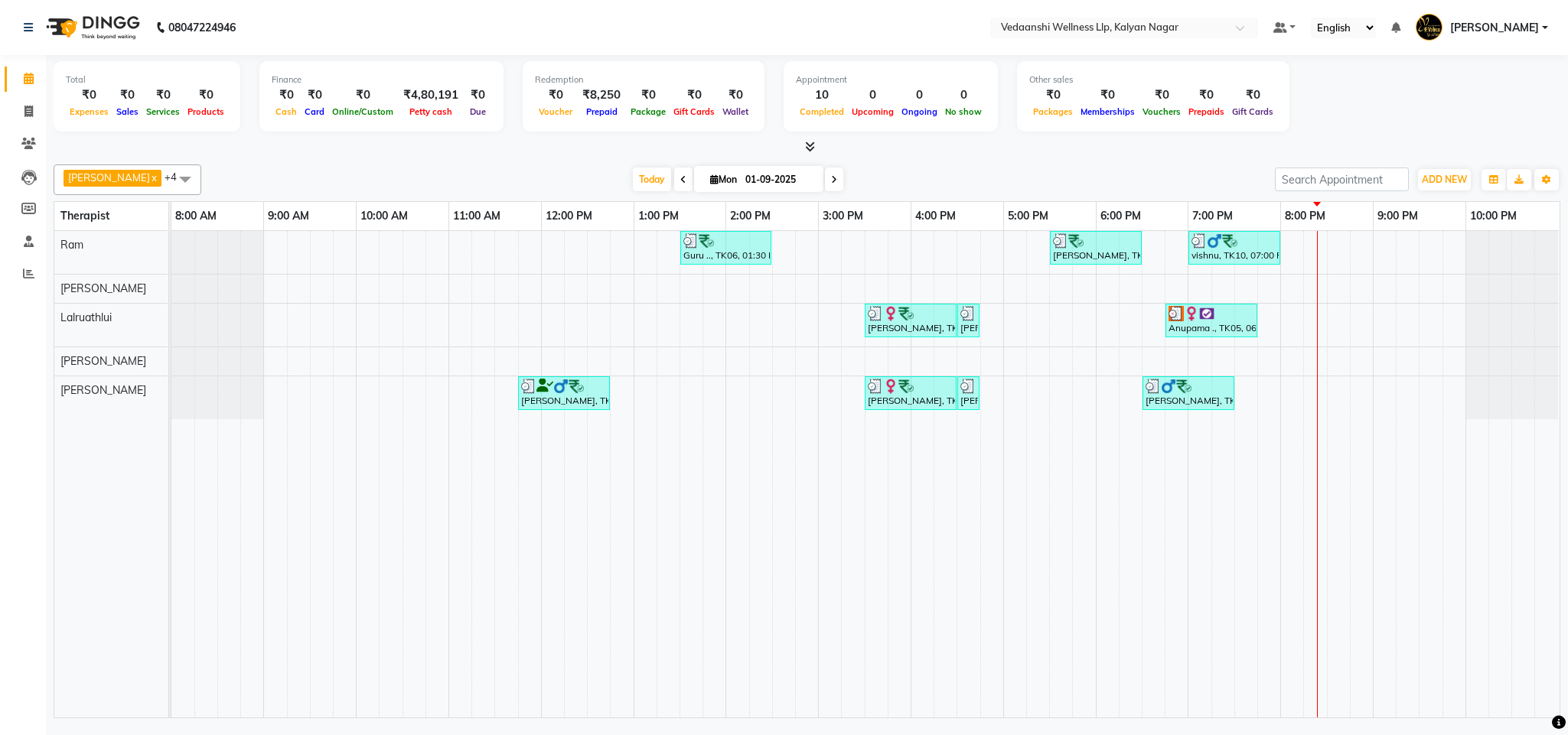
click at [825, 180] on span at bounding box center [834, 179] width 19 height 24
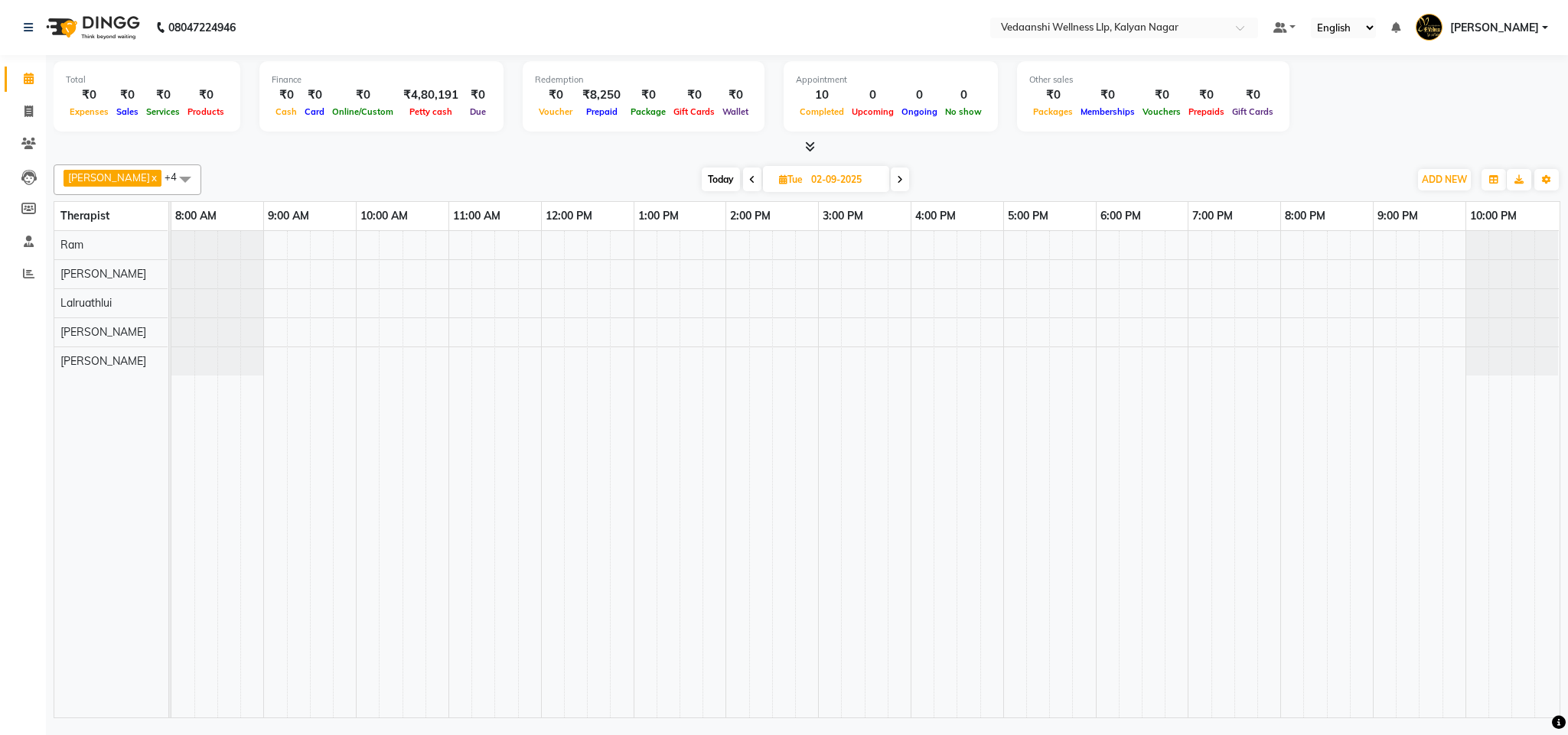
click at [701, 172] on span "Today" at bounding box center [720, 179] width 38 height 24
type input "01-09-2025"
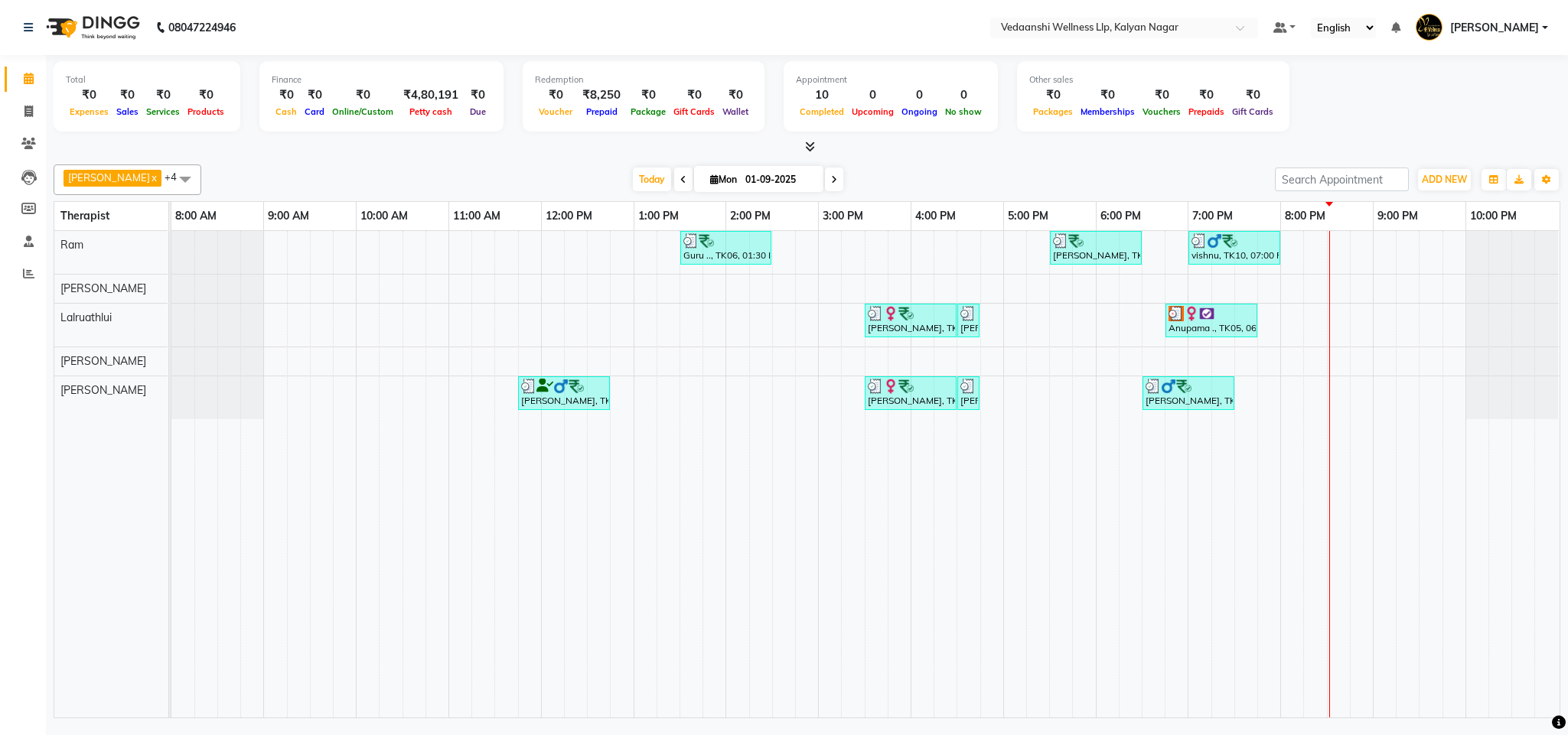
click at [740, 174] on input "01-09-2025" at bounding box center [779, 180] width 76 height 23
select select "9"
select select "2025"
click at [711, 278] on span "3" at bounding box center [705, 279] width 25 height 25
type input "03-09-2025"
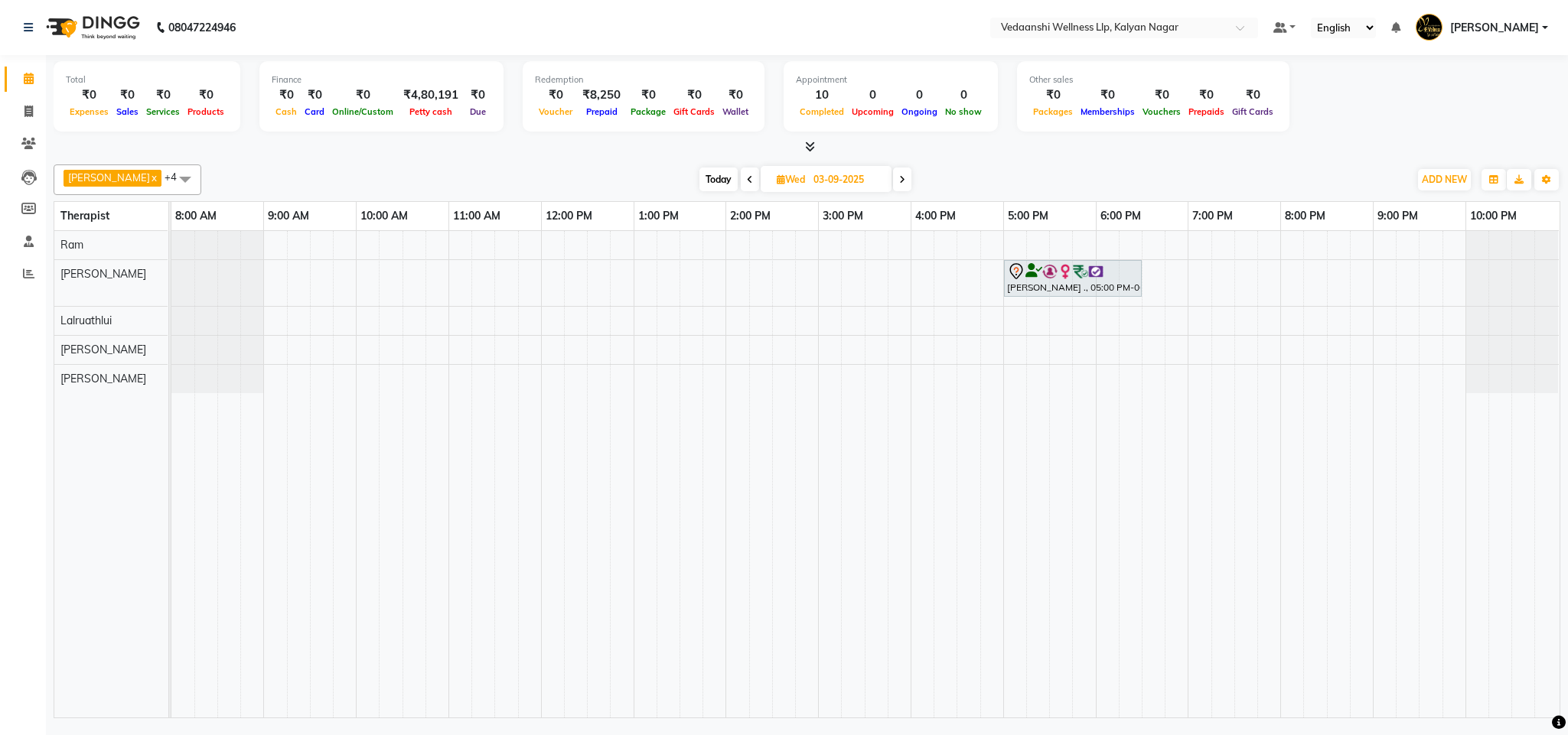
click at [822, 285] on div "[PERSON_NAME] ., 05:00 PM-06:30 PM, Member Plan 90 Min" at bounding box center [865, 474] width 1388 height 486
select select "67322"
select select "900"
select select "tentative"
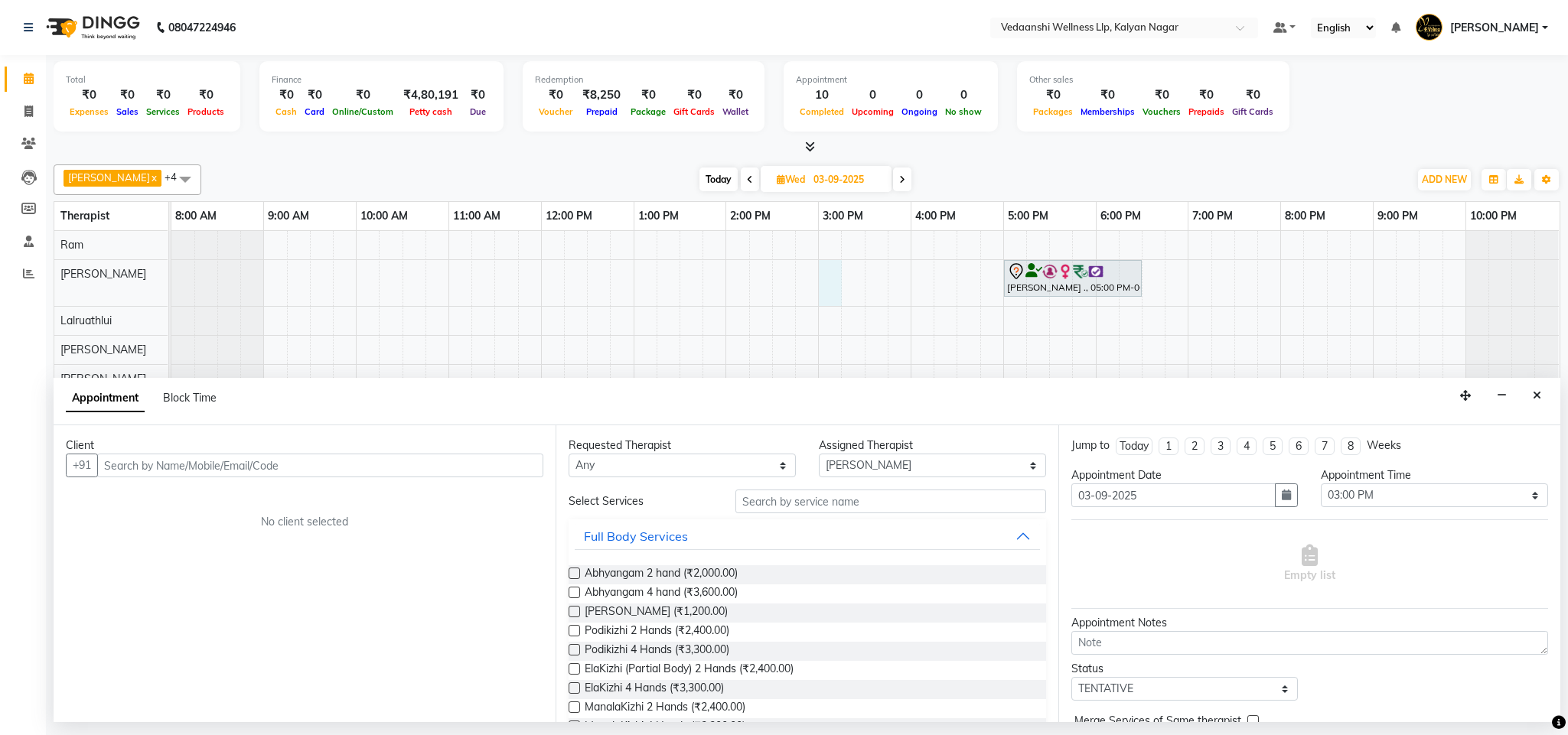
click at [268, 460] on input "text" at bounding box center [320, 465] width 446 height 24
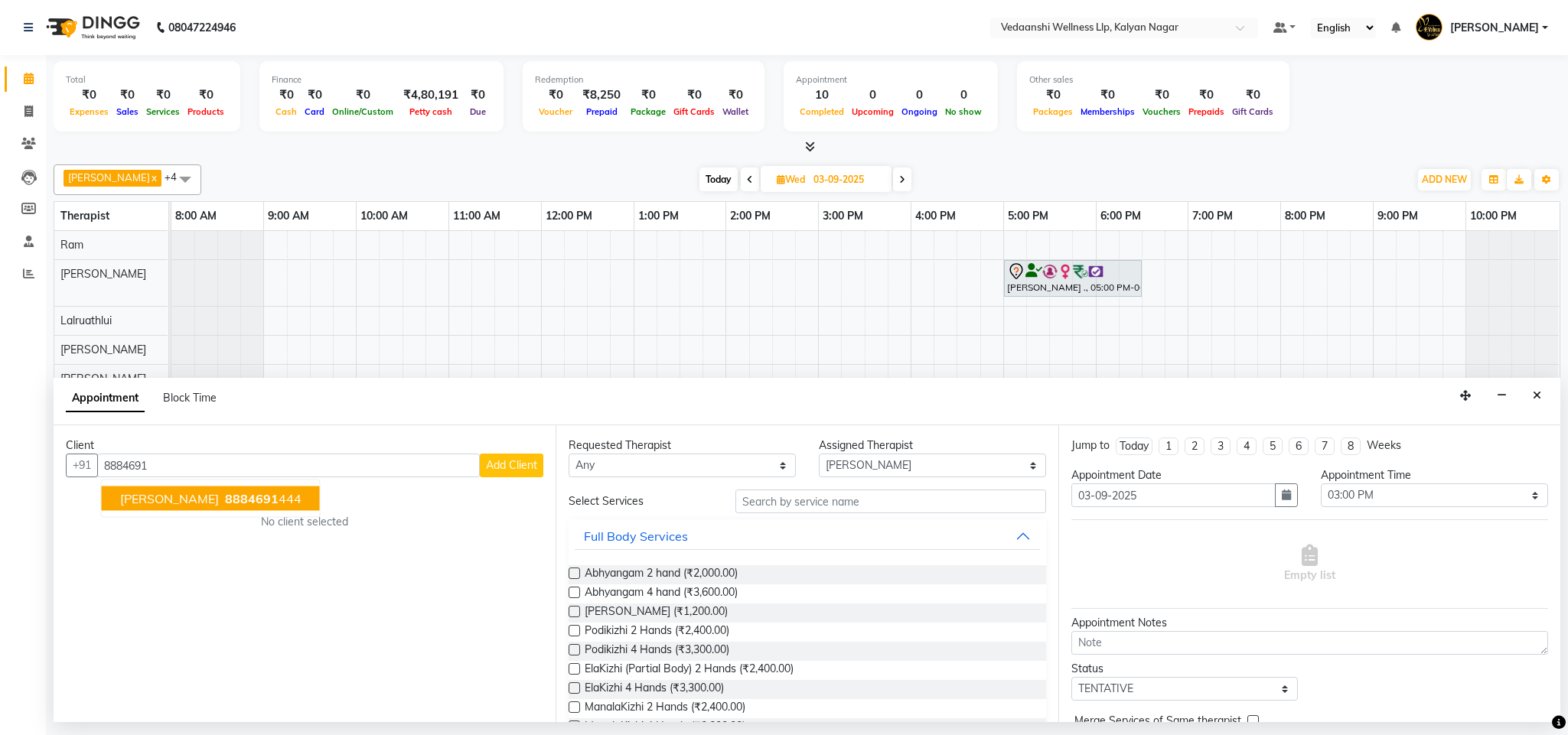
click at [260, 496] on span "8884691" at bounding box center [251, 498] width 53 height 15
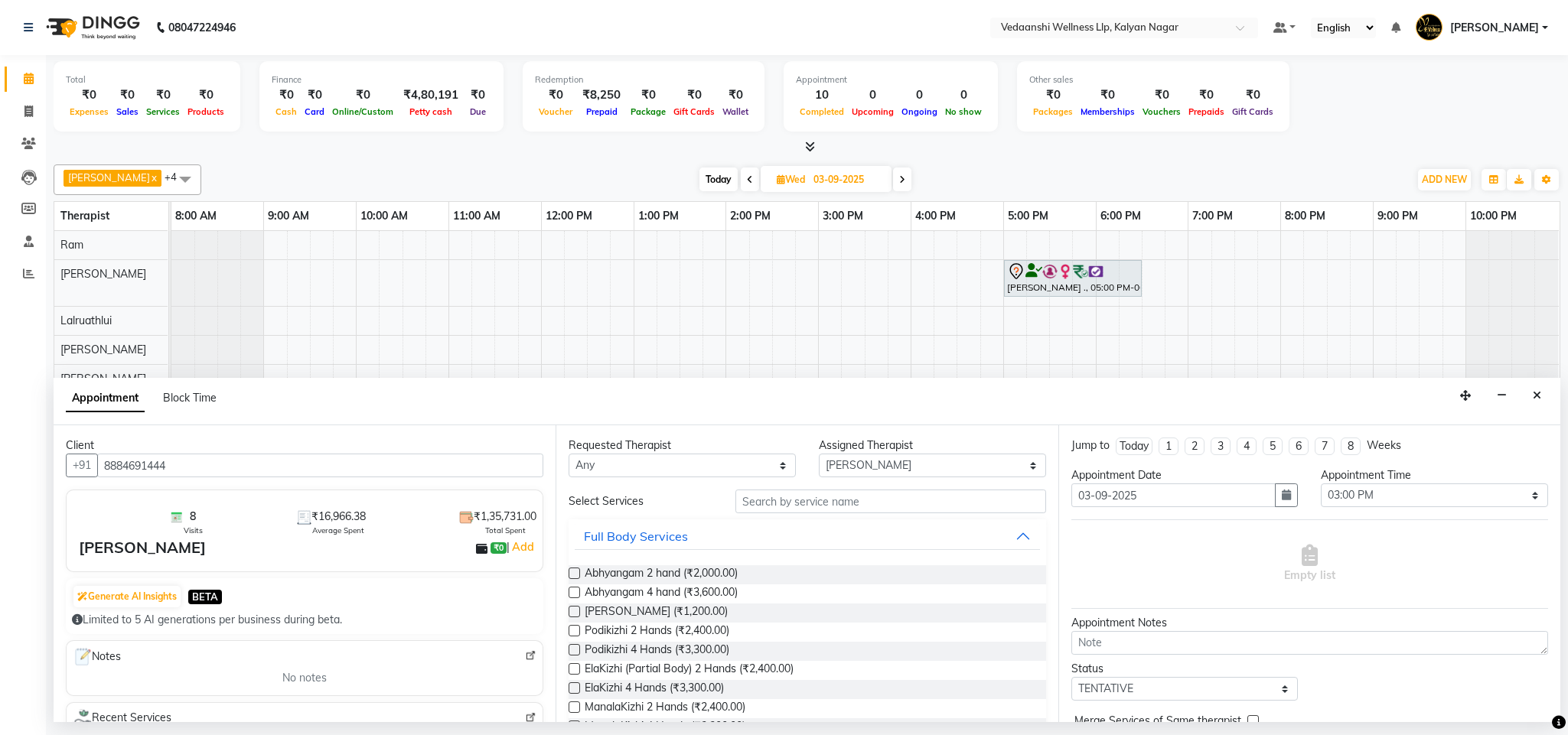
type input "8884691444"
click at [792, 496] on input "text" at bounding box center [891, 502] width 311 height 24
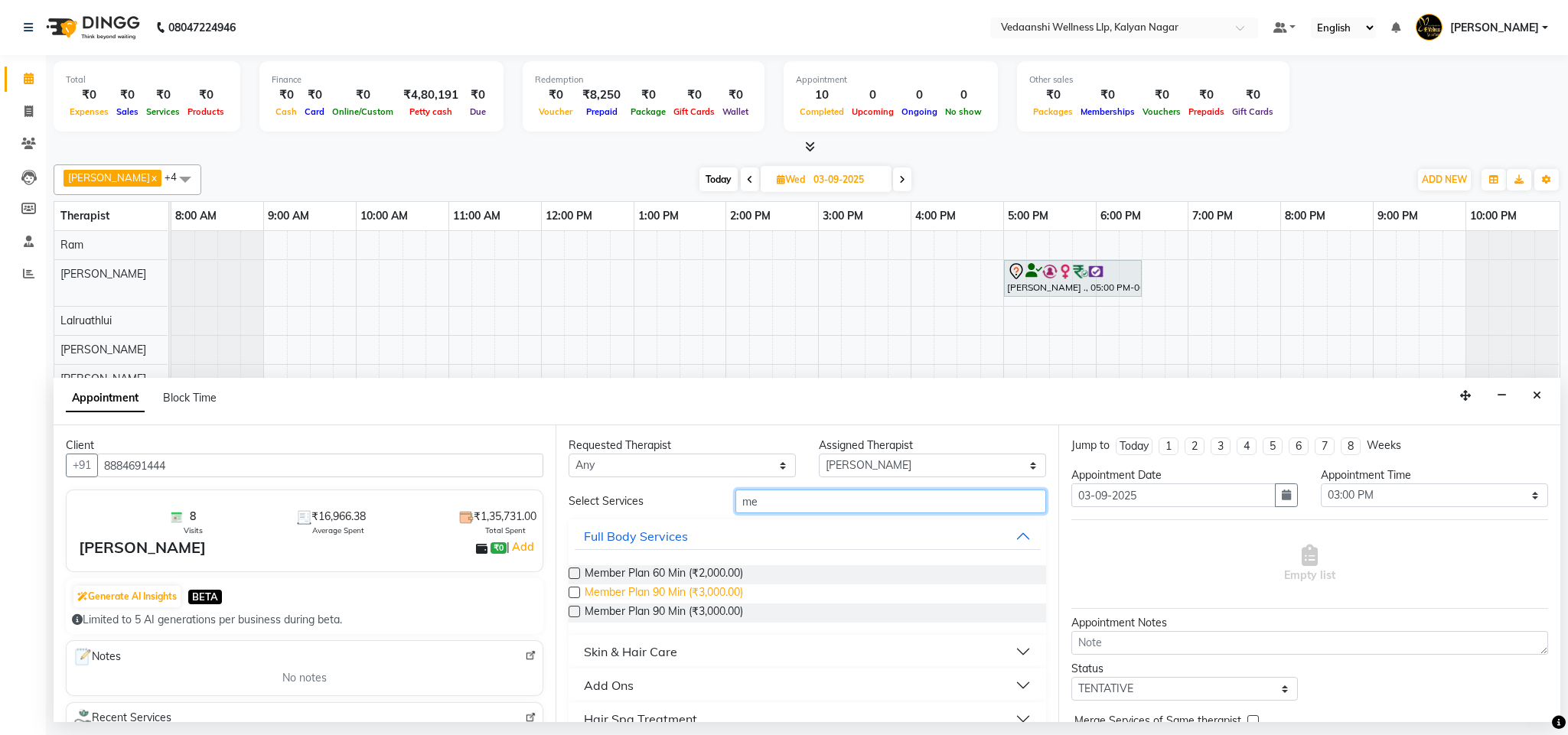
type input "me"
click at [663, 592] on span "Member Plan 90 Min (₹3,000.00)" at bounding box center [663, 594] width 158 height 20
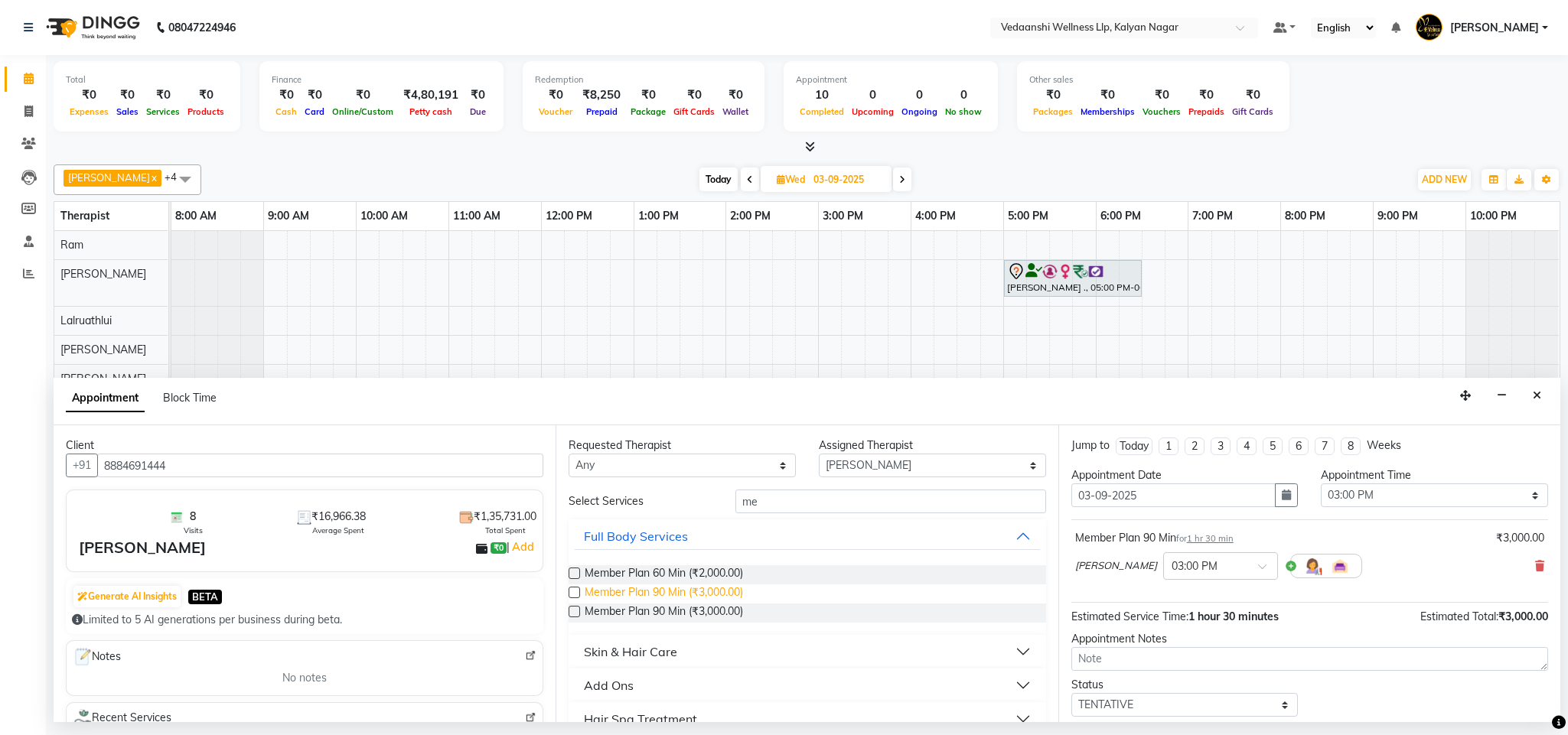
click at [663, 592] on span "Member Plan 90 Min (₹3,000.00)" at bounding box center [663, 594] width 158 height 20
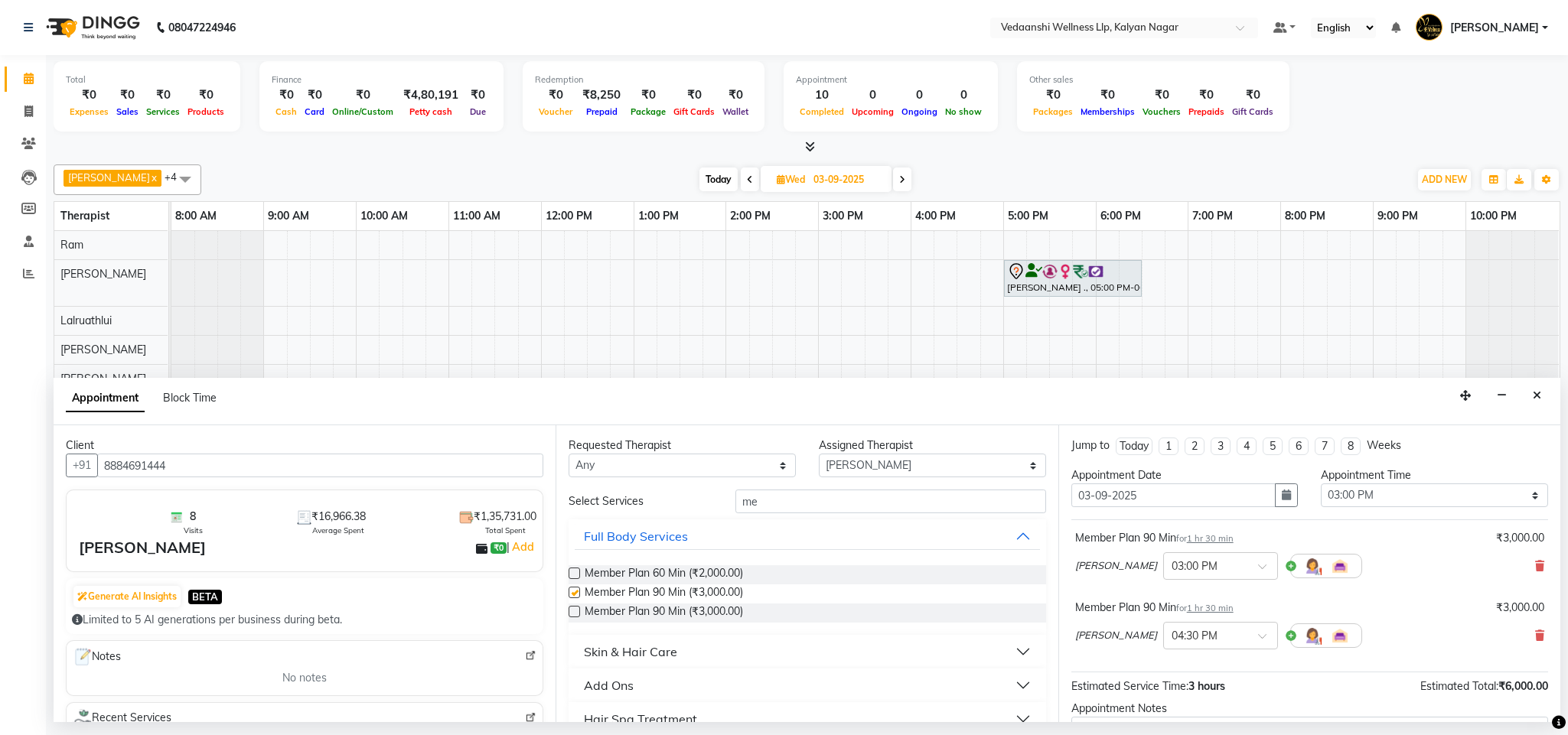
checkbox input "false"
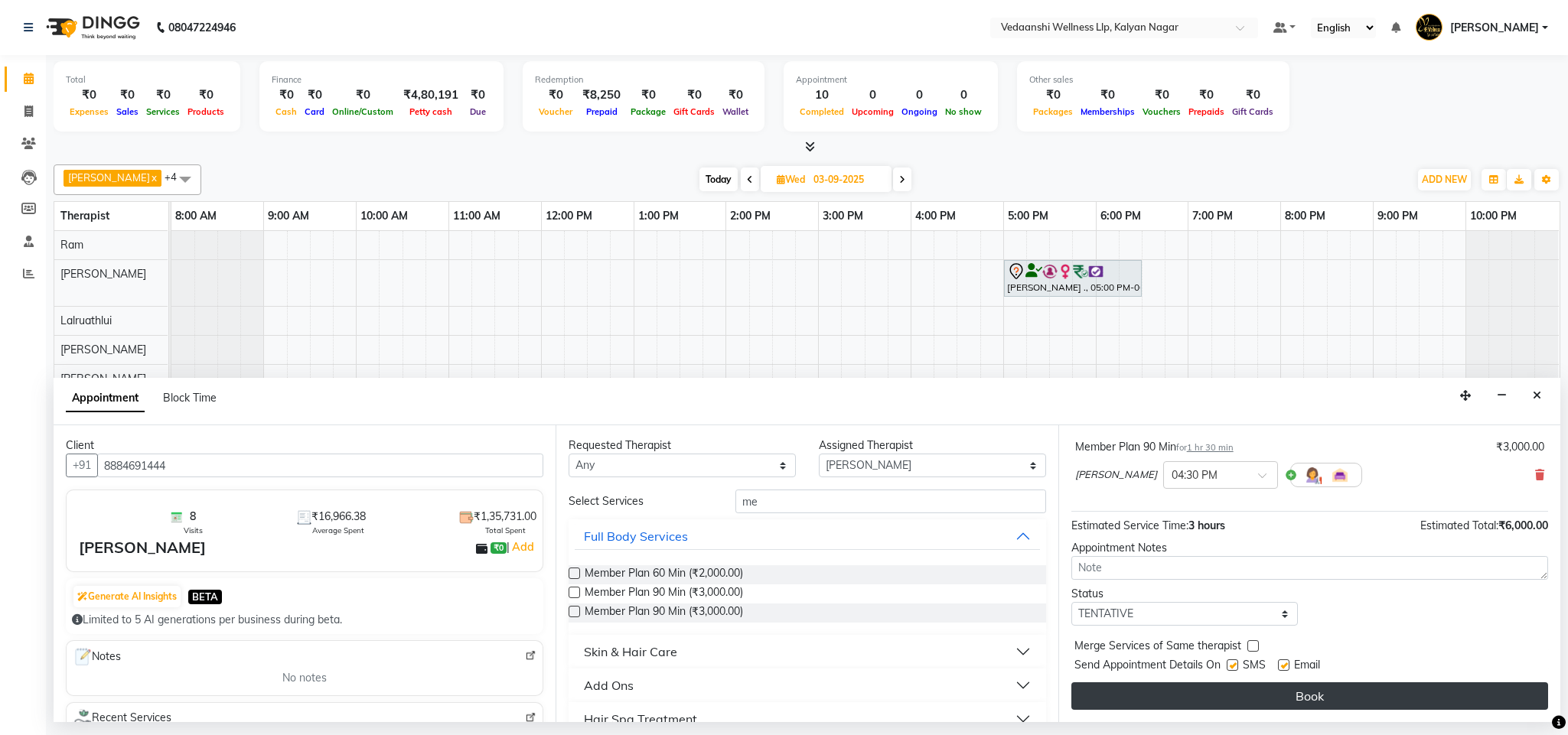
click at [1212, 707] on button "Book" at bounding box center [1309, 696] width 477 height 28
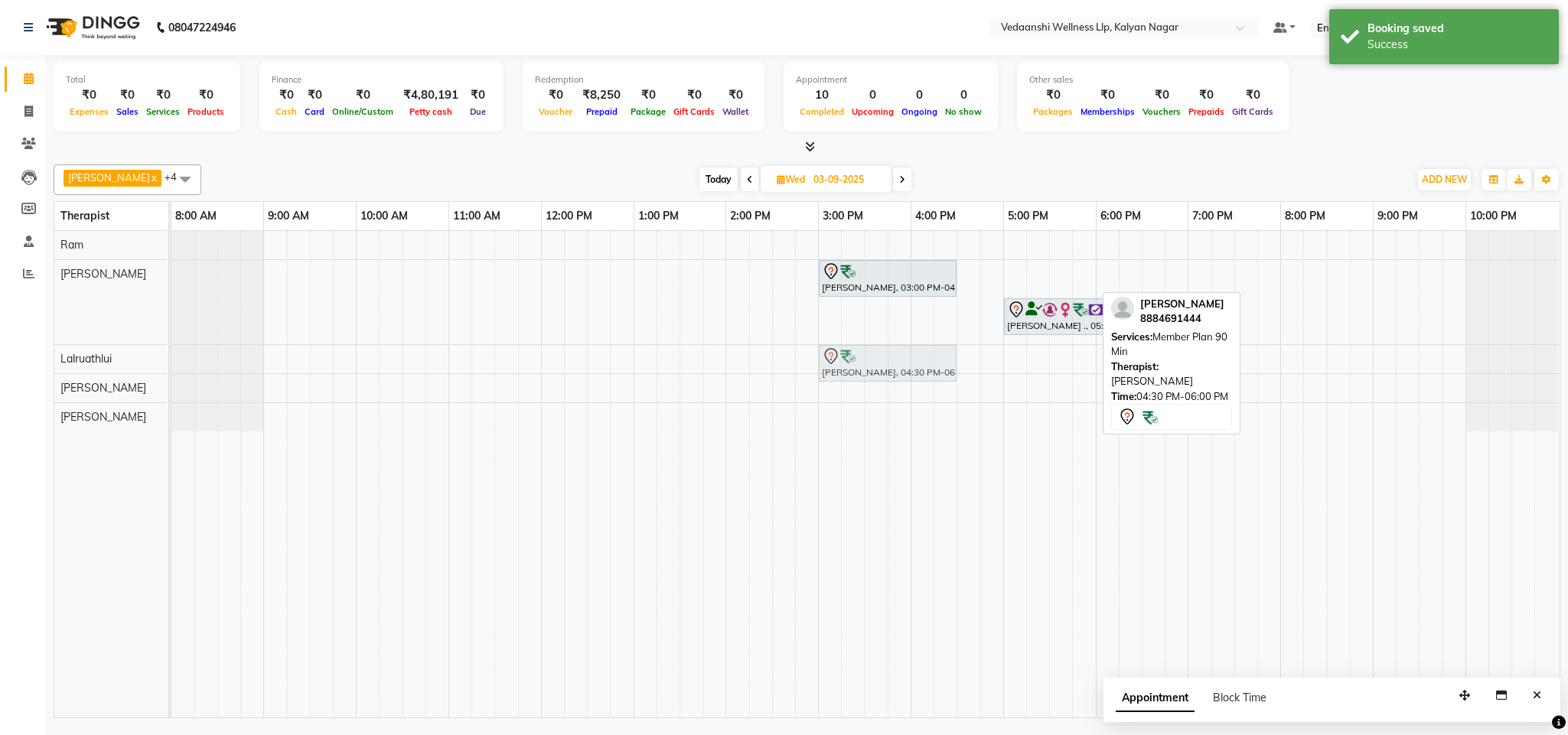
drag, startPoint x: 996, startPoint y: 269, endPoint x: 848, endPoint y: 353, distance: 170.2
click at [848, 353] on tbody "Hafeez Abdulrahim, 03:00 PM-04:30 PM, Member Plan 90 Min Hafeez Abdulrahim, 04:…" at bounding box center [865, 331] width 1387 height 201
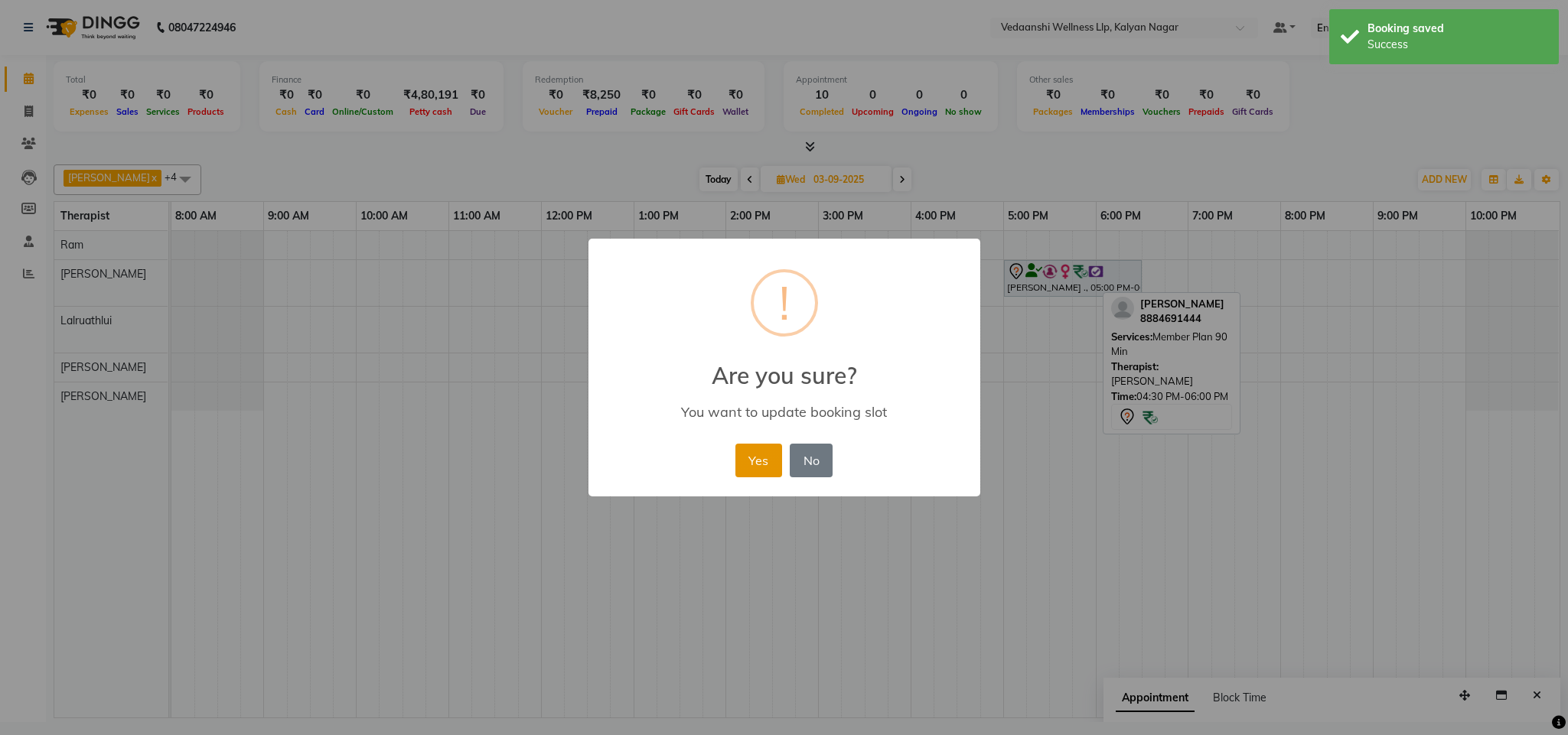
click at [750, 464] on button "Yes" at bounding box center [758, 461] width 47 height 34
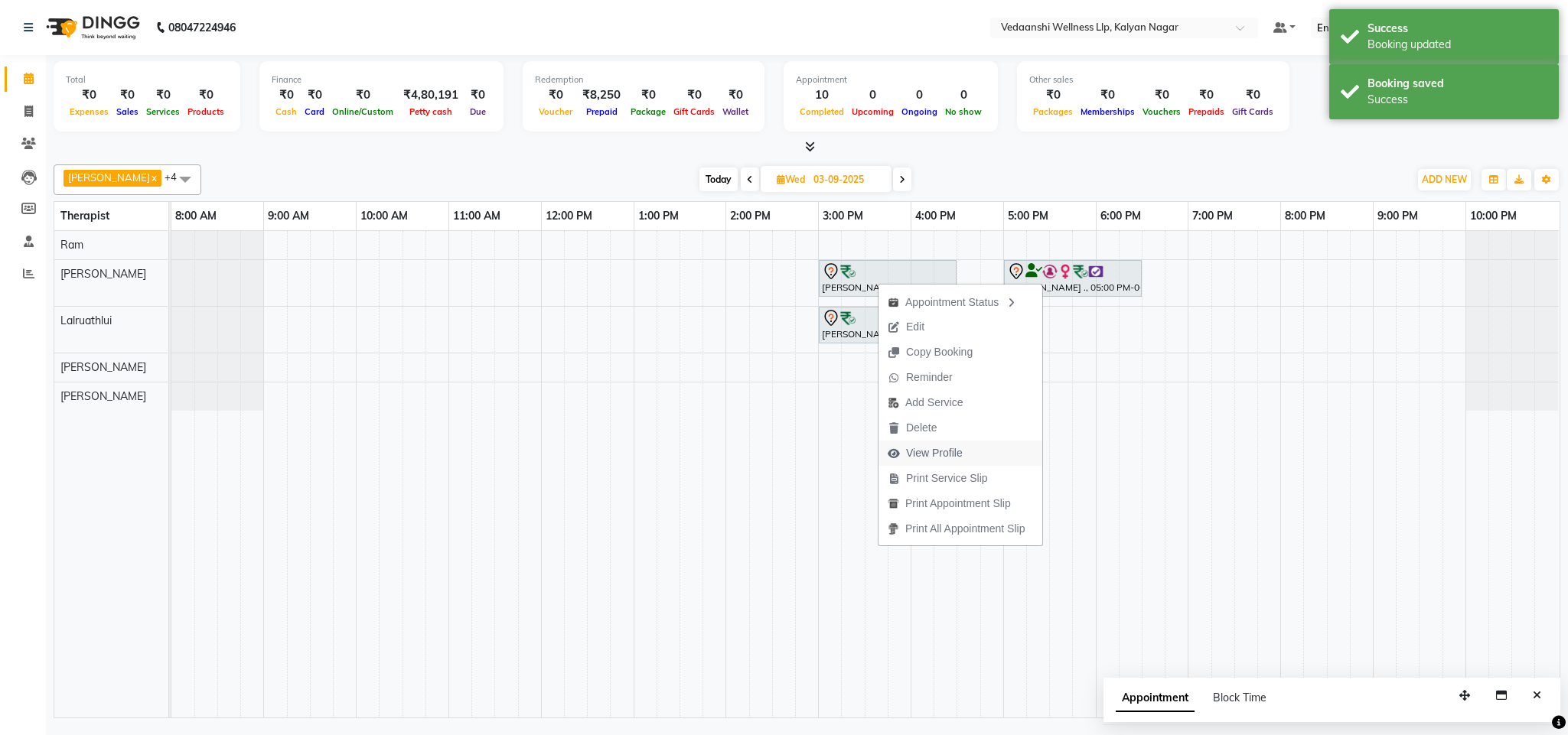
click at [944, 448] on span "View Profile" at bounding box center [934, 454] width 57 height 16
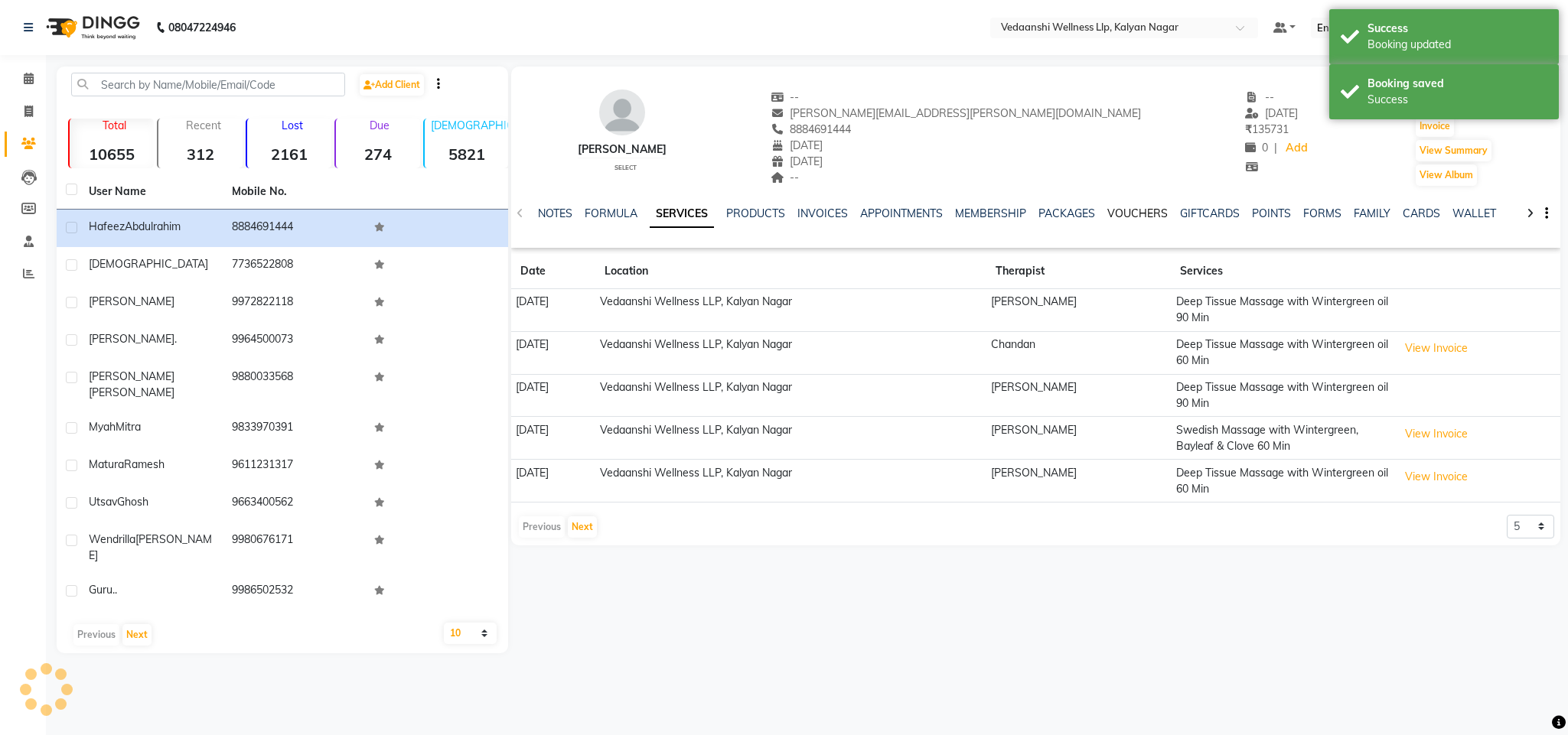
click at [1111, 211] on link "VOUCHERS" at bounding box center [1137, 214] width 60 height 14
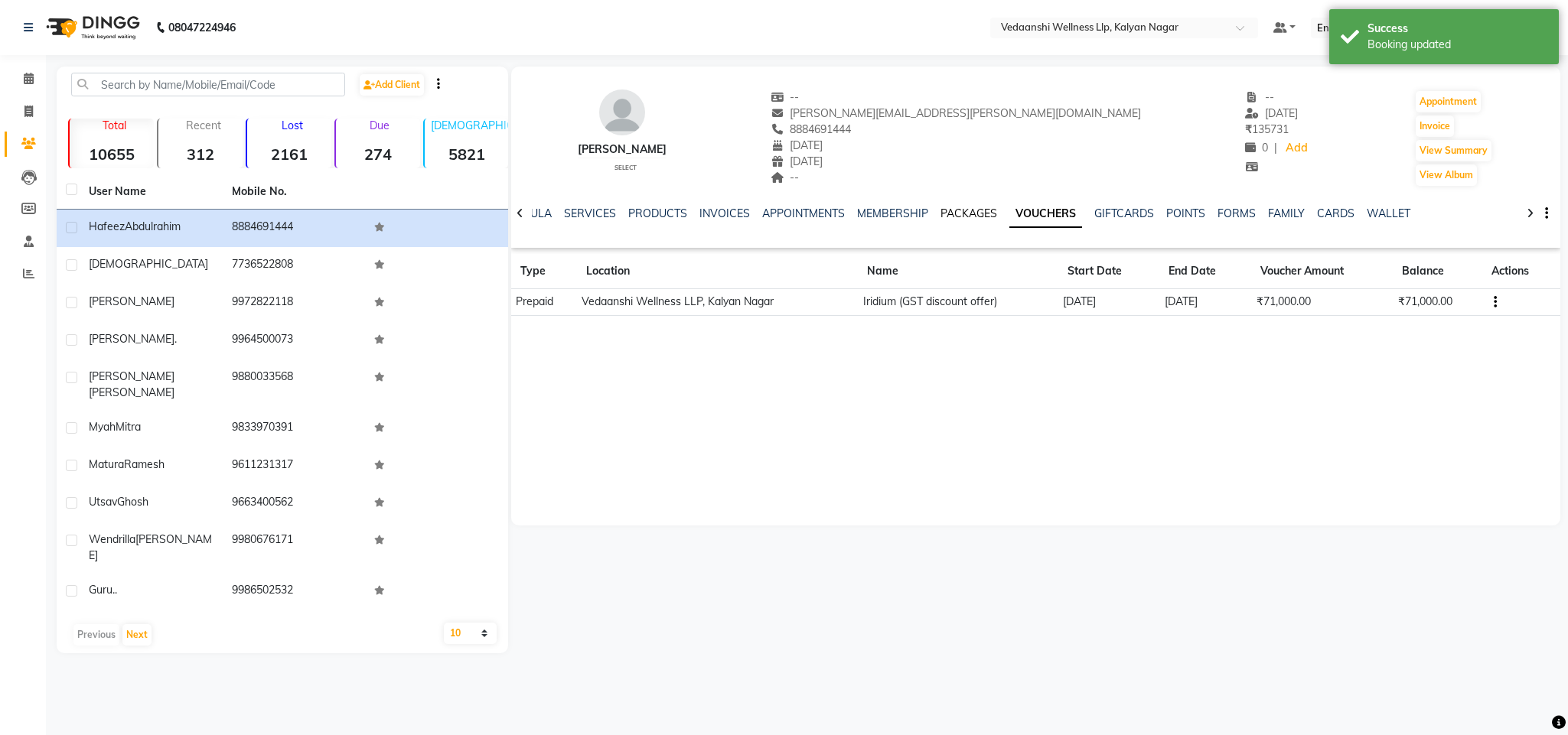
click at [940, 214] on link "PACKAGES" at bounding box center [969, 214] width 57 height 14
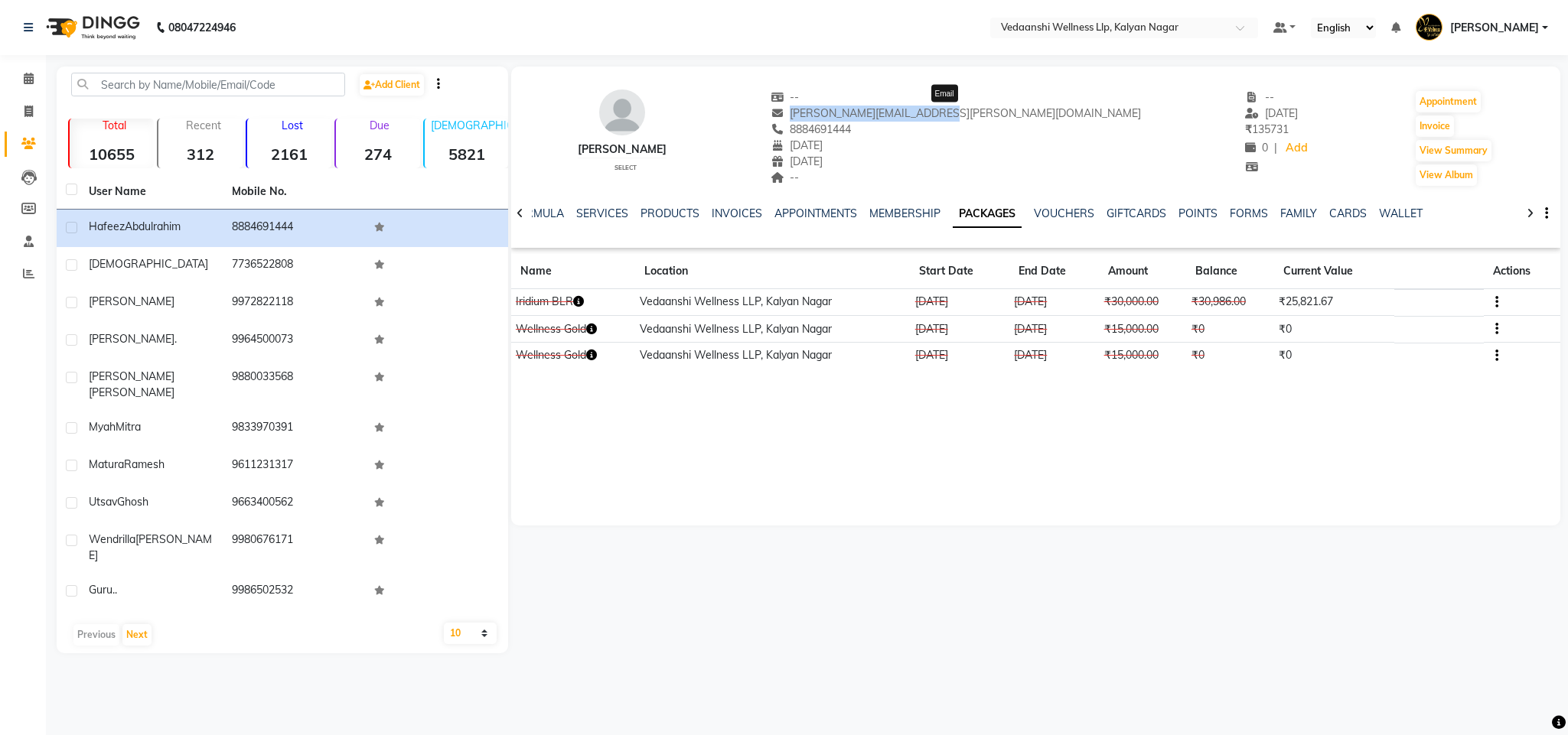
drag, startPoint x: 879, startPoint y: 113, endPoint x: 1026, endPoint y: 110, distance: 147.0
click at [1026, 110] on span "Rahman.hafeezur@gmail.com" at bounding box center [956, 114] width 371 height 14
copy span "Rahman.hafeezur@gmail.com"
click at [1038, 209] on link "VOUCHERS" at bounding box center [1064, 214] width 60 height 14
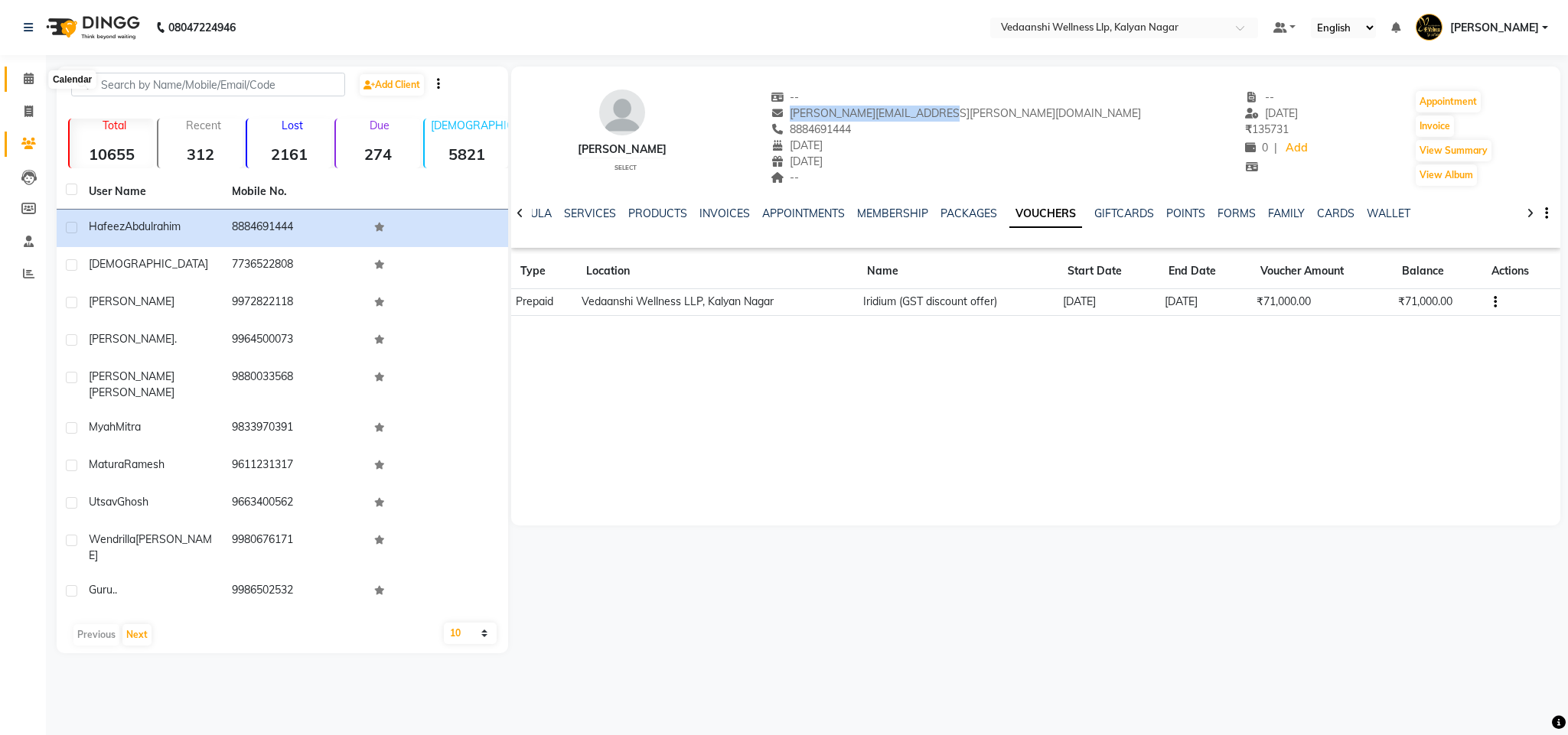
click at [25, 73] on icon at bounding box center [28, 78] width 10 height 12
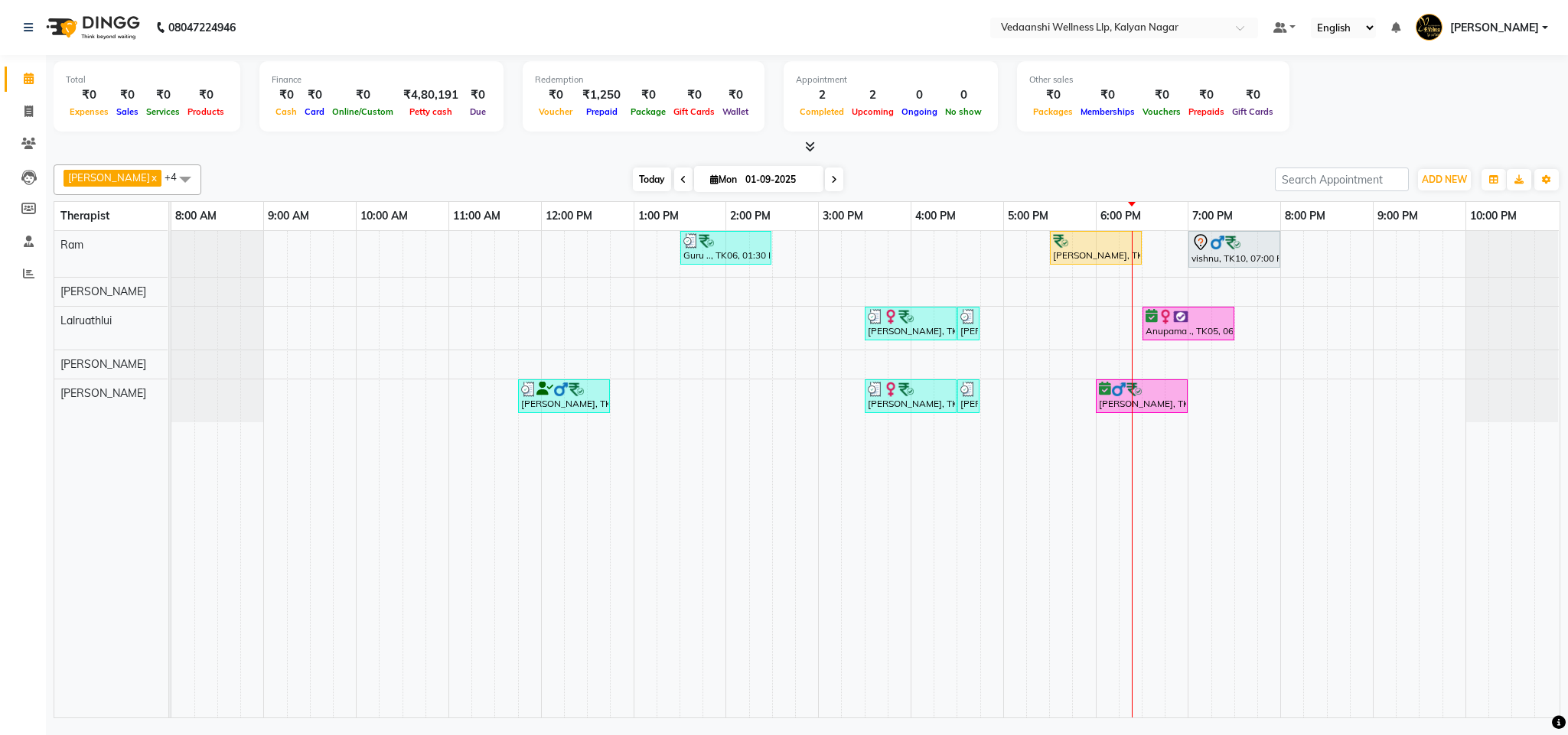
click at [633, 186] on span "Today" at bounding box center [652, 179] width 38 height 24
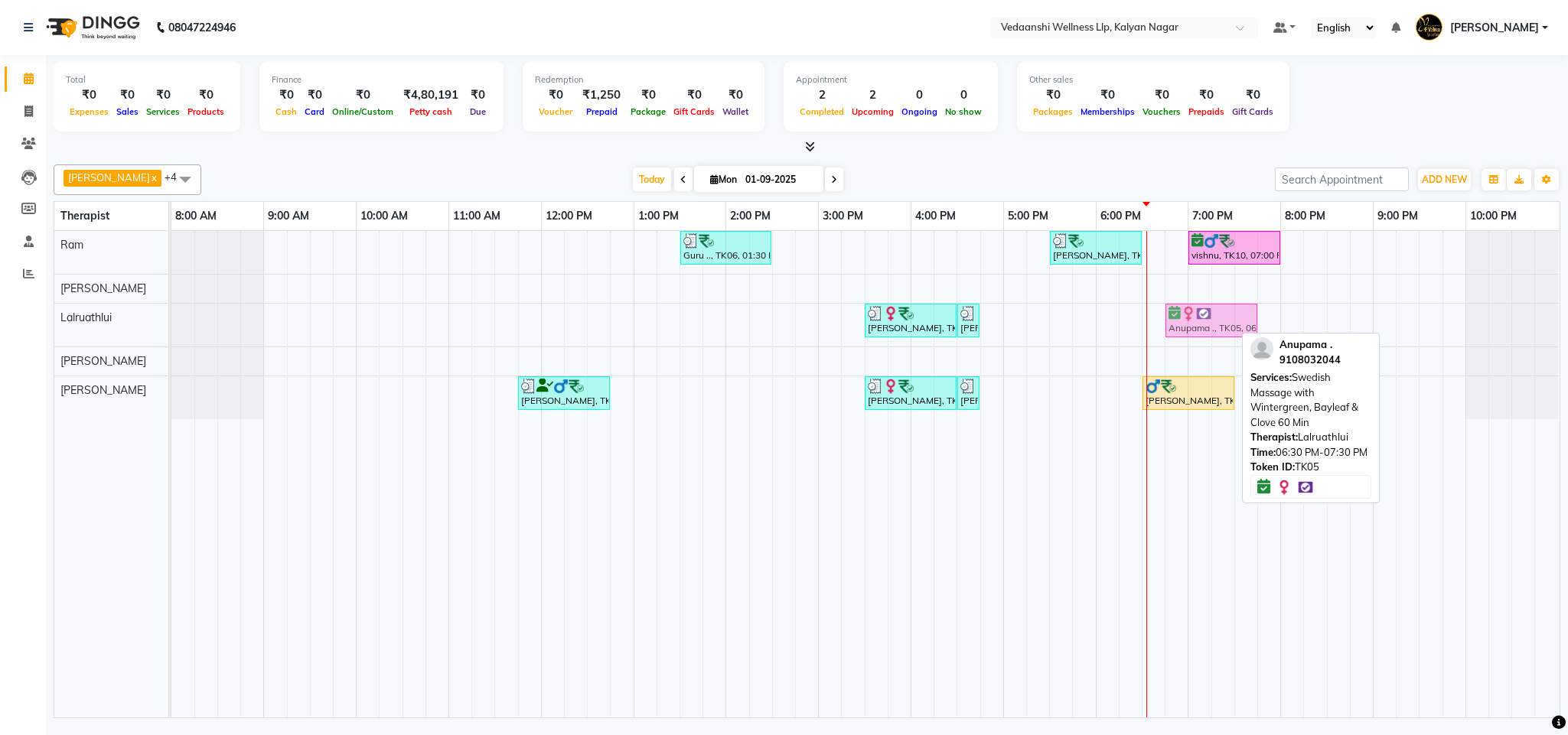
drag, startPoint x: 1185, startPoint y: 315, endPoint x: 1201, endPoint y: 317, distance: 16.1
click at [171, 317] on div "Matura Ramesh, TK07, 03:30 PM-04:30 PM, Member Plan 60 Min Matura Ramesh, TK07,…" at bounding box center [171, 325] width 0 height 43
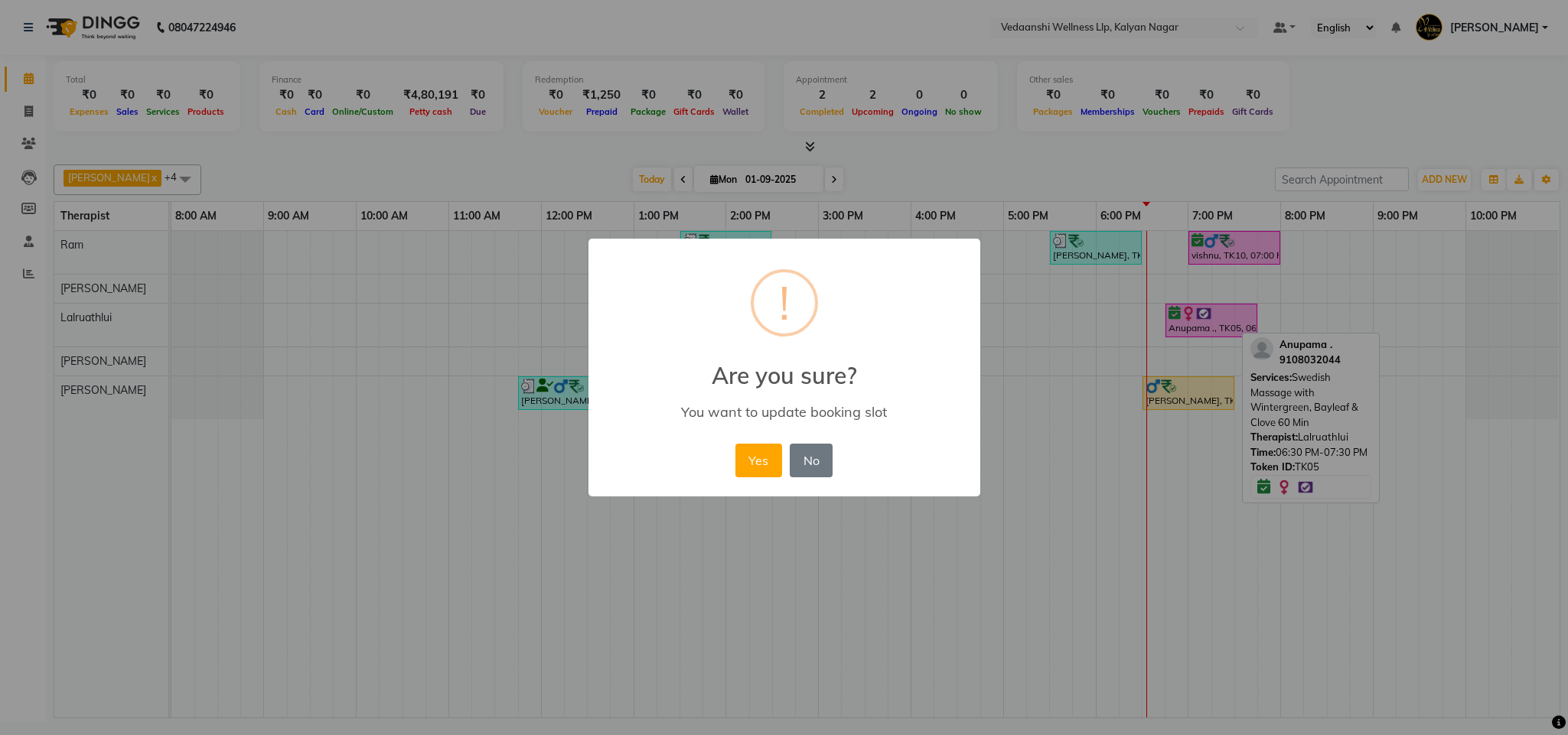
click at [783, 462] on div "Yes No No" at bounding box center [784, 460] width 105 height 42
click at [772, 462] on button "Yes" at bounding box center [758, 461] width 47 height 34
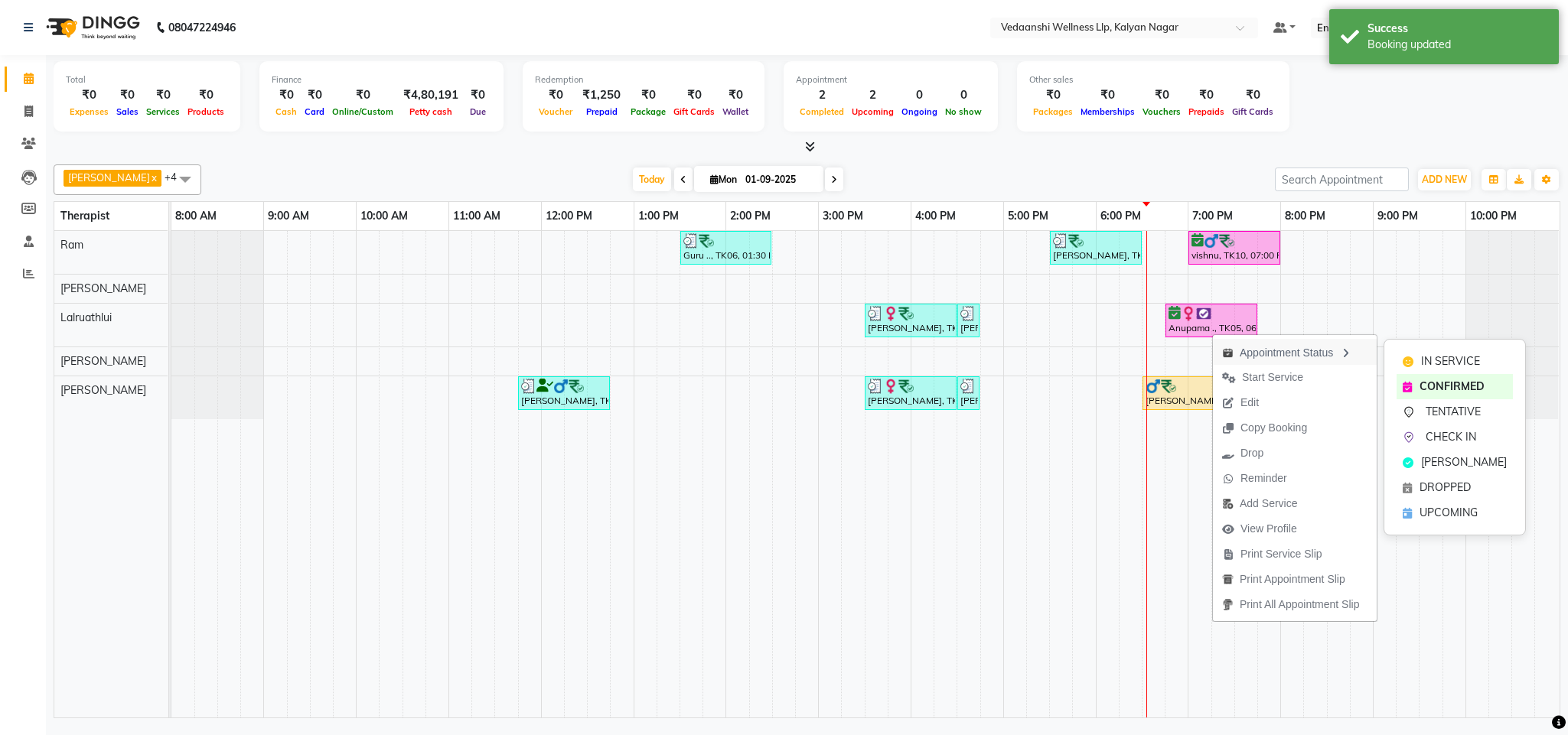
click at [1281, 352] on div "Appointment Status" at bounding box center [1295, 352] width 163 height 26
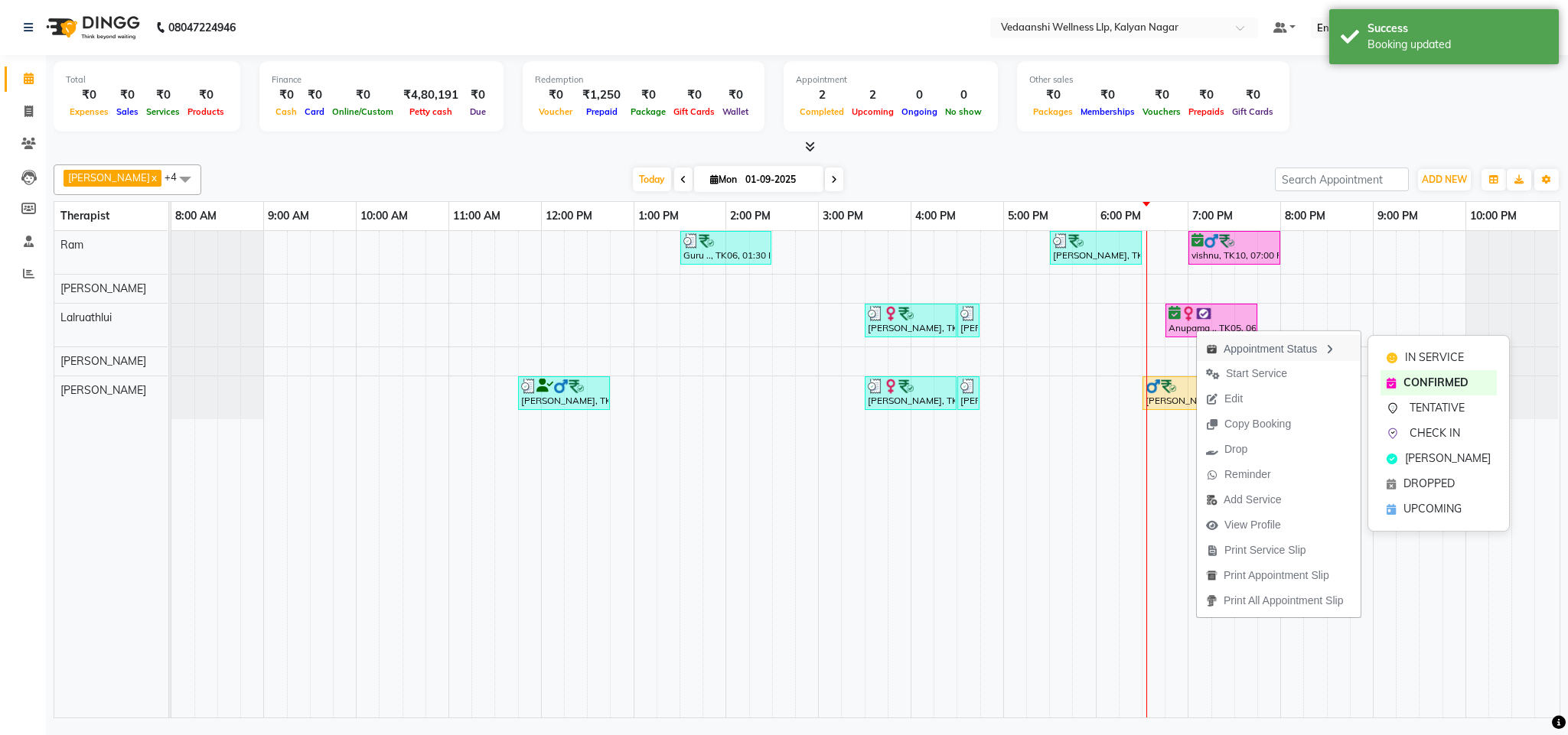
click at [1319, 338] on div "Appointment Status" at bounding box center [1279, 347] width 163 height 26
click at [1391, 347] on div "IN SERVICE" at bounding box center [1436, 358] width 116 height 25
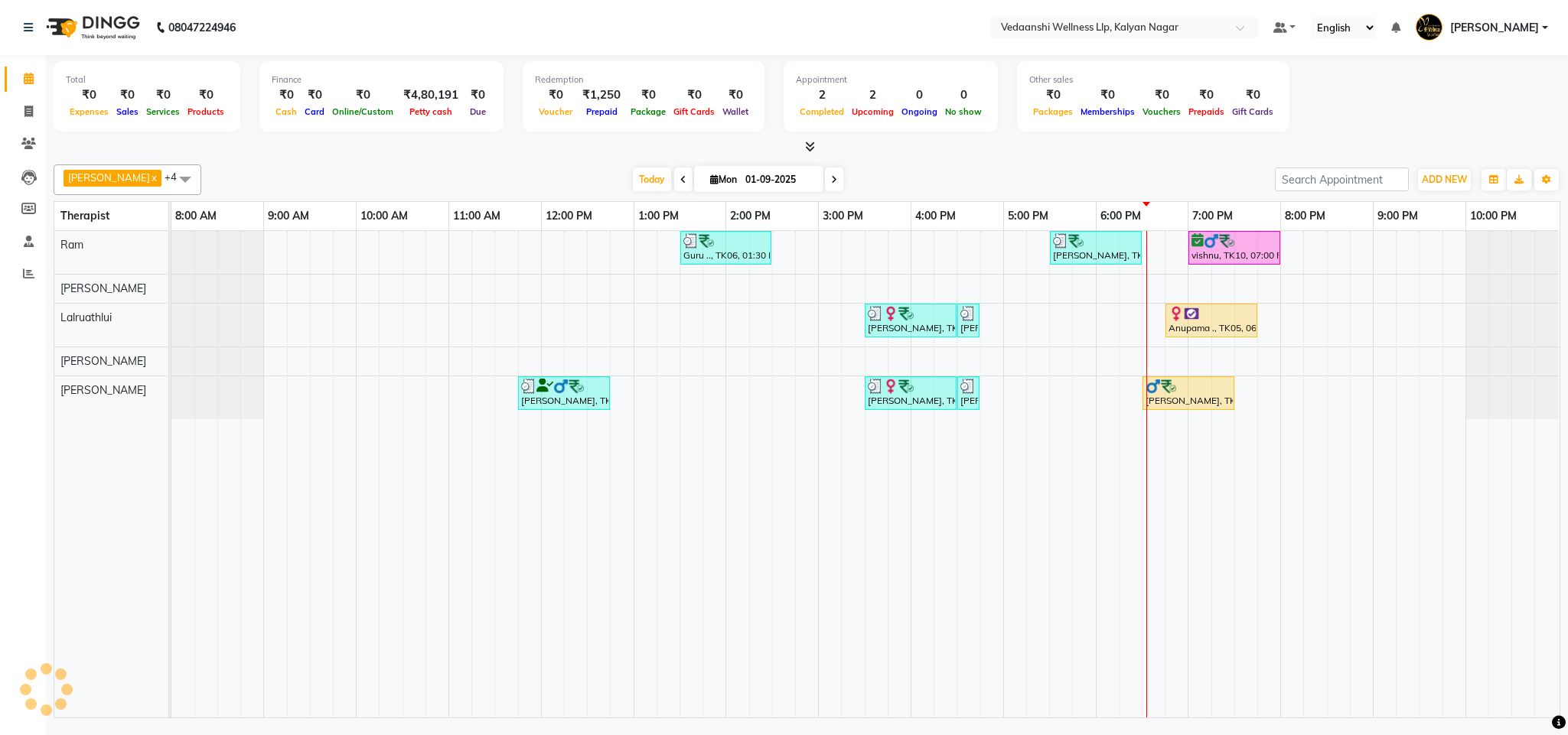
click at [1148, 163] on div "[PERSON_NAME] x Lalruathlui x Ram x [PERSON_NAME] x [PERSON_NAME] x +4 Select A…" at bounding box center [806, 438] width 1507 height 560
click at [1132, 158] on div "[PERSON_NAME] x Lalruathlui x Ram x [PERSON_NAME] x [PERSON_NAME] x +4 Select A…" at bounding box center [806, 438] width 1507 height 560
click at [1251, 302] on span "Edit" at bounding box center [1259, 308] width 55 height 25
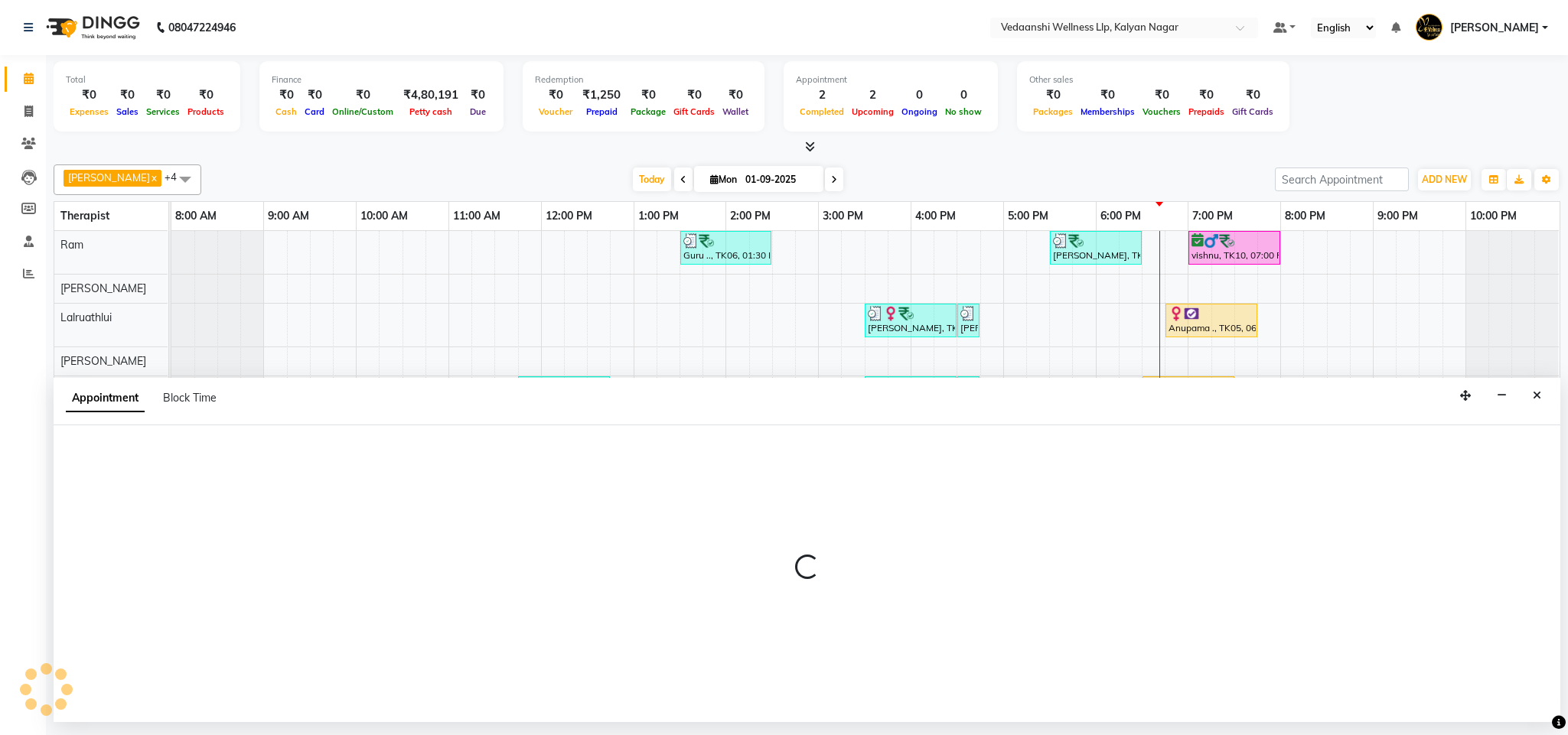
select select "tentative"
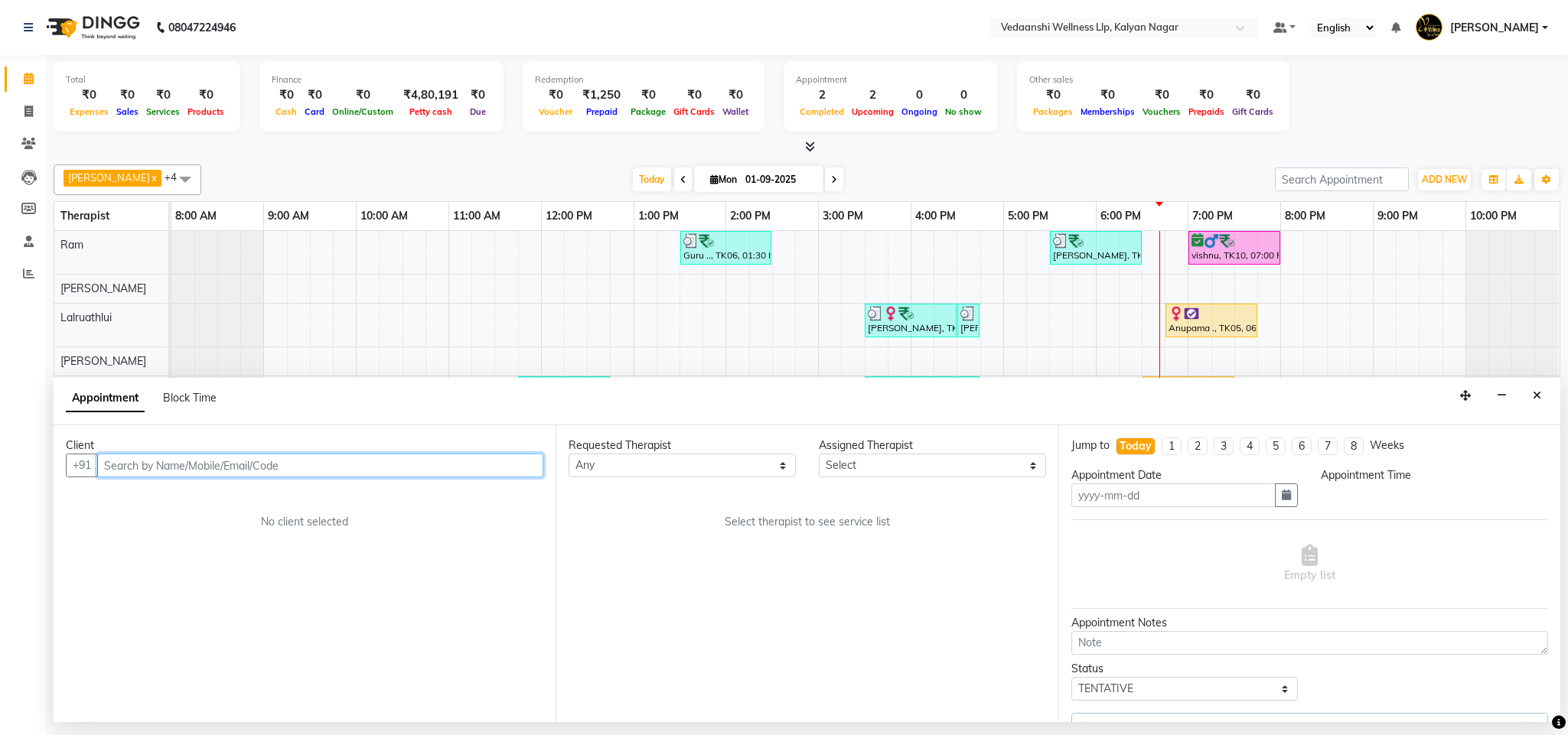
type input "01-09-2025"
select select "confirm booking"
select select "1140"
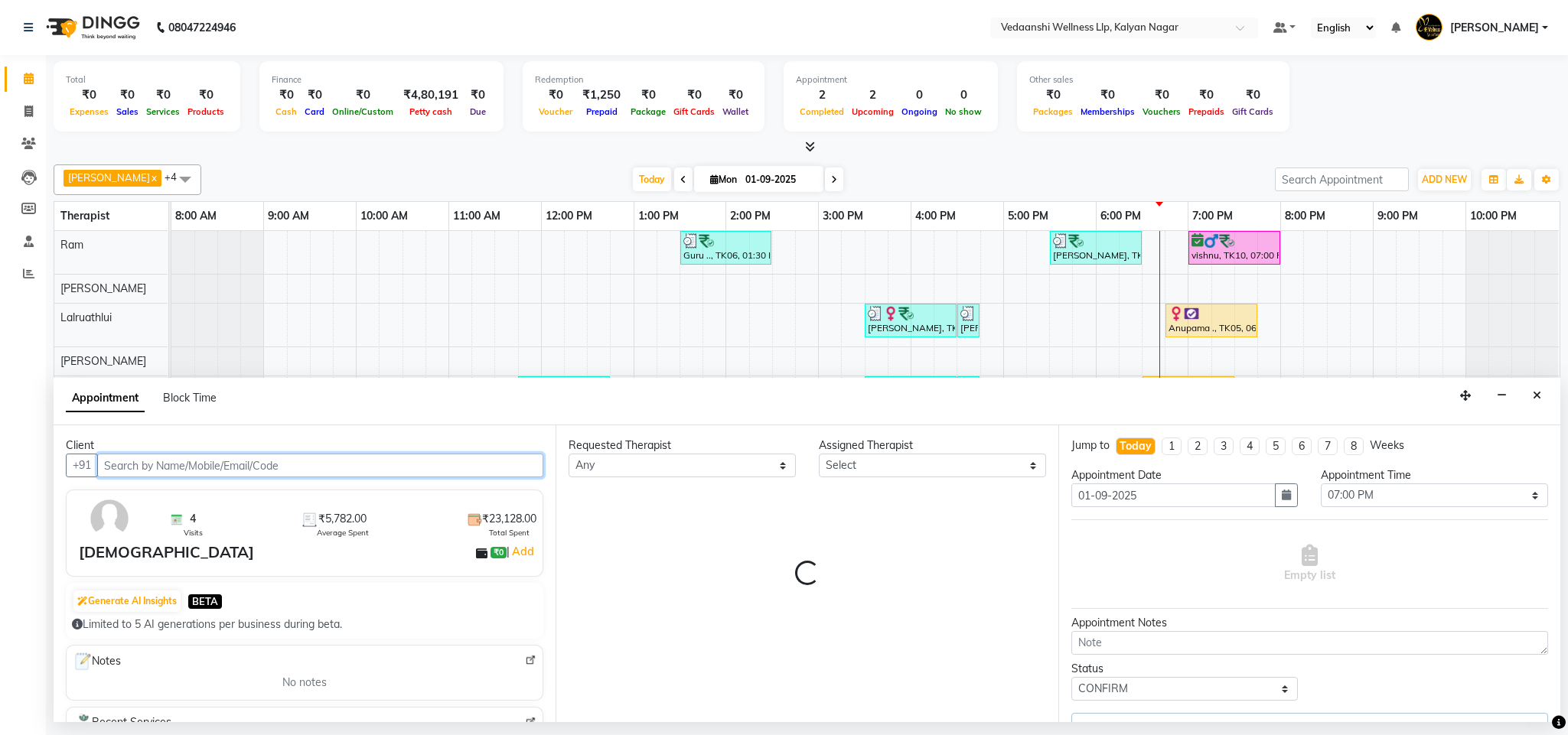
select select "67164"
select select "1336"
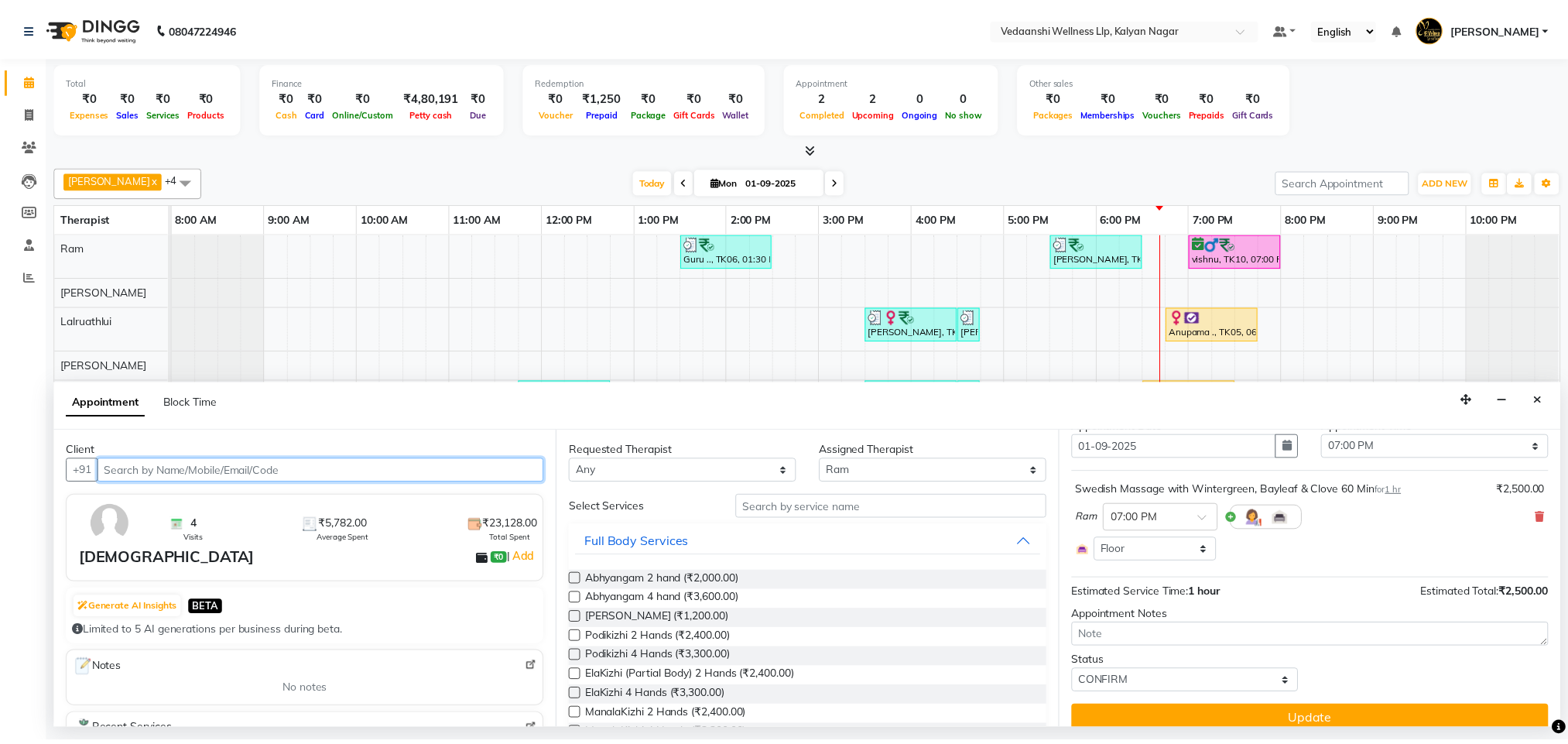
scroll to position [75, 0]
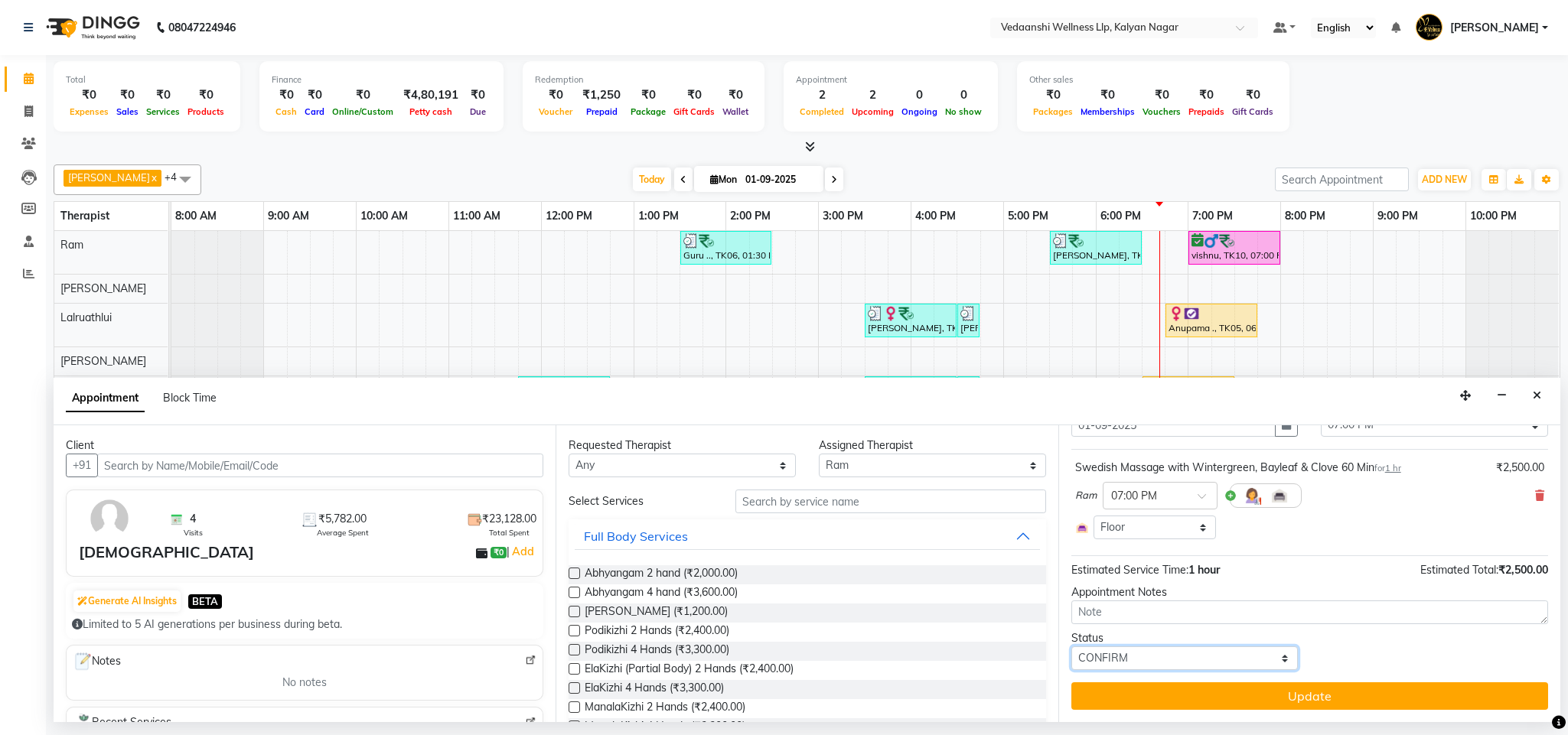
drag, startPoint x: 1150, startPoint y: 660, endPoint x: 1145, endPoint y: 648, distance: 13.0
click at [1150, 660] on select "Select TENTATIVE CONFIRM CHECK-IN UPCOMING" at bounding box center [1184, 658] width 227 height 24
select select "check-in"
click at [1071, 648] on select "Select TENTATIVE CONFIRM CHECK-IN UPCOMING" at bounding box center [1184, 658] width 227 height 24
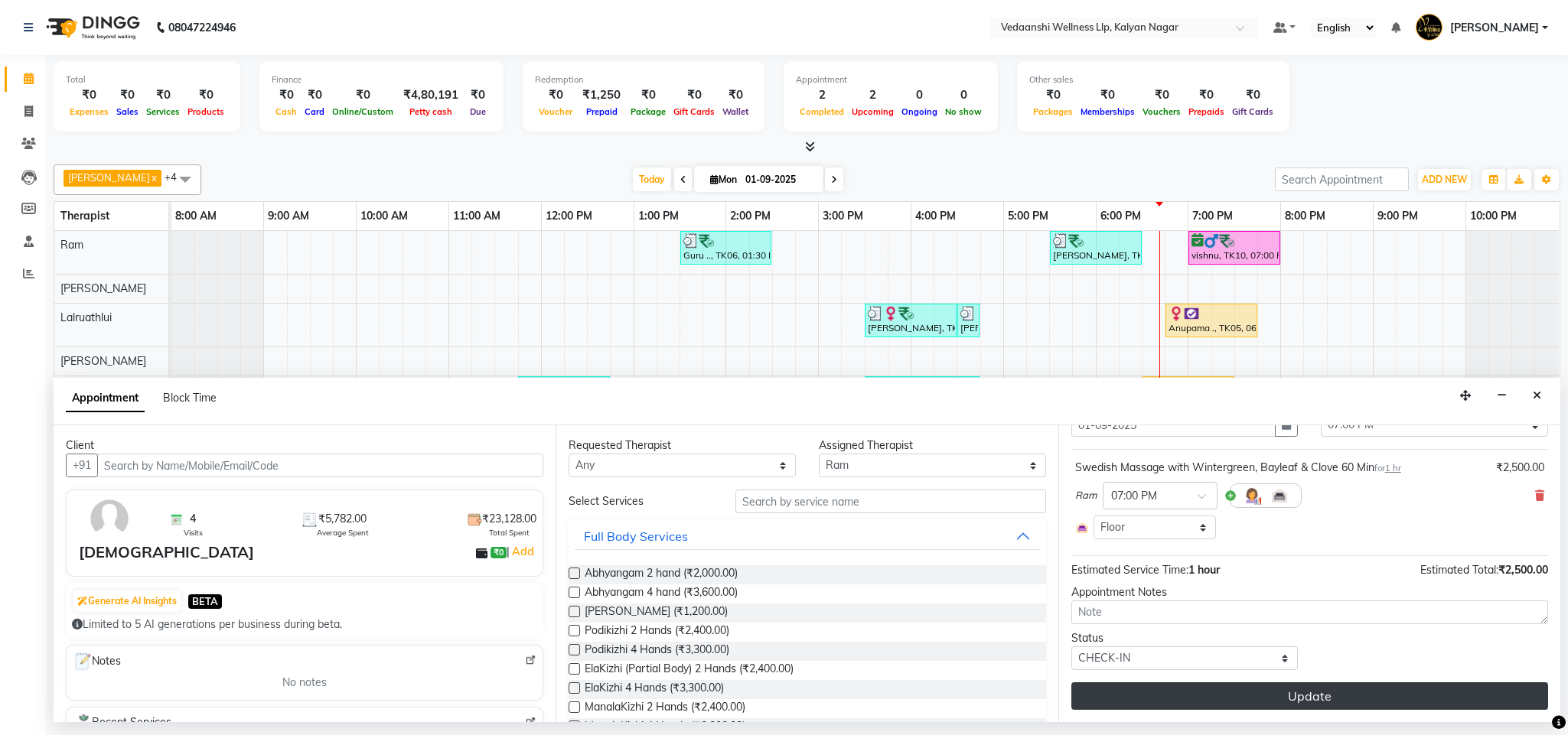
click at [1208, 707] on button "Update" at bounding box center [1309, 696] width 477 height 28
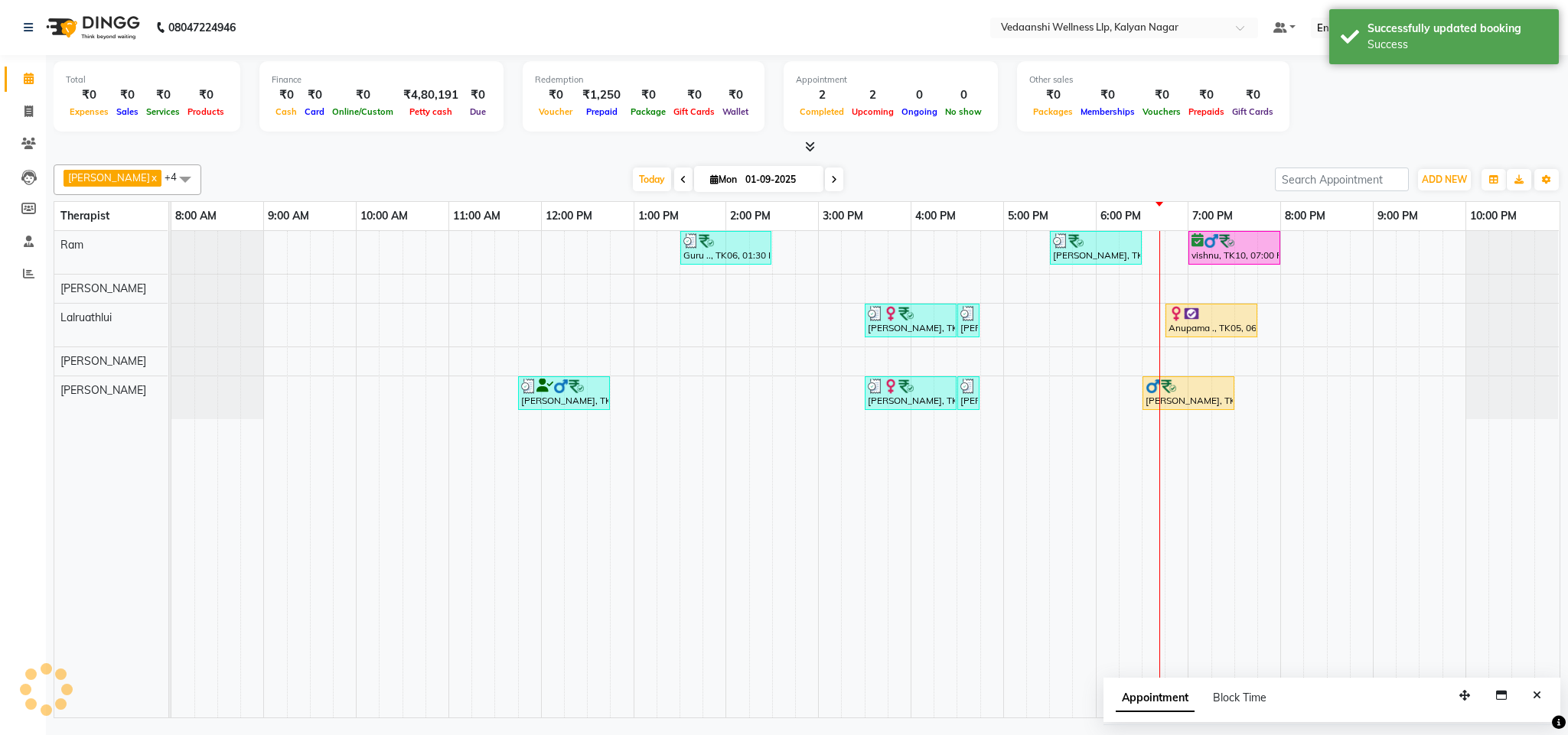
click at [1157, 146] on div at bounding box center [806, 147] width 1507 height 16
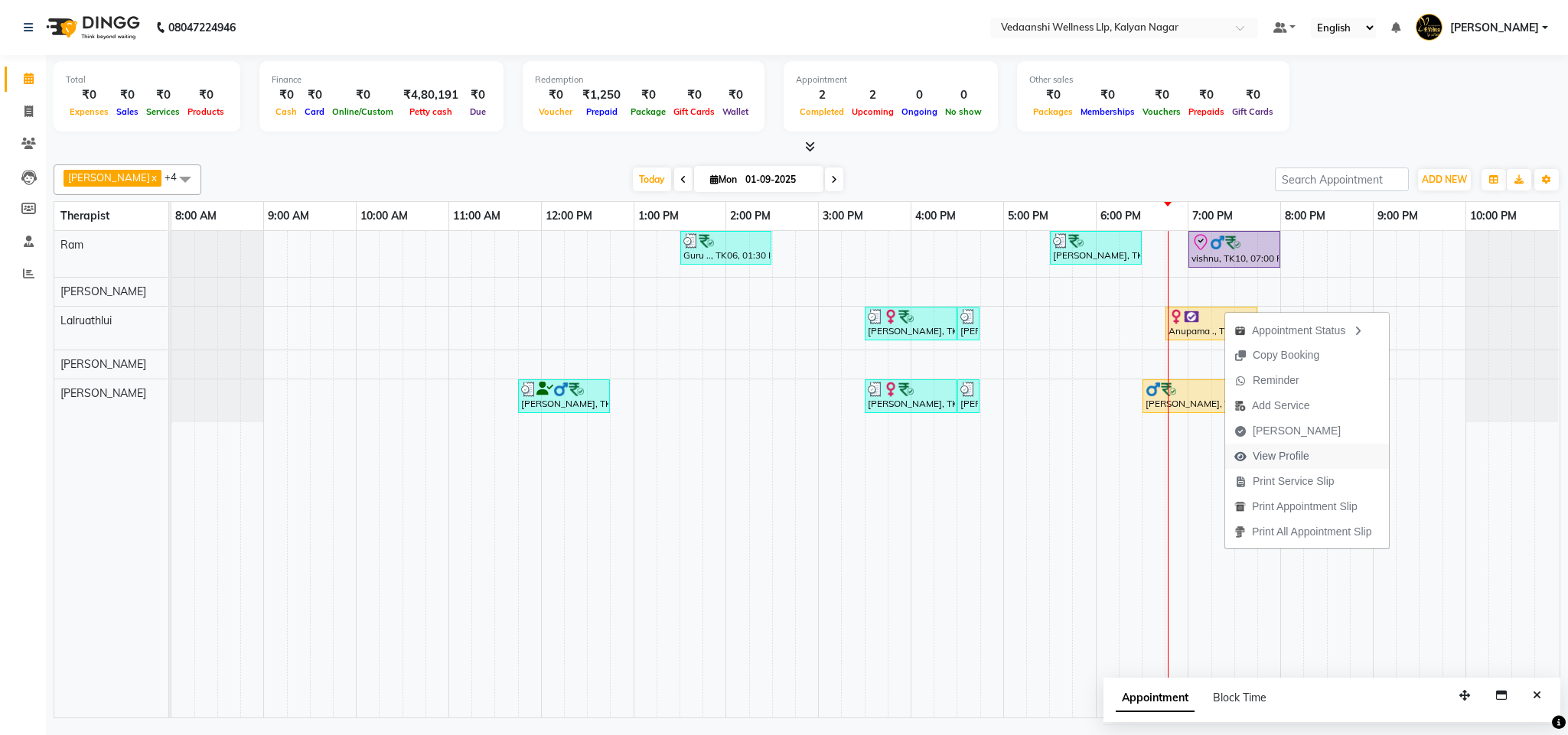
click at [1288, 455] on span "View Profile" at bounding box center [1281, 456] width 57 height 16
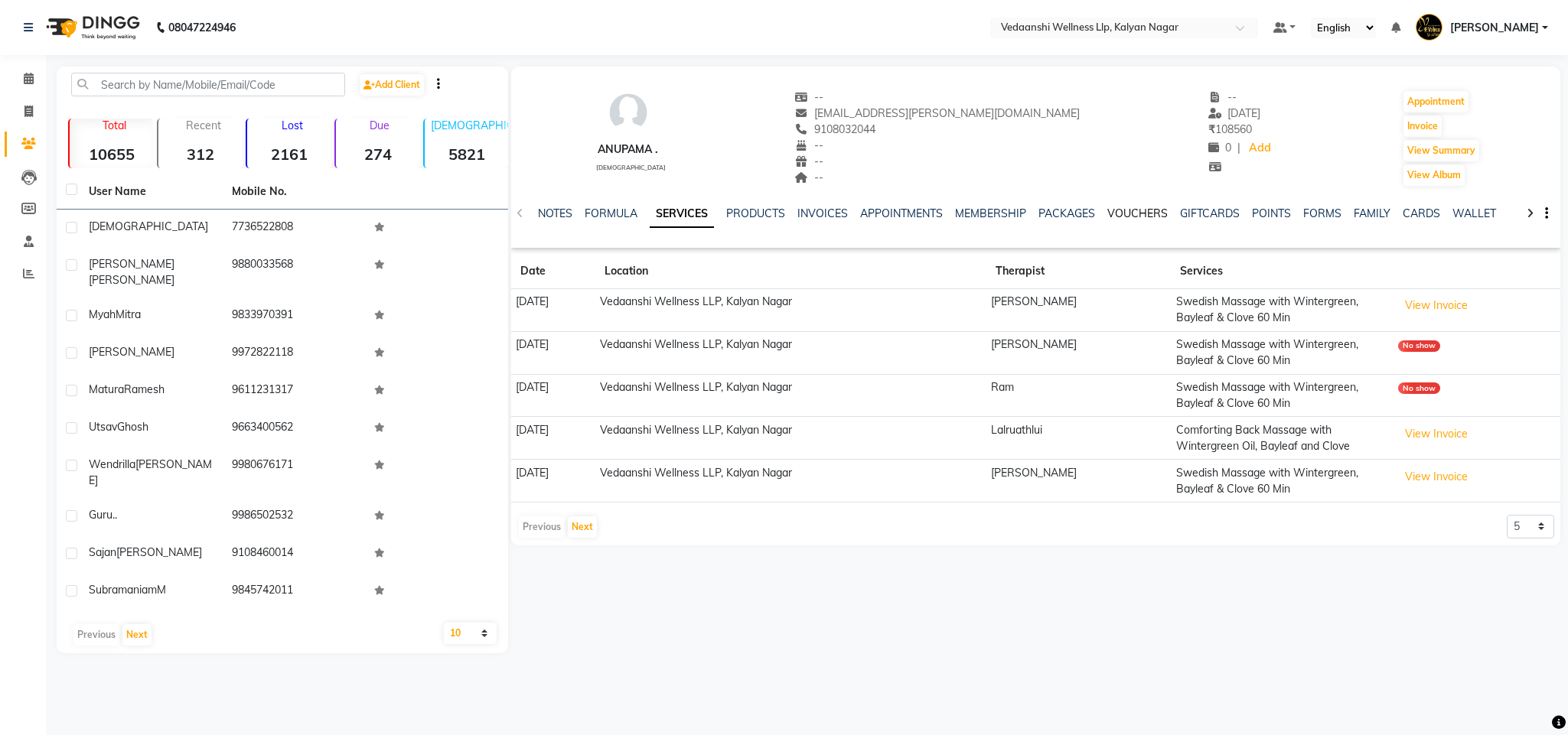
click at [1138, 214] on link "VOUCHERS" at bounding box center [1137, 214] width 60 height 14
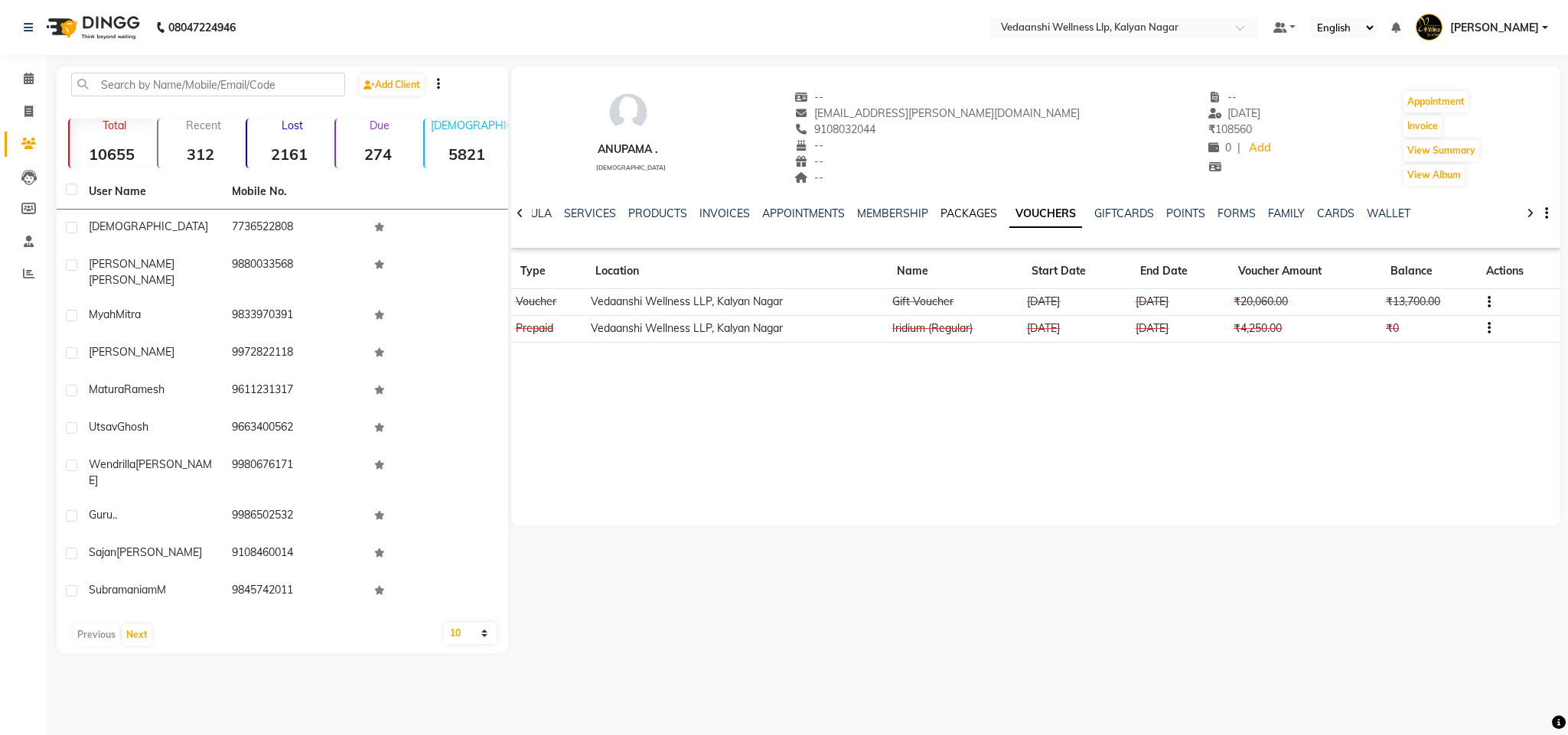
click at [946, 211] on link "PACKAGES" at bounding box center [969, 214] width 57 height 14
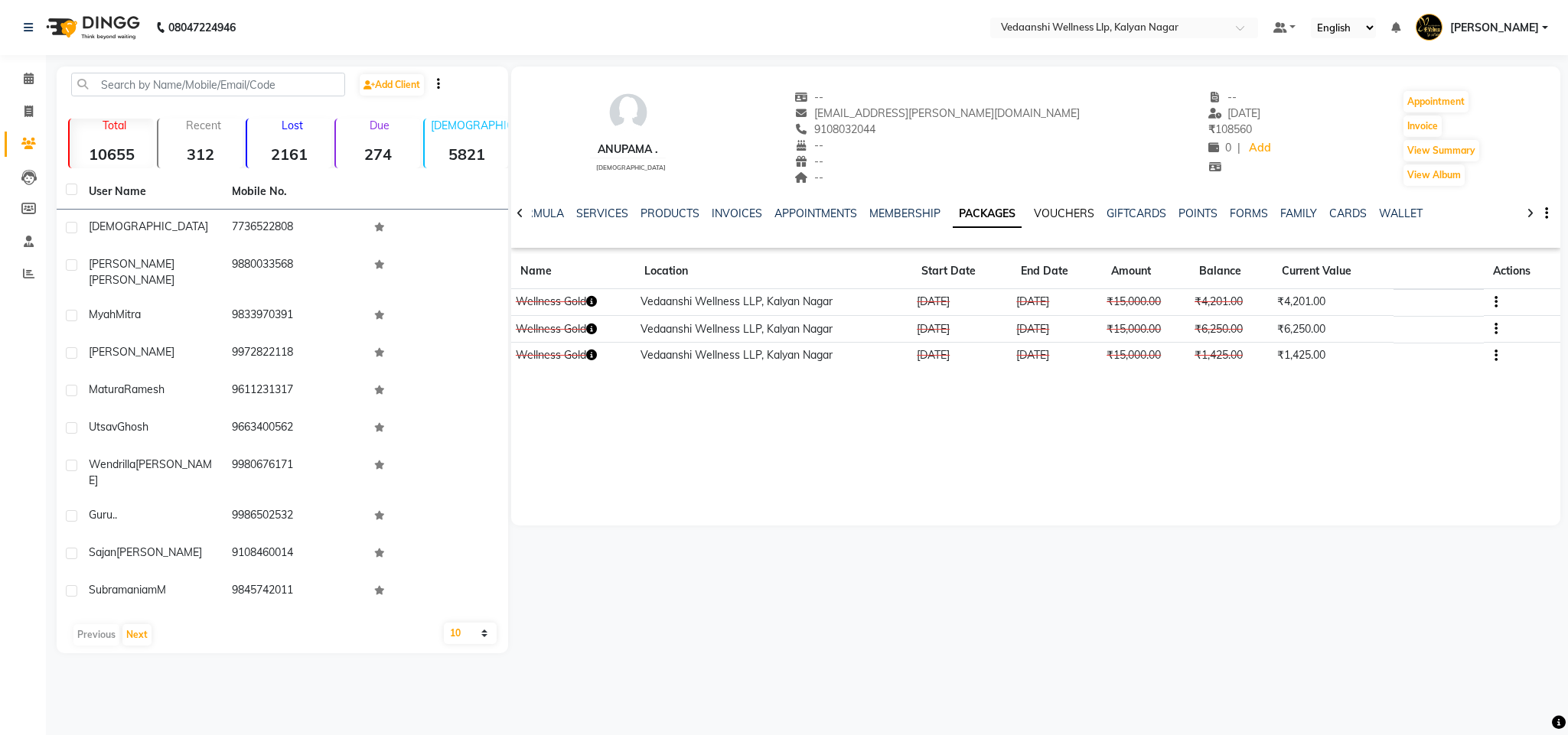
click at [1054, 208] on link "VOUCHERS" at bounding box center [1064, 214] width 60 height 14
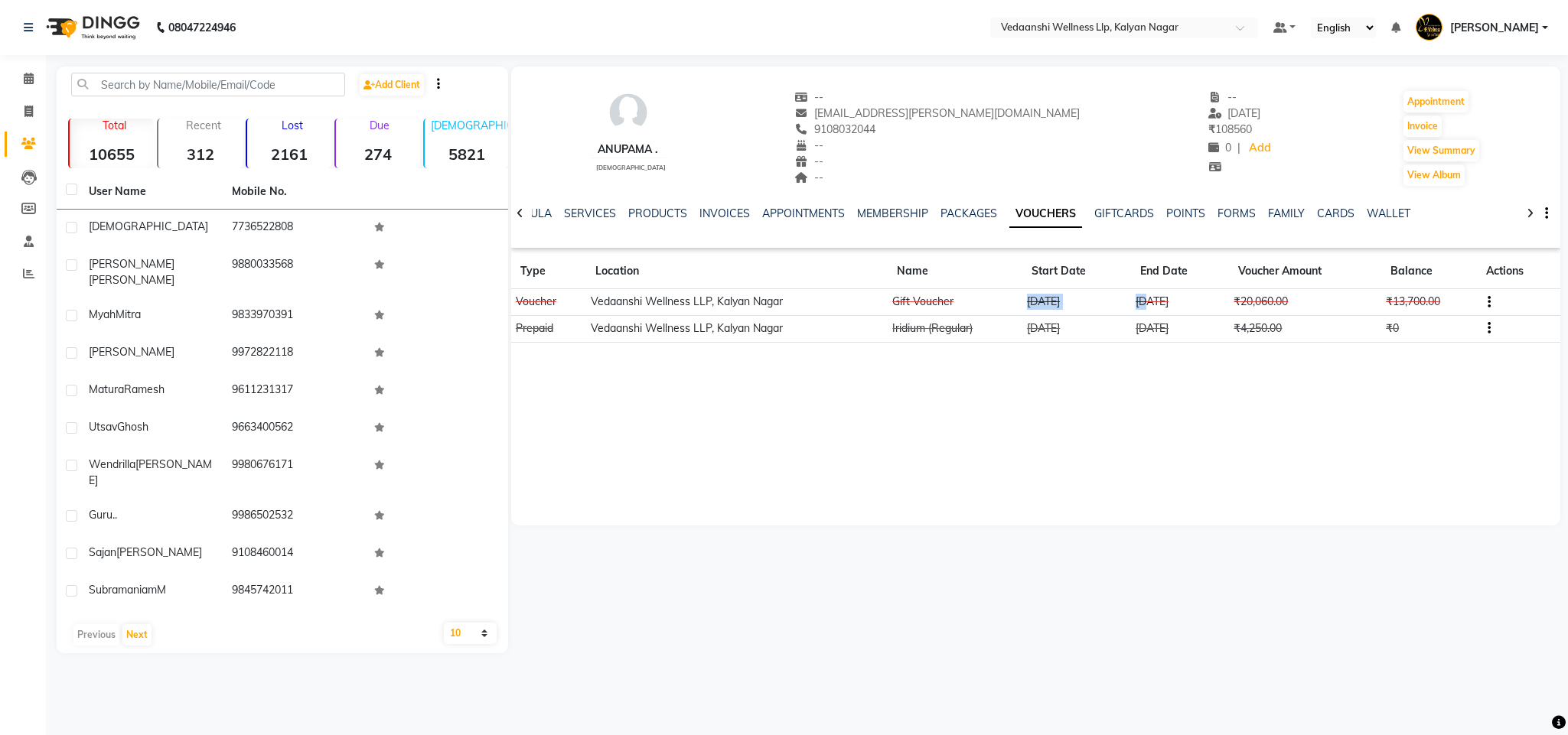
drag, startPoint x: 999, startPoint y: 296, endPoint x: 1132, endPoint y: 302, distance: 133.1
click at [1132, 302] on tr "Voucher Vedaanshi Wellness LLP, Kalyan Nagar Gift Voucher 29-02-2024 29-07-2025…" at bounding box center [1036, 303] width 1049 height 27
click at [1031, 424] on div "Anupama . female -- anu.chandrasekhar@gmail.com 9108032044 -- -- -- -- 23-04-20…" at bounding box center [1036, 296] width 1049 height 459
click at [711, 206] on div "INVOICES" at bounding box center [725, 214] width 51 height 16
click at [712, 212] on link "INVOICES" at bounding box center [725, 214] width 51 height 14
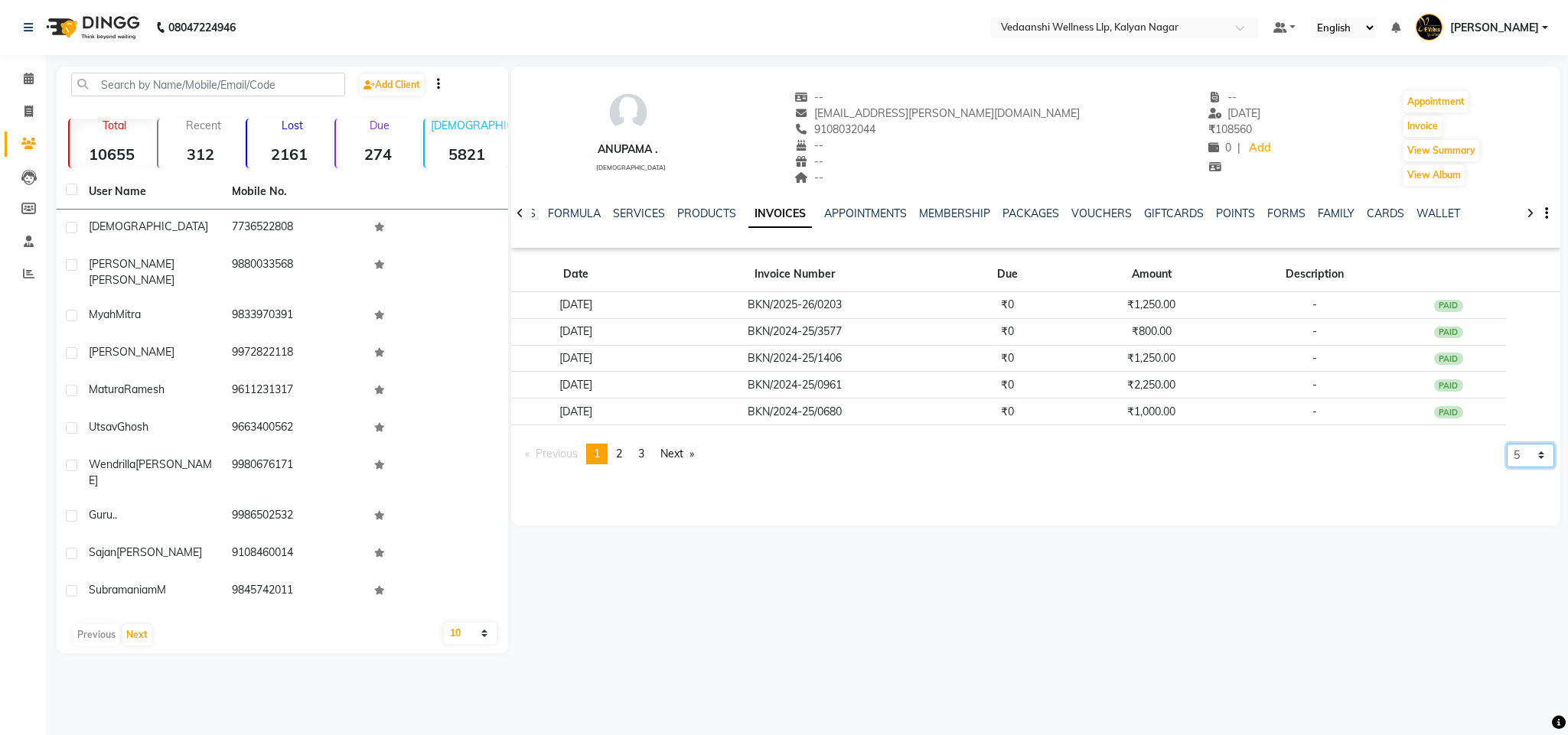
click at [1533, 452] on select "5 10 50 100 500" at bounding box center [1530, 455] width 47 height 24
click at [621, 209] on link "SERVICES" at bounding box center [638, 214] width 52 height 14
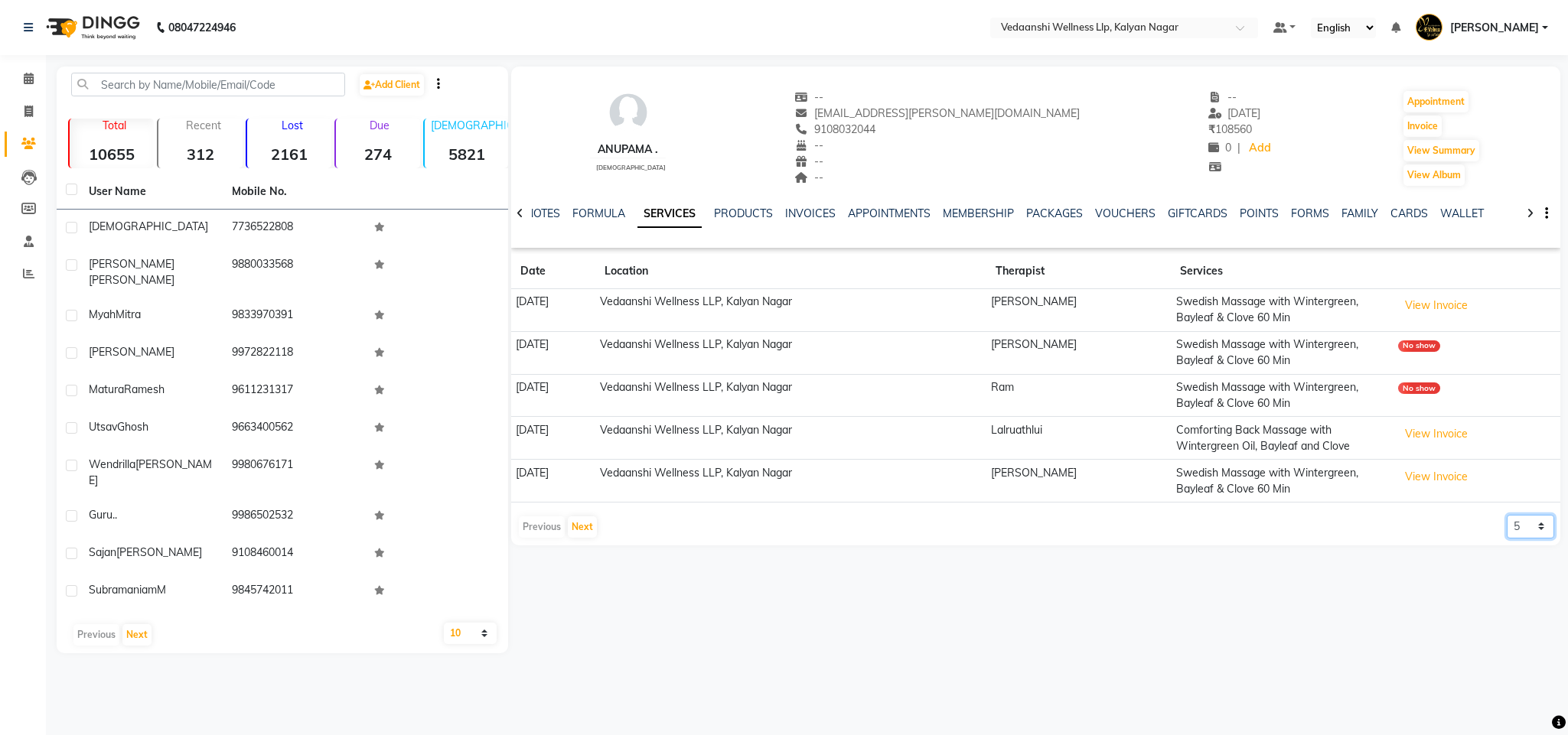
click at [1515, 538] on select "5 10 50 100 500" at bounding box center [1530, 526] width 47 height 24
click at [1507, 682] on div "08047224946 Select Location × Vedaanshi Wellness Llp, Kalyan Nagar Default Pane…" at bounding box center [784, 368] width 1568 height 735
drag, startPoint x: 1531, startPoint y: 537, endPoint x: 1542, endPoint y: 550, distance: 17.0
click at [1542, 550] on div "Anupama . female -- anu.chandrasekhar@gmail.com 9108032044 -- -- -- -- 23-04-20…" at bounding box center [1034, 360] width 1053 height 587
select select "500"
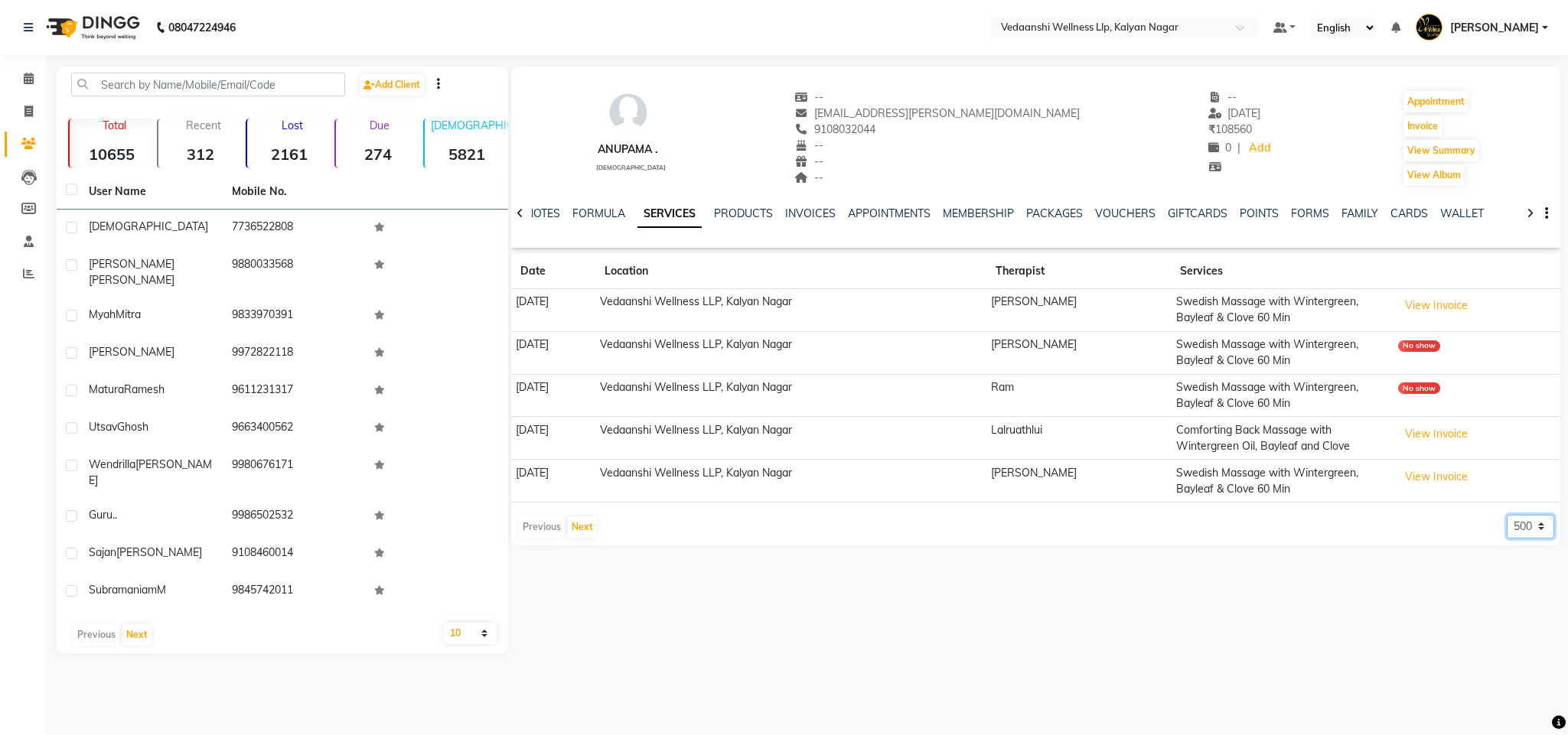
click at [1507, 517] on select "5 10 50 100 500" at bounding box center [1530, 526] width 47 height 24
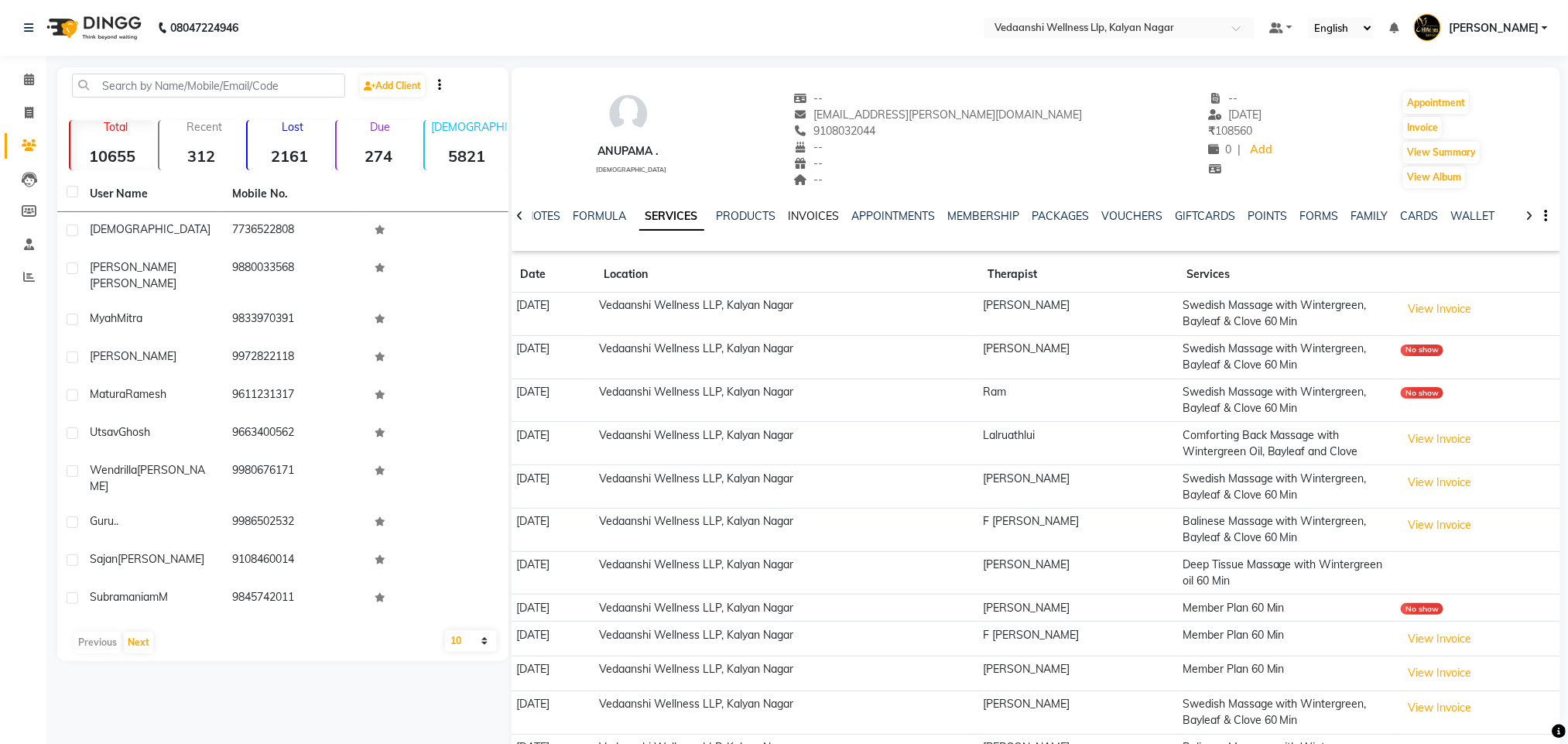
click at [822, 212] on link "INVOICES" at bounding box center [814, 217] width 51 height 14
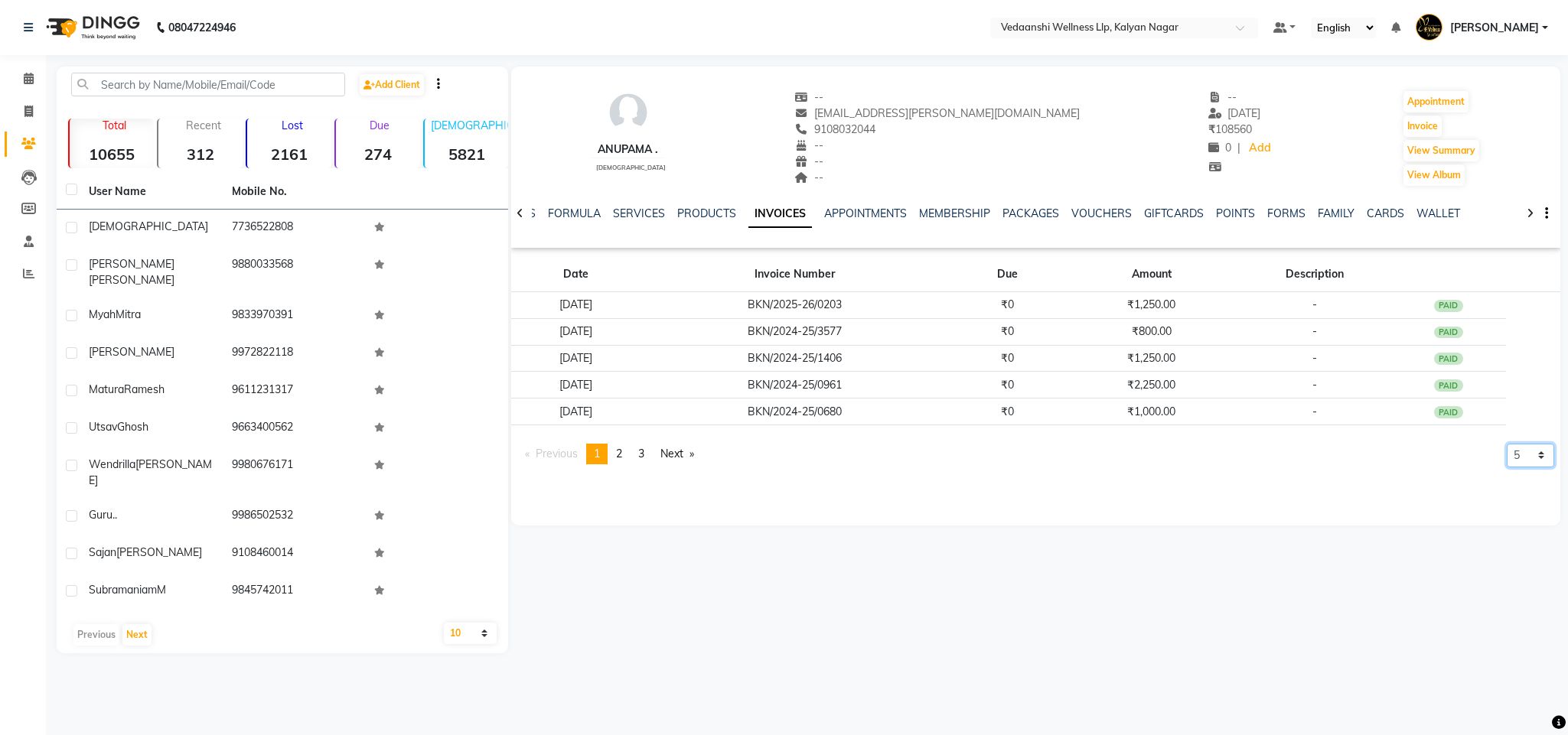
click at [1524, 457] on select "5 10 50 100 500" at bounding box center [1530, 455] width 47 height 24
select select "500"
click at [1507, 468] on select "5 10 50 100 500" at bounding box center [1530, 455] width 47 height 24
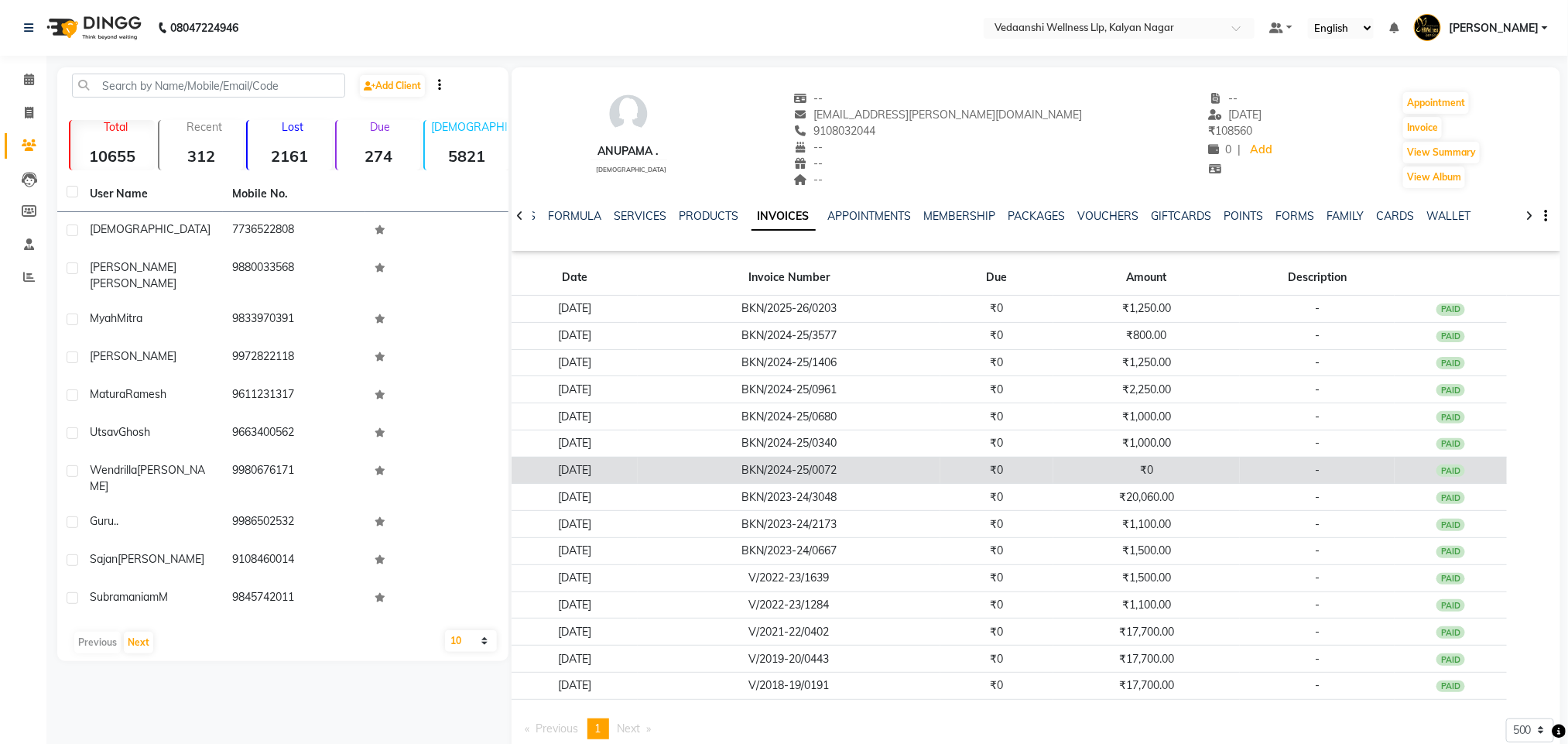
click at [1187, 462] on td "₹0" at bounding box center [1147, 470] width 187 height 27
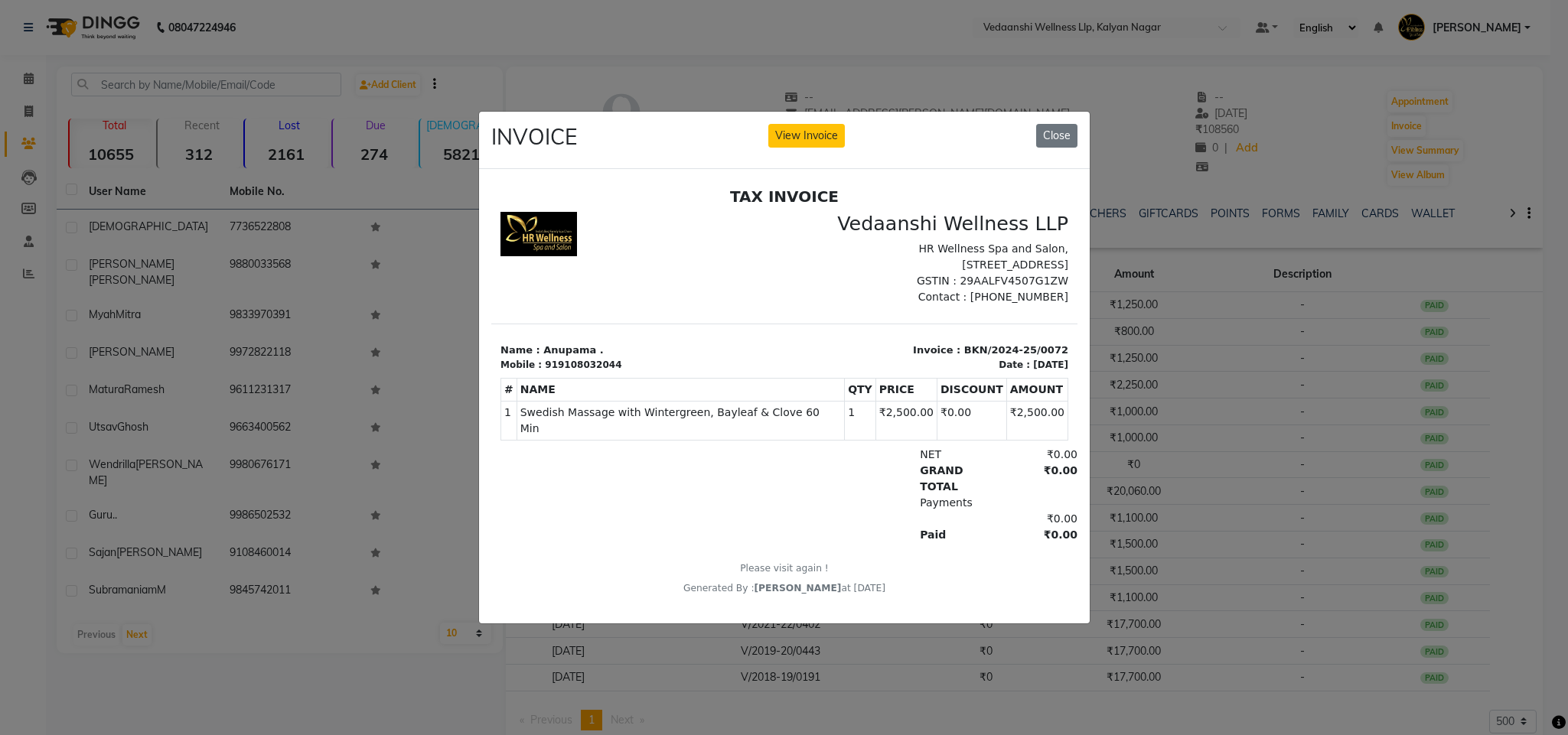
scroll to position [12, 0]
click at [1042, 134] on button "Close" at bounding box center [1057, 136] width 42 height 24
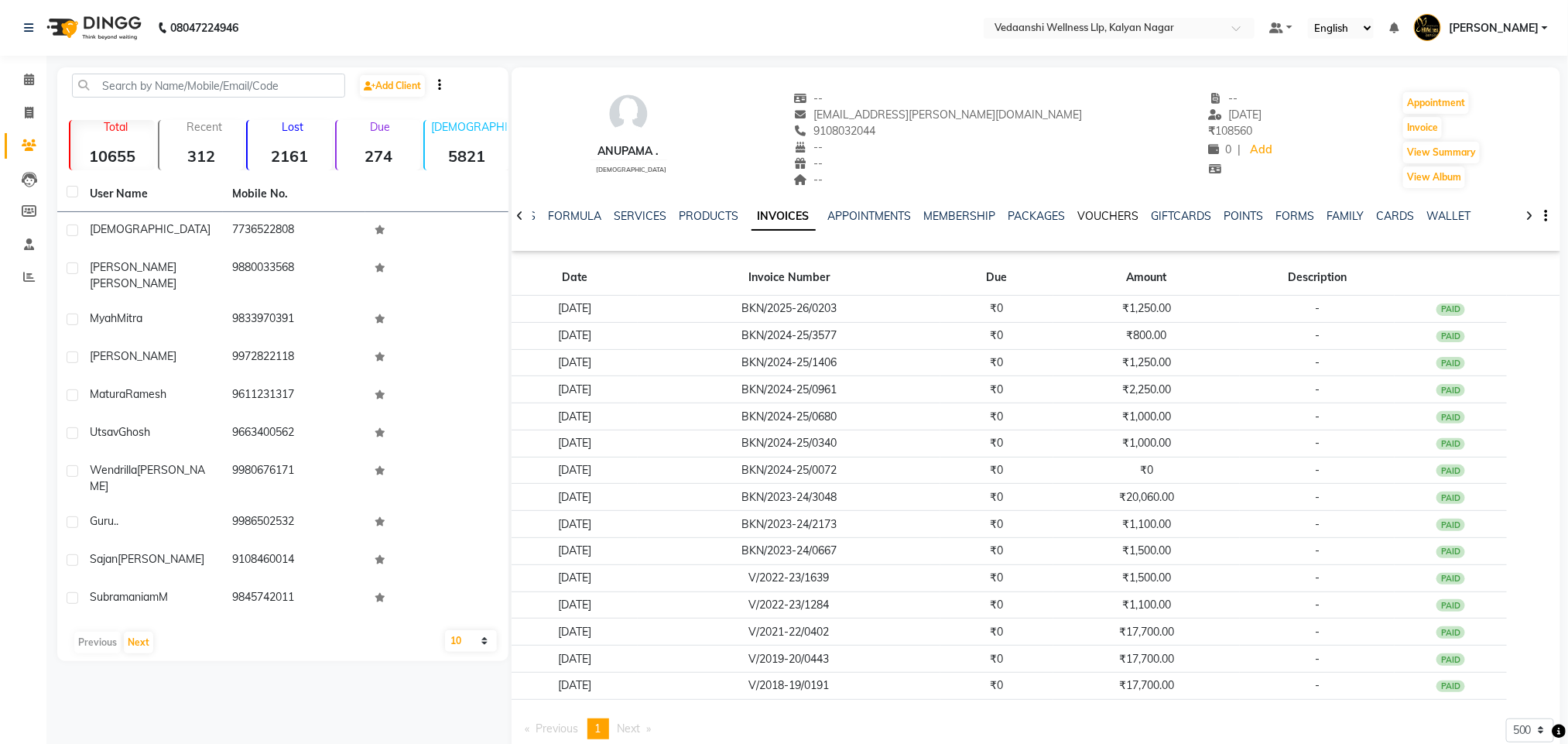
click at [1107, 216] on link "VOUCHERS" at bounding box center [1108, 217] width 61 height 14
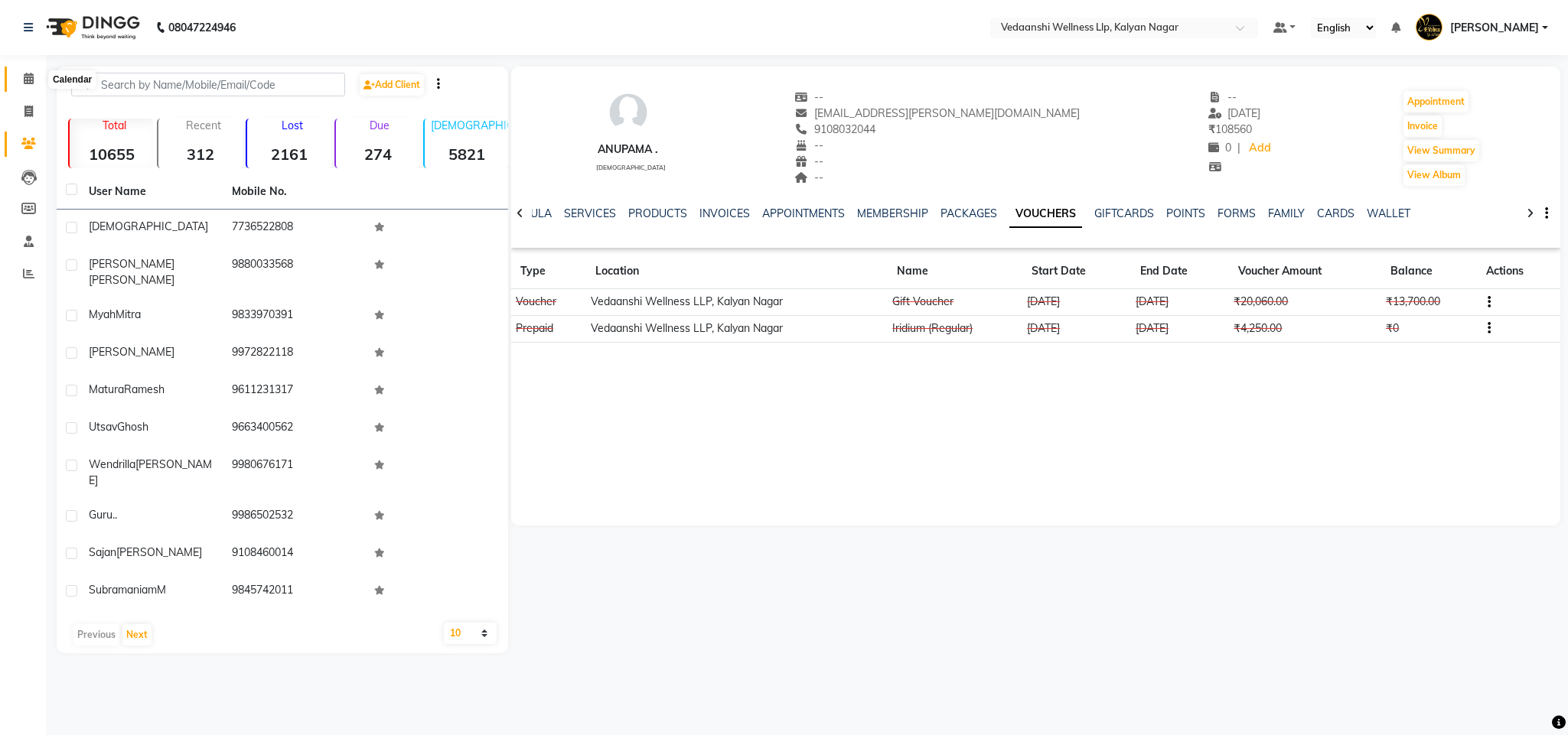
click at [21, 76] on span at bounding box center [28, 79] width 27 height 18
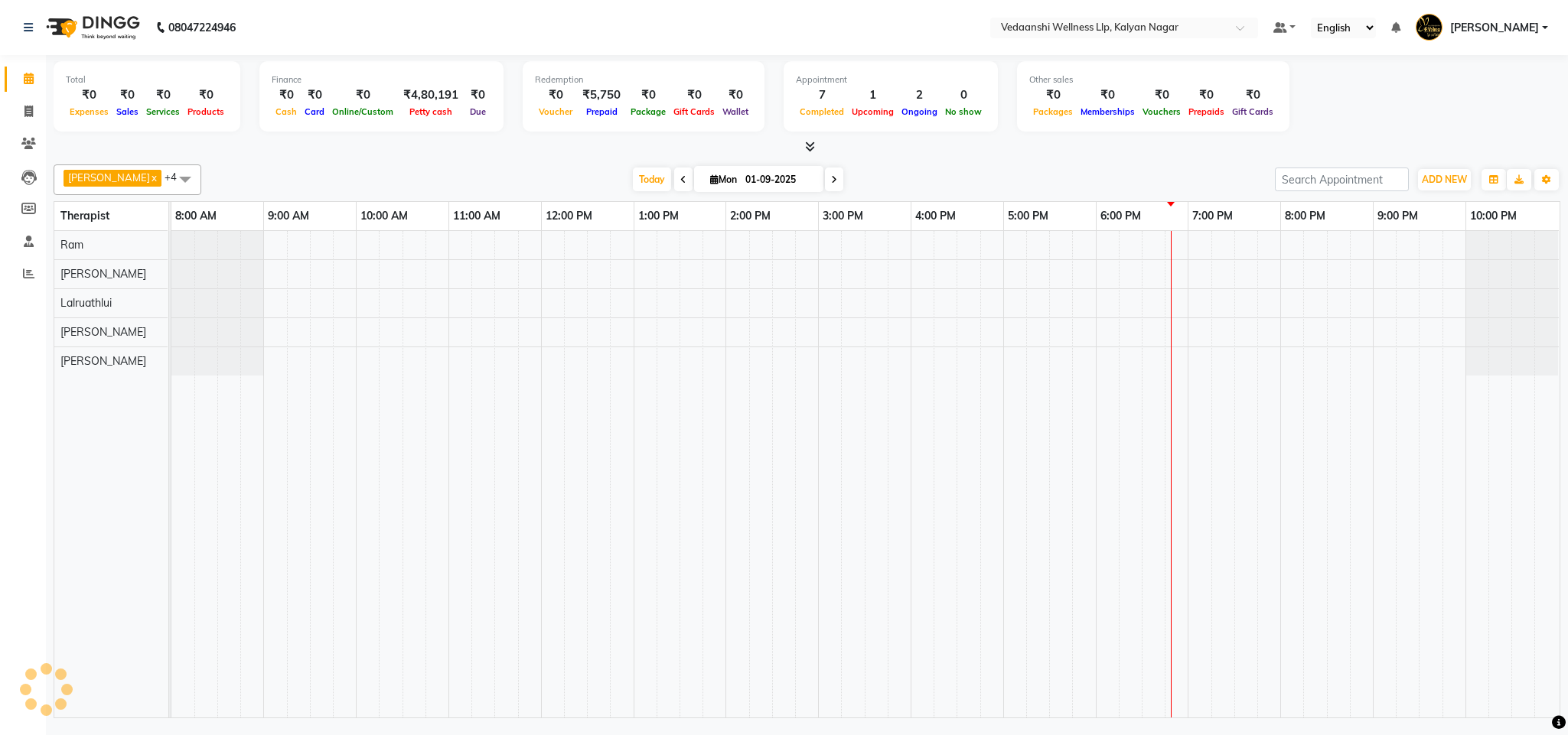
click at [1010, 158] on div "[PERSON_NAME] x Lalruathlui x Ram x [PERSON_NAME] x [PERSON_NAME] x +4 Select A…" at bounding box center [806, 438] width 1507 height 560
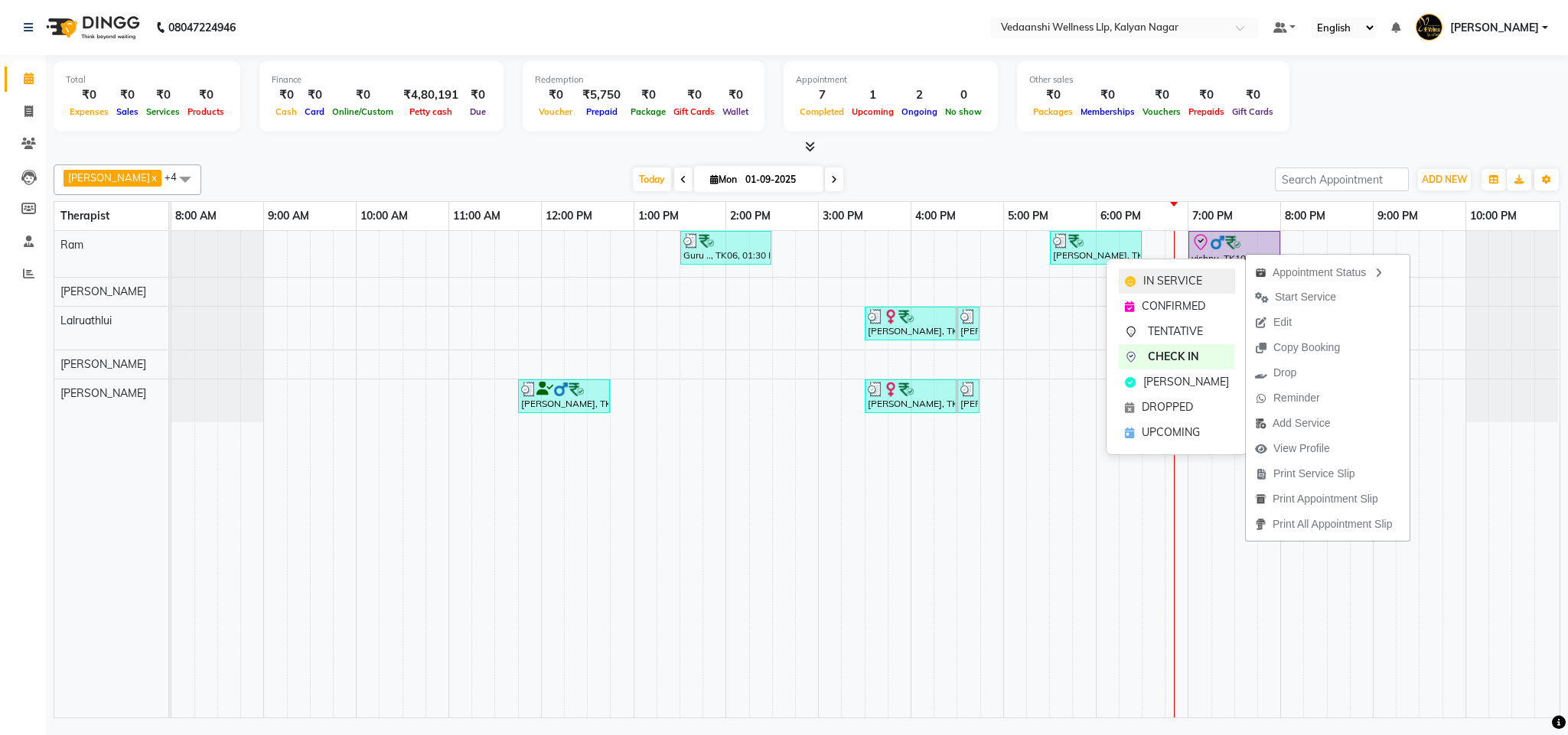
click at [1204, 288] on div "IN SERVICE" at bounding box center [1176, 281] width 116 height 25
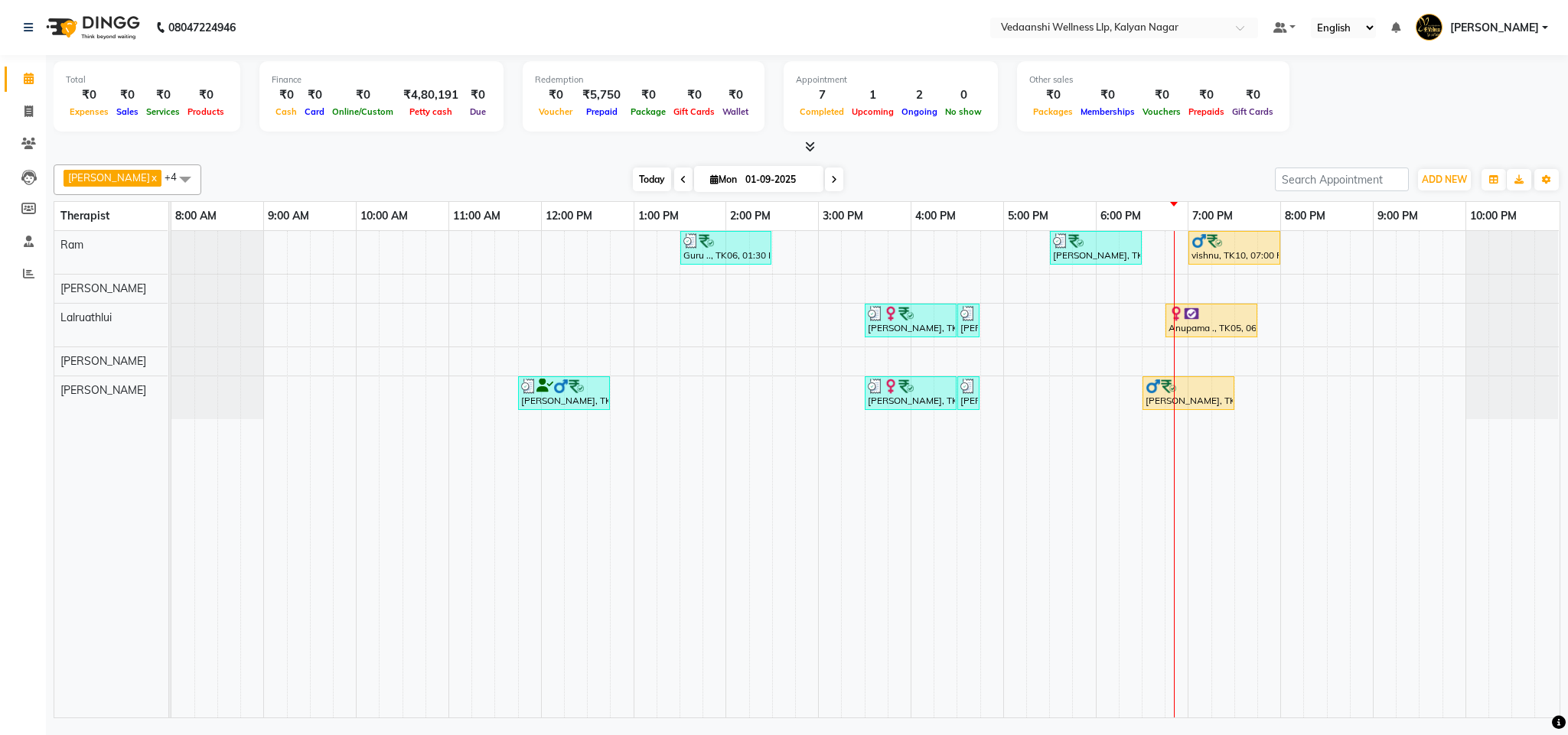
click at [637, 174] on span "Today" at bounding box center [652, 179] width 38 height 24
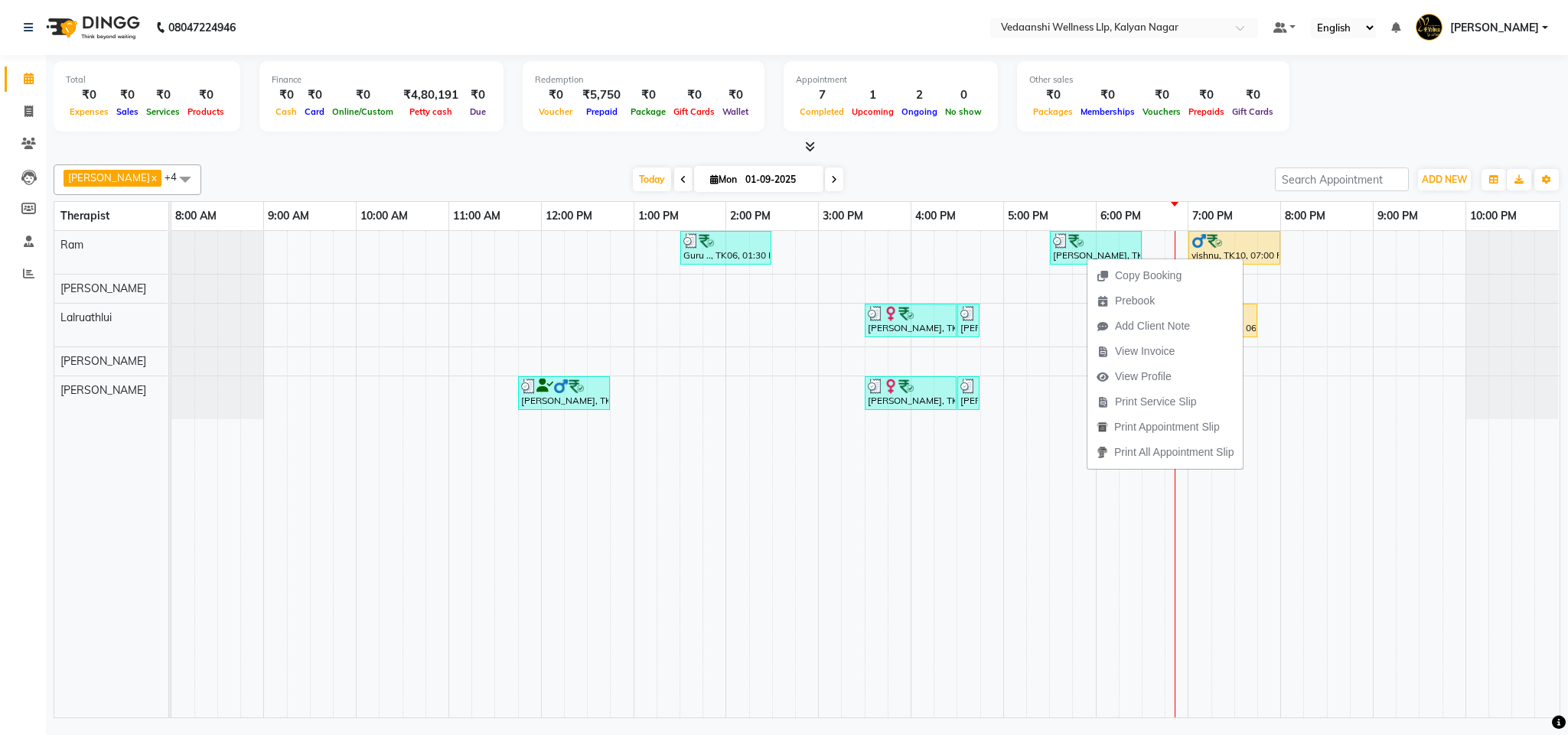
click at [1187, 136] on div "Total ₹0 Expenses ₹0 Sales ₹0 Services ₹0 Products Finance ₹0 Cash ₹0 Card ₹0 O…" at bounding box center [806, 105] width 1507 height 100
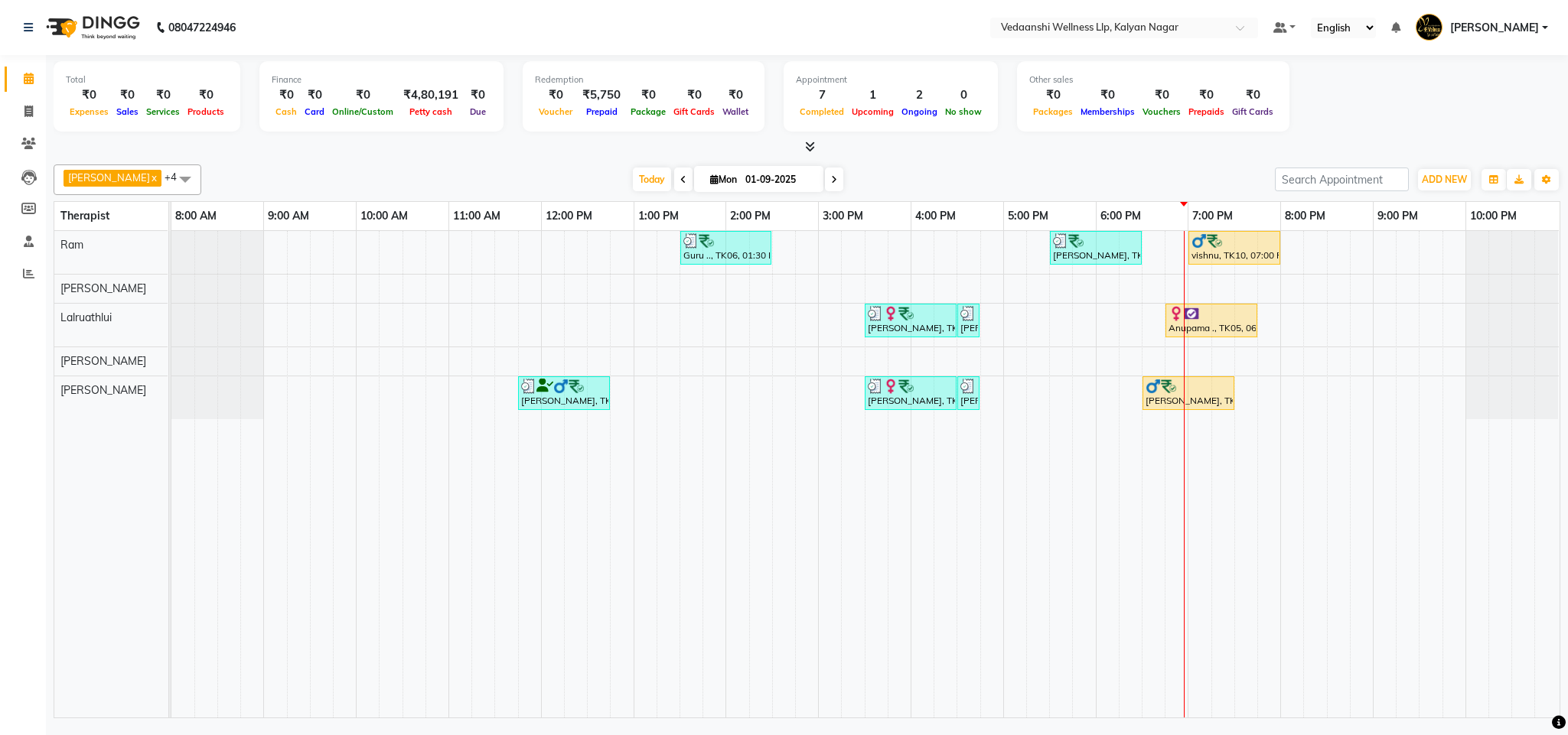
click at [831, 182] on icon at bounding box center [834, 179] width 6 height 9
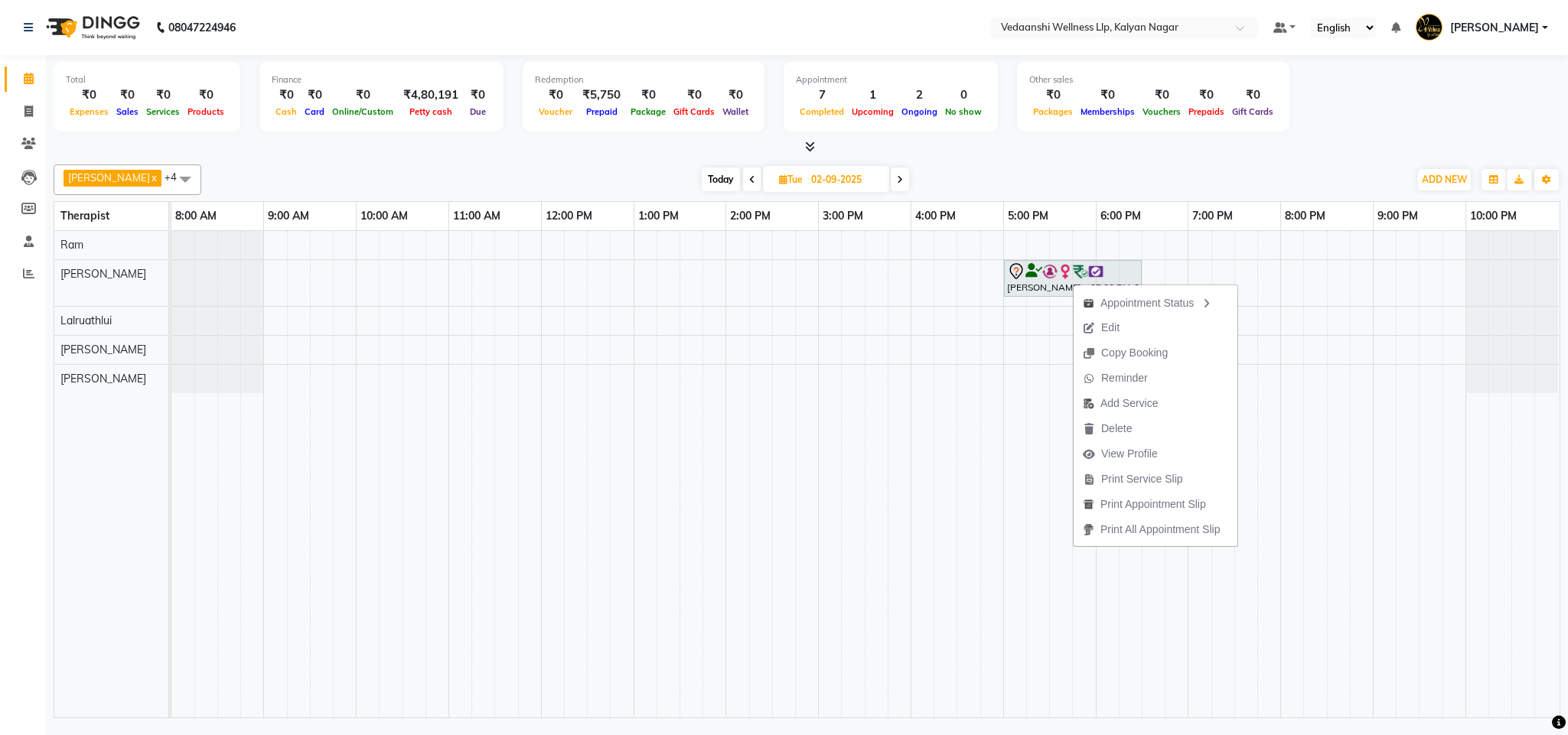
click at [1074, 172] on div "Today Tue 02-09-2025" at bounding box center [804, 180] width 1192 height 23
click at [891, 173] on span at bounding box center [899, 179] width 19 height 24
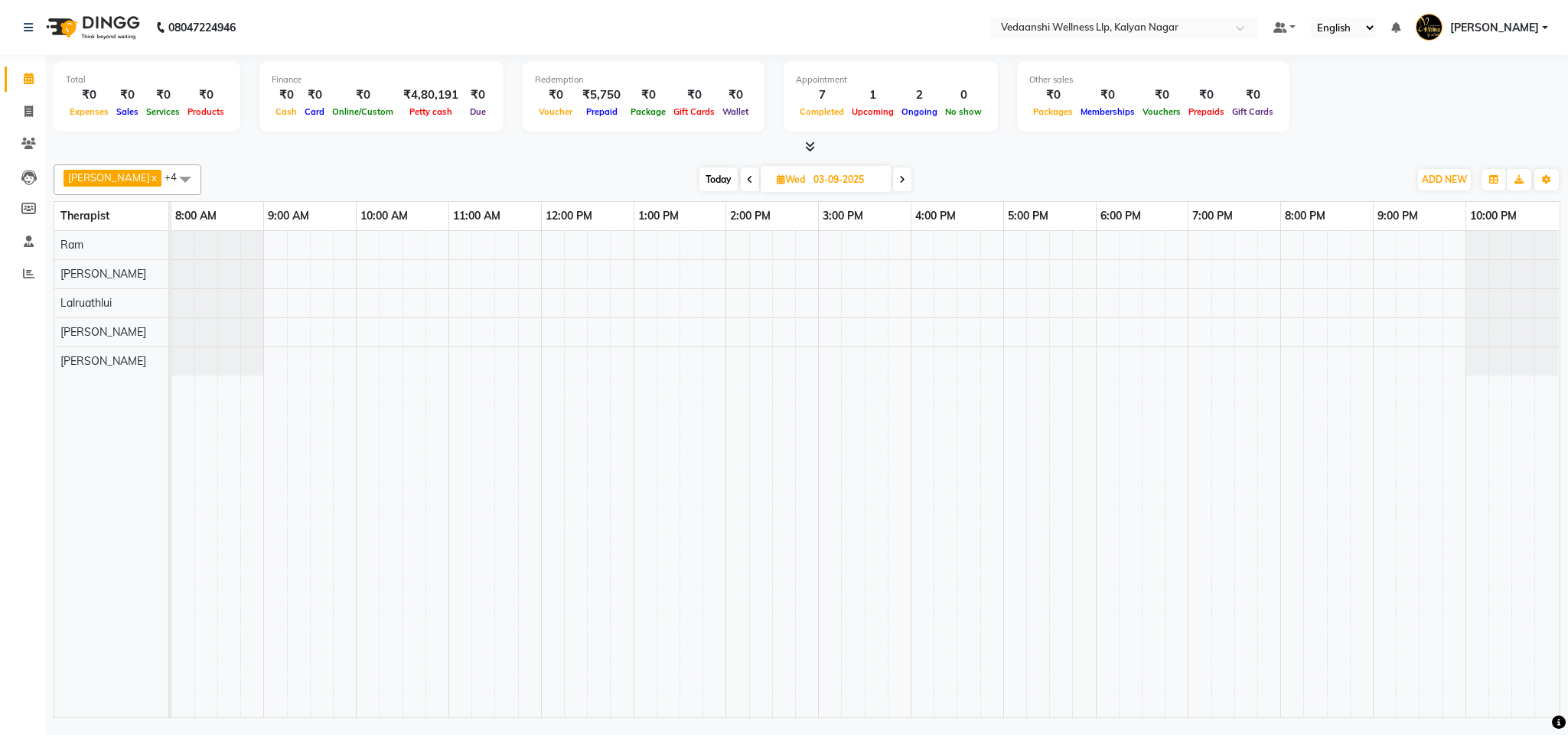
click at [740, 174] on span at bounding box center [749, 179] width 19 height 24
type input "02-09-2025"
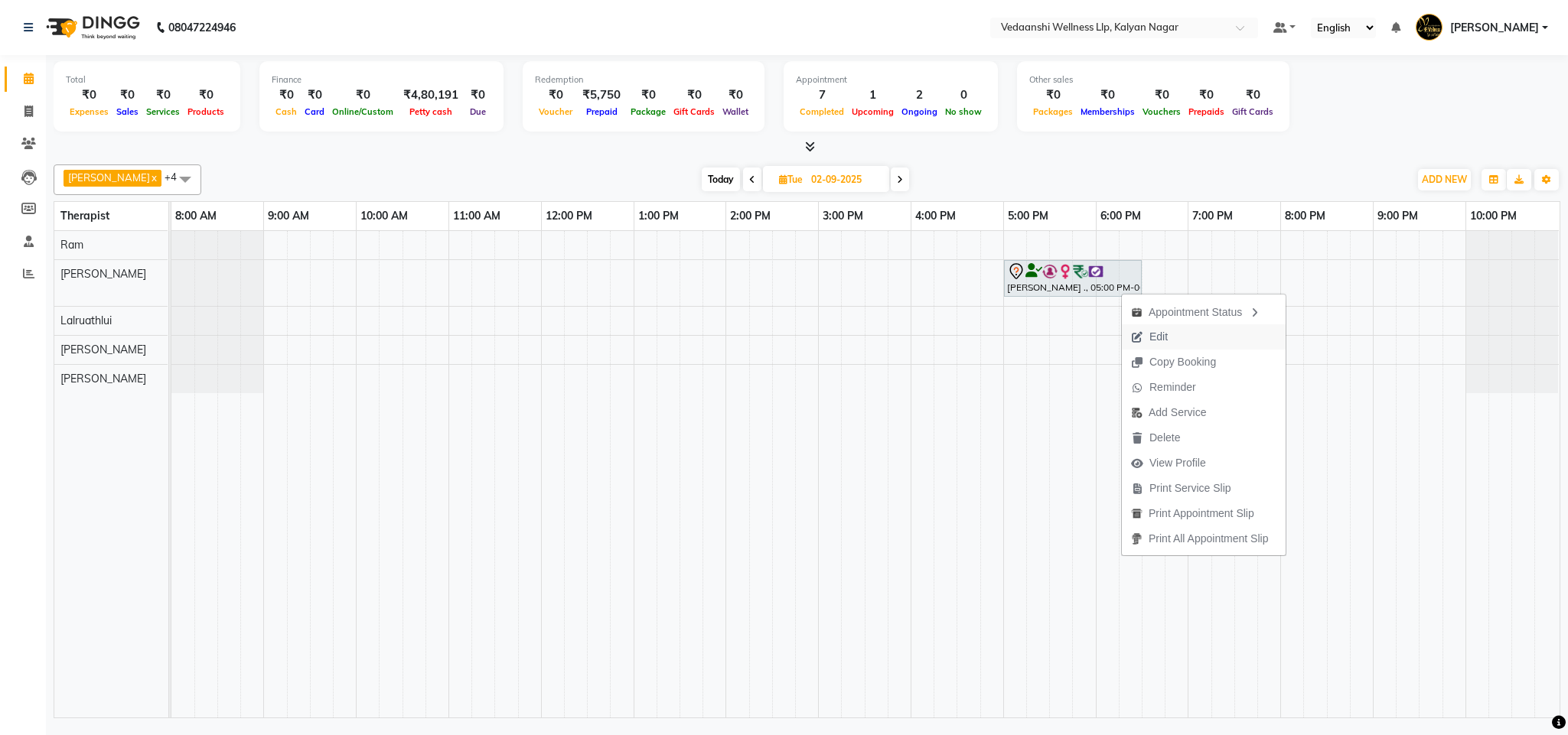
click at [1162, 338] on span "Edit" at bounding box center [1158, 337] width 19 height 16
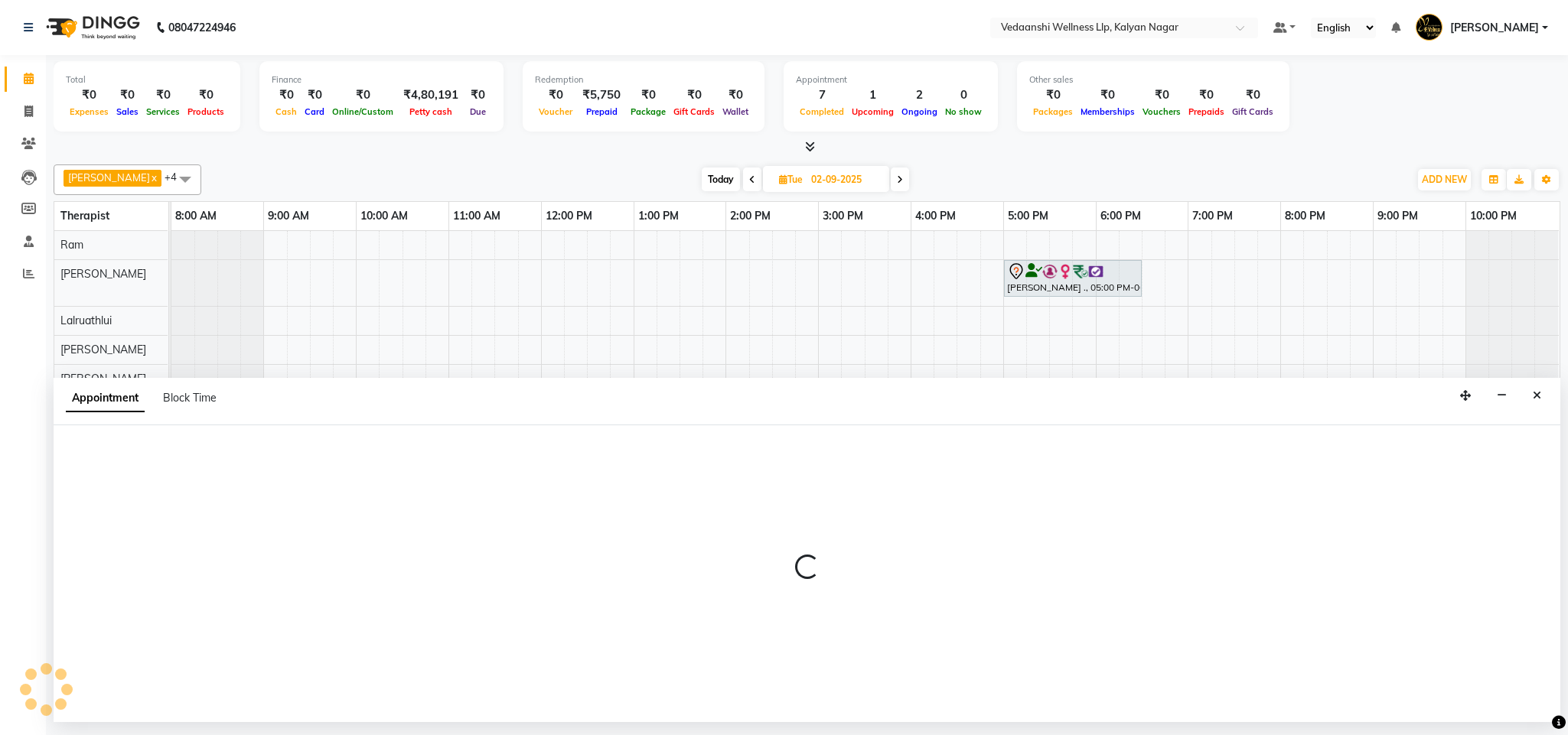
select select "tentative"
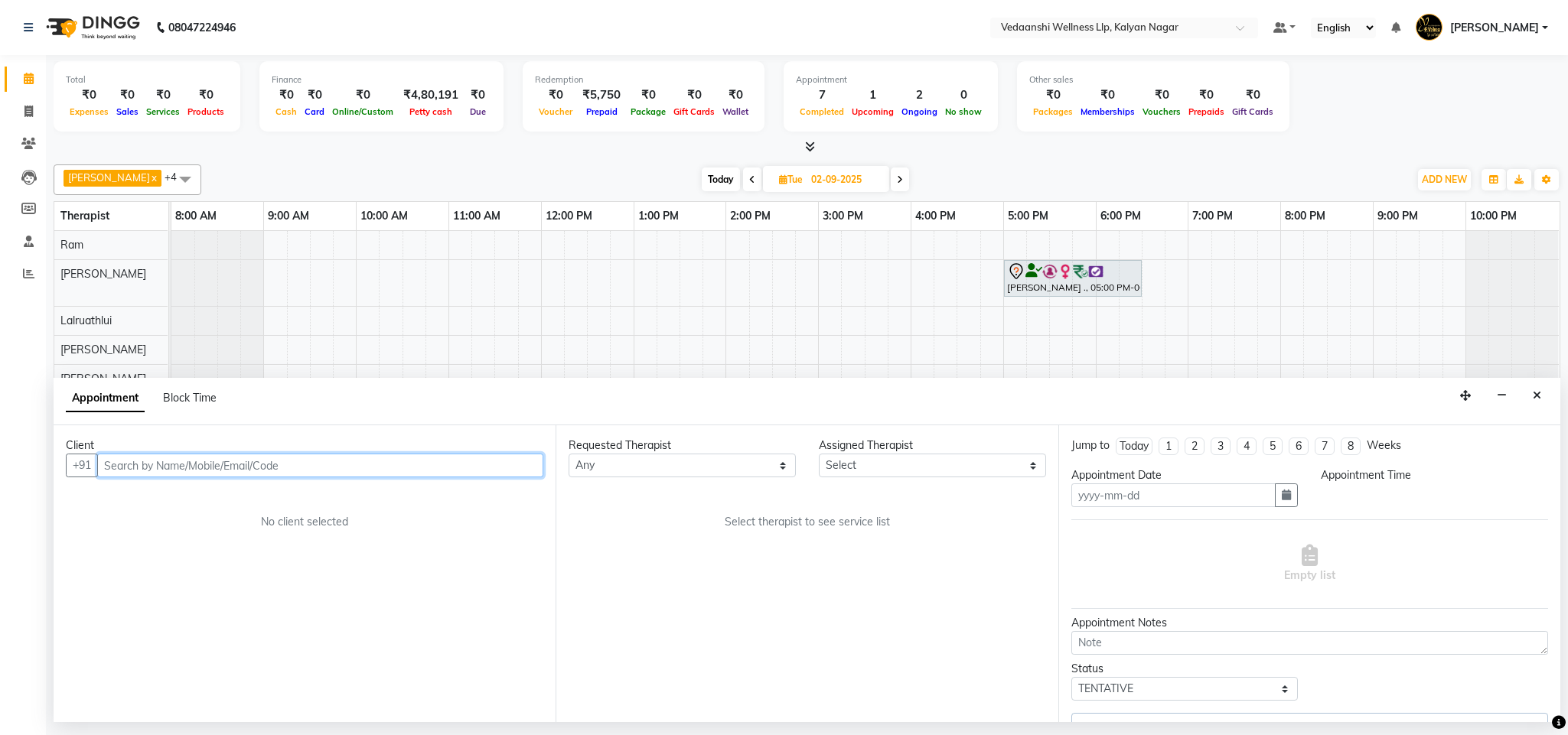
type input "02-09-2025"
select select "1020"
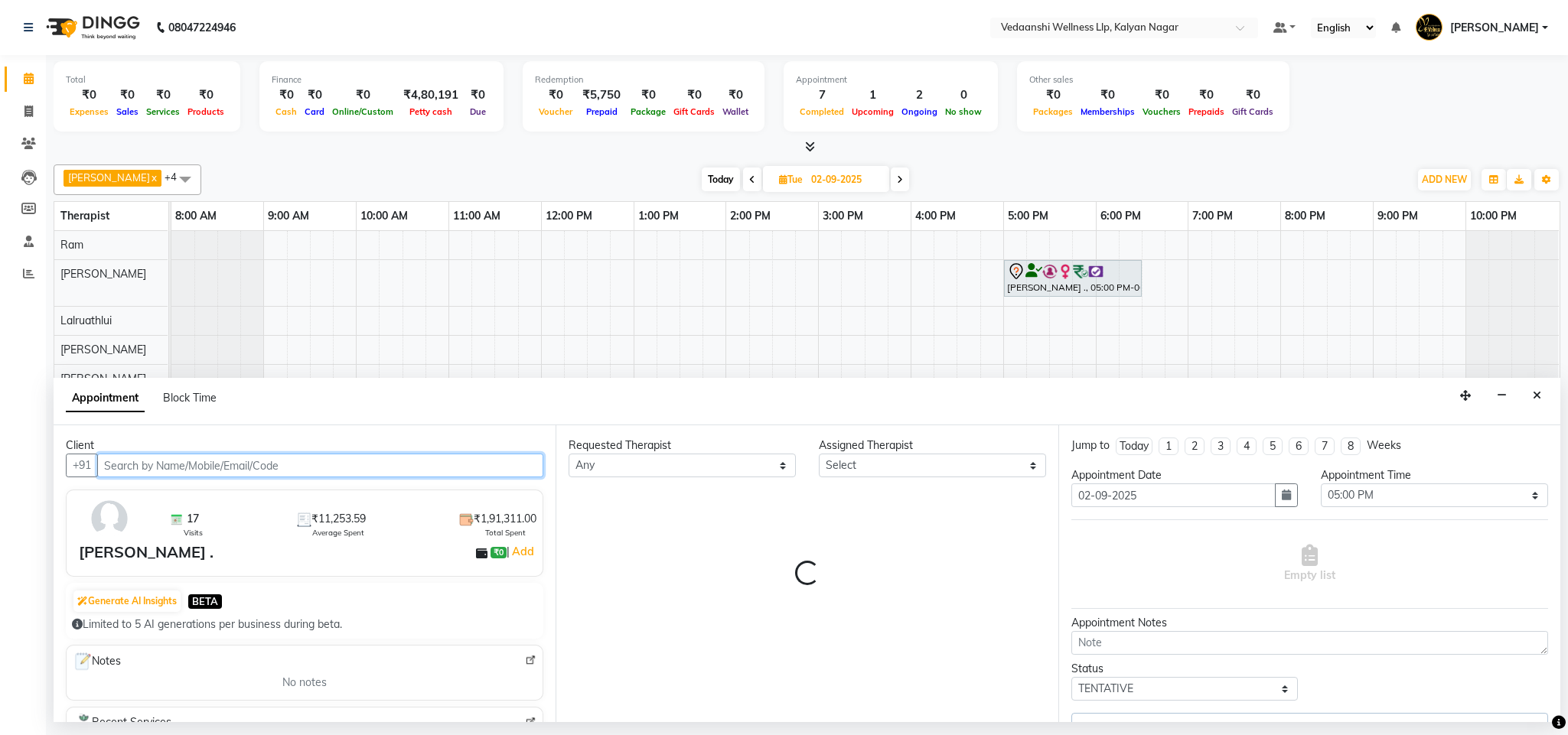
select select "67322"
select select "1336"
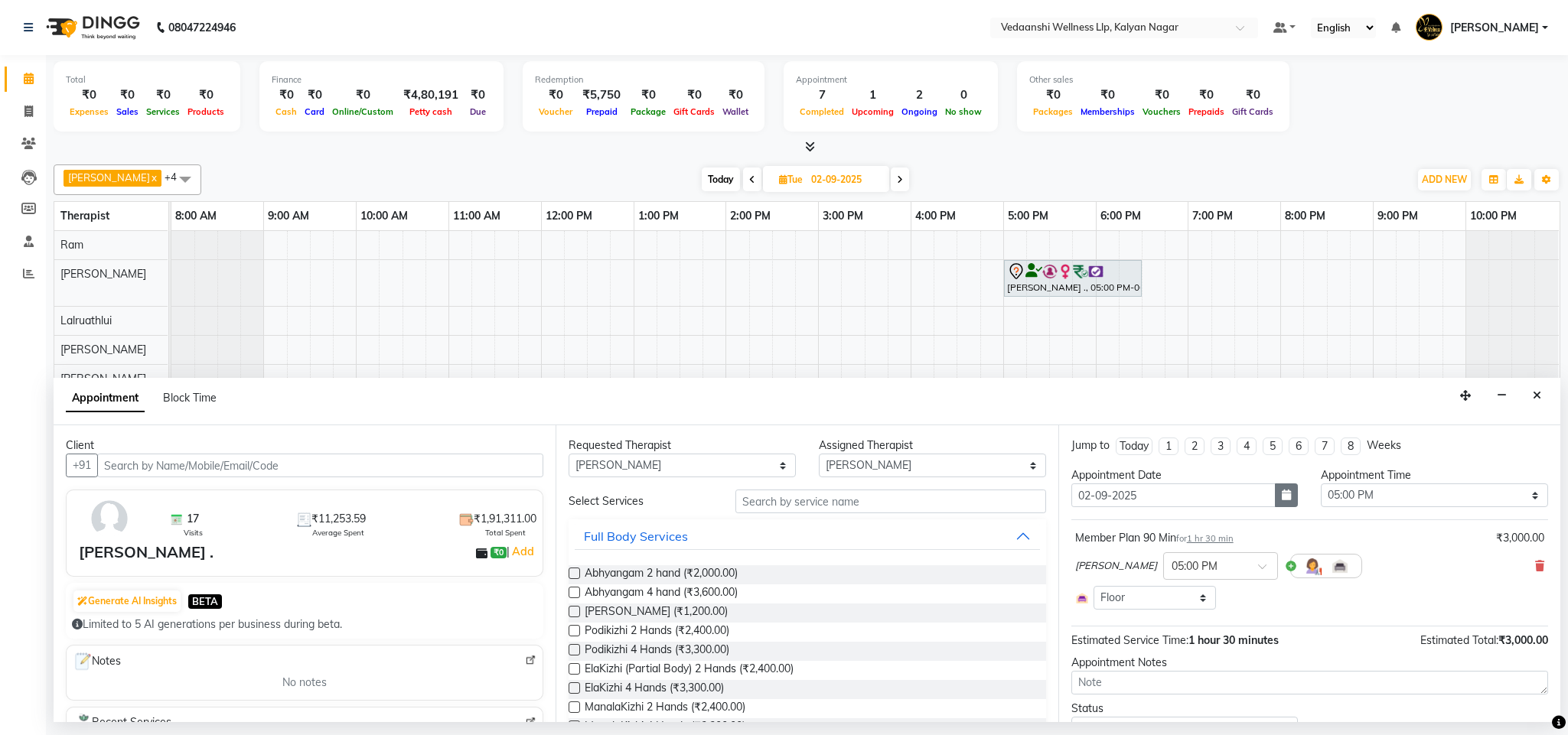
click at [1281, 496] on icon "button" at bounding box center [1286, 495] width 9 height 11
click at [1136, 579] on div "3" at bounding box center [1136, 574] width 25 height 25
type input "03-09-2025"
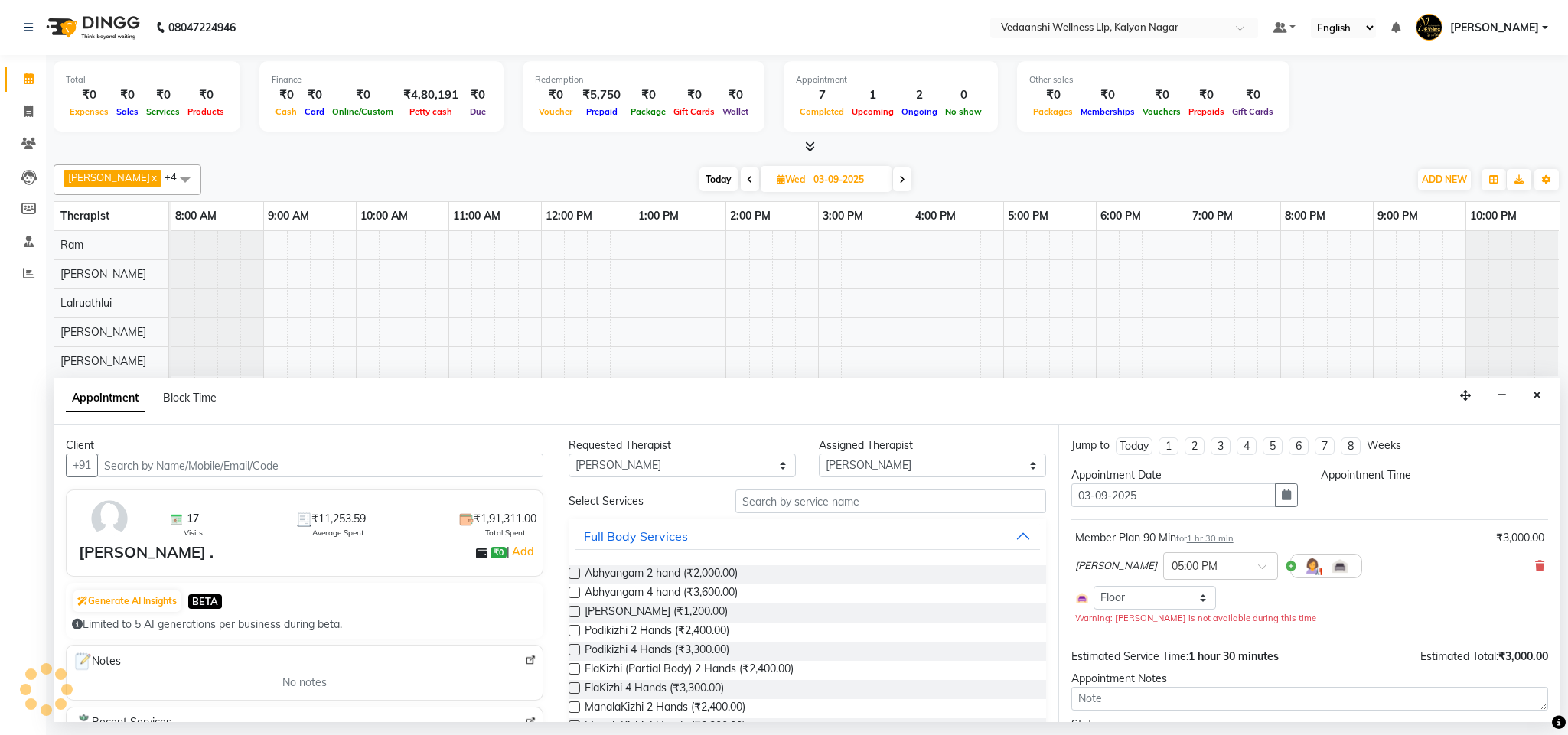
select select "1020"
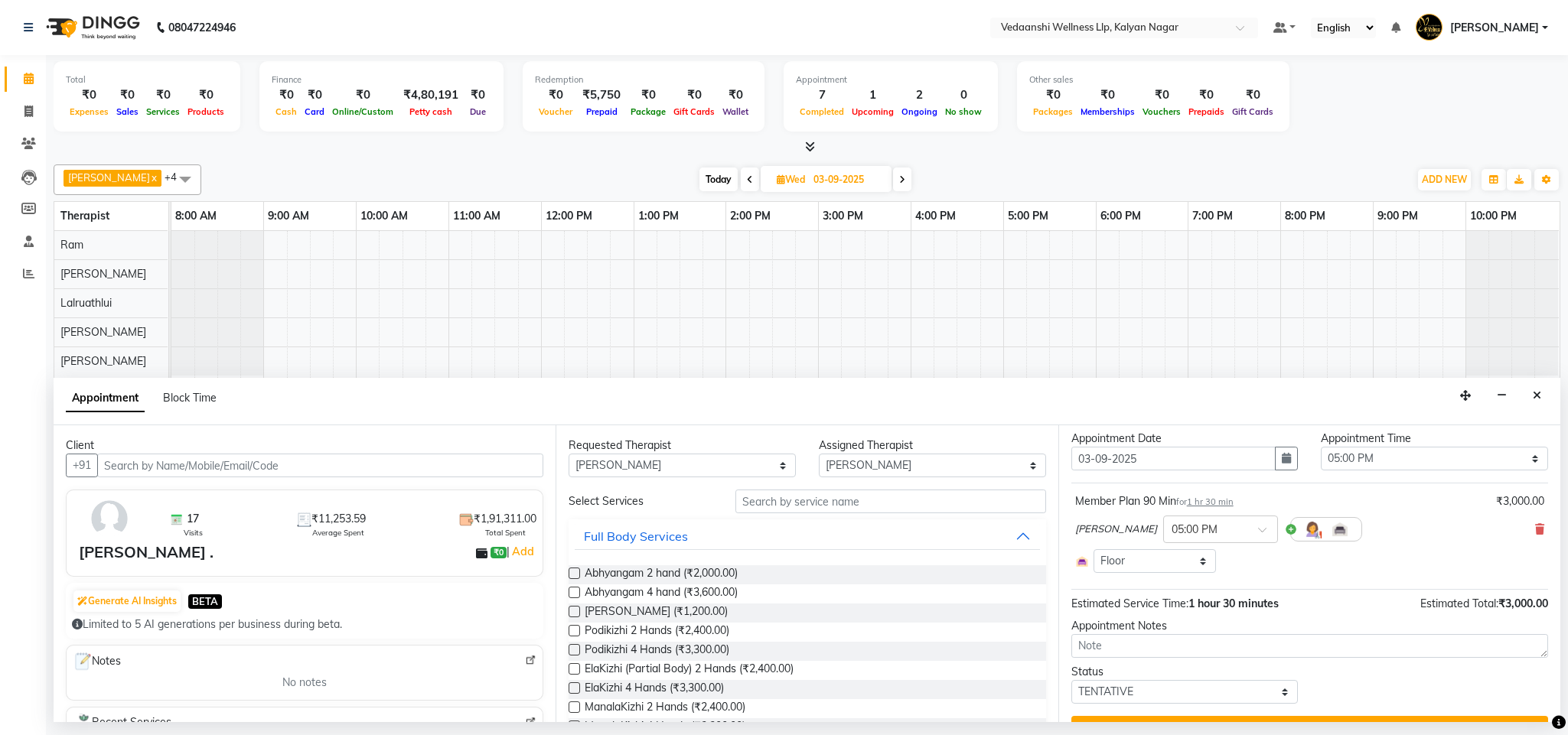
scroll to position [74, 0]
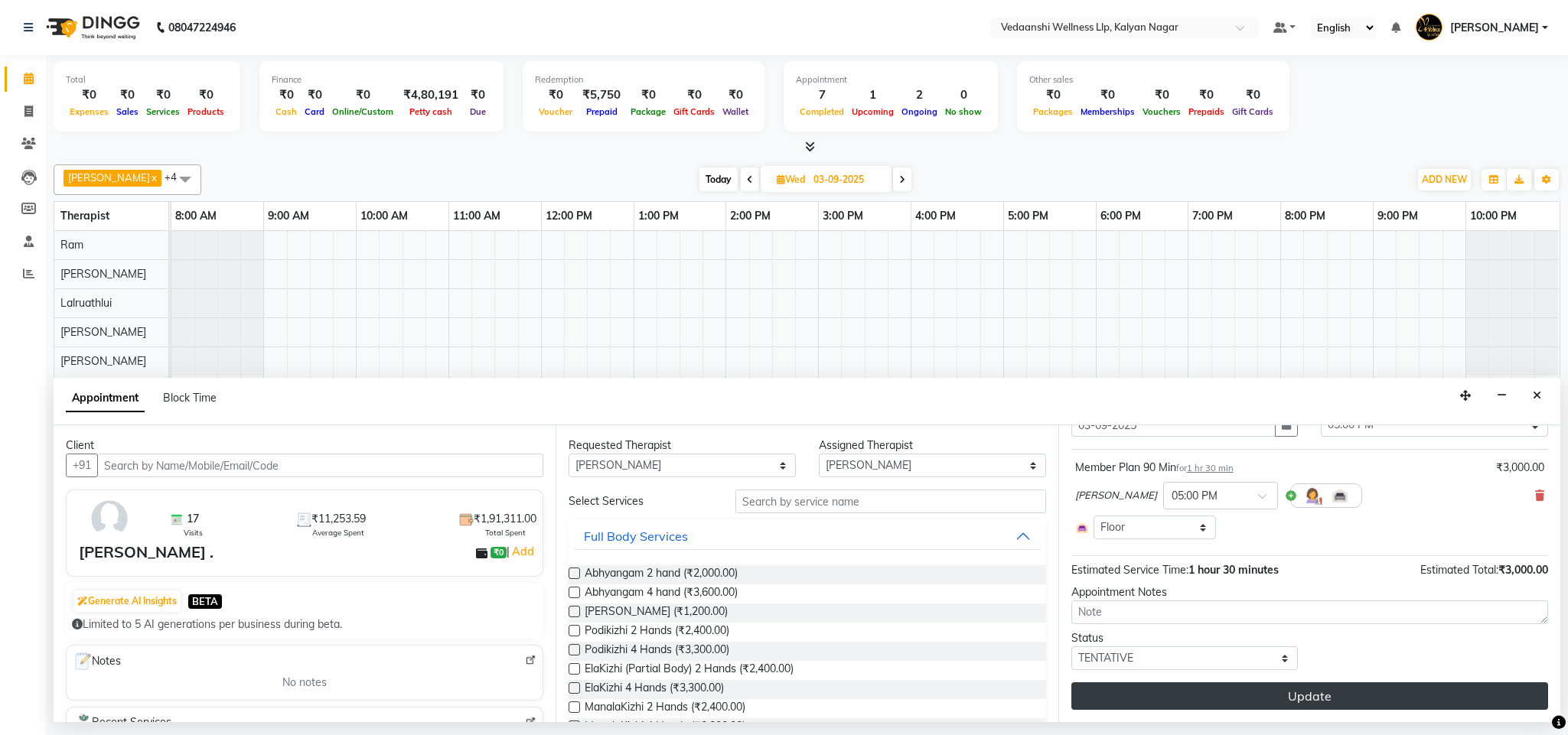
click at [1306, 693] on button "Update" at bounding box center [1309, 696] width 477 height 28
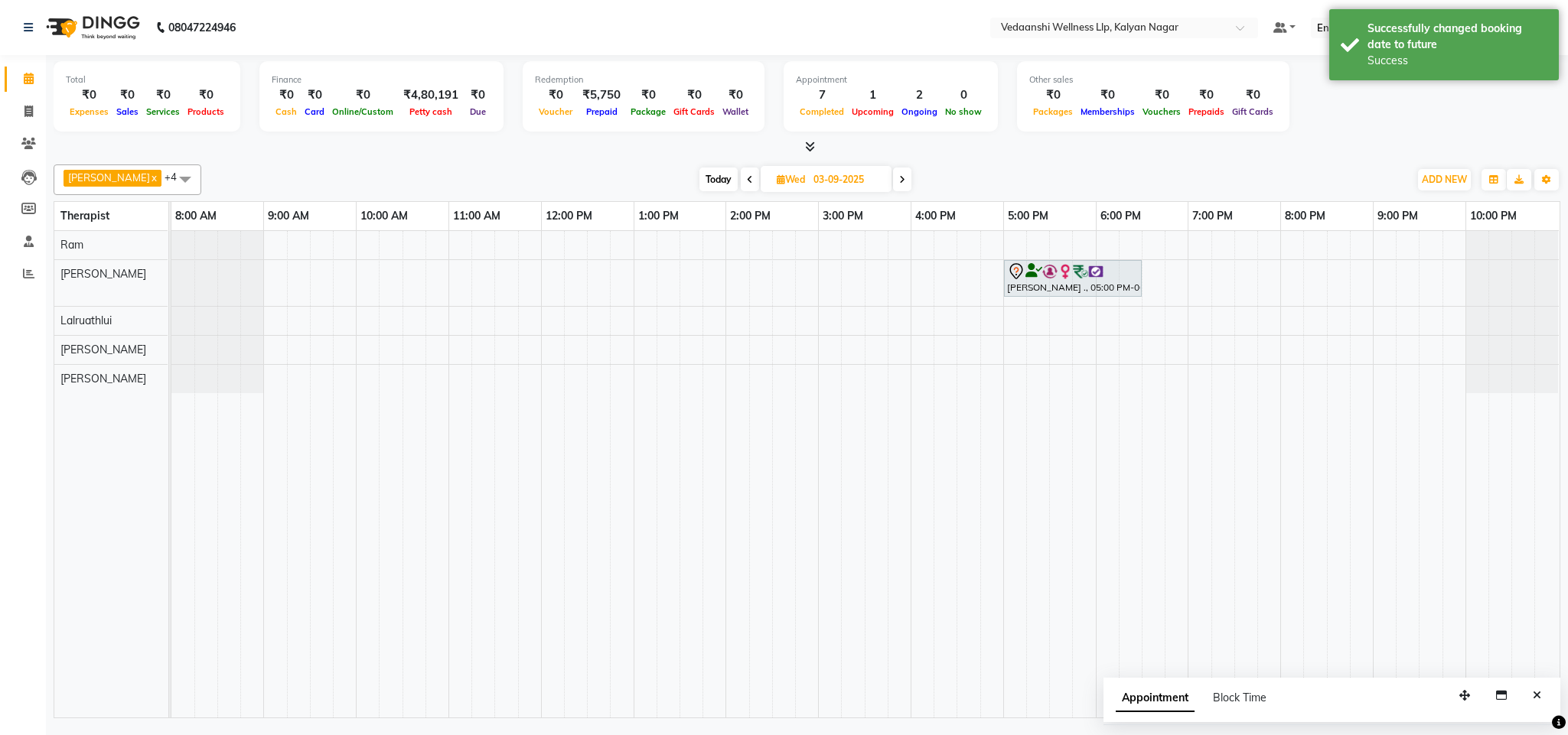
click at [700, 173] on span "Today" at bounding box center [718, 179] width 38 height 24
type input "01-09-2025"
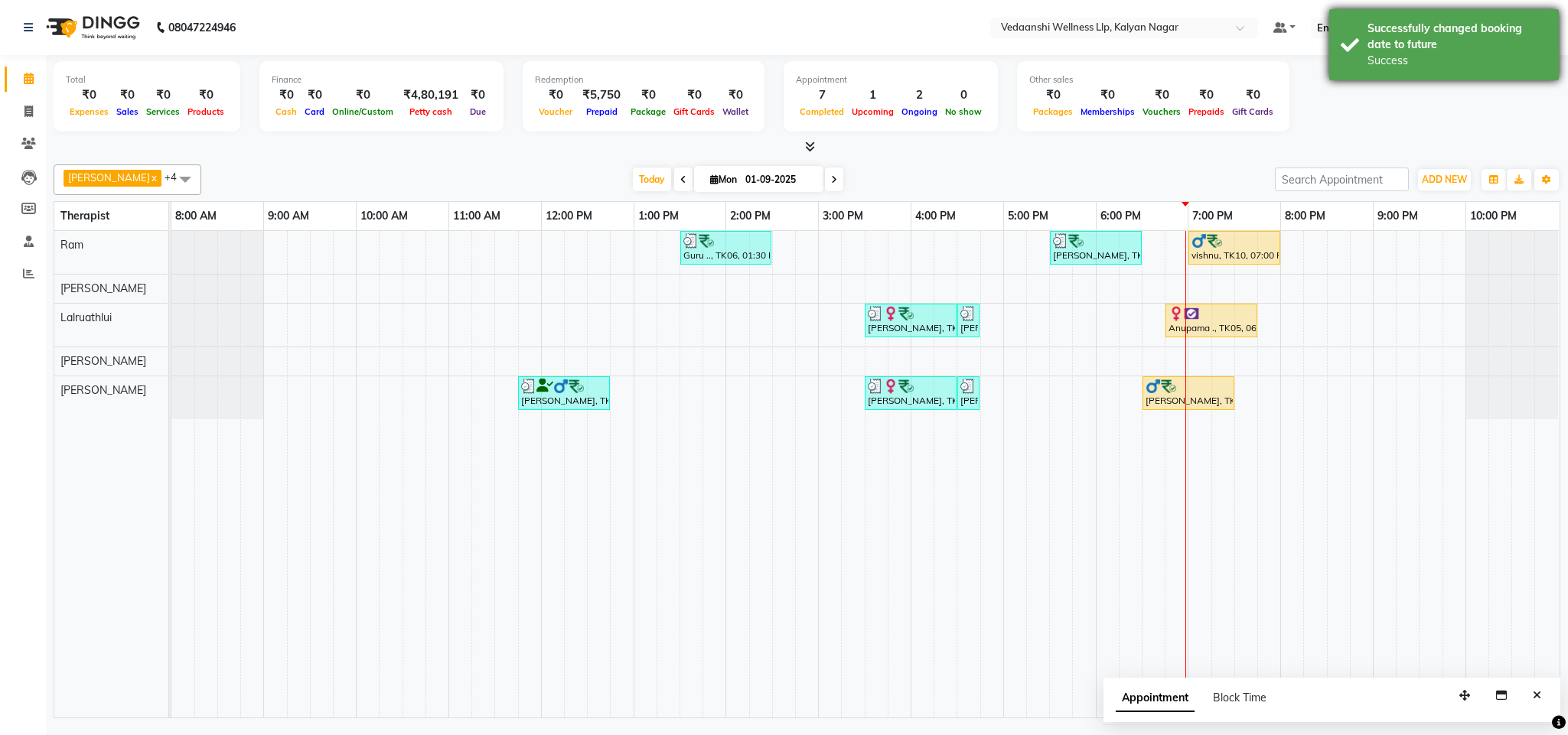
click at [1403, 32] on div "Successfully changed booking date to future" at bounding box center [1457, 36] width 180 height 32
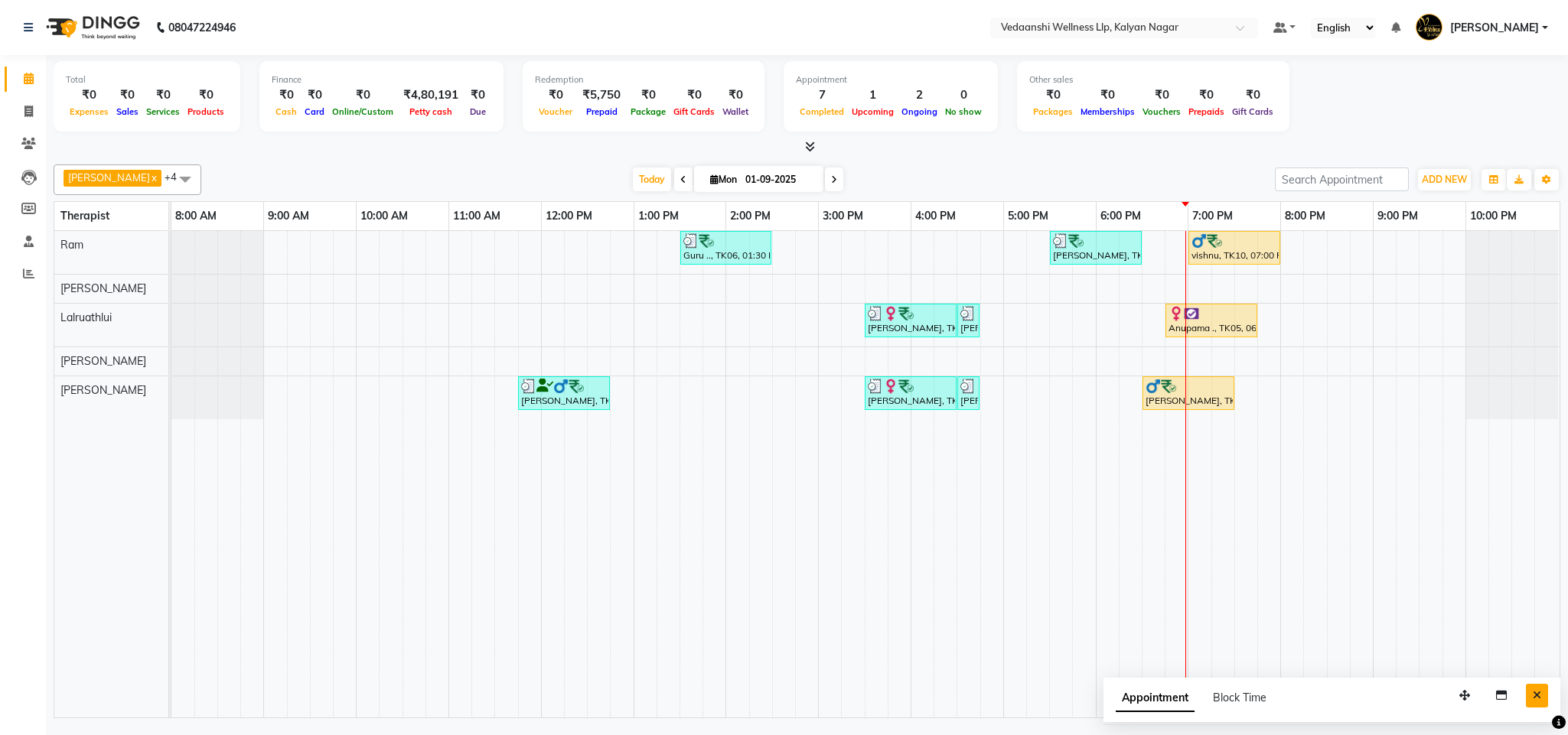
click at [1541, 693] on button "Close" at bounding box center [1536, 695] width 22 height 24
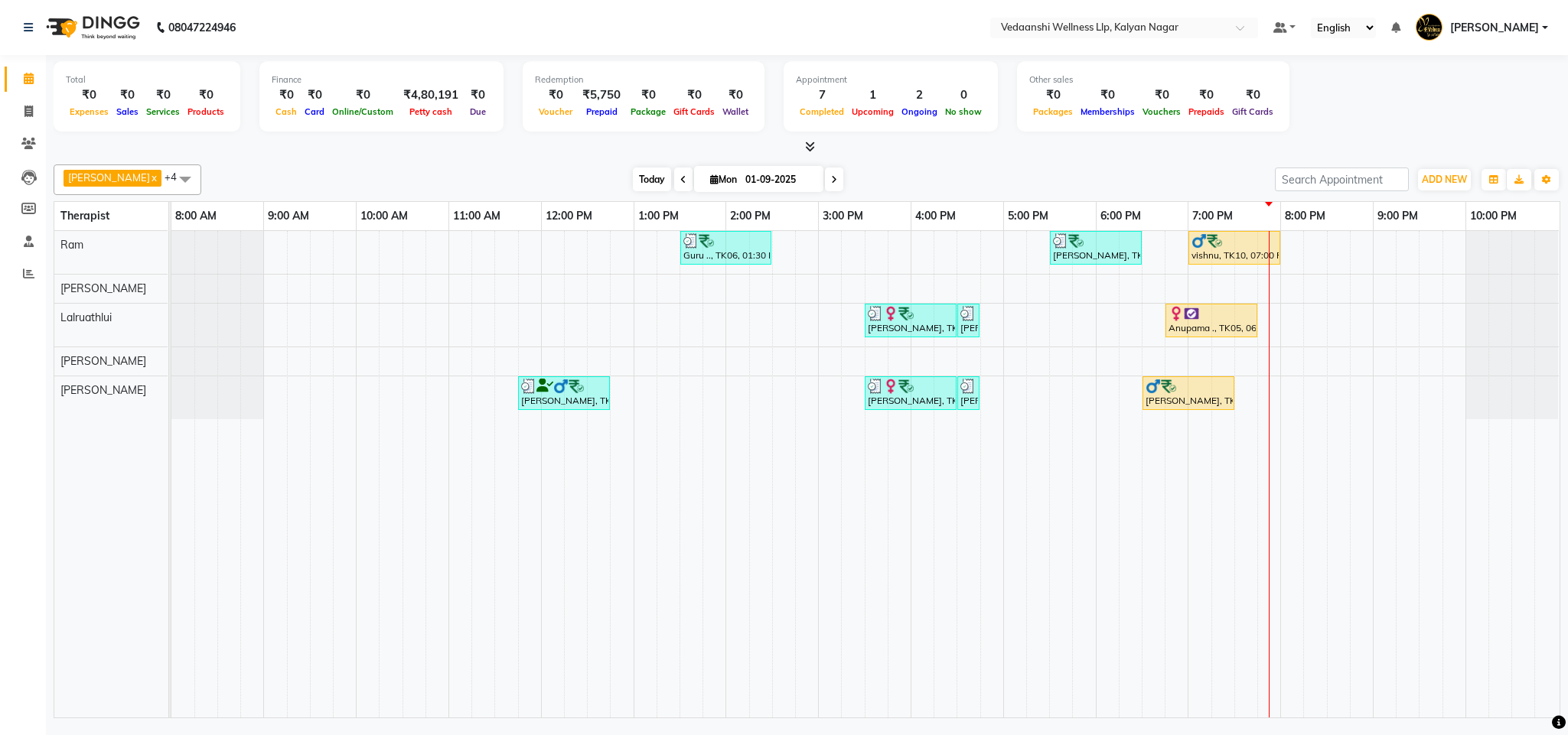
click at [633, 177] on span "Today" at bounding box center [652, 179] width 38 height 24
click at [902, 170] on div "Today Mon 01-09-2025" at bounding box center [738, 180] width 1058 height 23
click at [633, 181] on span "Today" at bounding box center [652, 179] width 38 height 24
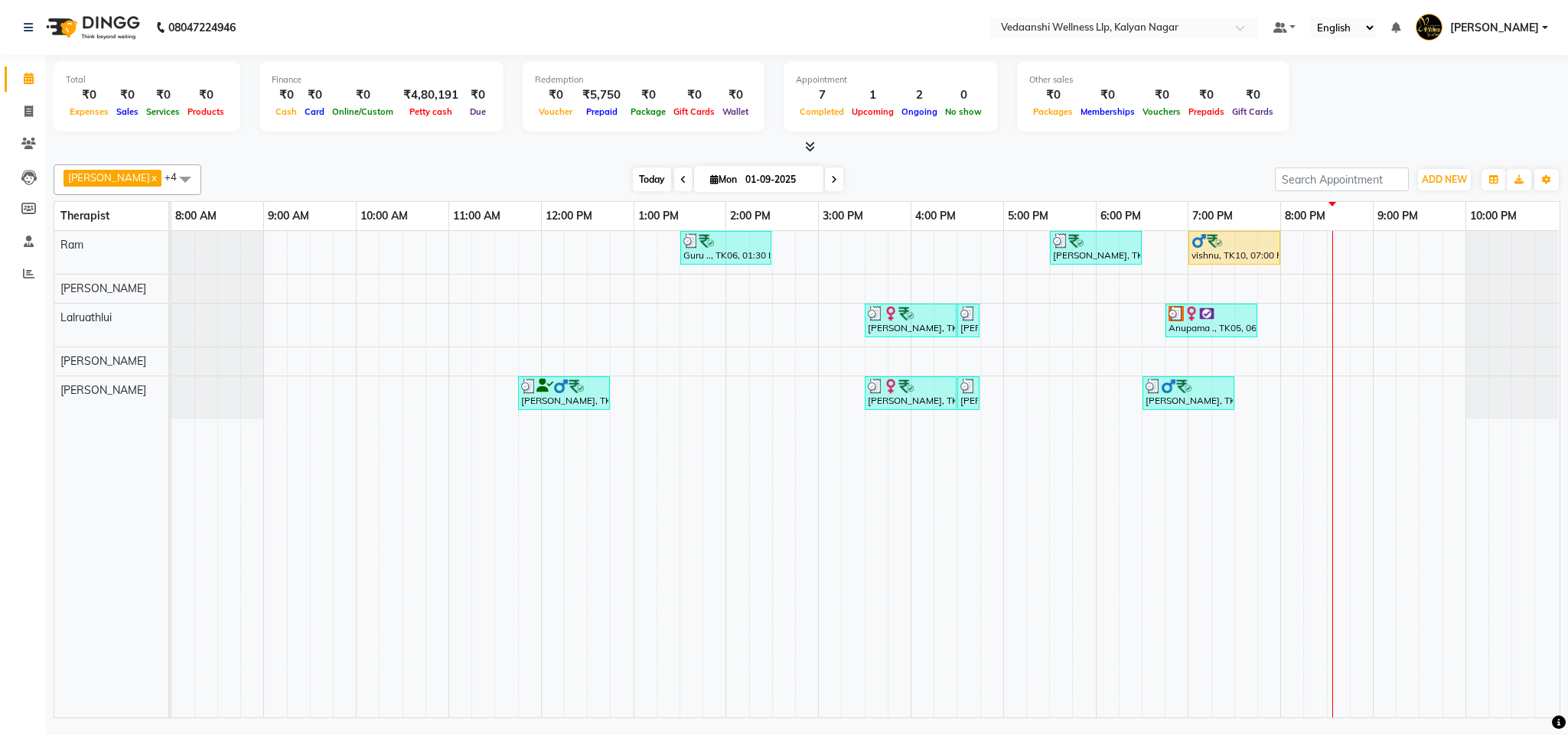
click at [633, 174] on span "Today" at bounding box center [652, 179] width 38 height 24
click at [875, 166] on div "[PERSON_NAME] x Lalruathlui x Ram x [PERSON_NAME] x [PERSON_NAME] x +4 Select A…" at bounding box center [806, 179] width 1507 height 30
click at [887, 162] on div "[PERSON_NAME] x Lalruathlui x Ram x [PERSON_NAME] x [PERSON_NAME] x +4 Select A…" at bounding box center [806, 438] width 1507 height 560
click at [749, 173] on input "01-09-2025" at bounding box center [779, 180] width 76 height 23
select select "9"
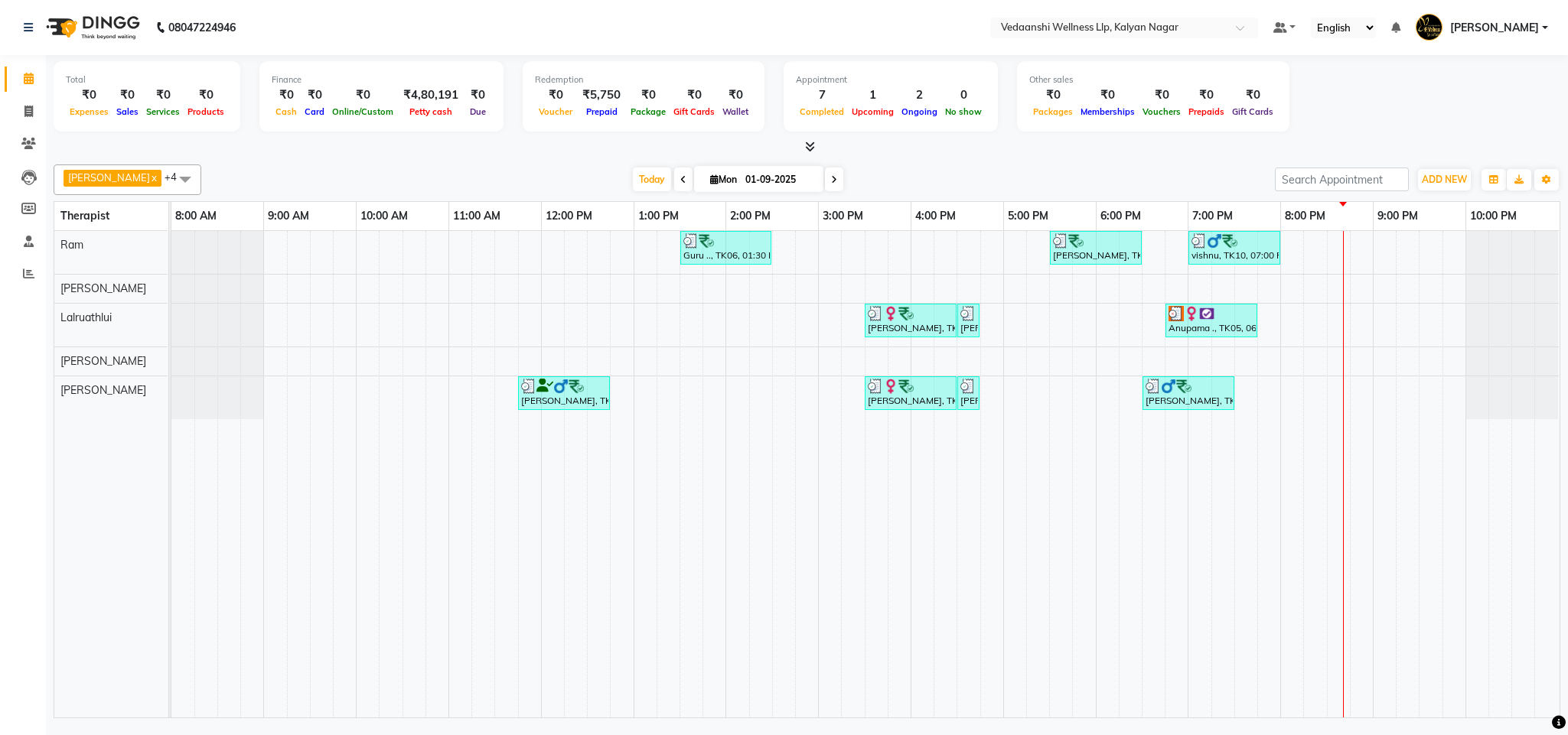
select select "2025"
click at [889, 162] on div "[PERSON_NAME] x Ram x [PERSON_NAME] x [PERSON_NAME] x +4 Select All [PERSON_NAM…" at bounding box center [806, 438] width 1507 height 560
click at [783, 178] on input "01-09-2025" at bounding box center [779, 180] width 76 height 23
select select "9"
select select "2025"
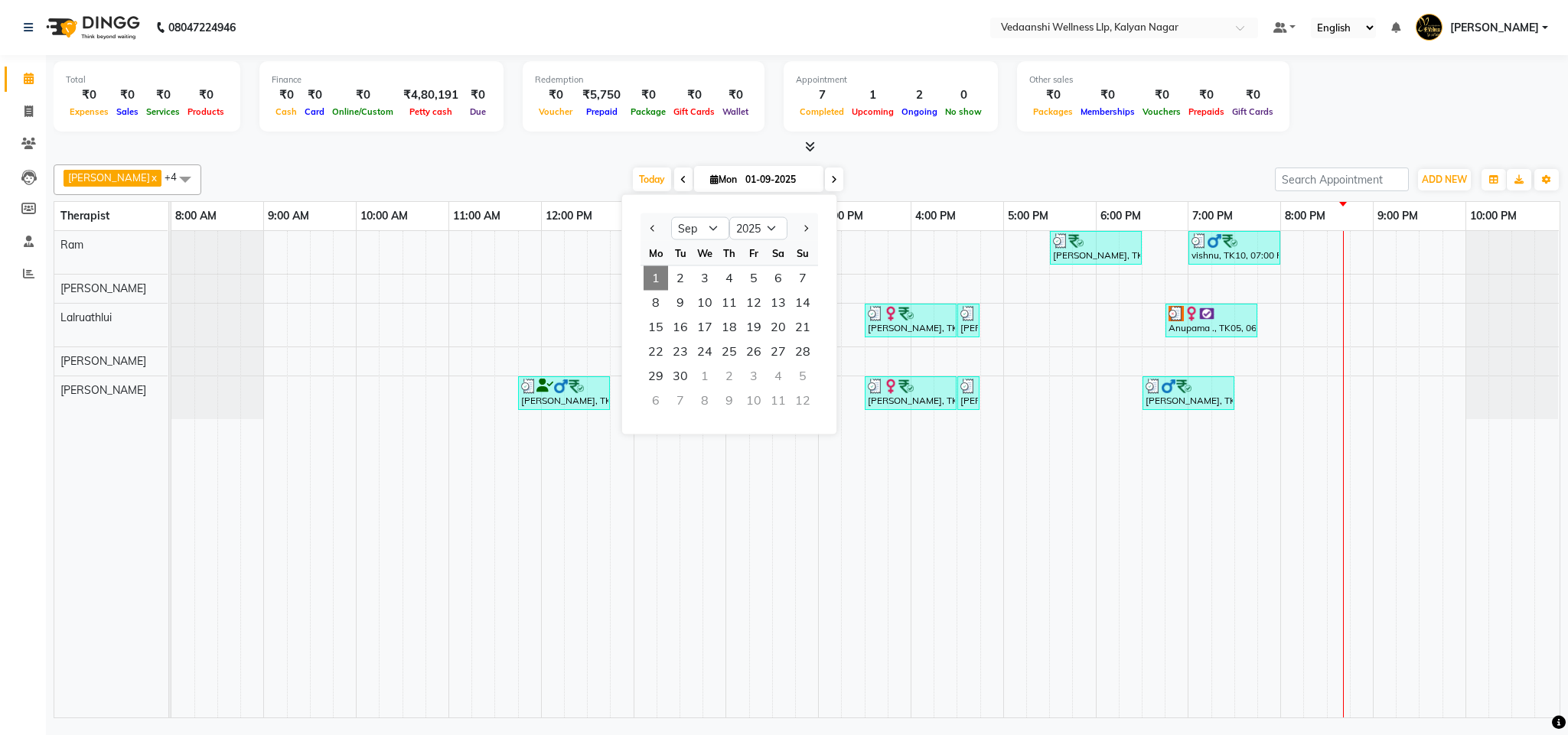
click at [866, 166] on div "[PERSON_NAME] x Ram x [PERSON_NAME] x [PERSON_NAME] x +4 Select All [PERSON_NAM…" at bounding box center [806, 179] width 1507 height 30
click at [633, 180] on span "Today" at bounding box center [652, 179] width 38 height 24
click at [740, 175] on input "01-09-2025" at bounding box center [779, 180] width 76 height 23
select select "9"
select select "2025"
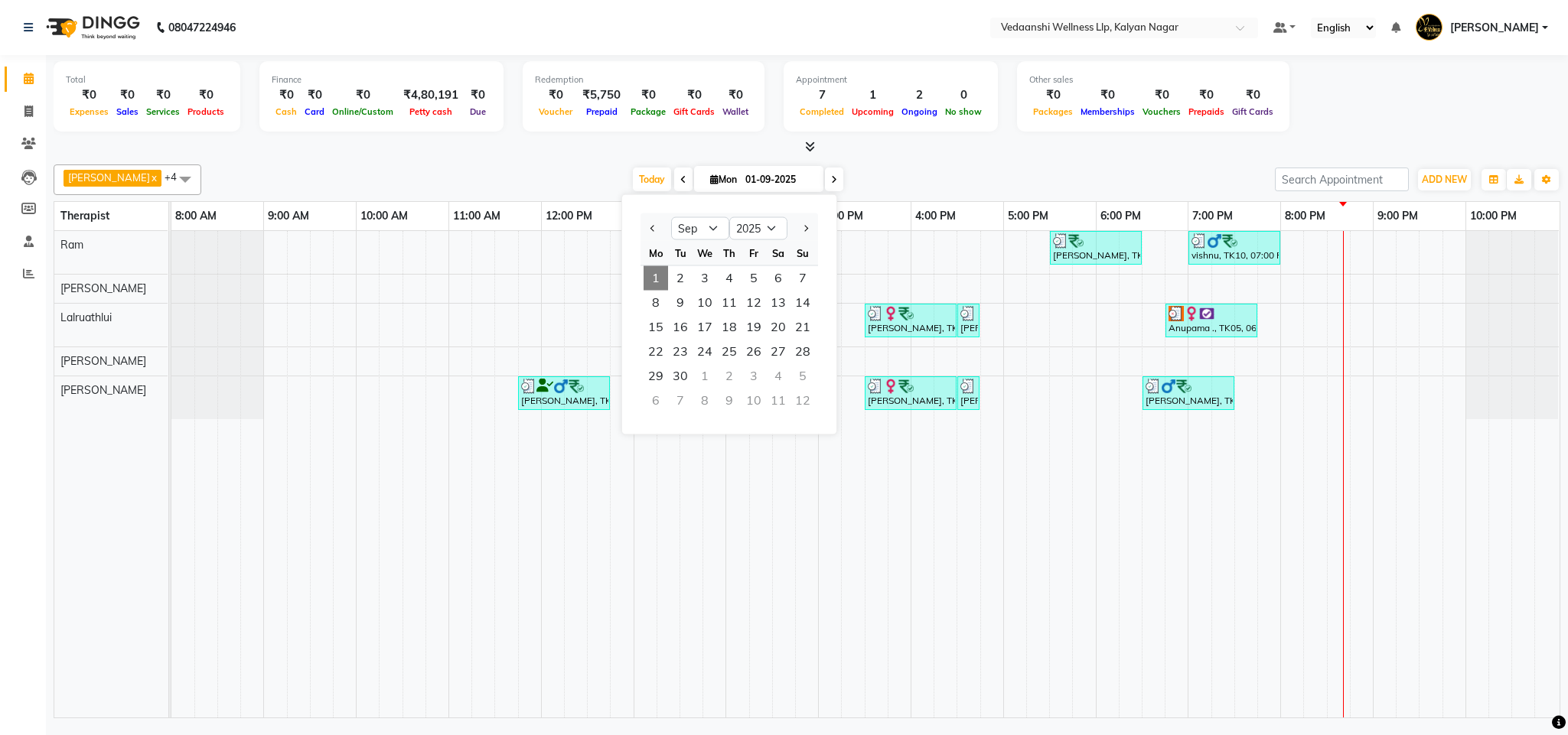
click at [709, 265] on div "We" at bounding box center [705, 253] width 25 height 25
click at [693, 278] on span "3" at bounding box center [705, 279] width 25 height 25
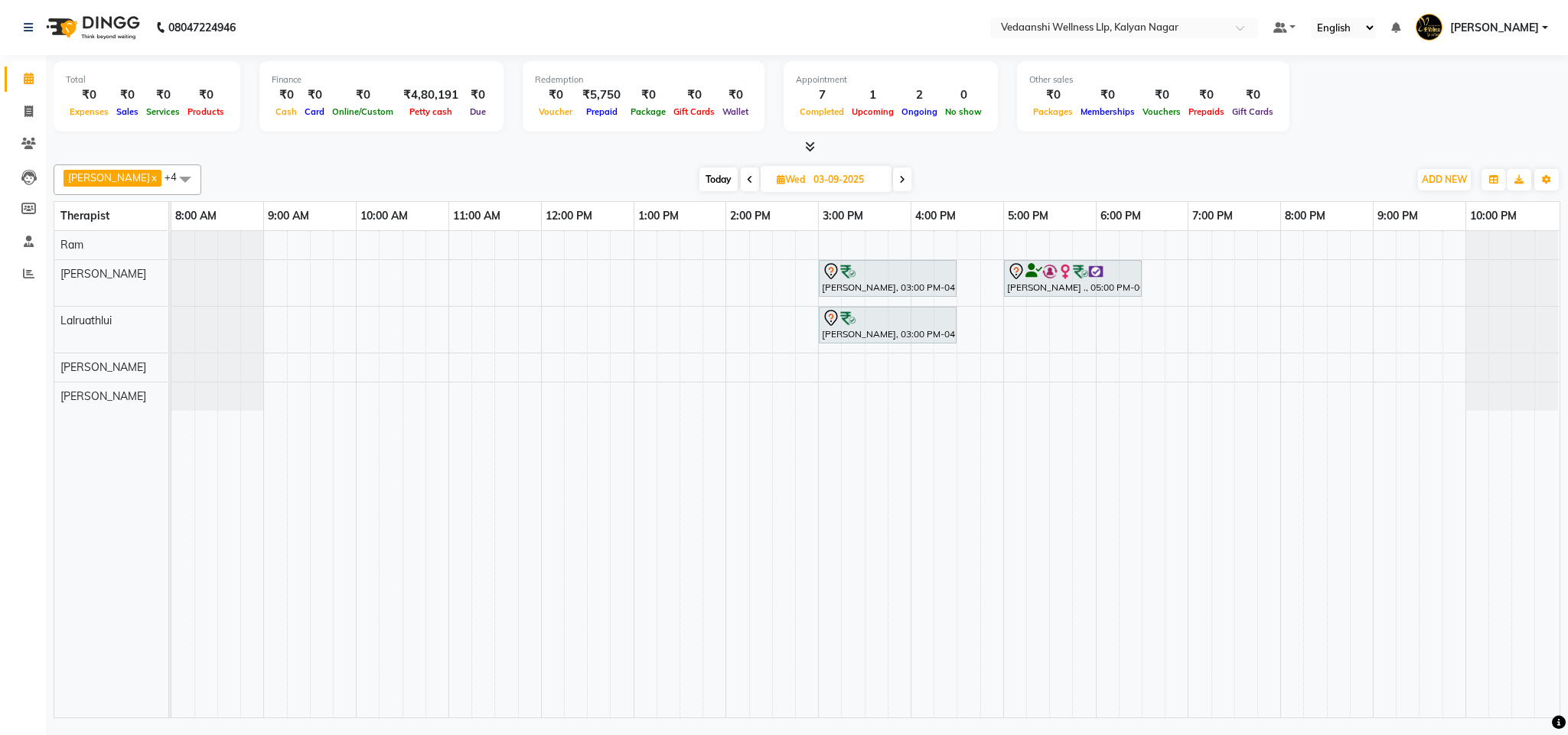
click at [700, 182] on span "Today" at bounding box center [718, 179] width 38 height 24
type input "01-09-2025"
